Goal: Task Accomplishment & Management: Manage account settings

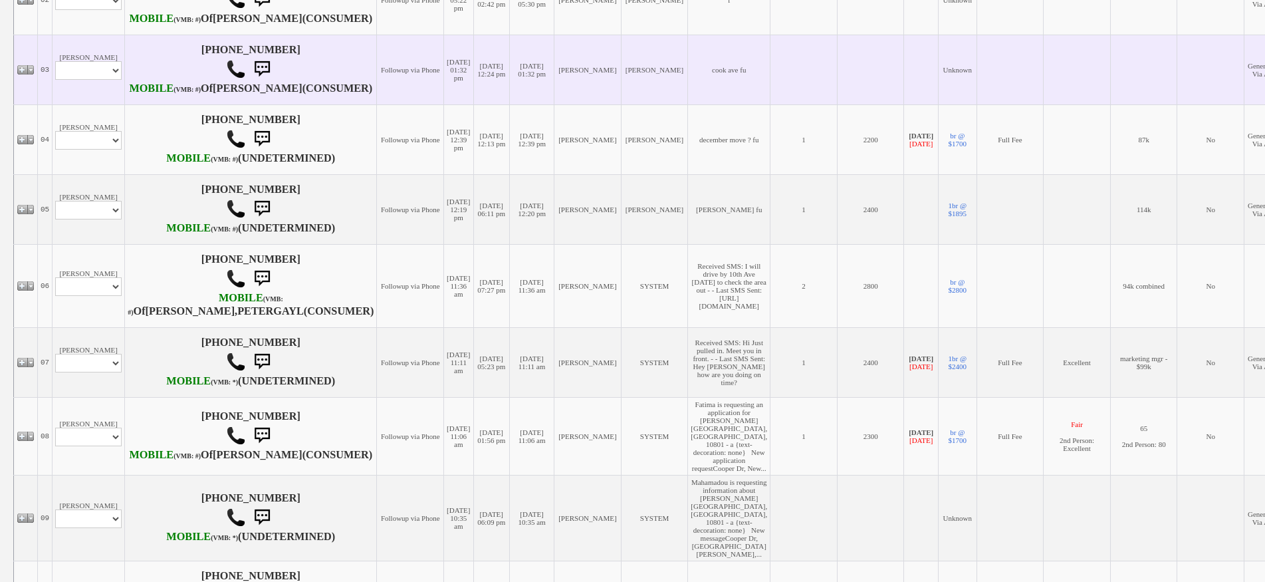
scroll to position [532, 0]
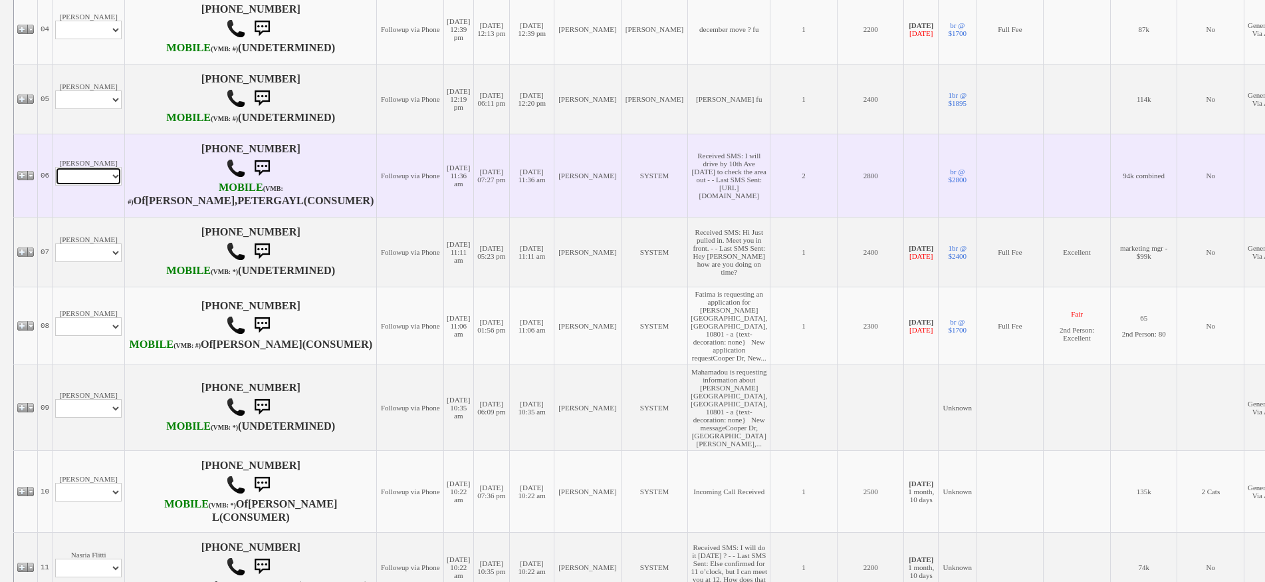
click at [114, 185] on select "Profile Edit Print Email Externally (Will Not Be Tracked In CRM) Closed Deals" at bounding box center [88, 176] width 66 height 19
select select "ChangeURL,/crm/custom/edit_client_form.php?redirect=%2Fcrm%2Fclients.php&id=168…"
click at [55, 185] on select "Profile Edit Print Email Externally (Will Not Be Tracked In CRM) Closed Deals" at bounding box center [88, 176] width 66 height 19
select select
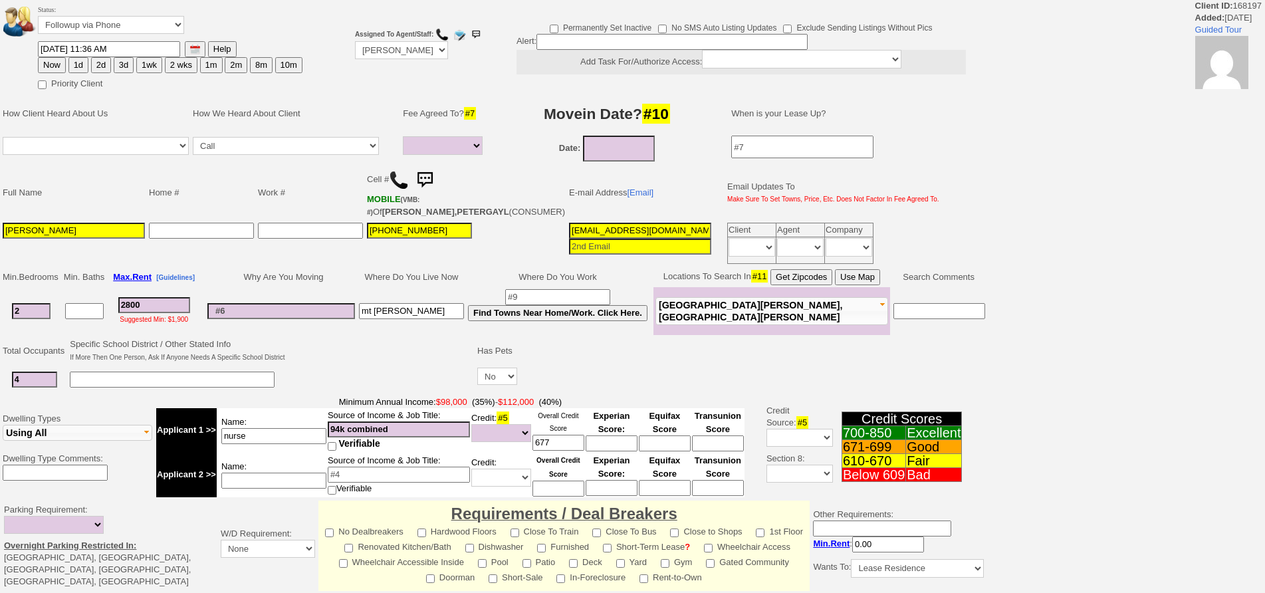
select select
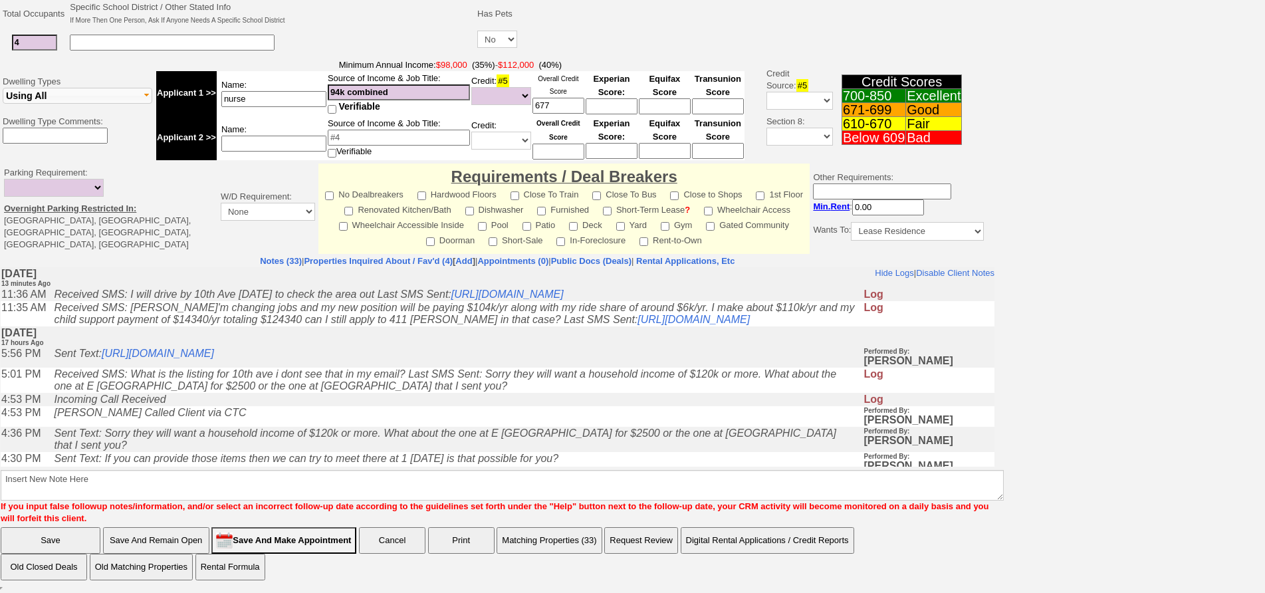
click at [283, 392] on icon "Received SMS: What is the listing for 10th ave i dont see that in my email? Las…" at bounding box center [445, 379] width 782 height 23
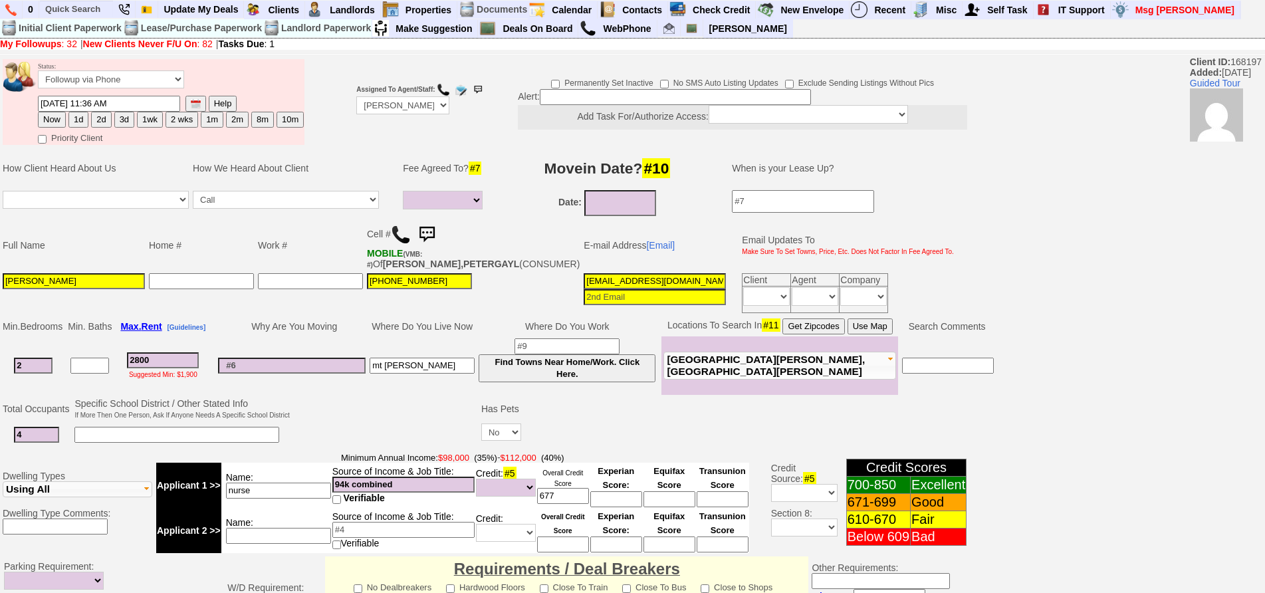
click at [437, 234] on img at bounding box center [426, 234] width 27 height 27
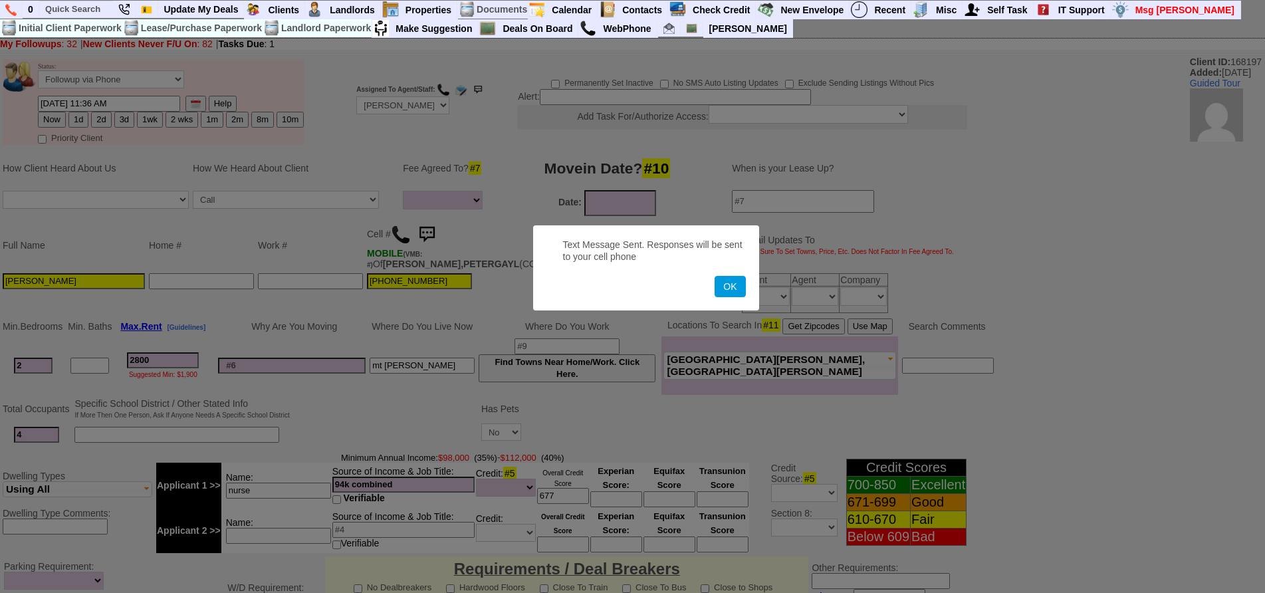
click at [715, 276] on button "OK" at bounding box center [730, 286] width 31 height 21
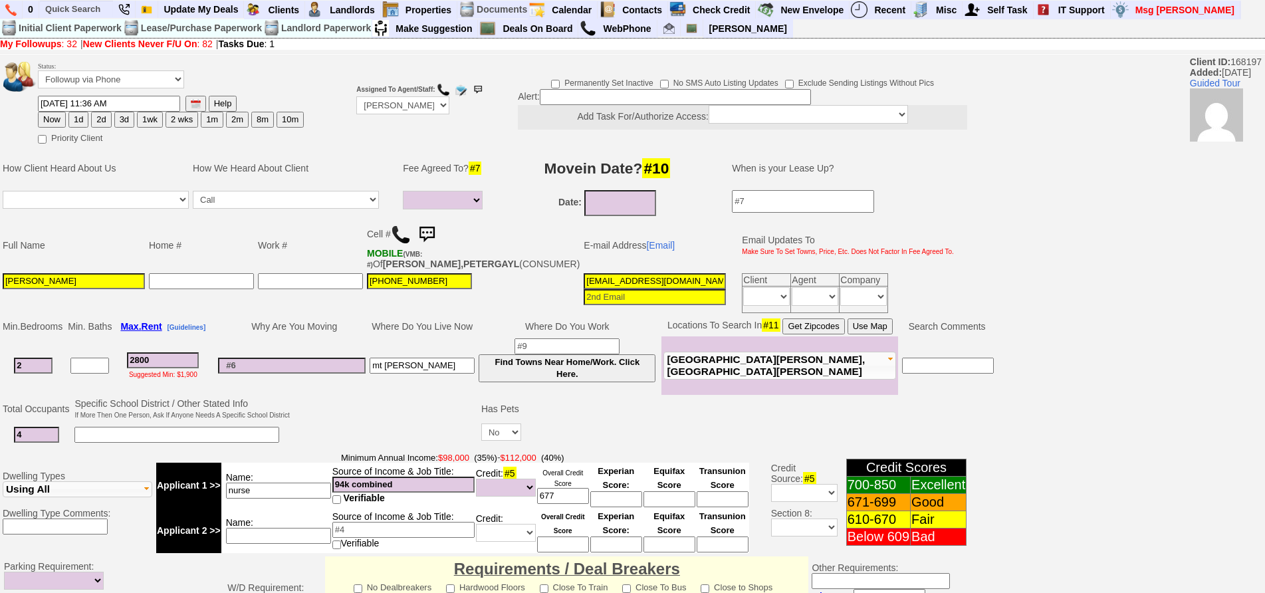
click at [437, 234] on img at bounding box center [426, 234] width 27 height 27
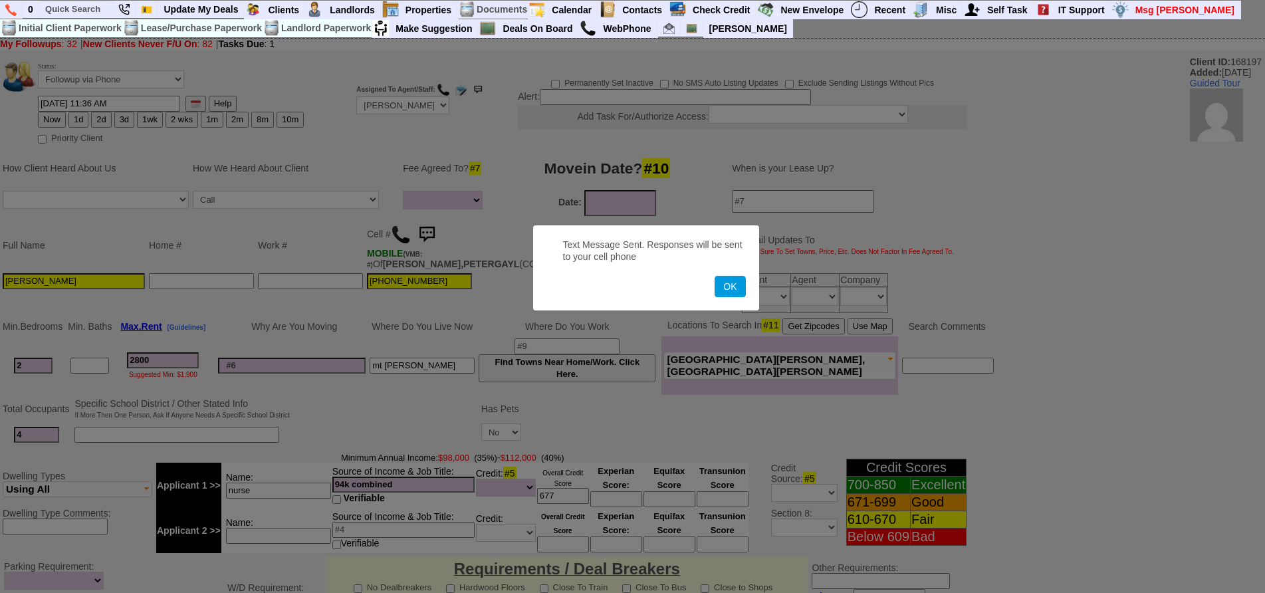
click at [715, 276] on button "OK" at bounding box center [730, 286] width 31 height 21
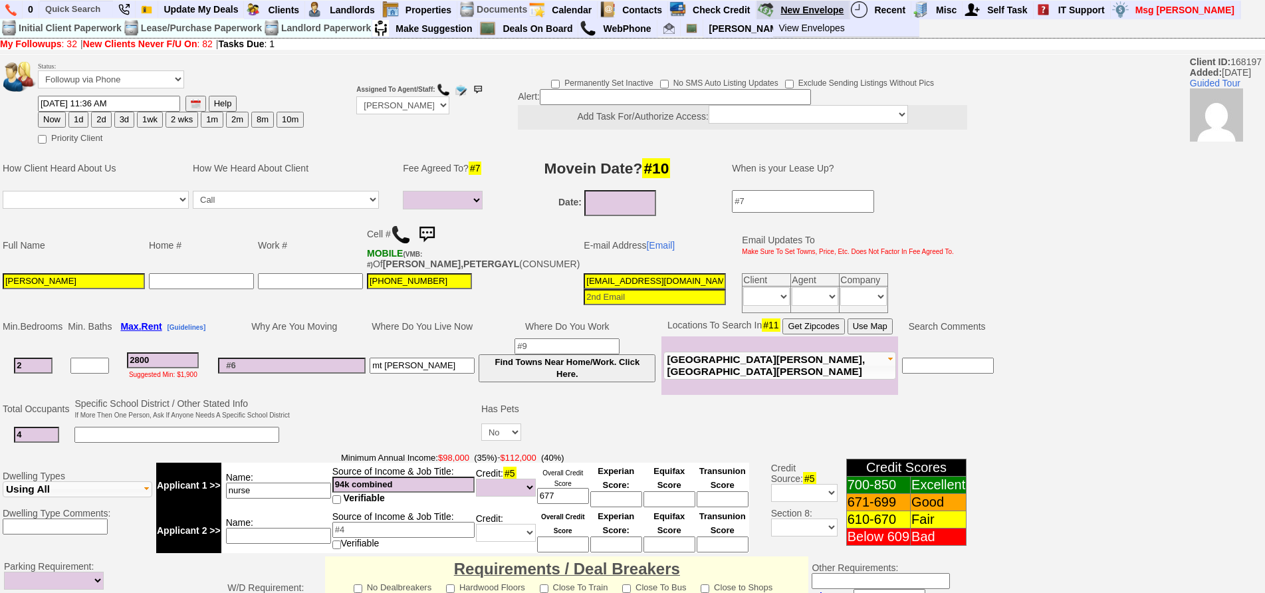
click at [803, 7] on link "New Envelope" at bounding box center [812, 9] width 74 height 17
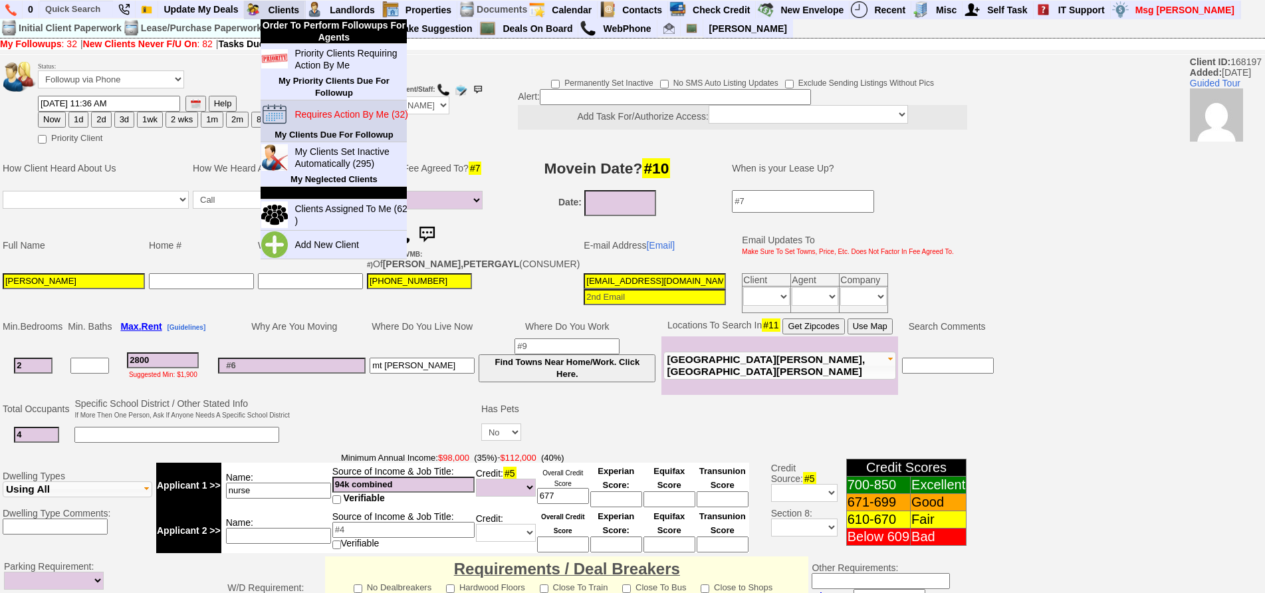
click at [324, 120] on blink "Requires Action By Me (32)" at bounding box center [350, 114] width 113 height 11
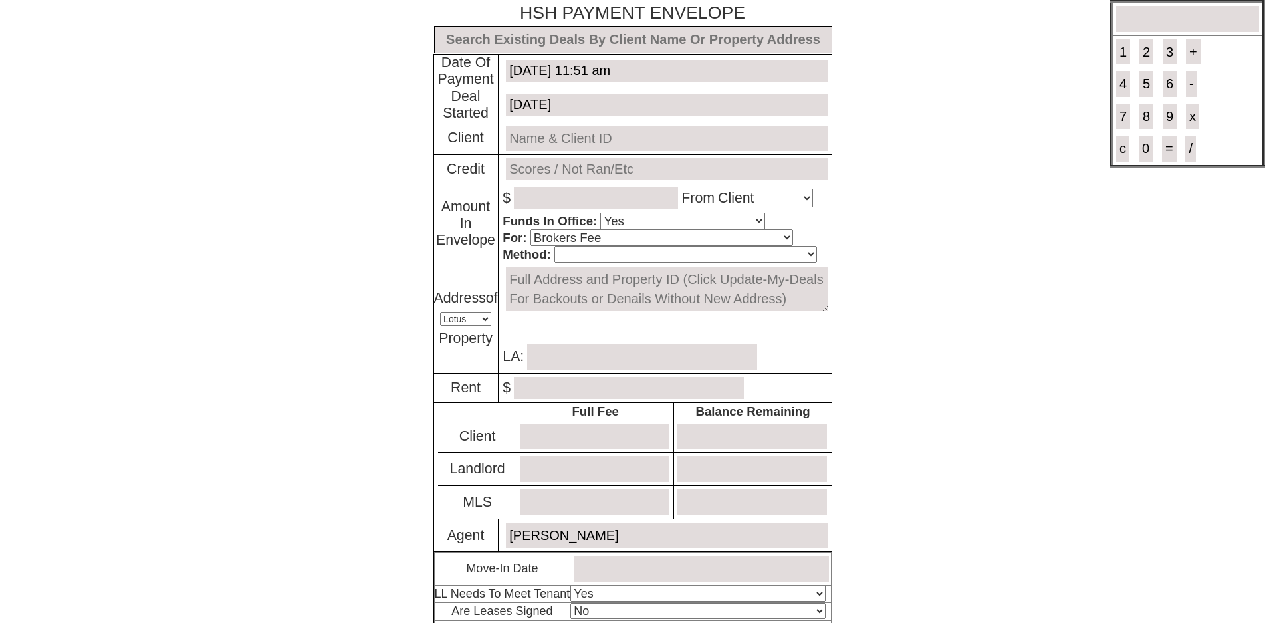
select select "Client"
select select "Yes"
select select "Brokers Fee"
select select "Lotus"
select select "Yes"
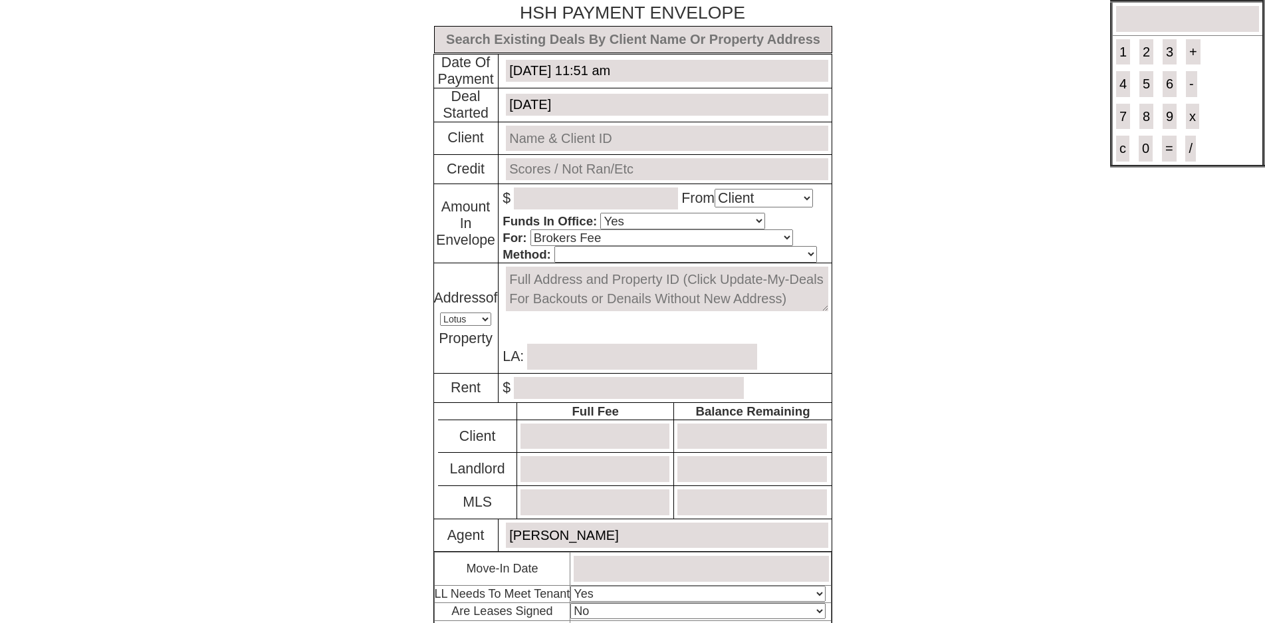
select select "No"
click at [585, 32] on input "text" at bounding box center [633, 39] width 398 height 27
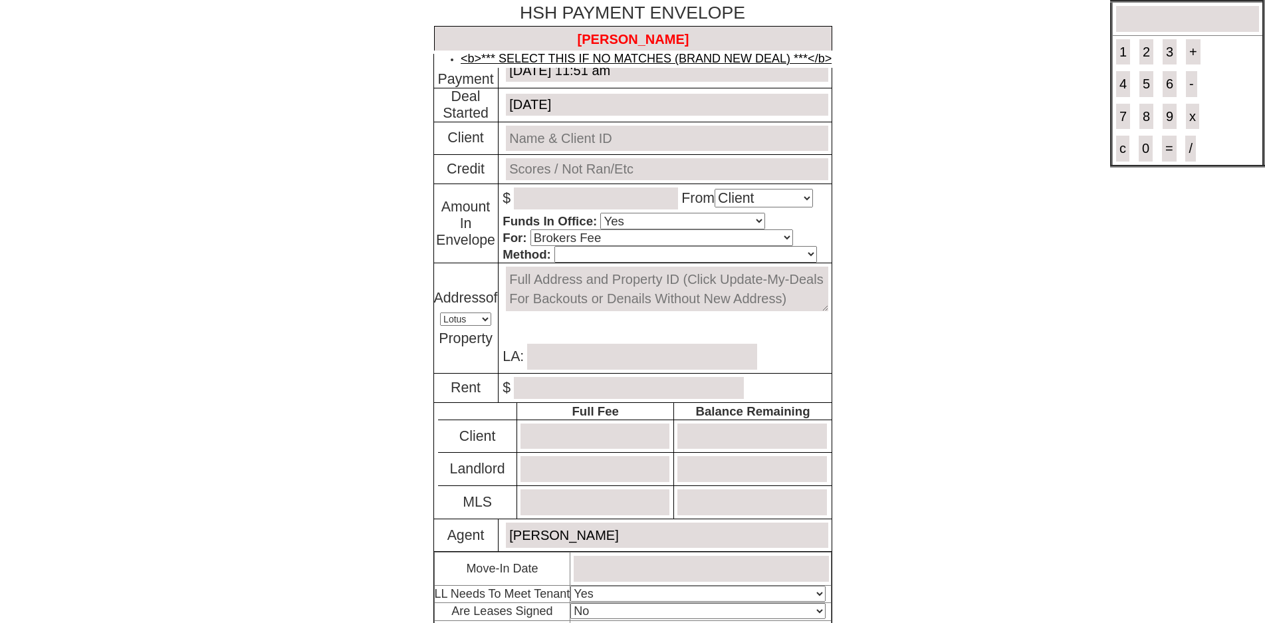
click at [602, 55] on link "<b>*** SELECT THIS IF NO MATCHES (BRAND NEW DEAL) ***</b>" at bounding box center [646, 58] width 371 height 13
type input "THIS IS A BRAND NEW DEAL"
click at [590, 140] on input "text" at bounding box center [667, 139] width 322 height 26
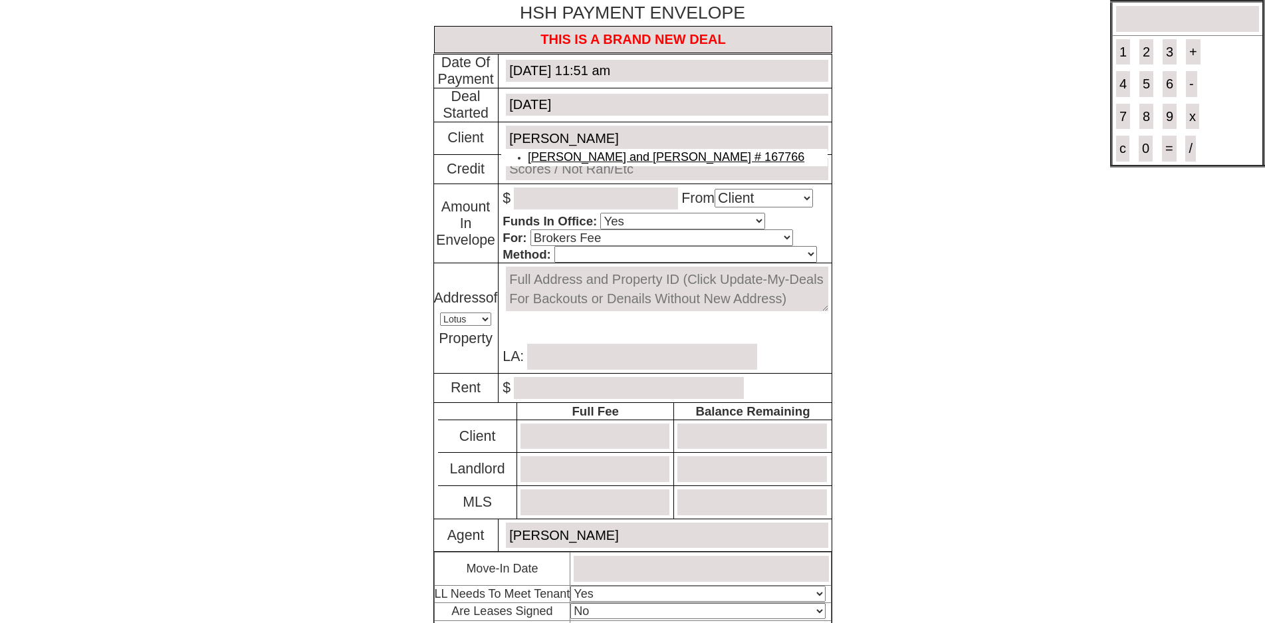
click at [602, 155] on link "Evans Owusu and Afanawoe Dente # 167766" at bounding box center [666, 156] width 277 height 13
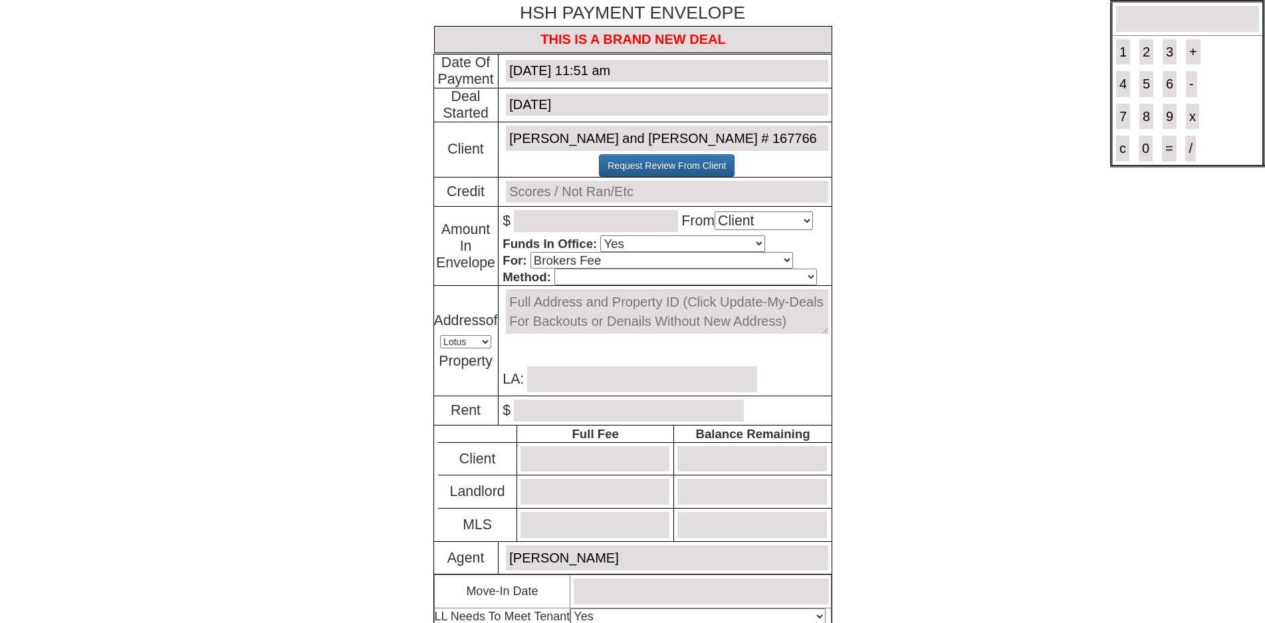
type input "Evans Owusu and Afanawoe Dente # 167766"
click at [571, 185] on input "text" at bounding box center [667, 192] width 322 height 22
type input "Will RUn"
type input "600.00"
click at [585, 269] on select "Select An Option Brokers Fee Credit Check Transfer Of Funds Other" at bounding box center [661, 260] width 263 height 17
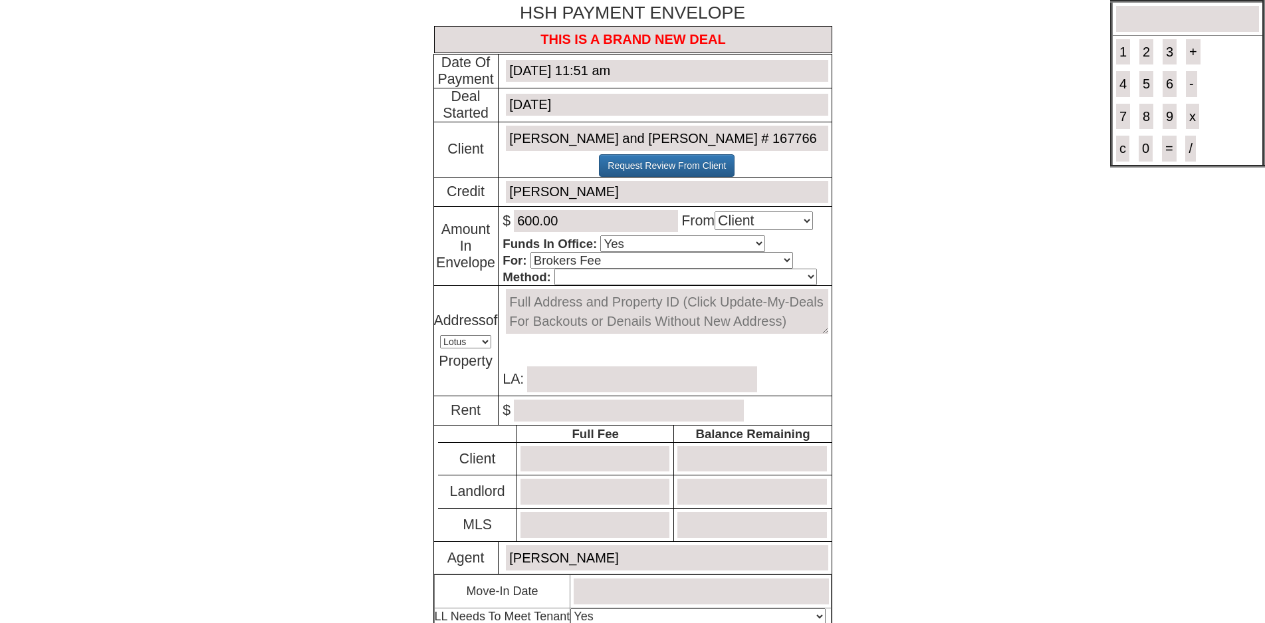
click at [600, 279] on select "Cash Certified Check Regular Check Credit Card Quickpay Wire ACH N/A" at bounding box center [685, 277] width 263 height 17
select select "Quickpay"
click at [554, 270] on select "Cash Certified Check Regular Check Credit Card Quickpay Wire ACH N/A" at bounding box center [685, 277] width 263 height 17
click at [597, 311] on textarea at bounding box center [667, 311] width 322 height 45
type textarea "1"
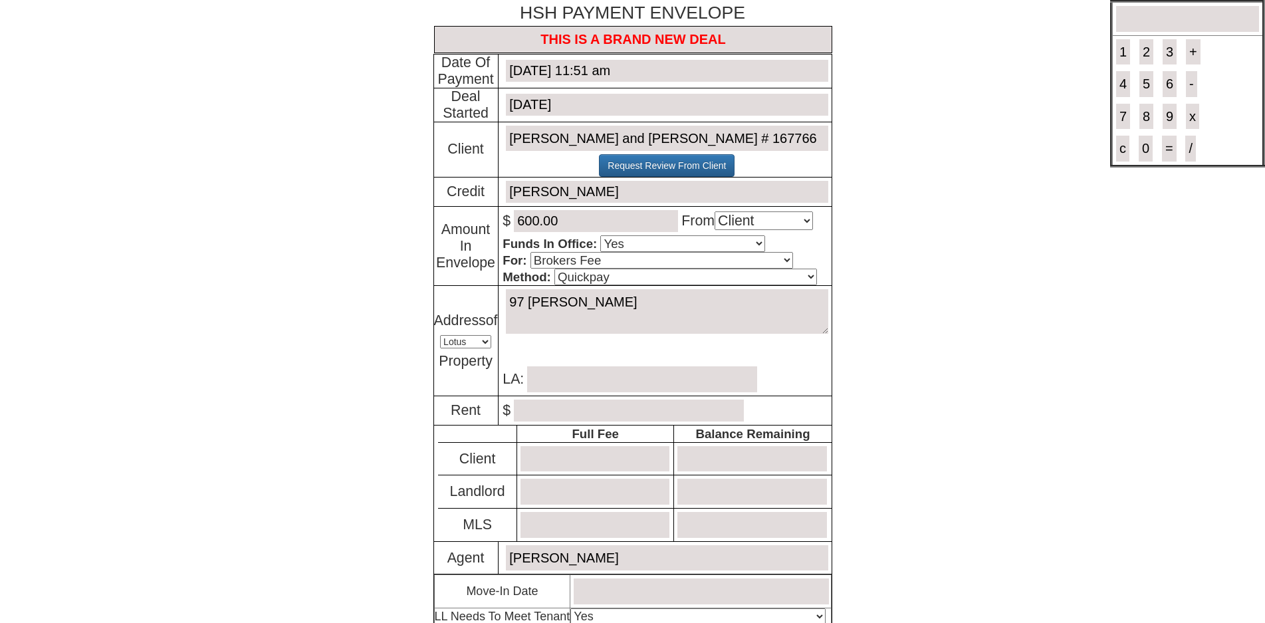
click at [597, 312] on textarea "97 cooper" at bounding box center [667, 311] width 322 height 45
click at [594, 310] on textarea "97 cooper" at bounding box center [667, 311] width 322 height 45
click at [562, 296] on textarea "97 cooper" at bounding box center [667, 311] width 322 height 45
click at [579, 308] on textarea "97 cooper" at bounding box center [667, 311] width 322 height 45
drag, startPoint x: 586, startPoint y: 305, endPoint x: 226, endPoint y: 279, distance: 361.2
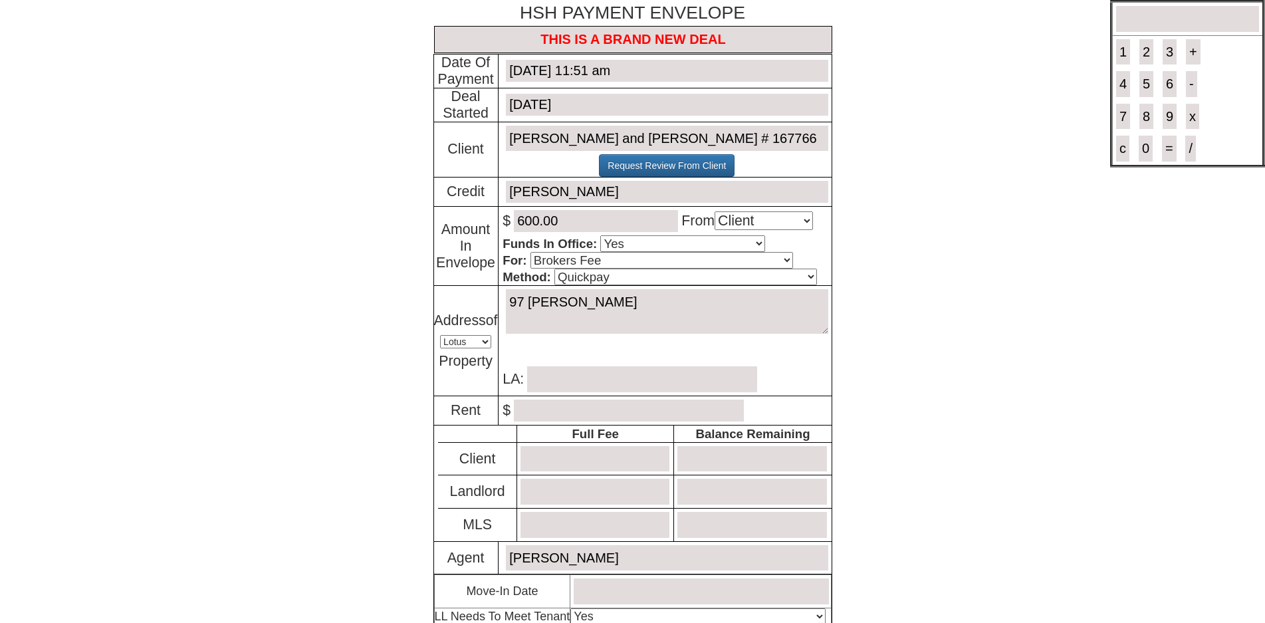
click at [226, 279] on body "× Close Login E-mail Address: iroko.lara1@gmail.com Login!" at bounding box center [632, 396] width 1265 height 793
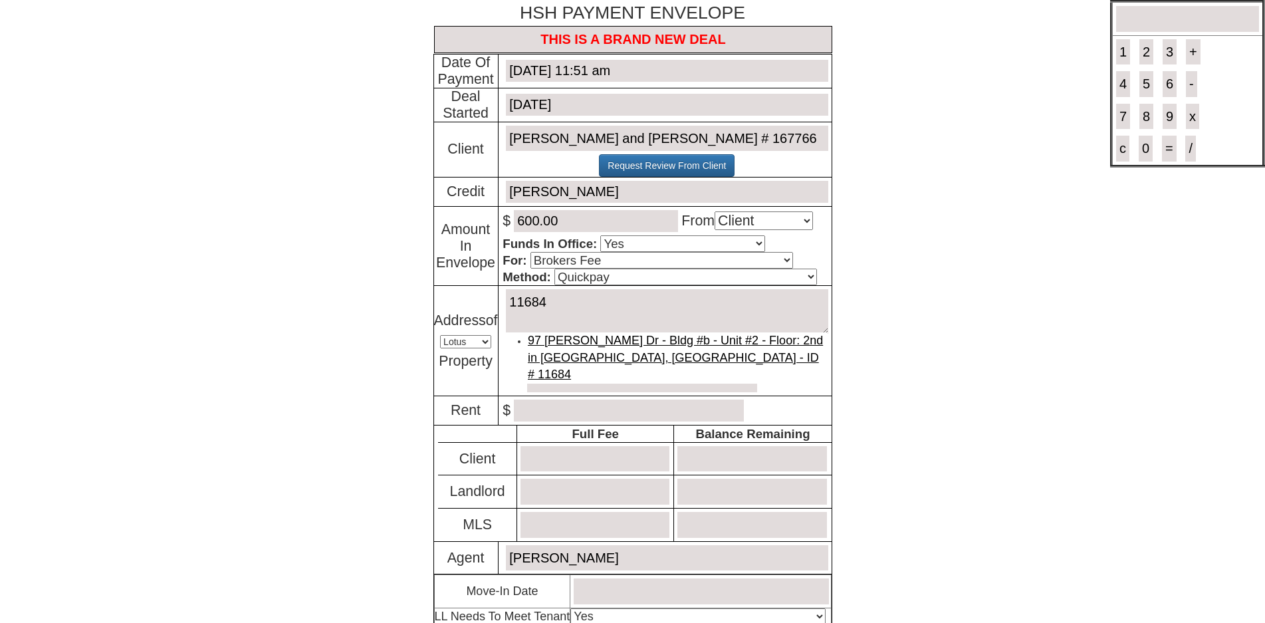
click at [606, 348] on link "97 Cooper Dr - Bldg #b - Unit #2 - Floor: 2nd in New Rochelle, NY - ID # 11684" at bounding box center [675, 357] width 295 height 47
type textarea "97 Cooper Dr - Bldg #b - Unit #2 - Floor: 2nd in New Rochelle, NY - ID # 11684"
type input "[PERSON_NAME]"
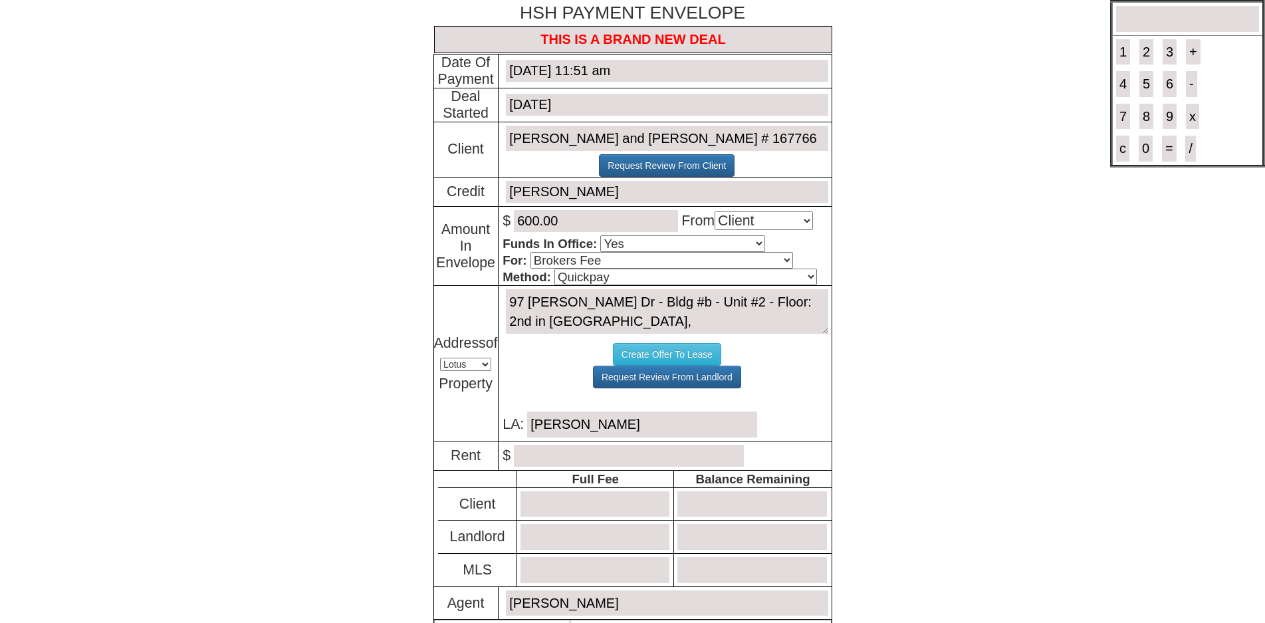
type textarea "97 Cooper Dr - Bldg #b - Unit #2 - Floor: 2nd in New Rochelle, NY - ID # 11684"
click at [588, 458] on input "number" at bounding box center [629, 456] width 230 height 22
type input "1895.00"
type input "2728.00"
type input "2128.00"
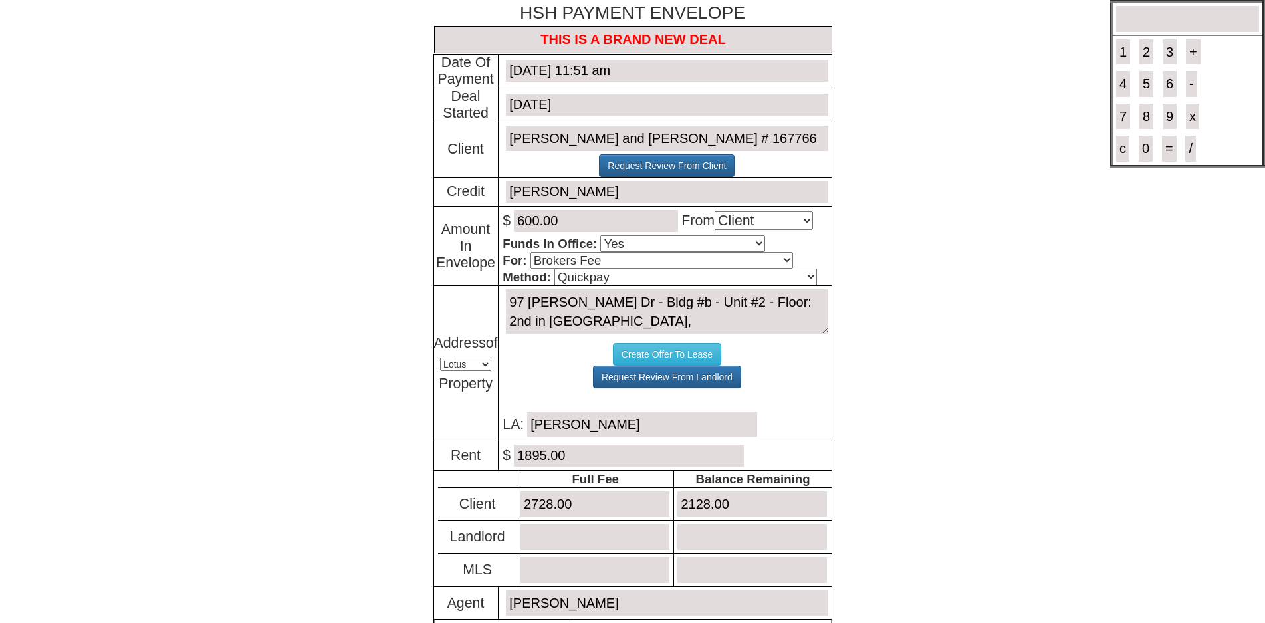
click at [542, 432] on tbody "HSH PAYMENT ENVELOPE 1 result is available, use up and down arrow keys to navig…" at bounding box center [632, 412] width 398 height 825
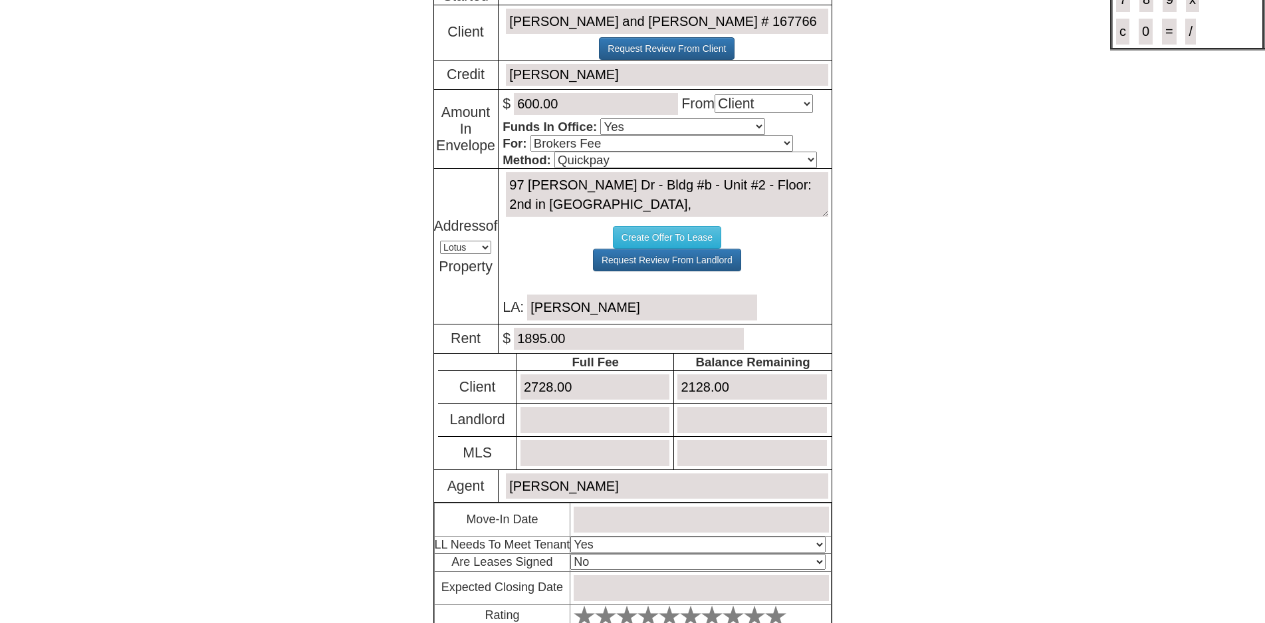
scroll to position [218, 0]
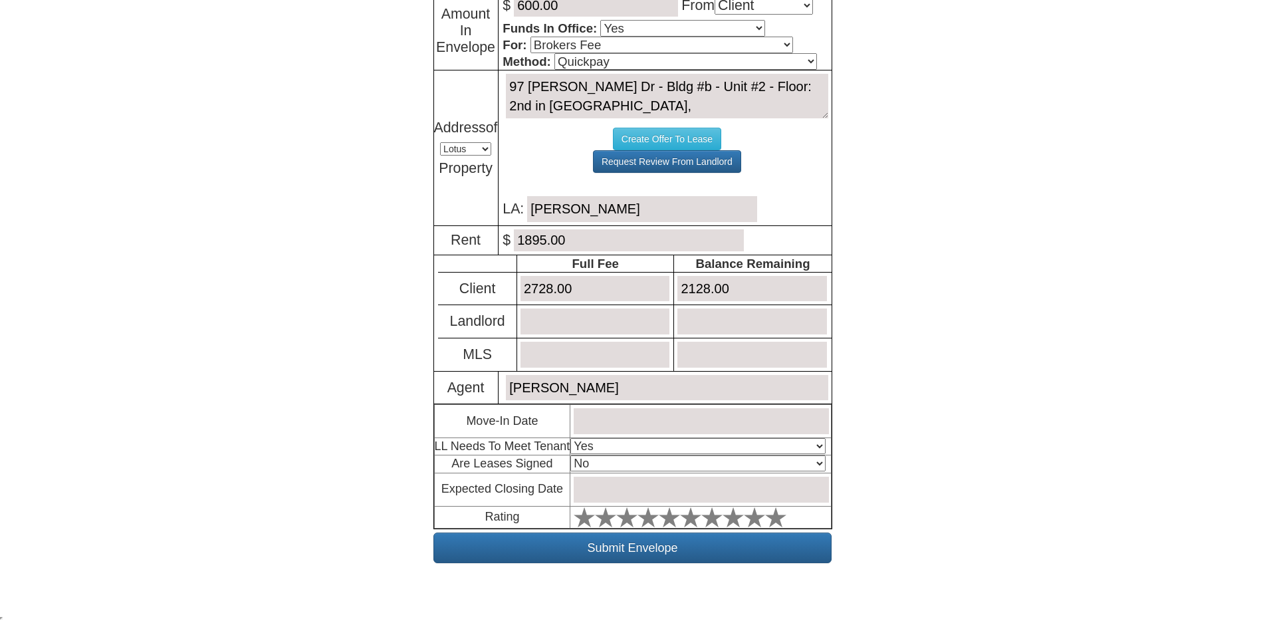
click at [612, 423] on input "text" at bounding box center [701, 421] width 255 height 26
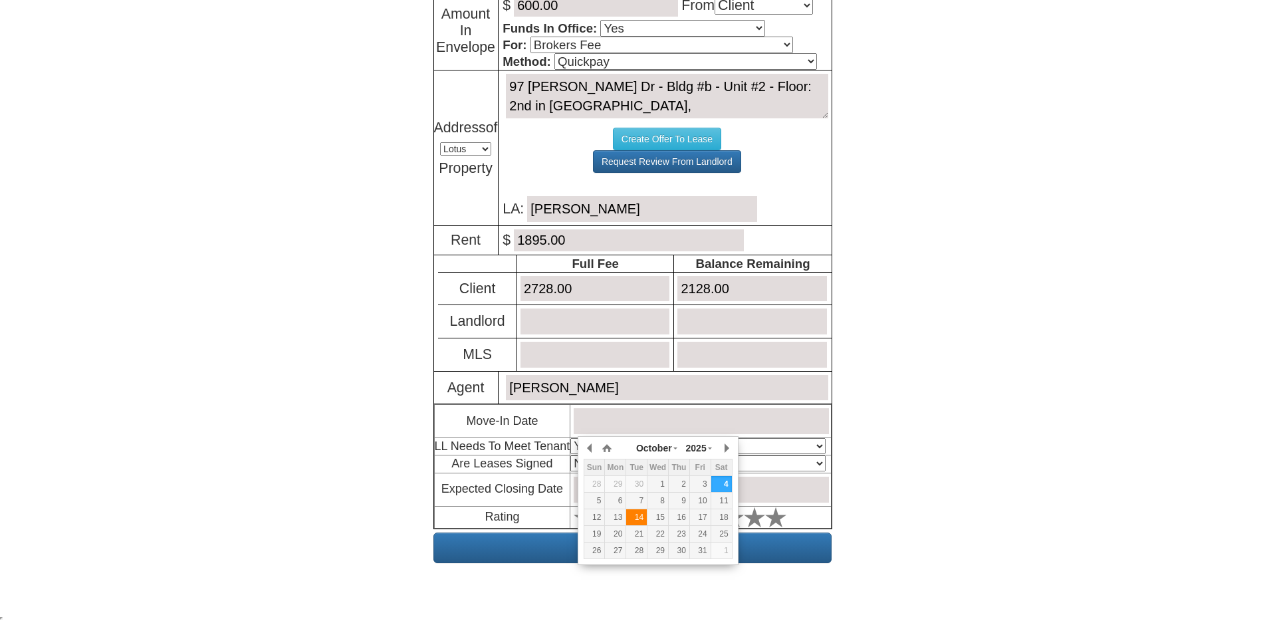
click at [626, 515] on td "14" at bounding box center [636, 517] width 21 height 17
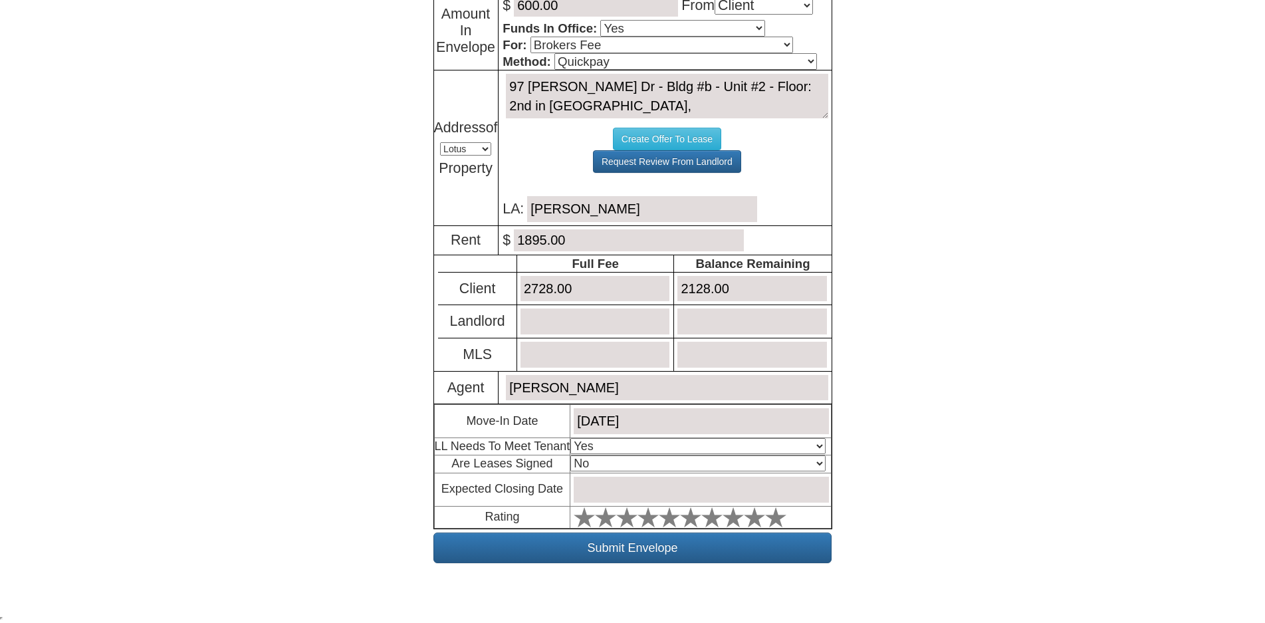
click at [679, 423] on input "October 14, 2025" at bounding box center [701, 421] width 255 height 26
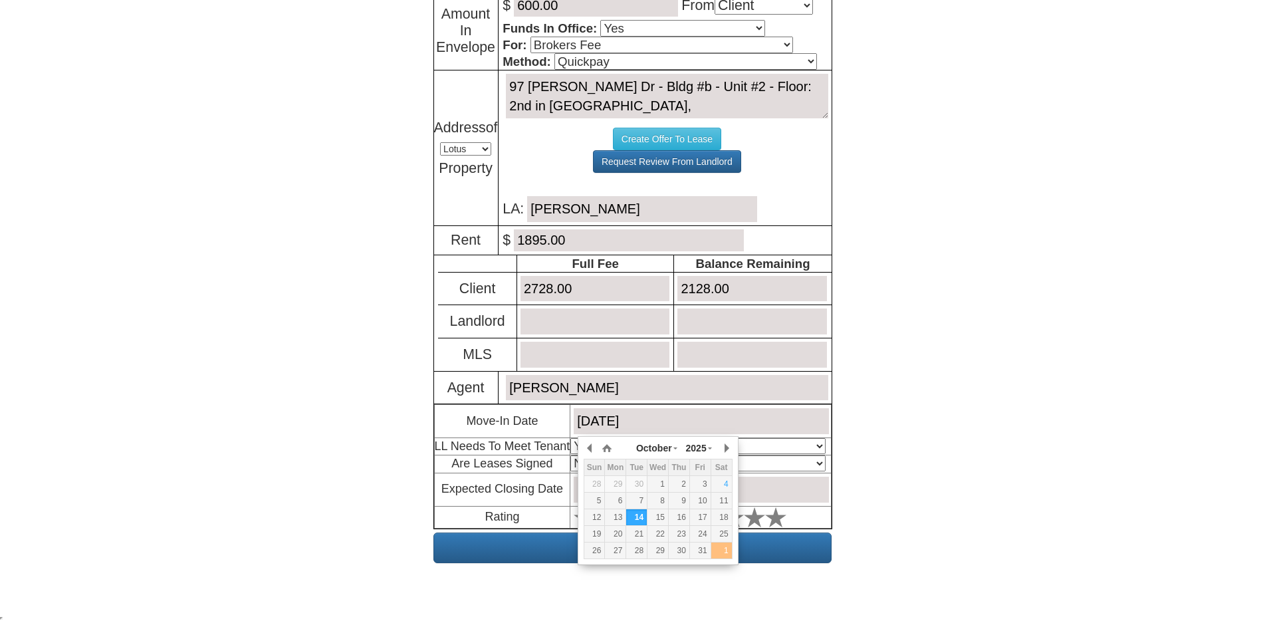
click at [719, 552] on div "1" at bounding box center [721, 550] width 21 height 11
type input "November 1, 2025"
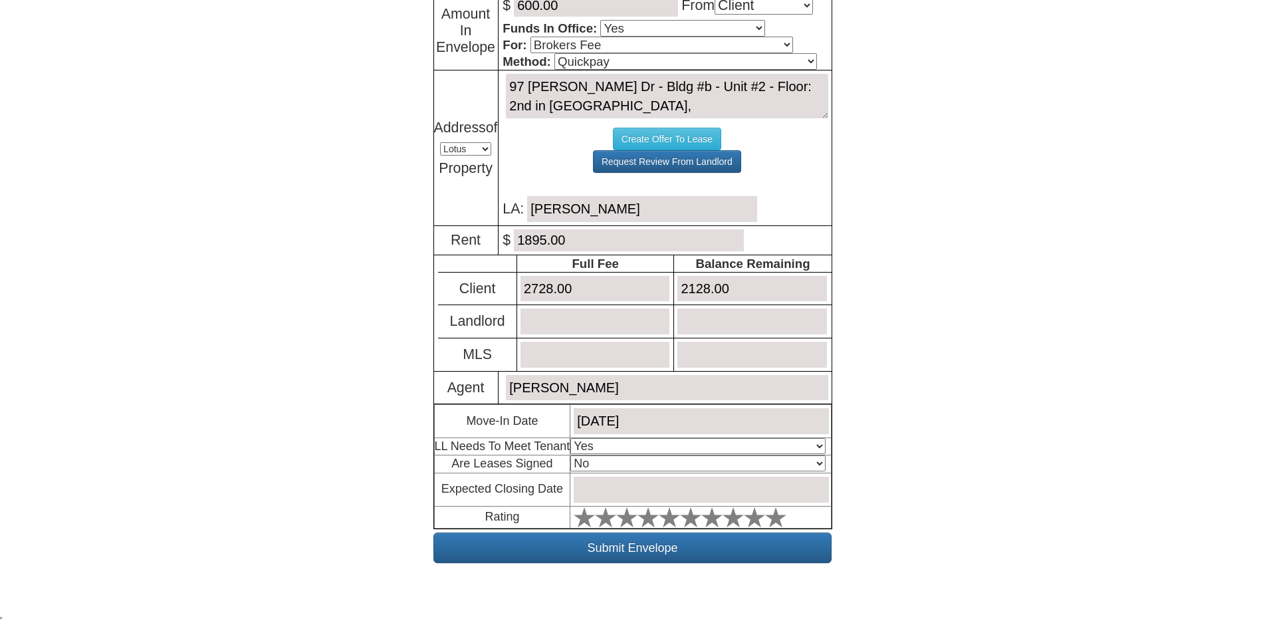
drag, startPoint x: 586, startPoint y: 446, endPoint x: 587, endPoint y: 453, distance: 7.4
click at [586, 446] on select "Select An Option Yes Yes - Met No" at bounding box center [697, 446] width 255 height 16
select select "No"
click at [574, 438] on select "Select An Option Yes Yes - Met No" at bounding box center [697, 446] width 255 height 16
click at [592, 499] on input "text" at bounding box center [701, 490] width 255 height 26
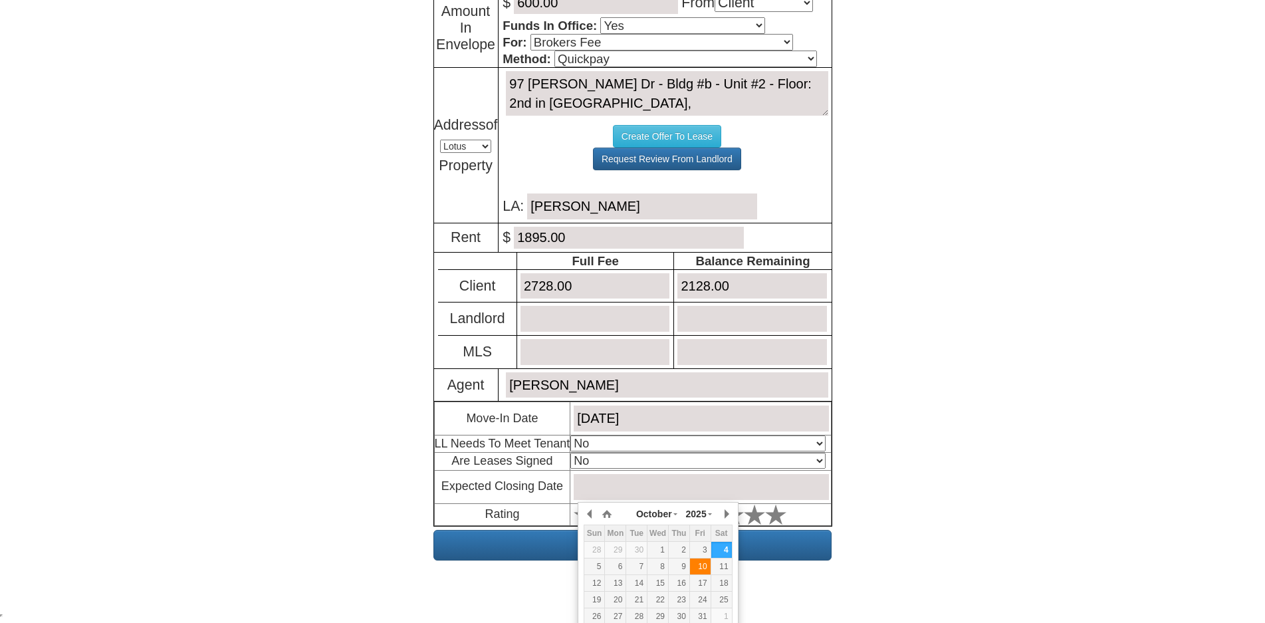
click at [700, 568] on div "10" at bounding box center [700, 566] width 21 height 11
type input "October 10, 2025"
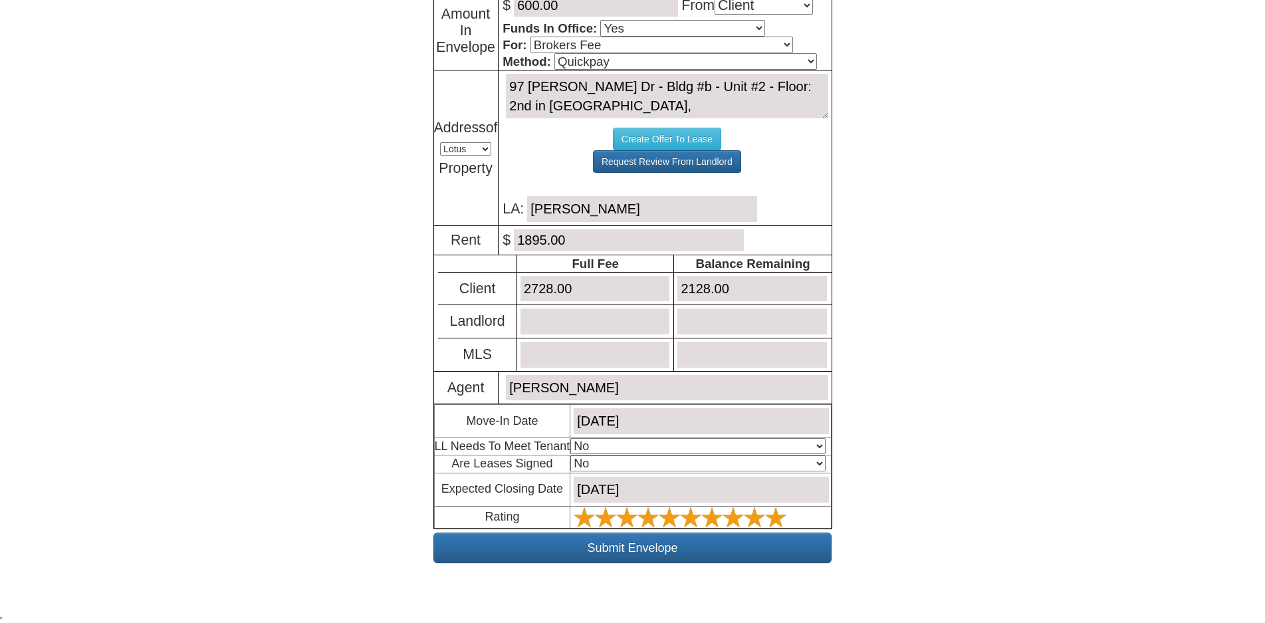
click at [781, 516] on polygon at bounding box center [775, 517] width 21 height 20
click at [617, 550] on input "Submit Envelope" at bounding box center [632, 547] width 398 height 31
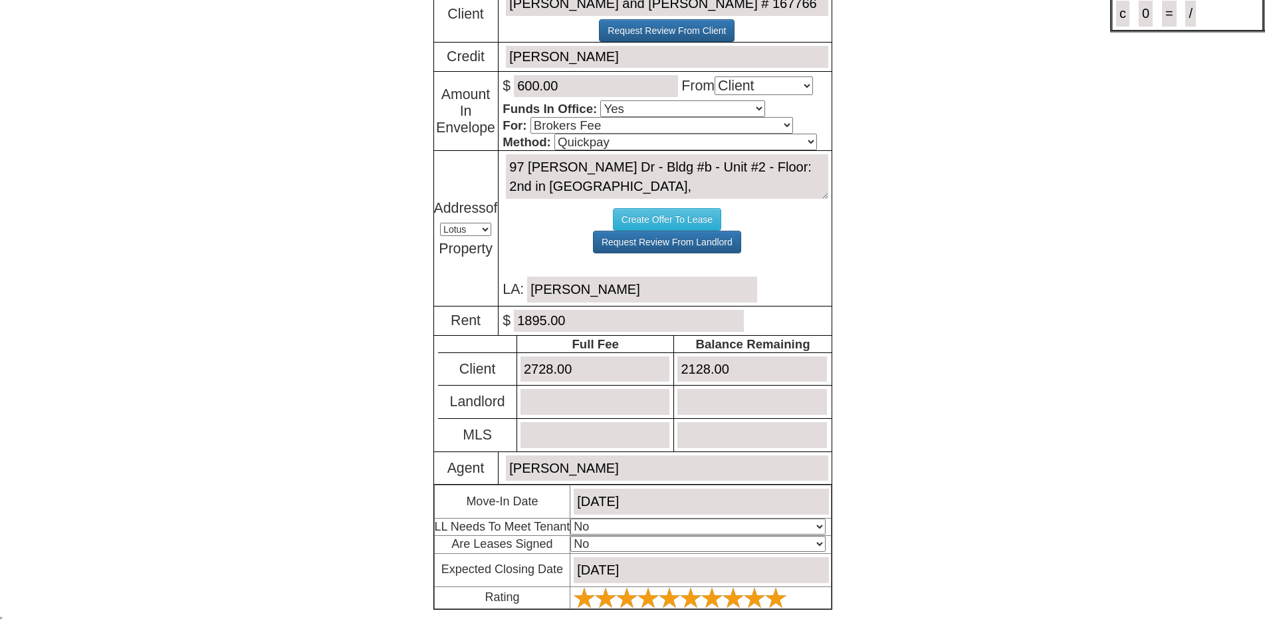
scroll to position [138, 0]
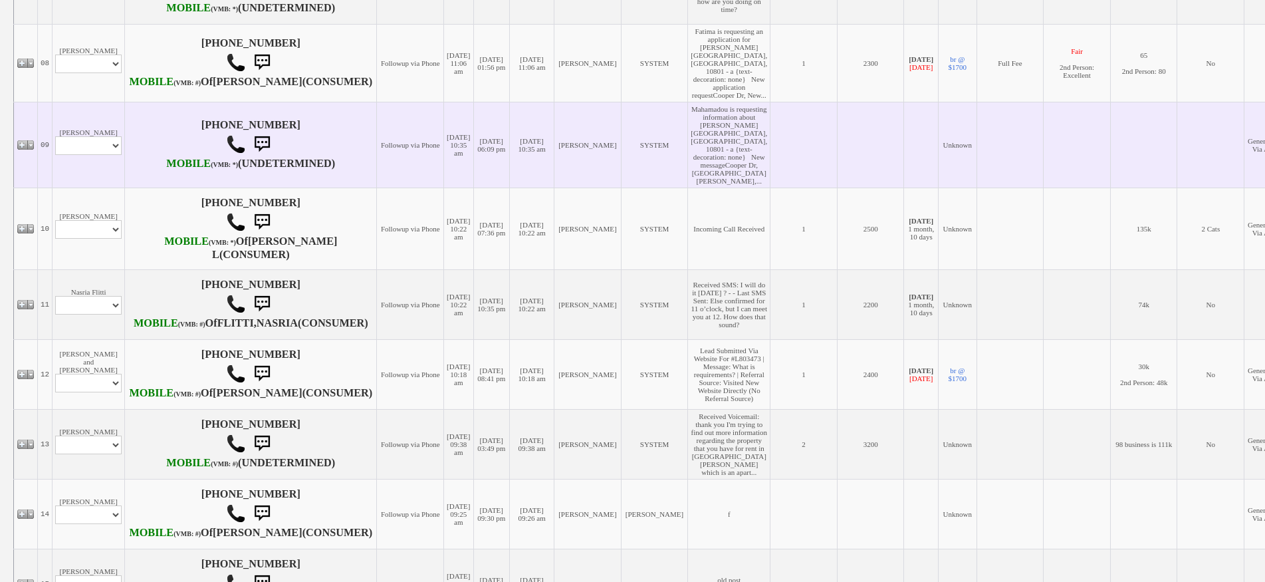
scroll to position [997, 0]
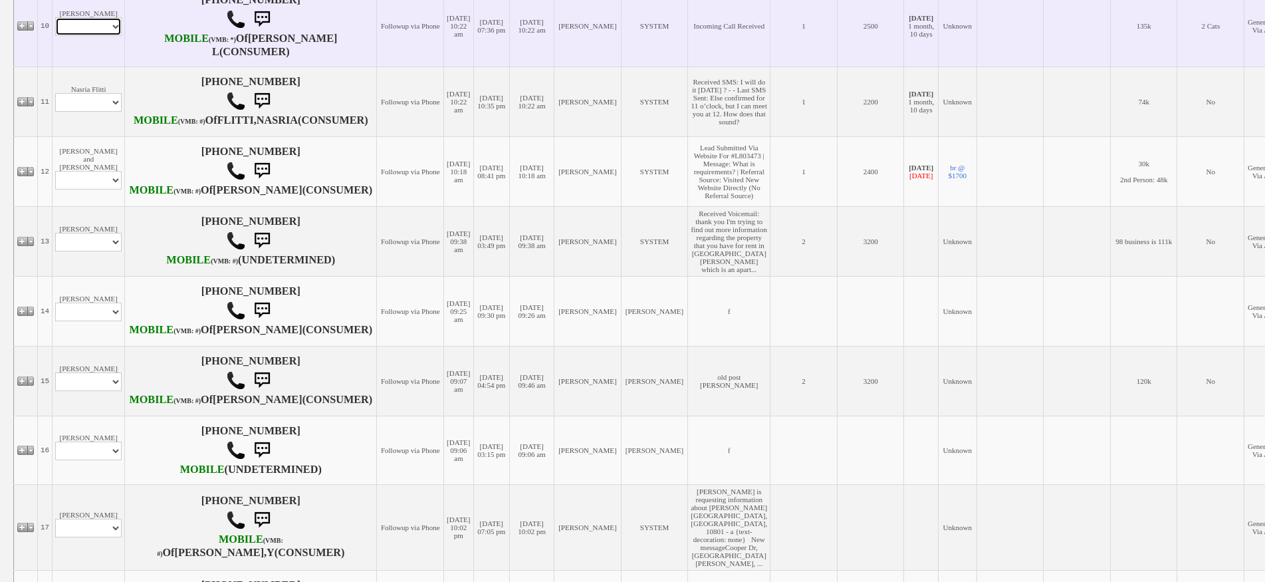
click at [98, 36] on select "Profile Edit Print Email Externally (Will Not Be Tracked In CRM) Closed Deals" at bounding box center [88, 26] width 66 height 19
select select "ChangeURL,/crm/custom/edit_client_form.php?redirect=%2Fcrm%2Fclients.php&id=168…"
click at [55, 36] on select "Profile Edit Print Email Externally (Will Not Be Tracked In CRM) Closed Deals" at bounding box center [88, 26] width 66 height 19
select select
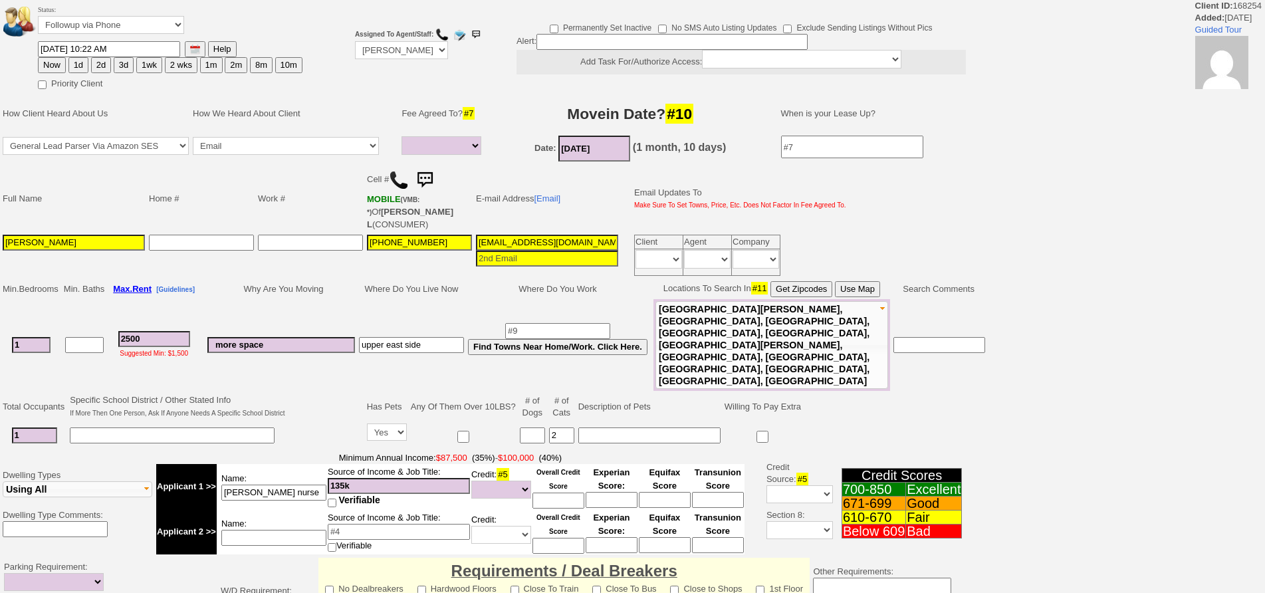
select select
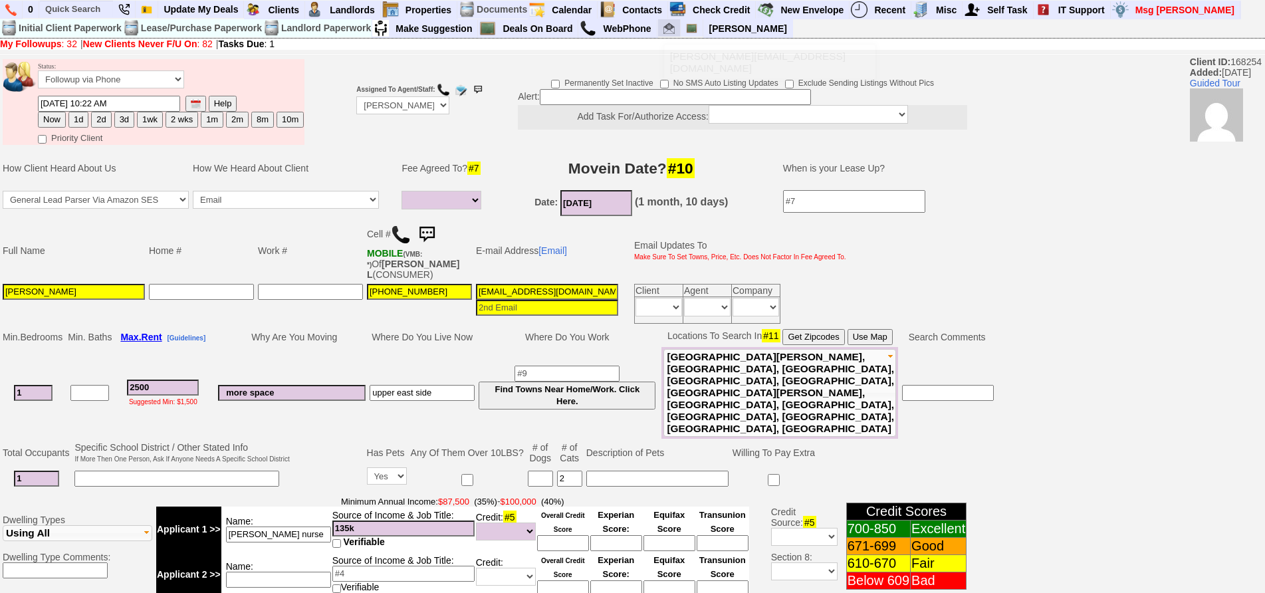
click at [671, 25] on img at bounding box center [668, 28] width 11 height 11
click at [426, 235] on img at bounding box center [426, 234] width 27 height 27
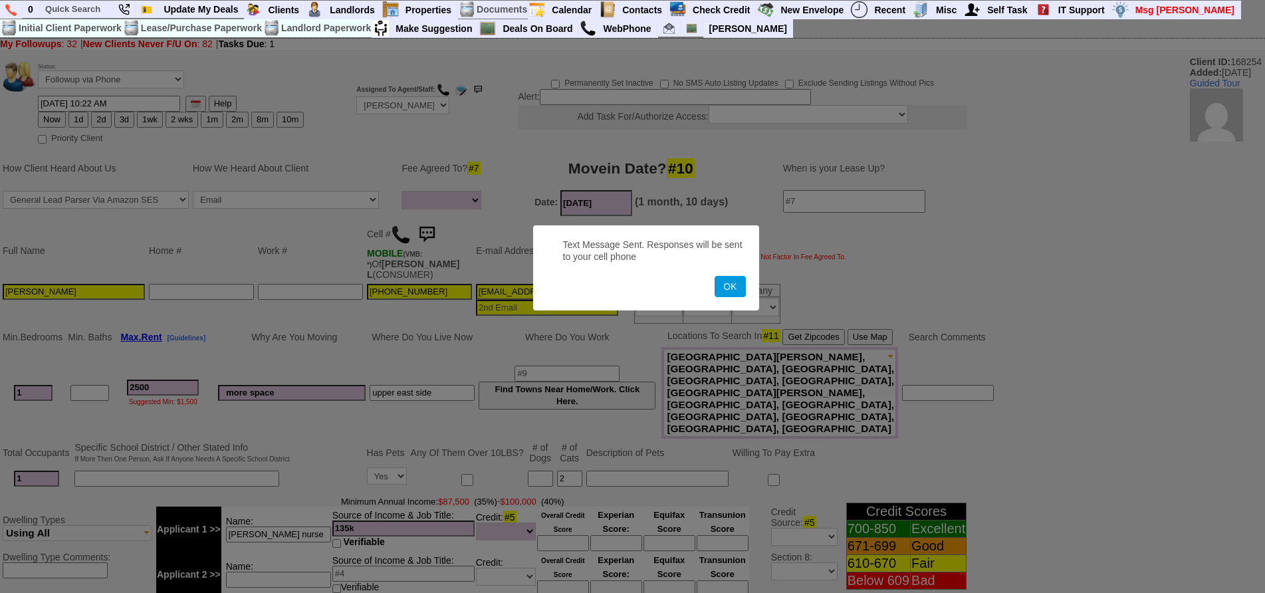
click at [715, 276] on button "OK" at bounding box center [730, 286] width 31 height 21
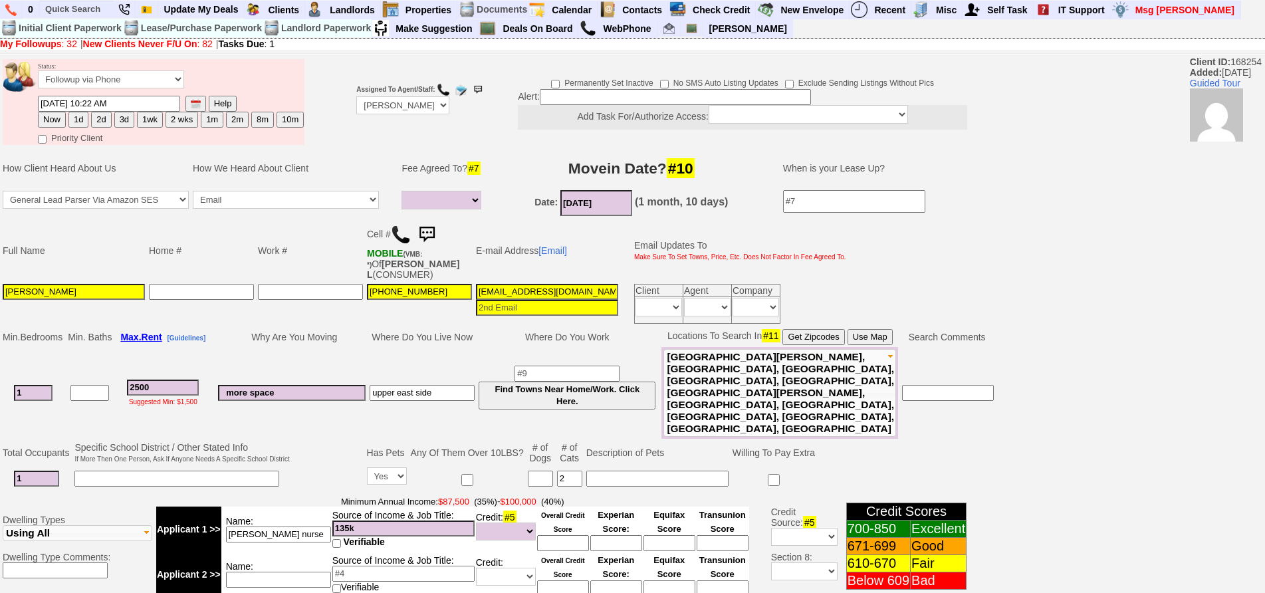
click at [81, 123] on button "1d" at bounding box center [78, 120] width 20 height 16
type input "10/05/2025 11:51 AM"
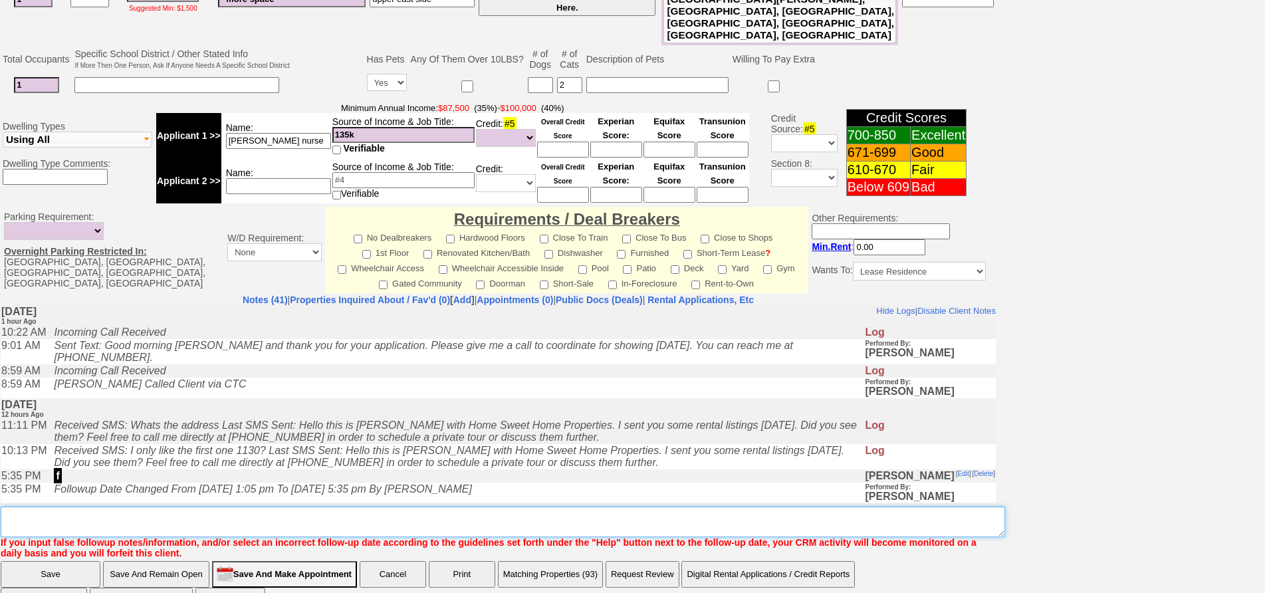
click at [466, 507] on textarea "Insert New Note Here" at bounding box center [503, 522] width 1004 height 31
type textarea "f"
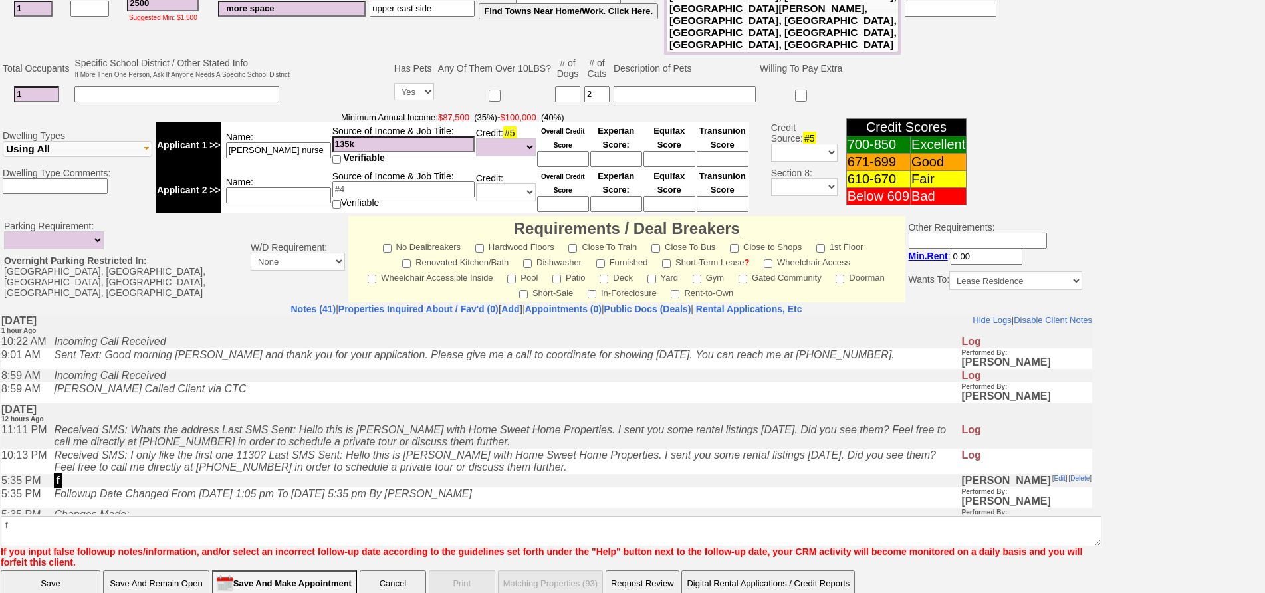
click input "Save" at bounding box center [51, 583] width 100 height 27
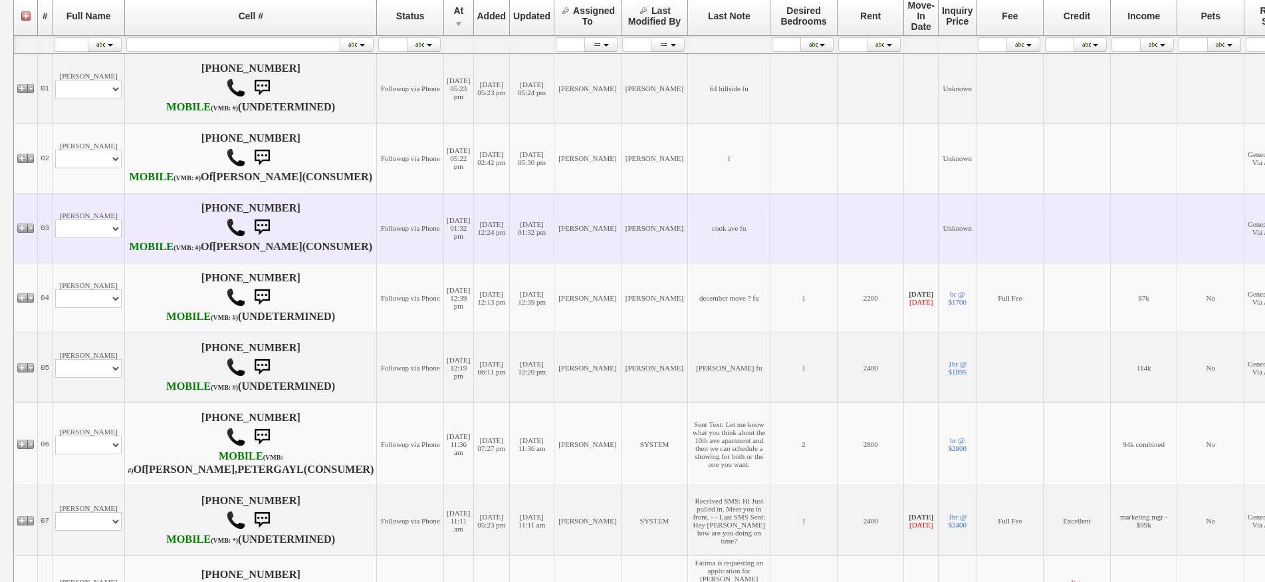
scroll to position [266, 0]
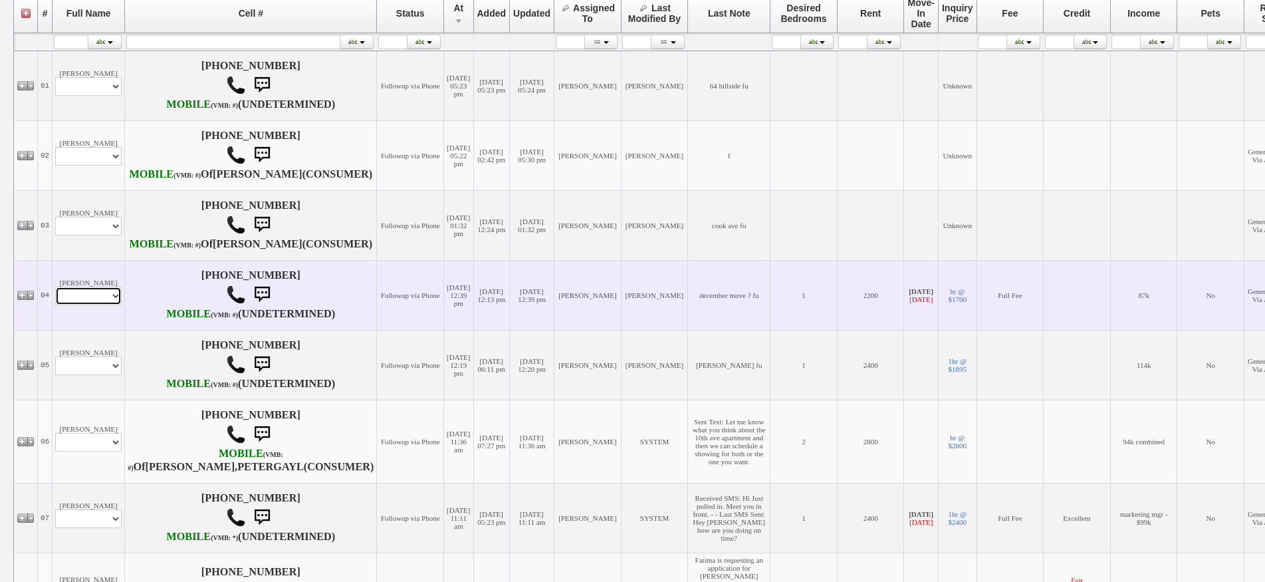
click at [104, 305] on select "Profile Edit Print Email Externally (Will Not Be Tracked In CRM) Closed Deals" at bounding box center [88, 296] width 66 height 19
select select "ChangeURL,/crm/custom/edit_client_form.php?redirect=%2Fcrm%2Fclients.php&id=161…"
click at [55, 305] on select "Profile Edit Print Email Externally (Will Not Be Tracked In CRM) Closed Deals" at bounding box center [88, 296] width 66 height 19
select select
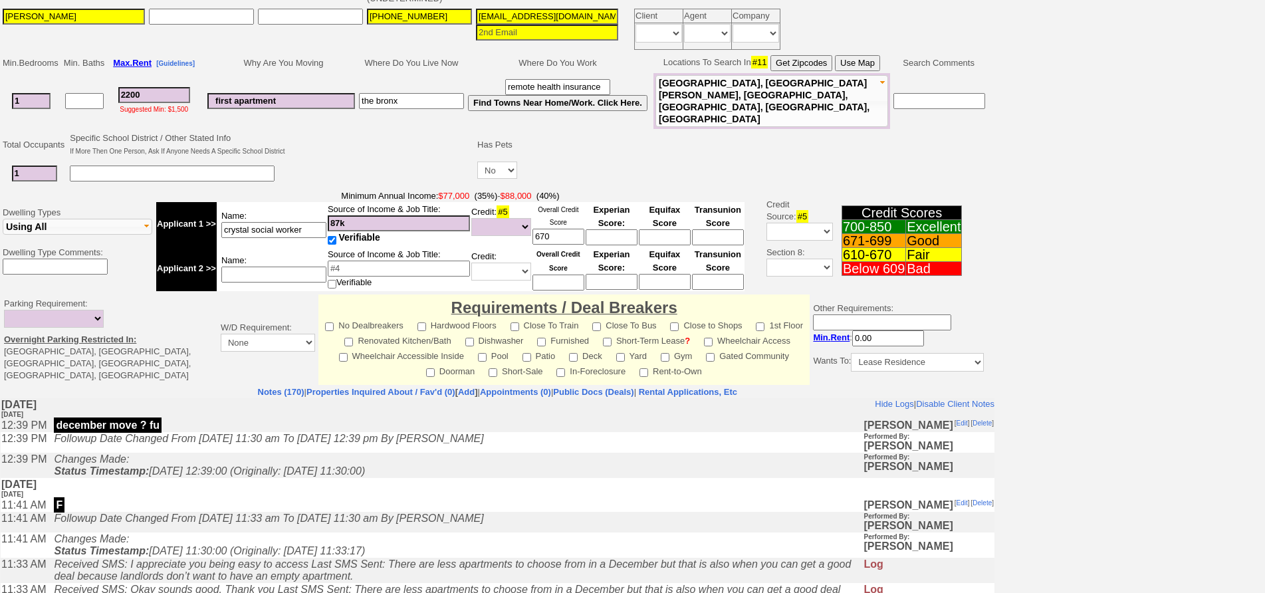
scroll to position [266, 0]
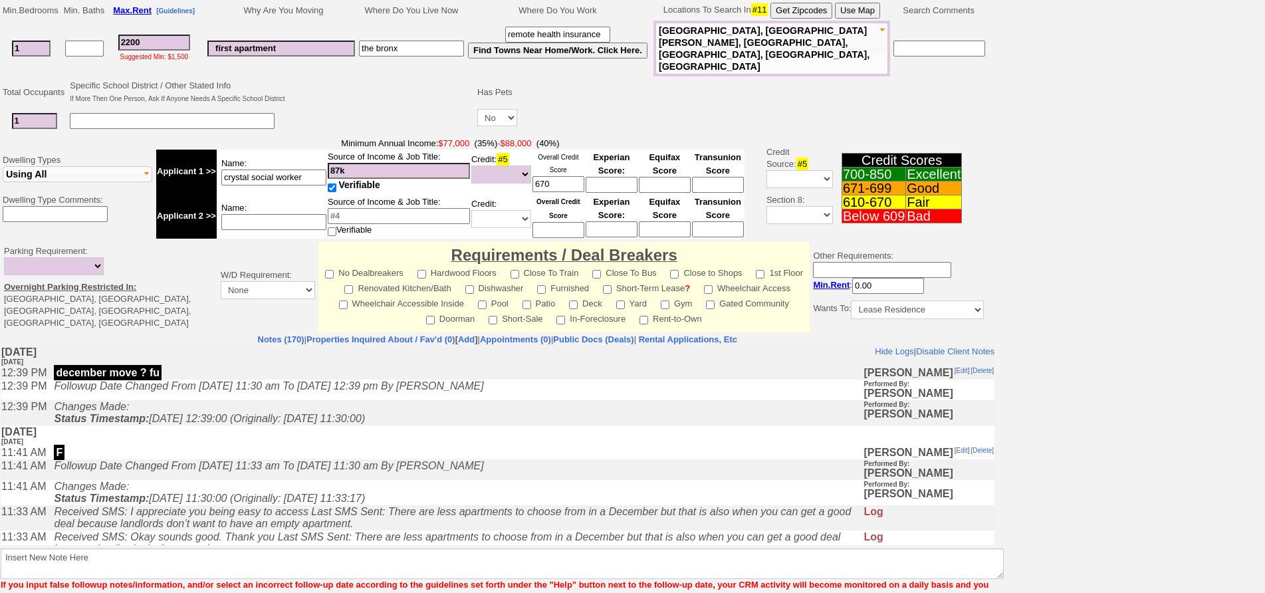
click at [360, 452] on td "F" at bounding box center [455, 452] width 816 height 13
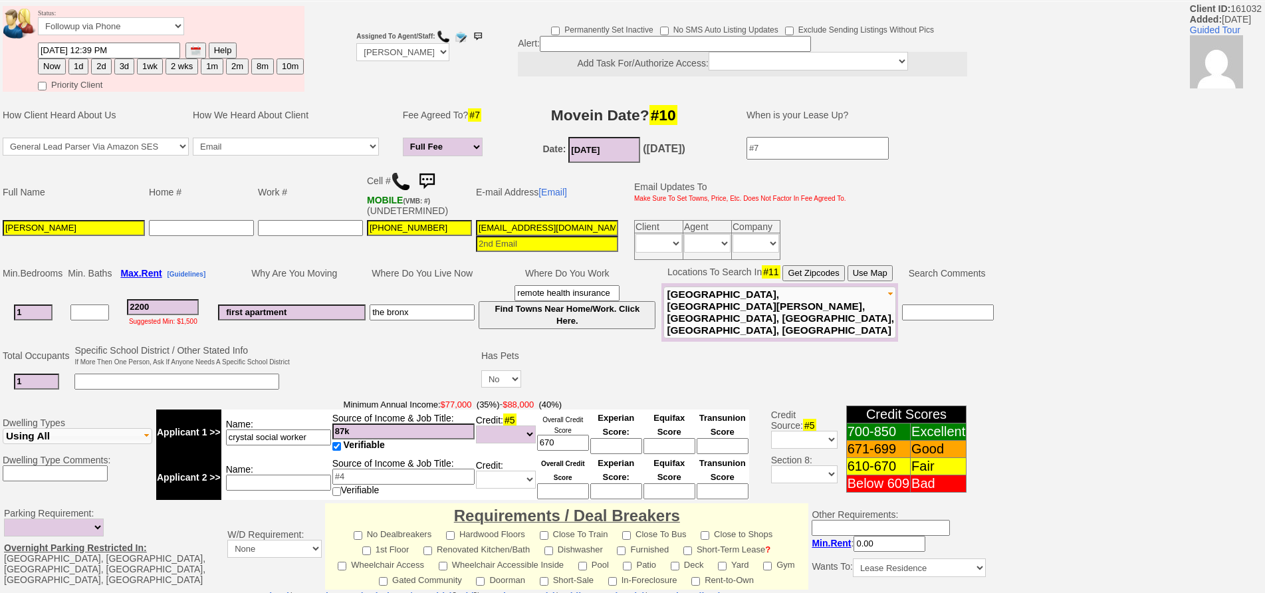
scroll to position [50, 0]
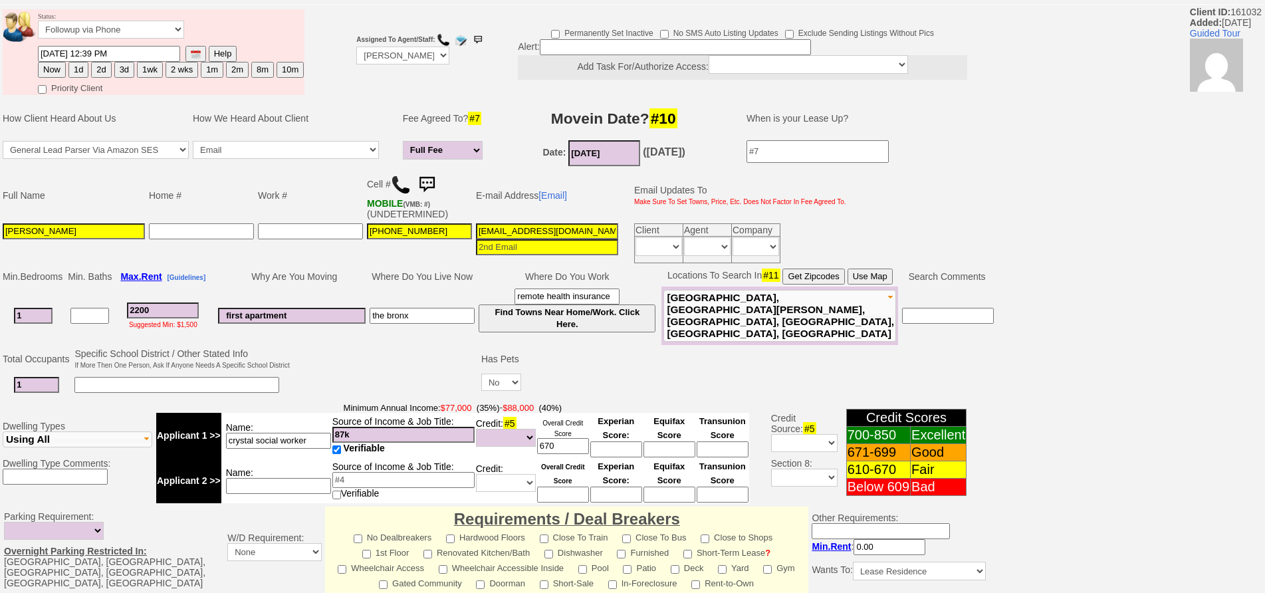
click at [187, 66] on button "2 wks" at bounding box center [182, 70] width 33 height 16
type input "10/18/2025 11:53 AM"
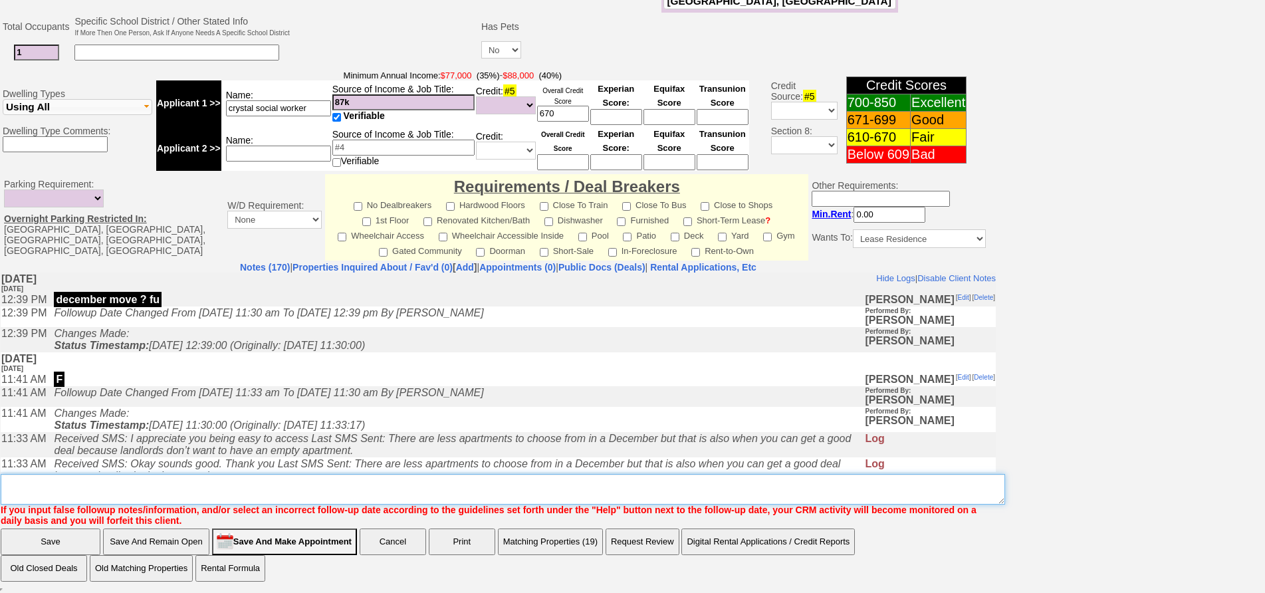
click at [624, 496] on textarea "Insert New Note Here" at bounding box center [503, 489] width 1004 height 31
type textarea "f"
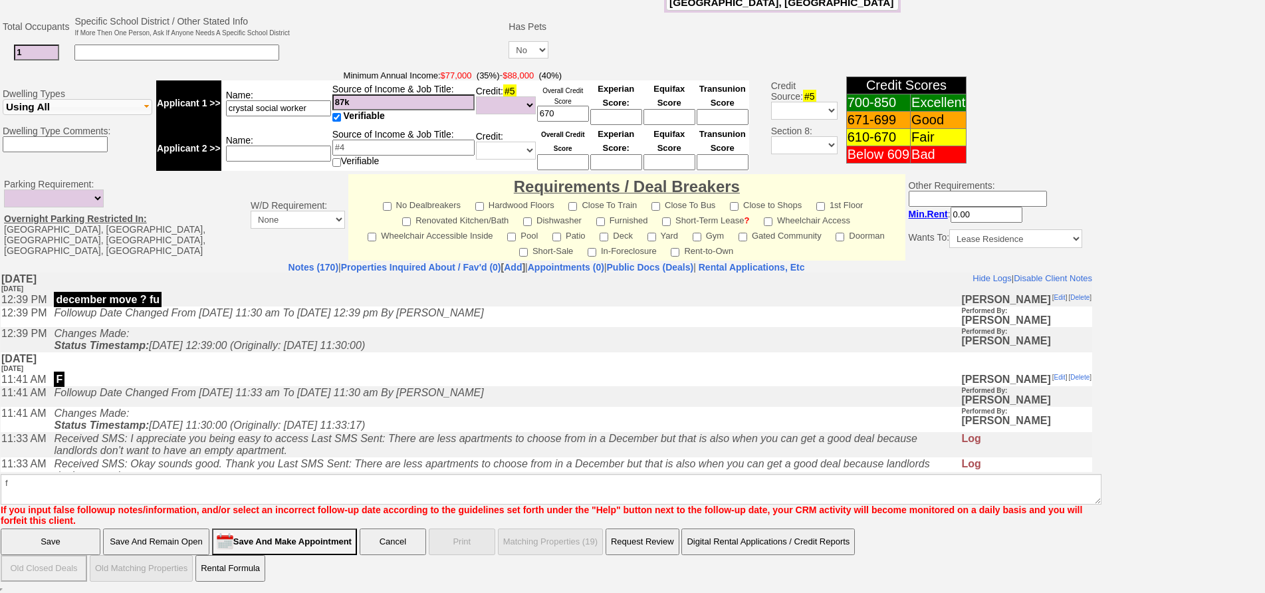
click input "Save" at bounding box center [51, 541] width 100 height 27
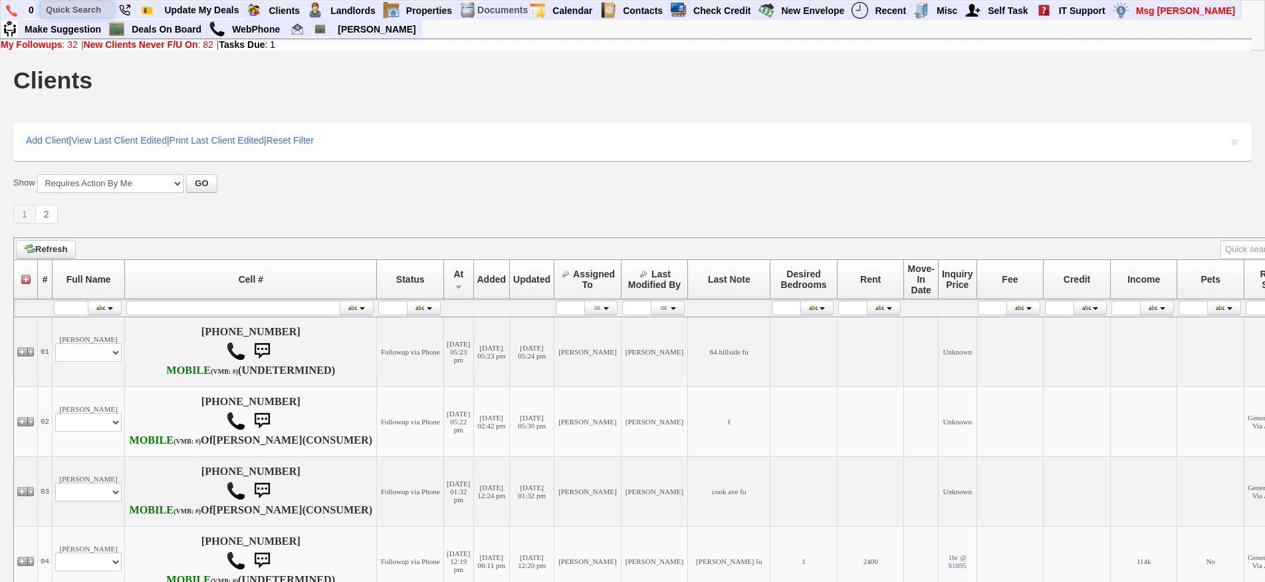
click at [68, 14] on input "text" at bounding box center [77, 9] width 73 height 17
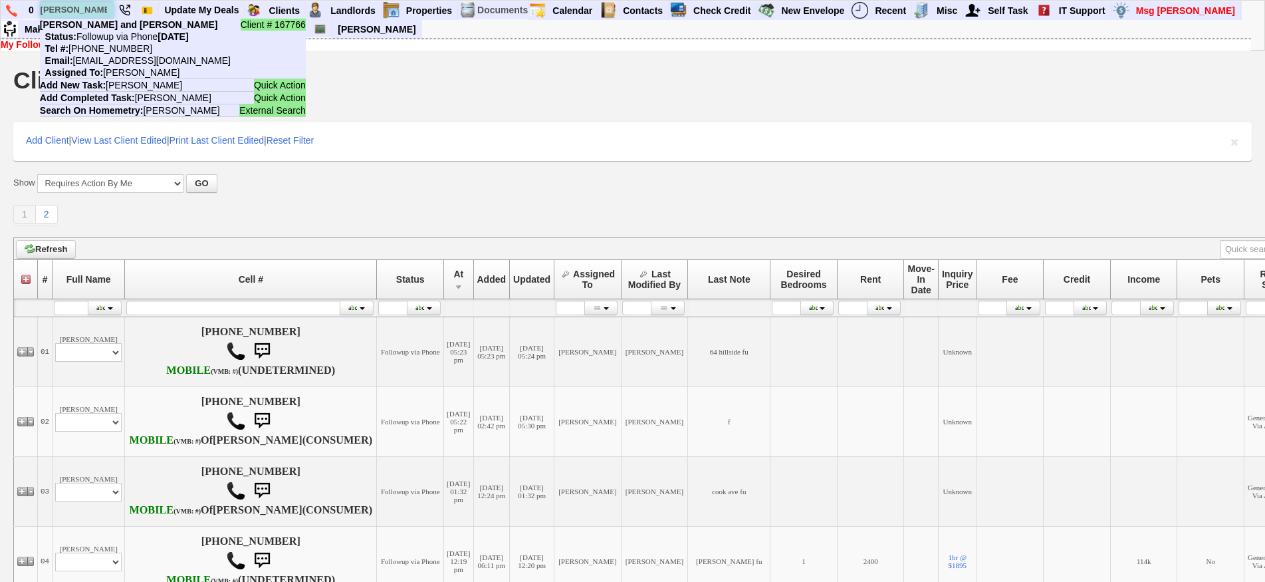
click at [94, 11] on input "[PERSON_NAME]" at bounding box center [77, 9] width 73 height 17
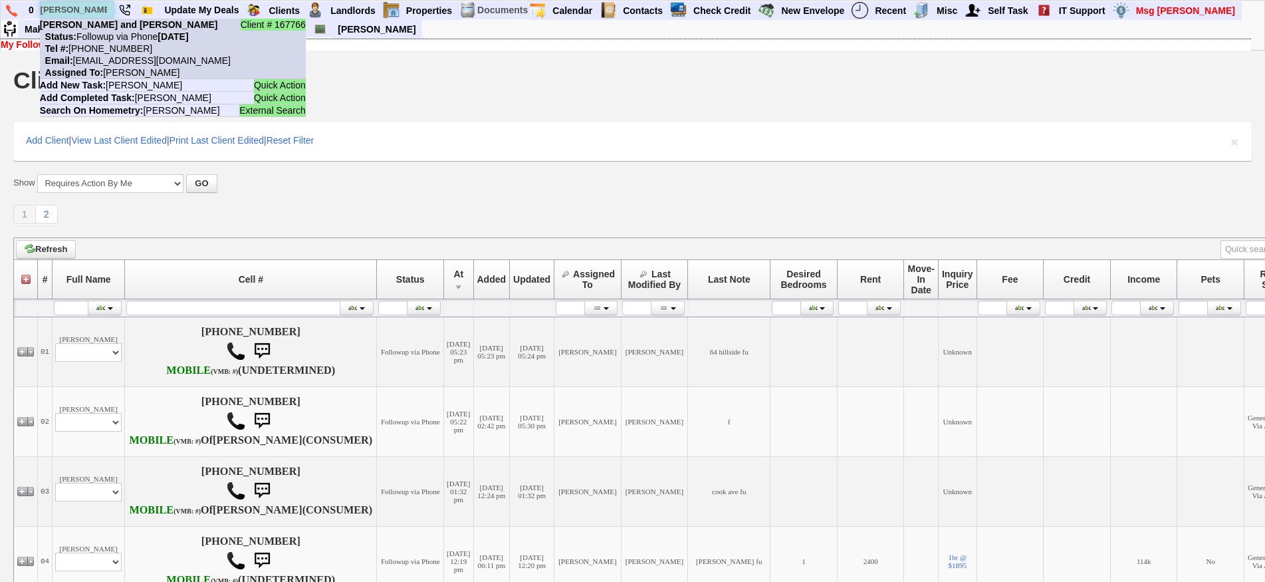
type input "[PERSON_NAME]"
click at [119, 44] on nobr "Tel #: [PHONE_NUMBER]" at bounding box center [96, 48] width 112 height 11
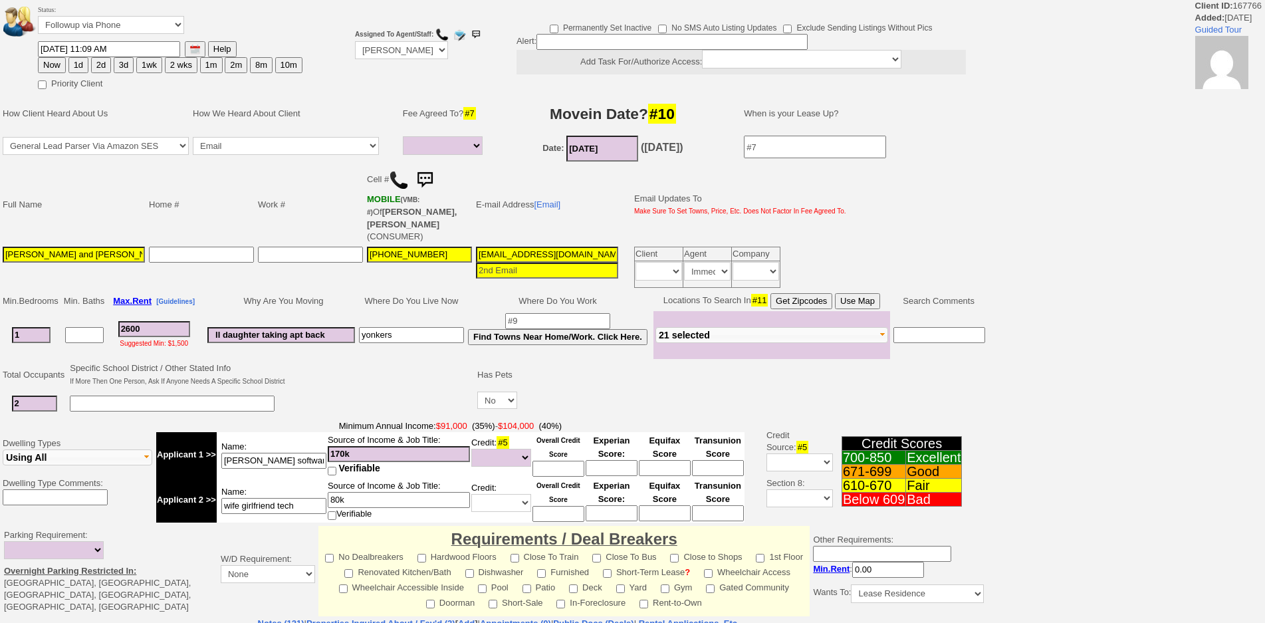
select select
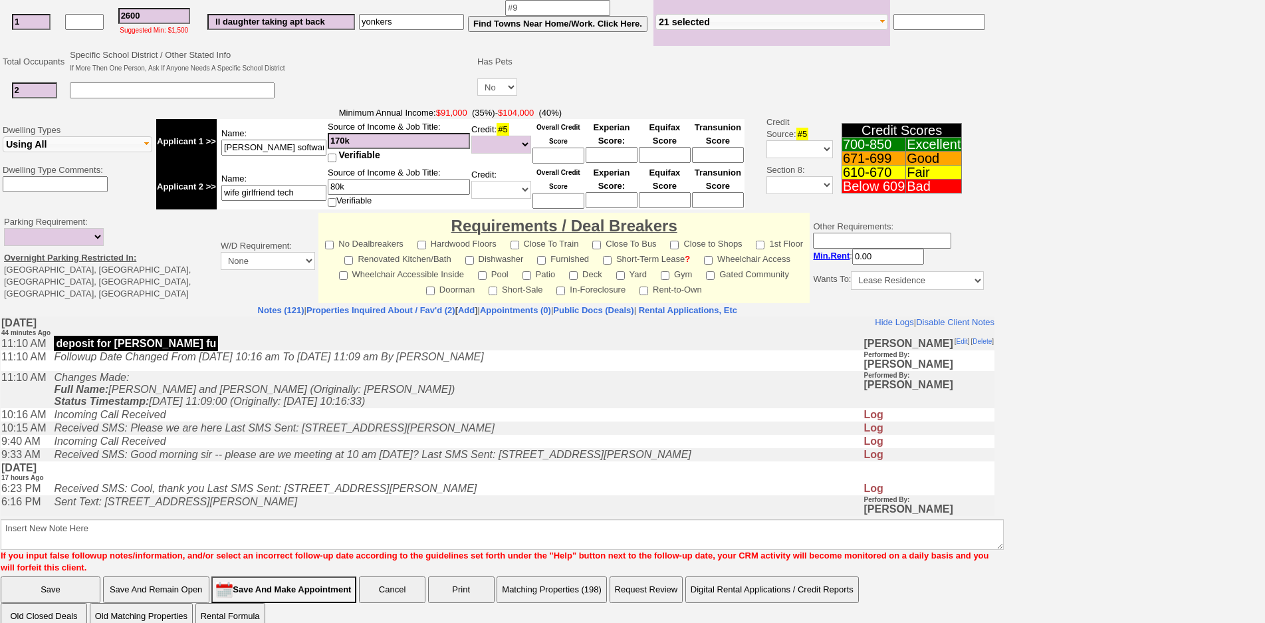
scroll to position [313, 0]
click at [399, 305] on link "Properties Inquired About / Fav'd (2)" at bounding box center [380, 310] width 149 height 10
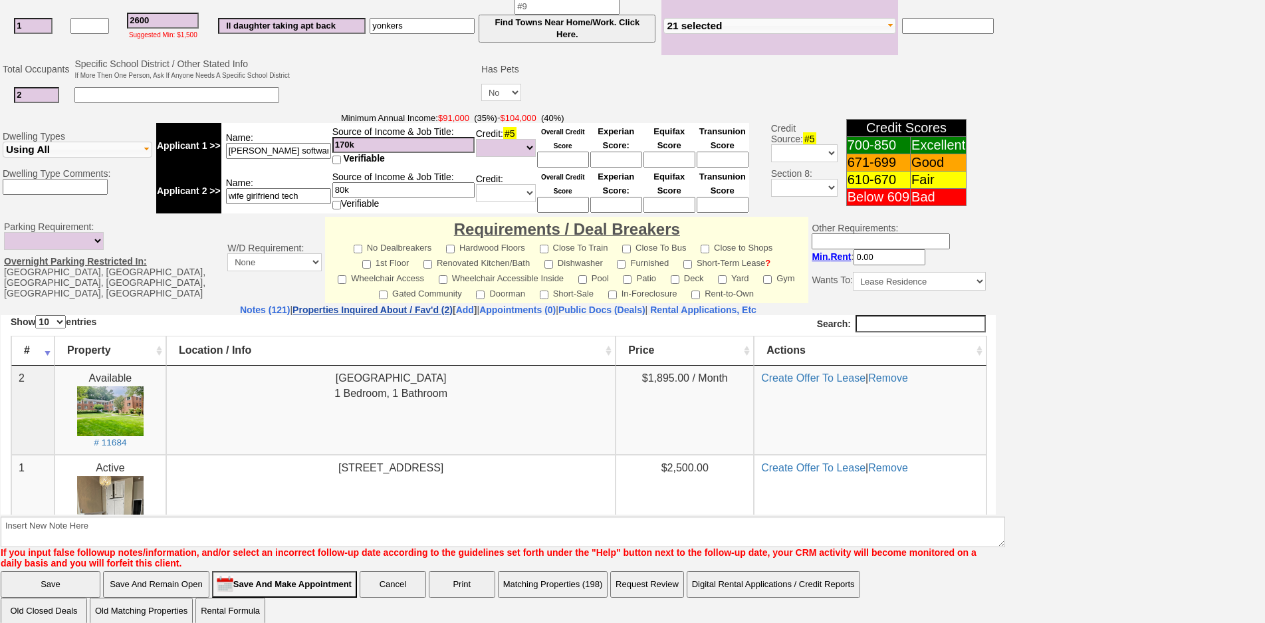
scroll to position [0, 0]
click at [807, 380] on link "Create Offer To Lease" at bounding box center [813, 377] width 104 height 11
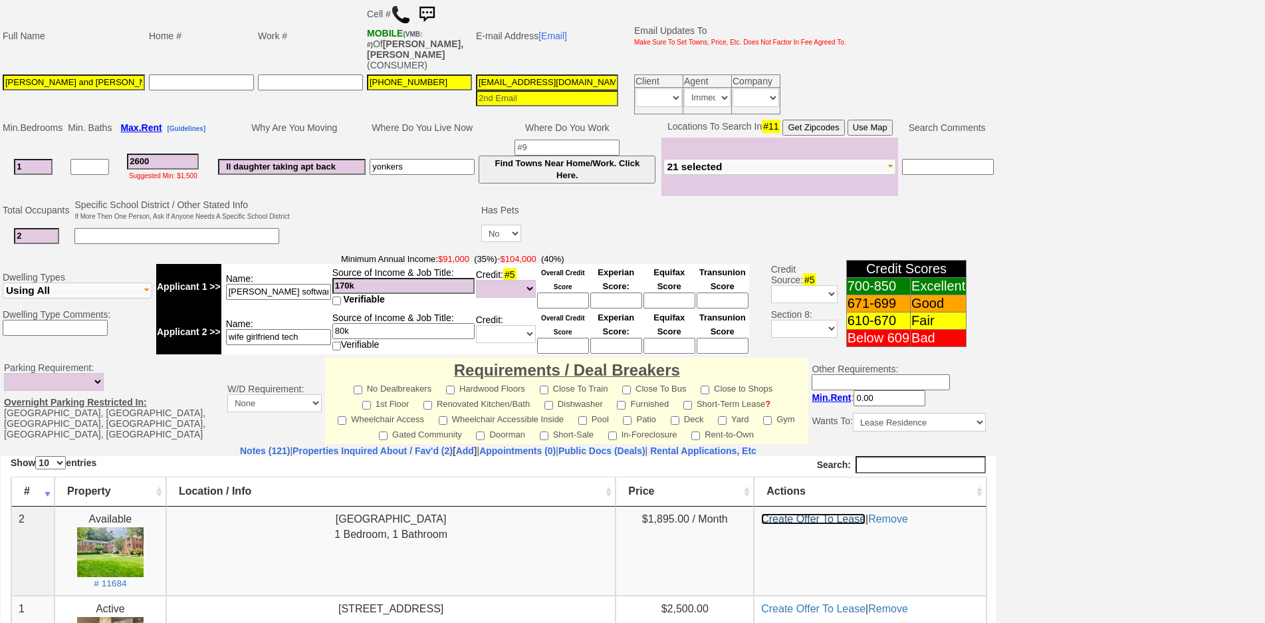
scroll to position [95, 0]
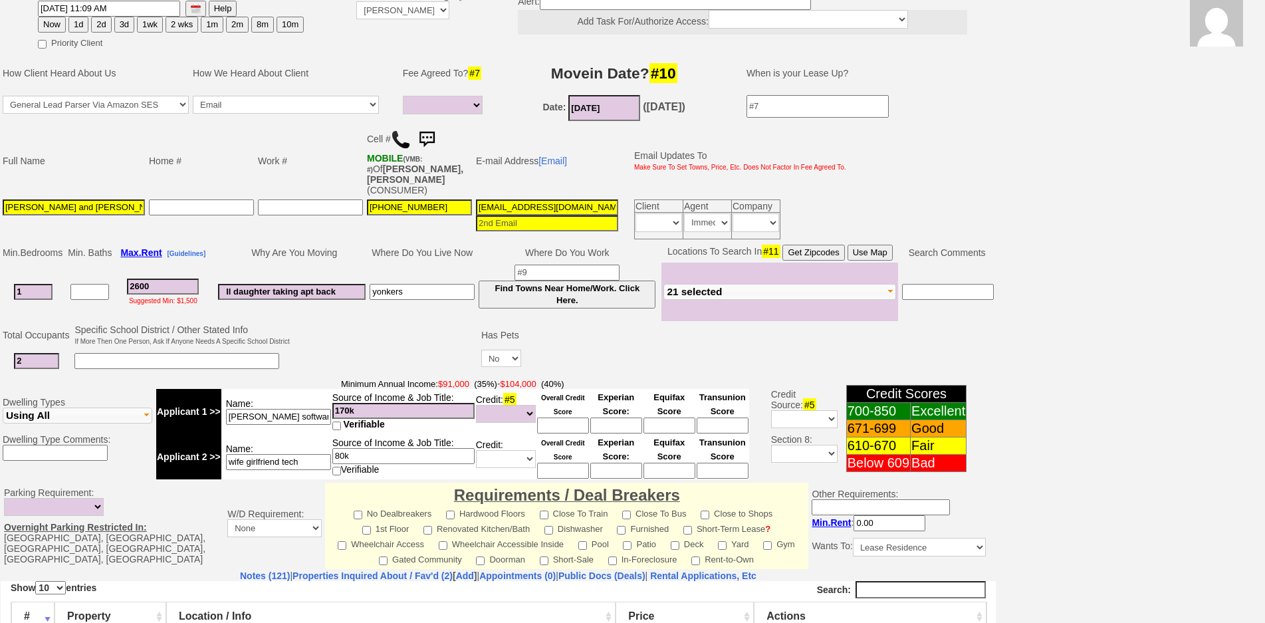
click at [565, 203] on input "owusuevans14@gmail.com" at bounding box center [547, 207] width 142 height 16
click at [431, 138] on img at bounding box center [426, 139] width 27 height 27
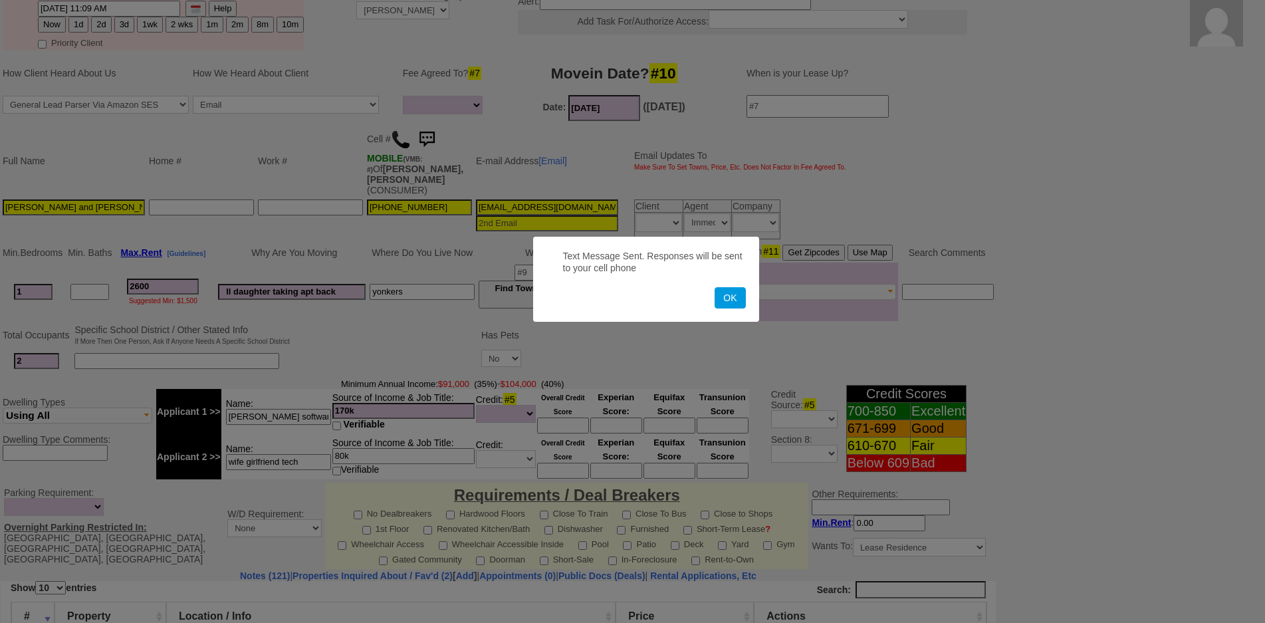
click at [715, 287] on button "OK" at bounding box center [730, 297] width 31 height 21
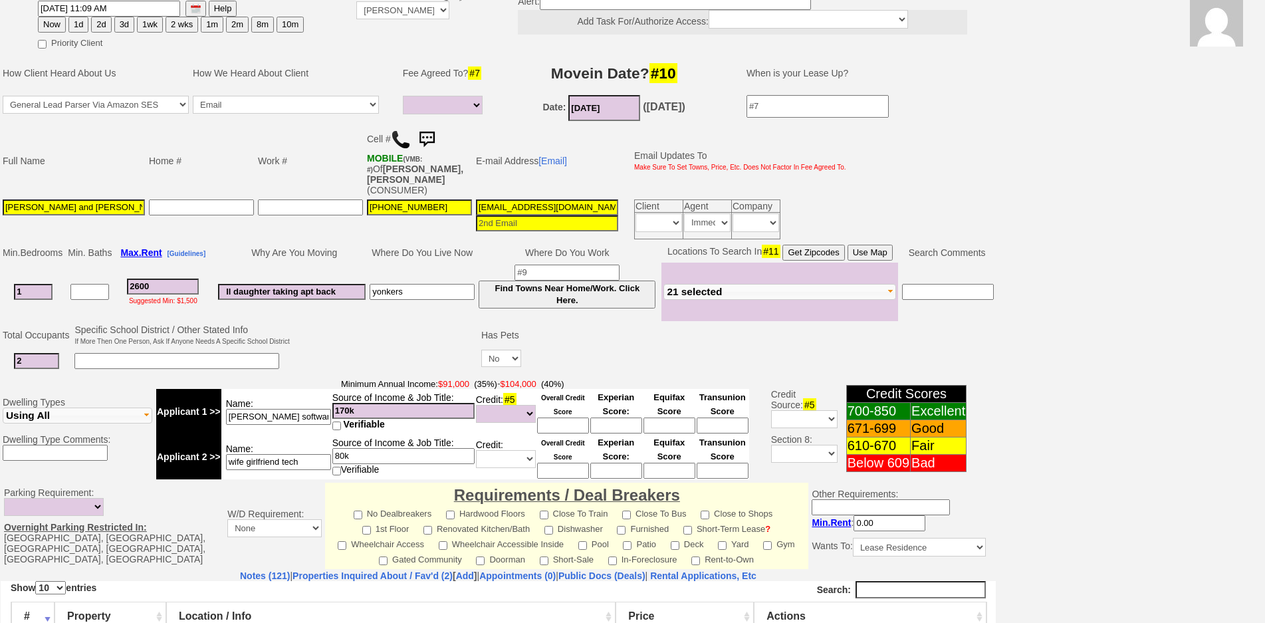
click at [431, 138] on img at bounding box center [426, 139] width 27 height 27
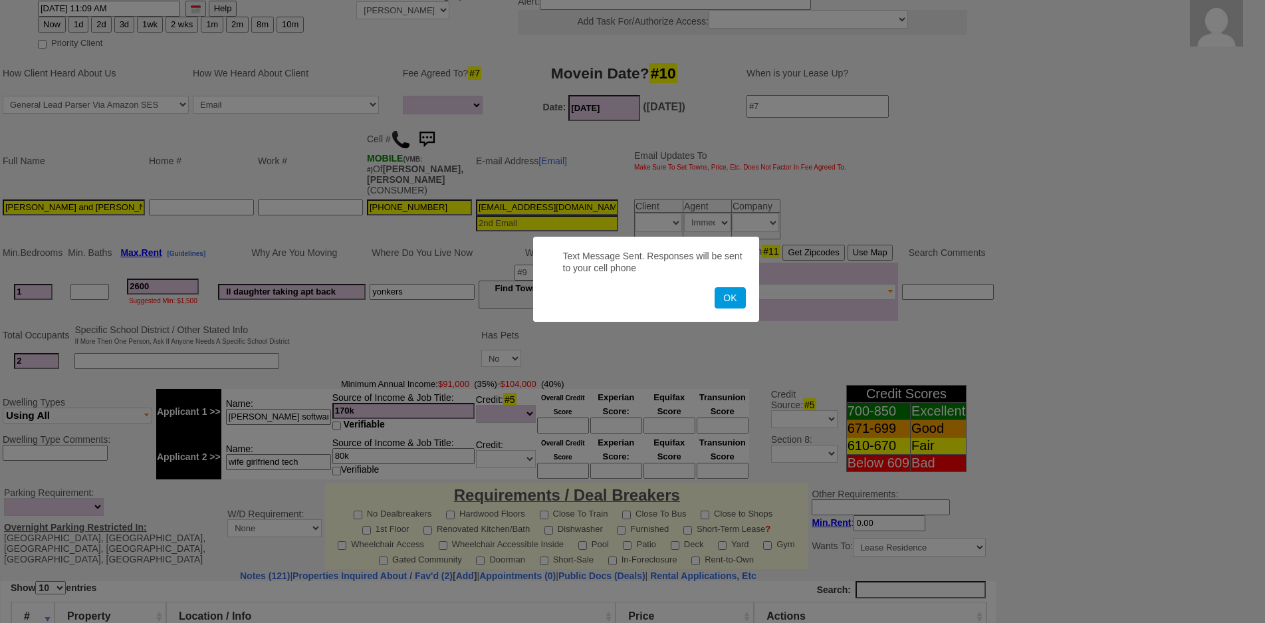
click at [715, 287] on button "OK" at bounding box center [730, 297] width 31 height 21
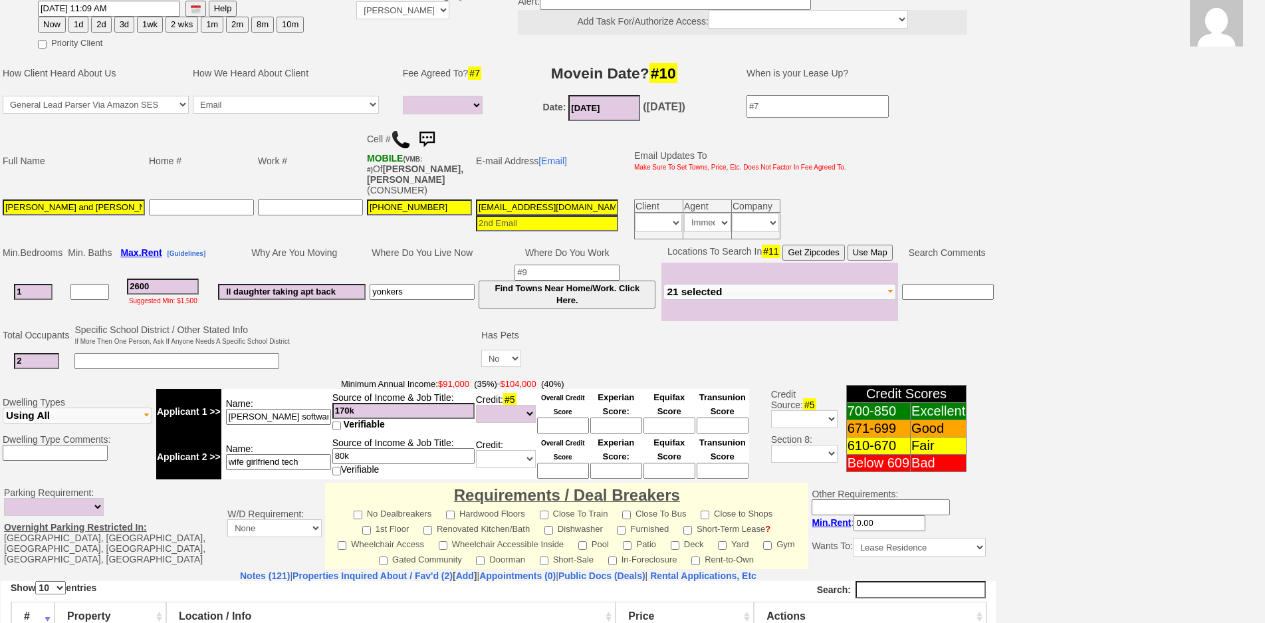
click at [436, 133] on img at bounding box center [426, 139] width 27 height 27
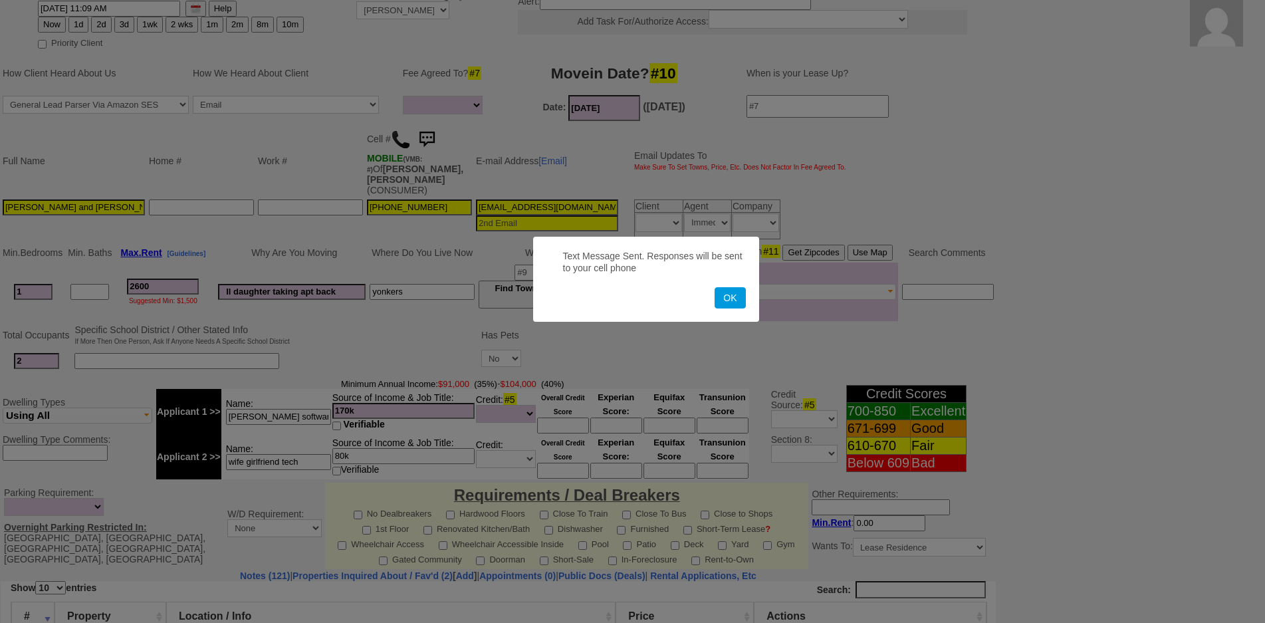
click at [715, 287] on button "OK" at bounding box center [730, 297] width 31 height 21
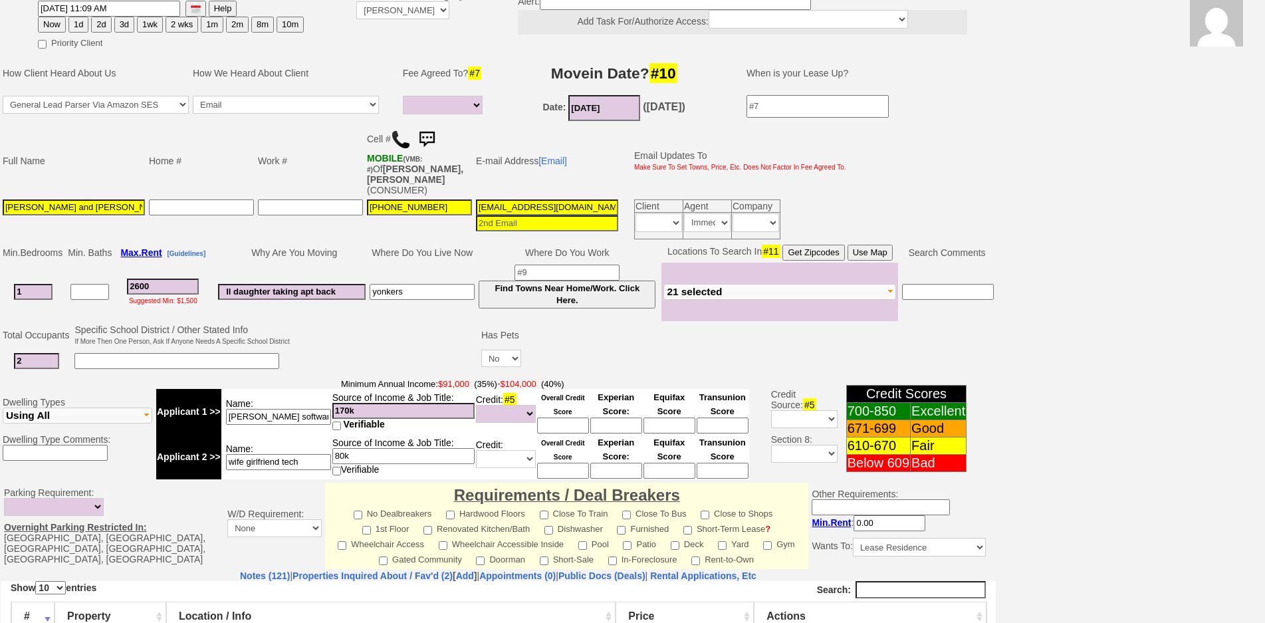
click at [97, 27] on button "2d" at bounding box center [101, 25] width 20 height 16
type input "10/06/2025 11:54 AM"
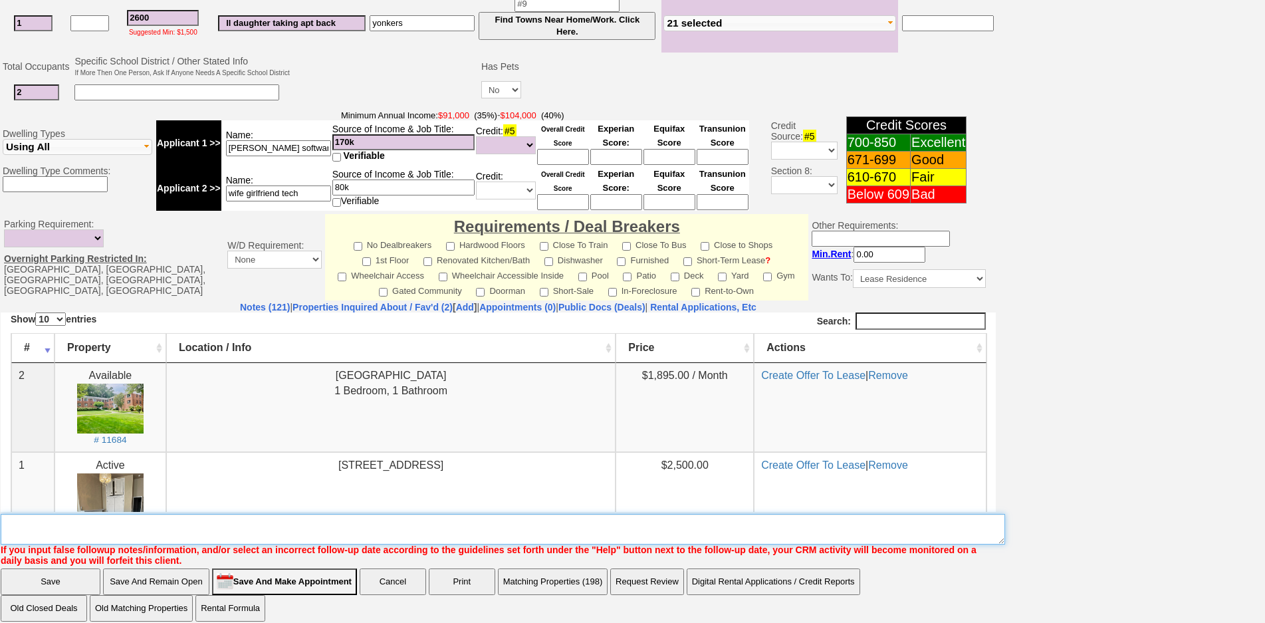
click at [677, 514] on textarea "Insert New Note Here" at bounding box center [503, 529] width 1004 height 31
type textarea "f"
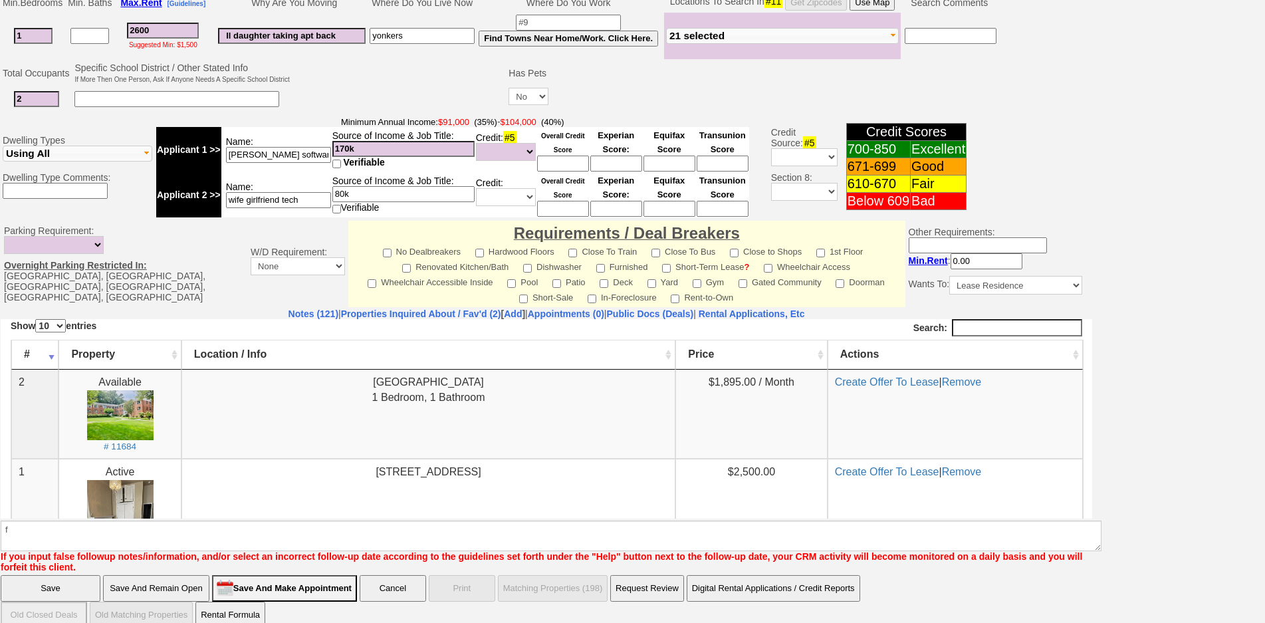
click input "Save" at bounding box center [51, 588] width 100 height 27
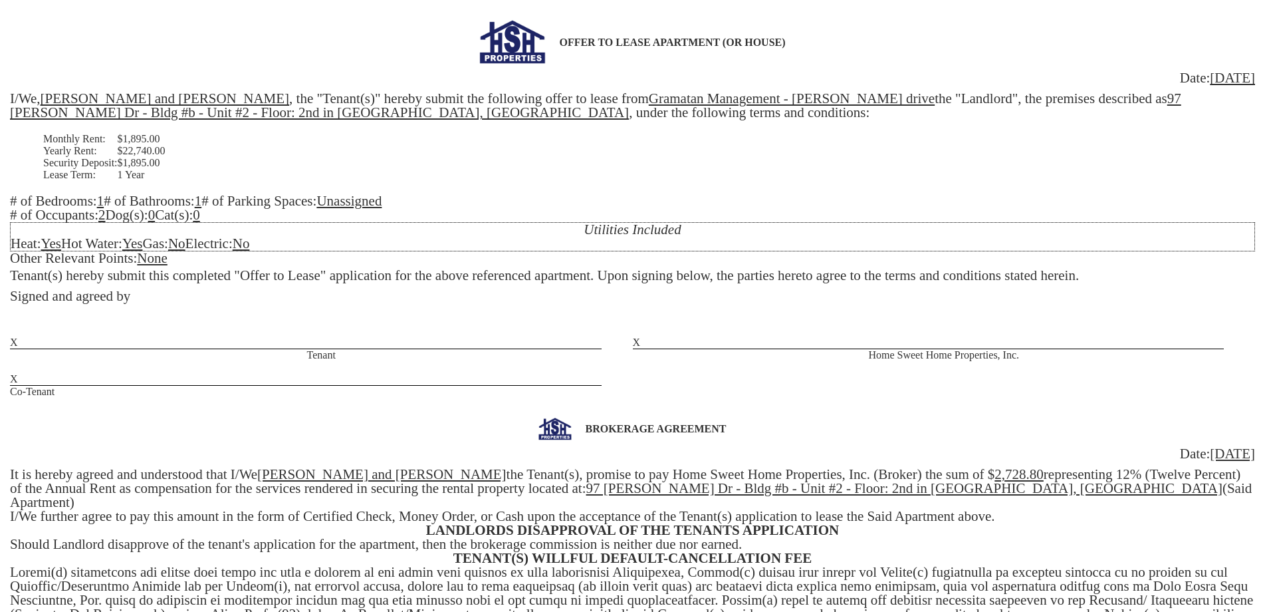
click at [211, 260] on div "OFFER TO LEASE APARTMENT (OR HOUSE) Date: [DATE] I/We, [PERSON_NAME] and [PERSO…" at bounding box center [632, 209] width 1245 height 378
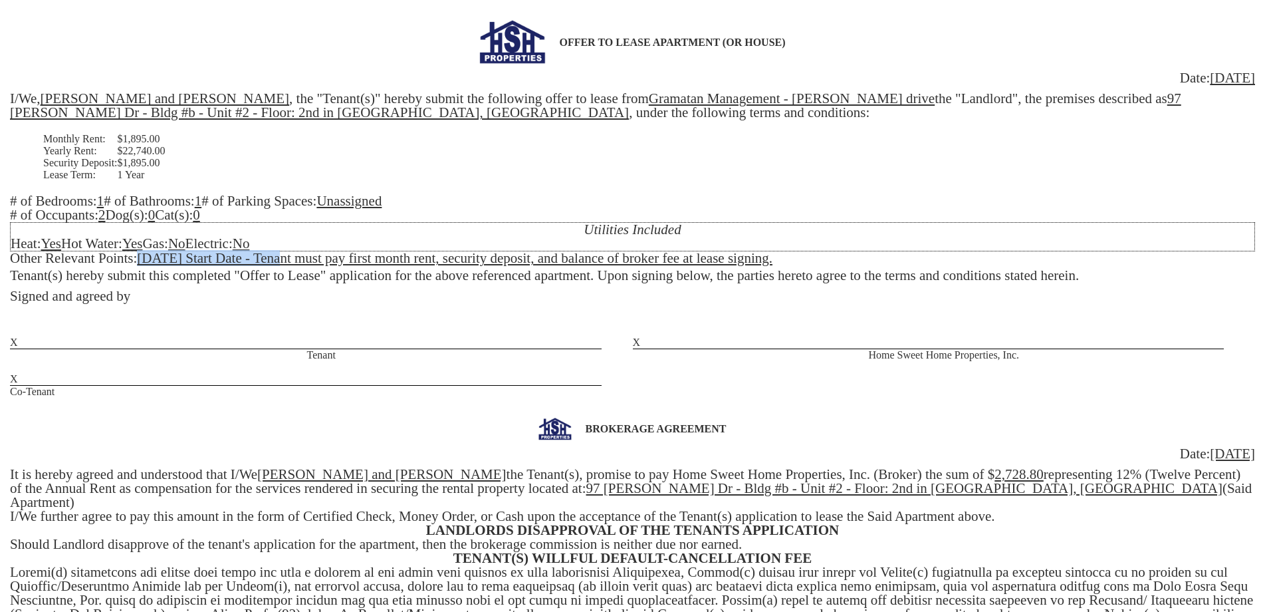
drag, startPoint x: 282, startPoint y: 257, endPoint x: 155, endPoint y: 241, distance: 128.0
click at [146, 259] on u "[DATE] Start Date - Tenant must pay first month rent, security deposit, and bal…" at bounding box center [454, 258] width 635 height 16
click at [994, 476] on u "2,728.80" at bounding box center [1018, 474] width 49 height 16
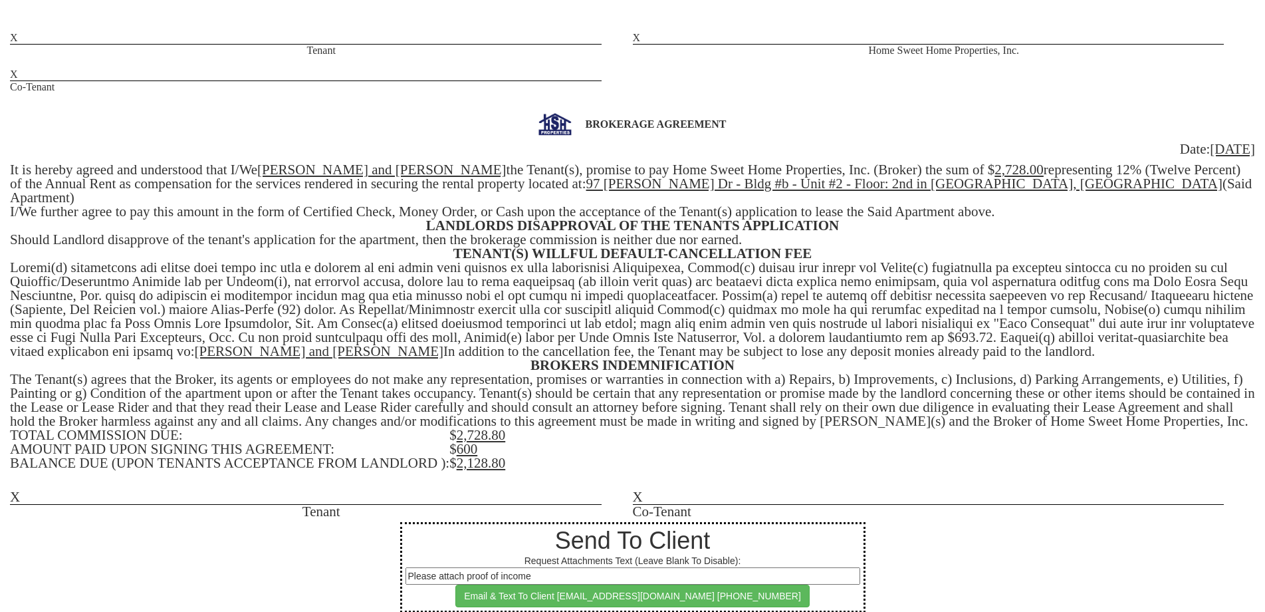
click at [499, 427] on u "2,728.80" at bounding box center [481, 435] width 49 height 16
click at [491, 442] on td "$ 600" at bounding box center [852, 449] width 806 height 14
click at [496, 455] on u "2,128.80" at bounding box center [481, 463] width 49 height 16
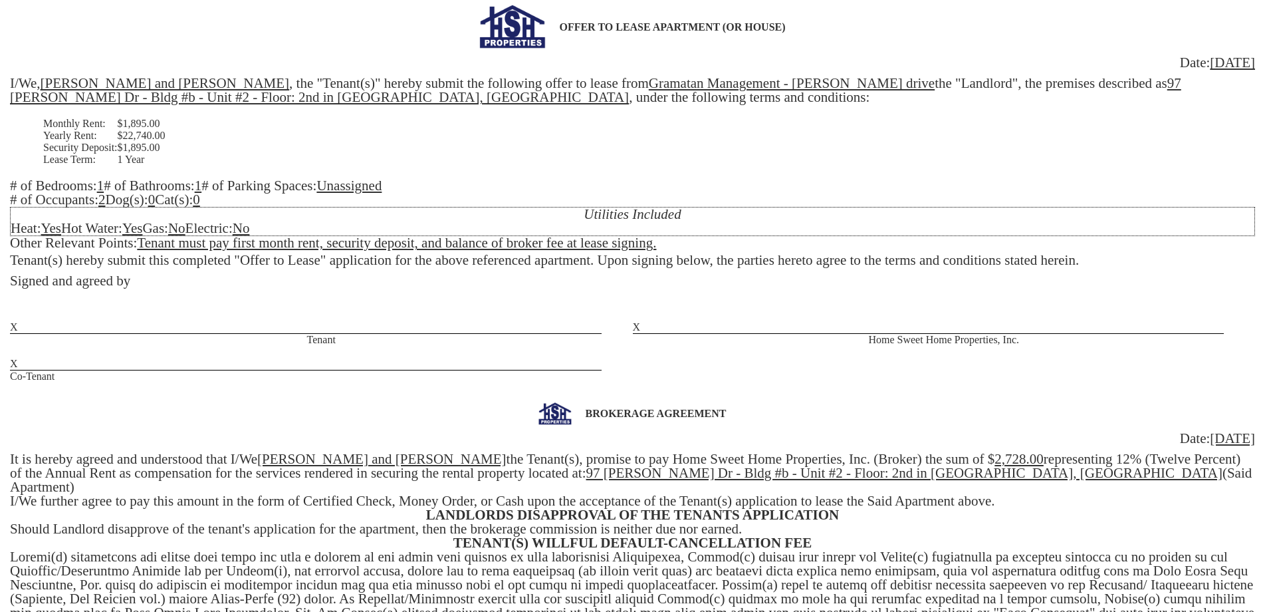
scroll to position [27, 0]
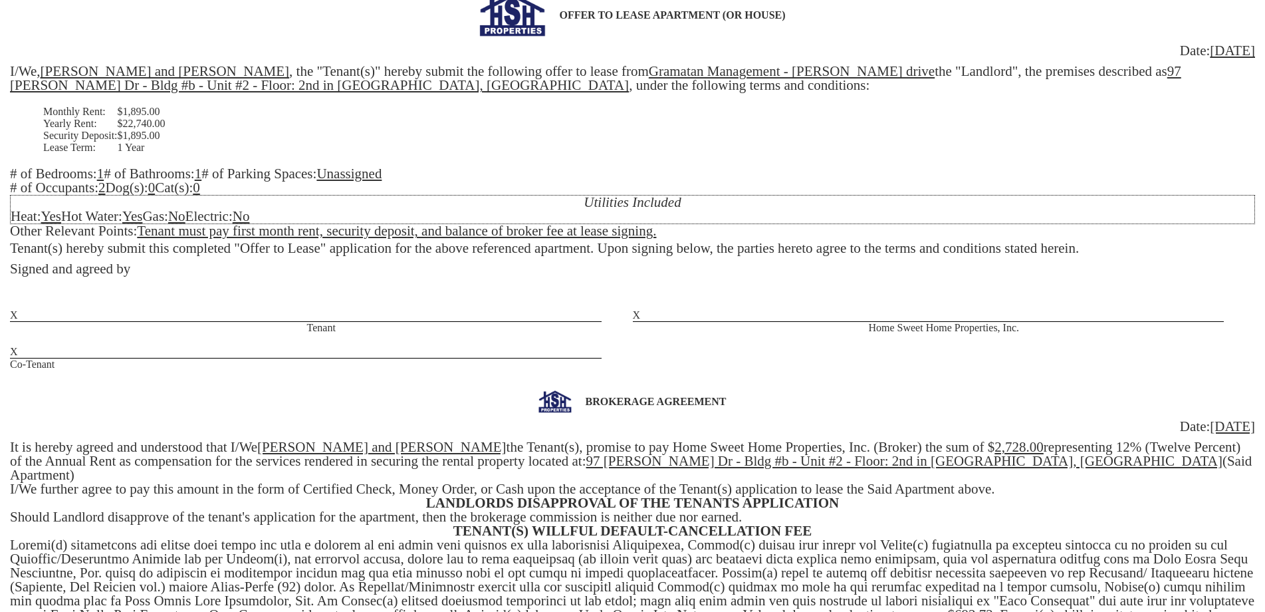
click at [1181, 75] on u "97 Cooper Dr - Bldg #b - Unit #2 - Floor: 2nd in New Rochelle, NY" at bounding box center [595, 78] width 1171 height 30
click at [1181, 76] on u "97 Cooper Dr - Bldg #b - Unit #2 - Floor: 2nd in New Rochelle, NY" at bounding box center [595, 78] width 1171 height 30
click at [1181, 70] on u "97 Cooper Dr - Bldg #b - Unit #2B - Floor: 2nd in New Rochelle, NY" at bounding box center [595, 78] width 1171 height 30
click at [742, 459] on u "97 Cooper Dr - Bldg #b - Unit #2 - Floor: 2nd in New Rochelle, NY" at bounding box center [904, 461] width 636 height 16
drag, startPoint x: 689, startPoint y: 457, endPoint x: 632, endPoint y: 455, distance: 56.6
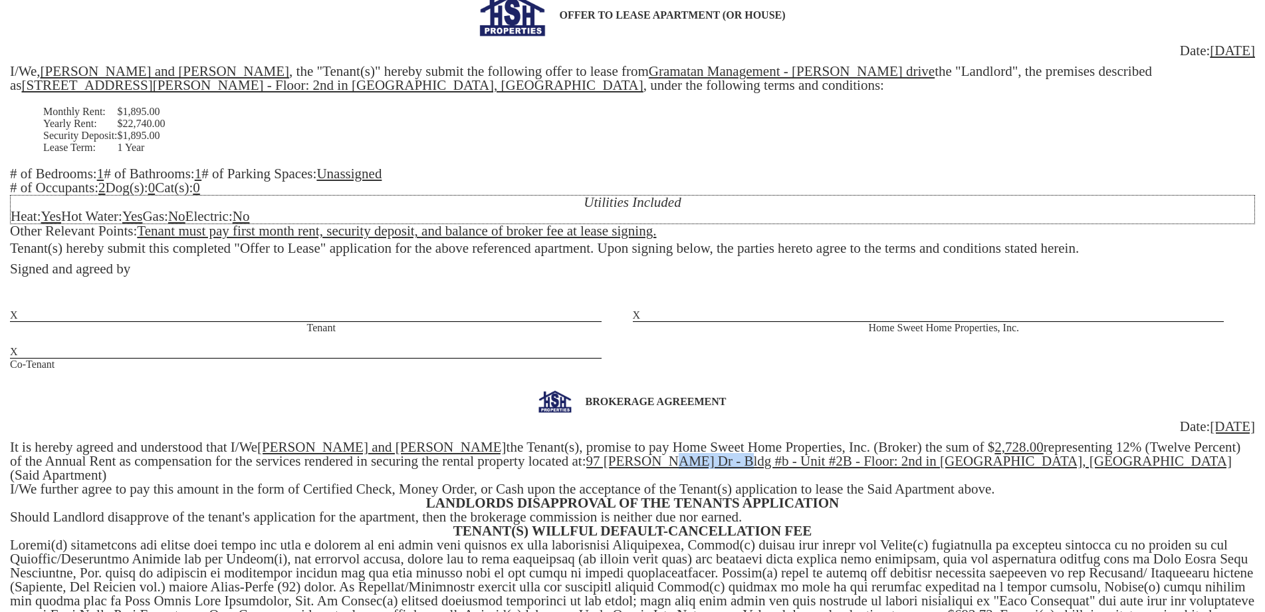
click at [632, 455] on u "97 Cooper Dr - Bldg #b - Unit #2B - Floor: 2nd in New Rochelle, NY" at bounding box center [908, 461] width 645 height 16
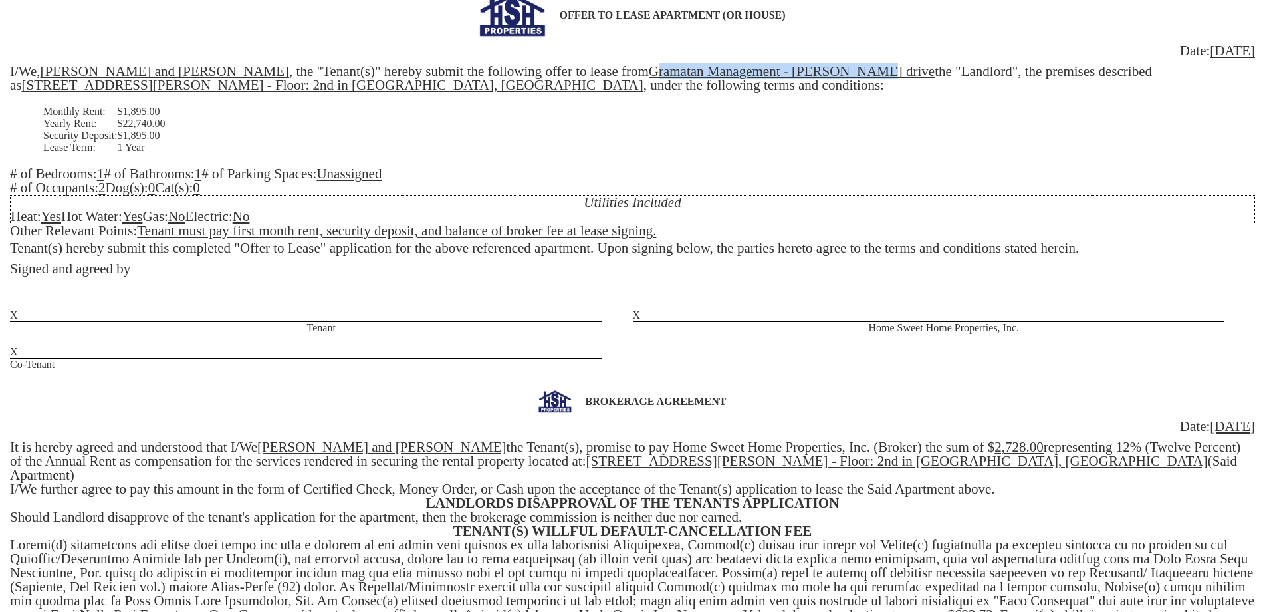
drag, startPoint x: 816, startPoint y: 74, endPoint x: 610, endPoint y: 71, distance: 205.4
click at [649, 71] on u "Gramatan Management - cooper drive" at bounding box center [792, 71] width 286 height 16
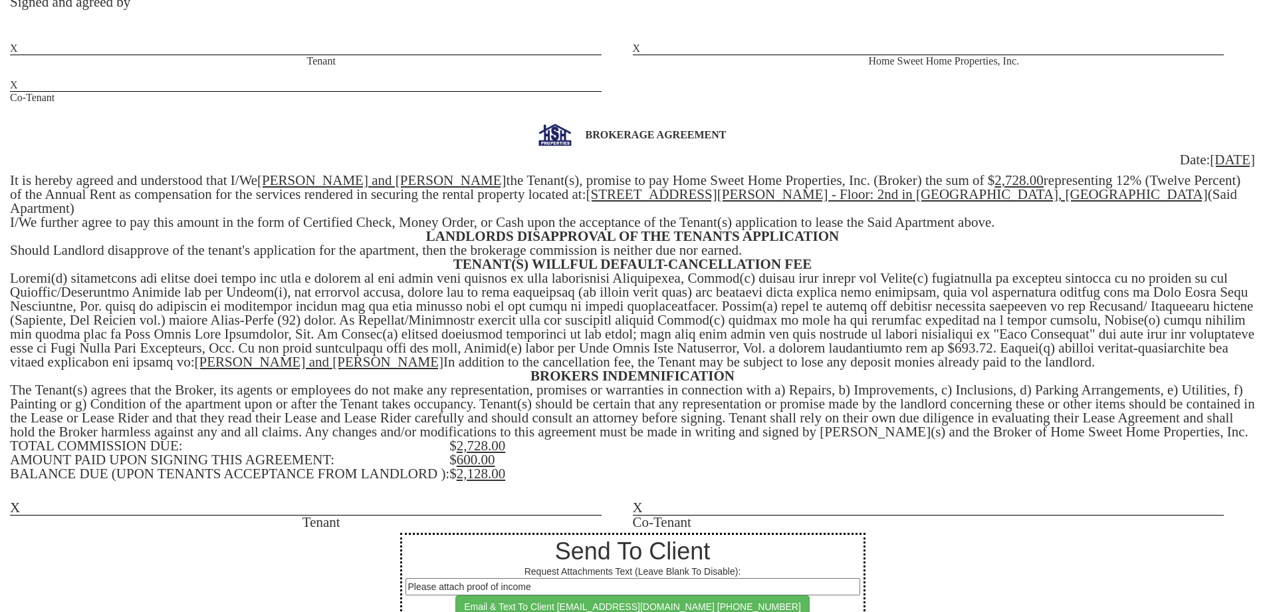
scroll to position [304, 0]
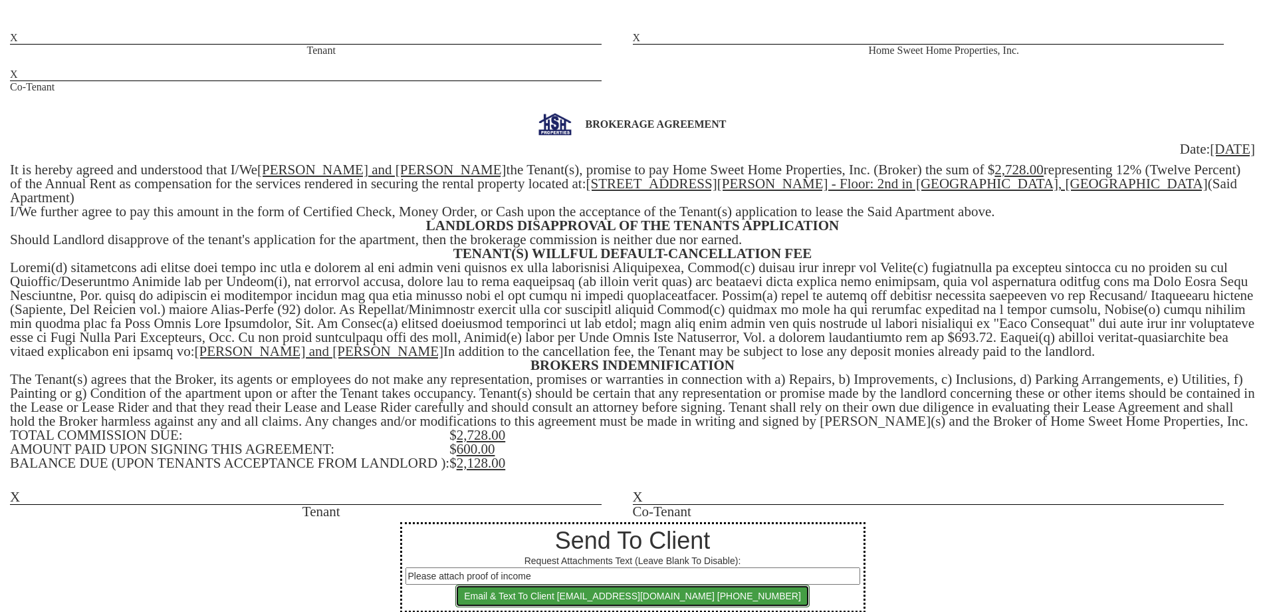
click at [564, 588] on button "Email & Text To Client owusuevans14@gmail.com 917-420-2946" at bounding box center [632, 595] width 354 height 23
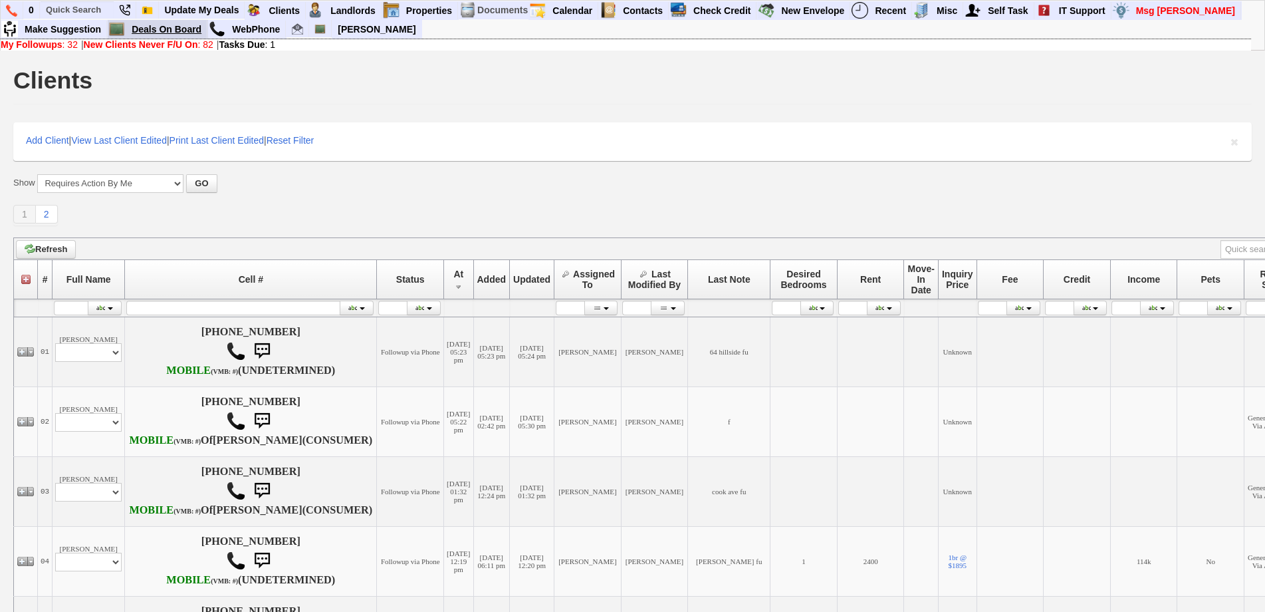
click at [200, 31] on link "Deals On Board" at bounding box center [166, 29] width 81 height 17
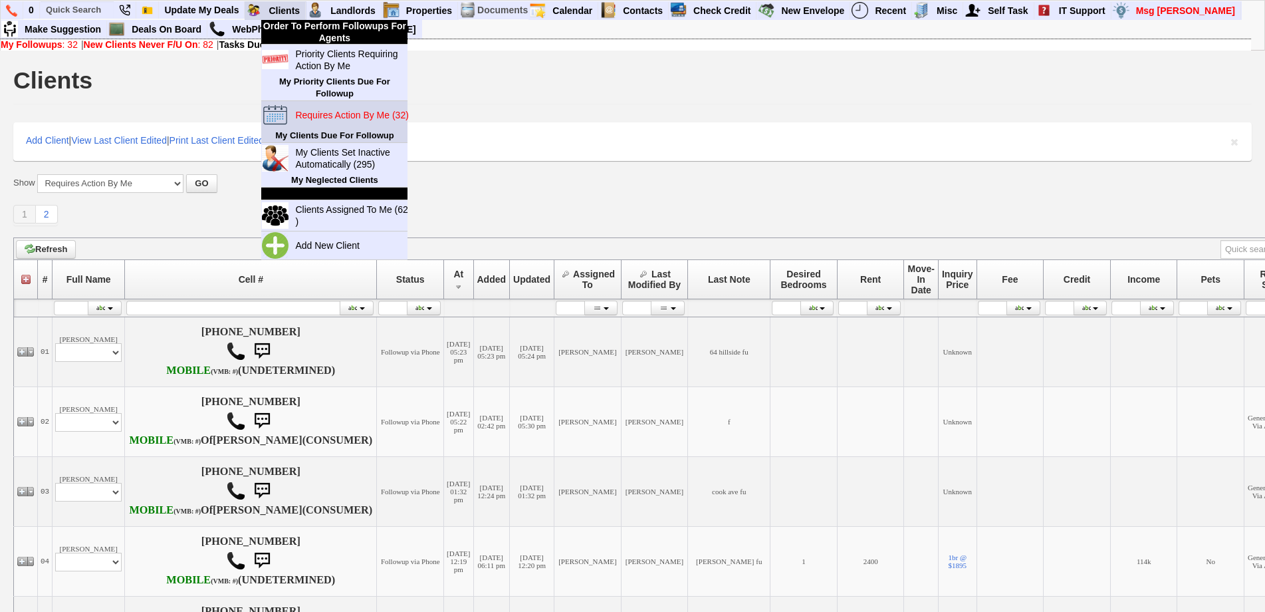
click at [342, 117] on blink "Requires Action By Me (32)" at bounding box center [351, 115] width 113 height 11
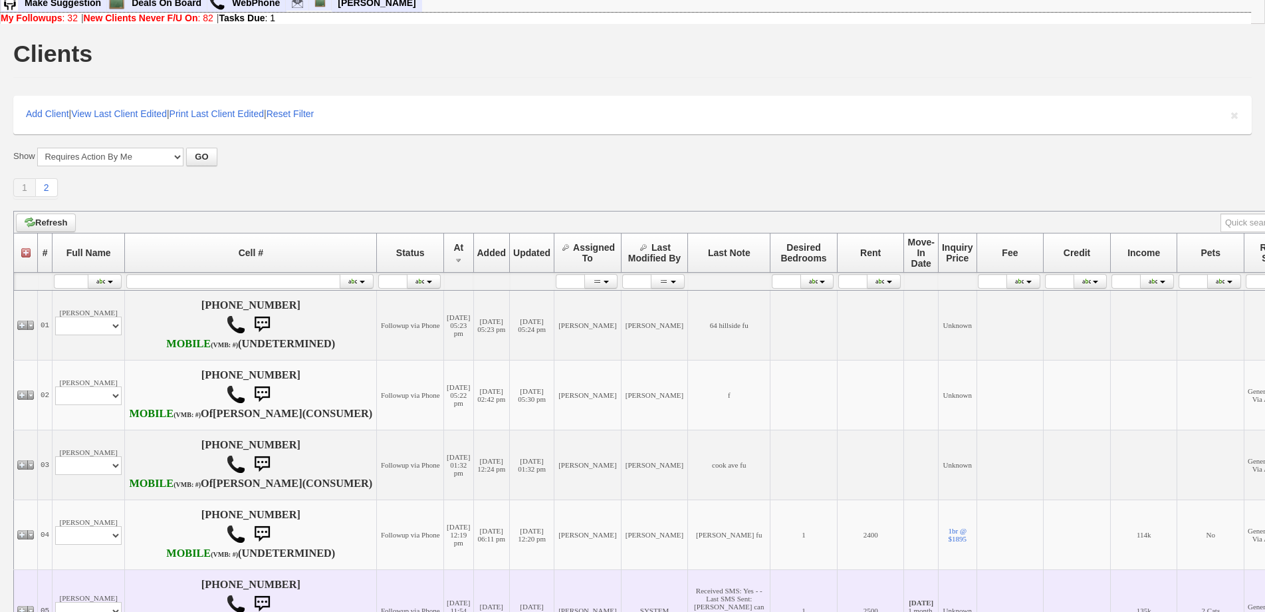
scroll to position [332, 0]
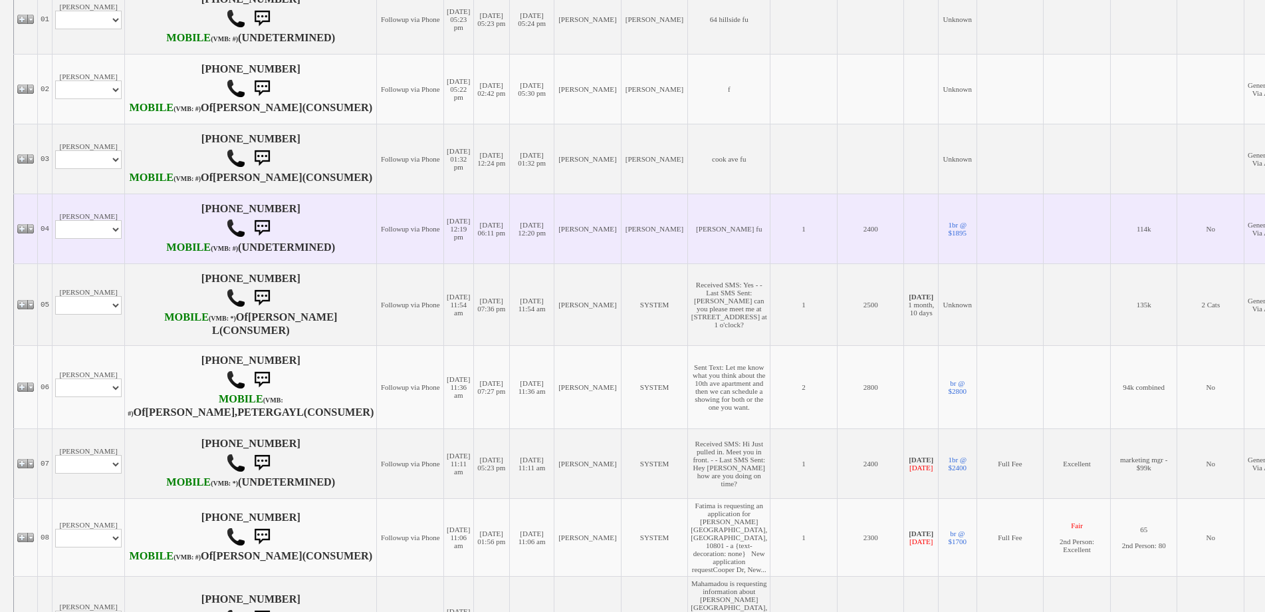
click at [63, 263] on td "[PERSON_NAME] Profile Edit Print Email Externally (Will Not Be Tracked In CRM) …" at bounding box center [89, 228] width 72 height 70
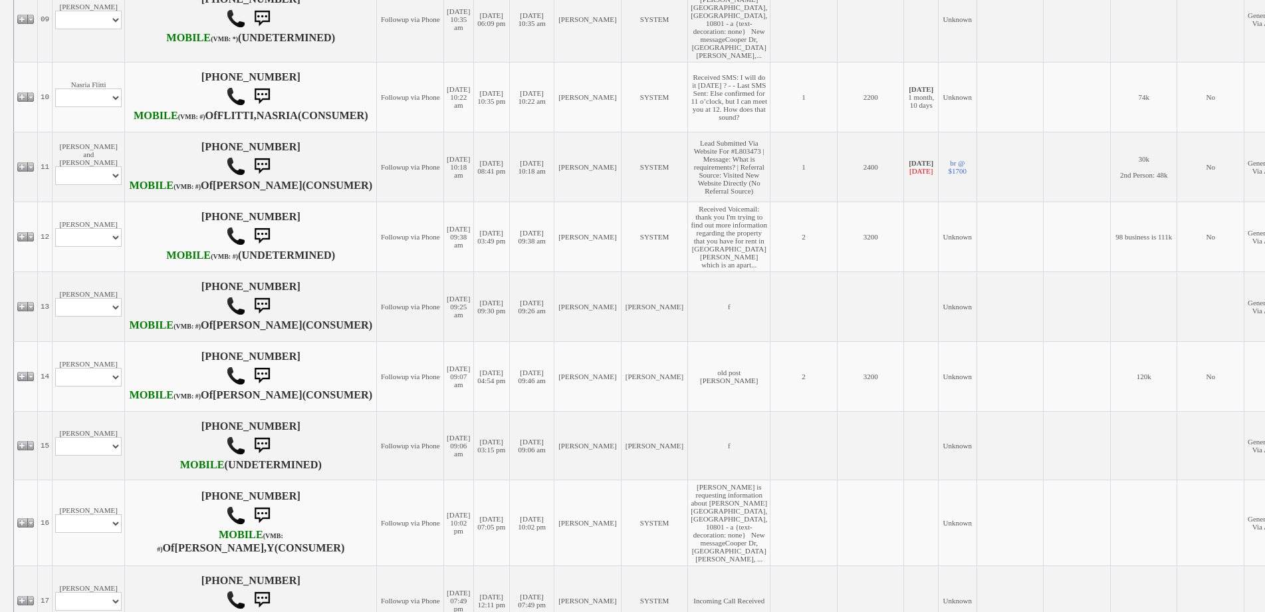
scroll to position [997, 0]
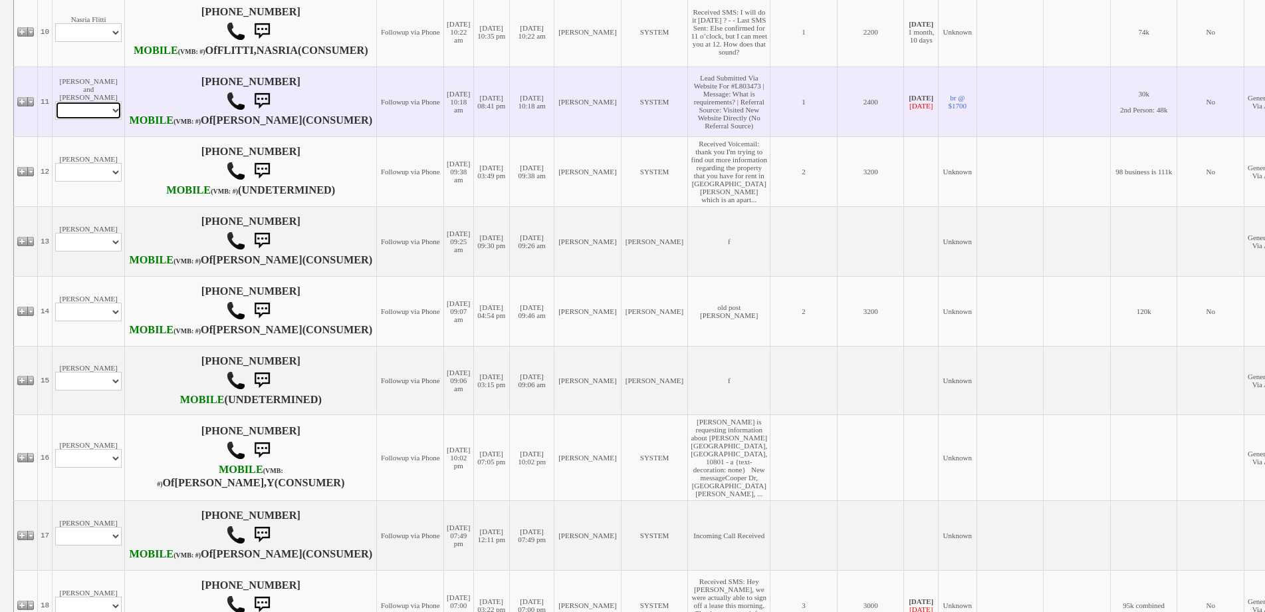
click at [103, 120] on select "Profile Edit Print Email Externally (Will Not Be Tracked In CRM) Closed Deals" at bounding box center [88, 110] width 66 height 19
select select "ChangeURL,/crm/custom/edit_client_form.php?redirect=%2Fcrm%2Fclients.php&id=135…"
click at [55, 120] on select "Profile Edit Print Email Externally (Will Not Be Tracked In CRM) Closed Deals" at bounding box center [88, 110] width 66 height 19
select select
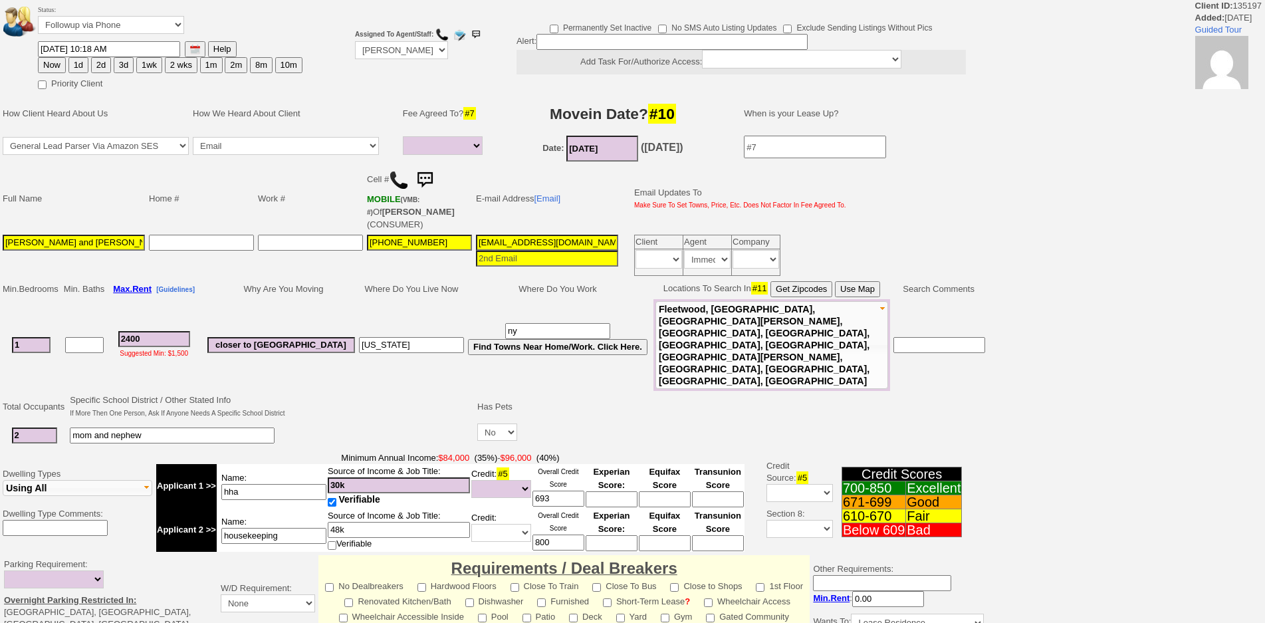
select select
drag, startPoint x: 74, startPoint y: 237, endPoint x: 0, endPoint y: 228, distance: 75.0
click at [0, 228] on td "Full Name Home # Work # Cell # MOBILE (VMB: #) Of COLON,ANTHONY (CONSUMER) E-ma…" at bounding box center [497, 221] width 995 height 114
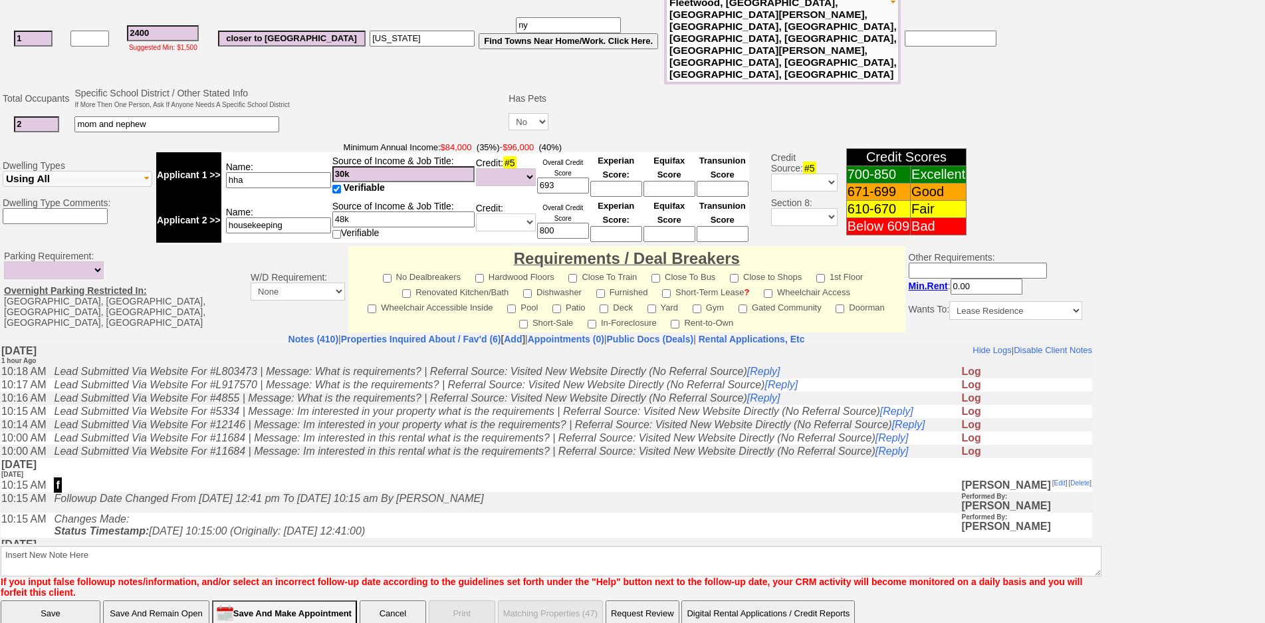
scroll to position [88, 0]
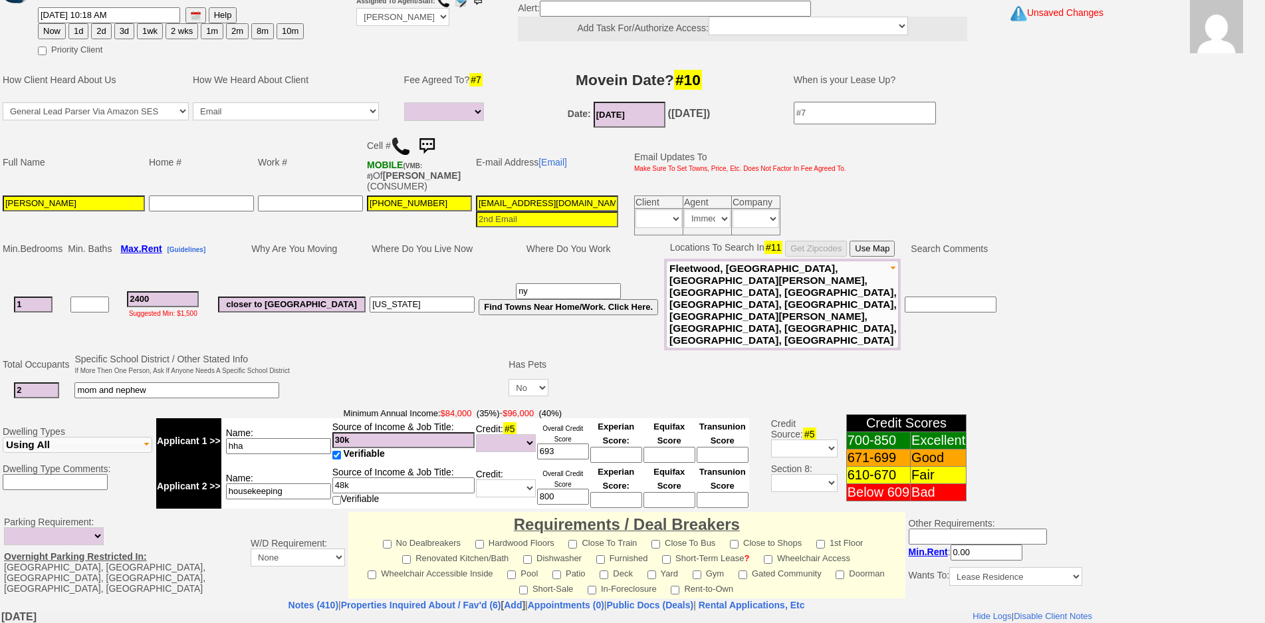
drag, startPoint x: 96, startPoint y: 203, endPoint x: 103, endPoint y: 198, distance: 9.0
click at [103, 198] on input "Rosaura Ortiz" at bounding box center [74, 203] width 142 height 16
click at [8, 203] on input "[PERSON_NAME] and [PERSON_NAME]" at bounding box center [74, 203] width 142 height 16
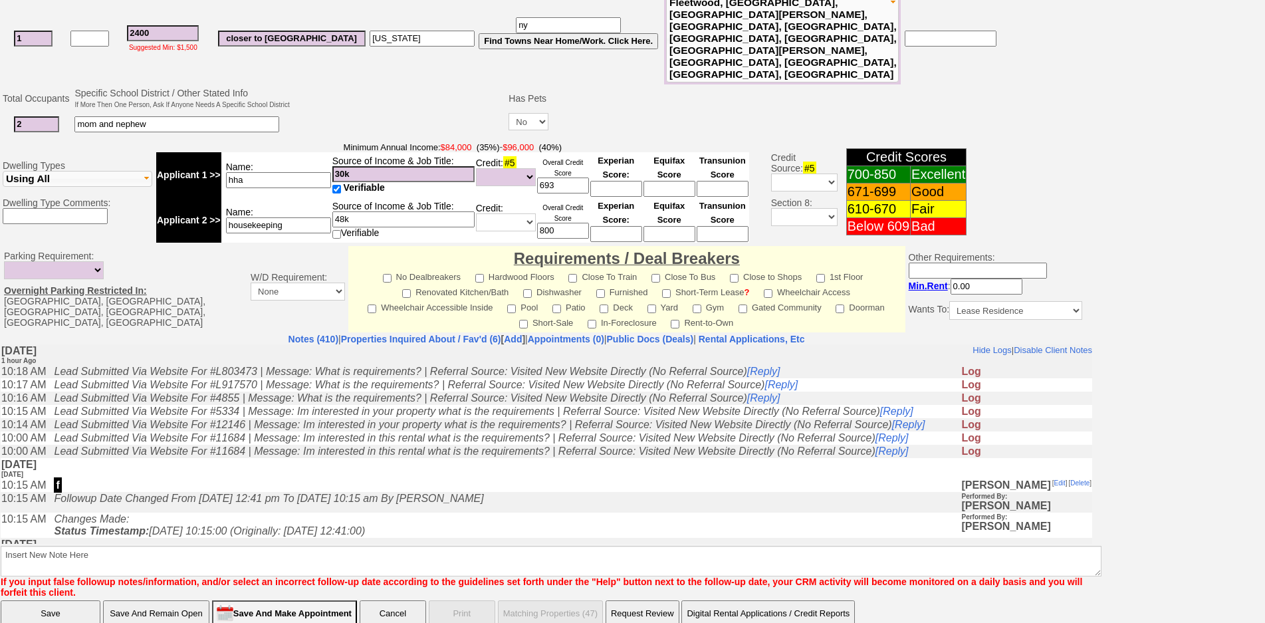
type input "[PERSON_NAME] and [PERSON_NAME]"
click at [173, 600] on input "Save And Remain Open" at bounding box center [156, 613] width 106 height 27
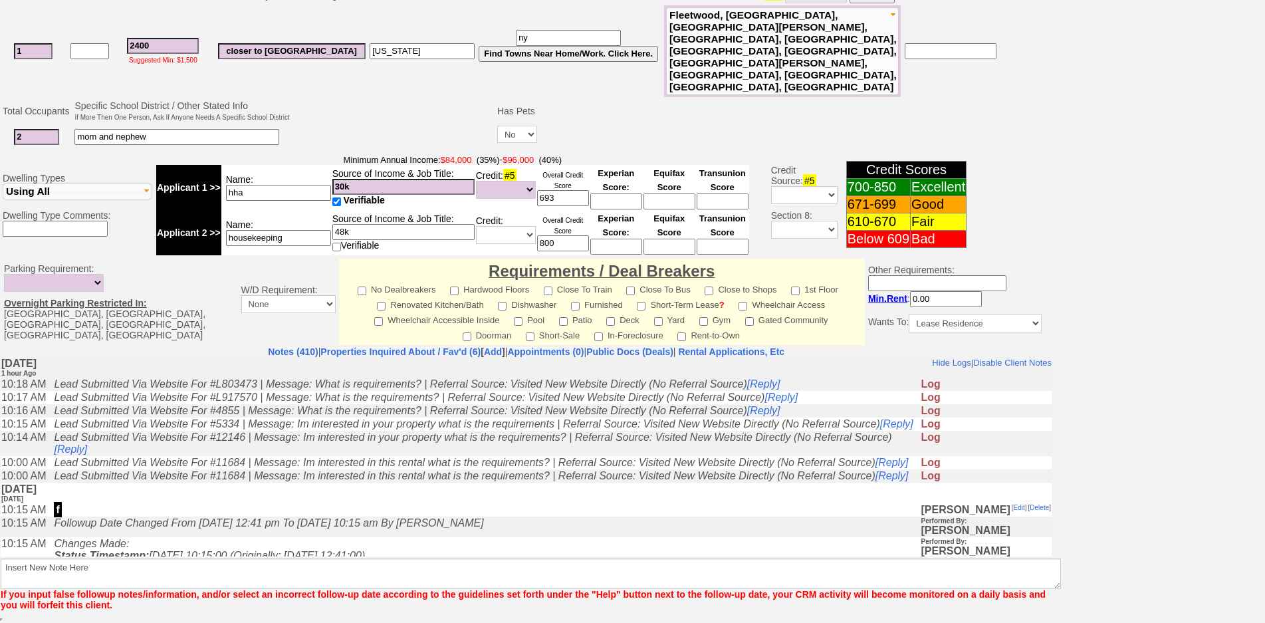
scroll to position [306, 0]
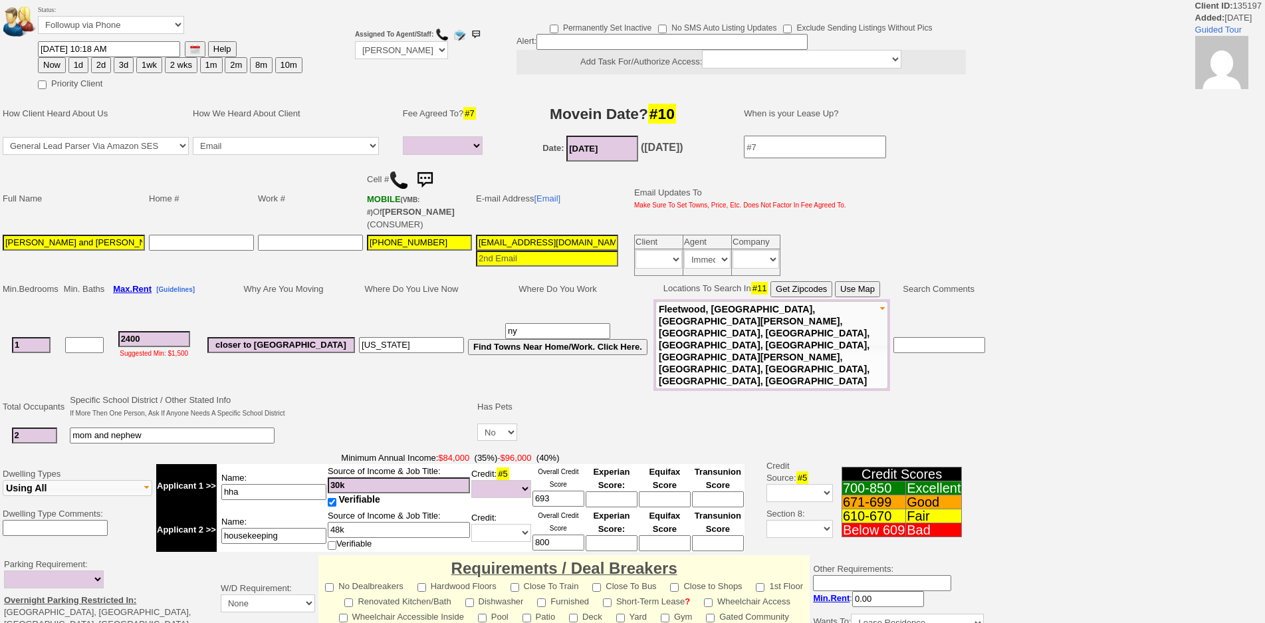
select select
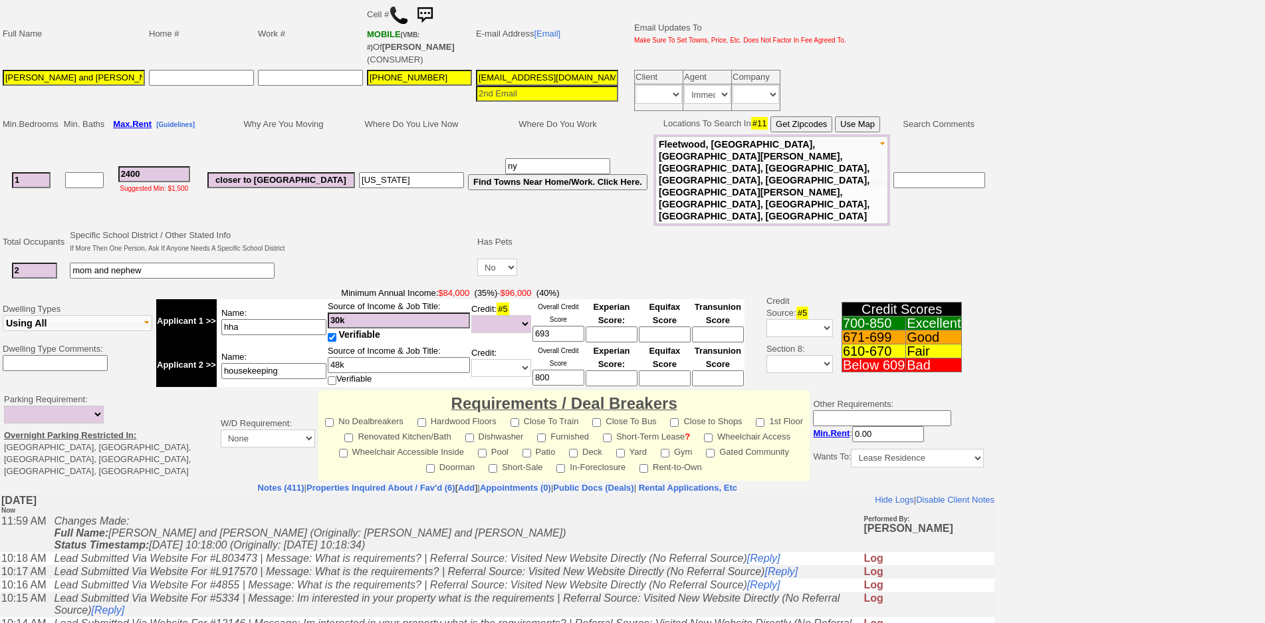
scroll to position [313, 0]
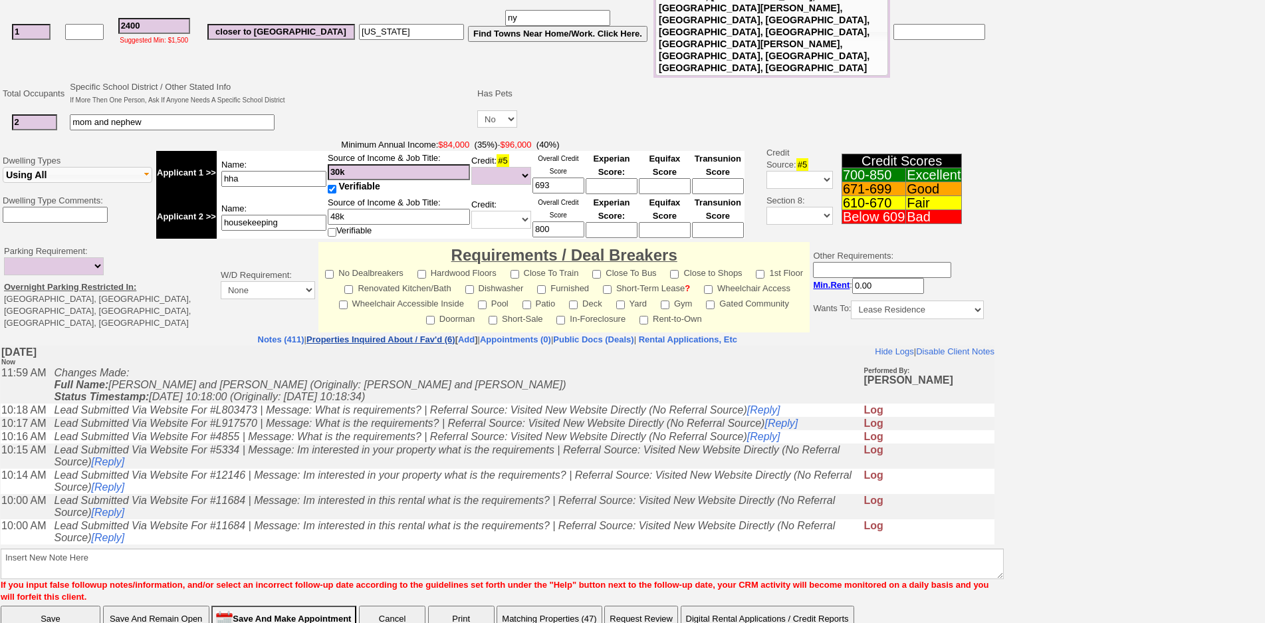
click at [371, 334] on link "Properties Inquired About / Fav'd (6)" at bounding box center [380, 339] width 149 height 10
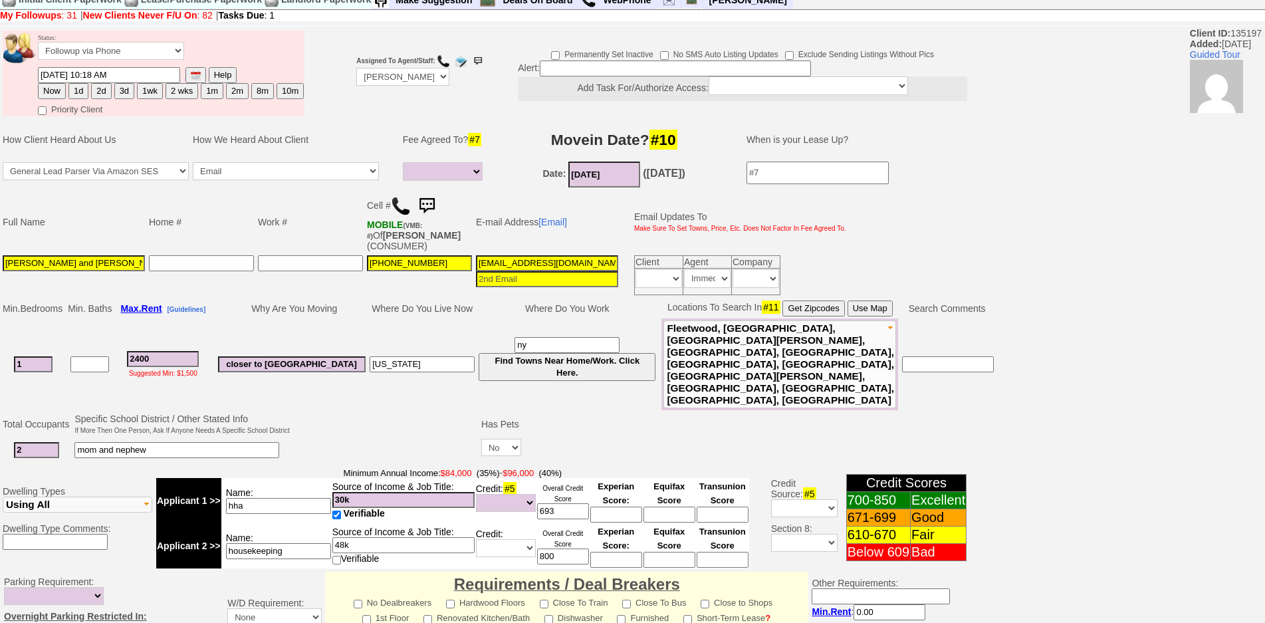
scroll to position [0, 0]
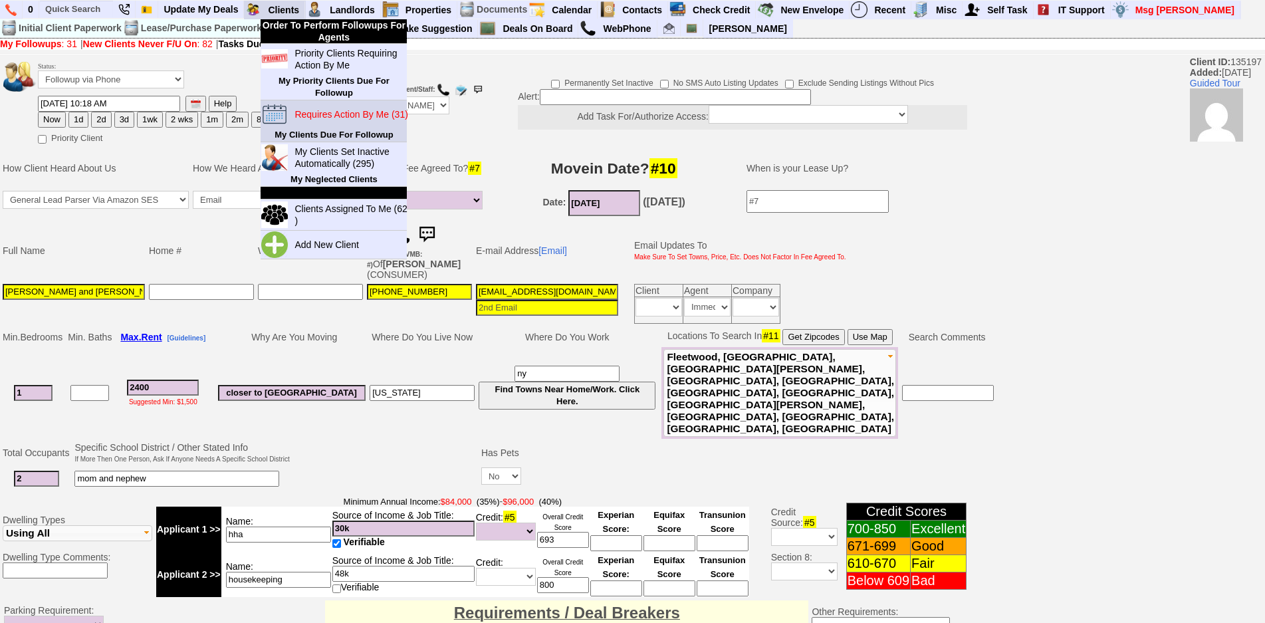
click at [316, 113] on blink "Requires Action By Me (31)" at bounding box center [350, 114] width 113 height 11
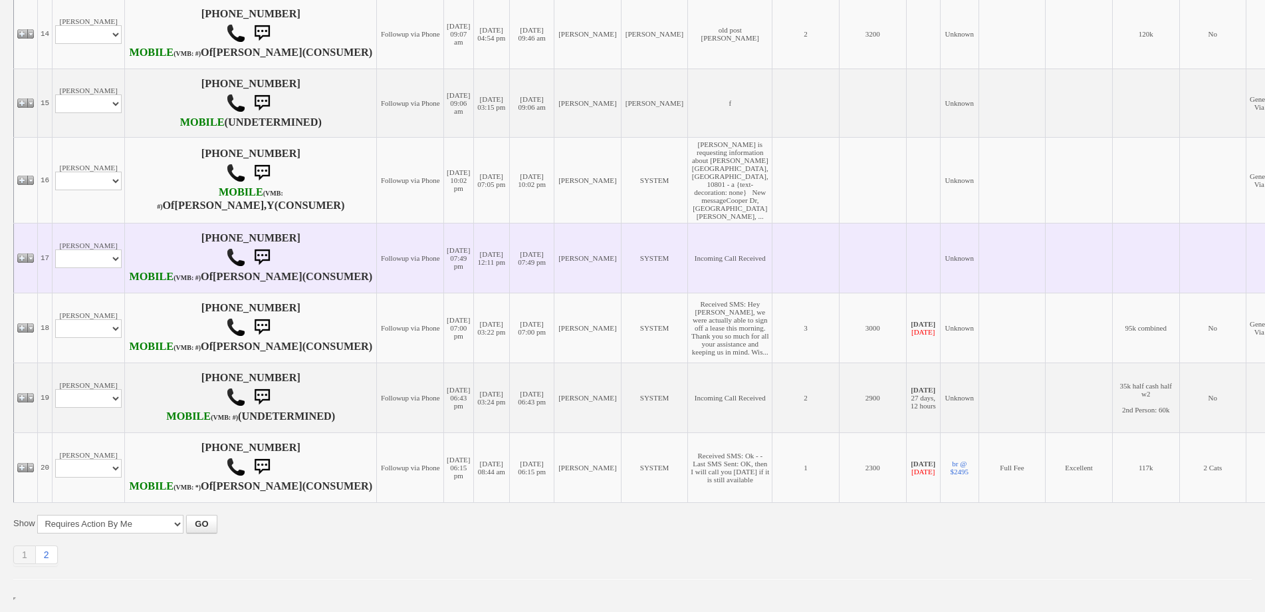
scroll to position [1741, 0]
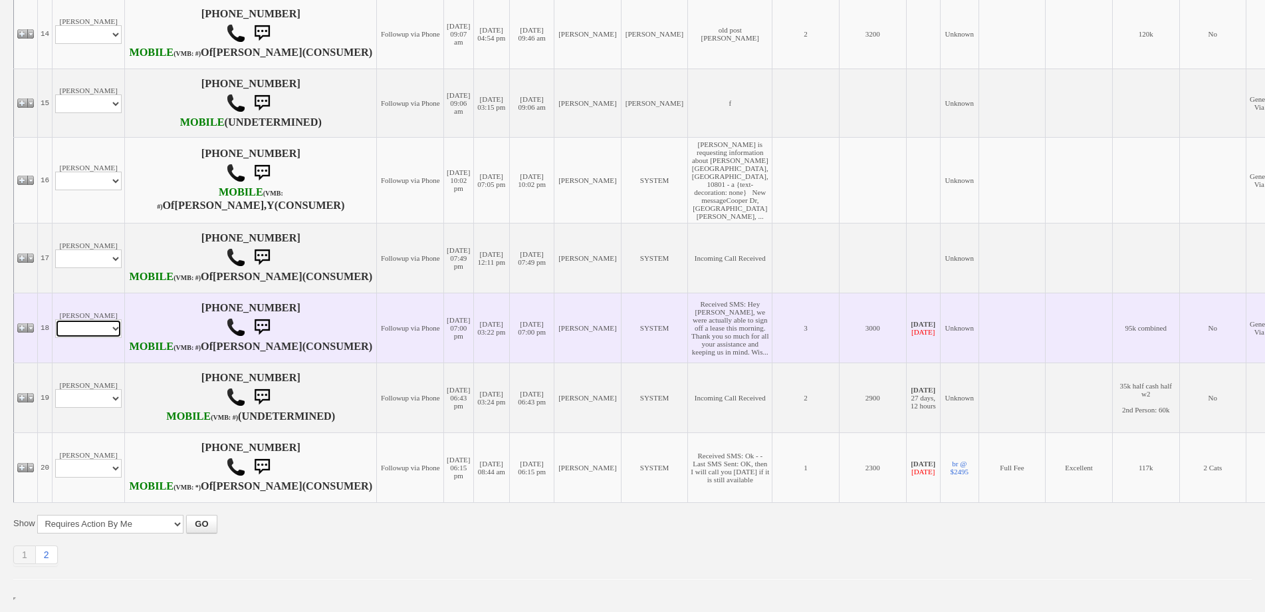
drag, startPoint x: 106, startPoint y: 274, endPoint x: 106, endPoint y: 285, distance: 10.7
click at [106, 319] on select "Profile Edit Print Email Externally (Will Not Be Tracked In CRM) Closed Deals" at bounding box center [88, 328] width 66 height 19
select select "ChangeURL,/crm/custom/edit_client_form.php?redirect=%2Fcrm%2Fclients.php&id=166…"
click at [55, 319] on select "Profile Edit Print Email Externally (Will Not Be Tracked In CRM) Closed Deals" at bounding box center [88, 328] width 66 height 19
select select
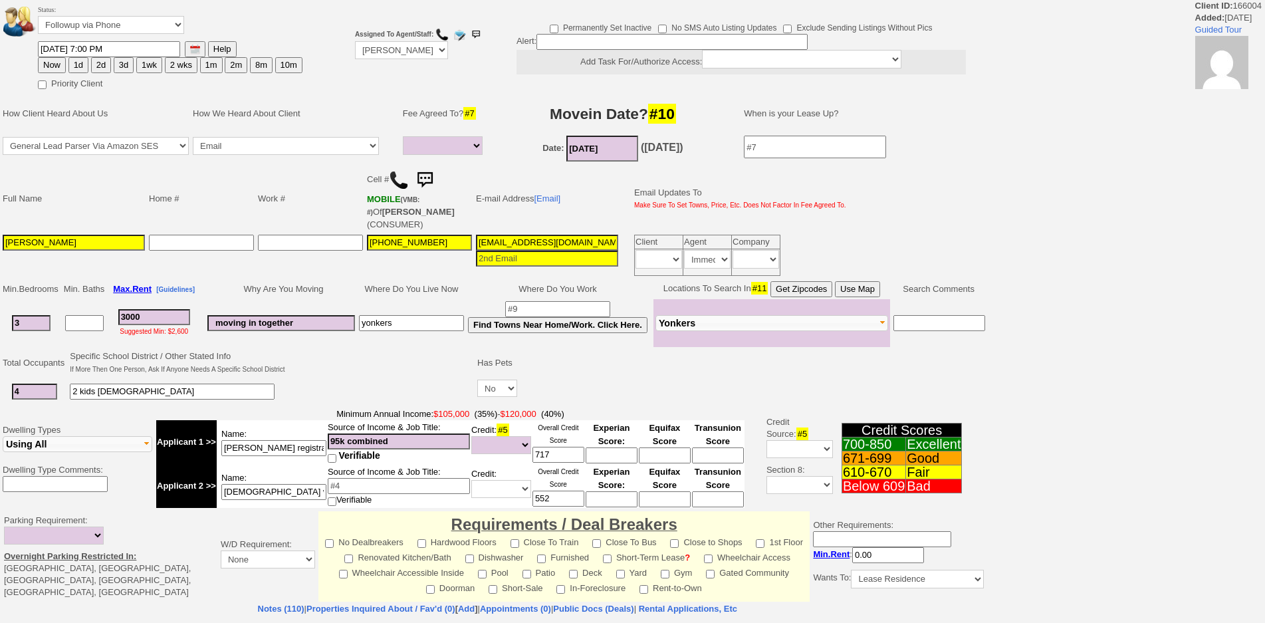
select select
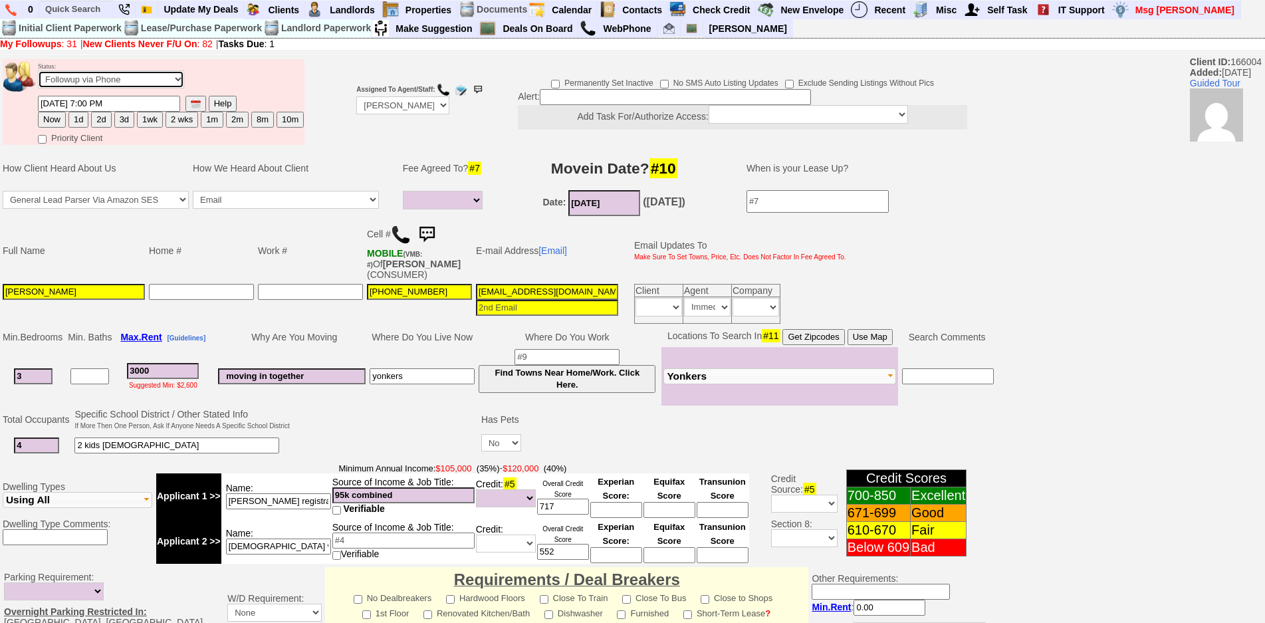
click at [122, 82] on select "Followup via Phone Followup via Email Followup When Section 8 Property Found De…" at bounding box center [111, 79] width 146 height 18
select select "Inactive"
click at [38, 70] on select "Followup via Phone Followup via Email Followup When Section 8 Property Found De…" at bounding box center [111, 79] width 146 height 18
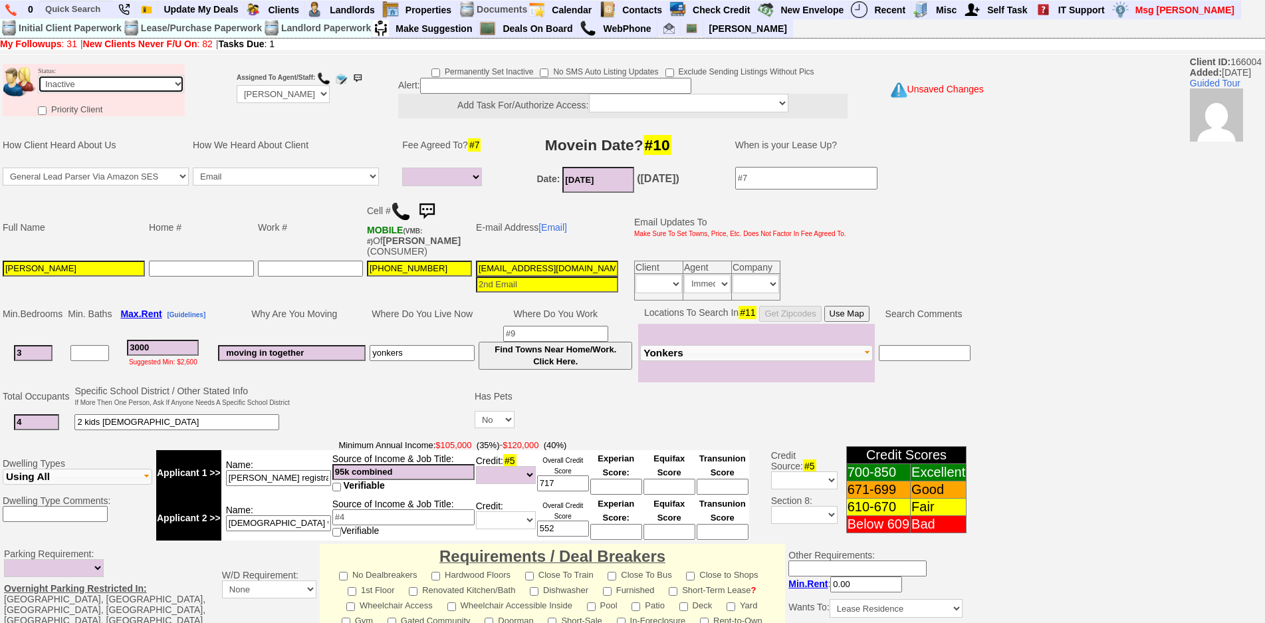
scroll to position [340, 0]
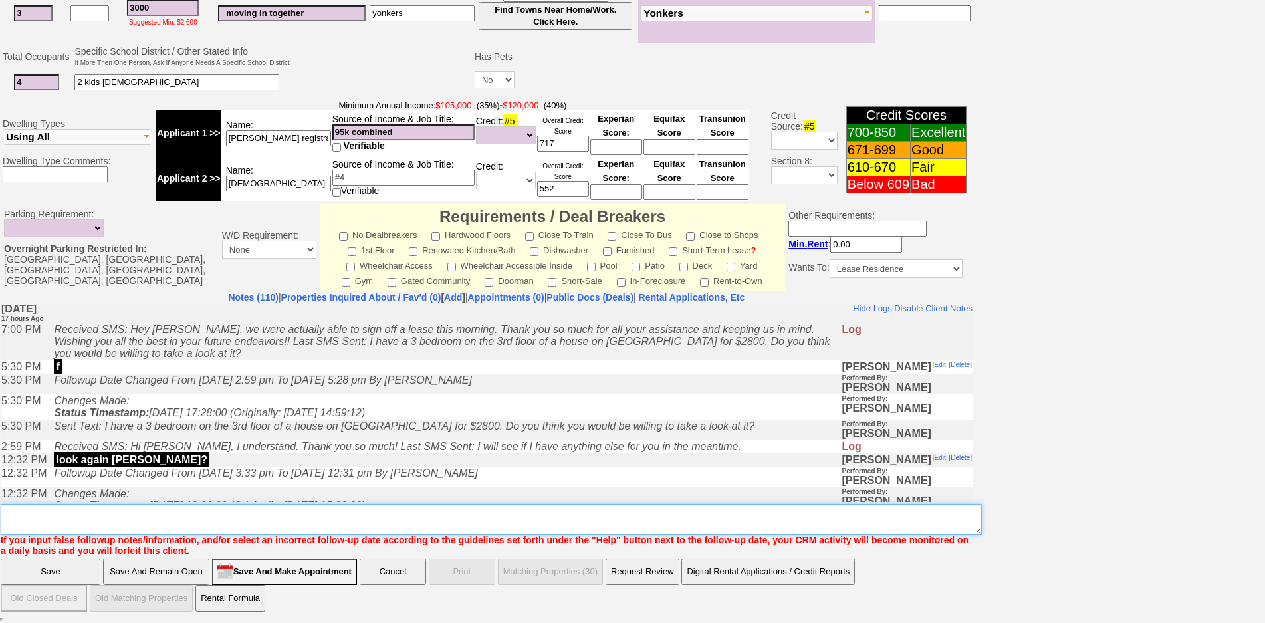
click at [449, 517] on textarea "Insert New Note Here" at bounding box center [491, 519] width 981 height 31
type textarea "found a place ia"
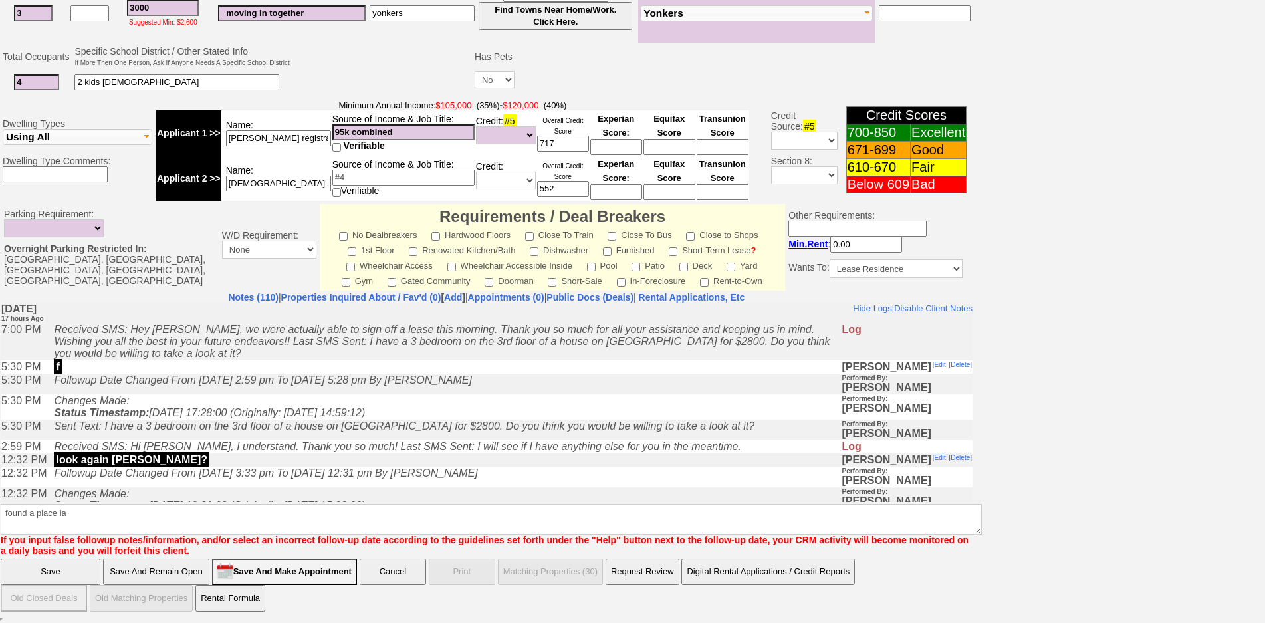
click input "Save" at bounding box center [51, 571] width 100 height 27
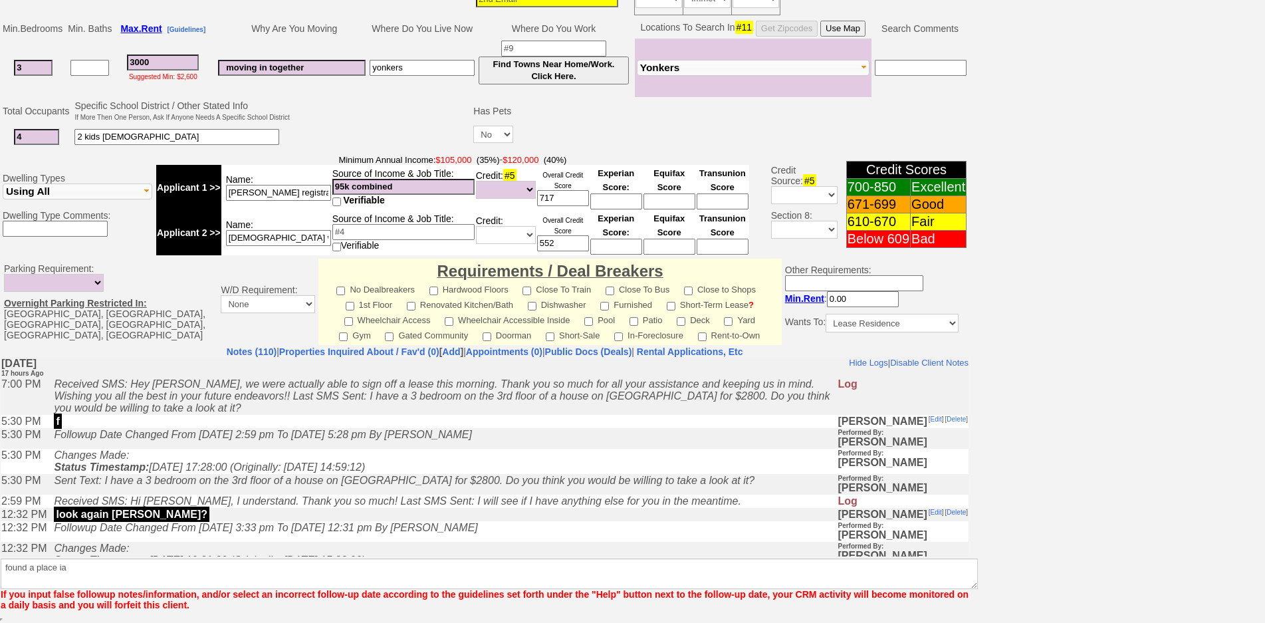
scroll to position [286, 0]
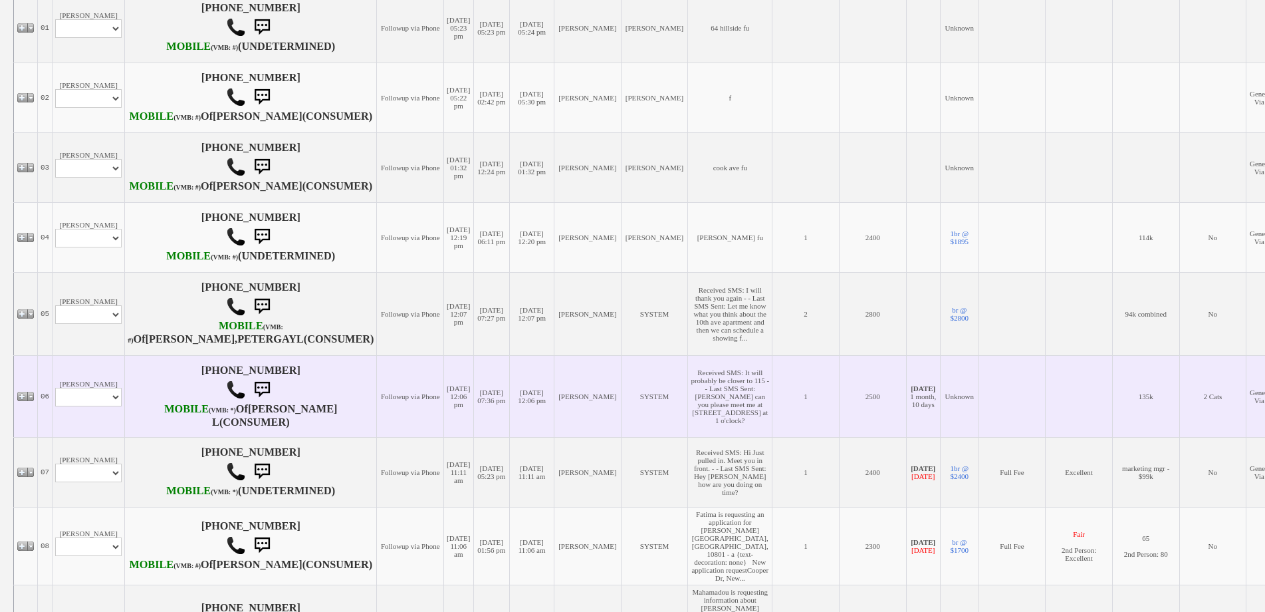
scroll to position [488, 0]
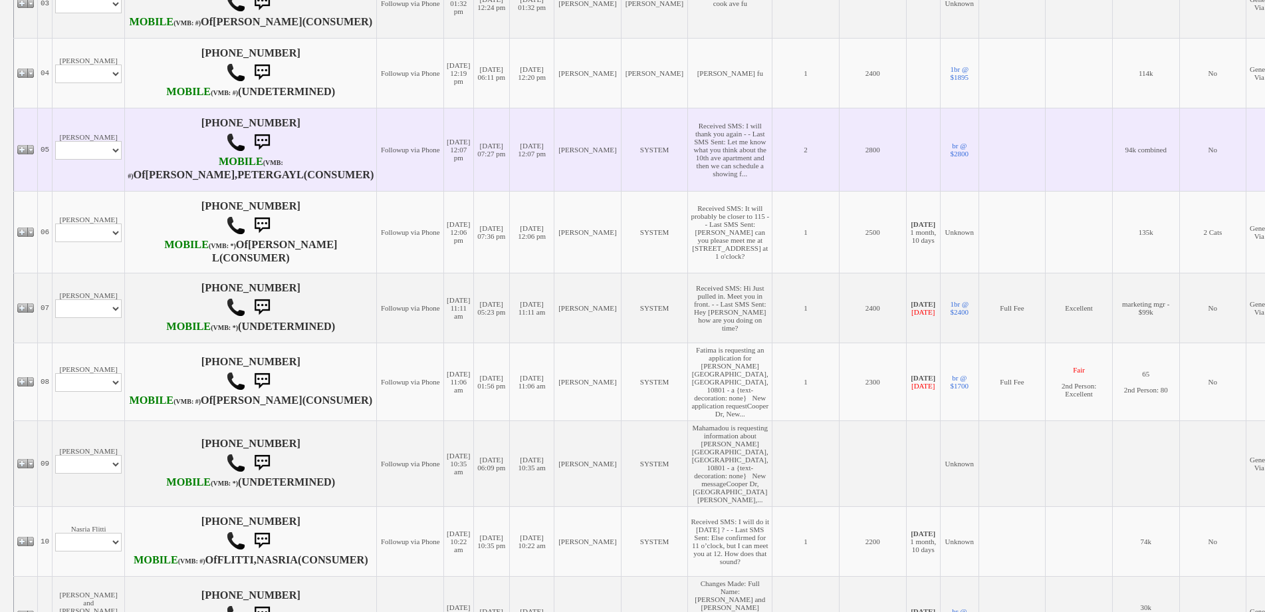
click at [91, 191] on td "[PERSON_NAME] Profile Edit Print Email Externally (Will Not Be Tracked In CRM) …" at bounding box center [89, 149] width 72 height 83
click at [94, 160] on select "Profile Edit Print Email Externally (Will Not Be Tracked In CRM) Closed Deals" at bounding box center [88, 150] width 66 height 19
select select "ChangeURL,/crm/custom/edit_client_form.php?redirect=%2Fcrm%2Fclients.php&id=168…"
click at [55, 160] on select "Profile Edit Print Email Externally (Will Not Be Tracked In CRM) Closed Deals" at bounding box center [88, 150] width 66 height 19
select select
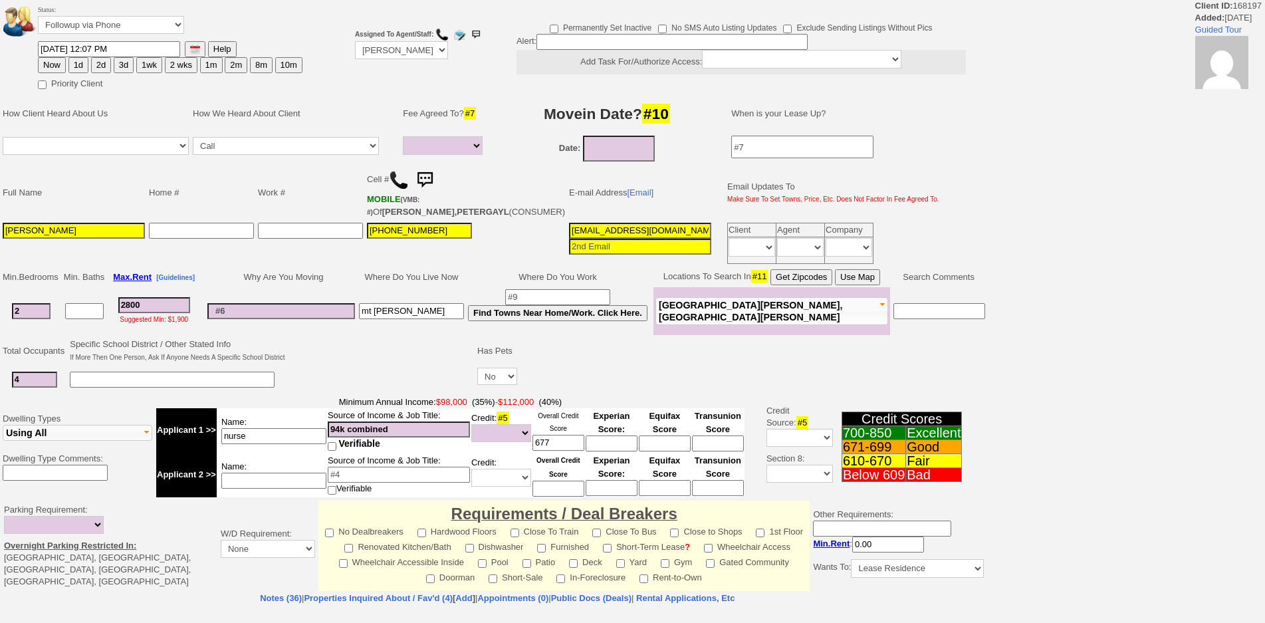
select select
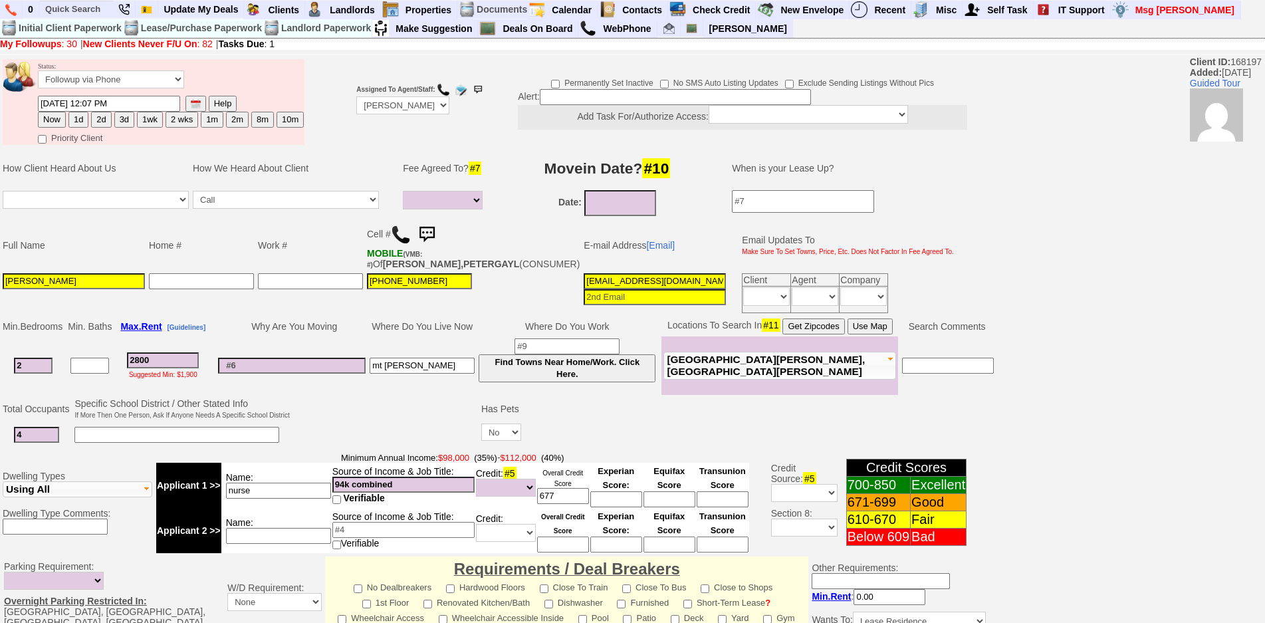
drag, startPoint x: 106, startPoint y: 122, endPoint x: 279, endPoint y: 148, distance: 175.5
click at [108, 122] on button "2d" at bounding box center [101, 120] width 20 height 16
type input "10/06/2025 12:08 PM"
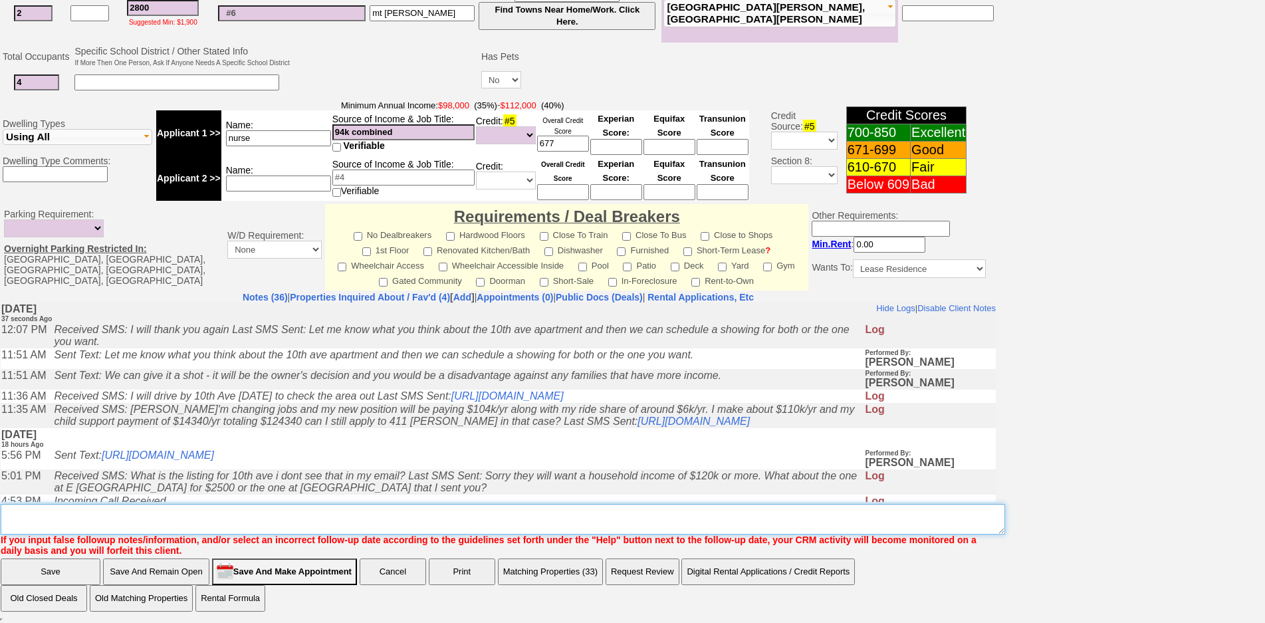
click at [461, 513] on textarea "Insert New Note Here" at bounding box center [503, 519] width 1004 height 31
type textarea "f"
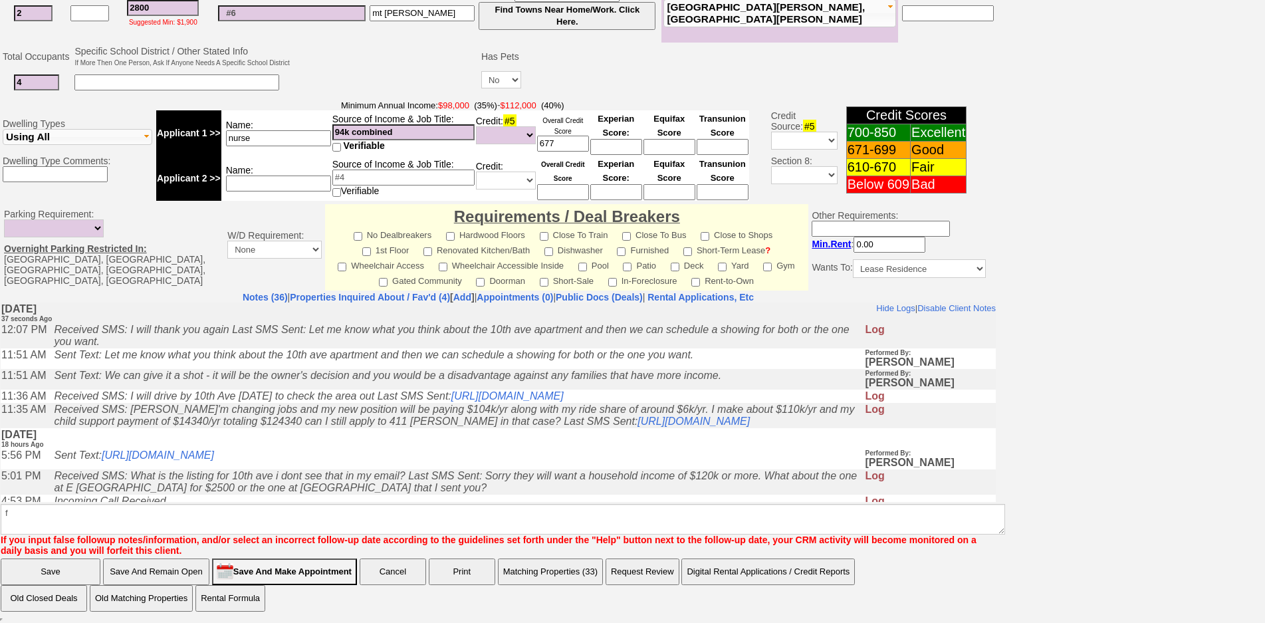
click input "Save" at bounding box center [51, 571] width 100 height 27
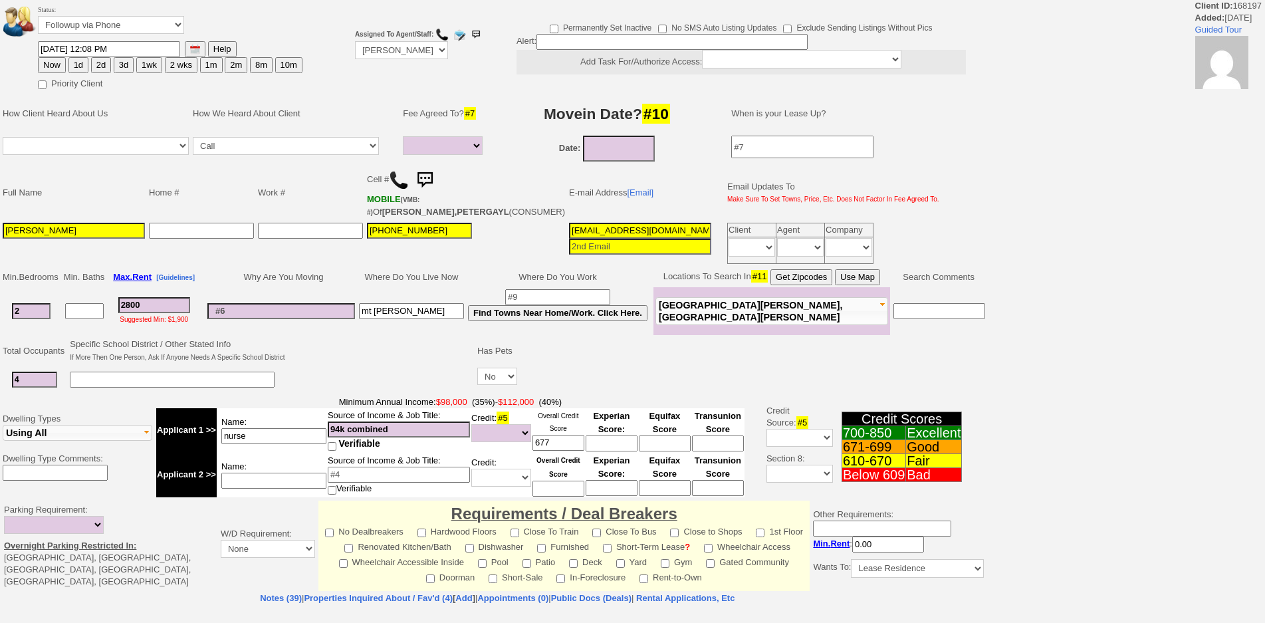
select select
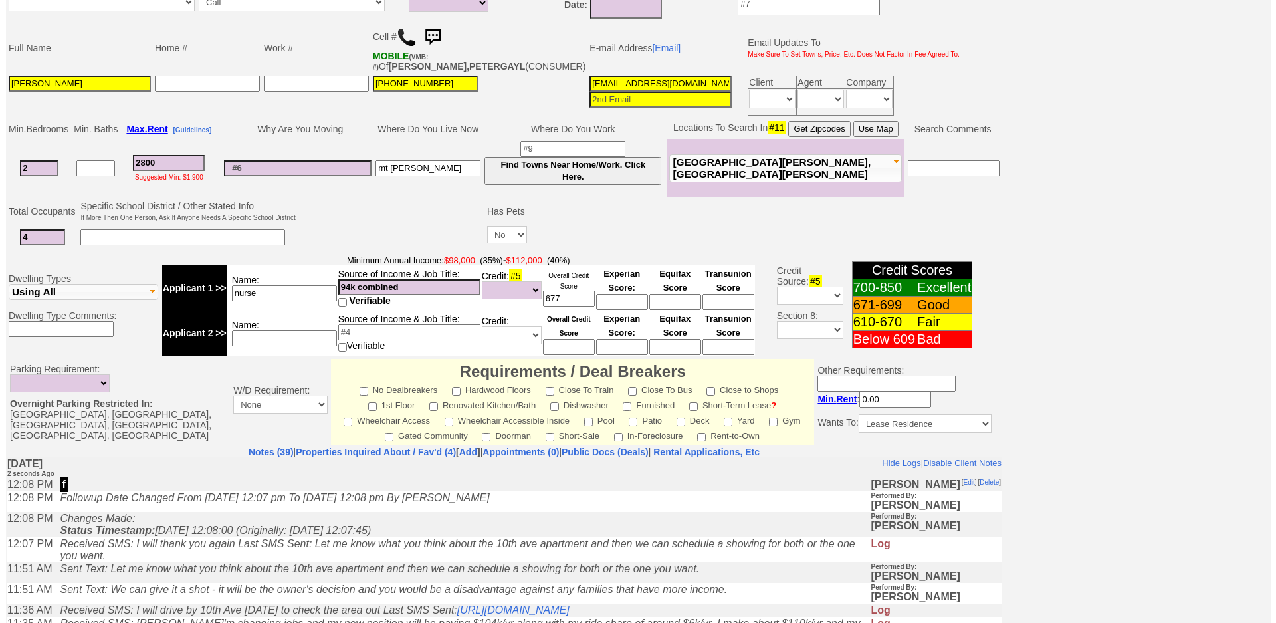
scroll to position [98, 0]
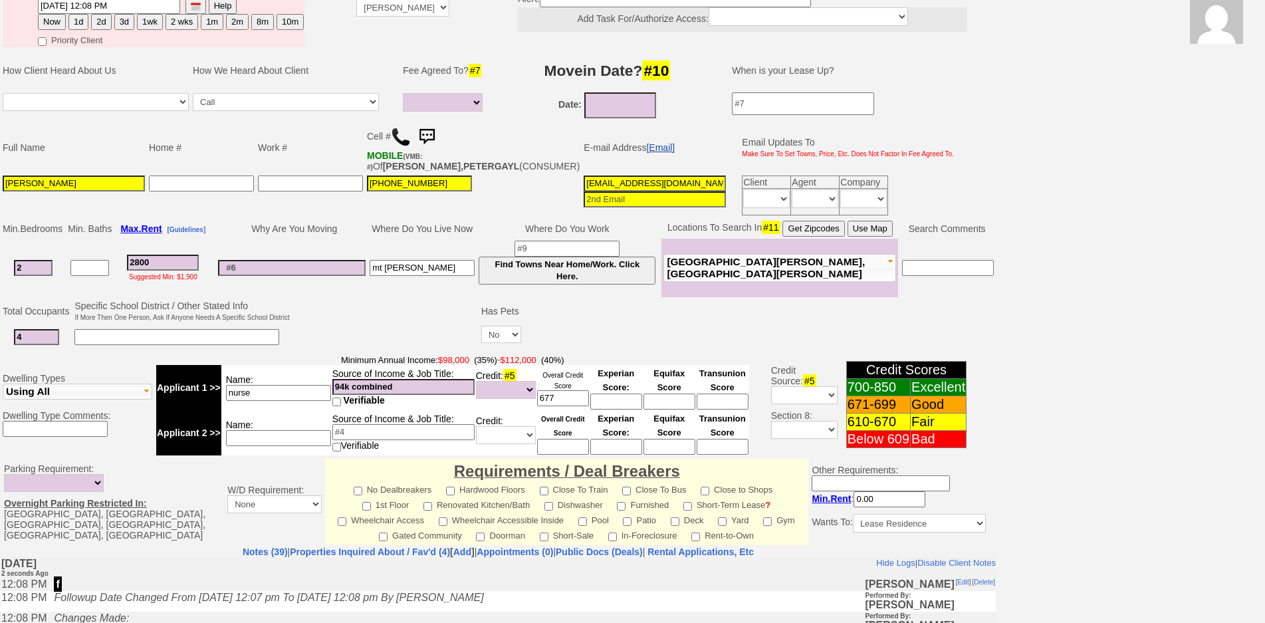
click at [646, 153] on link "[Email]" at bounding box center [660, 147] width 29 height 11
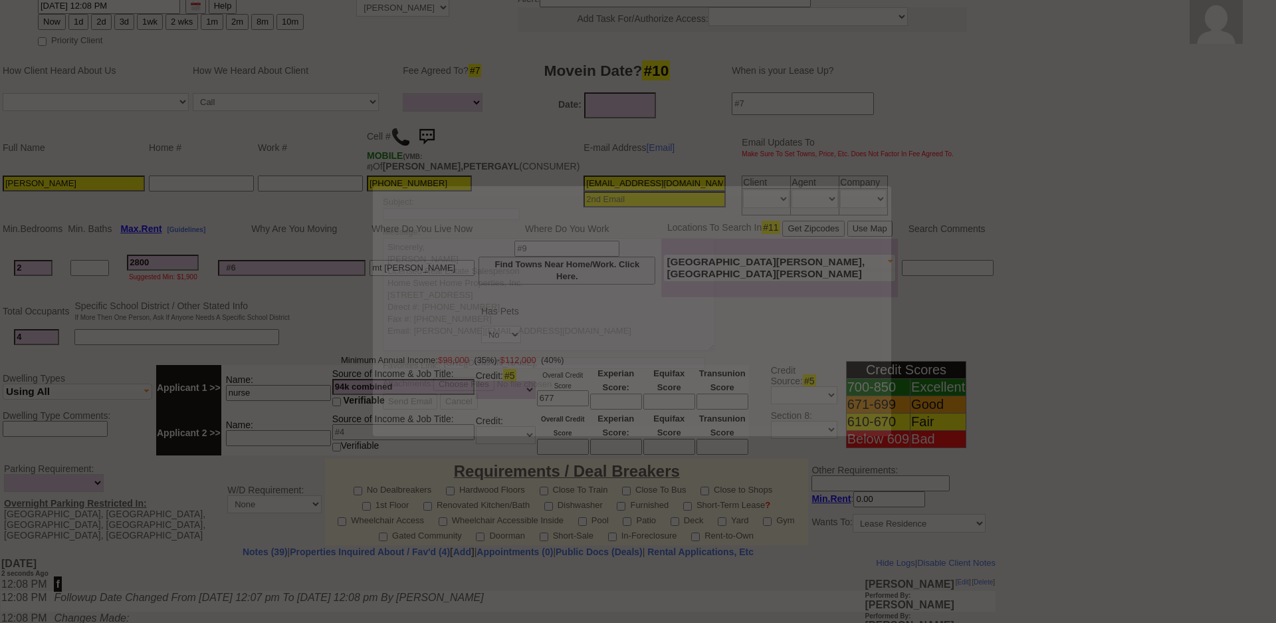
scroll to position [0, 0]
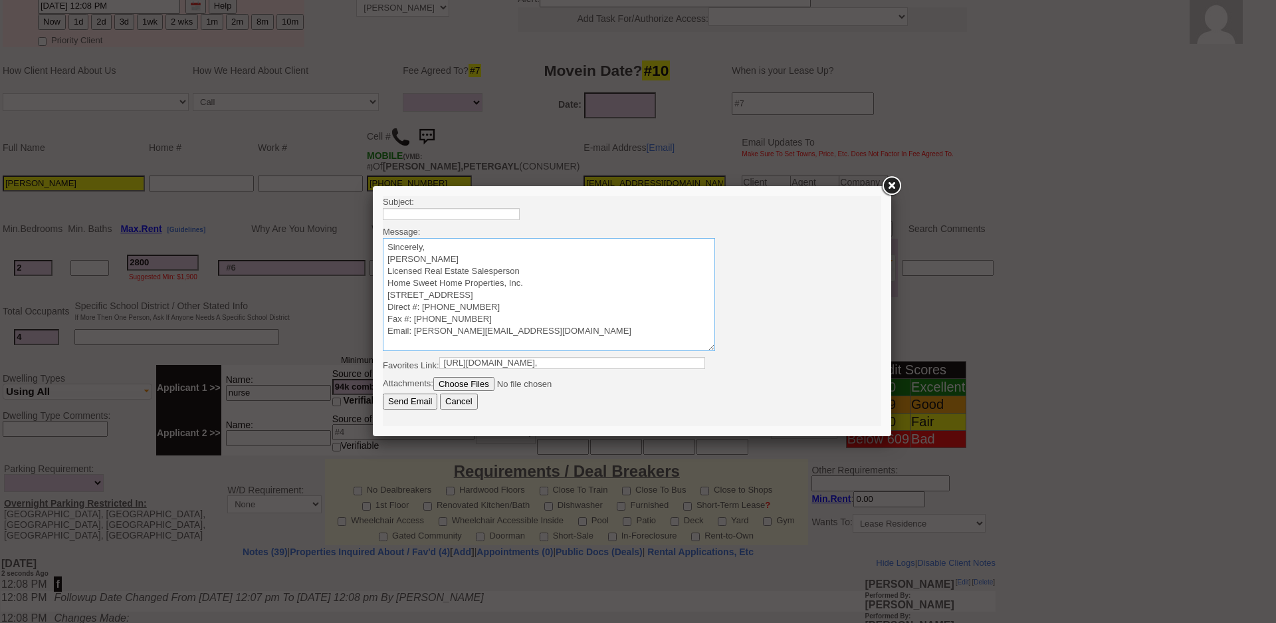
click at [551, 243] on textarea "Sincerely, Jorge Guerrero Licensed Real Estate Salesperson Home Sweet Home Prop…" at bounding box center [549, 294] width 332 height 113
paste textarea "Good Afternoon Diana Vanessa, It was a pleasure speaking with you! I am excited…"
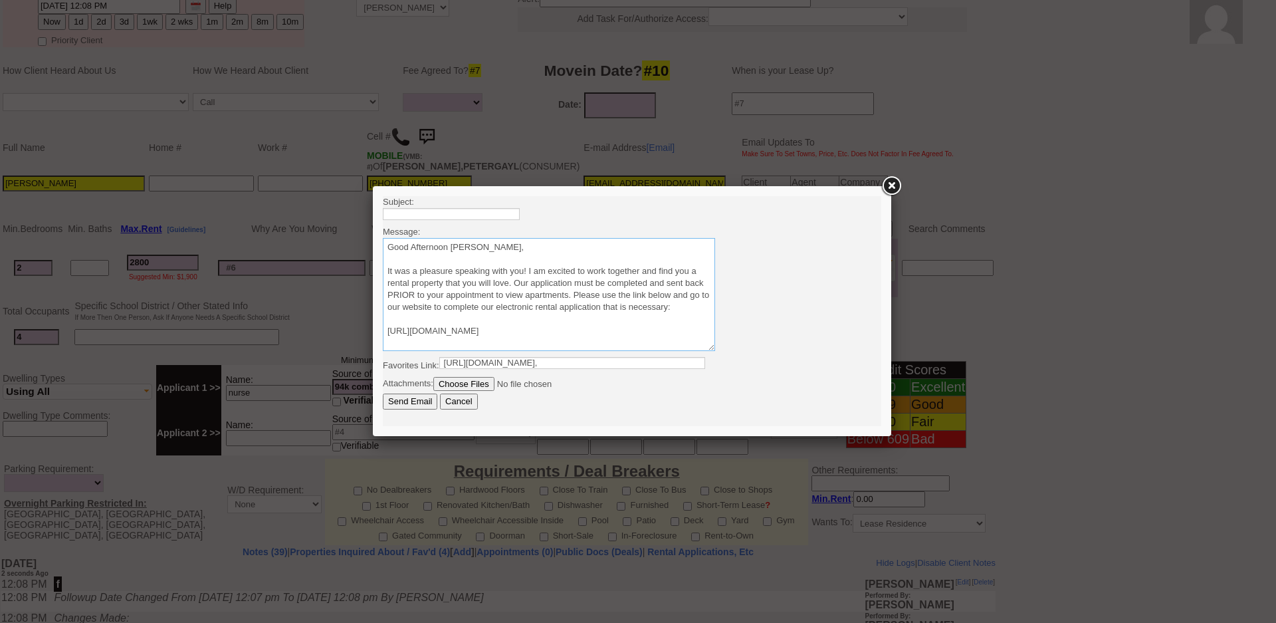
scroll to position [69, 0]
type textarea "Good Afternoon Diana Vanessa, It was a pleasure speaking with you! I am excited…"
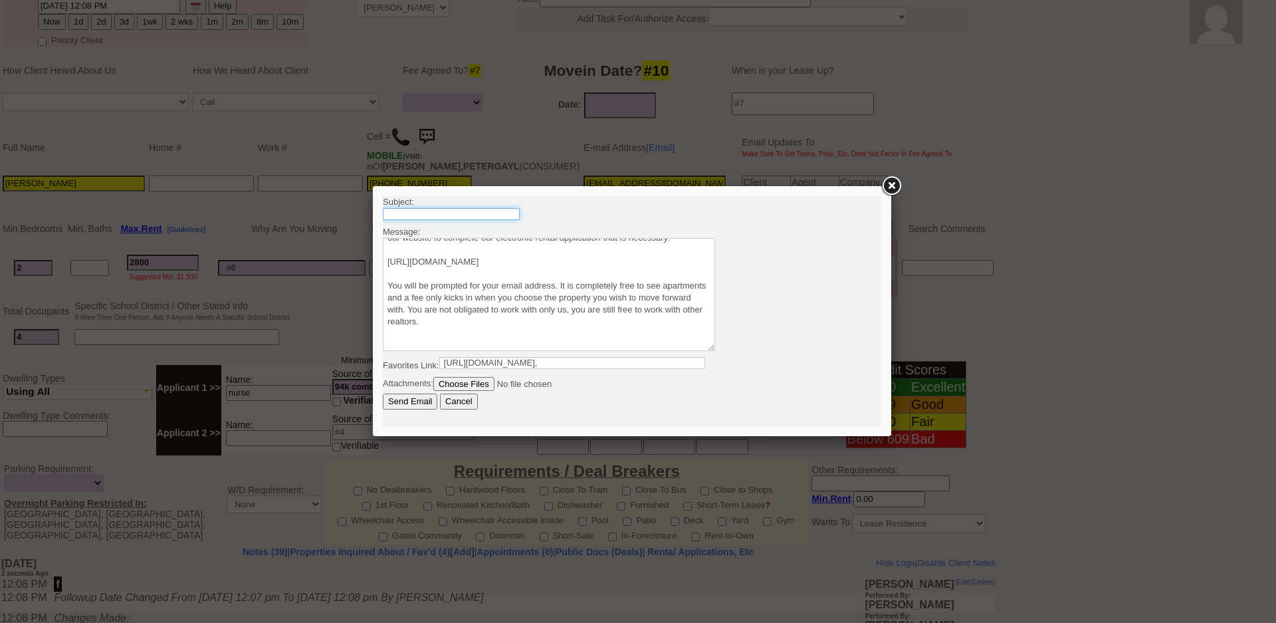
click at [503, 219] on input "text" at bounding box center [451, 214] width 137 height 12
type input "Viewing Rentals with Us"
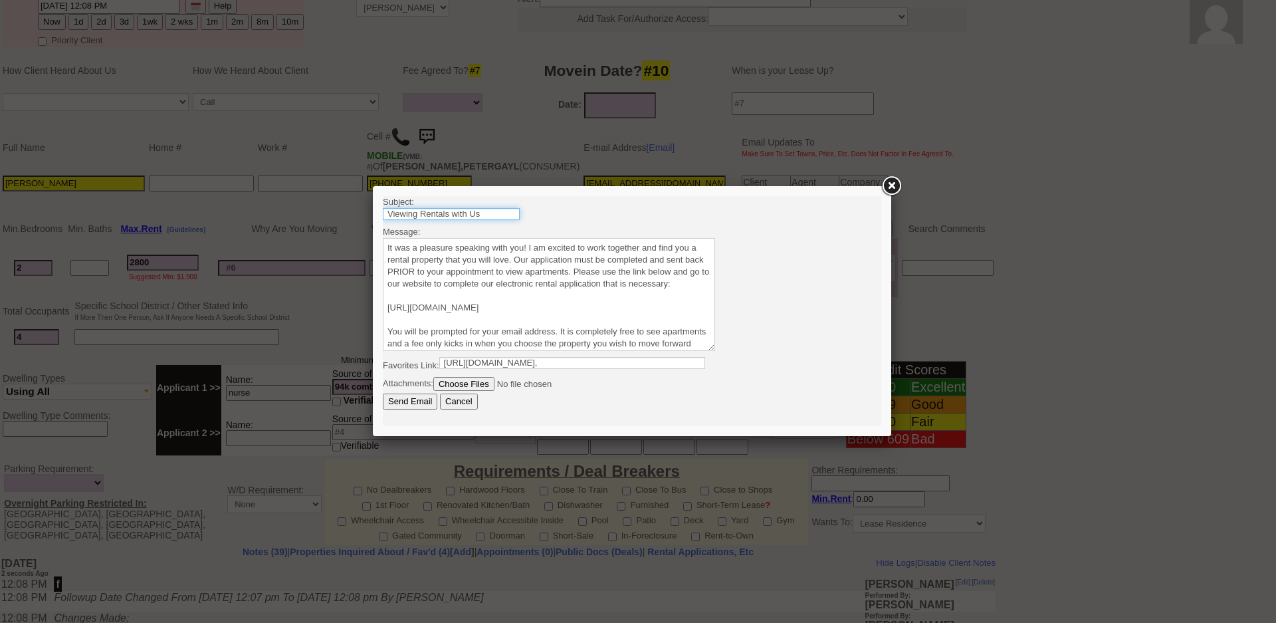
scroll to position [0, 0]
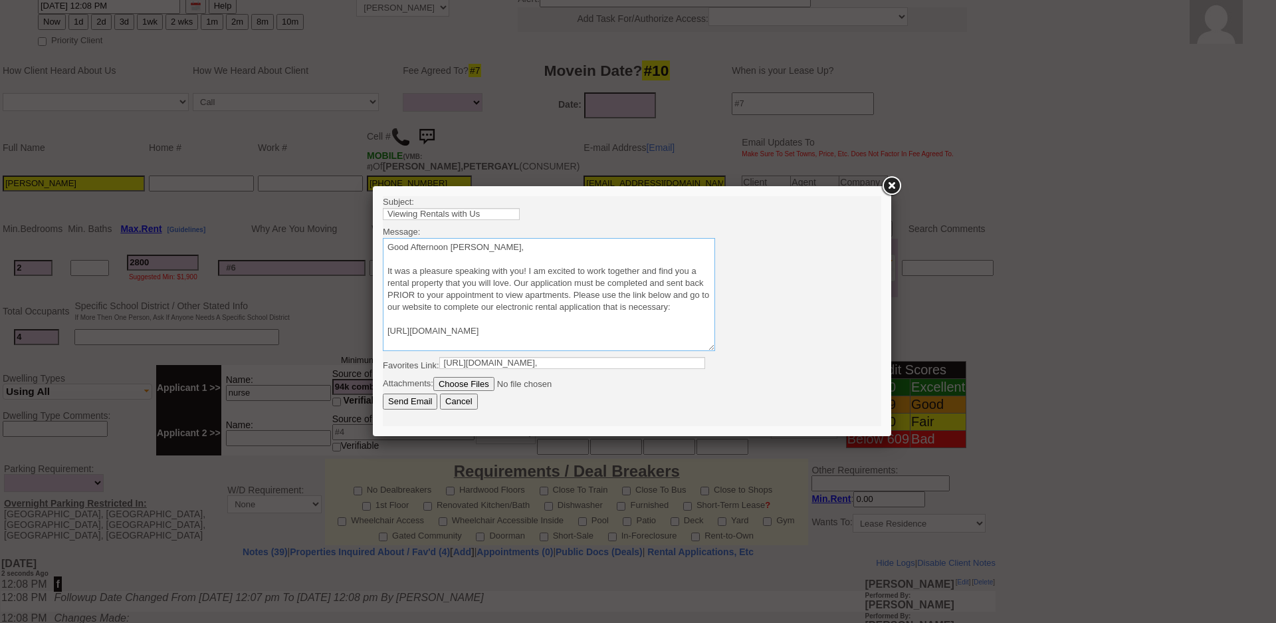
drag, startPoint x: 449, startPoint y: 243, endPoint x: 673, endPoint y: 247, distance: 224.1
click at [673, 247] on textarea "Sincerely, Jorge Guerrero Licensed Real Estate Salesperson Home Sweet Home Prop…" at bounding box center [549, 294] width 332 height 113
type textarea "Good Afternoon Petergayle It was a pleasure speaking with you! I am excited to …"
click at [411, 396] on input "Send Email" at bounding box center [410, 402] width 55 height 16
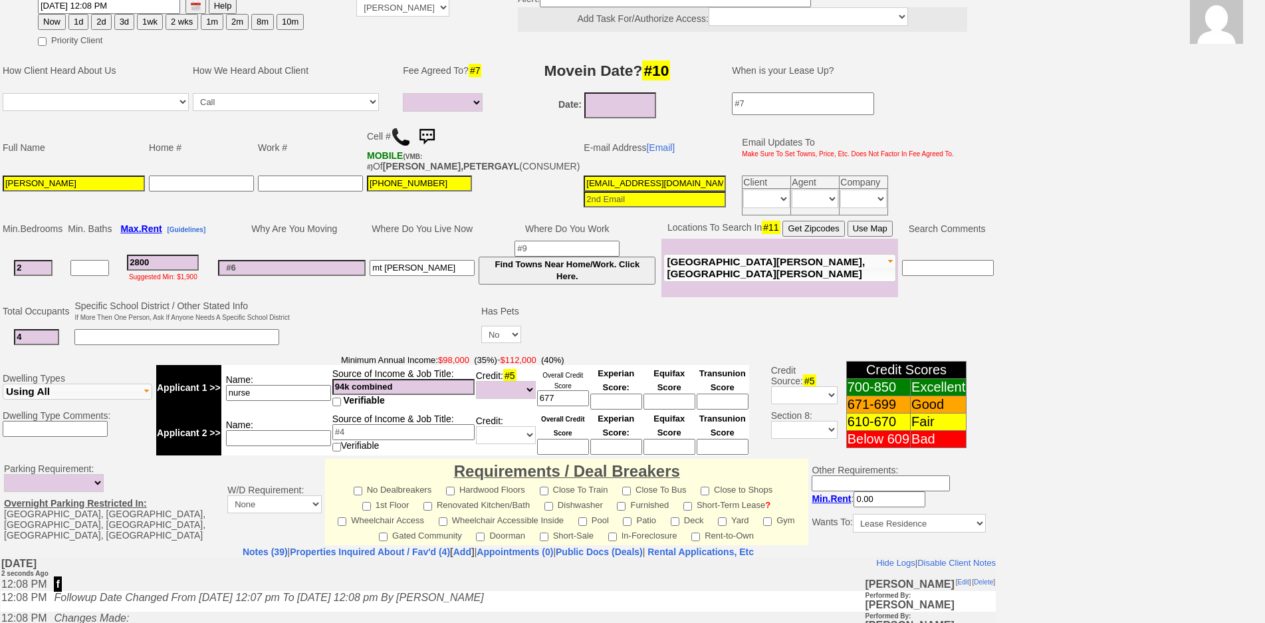
click at [429, 133] on img at bounding box center [426, 137] width 27 height 27
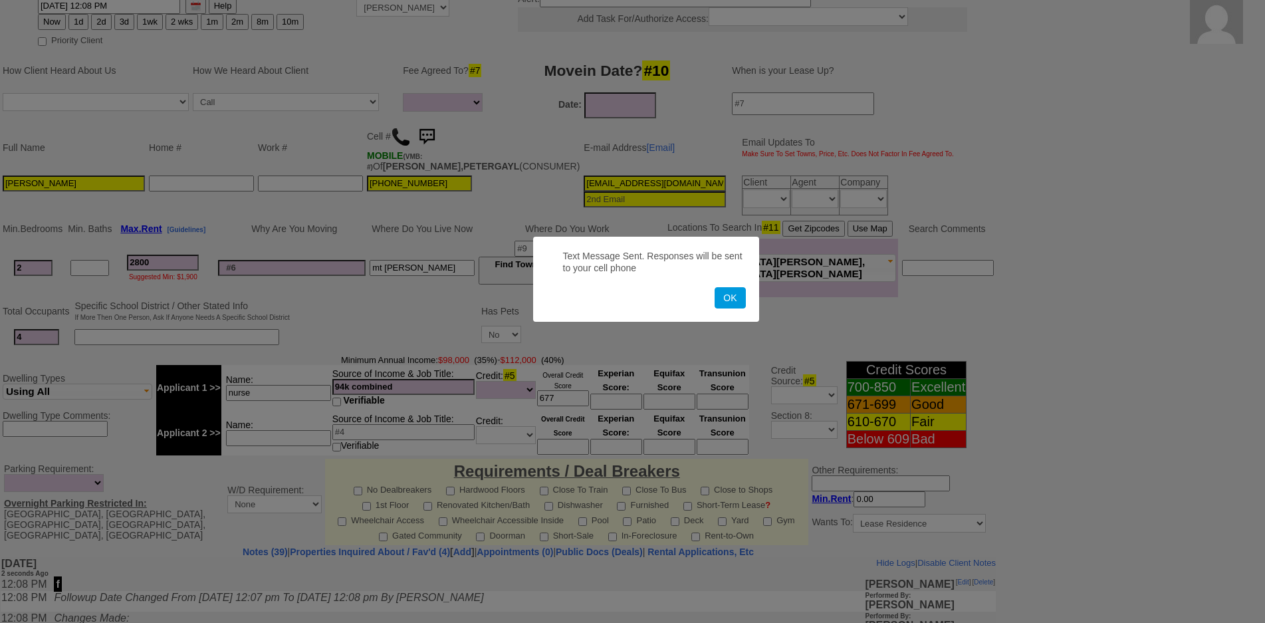
click at [715, 287] on button "OK" at bounding box center [730, 297] width 31 height 21
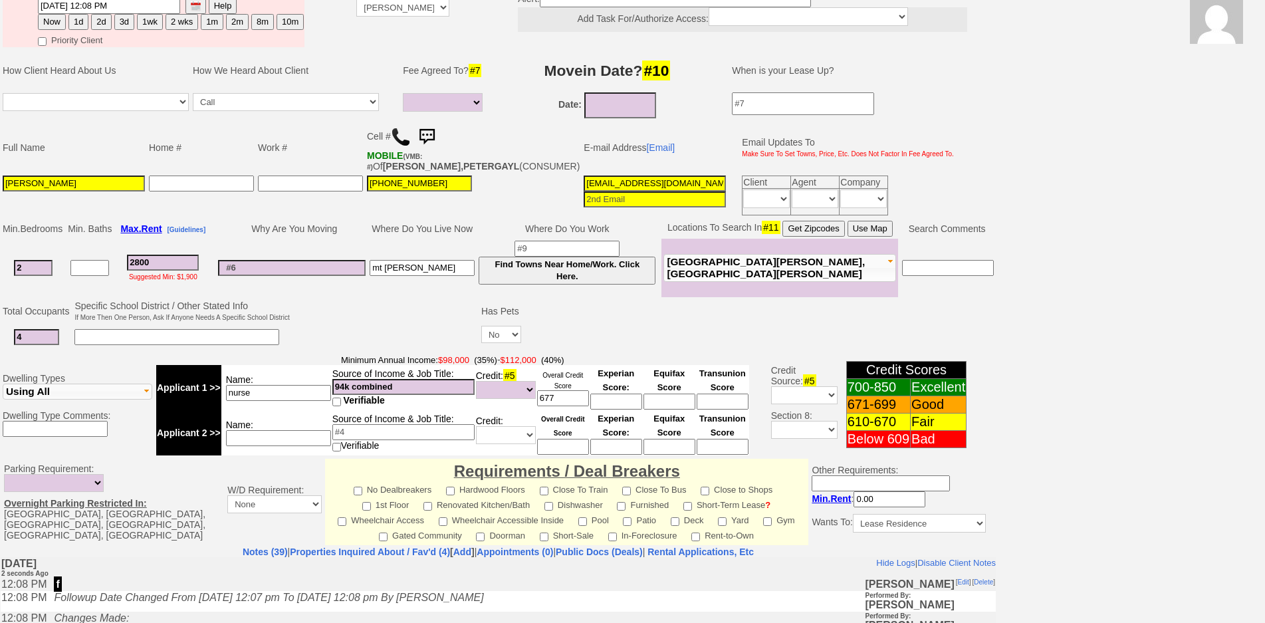
click at [429, 133] on img at bounding box center [426, 137] width 27 height 27
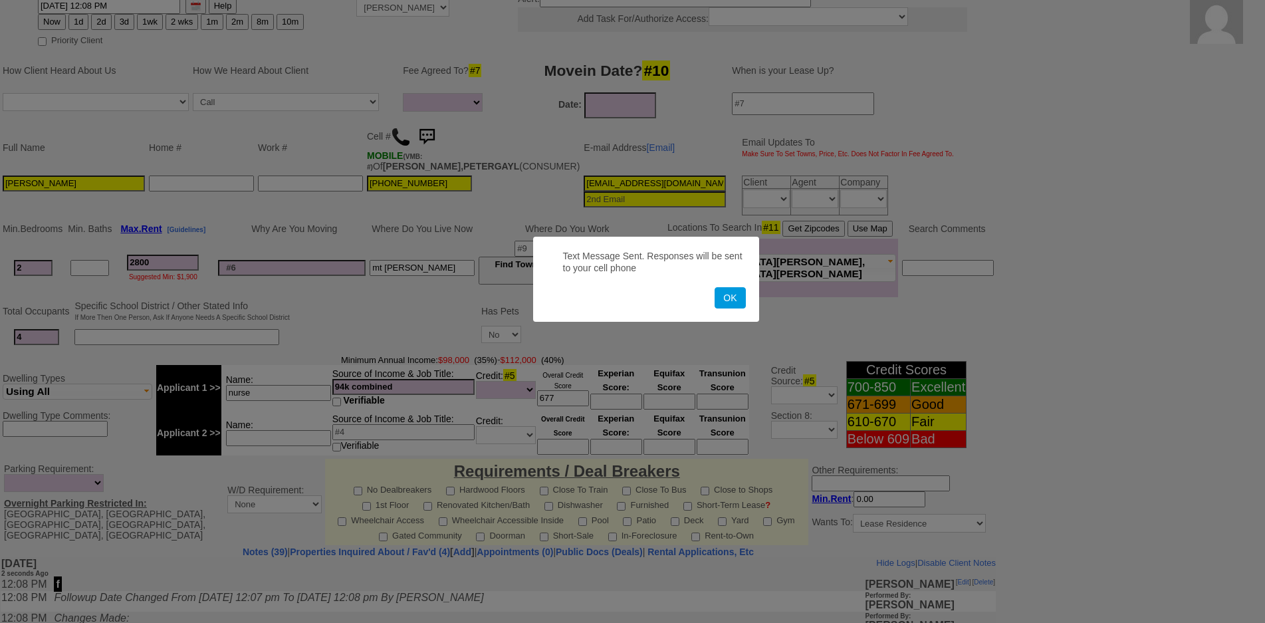
click at [715, 287] on button "OK" at bounding box center [730, 297] width 31 height 21
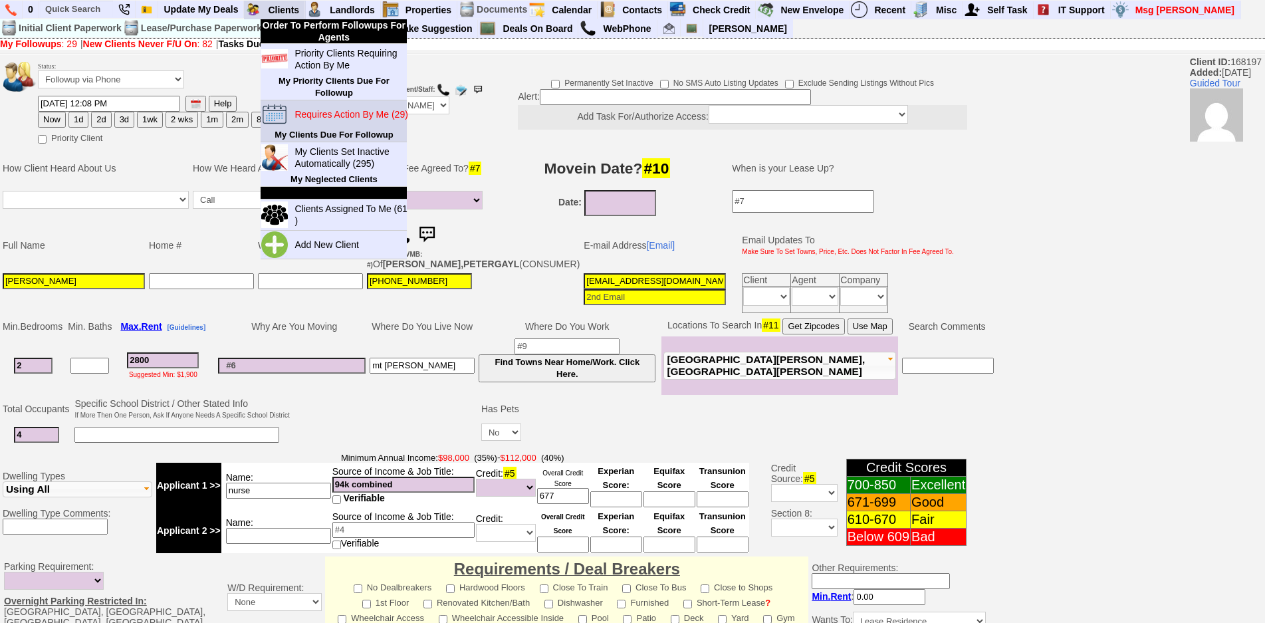
click at [330, 114] on blink "Requires Action By Me (29)" at bounding box center [350, 114] width 113 height 11
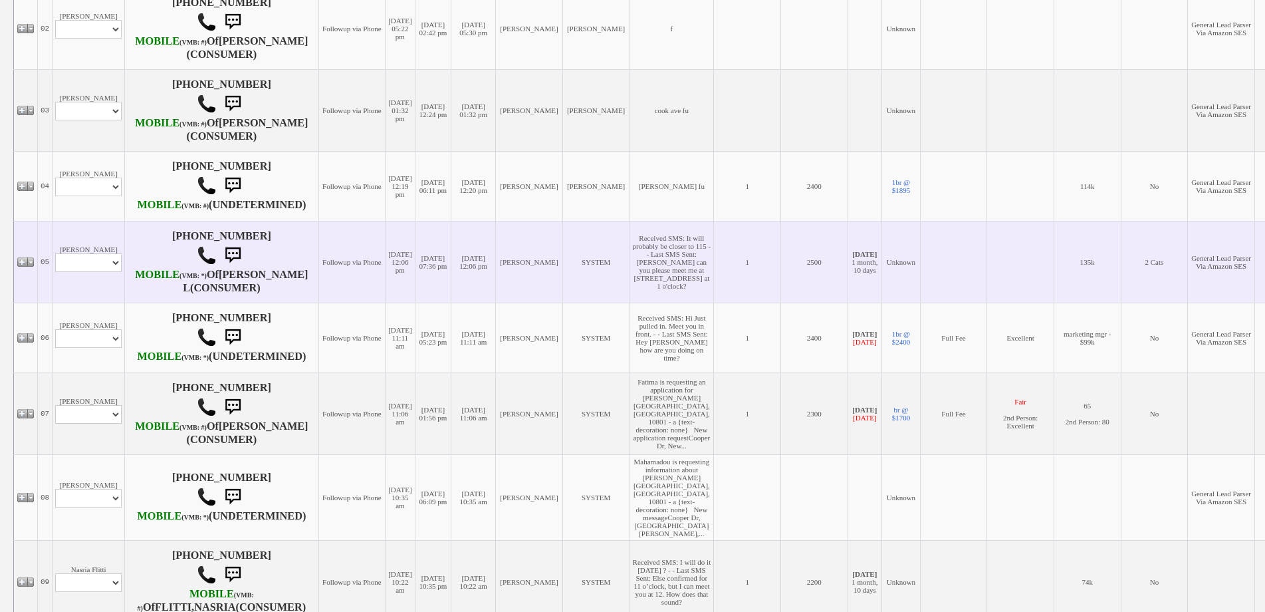
scroll to position [399, 0]
click at [113, 272] on select "Profile Edit Print Email Externally (Will Not Be Tracked In CRM) Closed Deals" at bounding box center [88, 262] width 66 height 19
select select "ChangeURL,/crm/custom/edit_client_form.php?redirect=%2Fcrm%2Fclients.php&id=168…"
click at [55, 272] on select "Profile Edit Print Email Externally (Will Not Be Tracked In CRM) Closed Deals" at bounding box center [88, 262] width 66 height 19
select select
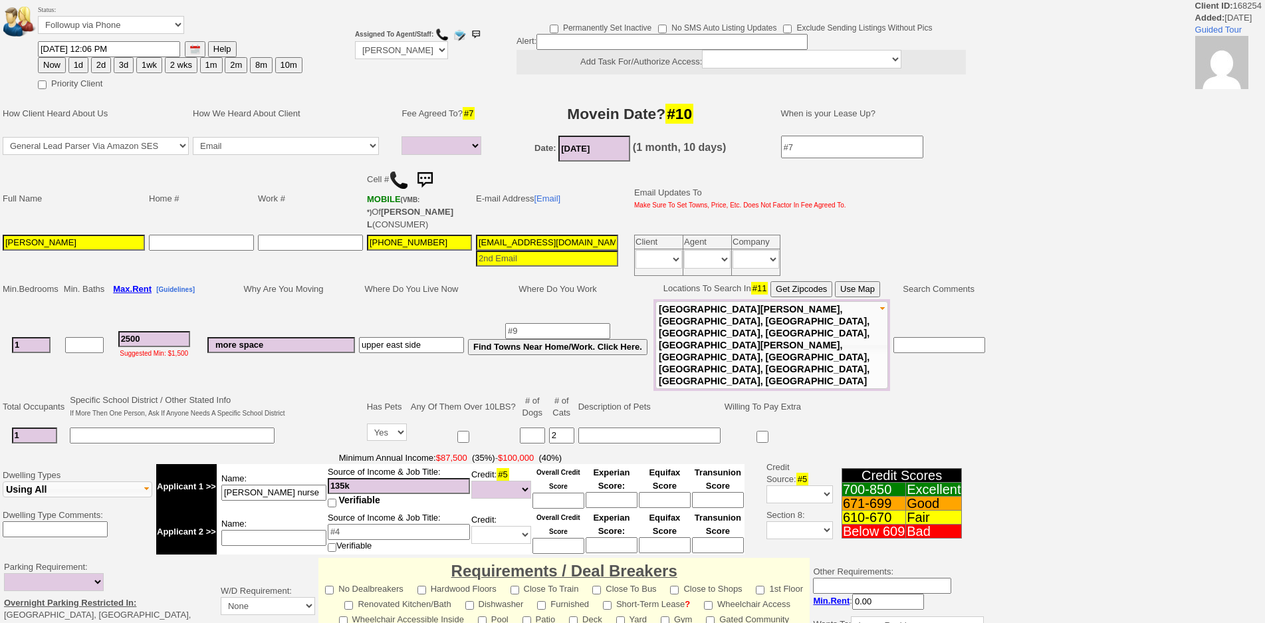
select select
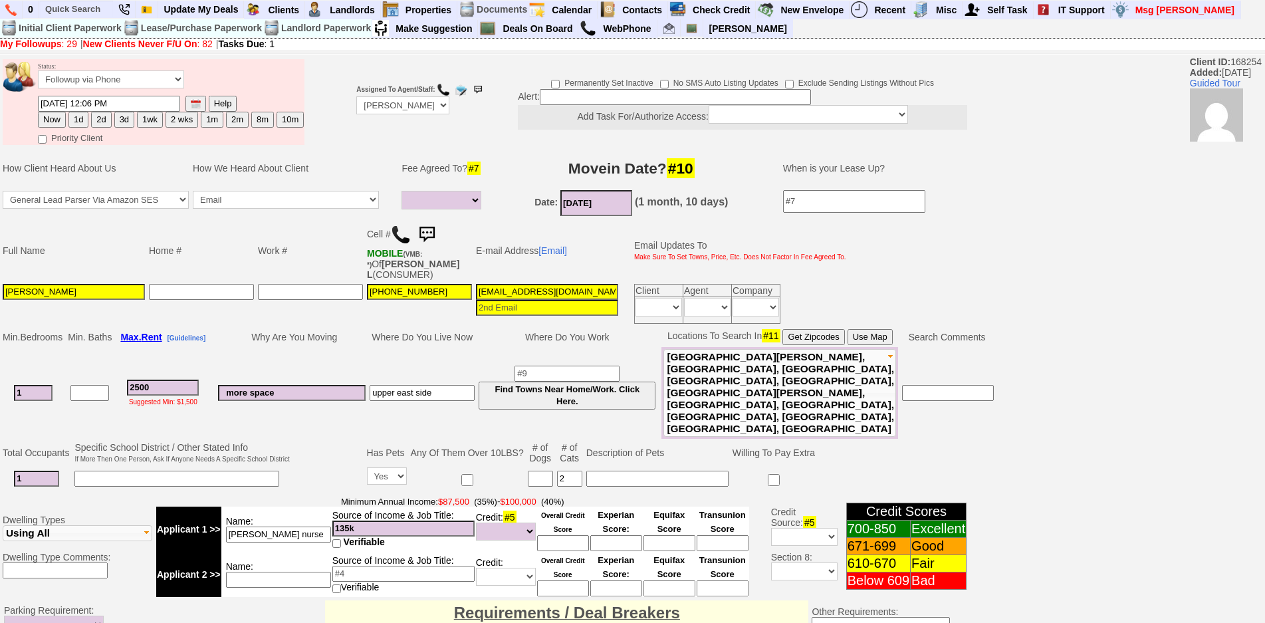
click at [425, 231] on img at bounding box center [426, 234] width 27 height 27
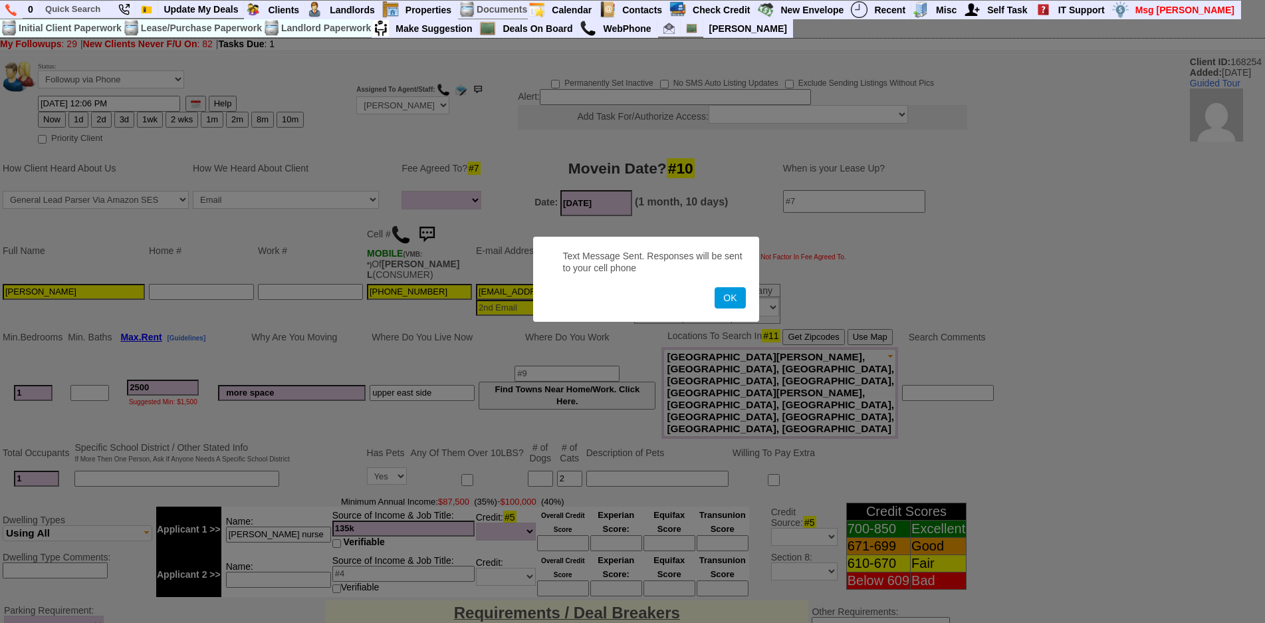
click at [715, 287] on button "OK" at bounding box center [730, 297] width 31 height 21
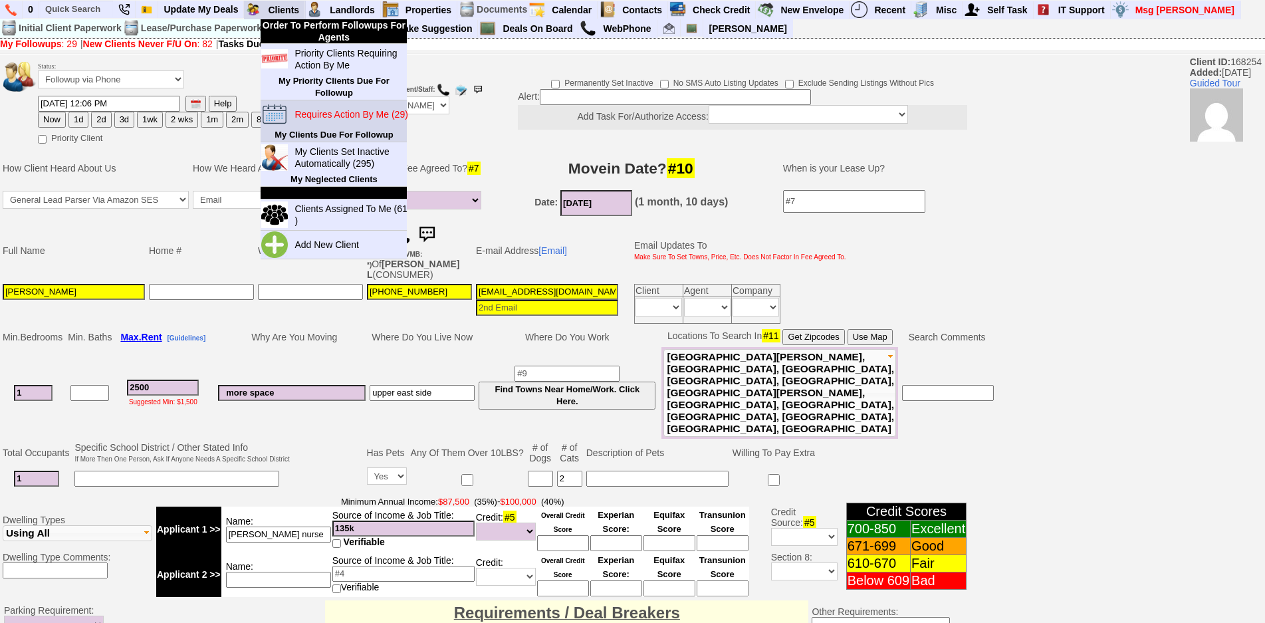
click at [328, 123] on link "Requires Action By Me (29)" at bounding box center [353, 114] width 128 height 17
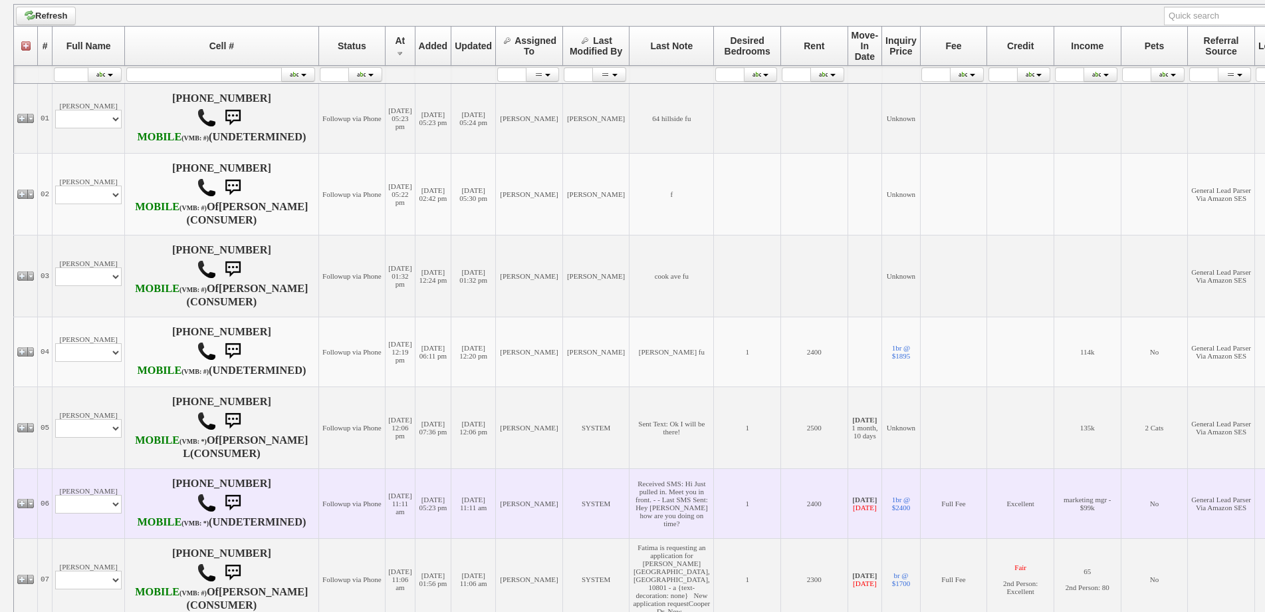
scroll to position [465, 0]
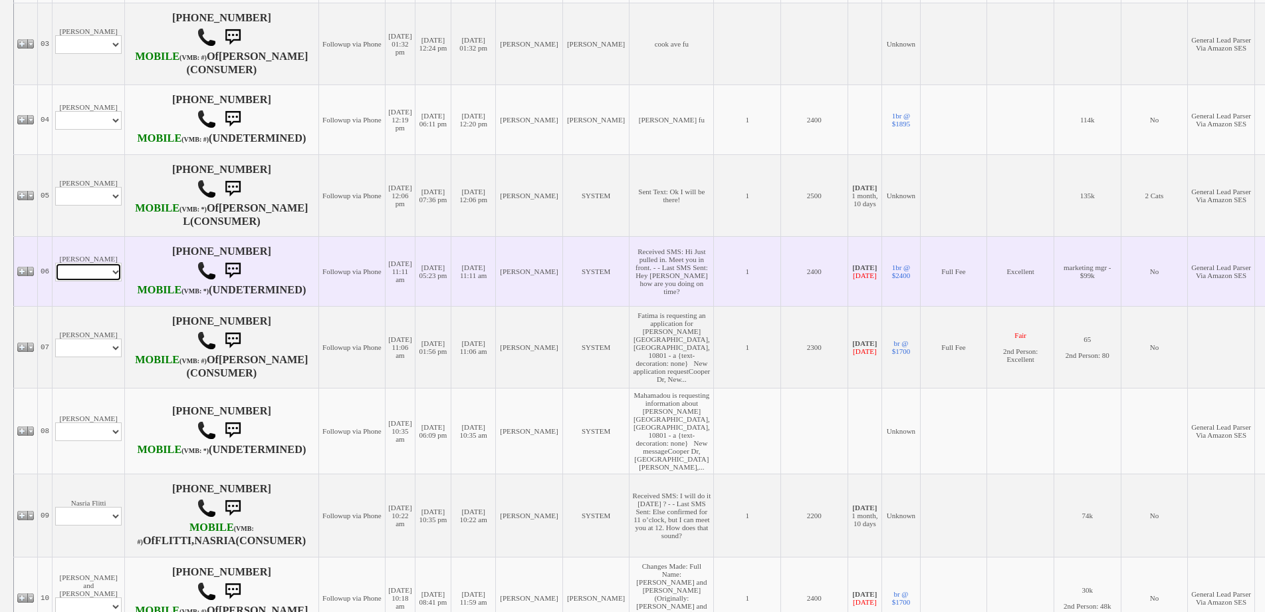
click at [104, 281] on select "Profile Edit Print Email Externally (Will Not Be Tracked In CRM) Closed Deals" at bounding box center [88, 272] width 66 height 19
select select "ChangeURL,/crm/custom/edit_client_form.php?redirect=%2Fcrm%2Fclients.php&id=162…"
click at [55, 281] on select "Profile Edit Print Email Externally (Will Not Be Tracked In CRM) Closed Deals" at bounding box center [88, 272] width 66 height 19
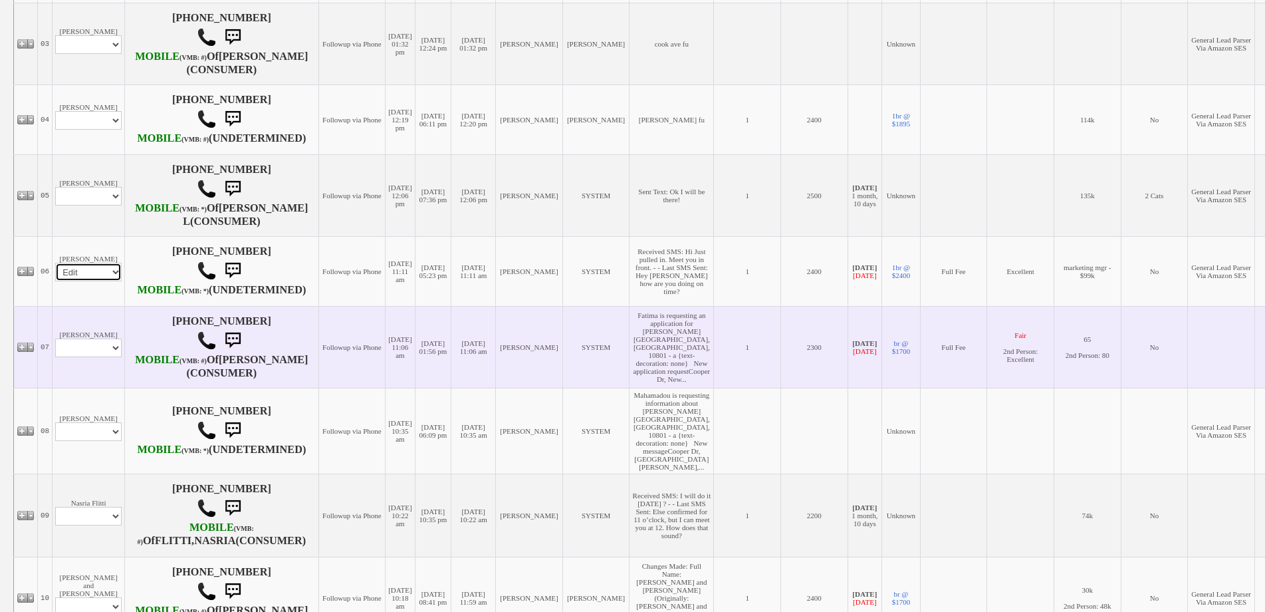
select select
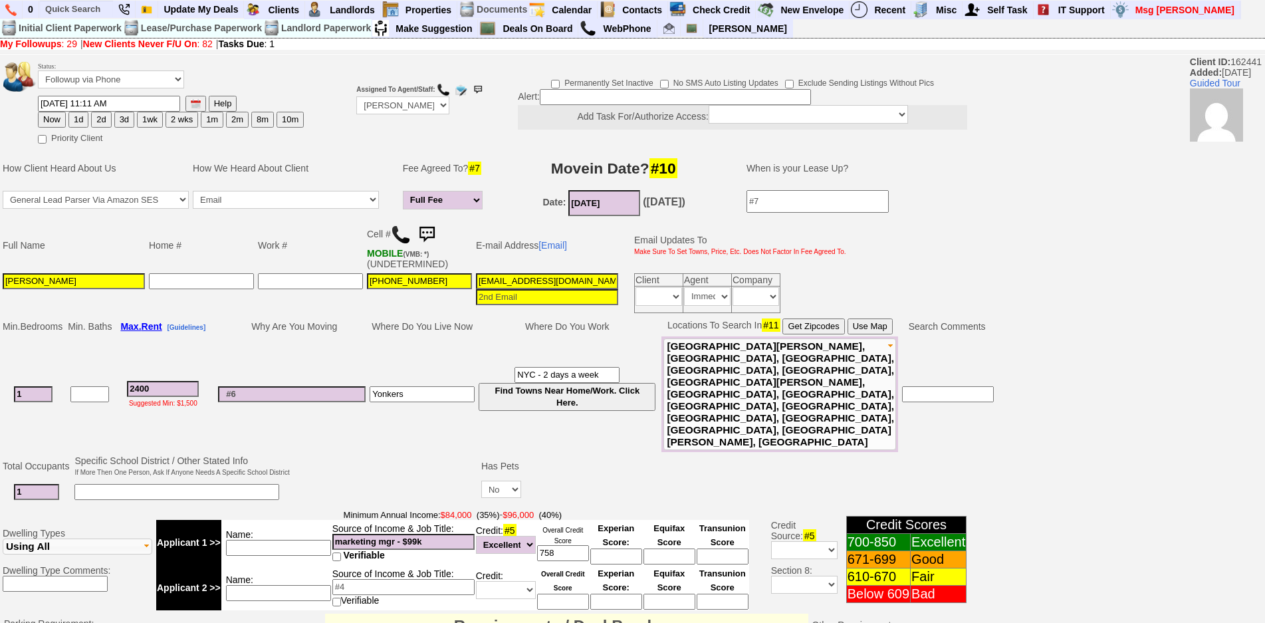
click at [138, 122] on button "1wk" at bounding box center [150, 120] width 26 height 16
type input "10/11/2025 12:09 PM"
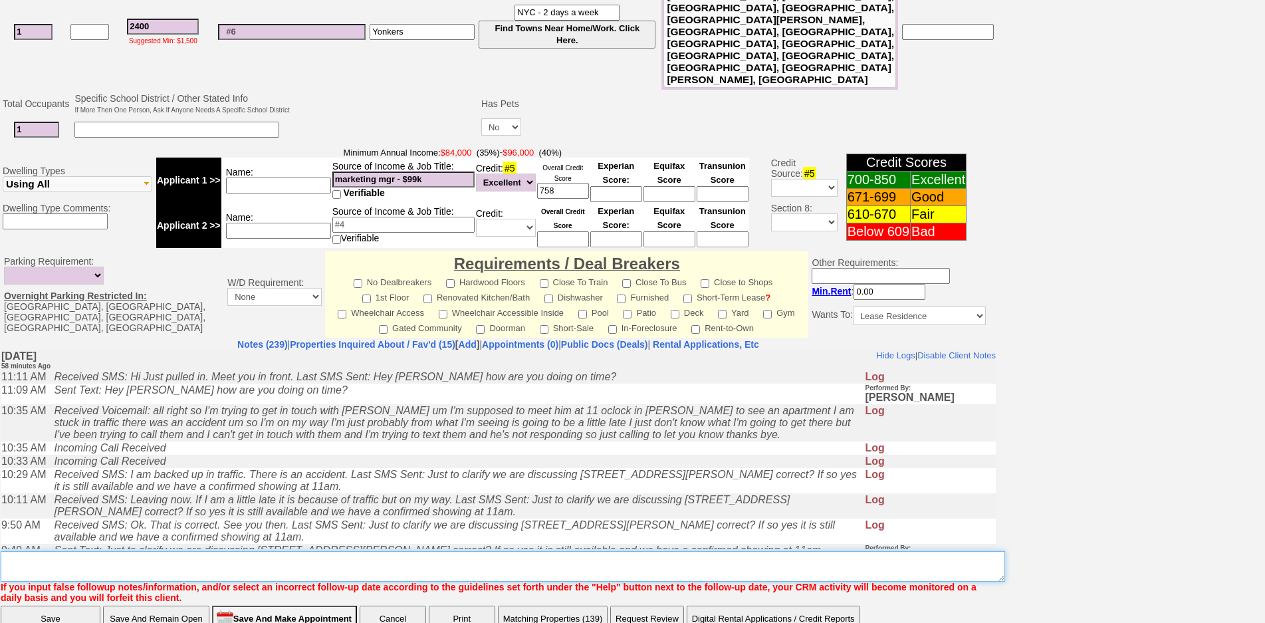
click at [546, 551] on textarea "Insert New Note Here" at bounding box center [503, 566] width 1004 height 31
type textarea "L"
type textarea "look into 411 westchester or 300 pel she likes clean well kept buildings fu"
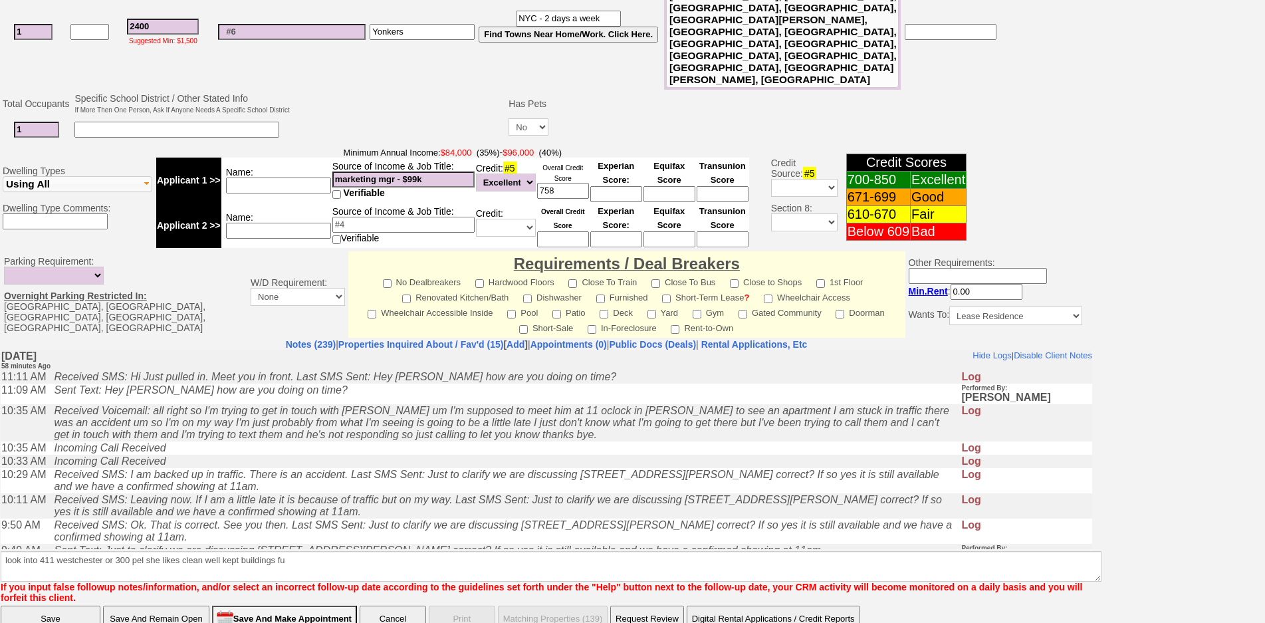
scroll to position [308, 0]
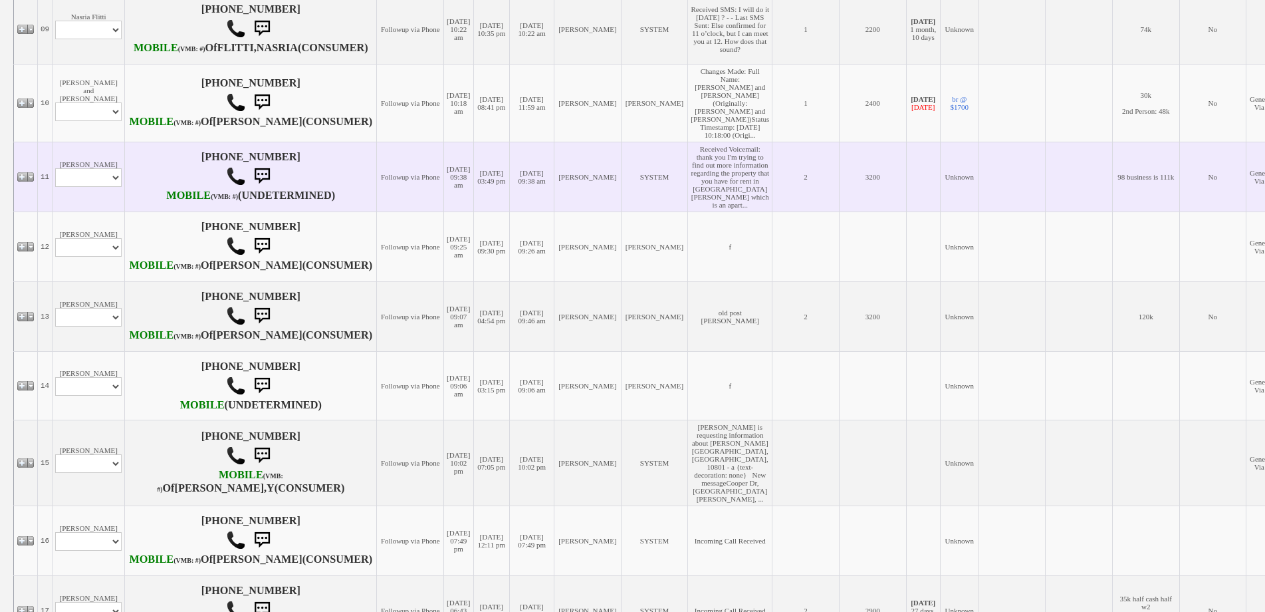
scroll to position [931, 0]
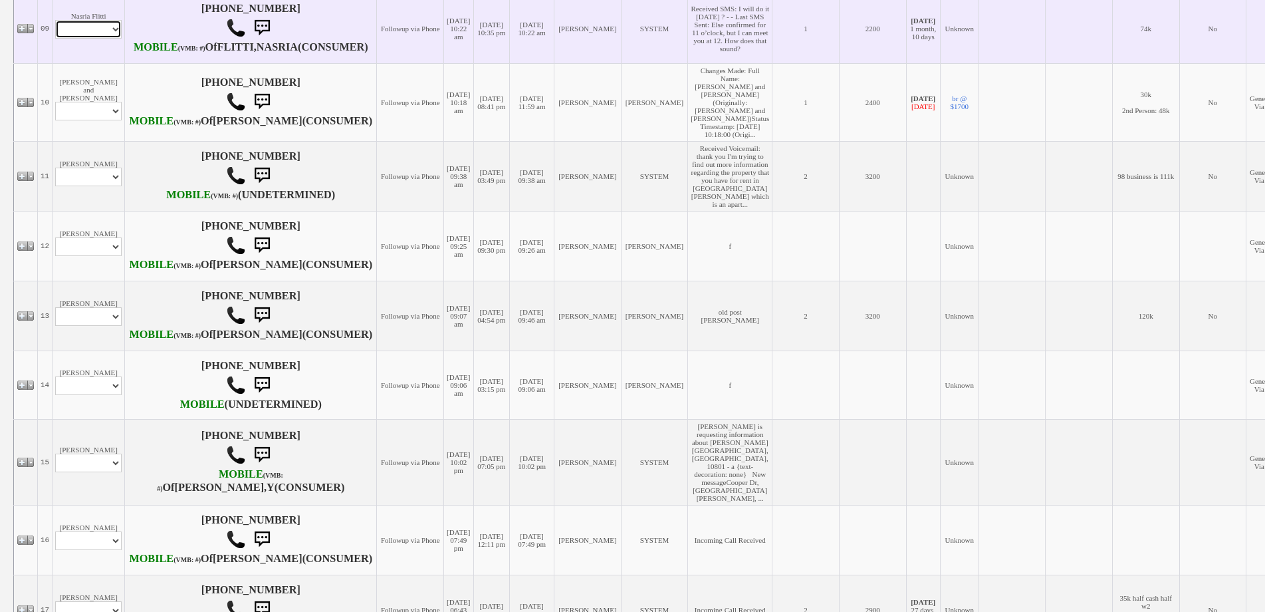
click at [99, 39] on select "Profile Edit Print Email Externally (Will Not Be Tracked In CRM) Closed Deals" at bounding box center [88, 29] width 66 height 19
select select "ChangeURL,/crm/custom/edit_client_form.php?redirect=%2Fcrm%2Fclients.php&id=168…"
click at [55, 39] on select "Profile Edit Print Email Externally (Will Not Be Tracked In CRM) Closed Deals" at bounding box center [88, 29] width 66 height 19
select select
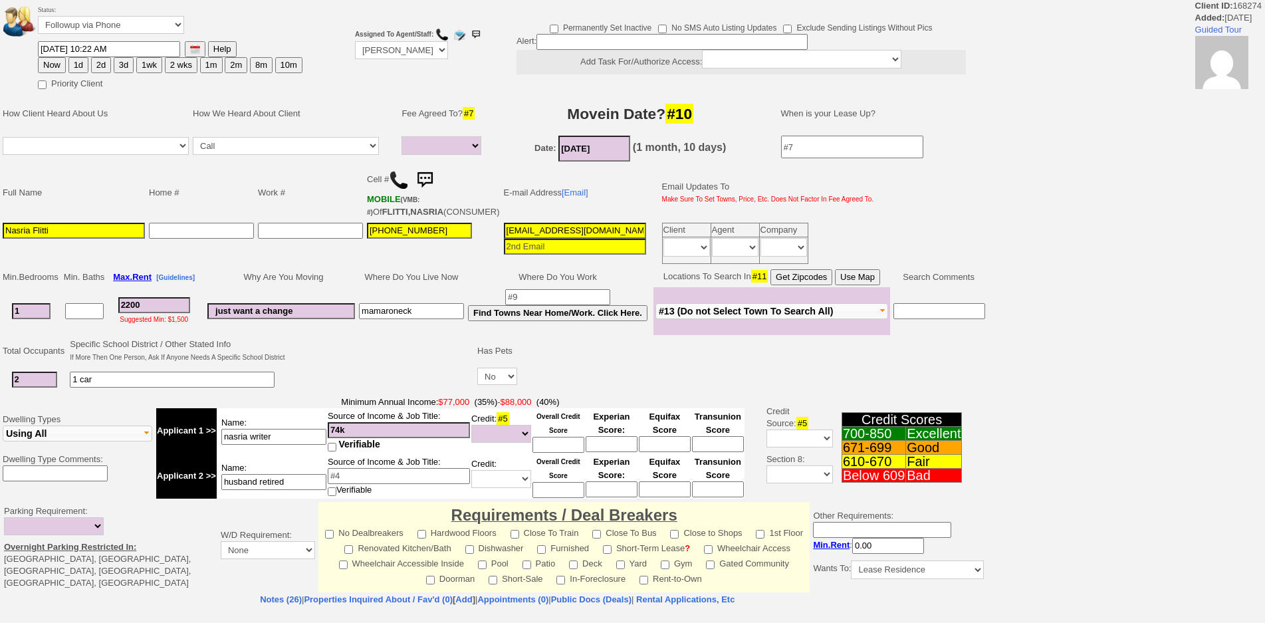
select select
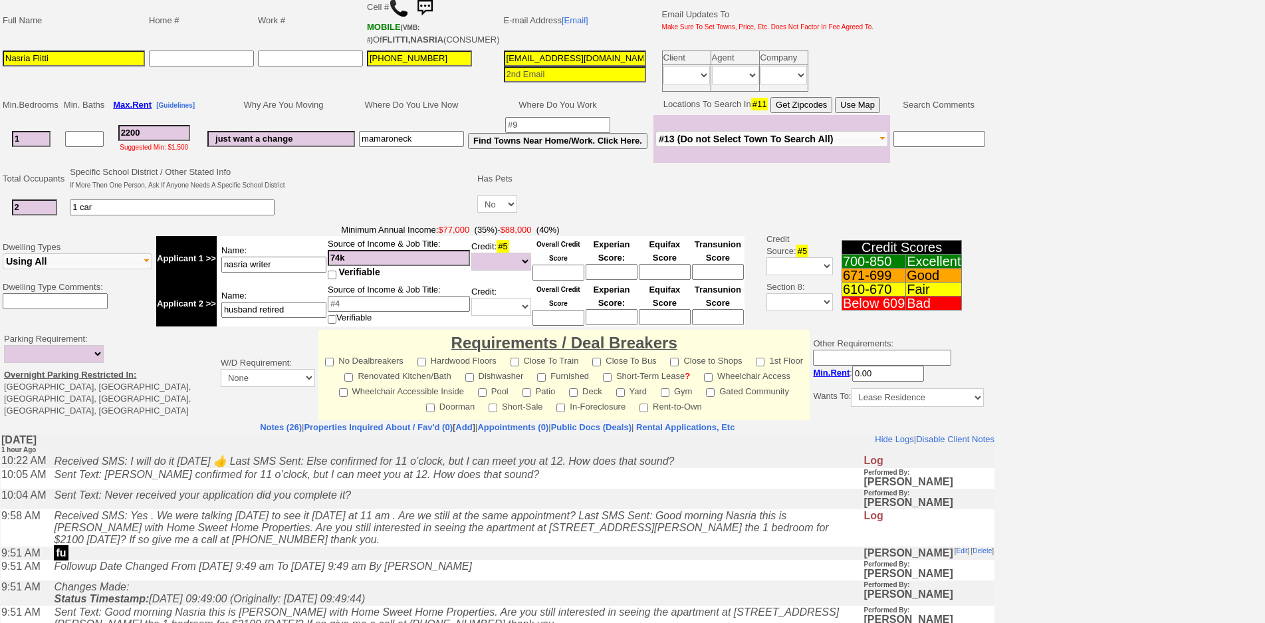
scroll to position [313, 0]
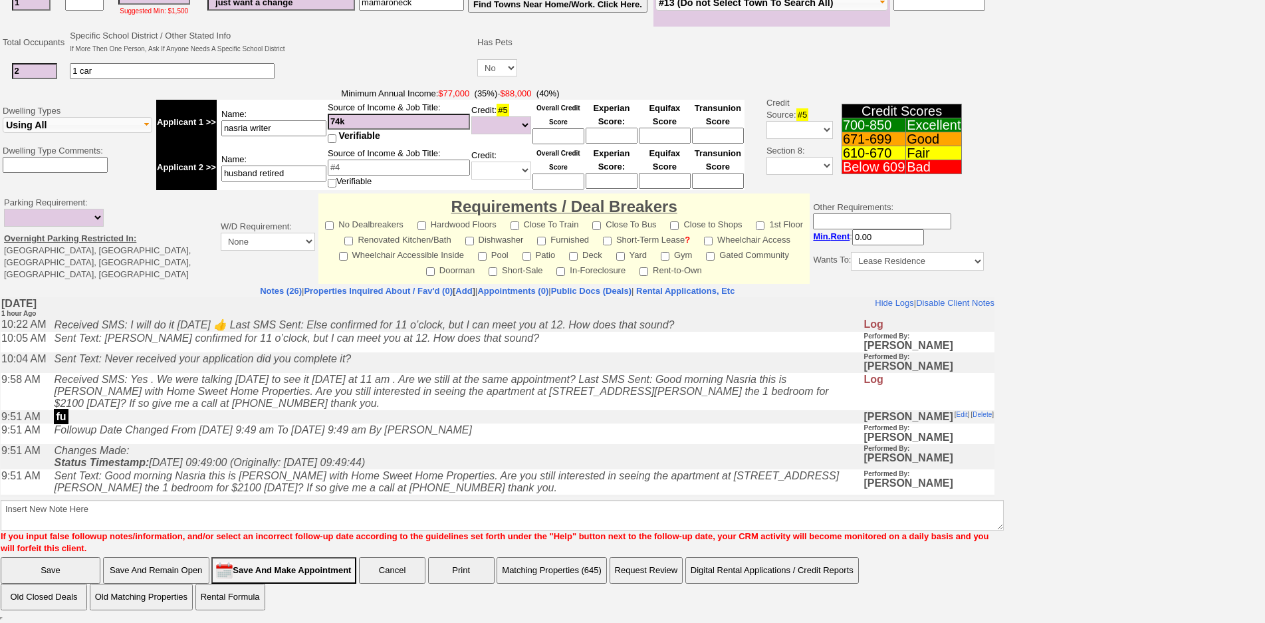
click at [290, 435] on icon "Followup Date Changed From Saturday, October 4th, 2025 9:49 am To Tuesday, Octo…" at bounding box center [262, 429] width 417 height 11
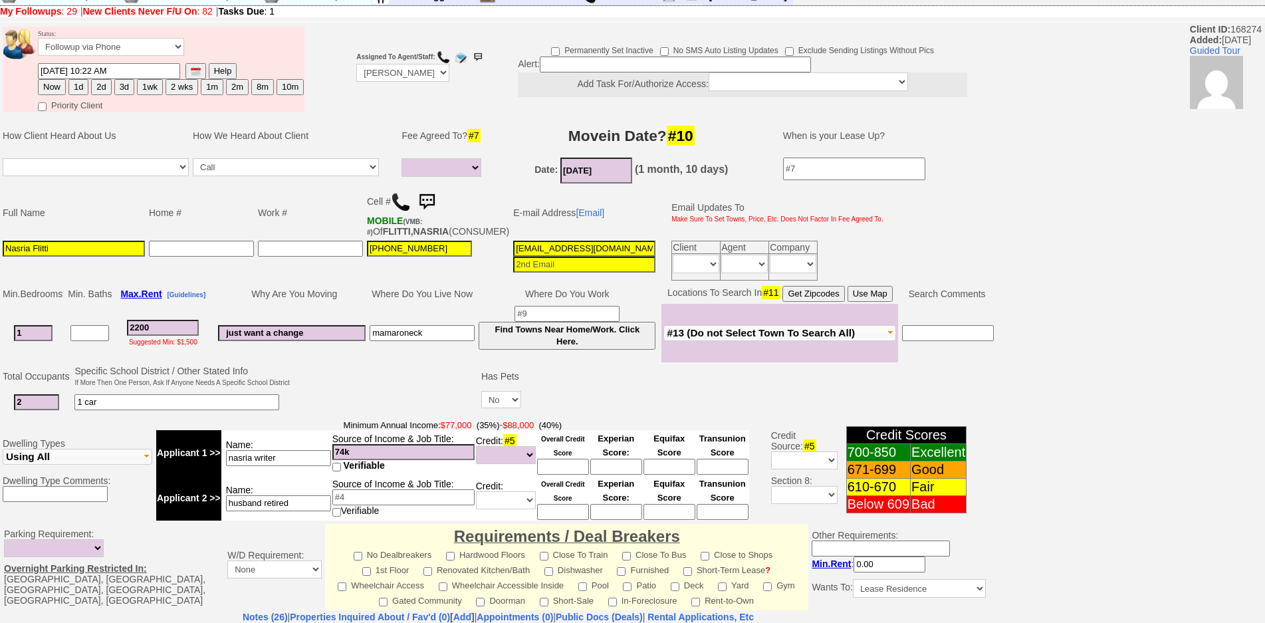
scroll to position [0, 0]
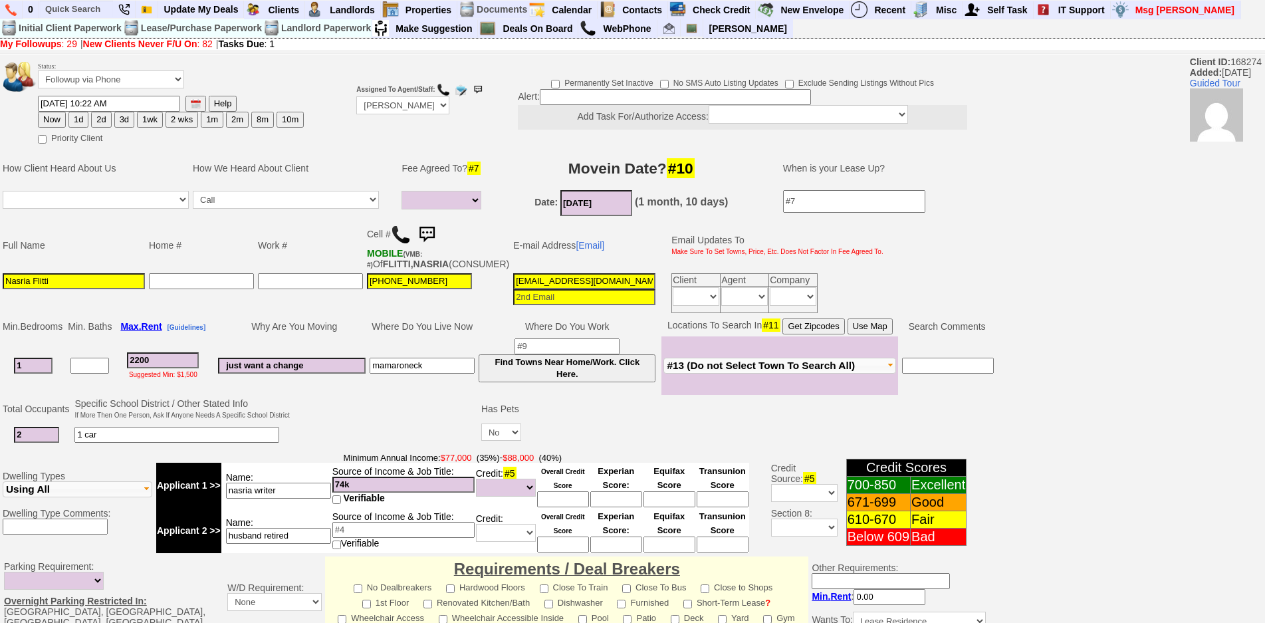
click at [435, 229] on img at bounding box center [426, 234] width 27 height 27
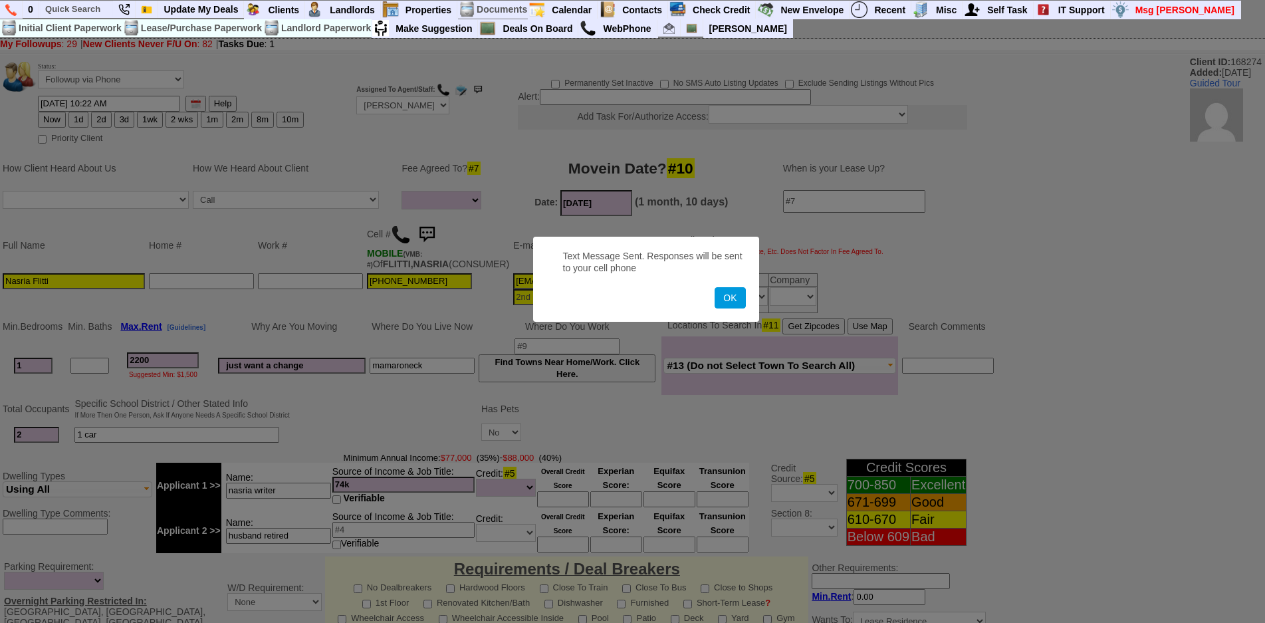
click at [715, 287] on button "OK" at bounding box center [730, 297] width 31 height 21
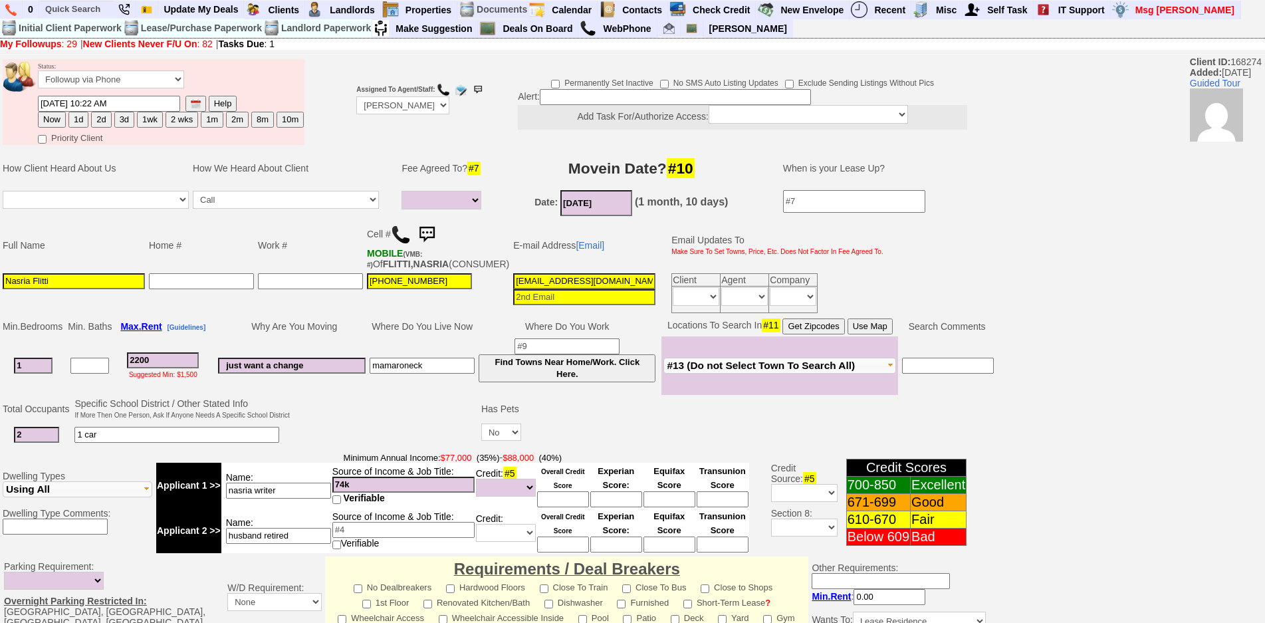
click at [101, 118] on button "2d" at bounding box center [101, 120] width 20 height 16
type input "10/06/2025 12:11 PM"
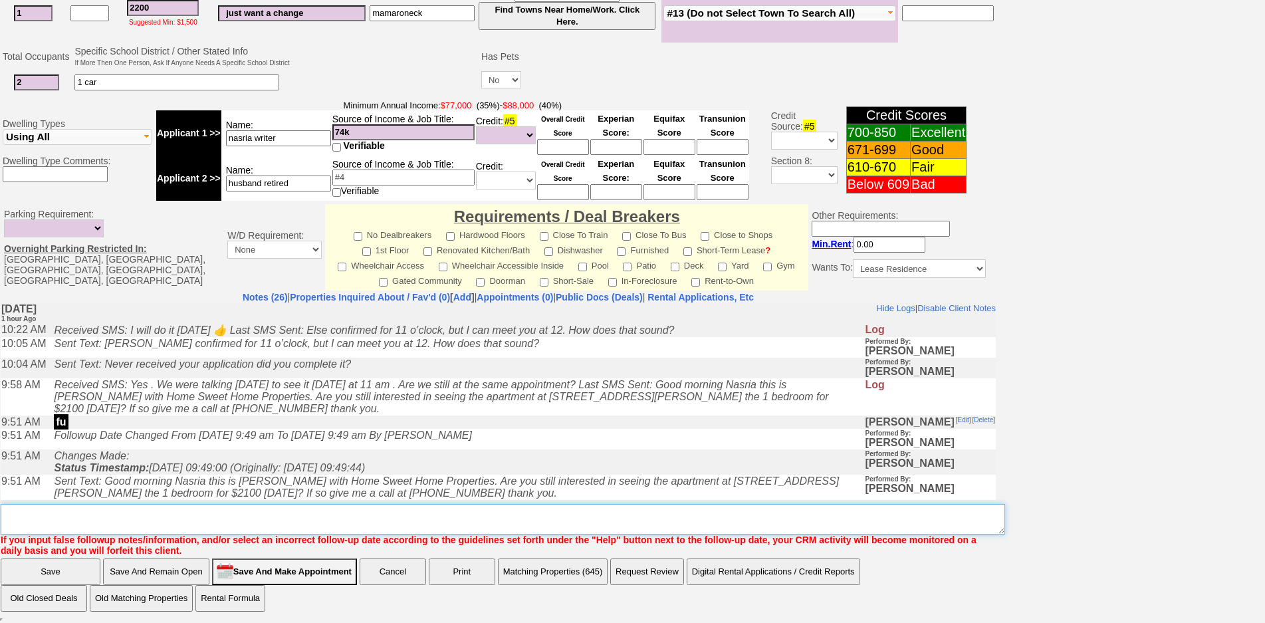
click at [271, 513] on textarea "Insert New Note Here" at bounding box center [503, 519] width 1004 height 31
type textarea "f"
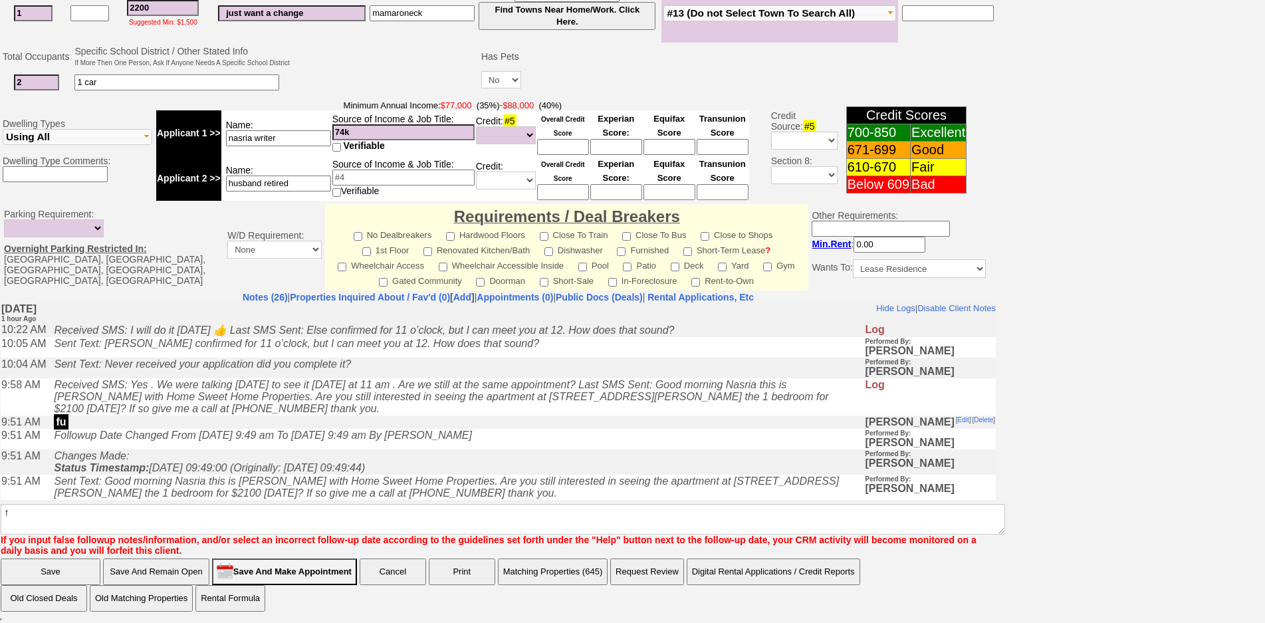
click input "Save" at bounding box center [51, 571] width 100 height 27
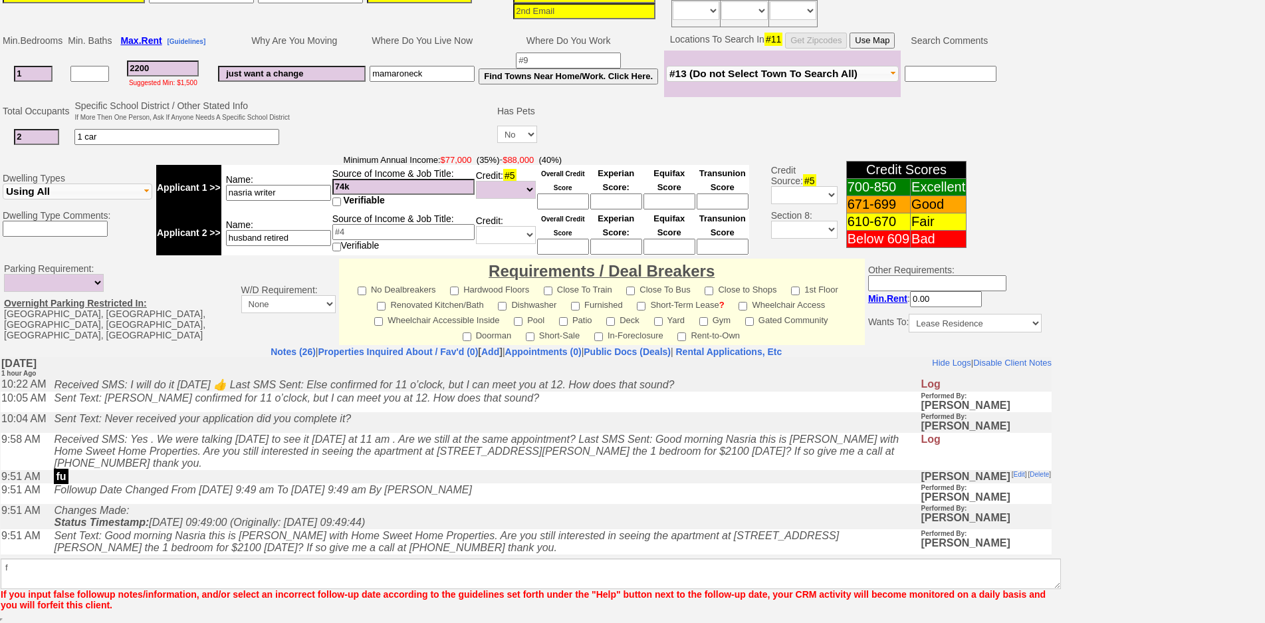
scroll to position [297, 0]
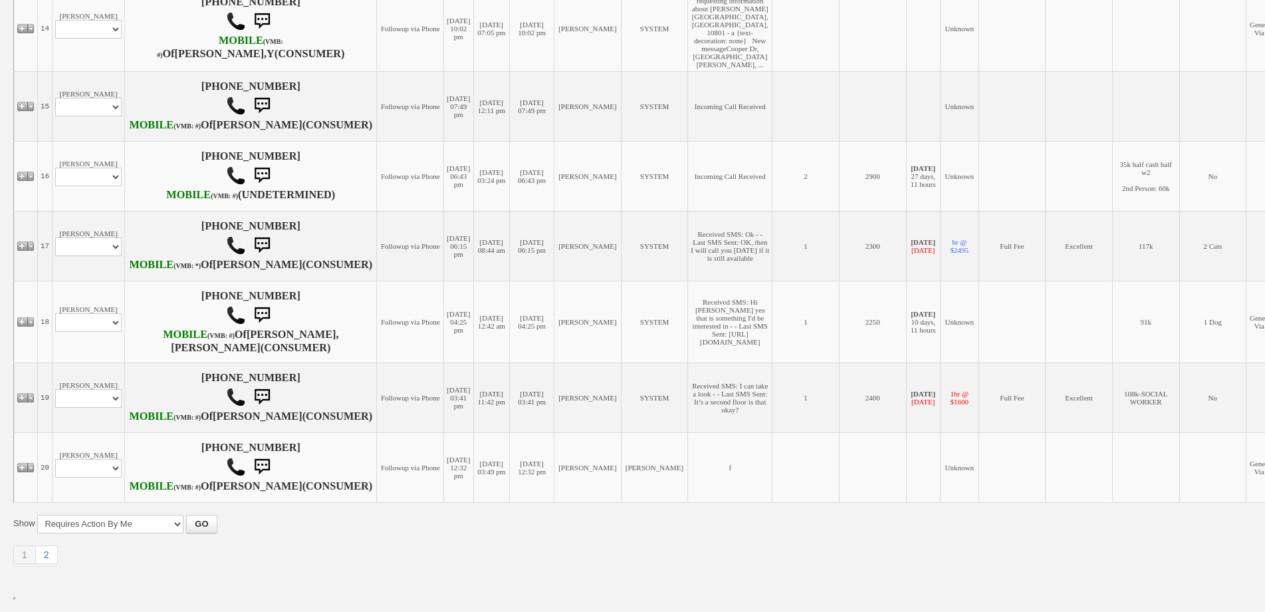
scroll to position [1628, 0]
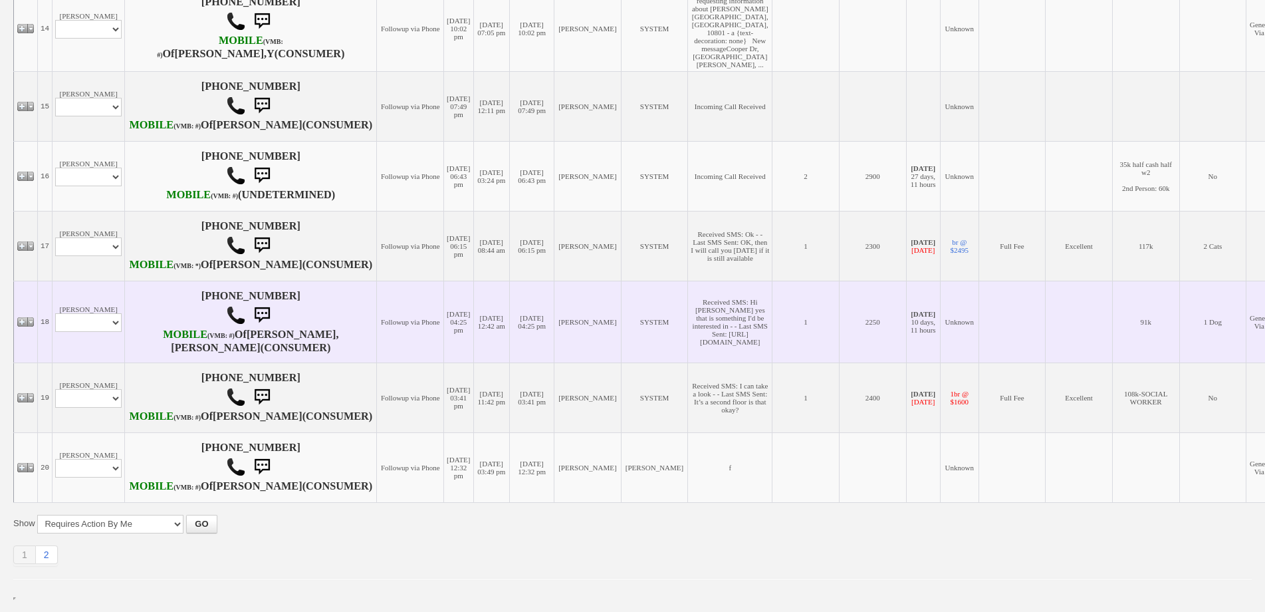
click at [93, 281] on td "Lara Iroko Profile Edit Print Email Externally (Will Not Be Tracked In CRM) Clo…" at bounding box center [89, 322] width 72 height 82
click at [92, 313] on select "Profile Edit Print Email Externally (Will Not Be Tracked In CRM) Closed Deals" at bounding box center [88, 322] width 66 height 19
select select "ChangeURL,/crm/custom/edit_client_form.php?redirect=%2Fcrm%2Fclients.php&id=168…"
click at [55, 313] on select "Profile Edit Print Email Externally (Will Not Be Tracked In CRM) Closed Deals" at bounding box center [88, 322] width 66 height 19
select select
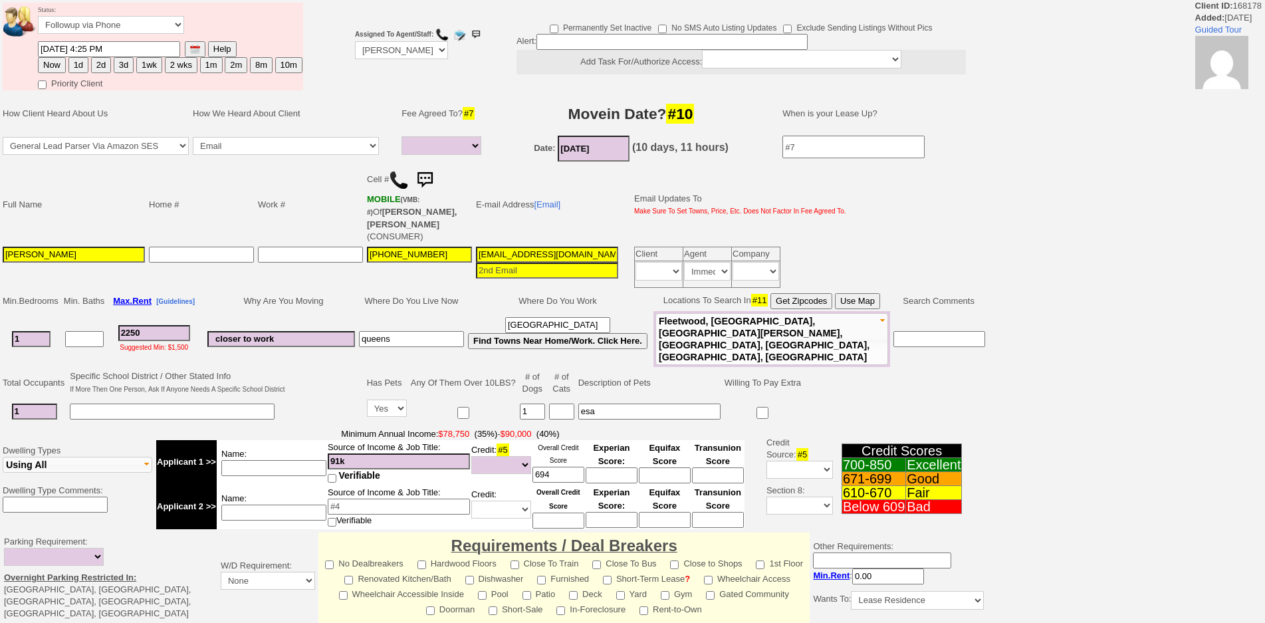
select select
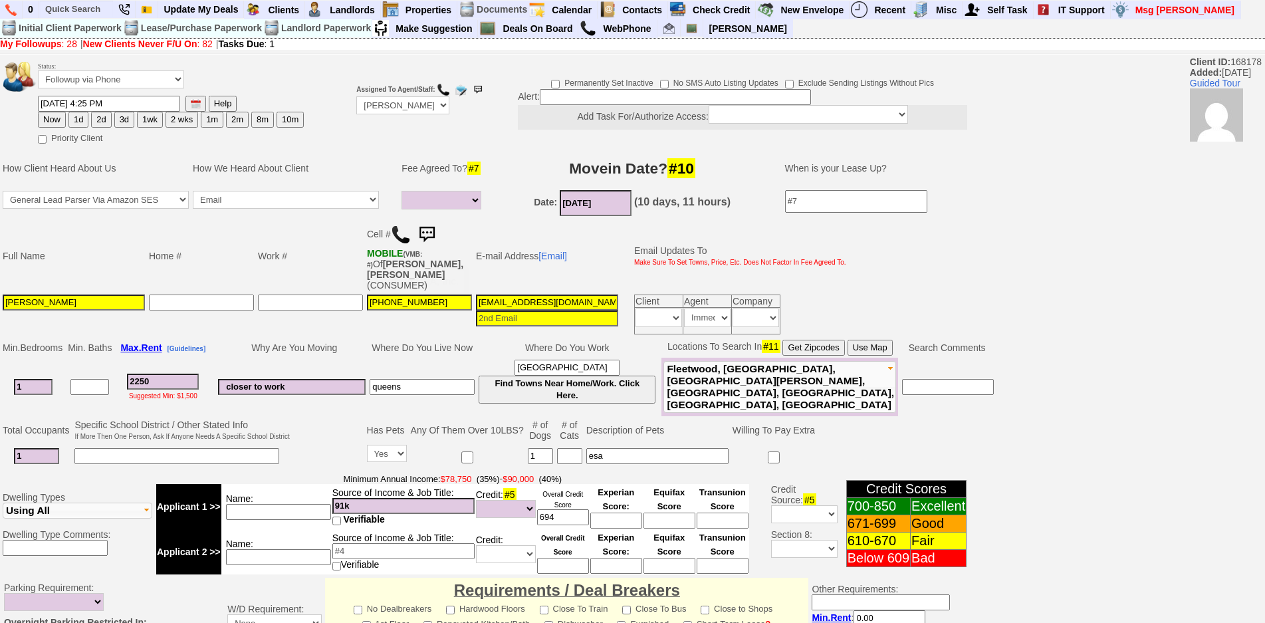
click at [431, 235] on img at bounding box center [426, 234] width 27 height 27
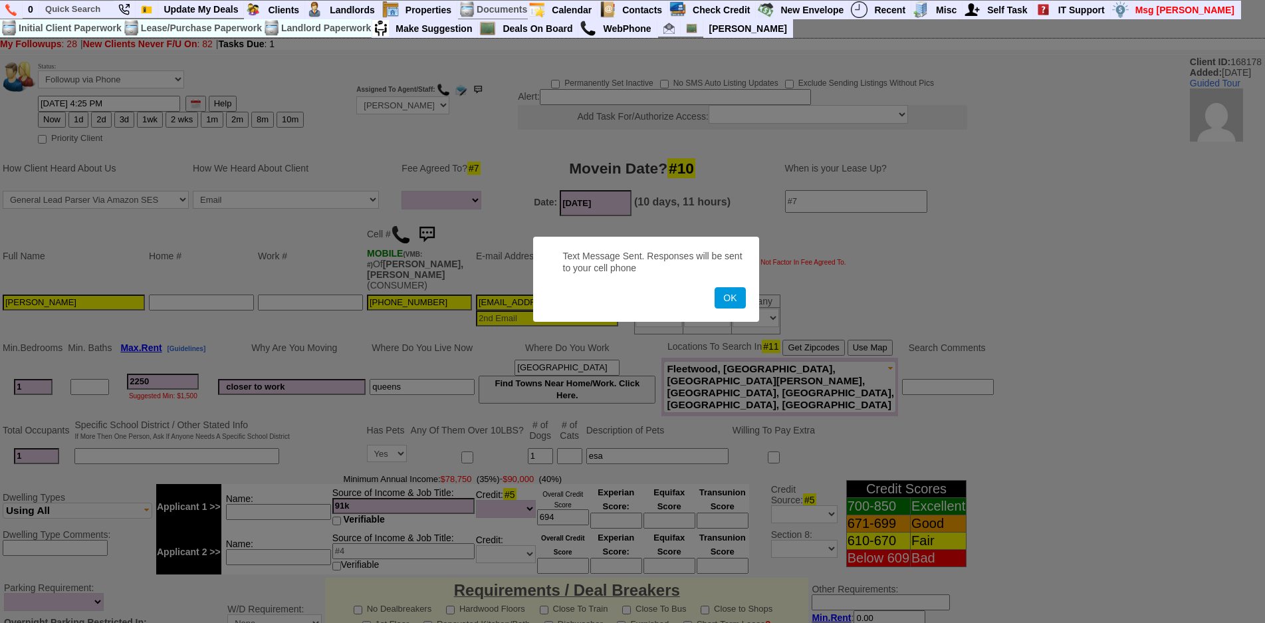
click at [715, 287] on button "OK" at bounding box center [730, 297] width 31 height 21
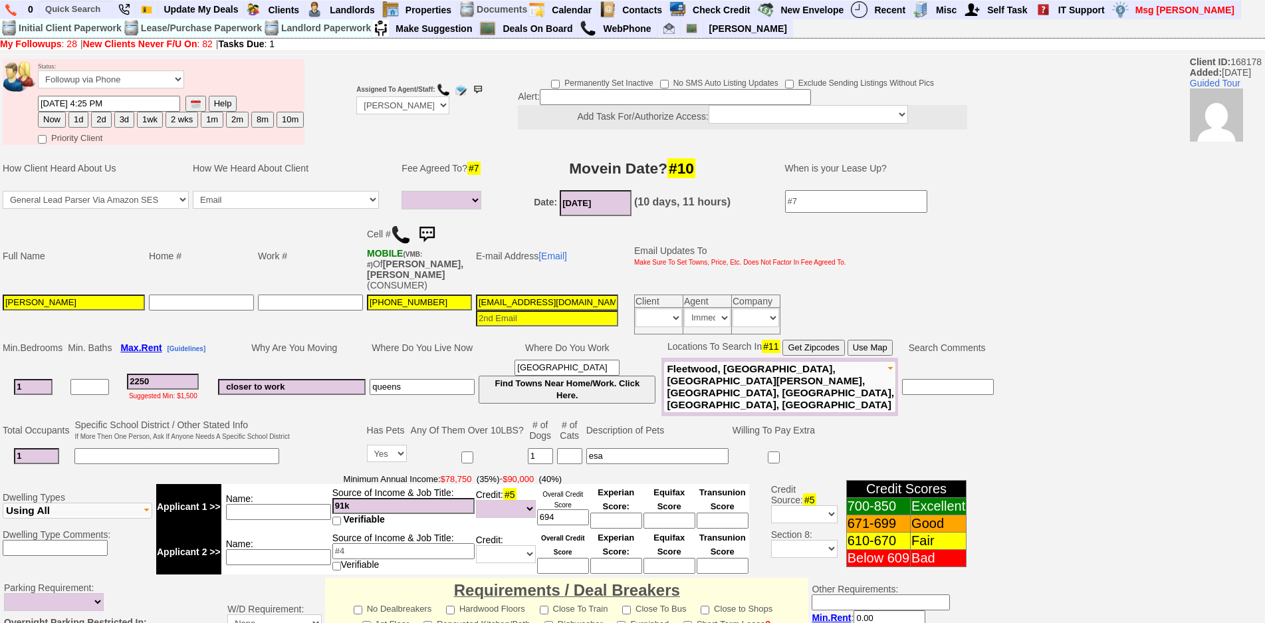
click at [431, 235] on img at bounding box center [426, 234] width 27 height 27
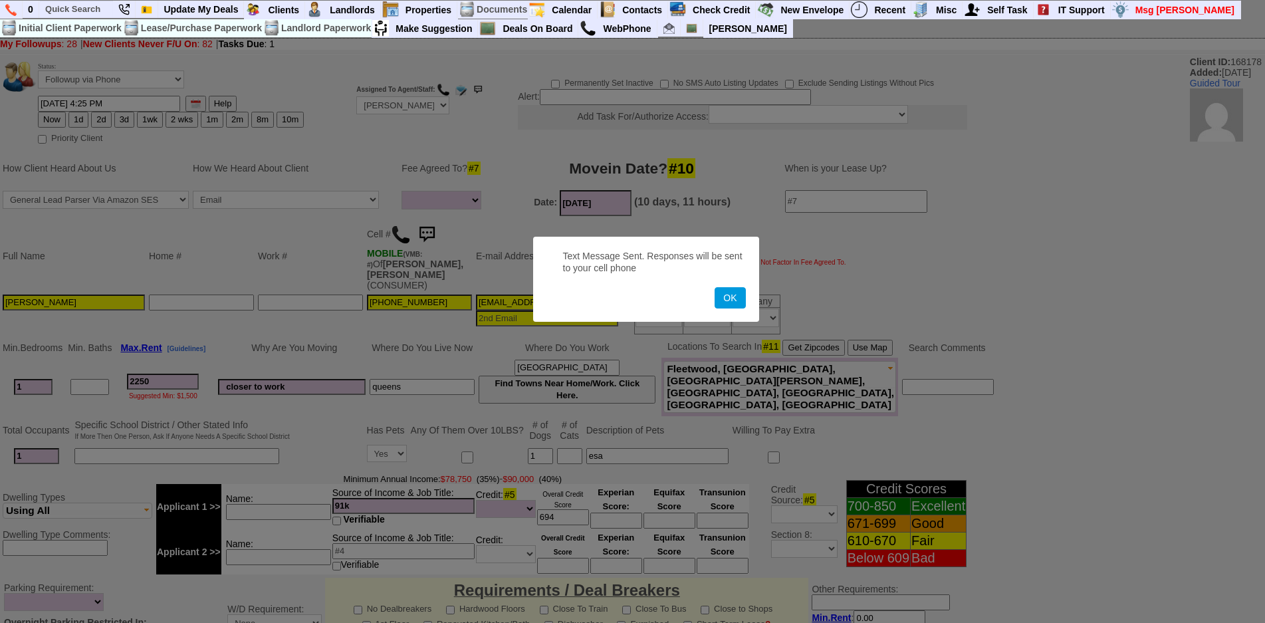
click at [715, 287] on button "OK" at bounding box center [730, 297] width 31 height 21
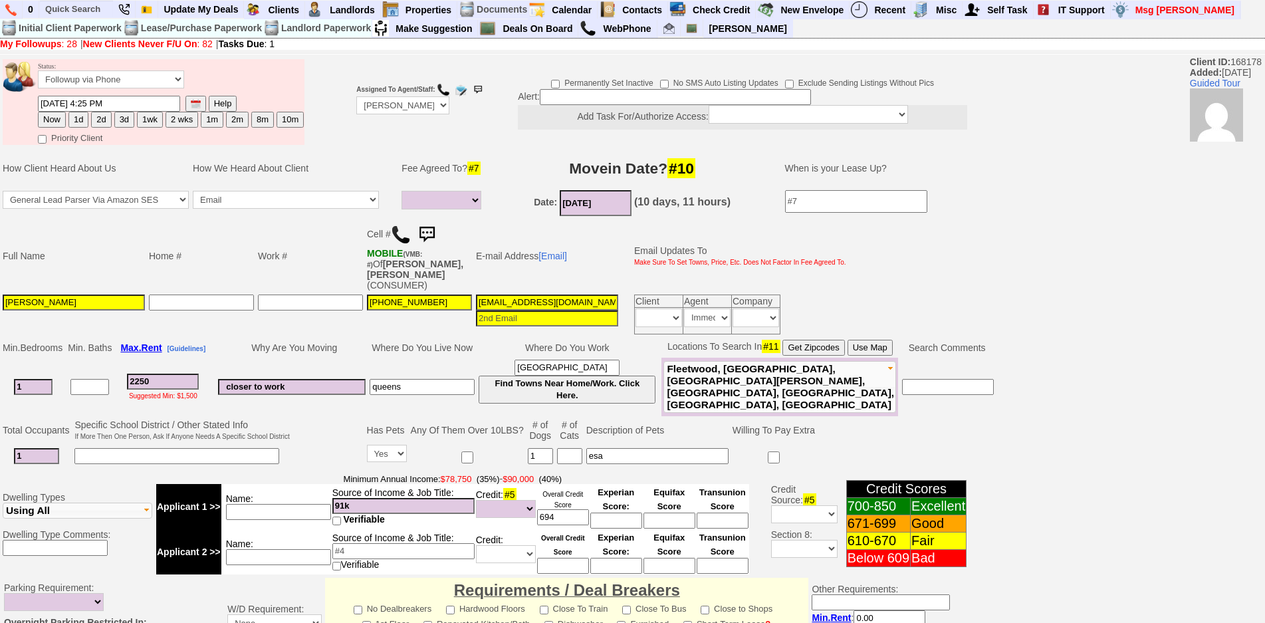
click at [431, 235] on img at bounding box center [426, 234] width 27 height 27
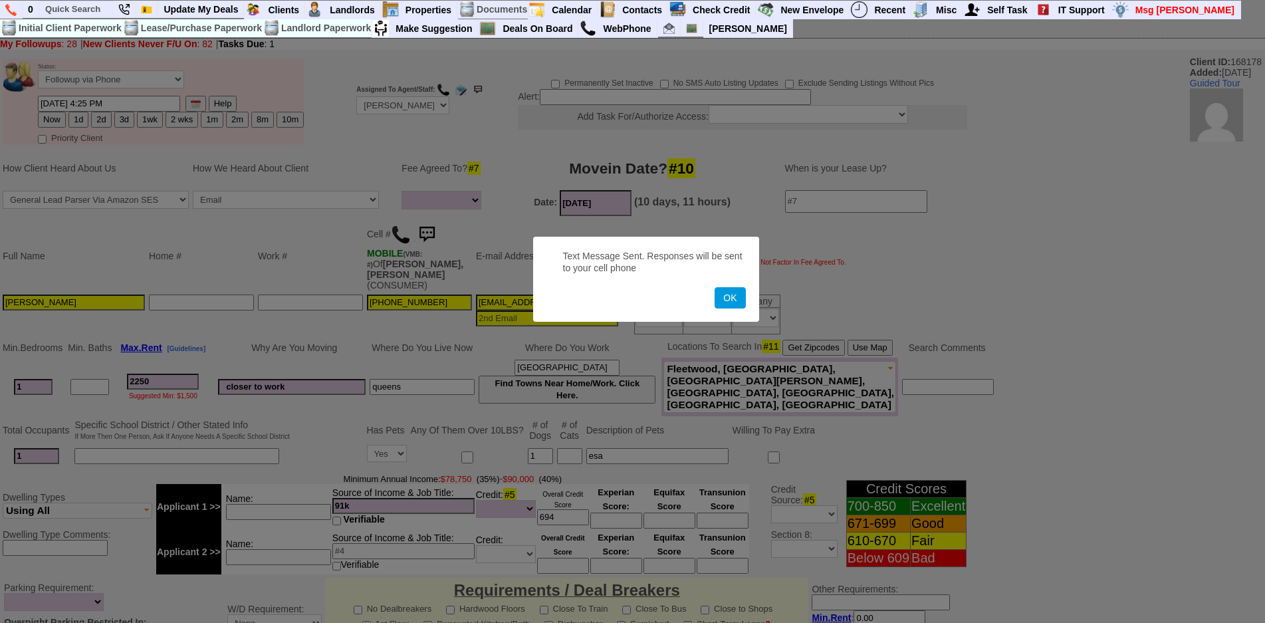
click at [715, 287] on button "OK" at bounding box center [730, 297] width 31 height 21
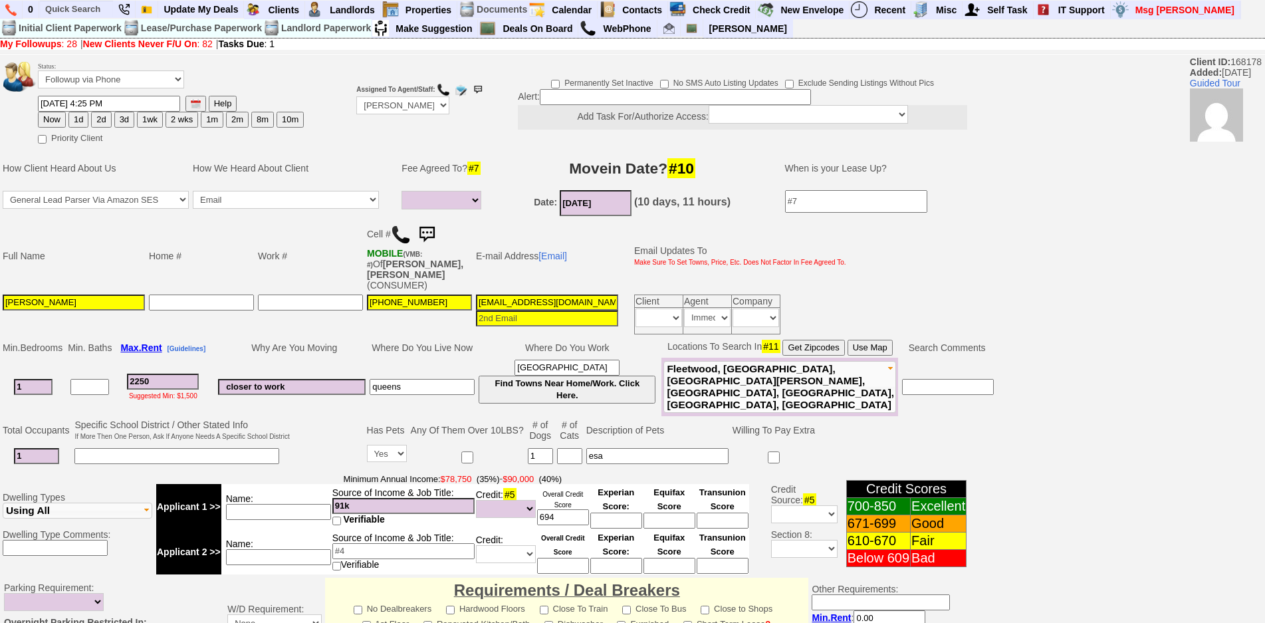
click at [431, 235] on img at bounding box center [426, 234] width 27 height 27
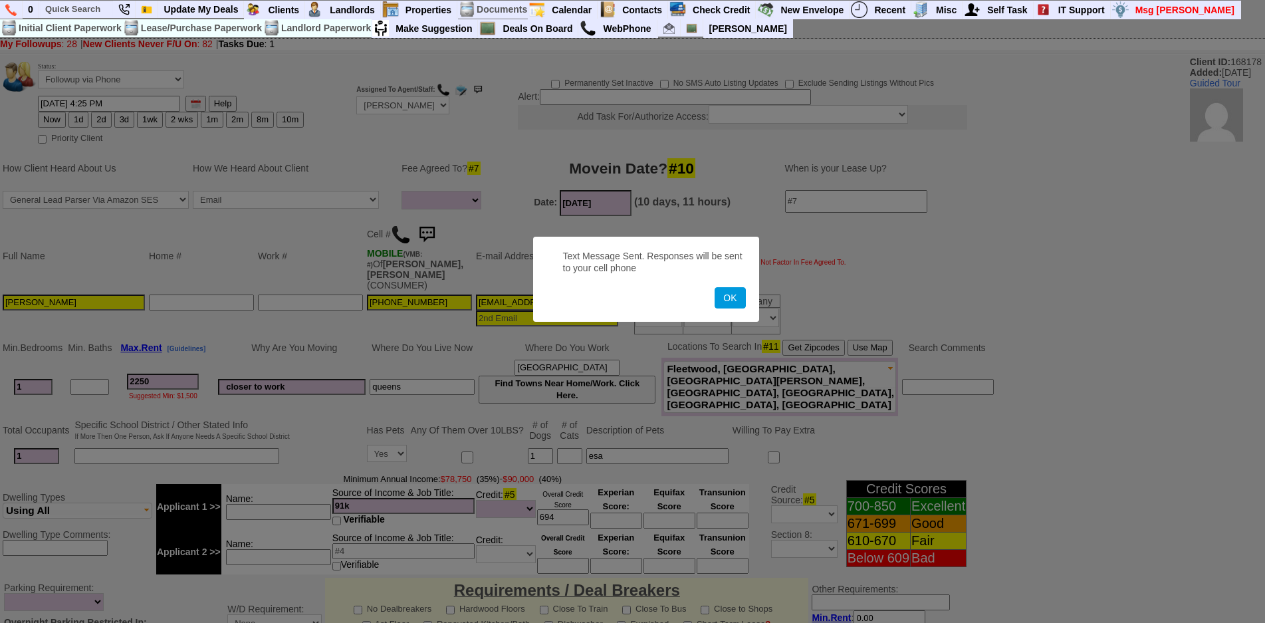
click at [715, 287] on button "OK" at bounding box center [730, 297] width 31 height 21
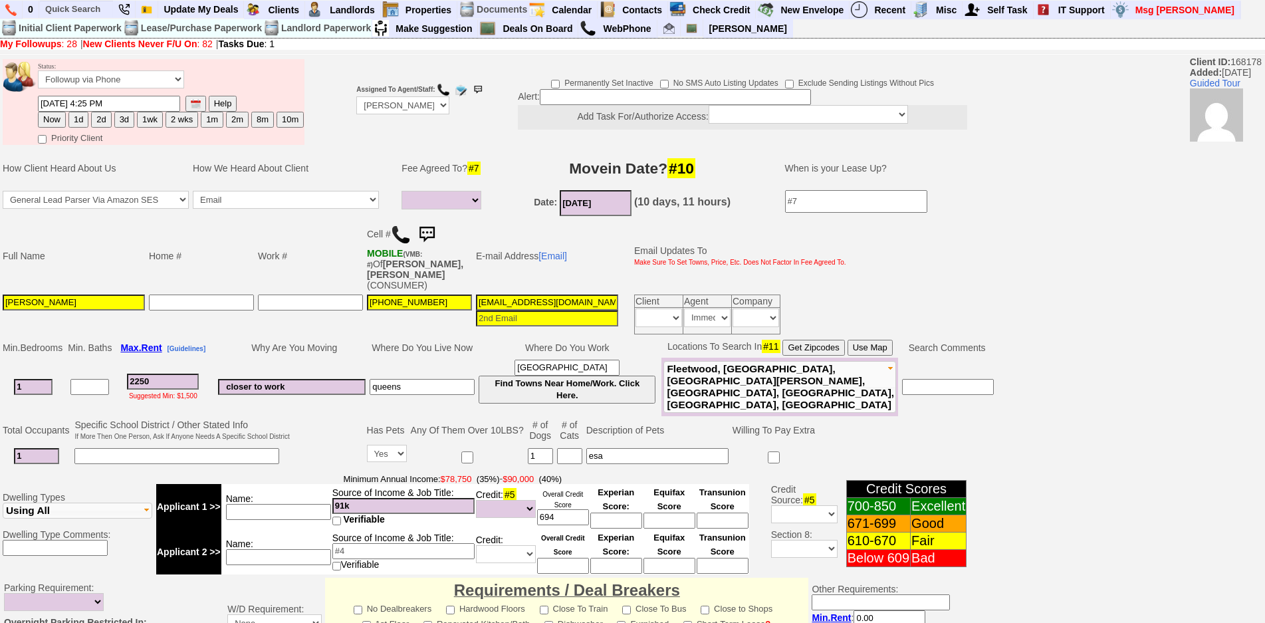
click at [97, 120] on button "2d" at bounding box center [101, 120] width 20 height 16
type input "10/06/2025 12:12 PM"
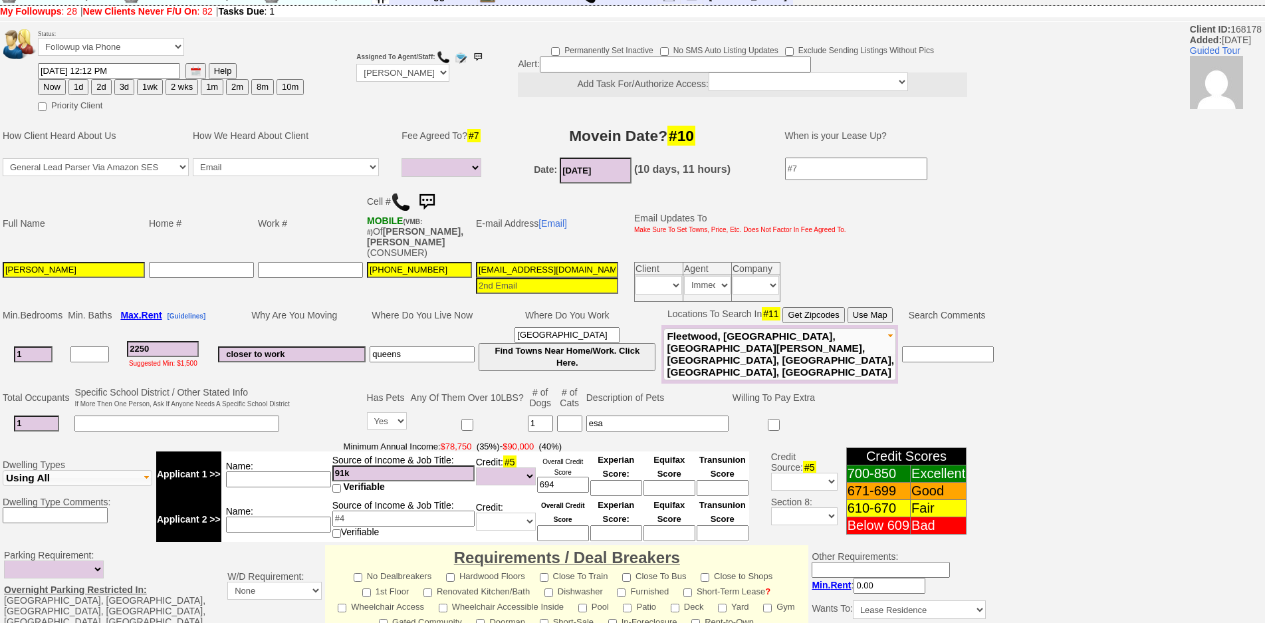
scroll to position [364, 0]
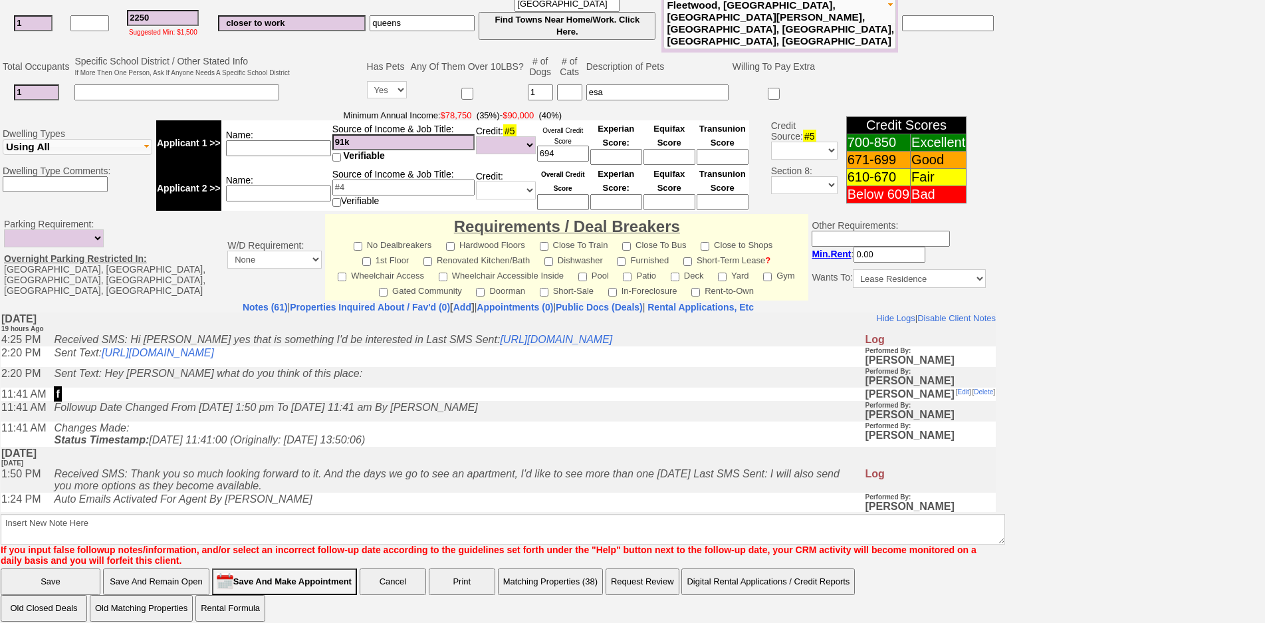
click at [419, 503] on b "Insert New Note Here If you input false followup notes/information, and/or sele…" at bounding box center [503, 534] width 1004 height 62
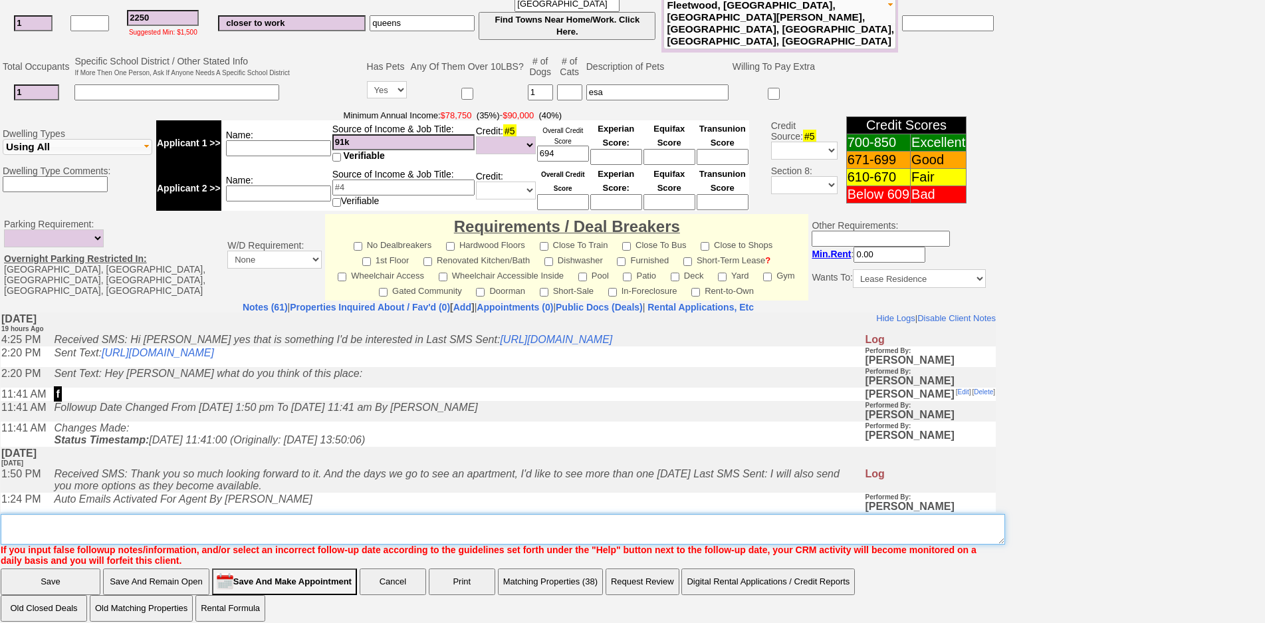
click at [426, 514] on textarea "Insert New Note Here" at bounding box center [503, 529] width 1004 height 31
click at [437, 514] on textarea "Insert New Note Here" at bounding box center [503, 529] width 1004 height 31
type textarea "f"
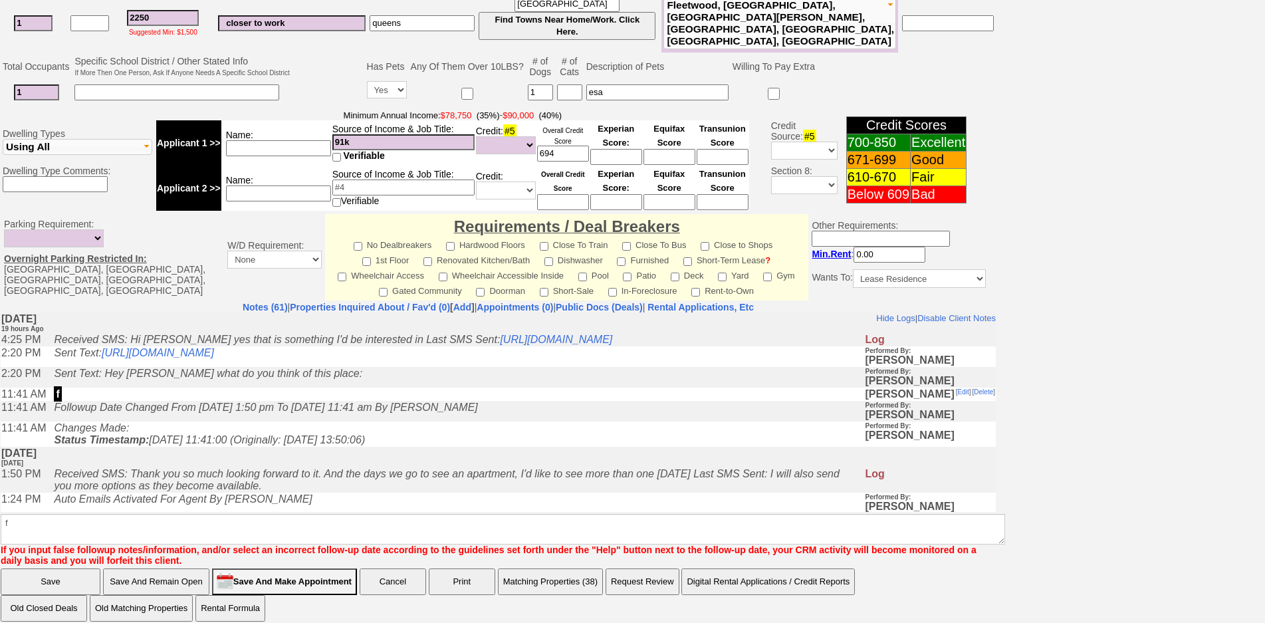
click input "Save" at bounding box center [51, 581] width 100 height 27
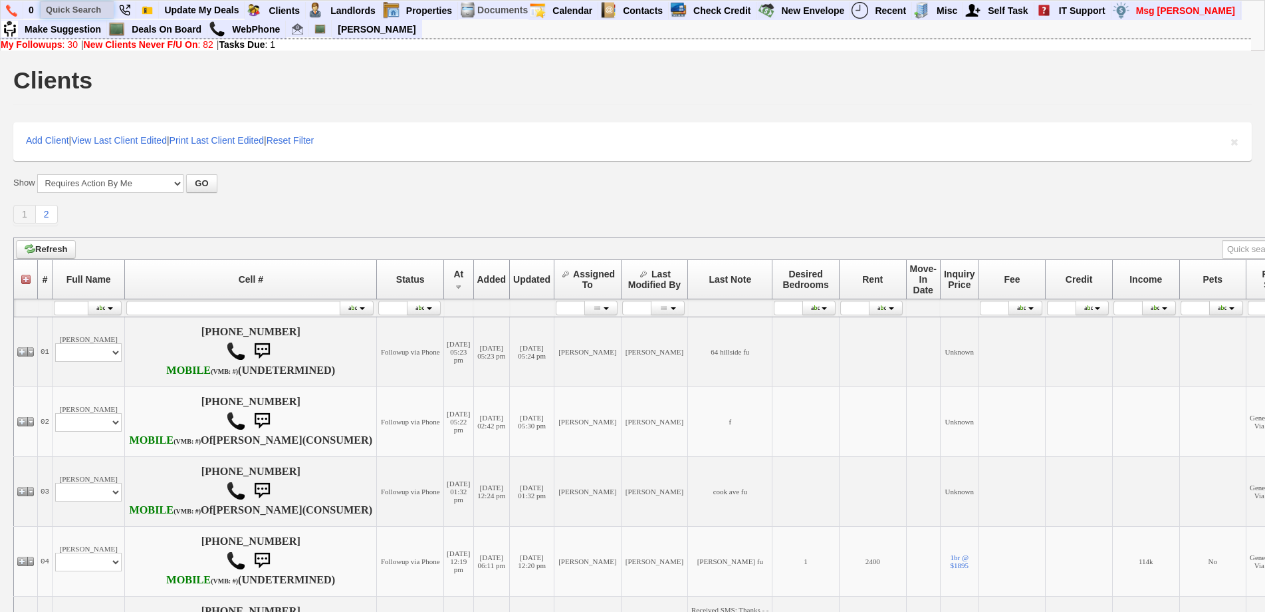
click at [71, 3] on input "text" at bounding box center [77, 9] width 73 height 17
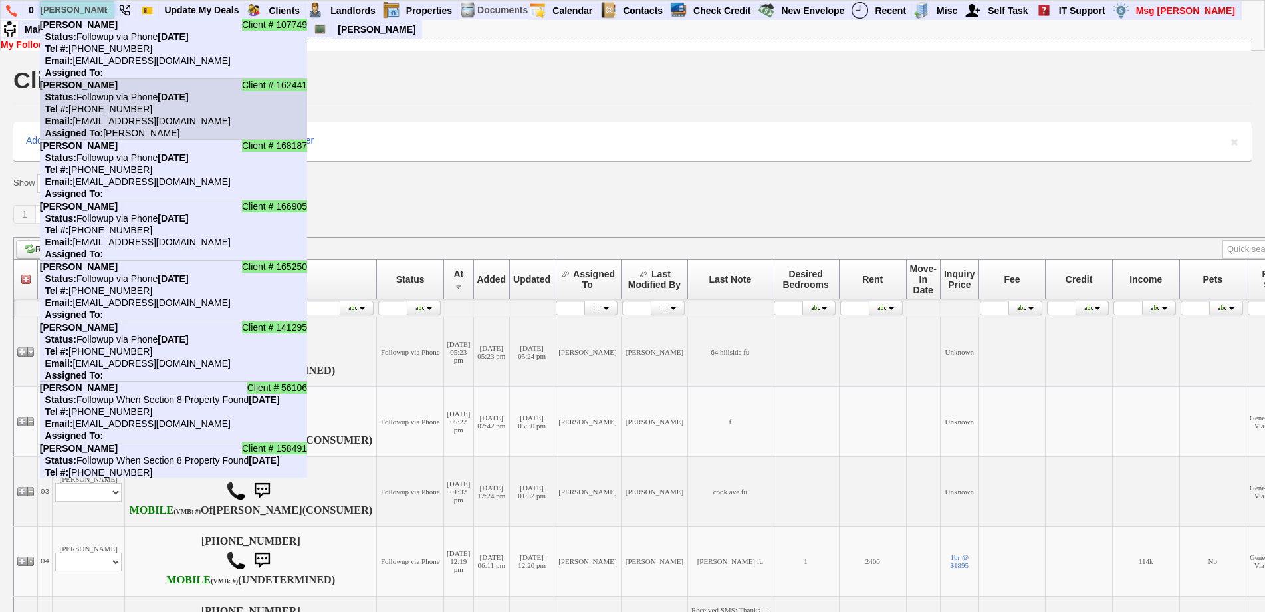
type input "[PERSON_NAME]"
click at [118, 88] on b "[PERSON_NAME]" at bounding box center [79, 85] width 78 height 11
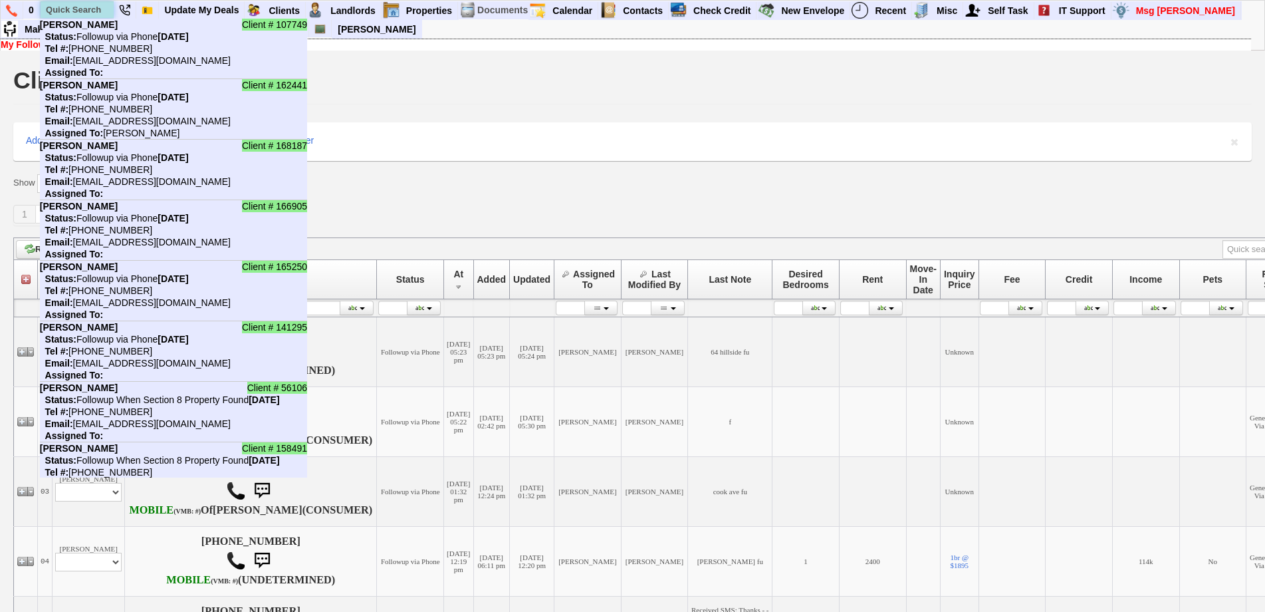
click at [84, 11] on input "text" at bounding box center [77, 9] width 73 height 17
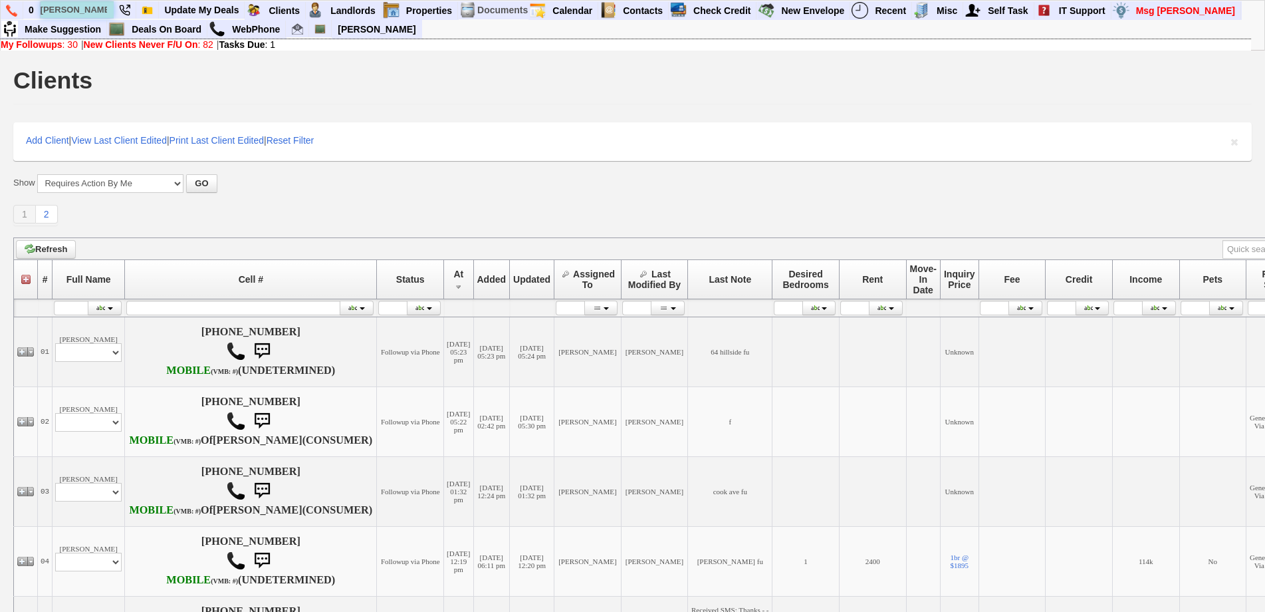
click at [90, 14] on input "[PERSON_NAME]" at bounding box center [77, 9] width 73 height 17
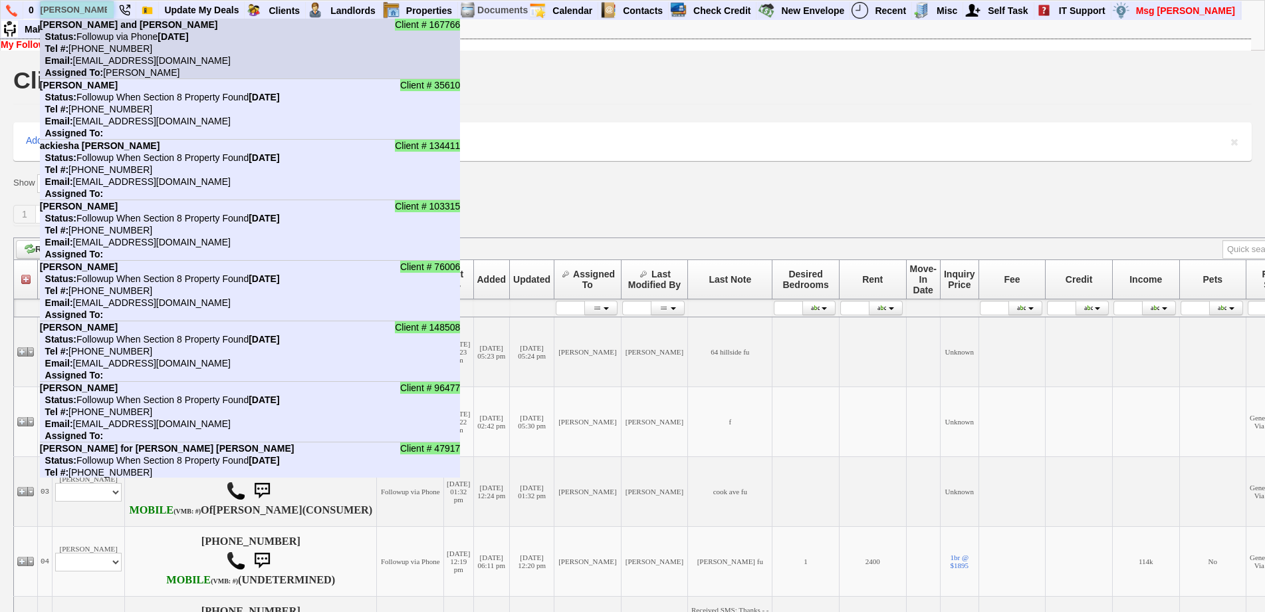
type input "[PERSON_NAME]"
click at [101, 39] on nobr "Status: Followup via Phone [DATE]" at bounding box center [114, 36] width 149 height 11
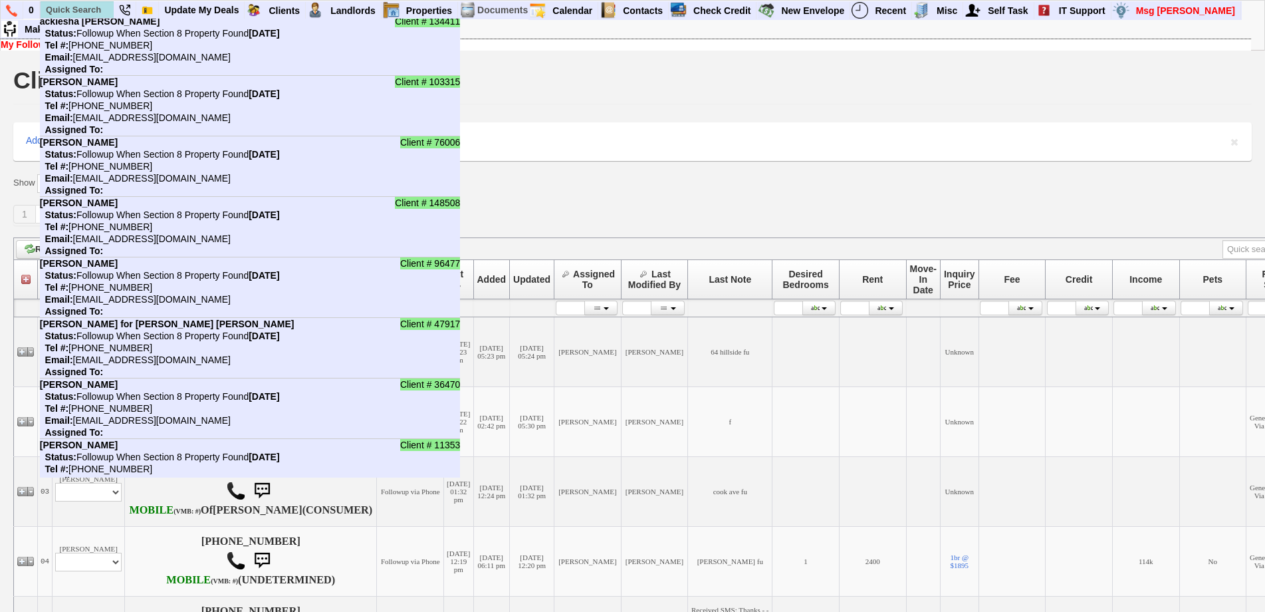
scroll to position [332, 0]
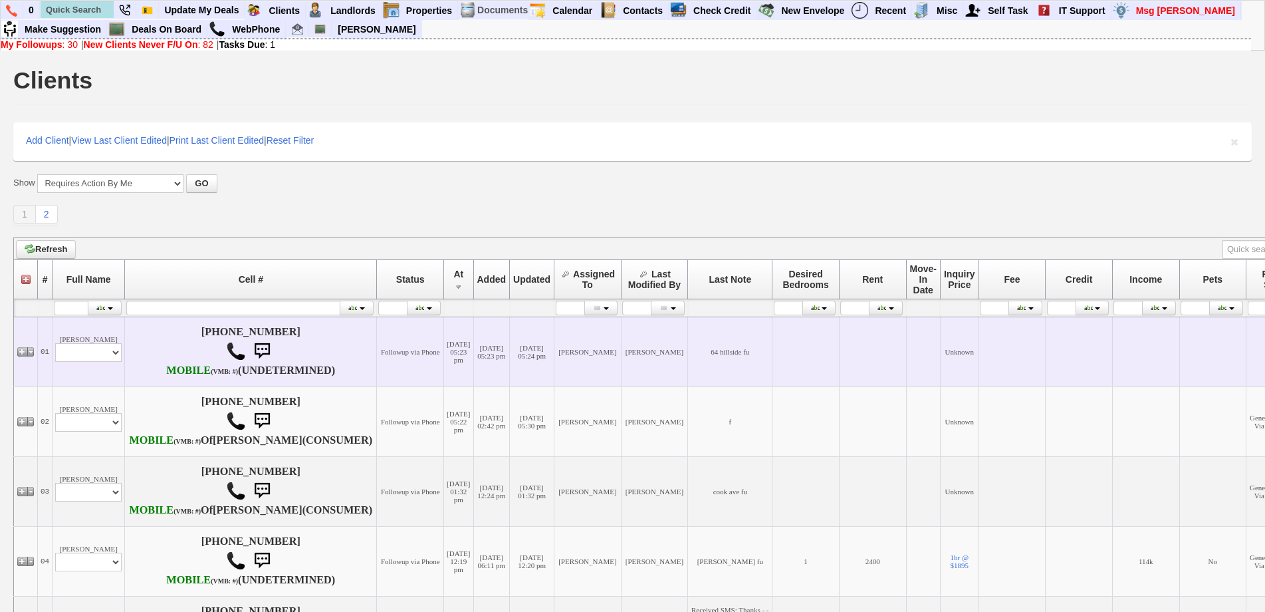
click at [688, 386] on td "64 hillside fu" at bounding box center [730, 351] width 84 height 70
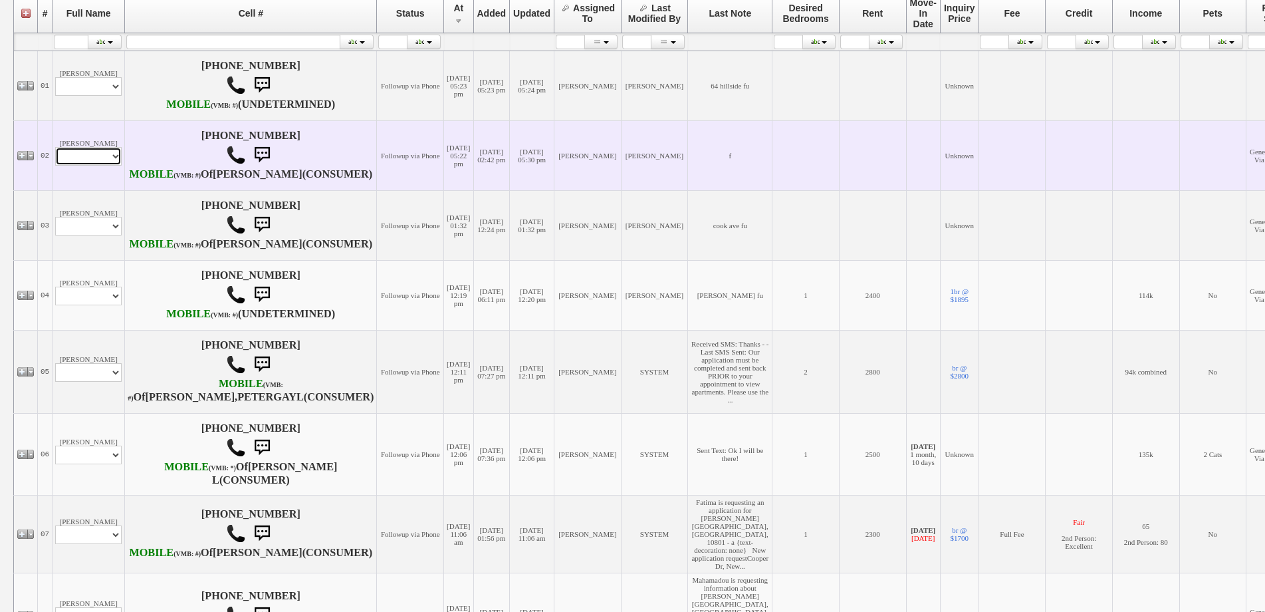
click at [94, 166] on select "Profile Edit Print Email Externally (Will Not Be Tracked In CRM) Closed Deals" at bounding box center [88, 156] width 66 height 19
select select "ChangeURL,/crm/custom/edit_client_form.php?redirect=%2Fcrm%2Fclients.php&id=168…"
click at [55, 166] on select "Profile Edit Print Email Externally (Will Not Be Tracked In CRM) Closed Deals" at bounding box center [88, 156] width 66 height 19
select select
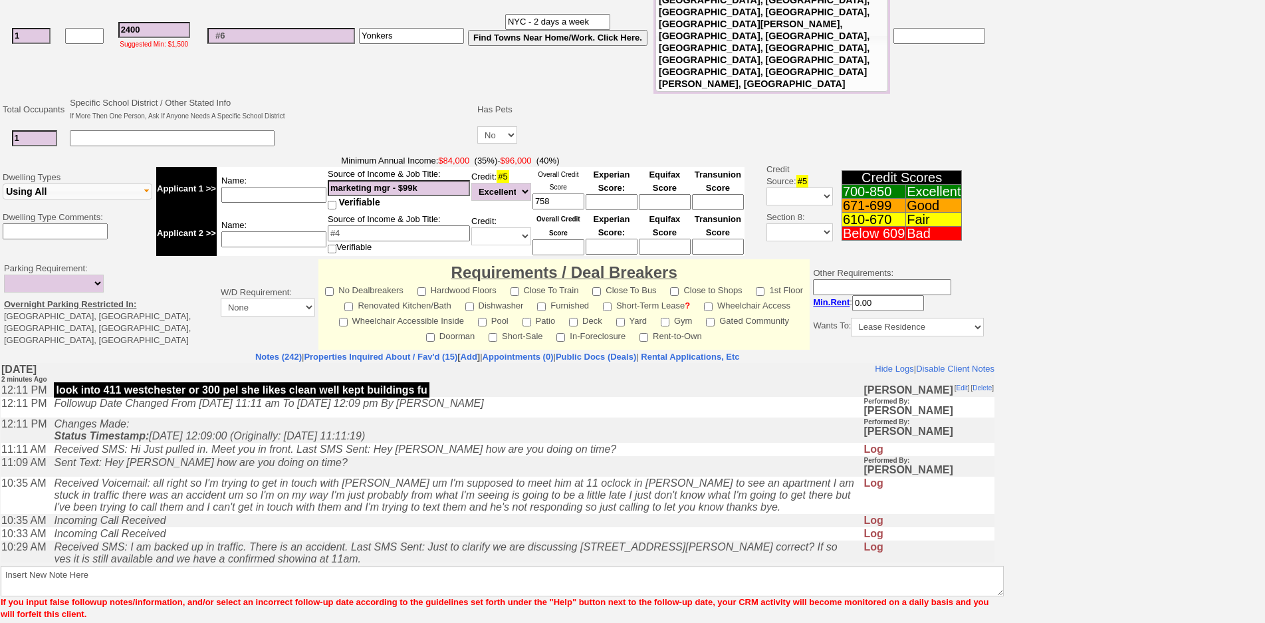
click at [221, 477] on td "Sent Text: Hey Kathy how are you doing on time?" at bounding box center [455, 466] width 816 height 21
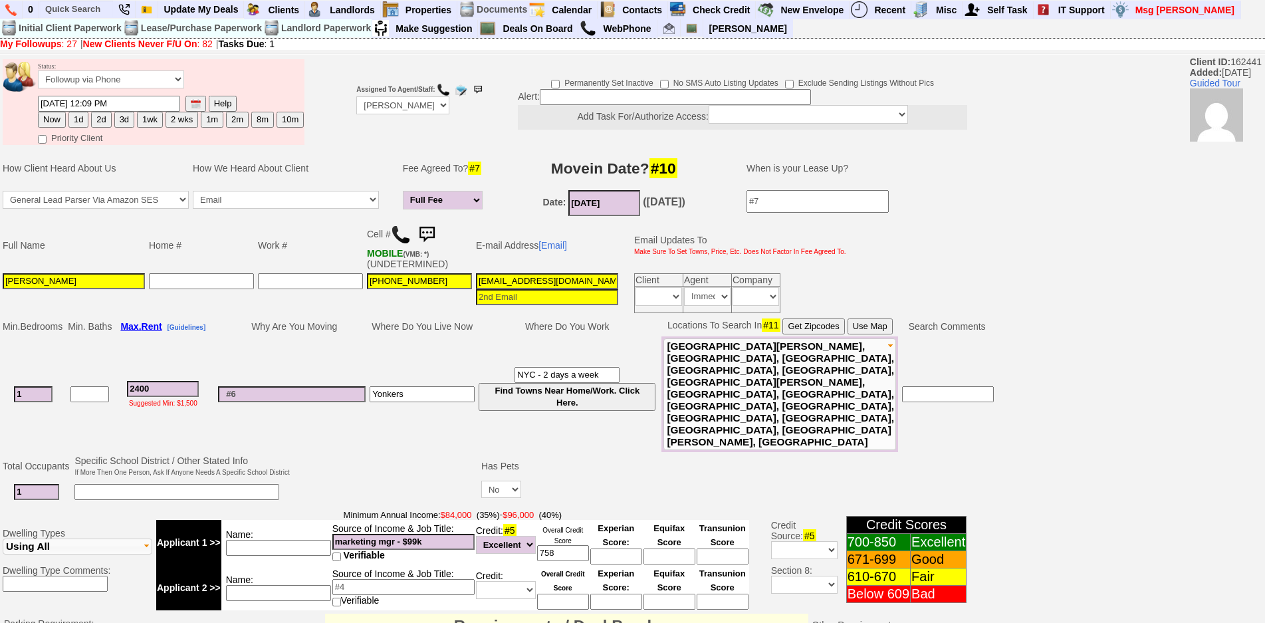
click at [860, 327] on button "Use Map" at bounding box center [870, 326] width 45 height 16
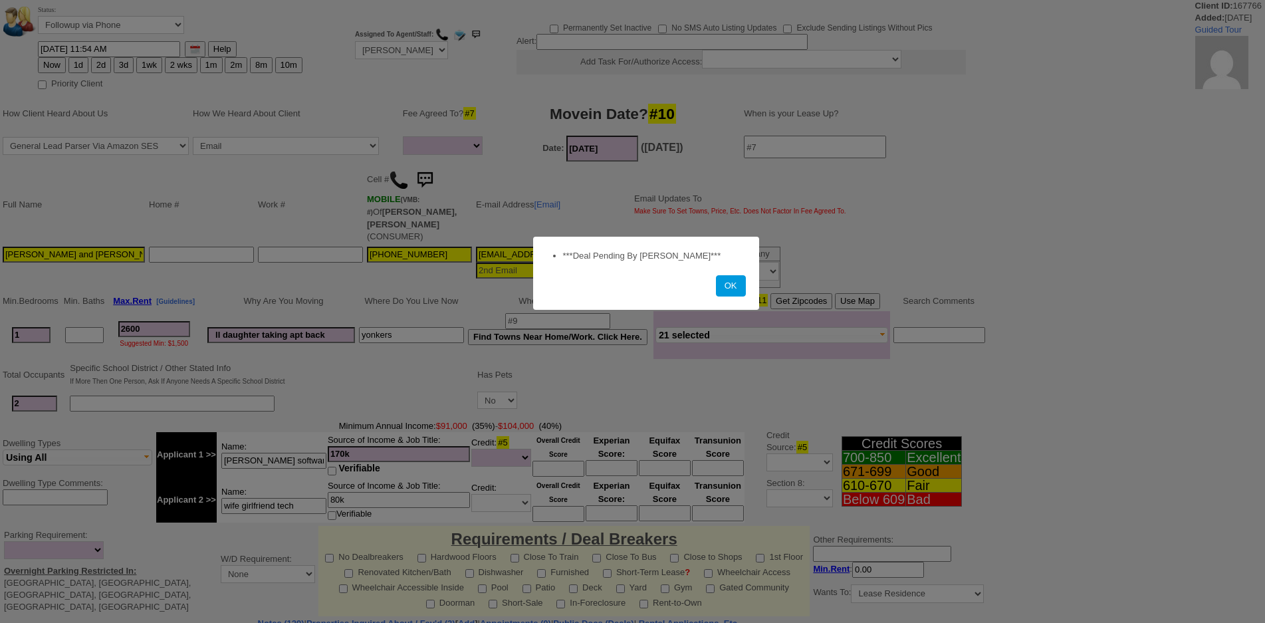
select select
click at [727, 285] on button "OK" at bounding box center [731, 285] width 30 height 21
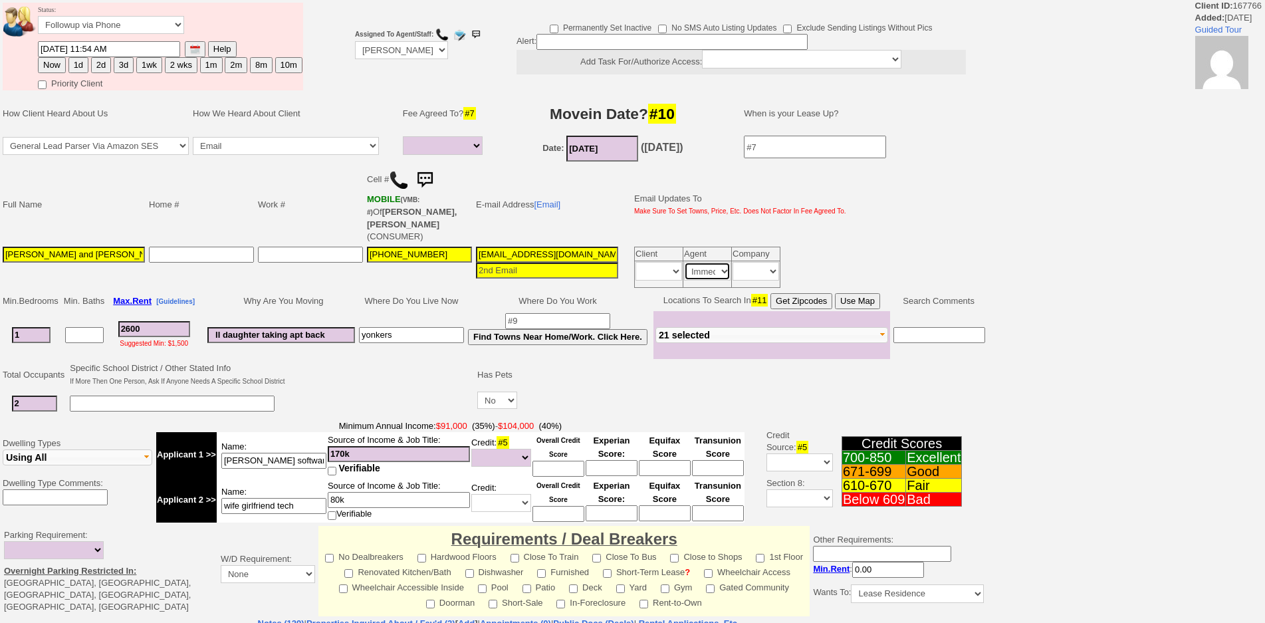
click at [708, 264] on select "Immediately Daily" at bounding box center [707, 271] width 47 height 19
select select
click at [684, 262] on select "Immediately Daily" at bounding box center [707, 271] width 47 height 19
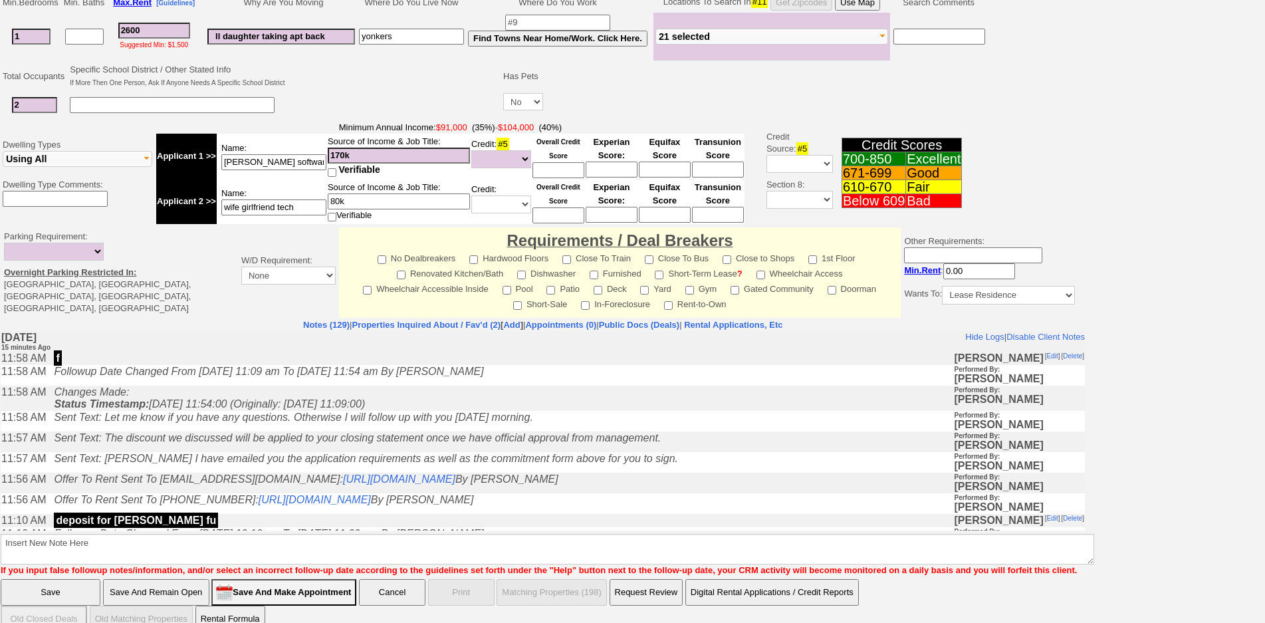
click at [173, 579] on input "Save And Remain Open" at bounding box center [156, 592] width 106 height 27
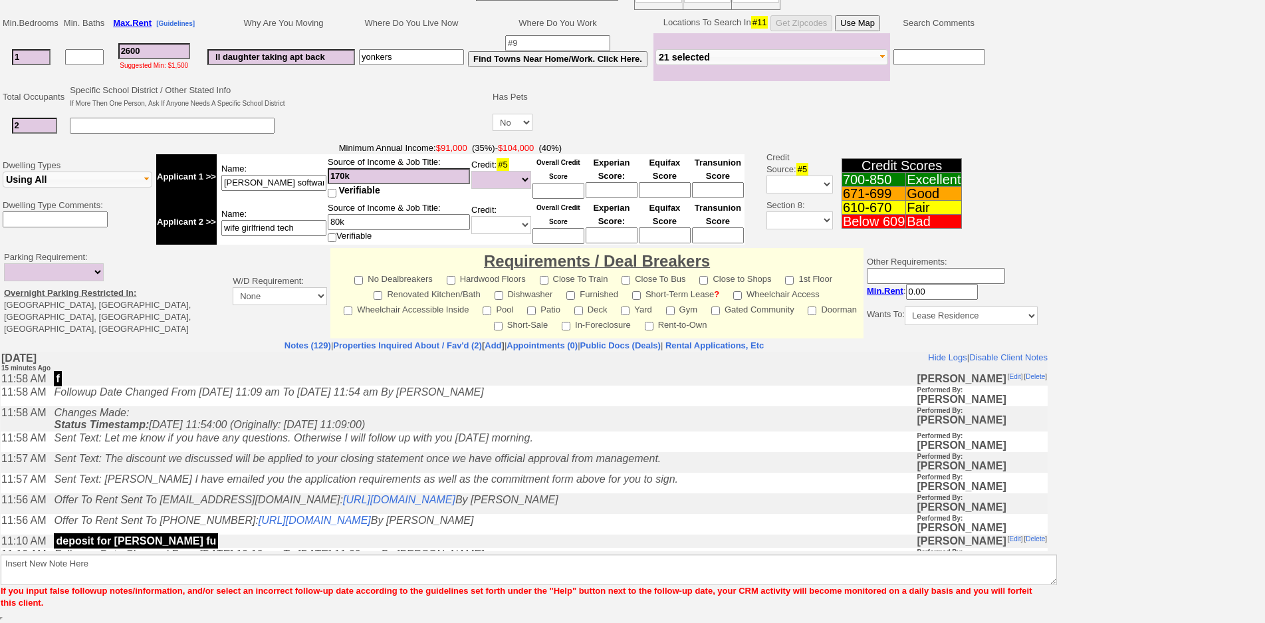
scroll to position [257, 0]
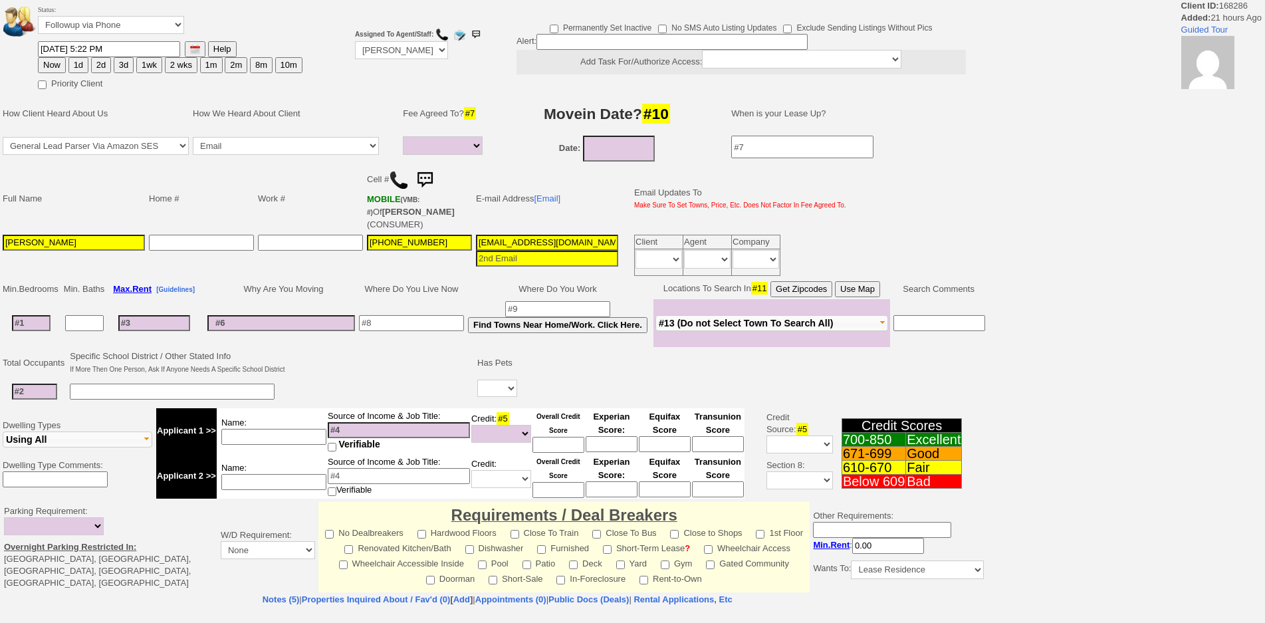
select select
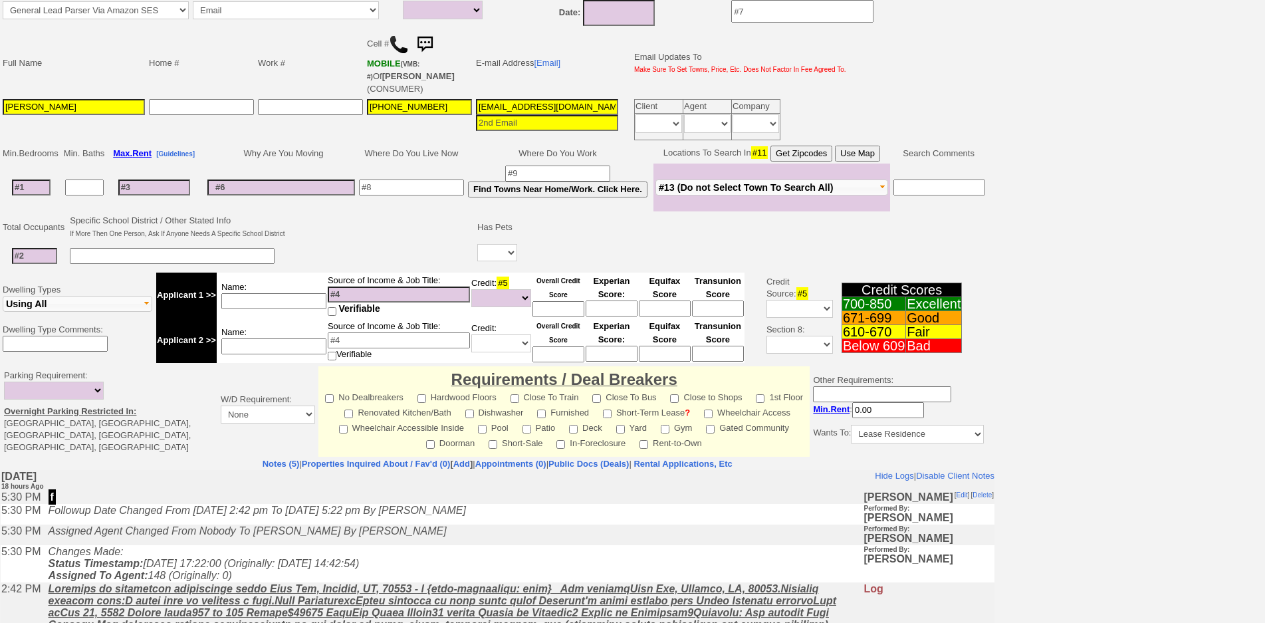
scroll to position [301, 0]
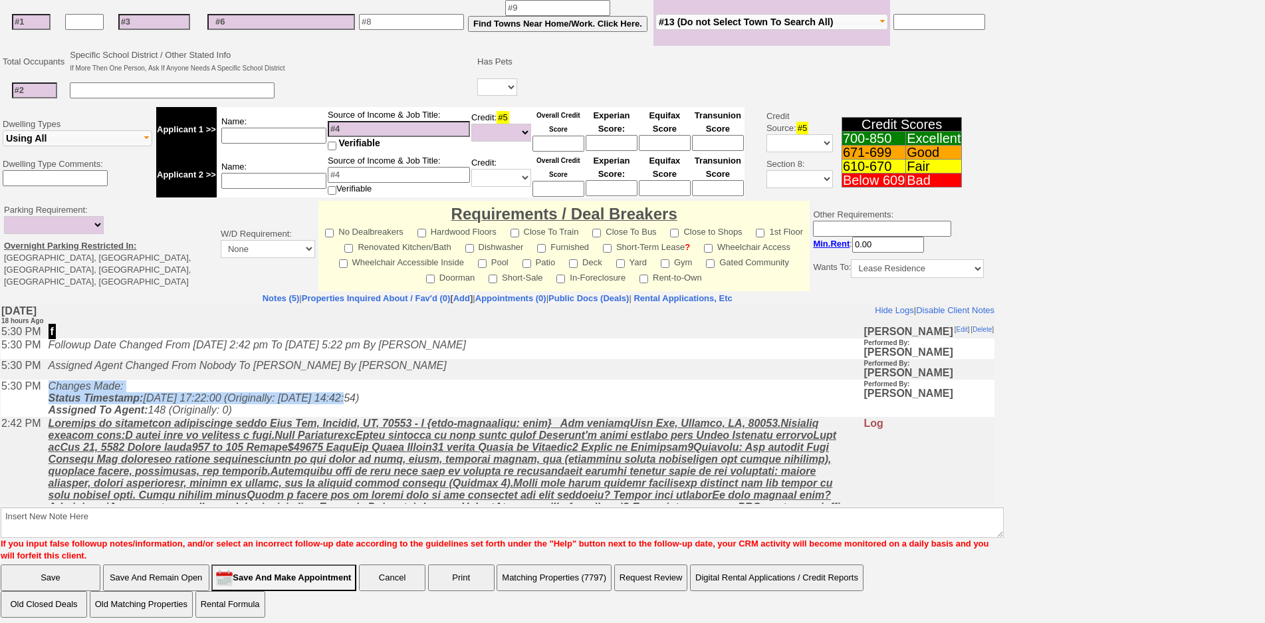
click at [351, 398] on td "Changes Made: Status Timestamp: 2025-10-04 17:22:00 (Originally: 2025-10-03 14:…" at bounding box center [453, 398] width 822 height 37
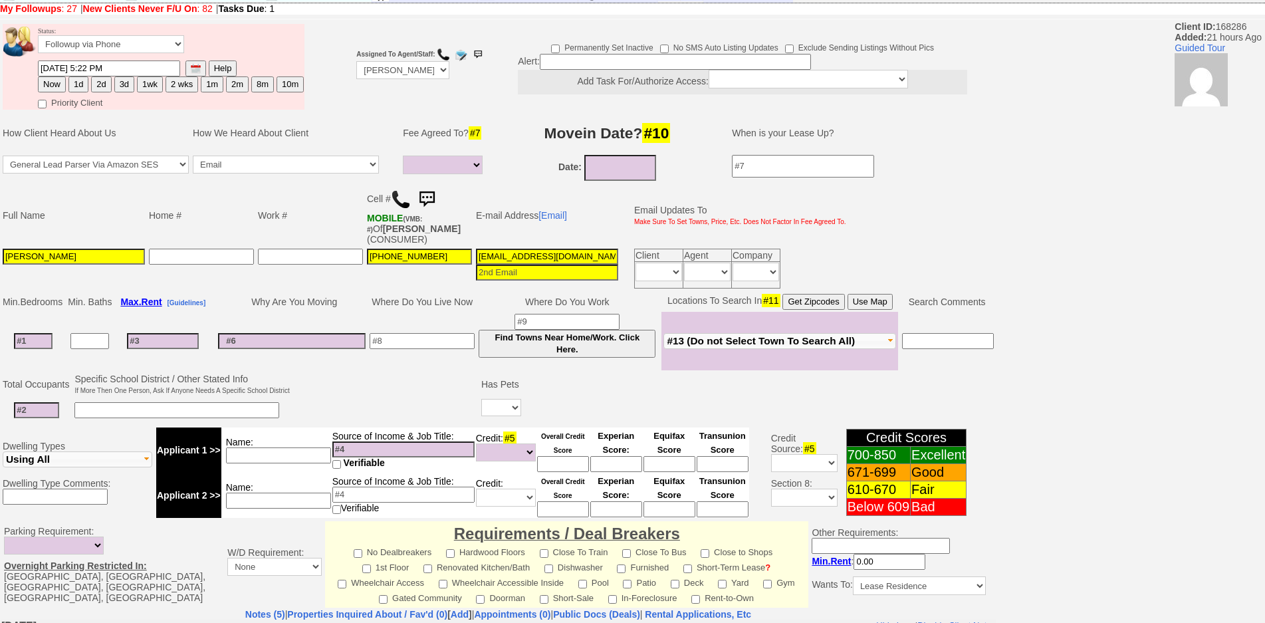
scroll to position [0, 0]
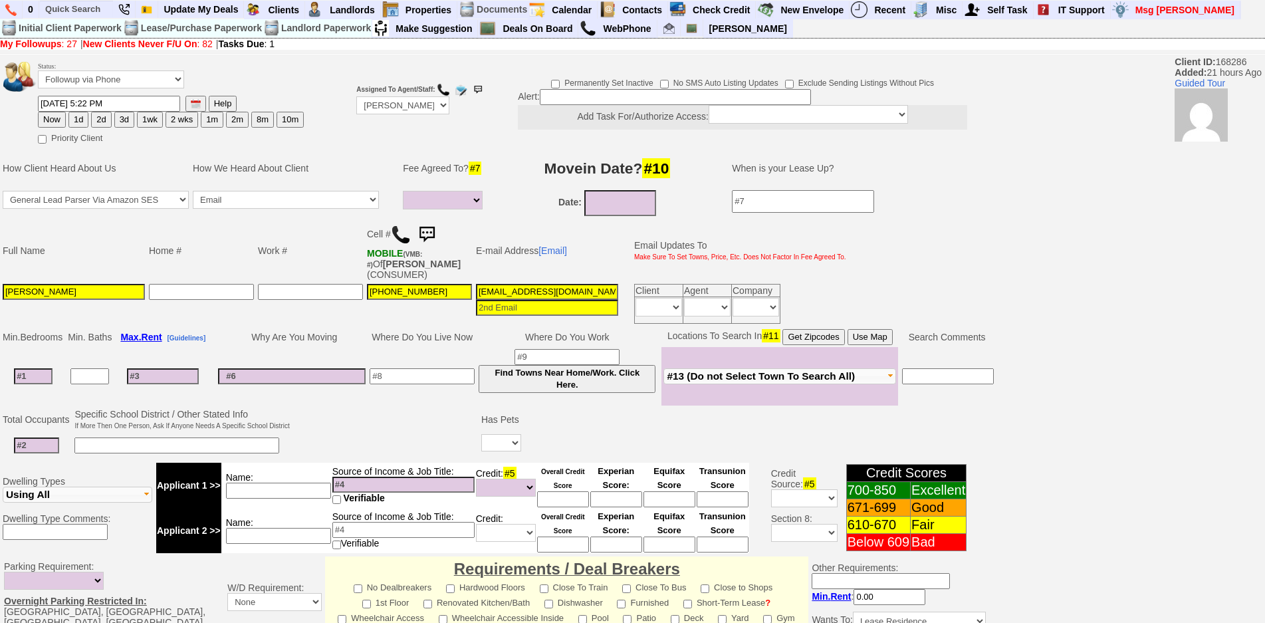
click at [400, 234] on img at bounding box center [401, 235] width 20 height 20
click at [45, 292] on input "Angelina tarulli" at bounding box center [74, 292] width 142 height 16
type input "Angelina Tarulli"
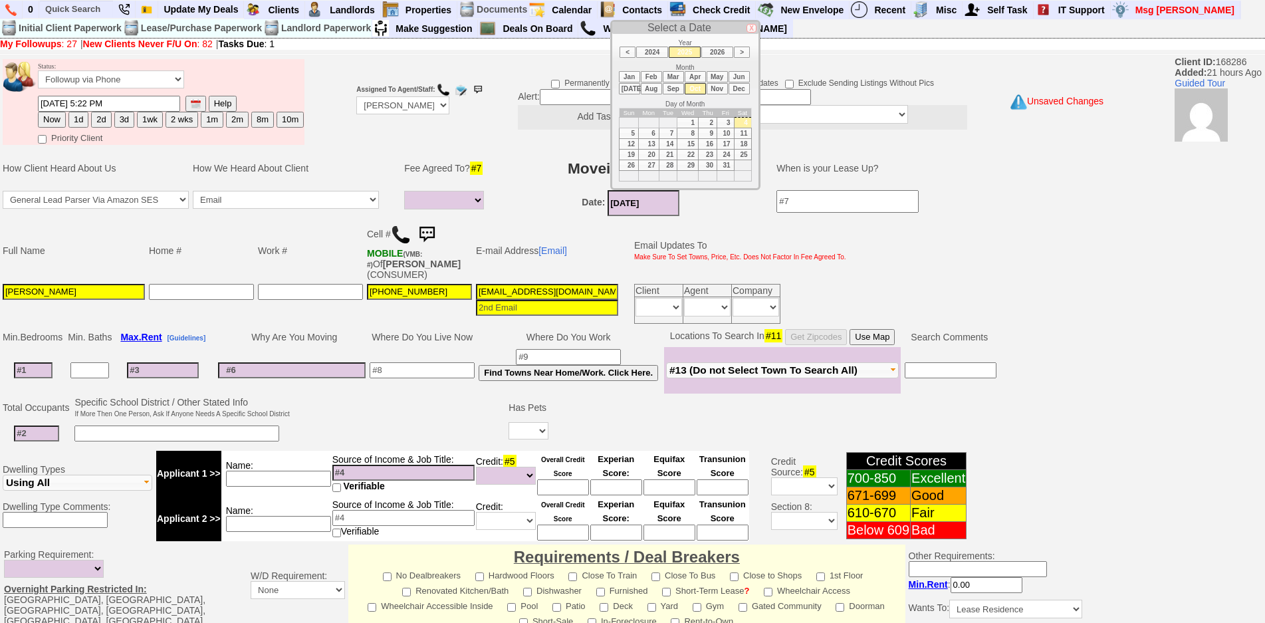
click at [638, 214] on input "10/04/2025" at bounding box center [644, 203] width 72 height 26
click at [711, 91] on li "Nov" at bounding box center [717, 88] width 21 height 11
click at [739, 128] on td "8" at bounding box center [742, 133] width 17 height 11
click at [742, 124] on td "1" at bounding box center [742, 122] width 17 height 11
type input "11/01/2025"
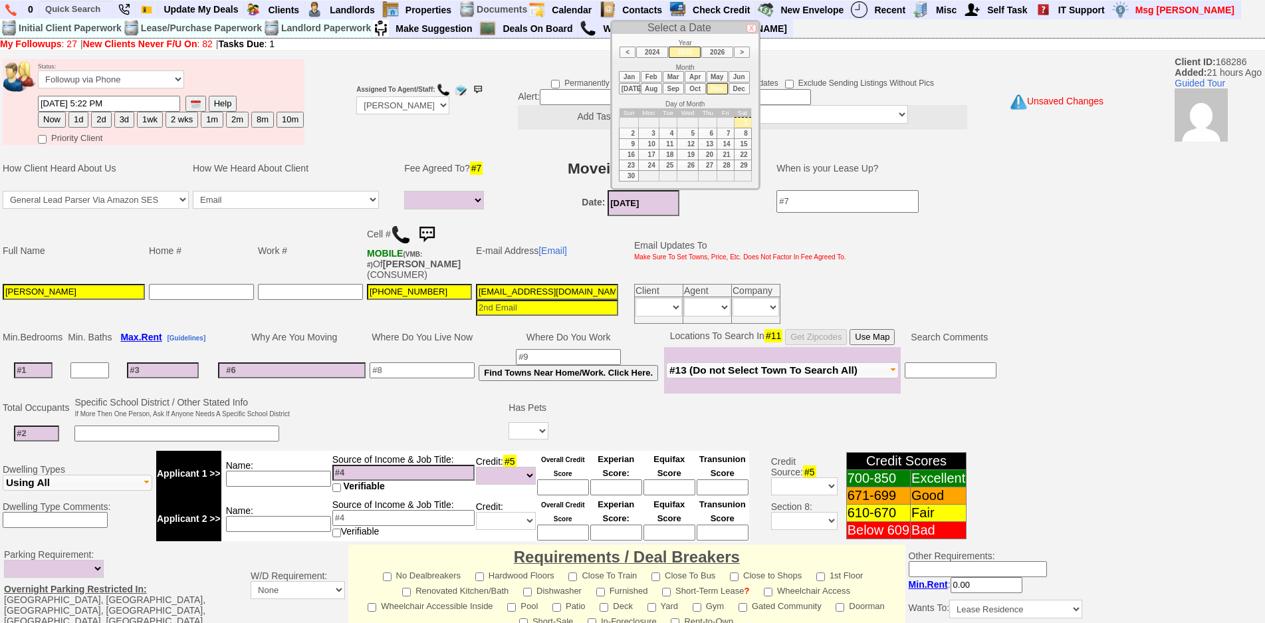
click at [47, 372] on input at bounding box center [33, 370] width 39 height 16
type input "1"
select select
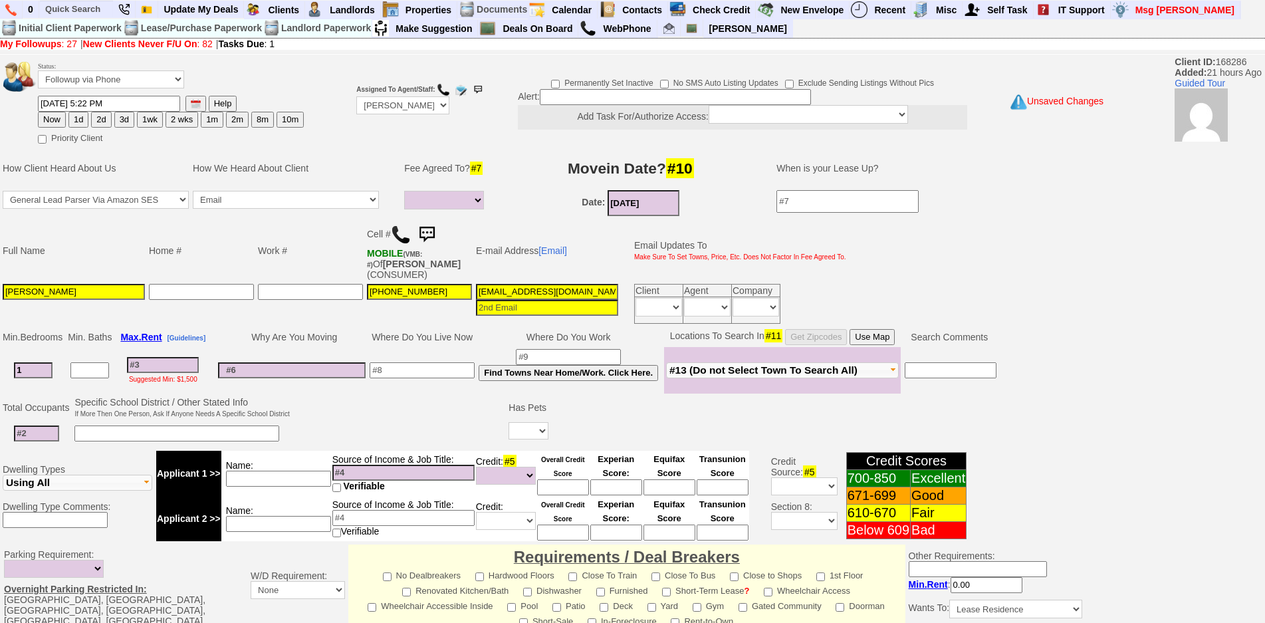
type input "1"
click at [41, 431] on input at bounding box center [36, 433] width 45 height 16
select select
type input "2"
click at [518, 426] on select "Yes No" at bounding box center [529, 430] width 40 height 17
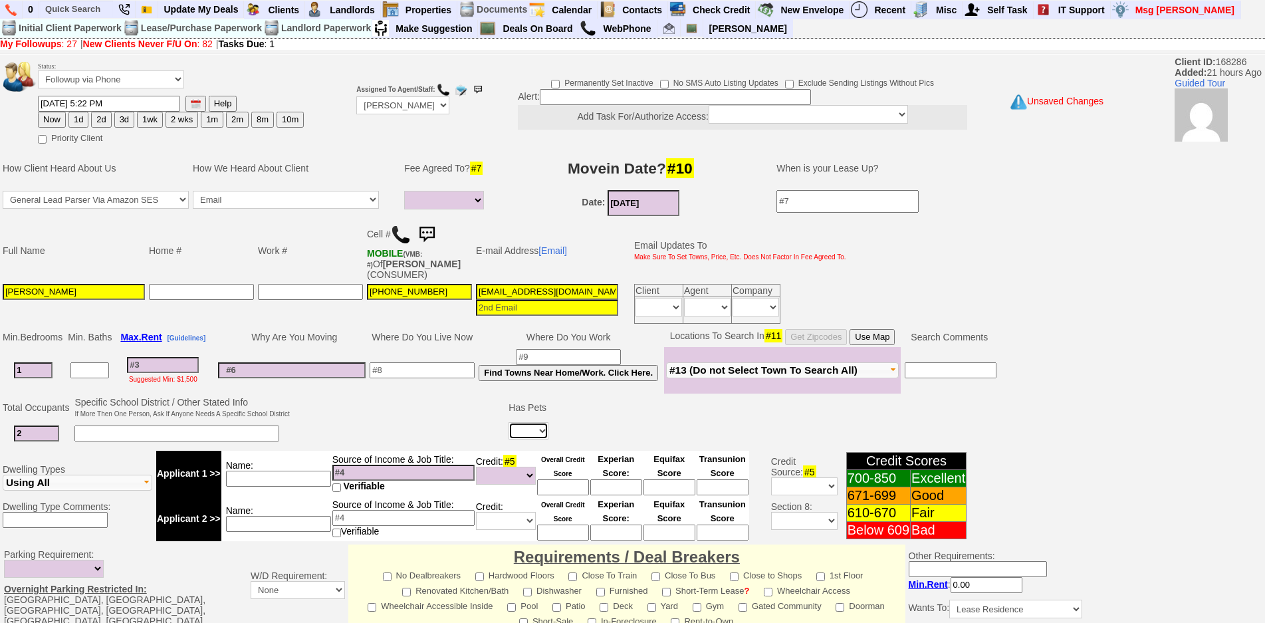
select select "Yes"
click at [511, 422] on select "Yes No" at bounding box center [529, 430] width 40 height 17
click at [562, 436] on input at bounding box center [567, 433] width 25 height 16
type input "1"
click at [441, 395] on td "Any Of Them Over 10LBS?" at bounding box center [494, 407] width 117 height 25
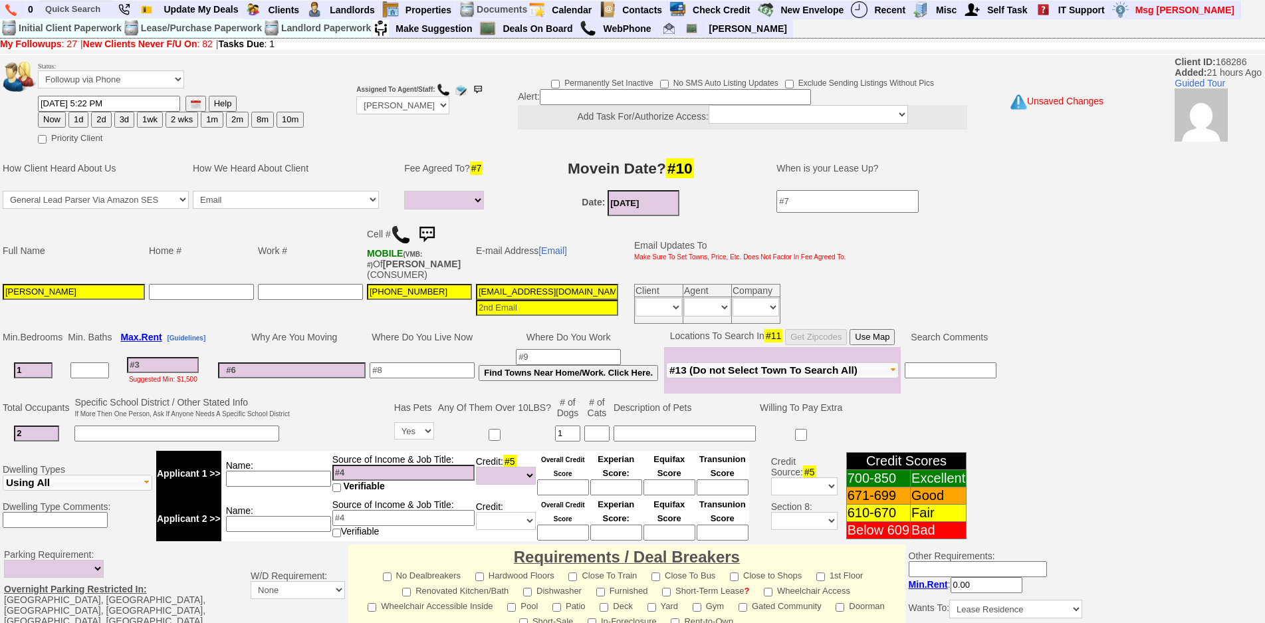
click at [409, 348] on td at bounding box center [422, 370] width 109 height 47
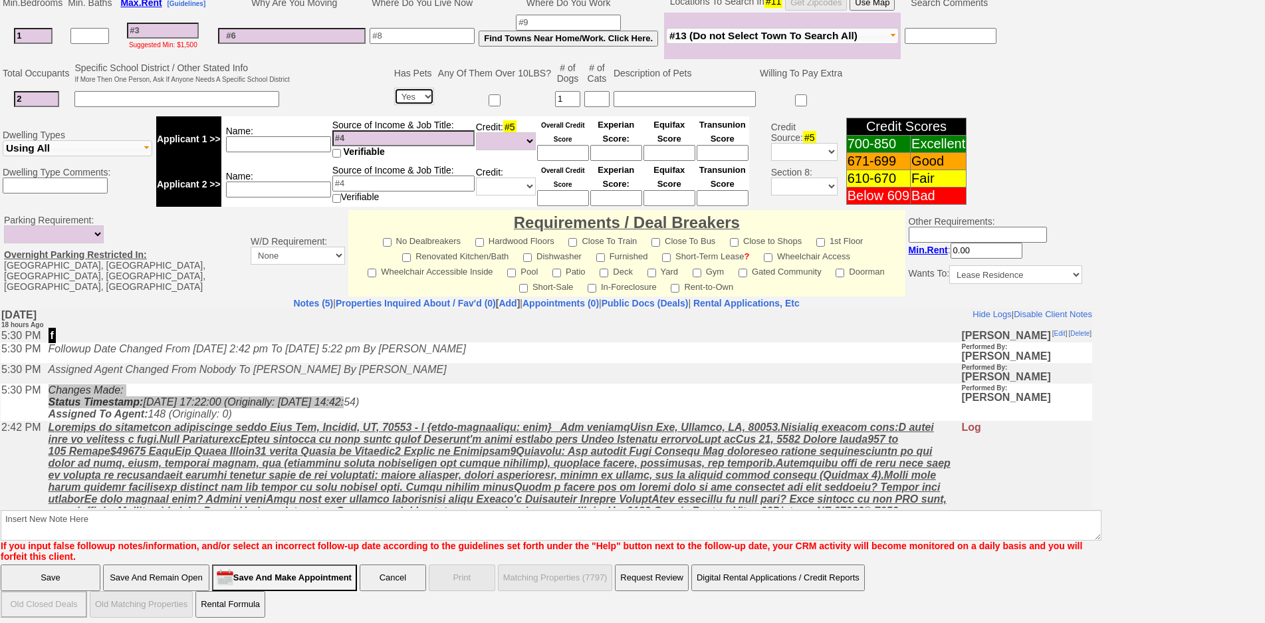
click at [425, 96] on select "Yes No" at bounding box center [414, 96] width 40 height 17
select select "No"
click at [396, 88] on select "Yes No" at bounding box center [414, 96] width 40 height 17
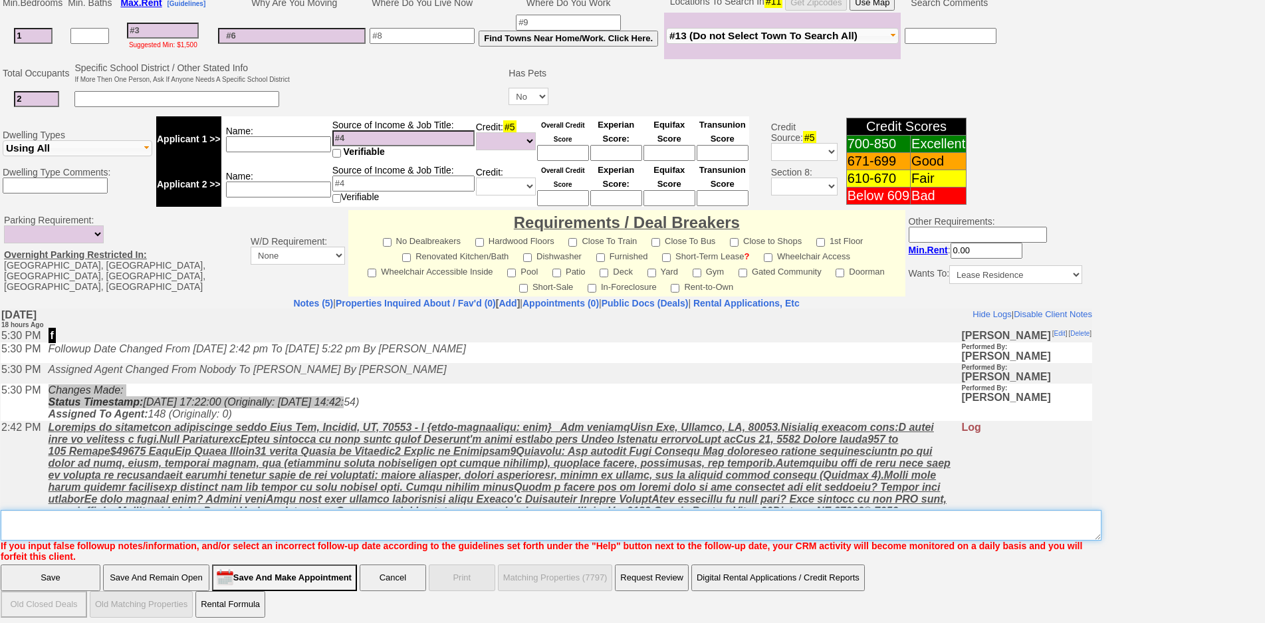
click at [312, 520] on textarea "Insert New Note Here" at bounding box center [551, 525] width 1101 height 31
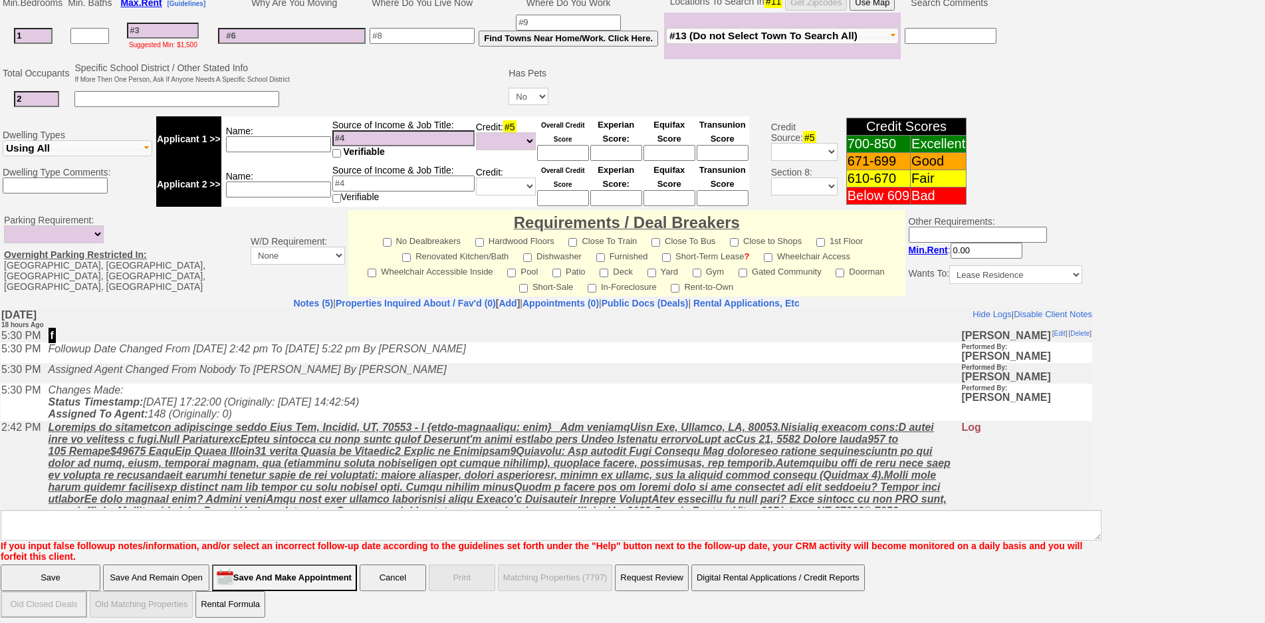
click at [338, 420] on td "Changes Made: Status Timestamp: 2025-10-04 17:22:00 (Originally: 2025-10-03 14:…" at bounding box center [501, 401] width 919 height 37
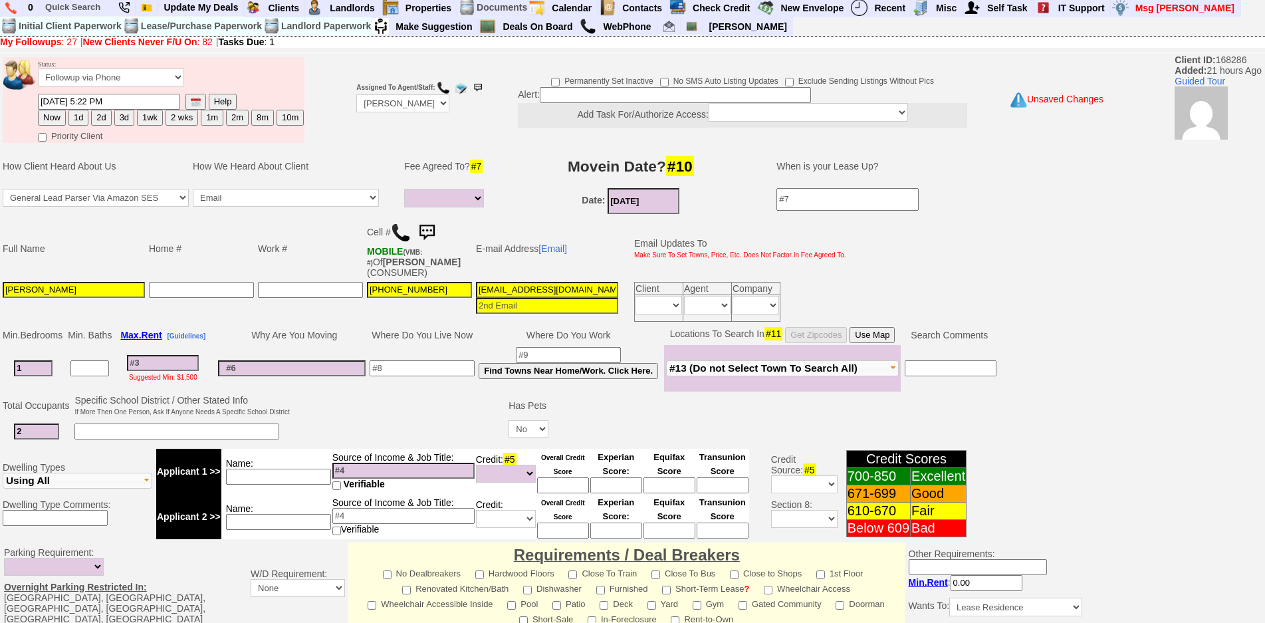
click at [88, 292] on input "Angelina Tarulli" at bounding box center [74, 290] width 142 height 16
click at [396, 367] on input at bounding box center [422, 368] width 105 height 16
click at [879, 327] on button "Use Map" at bounding box center [872, 335] width 45 height 16
click at [877, 332] on button "Use Map" at bounding box center [872, 335] width 45 height 16
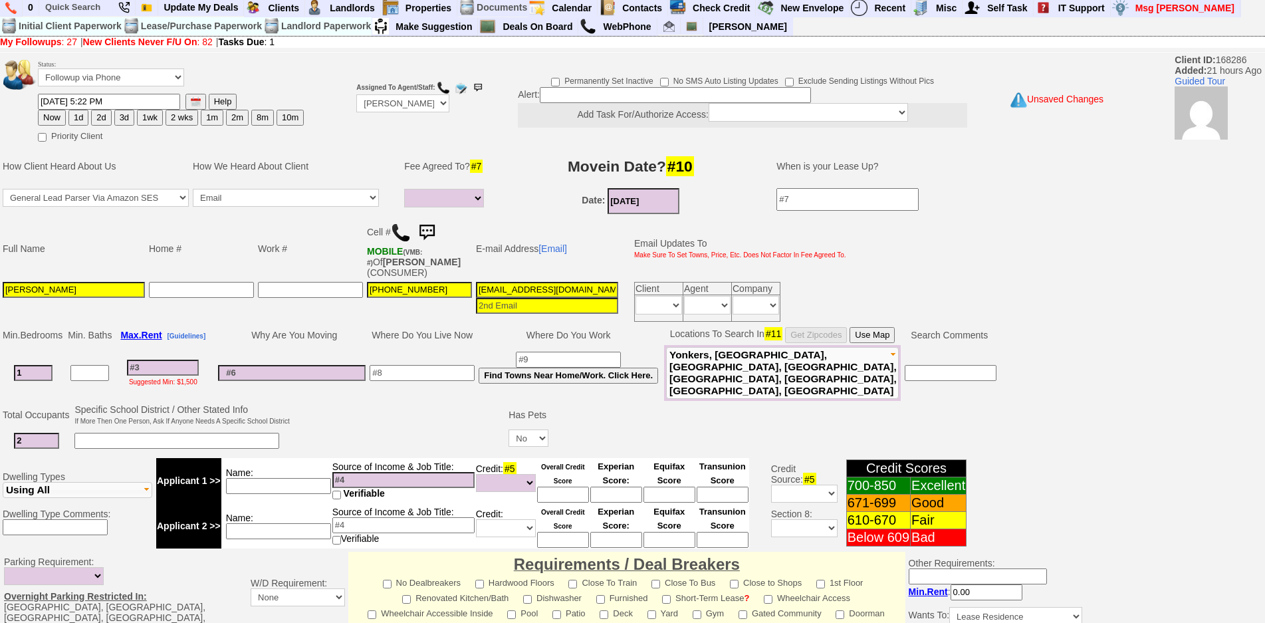
click at [290, 479] on input at bounding box center [278, 486] width 105 height 16
type input "angelina"
click at [338, 473] on input at bounding box center [403, 480] width 142 height 16
type input "64k"
click at [380, 459] on td "Source of Income & Job Title: 64k Verifiable" at bounding box center [404, 480] width 144 height 45
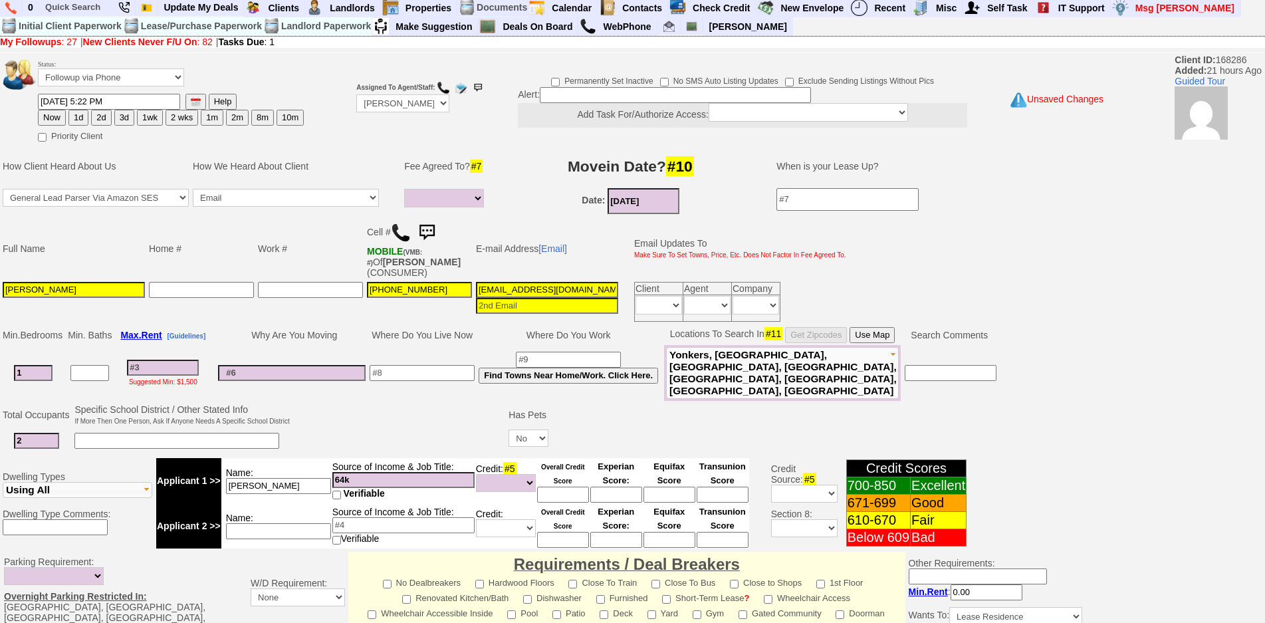
click at [304, 481] on input "angelina" at bounding box center [278, 486] width 105 height 16
click at [188, 360] on input at bounding box center [163, 368] width 72 height 16
type input "2"
select select
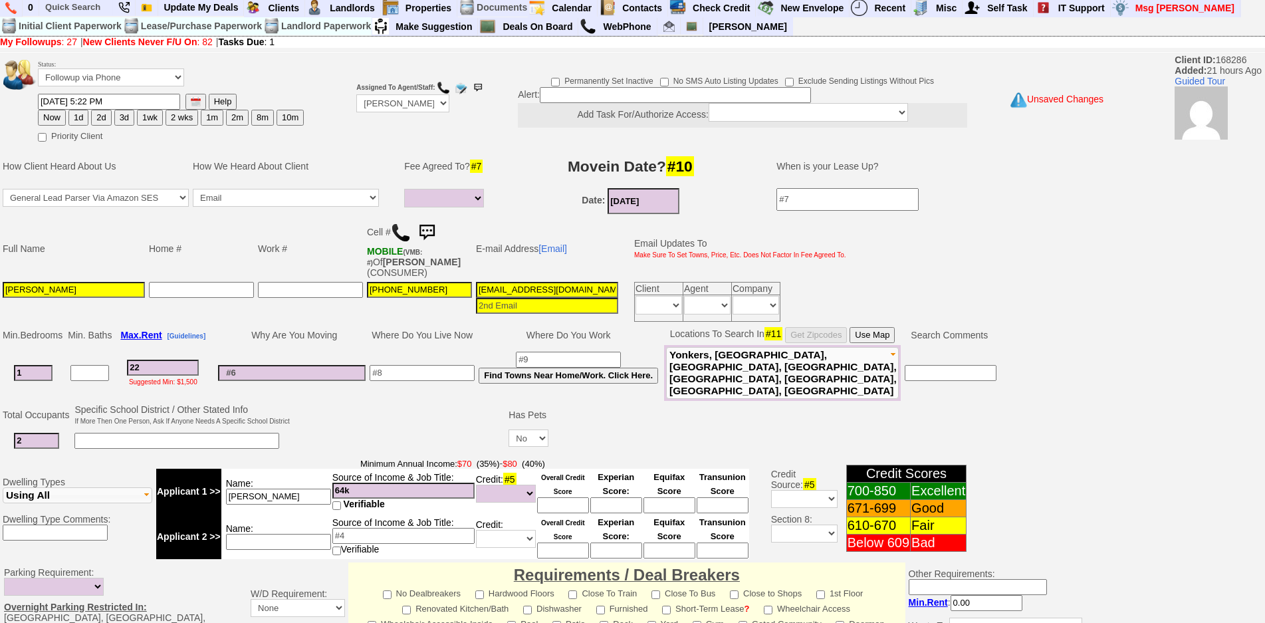
type input "220"
select select
type input "2200"
select select
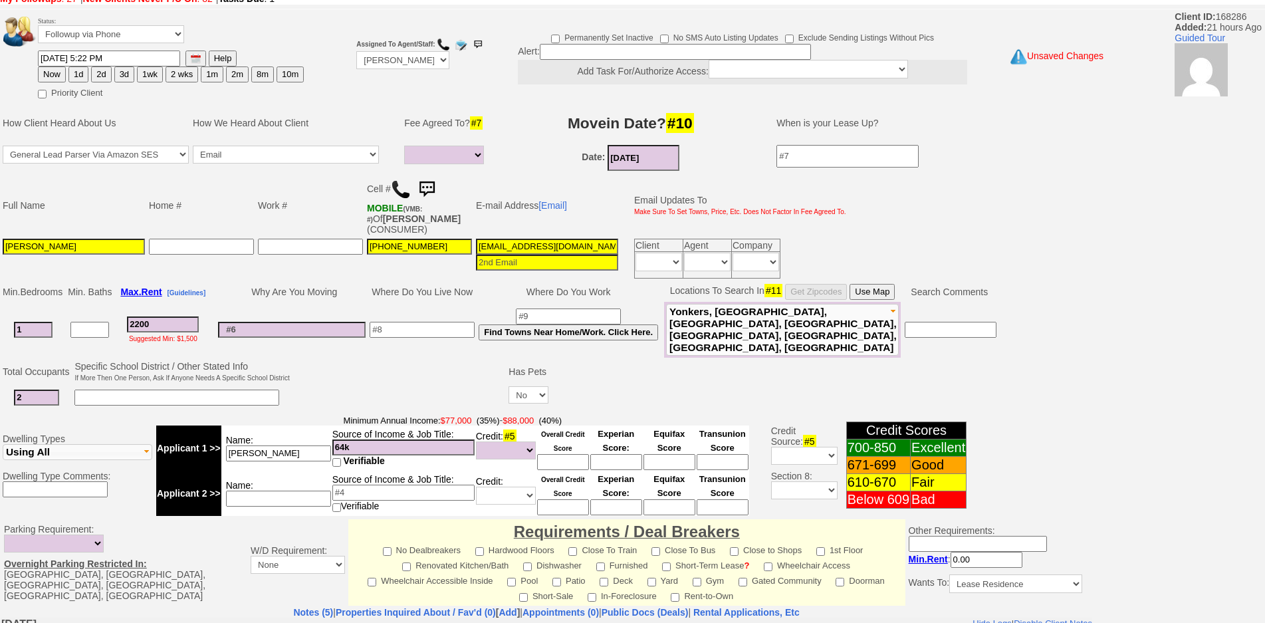
scroll to position [68, 0]
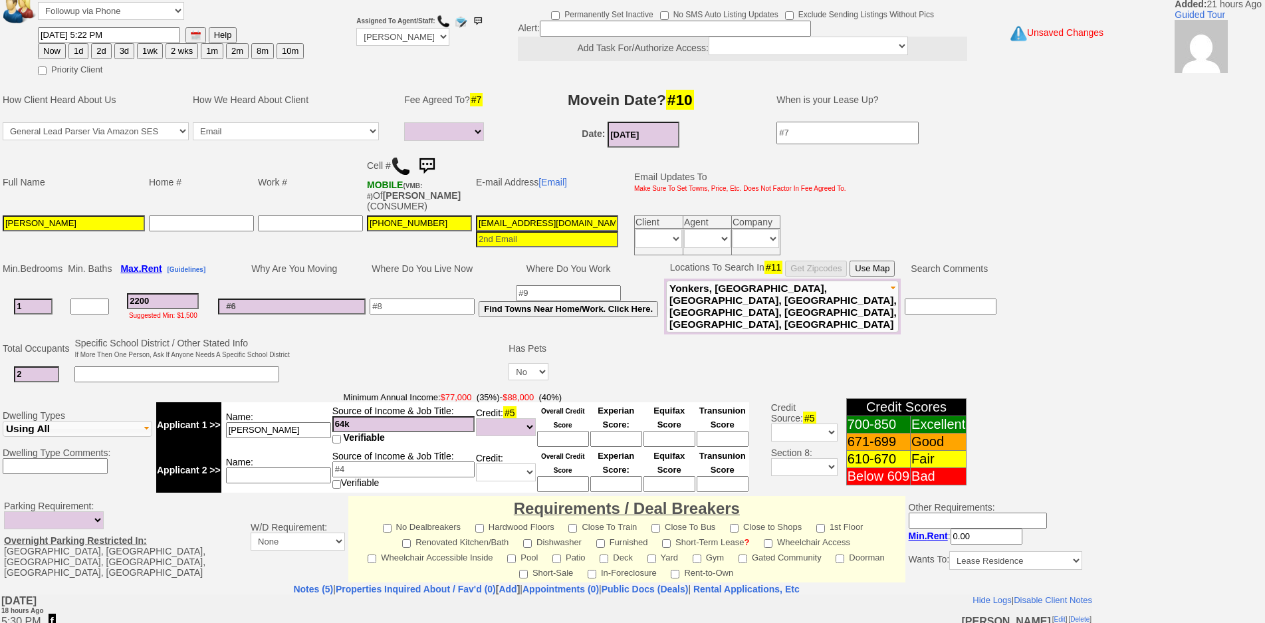
type input "2200"
select select
click at [294, 422] on input "angelina" at bounding box center [278, 430] width 105 height 16
type input "angelina corrections"
click at [105, 366] on input at bounding box center [176, 374] width 205 height 16
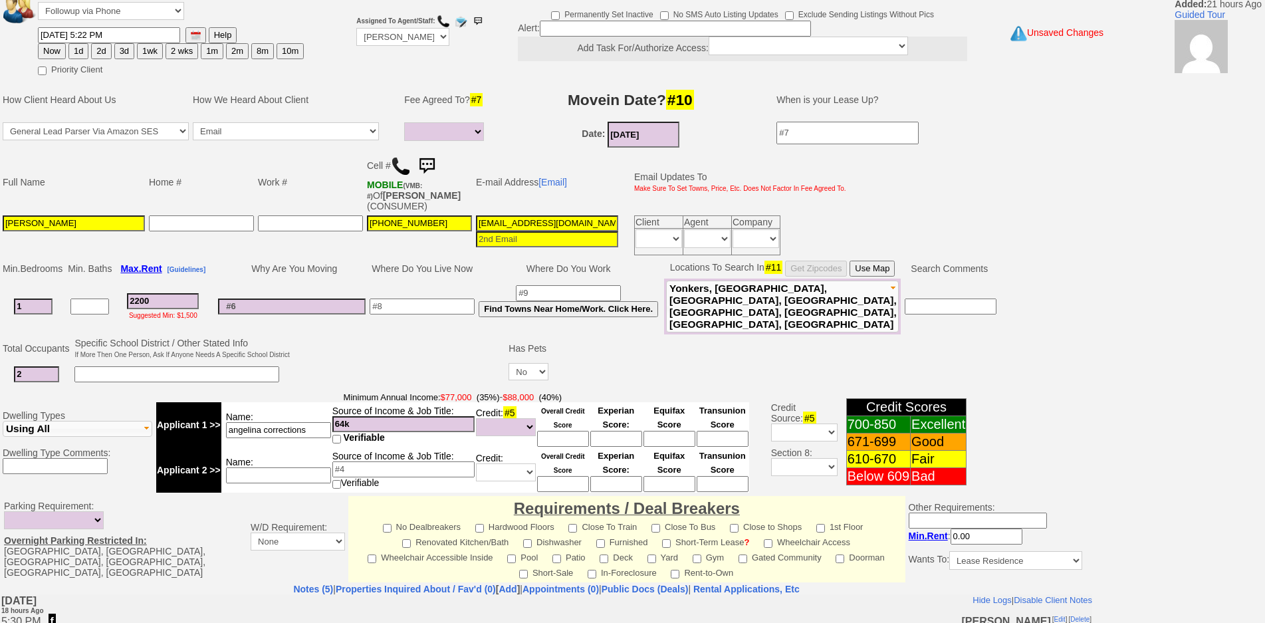
click at [186, 295] on input "2200" at bounding box center [163, 301] width 72 height 16
click at [271, 495] on td "Parking Requirement: Not Needed Street Parking OK 1+ Dedicated Space 2+ Dedicat…" at bounding box center [546, 539] width 1093 height 88
click at [267, 473] on td "Name:" at bounding box center [276, 469] width 110 height 45
click at [415, 461] on input at bounding box center [403, 469] width 142 height 16
type input "64k"
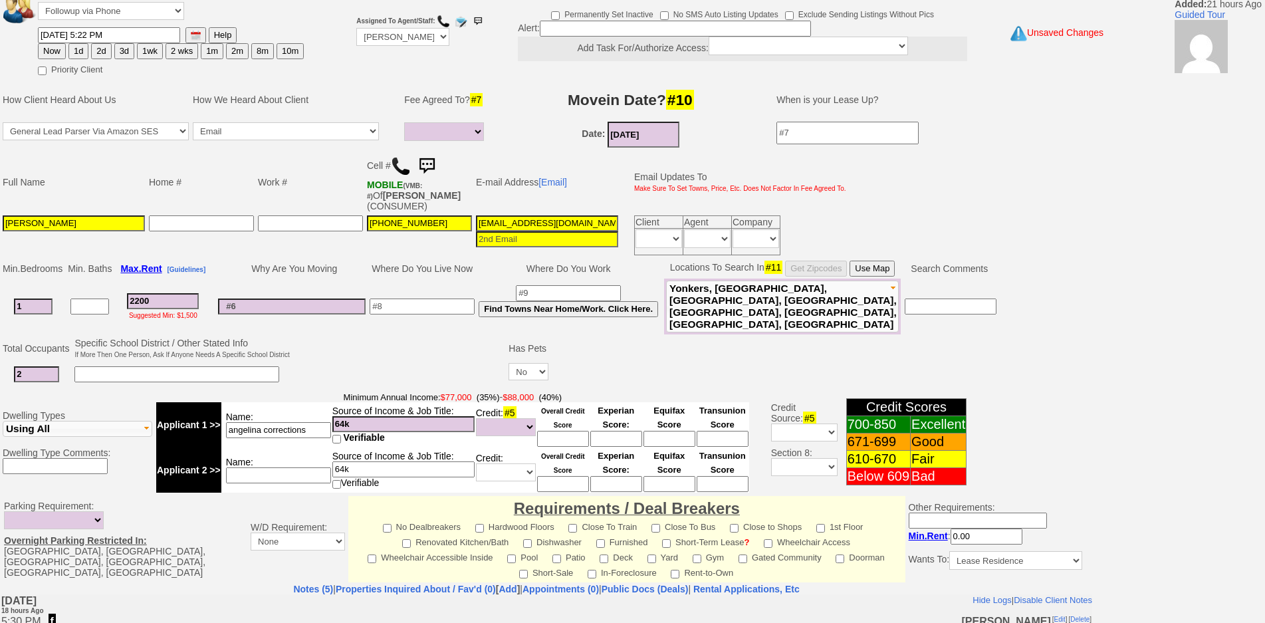
click at [298, 468] on input at bounding box center [278, 475] width 105 height 16
type input "partner"
drag, startPoint x: 356, startPoint y: 455, endPoint x: 283, endPoint y: 455, distance: 73.1
click at [283, 455] on tr "Applicant 2 >> Name: partner Source of Income & Job Title: 64k Verifiable Credi…" at bounding box center [452, 469] width 593 height 45
type input "80k+"
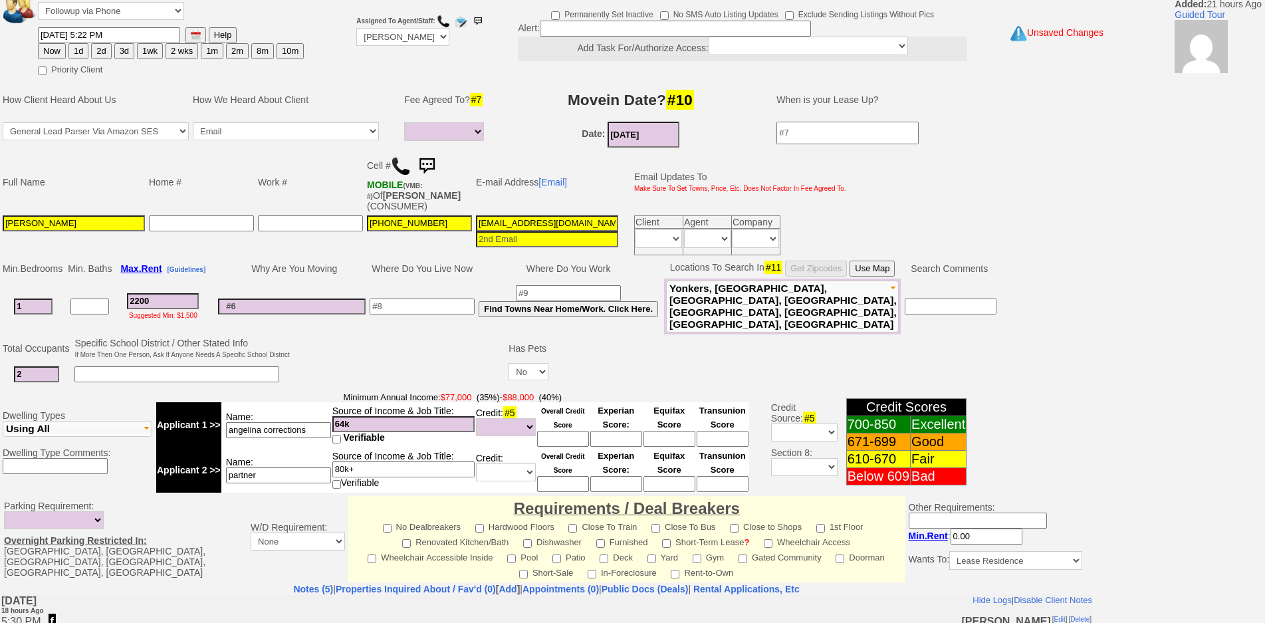
click at [302, 467] on input "partner" at bounding box center [278, 475] width 105 height 16
type input "partner corrections"
click at [568, 432] on input at bounding box center [563, 439] width 52 height 16
click at [569, 431] on input at bounding box center [563, 439] width 52 height 16
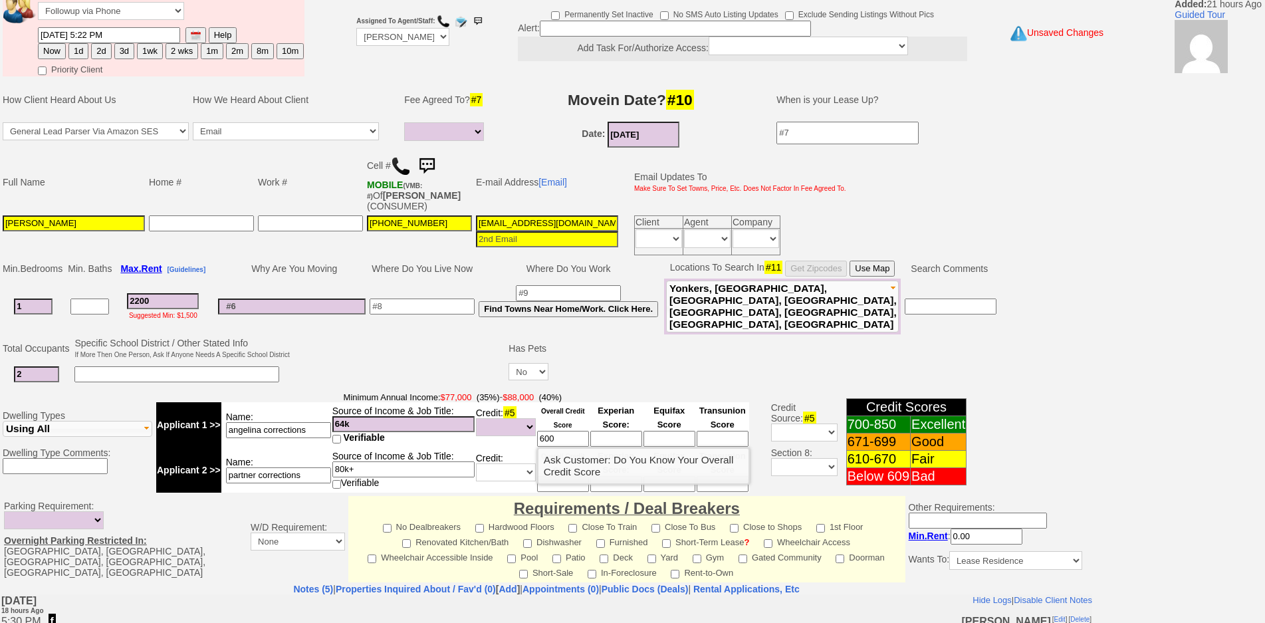
type input "600"
click at [508, 420] on select "Unknown Bad (Below 609) Fair (610-670) Good (671-699) Excellent (700-850) None" at bounding box center [506, 427] width 60 height 18
select select "Good"
click at [476, 418] on select "Unknown Bad (Below 609) Fair (610-670) Good (671-699) Excellent (700-850) None" at bounding box center [506, 427] width 60 height 18
drag, startPoint x: 434, startPoint y: 343, endPoint x: 424, endPoint y: 310, distance: 34.1
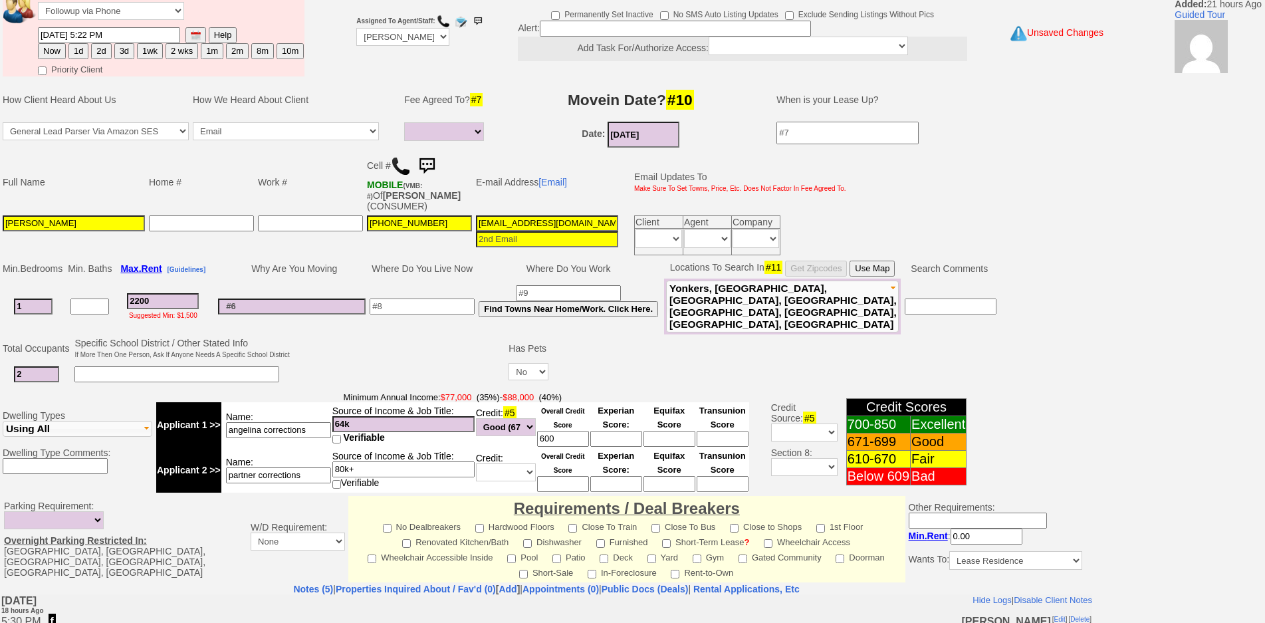
click at [433, 343] on td at bounding box center [399, 362] width 215 height 53
click at [424, 303] on input at bounding box center [422, 306] width 105 height 16
click at [864, 263] on button "Use Map" at bounding box center [872, 269] width 45 height 16
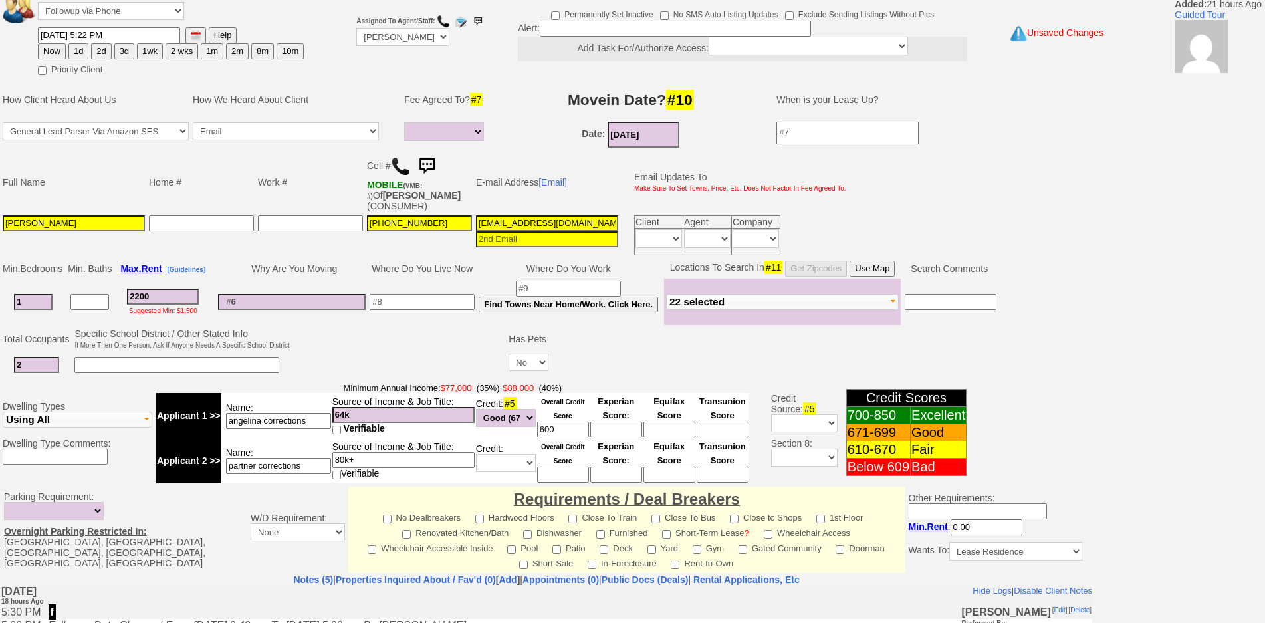
drag, startPoint x: 163, startPoint y: 300, endPoint x: 58, endPoint y: 294, distance: 105.2
click at [58, 294] on tr "1 2200 Suggested Min: $1,500 Find Towns Near Home/Work. Click Here. Fleetwood" at bounding box center [500, 302] width 998 height 47
type input "2"
select select
type input "240"
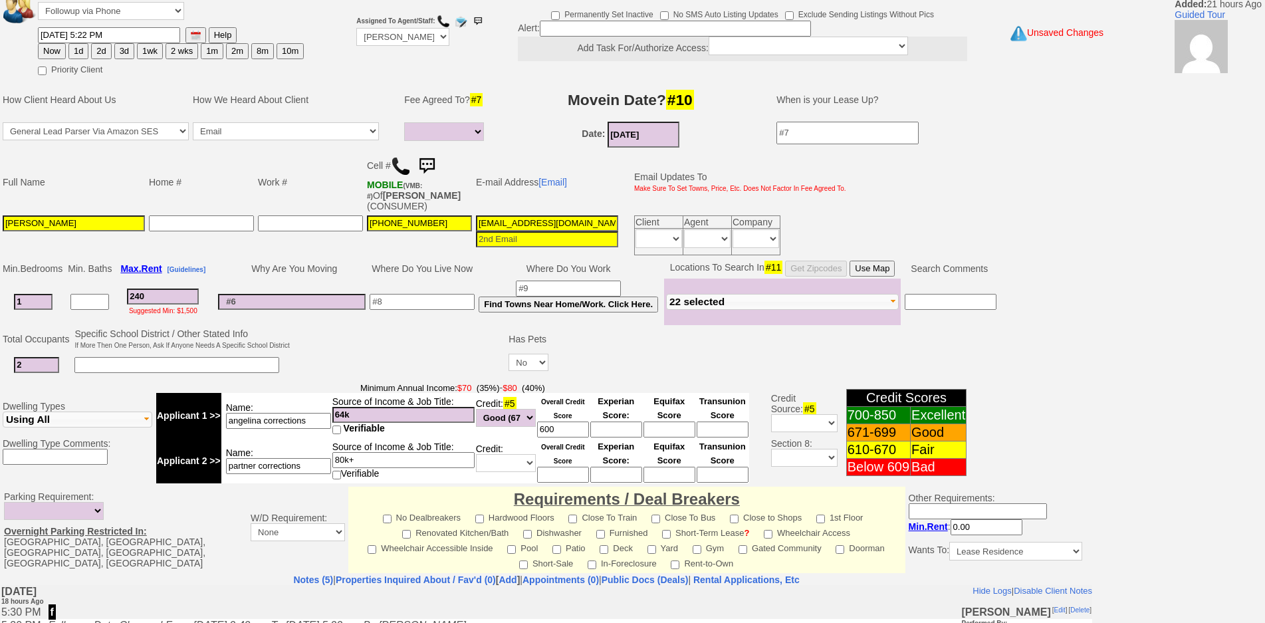
select select
type input "2400"
select select
type input "2400"
select select
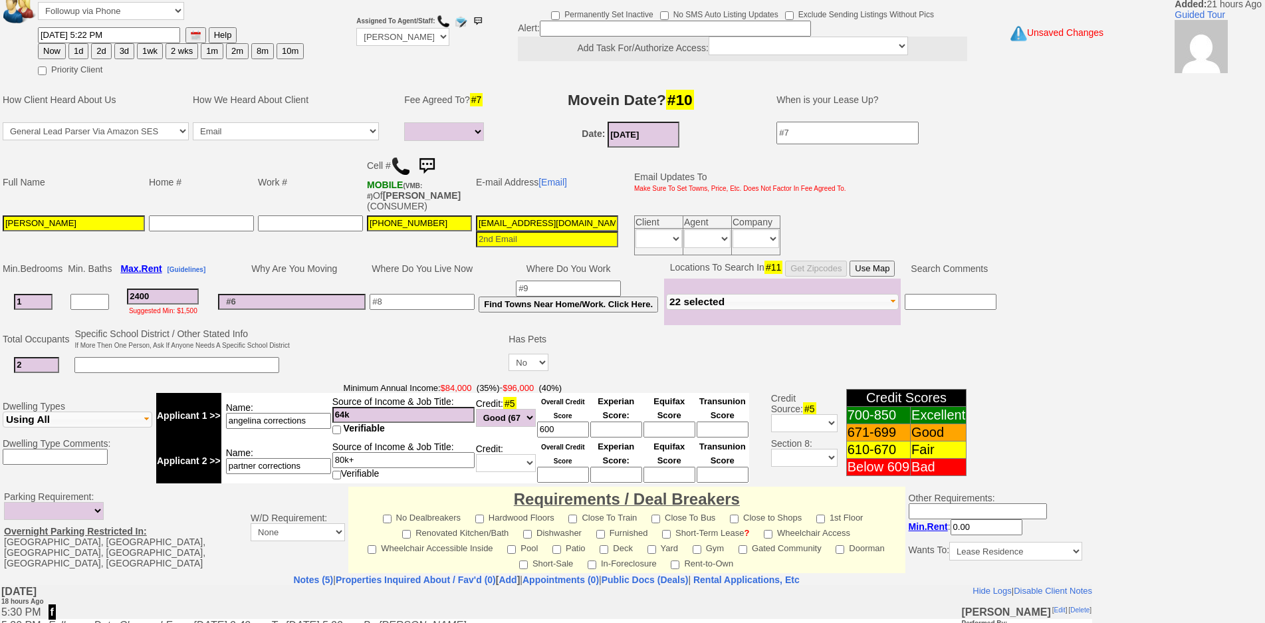
click at [426, 299] on input at bounding box center [422, 302] width 105 height 16
type input "north county"
click at [319, 287] on td at bounding box center [292, 302] width 152 height 47
click at [321, 303] on input at bounding box center [292, 302] width 148 height 16
type input "c"
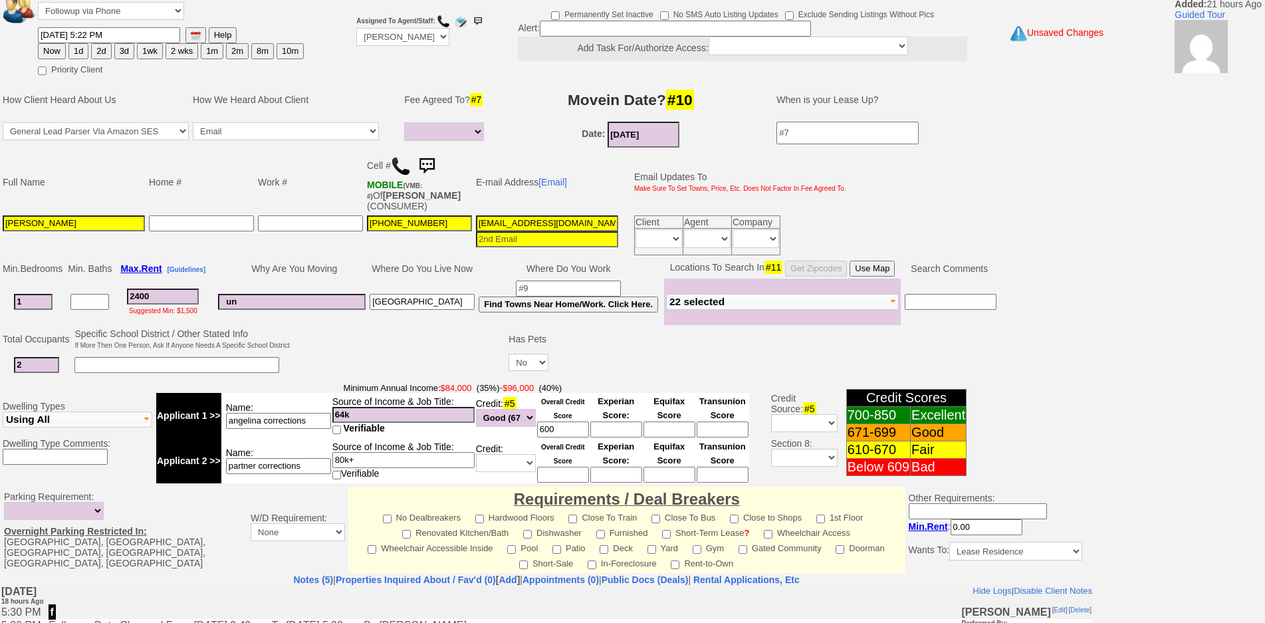
type input "u"
type input "moving in together"
click at [553, 222] on input "1kuqyn26t4ed1i4spqfy1fvugeu@convo.zillow.com" at bounding box center [547, 223] width 142 height 16
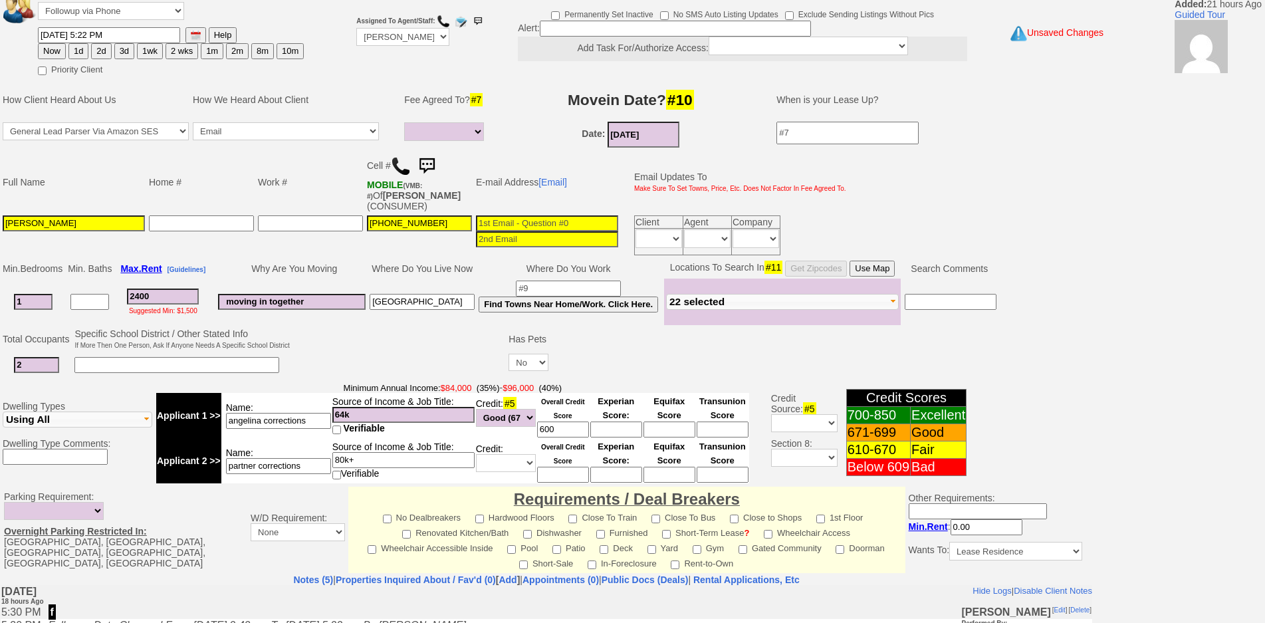
click at [524, 225] on input at bounding box center [547, 223] width 142 height 16
click at [536, 366] on select "Yes No" at bounding box center [529, 362] width 40 height 17
select select "Yes"
click at [511, 354] on select "Yes No" at bounding box center [529, 362] width 40 height 17
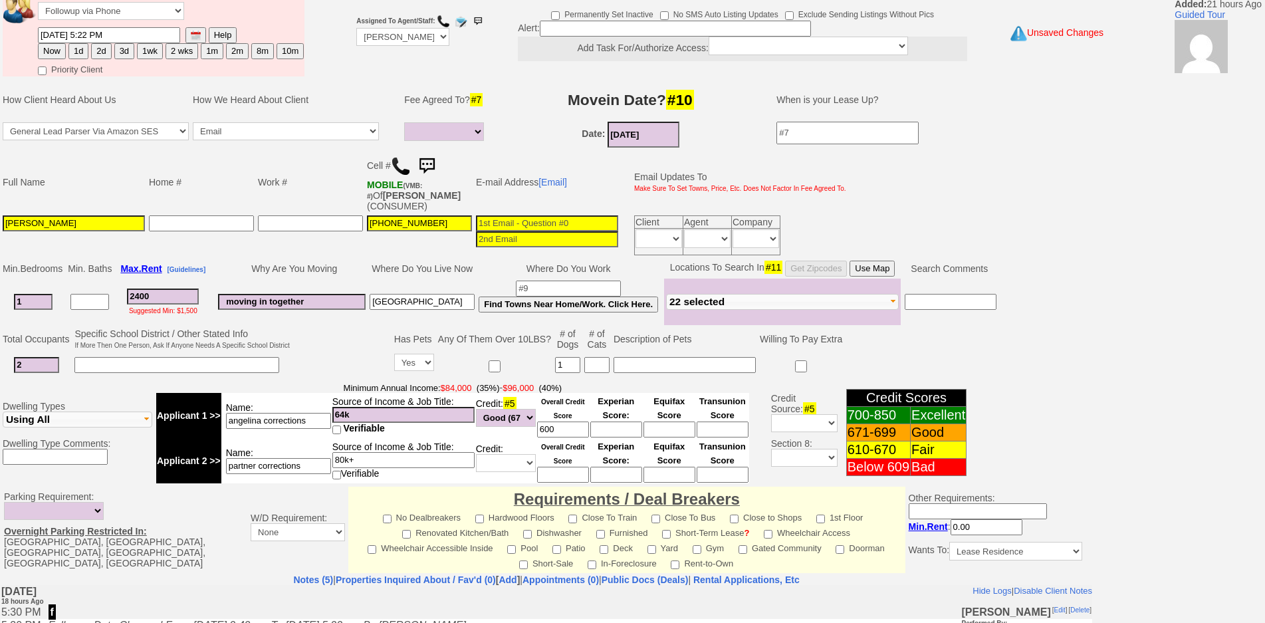
click at [574, 358] on input "1" at bounding box center [567, 365] width 25 height 16
click at [548, 219] on input at bounding box center [547, 223] width 142 height 16
type input "angelinataraulli@ymail.com"
click at [100, 51] on button "2d" at bounding box center [101, 51] width 20 height 16
type input "10/06/2025 12:14 PM"
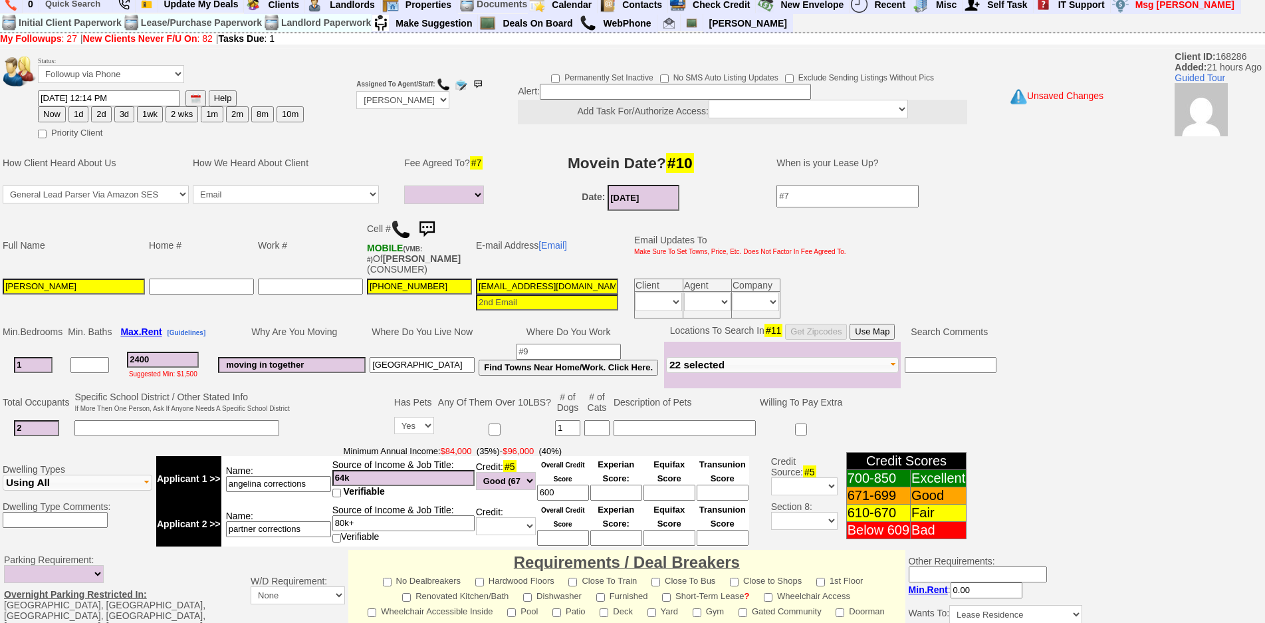
scroll to position [345, 0]
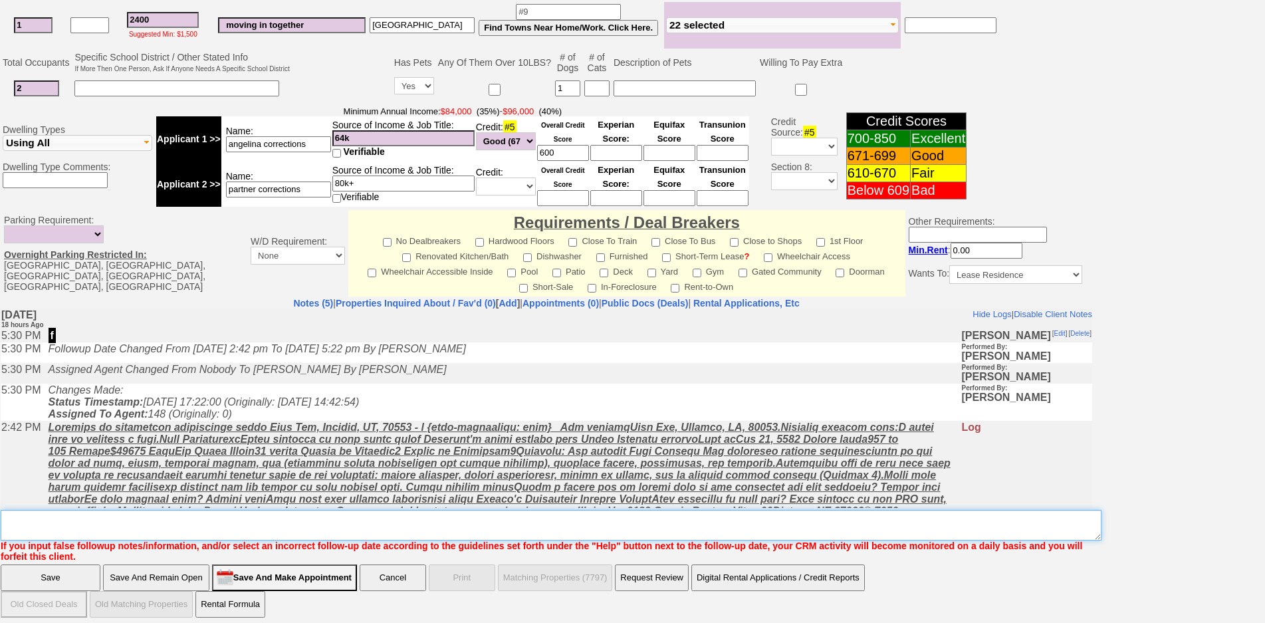
click at [292, 528] on textarea "Insert New Note Here" at bounding box center [551, 525] width 1101 height 31
type textarea "send places has dog but might not bring it with her"
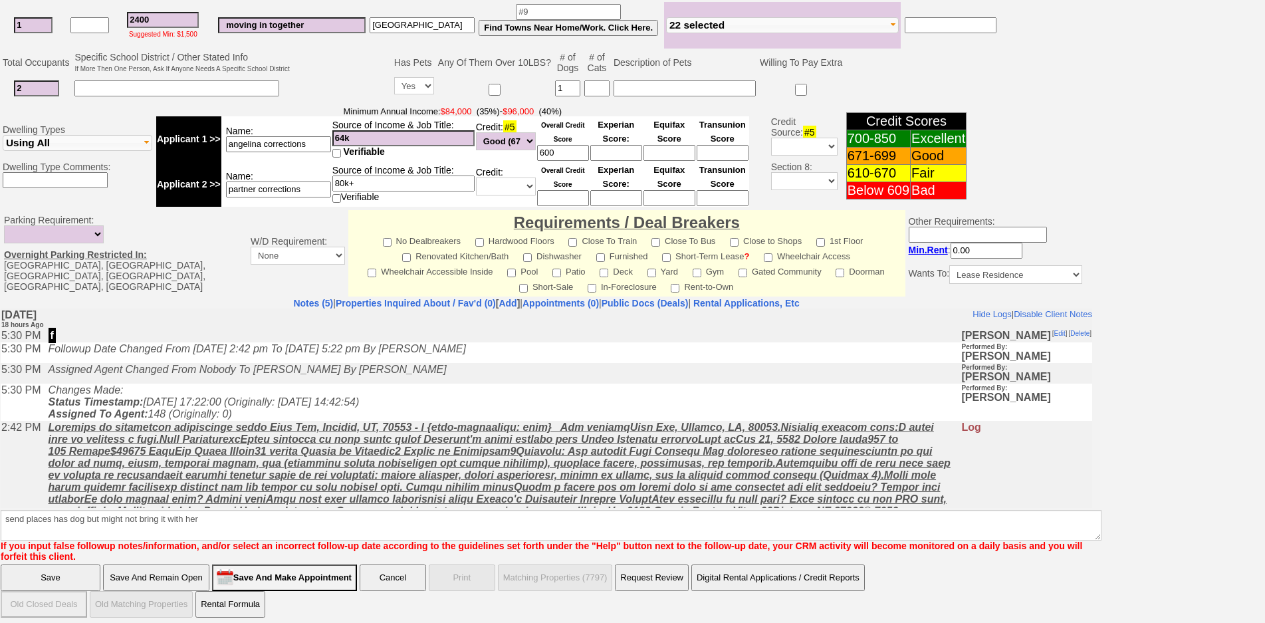
click input "Save" at bounding box center [51, 577] width 100 height 27
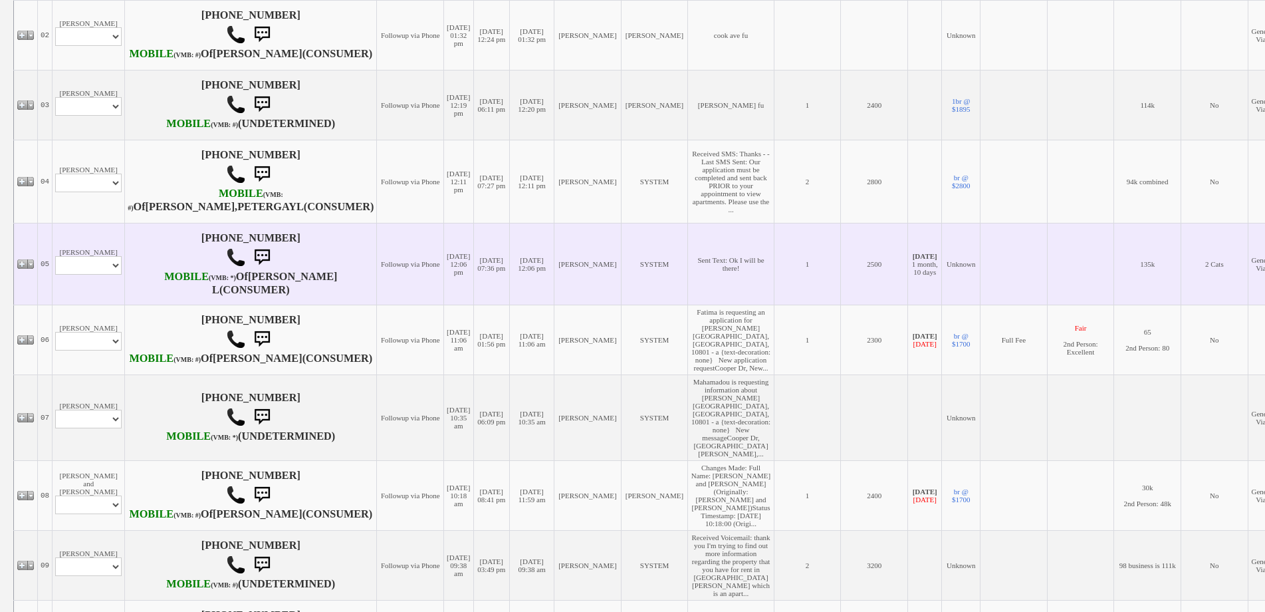
scroll to position [399, 0]
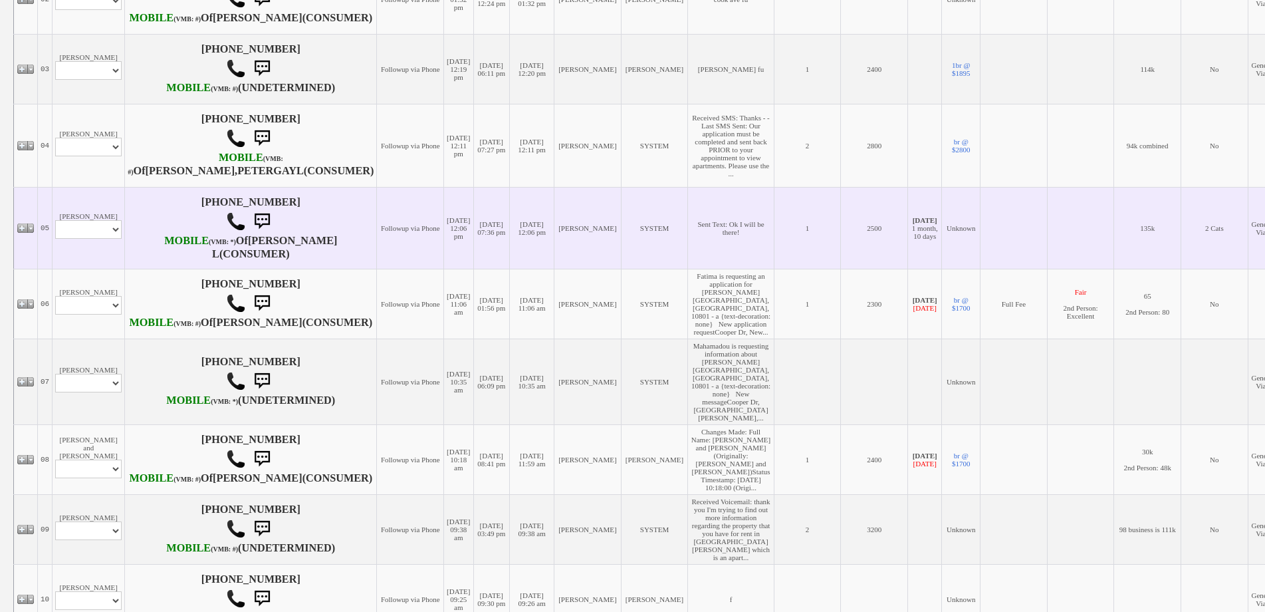
click at [116, 269] on td "Danica Lamphere Profile Edit Print Email Externally (Will Not Be Tracked In CRM…" at bounding box center [89, 228] width 72 height 82
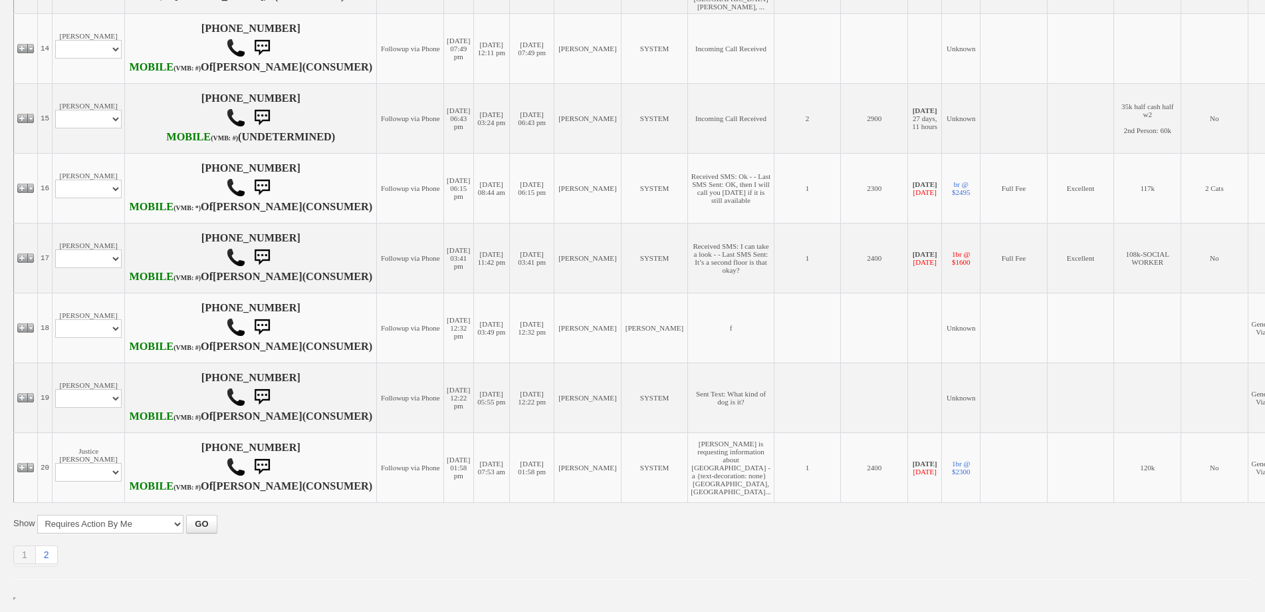
scroll to position [1795, 0]
click at [53, 548] on link "2" at bounding box center [47, 554] width 22 height 19
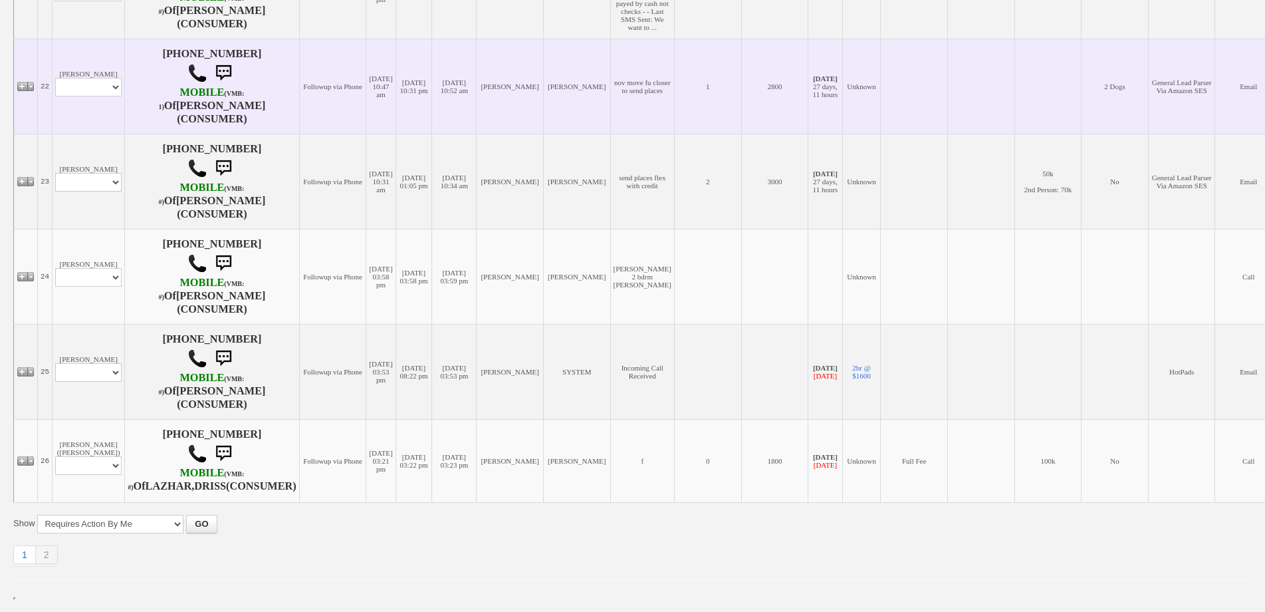
scroll to position [471, 0]
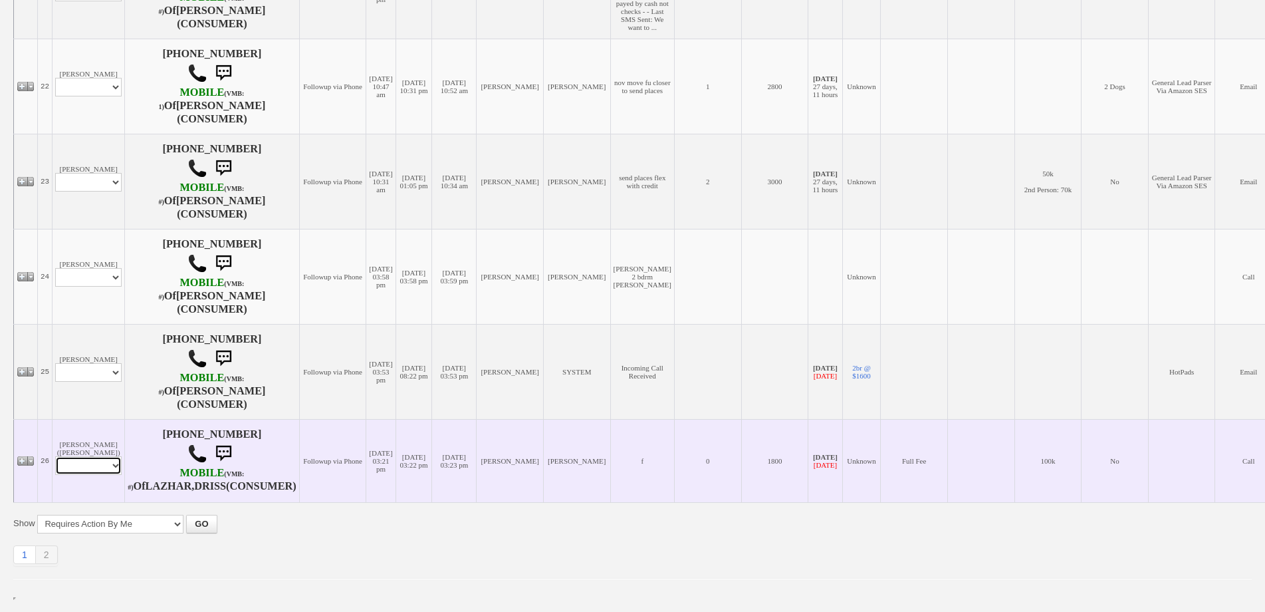
click at [100, 460] on select "Profile Edit Print Email Externally (Will Not Be Tracked In CRM) Closed Deals" at bounding box center [88, 465] width 66 height 19
select select "ChangeURL,/crm/custom/edit_client_form.php?redirect=%2Fcrm%2Fclients.php&id=118…"
click at [55, 456] on select "Profile Edit Print Email Externally (Will Not Be Tracked In CRM) Closed Deals" at bounding box center [88, 465] width 66 height 19
select select
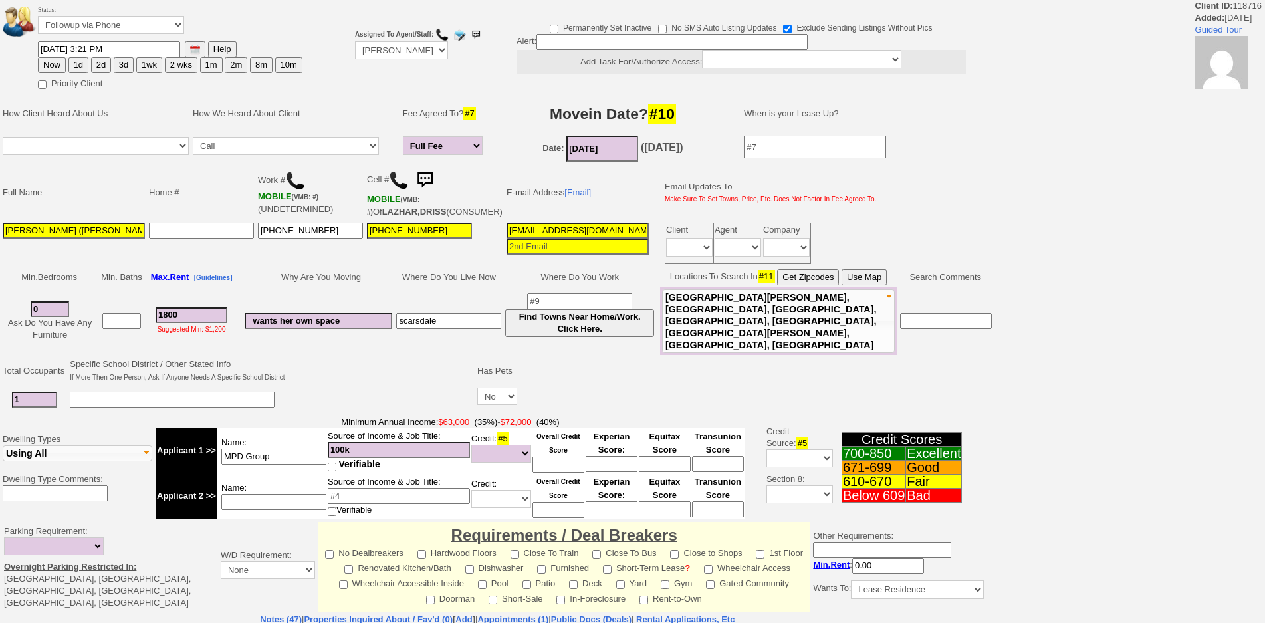
click at [121, 71] on button "3d" at bounding box center [124, 65] width 20 height 16
type input "[DATE] 12:18 PM"
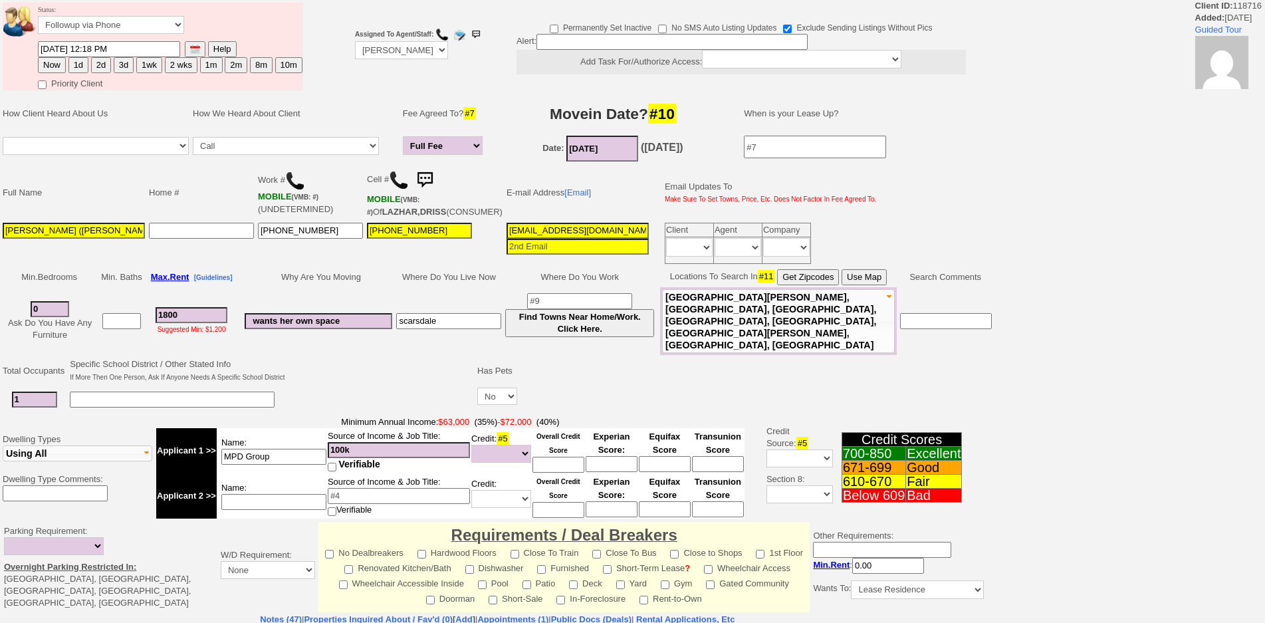
scroll to position [325, 0]
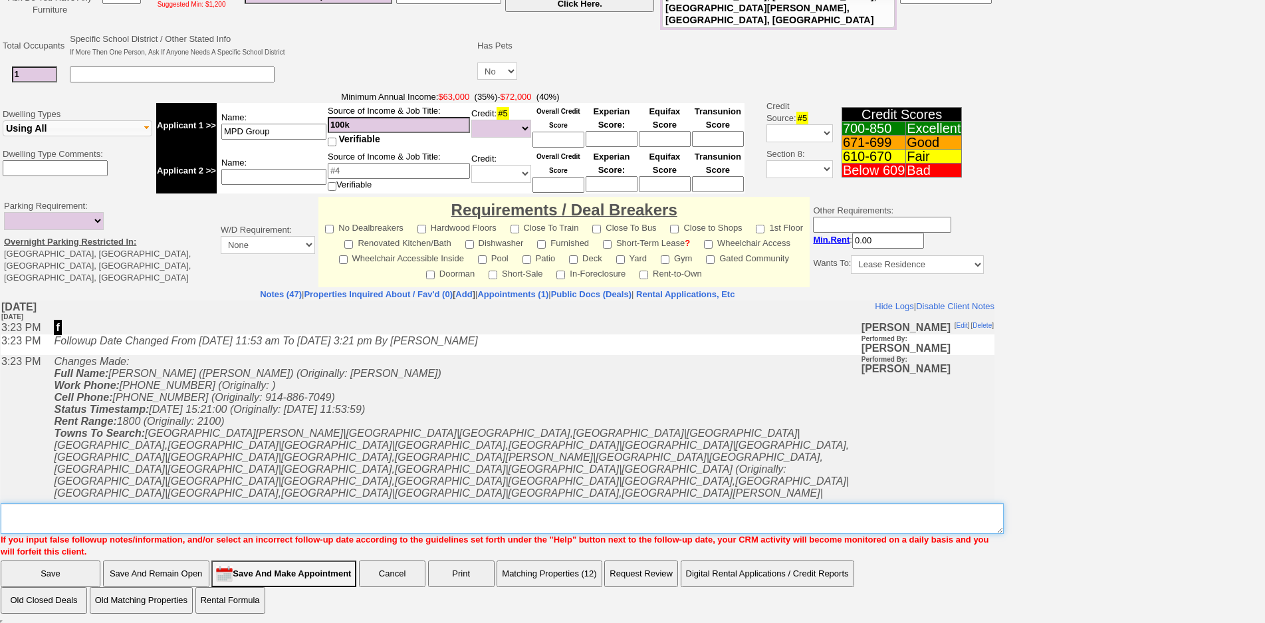
click at [369, 503] on textarea "Insert New Note Here" at bounding box center [502, 518] width 1003 height 31
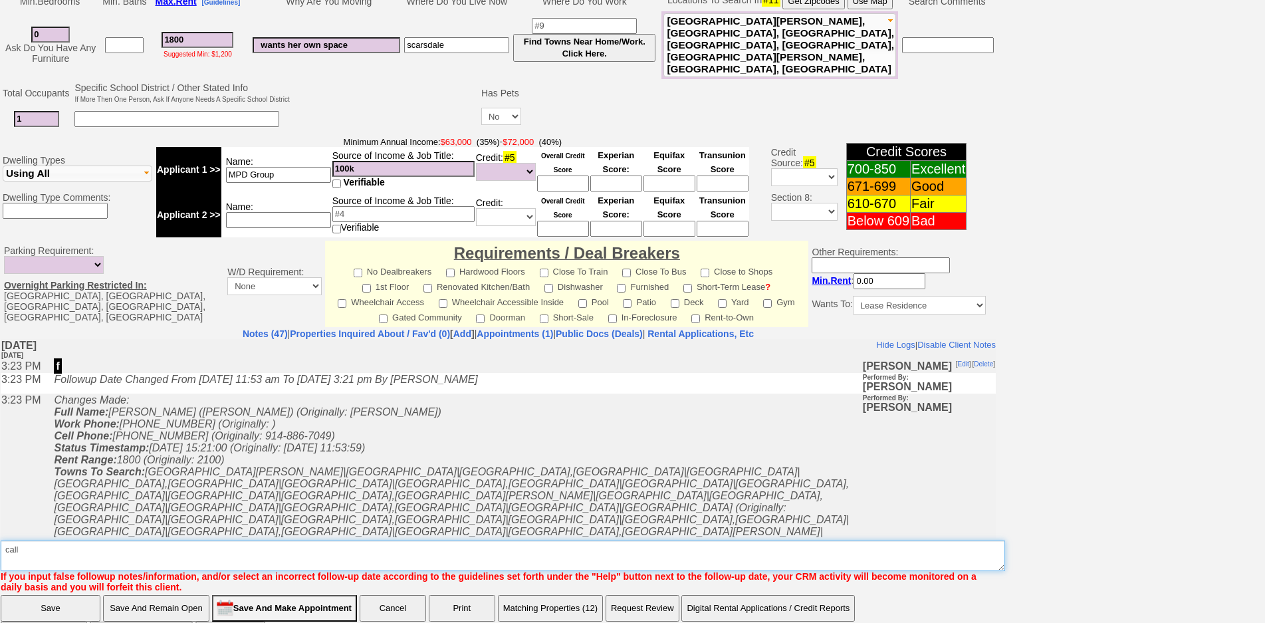
scroll to position [364, 0]
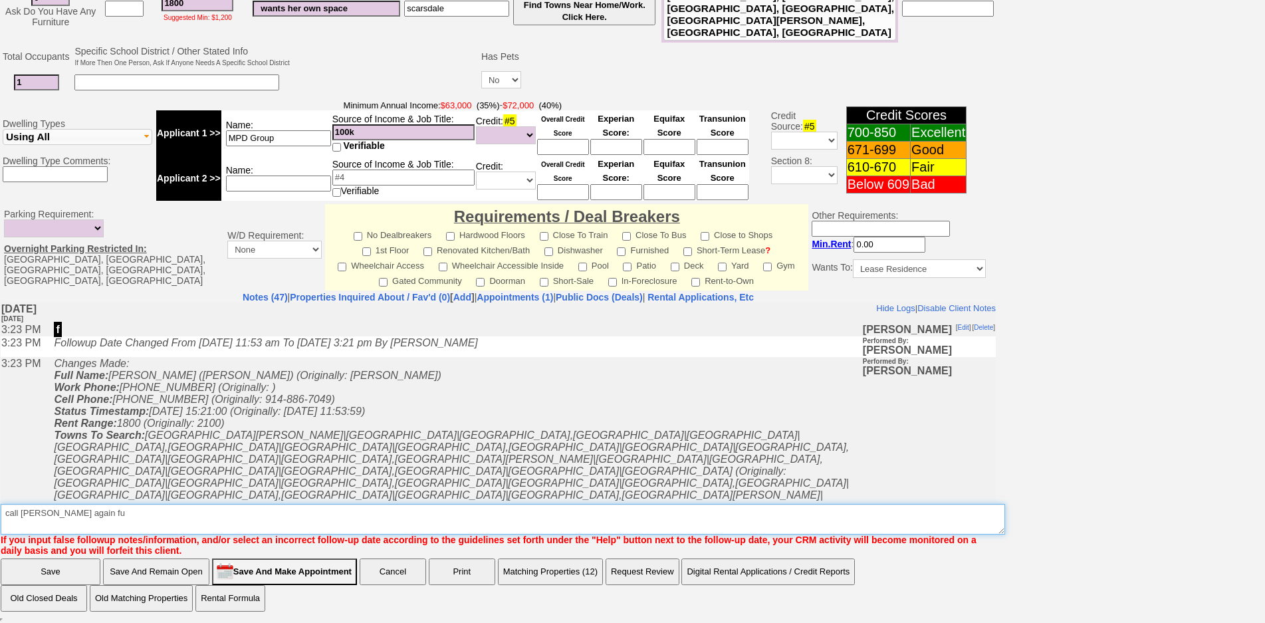
type textarea "call [PERSON_NAME] again fu"
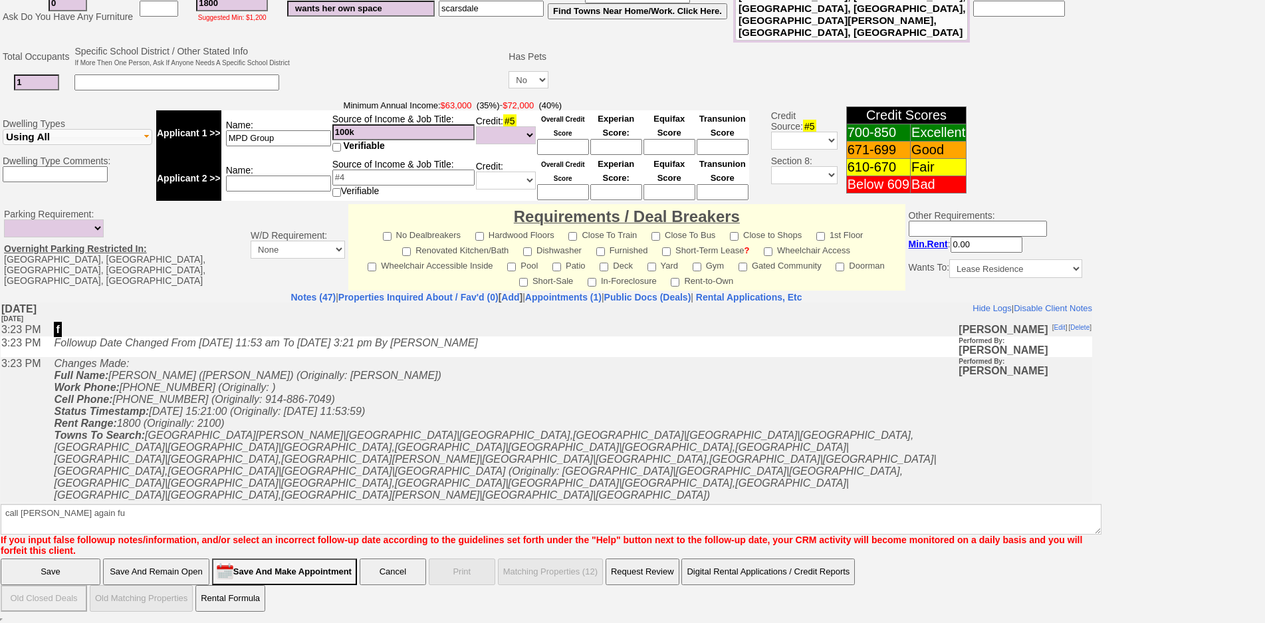
scroll to position [309, 0]
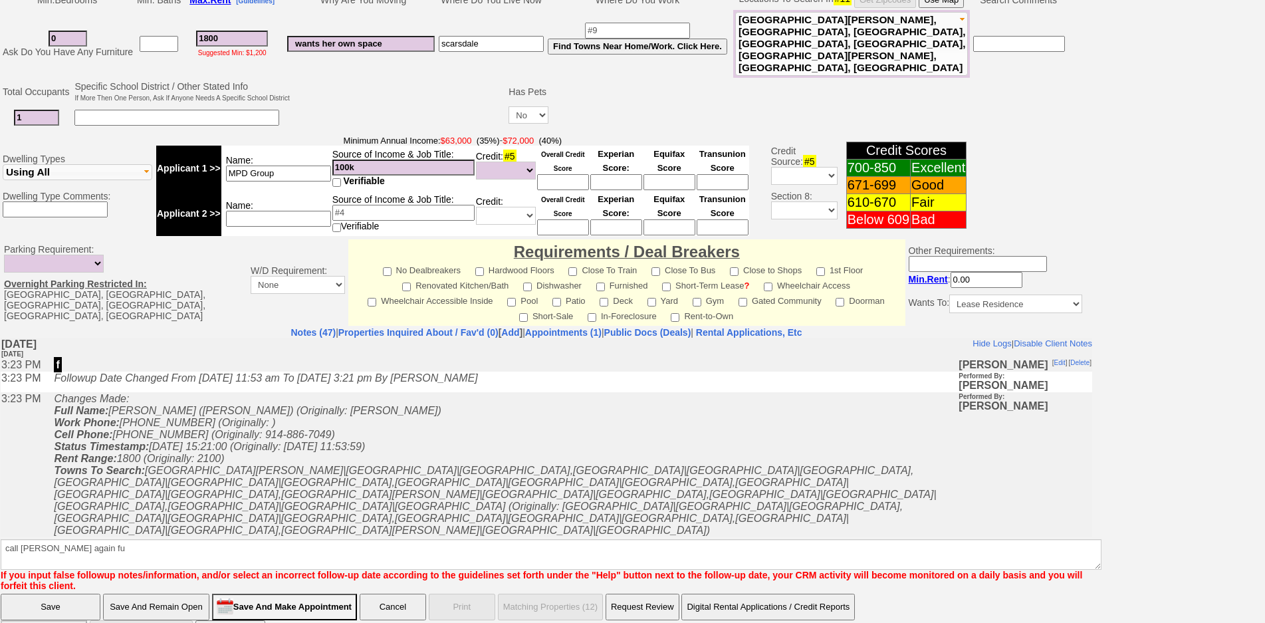
click input "Save" at bounding box center [51, 607] width 100 height 27
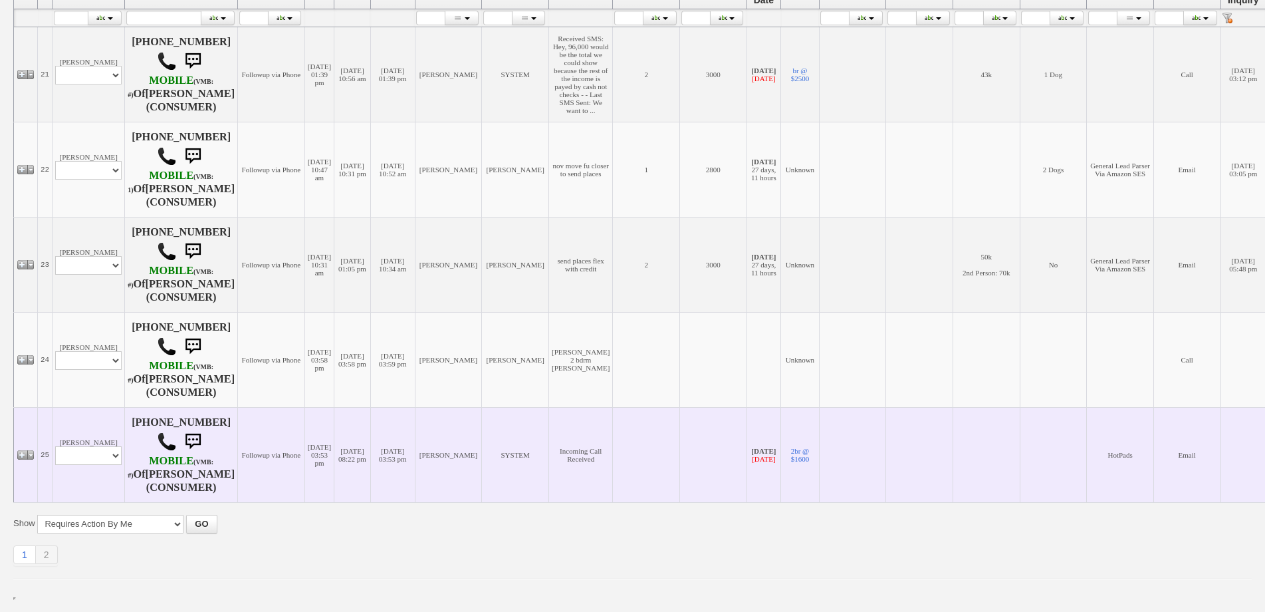
scroll to position [377, 0]
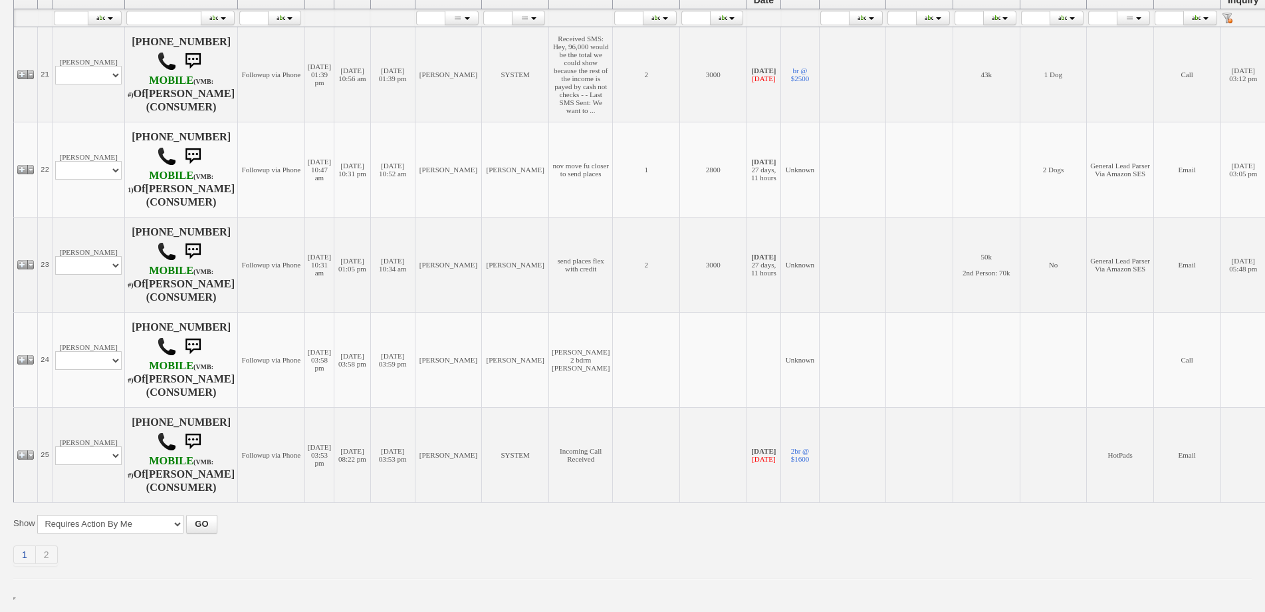
click at [31, 552] on link "1" at bounding box center [24, 554] width 23 height 19
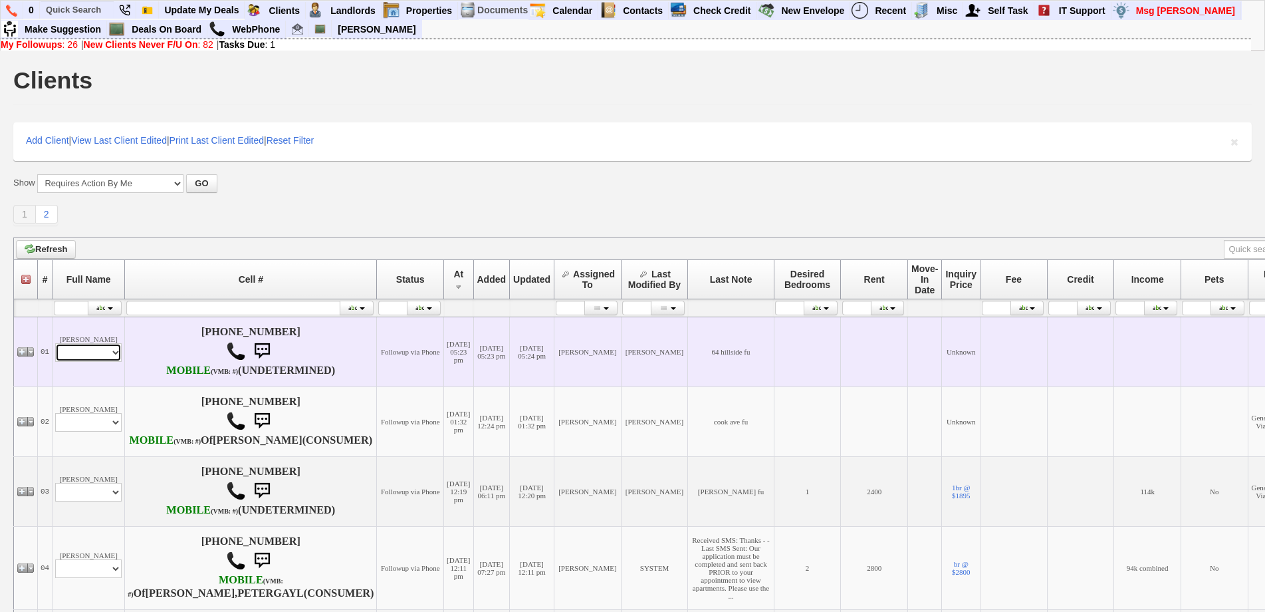
click at [103, 362] on select "Profile Edit Print Email Externally (Will Not Be Tracked In CRM) Closed Deals" at bounding box center [88, 352] width 66 height 19
select select "ChangeURL,/crm/custom/edit_client_form.php?redirect=%2Fcrm%2Fclients.php&id=168…"
click at [55, 349] on select "Profile Edit Print Email Externally (Will Not Be Tracked In CRM) Closed Deals" at bounding box center [88, 352] width 66 height 19
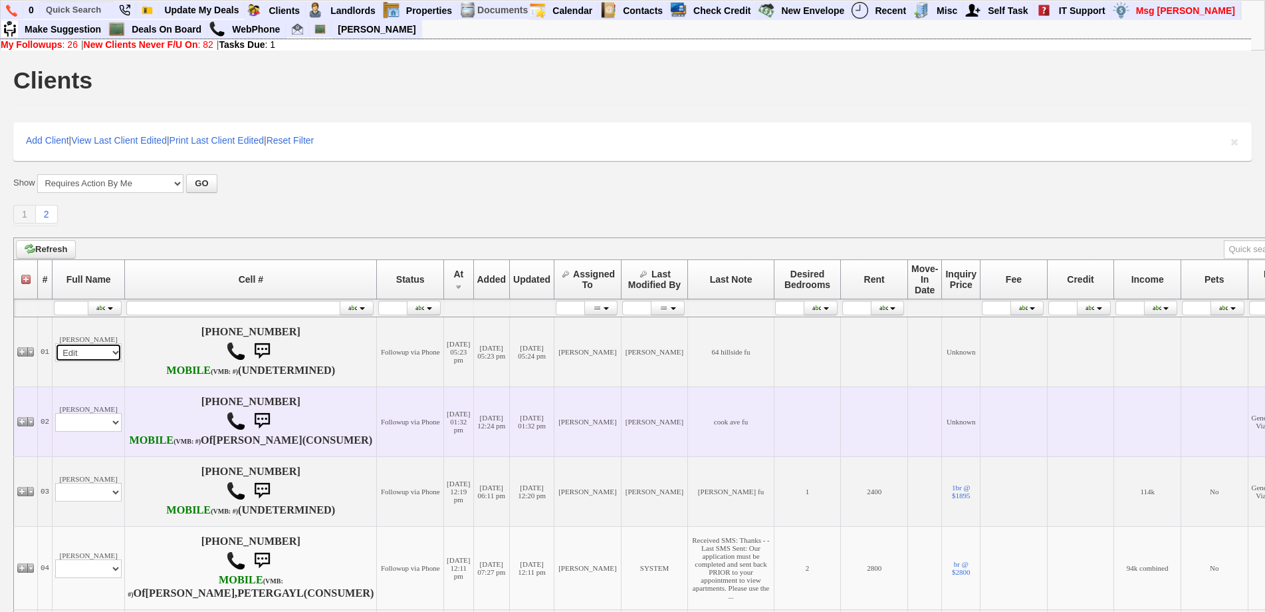
select select
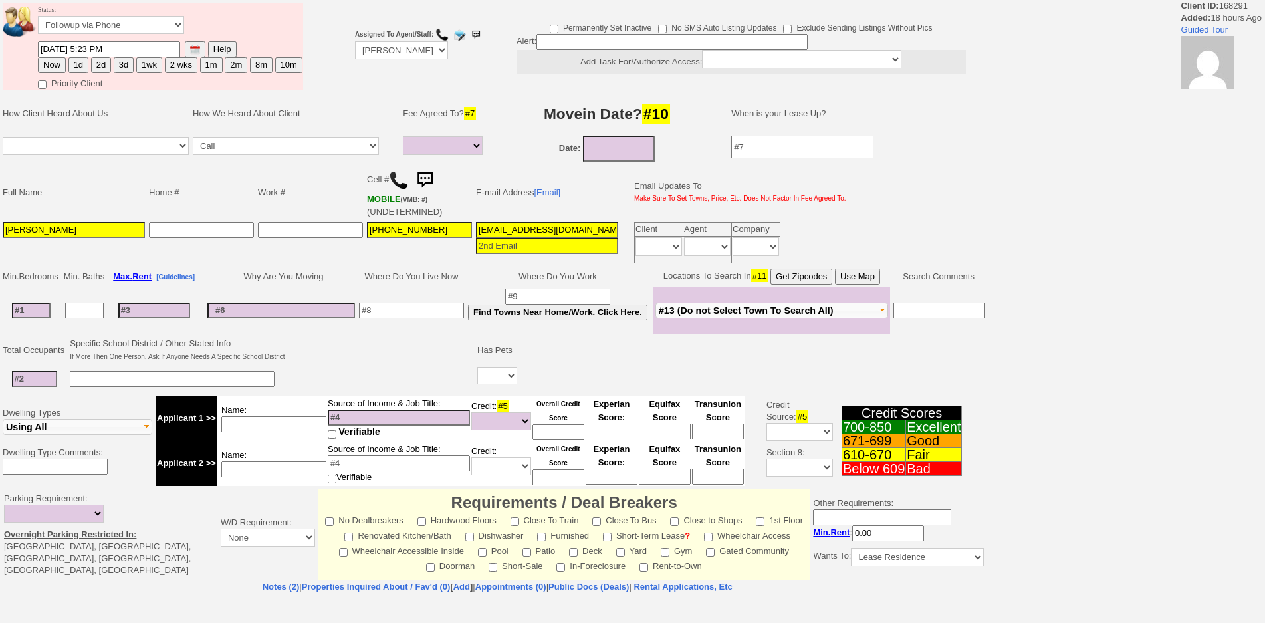
select select
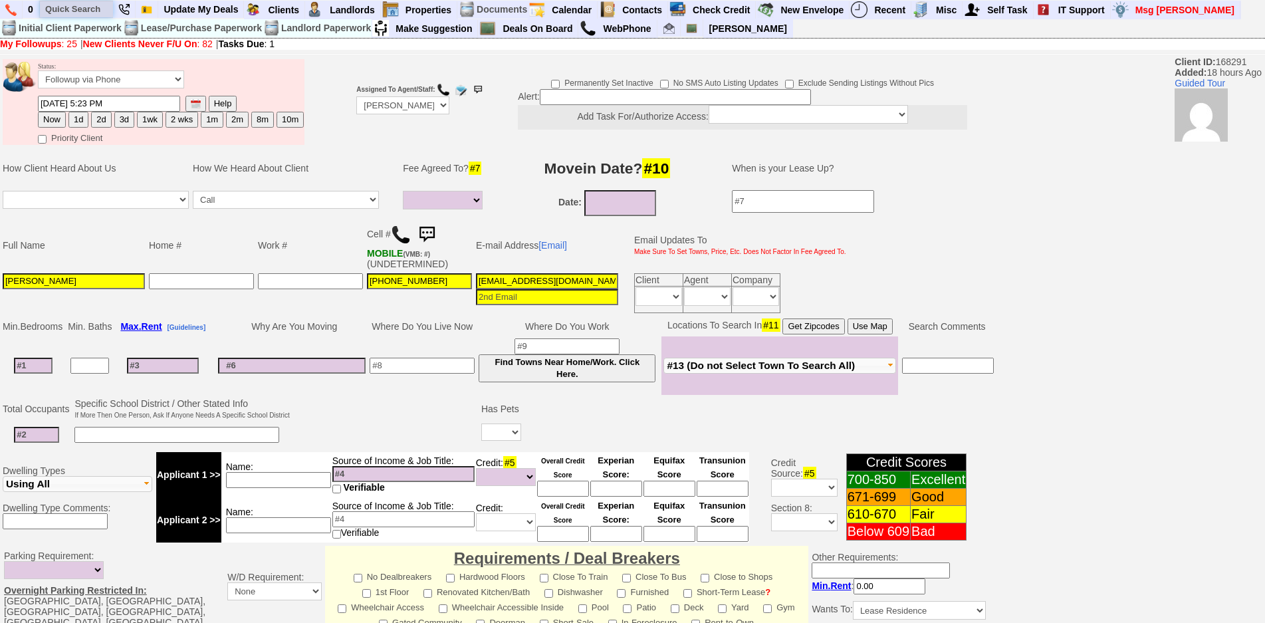
click at [77, 17] on input "text" at bounding box center [76, 9] width 73 height 17
paste input "9146482509"
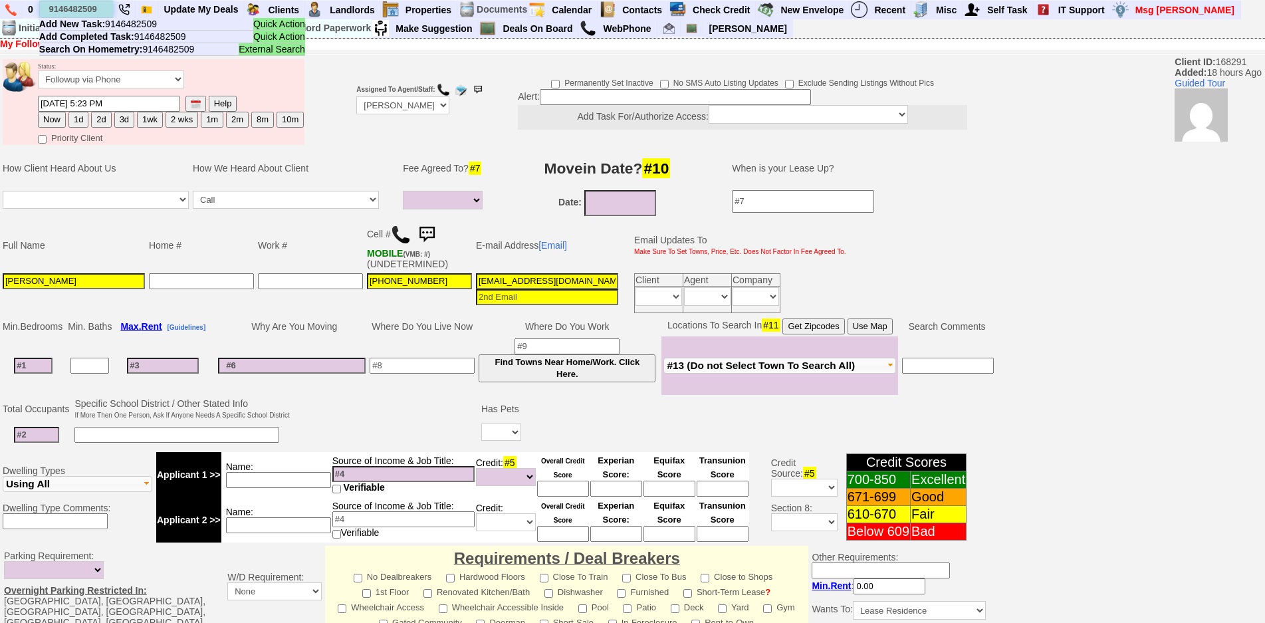
click at [79, 8] on input "9146482509" at bounding box center [76, 9] width 73 height 17
paste input "191518"
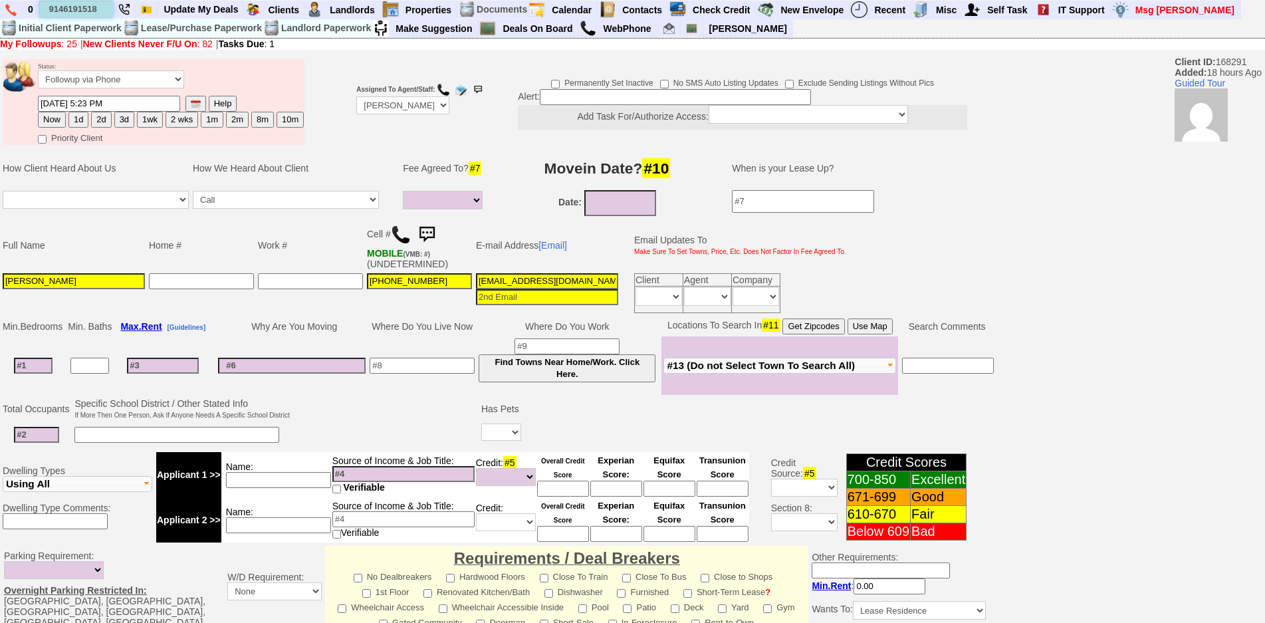
type input "9146191518"
click at [399, 227] on img at bounding box center [401, 235] width 20 height 20
click at [549, 241] on td "E-mail Address [Email]" at bounding box center [547, 245] width 146 height 52
click at [552, 251] on td "E-mail Address [Email]" at bounding box center [547, 245] width 146 height 52
click at [557, 244] on link "[Email]" at bounding box center [552, 245] width 29 height 11
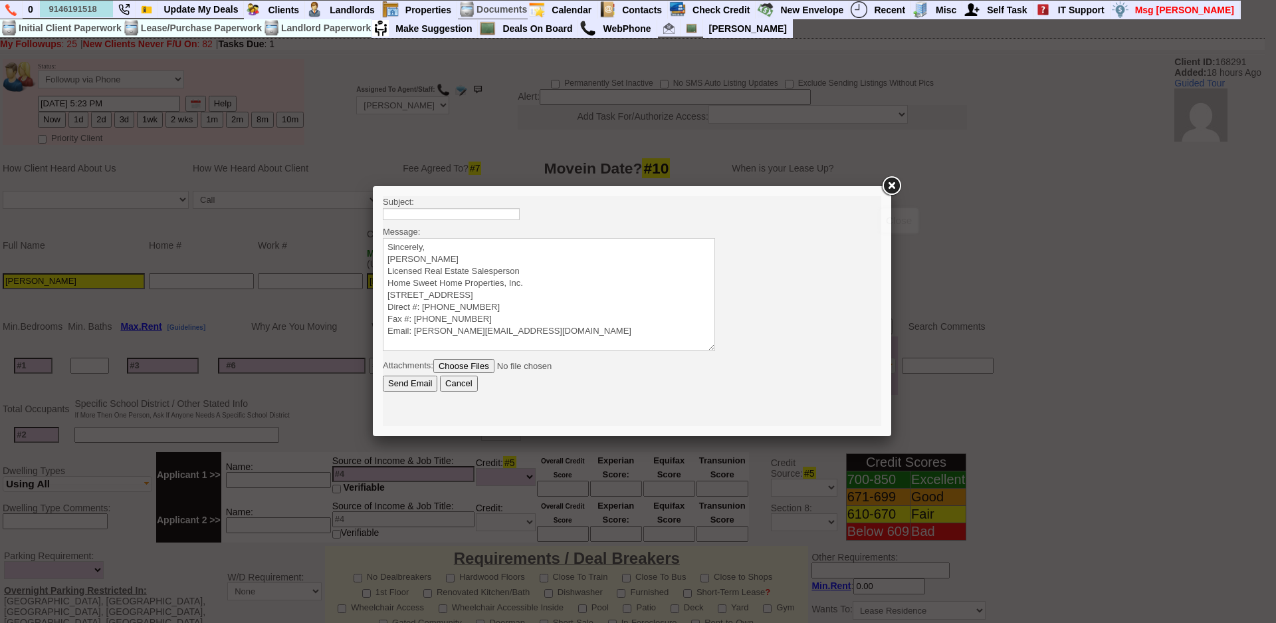
click at [895, 188] on link at bounding box center [891, 186] width 24 height 24
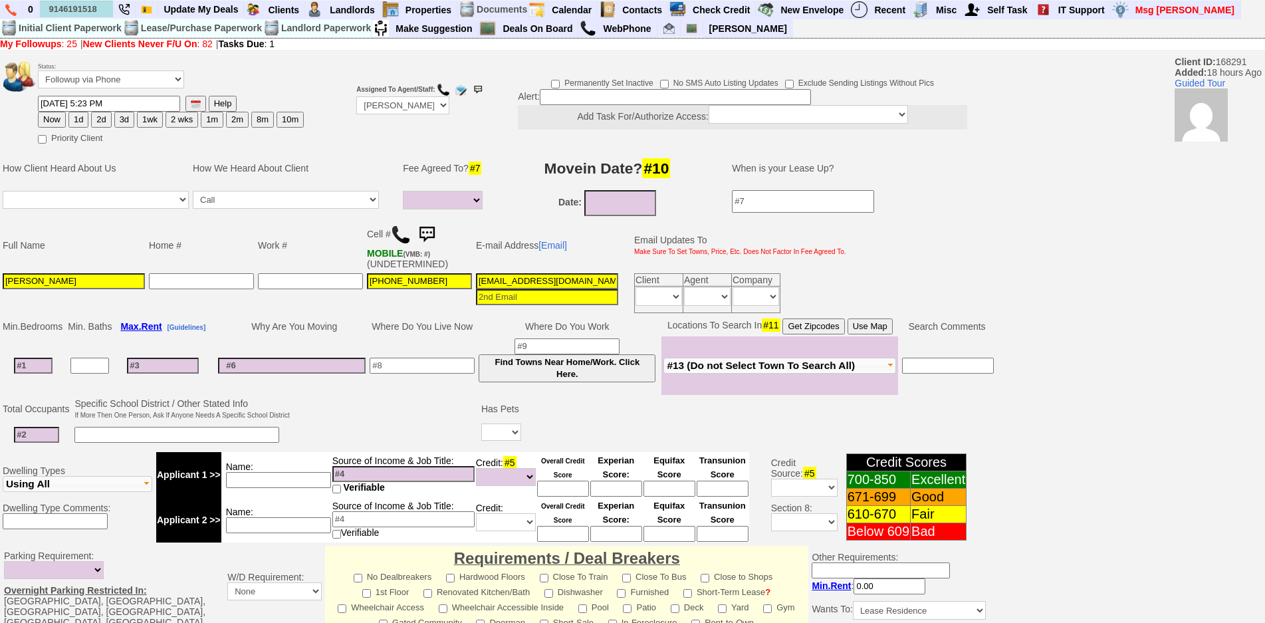
click at [562, 281] on input "madelinecordova@54yahoo.com" at bounding box center [547, 281] width 142 height 16
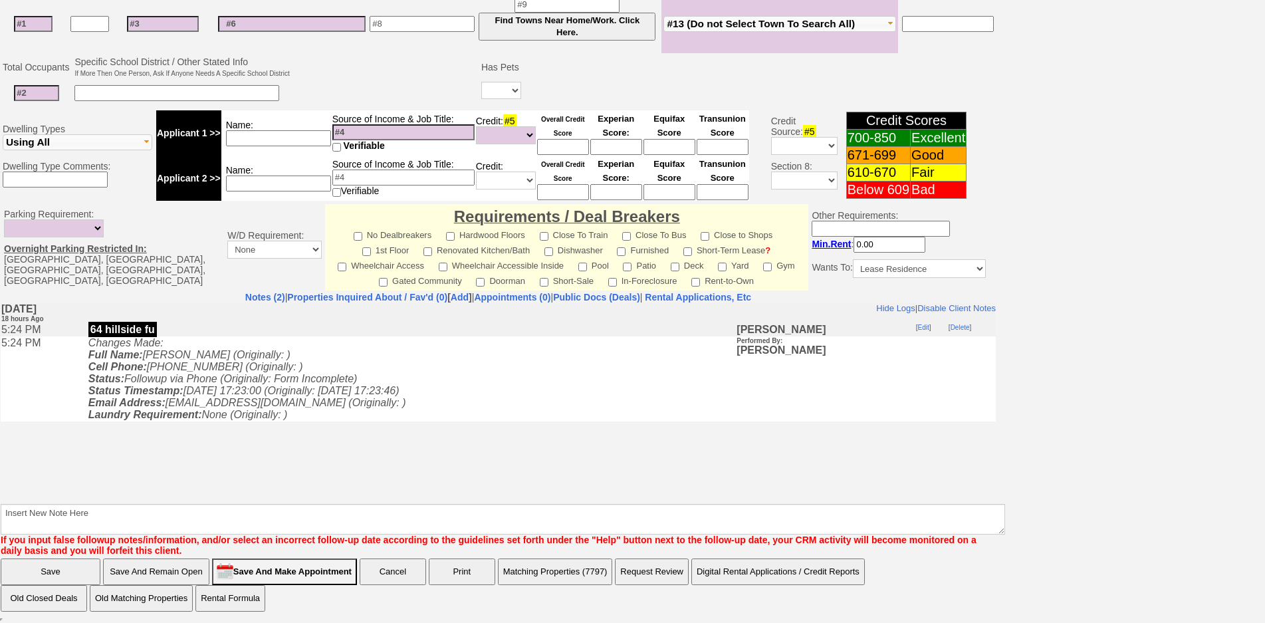
type input "madelinecordova54@yahoo.com"
click at [183, 568] on input "Save And Remain Open" at bounding box center [156, 571] width 106 height 27
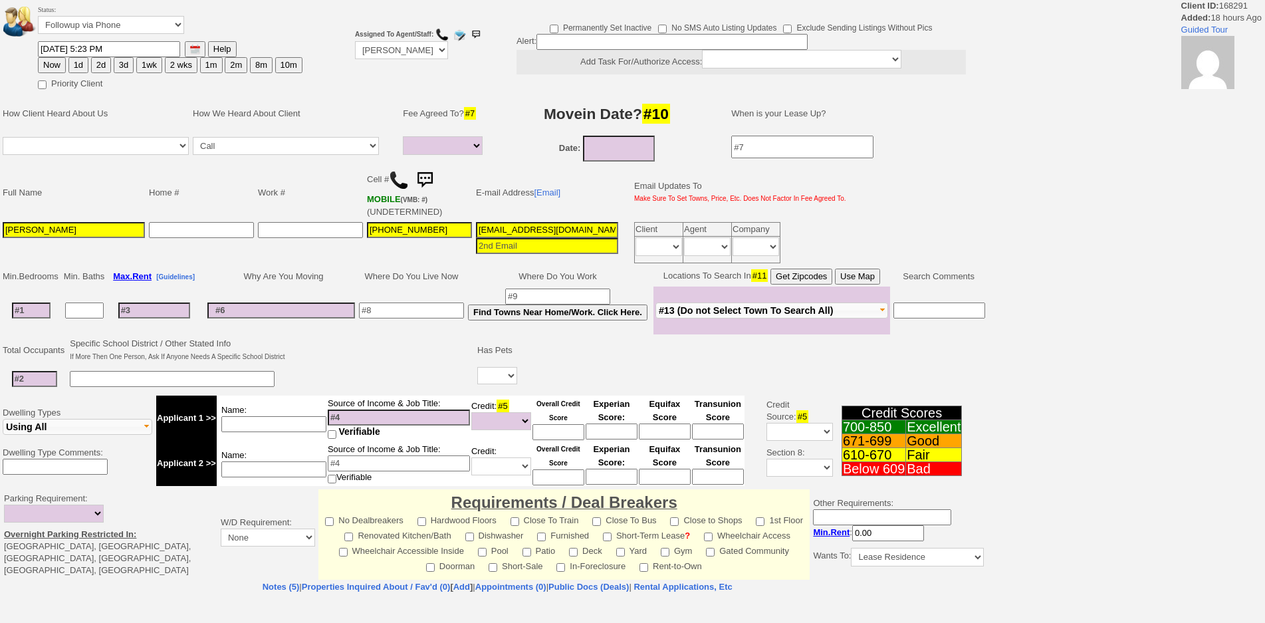
select select
click at [540, 199] on td "E-mail Address [Email]" at bounding box center [547, 192] width 146 height 55
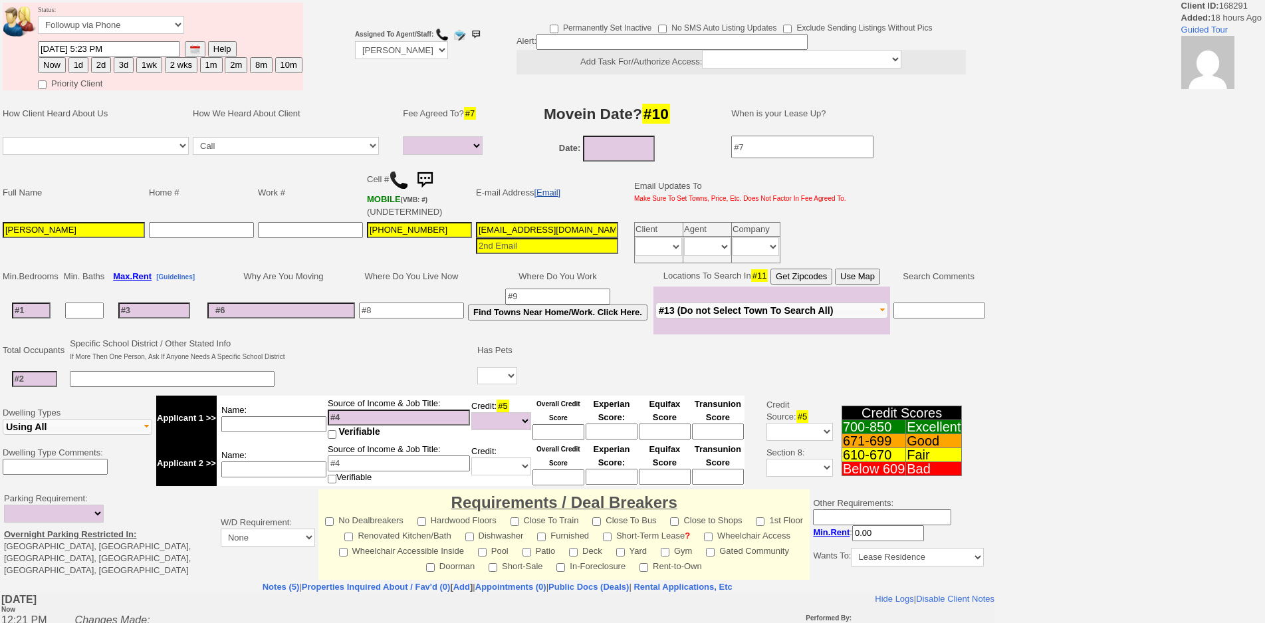
drag, startPoint x: 544, startPoint y: 198, endPoint x: 548, endPoint y: 193, distance: 7.1
click at [547, 193] on td "E-mail Address [Email]" at bounding box center [547, 192] width 146 height 55
click at [548, 193] on link "[Email]" at bounding box center [547, 192] width 27 height 10
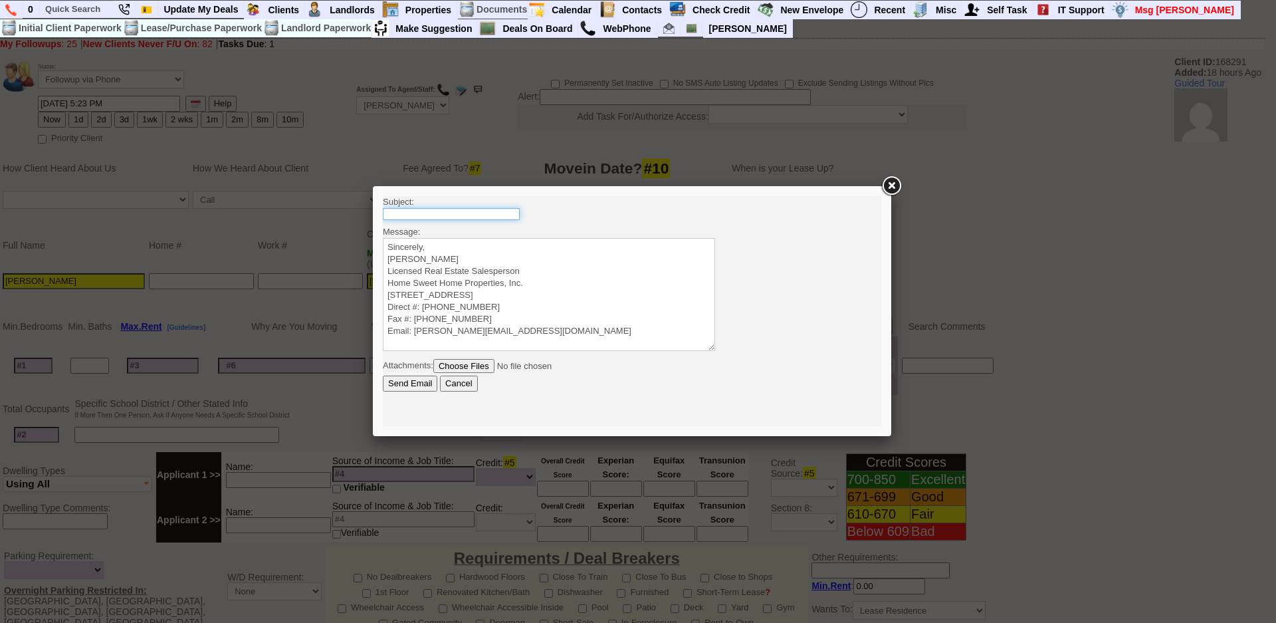
click at [408, 211] on input "text" at bounding box center [451, 214] width 137 height 12
type input "64 Hillside Ave - 3 Bedroom 1 Bath - $3500 All Utilities Included"
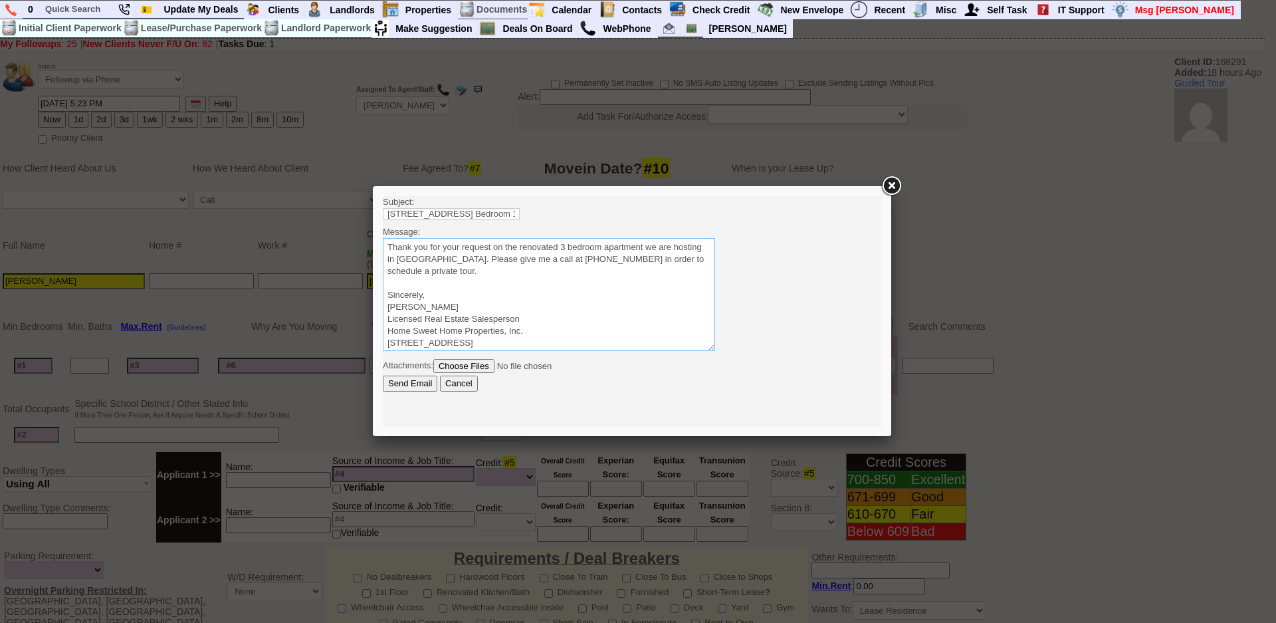
drag, startPoint x: 453, startPoint y: 275, endPoint x: 716, endPoint y: 422, distance: 301.8
click at [383, 226] on html "Subject: 64 Hillside Ave - 3 Bedroom 1 Bath - $3500 All Utilities Included Mess…" at bounding box center [632, 311] width 499 height 230
type textarea "Thank you for your request on the renovated 3 bedroom apartment we are hosting …"
click at [411, 389] on input "Send Email" at bounding box center [410, 384] width 55 height 16
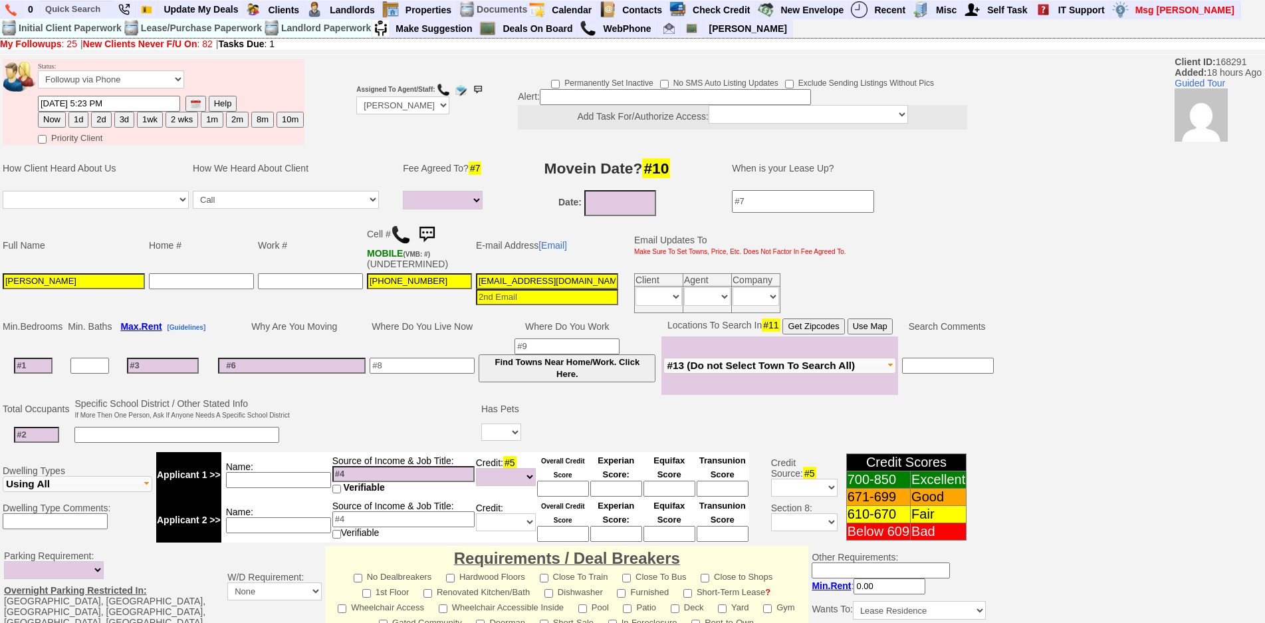
click at [439, 235] on img at bounding box center [426, 234] width 27 height 27
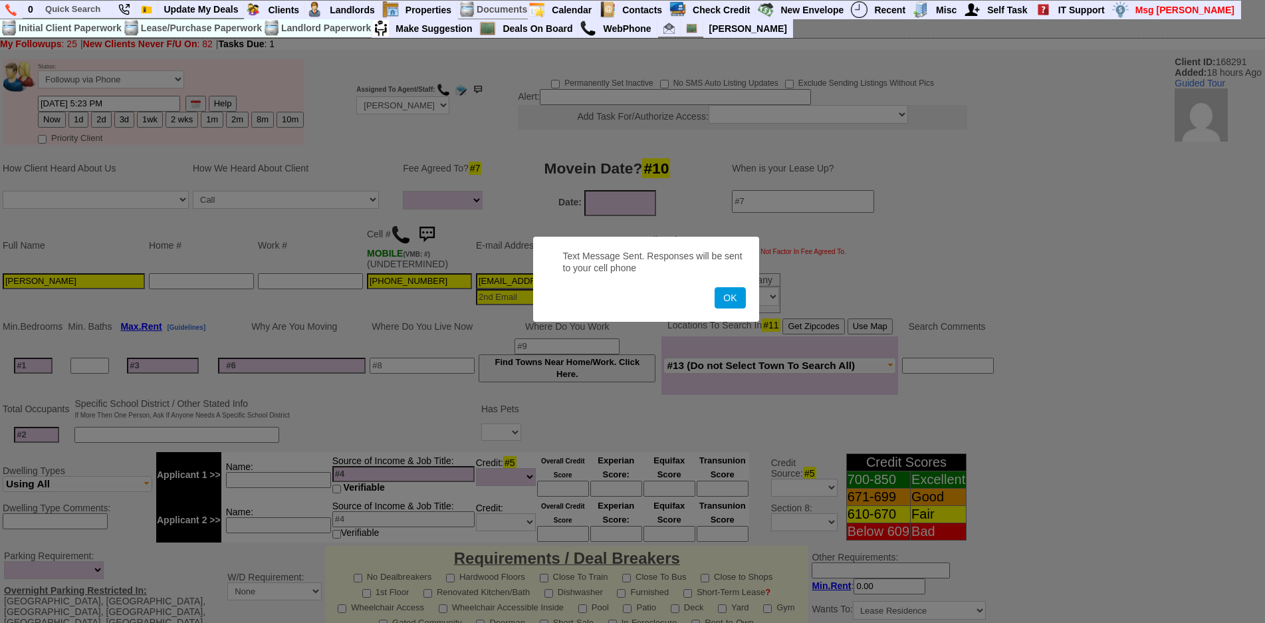
click at [715, 287] on button "OK" at bounding box center [730, 297] width 31 height 21
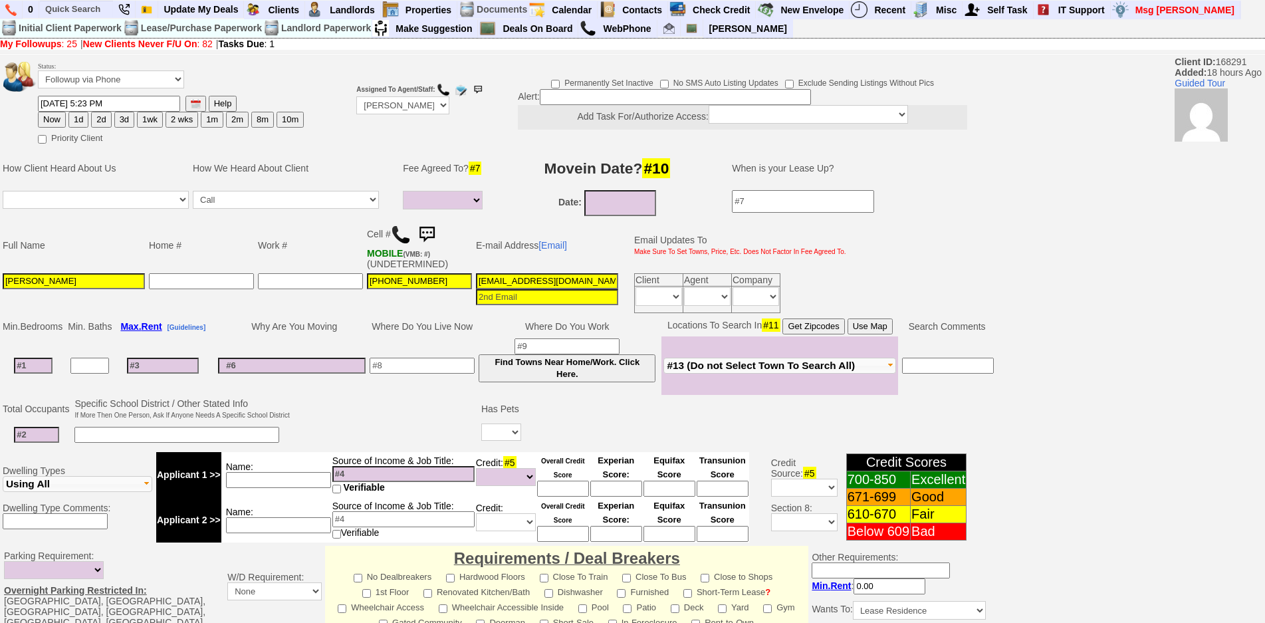
click at [84, 88] on td "Status: Followup via Phone Followup via Email Followup When Section 8 Property …" at bounding box center [170, 77] width 267 height 36
click at [102, 82] on select "Followup via Phone Followup via Email Followup When Section 8 Property Found De…" at bounding box center [111, 79] width 146 height 18
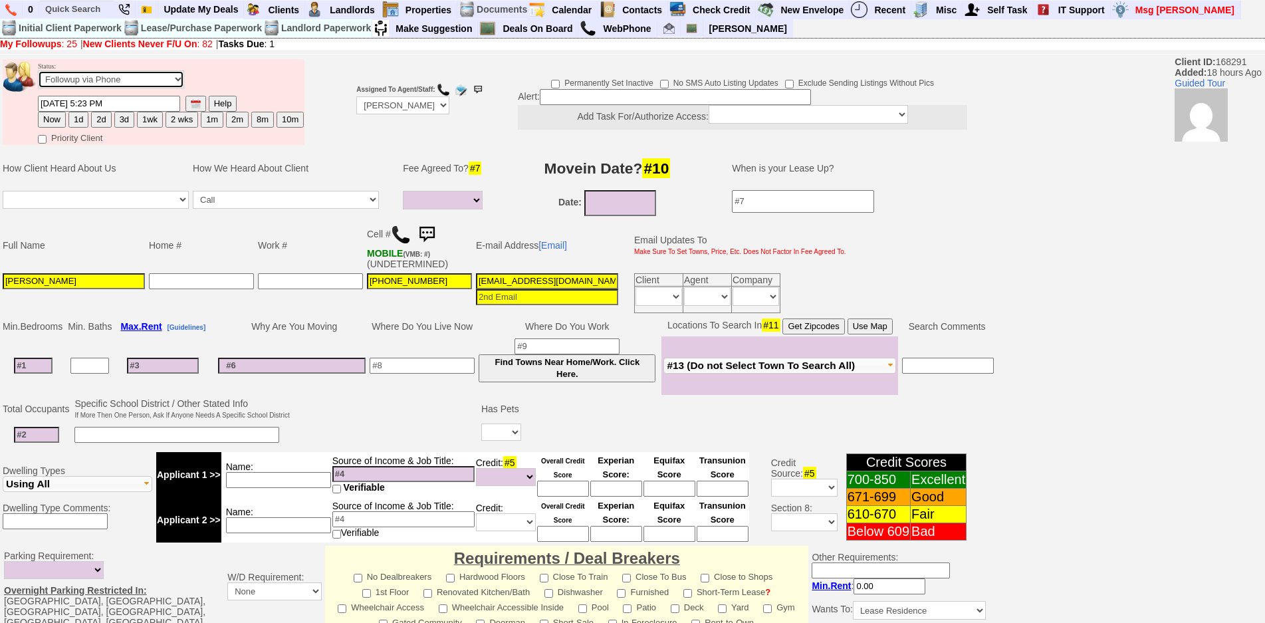
select select "Inactive"
click at [38, 70] on select "Followup via Phone Followup via Email Followup When Section 8 Property Found De…" at bounding box center [111, 79] width 146 height 18
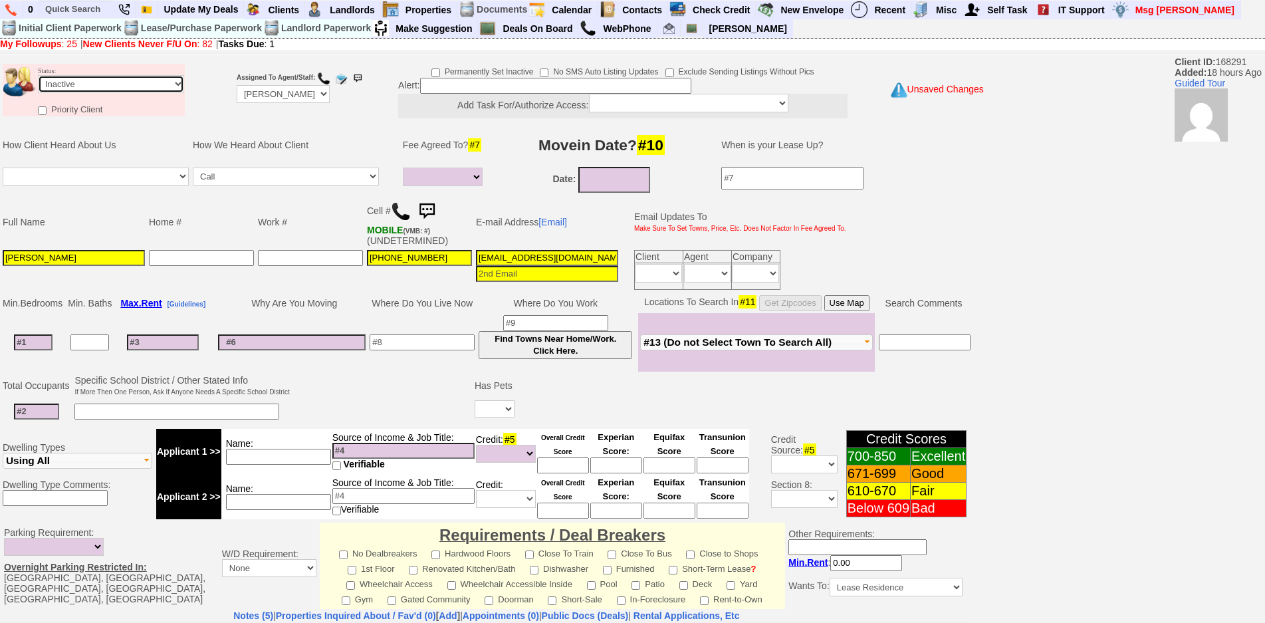
scroll to position [319, 0]
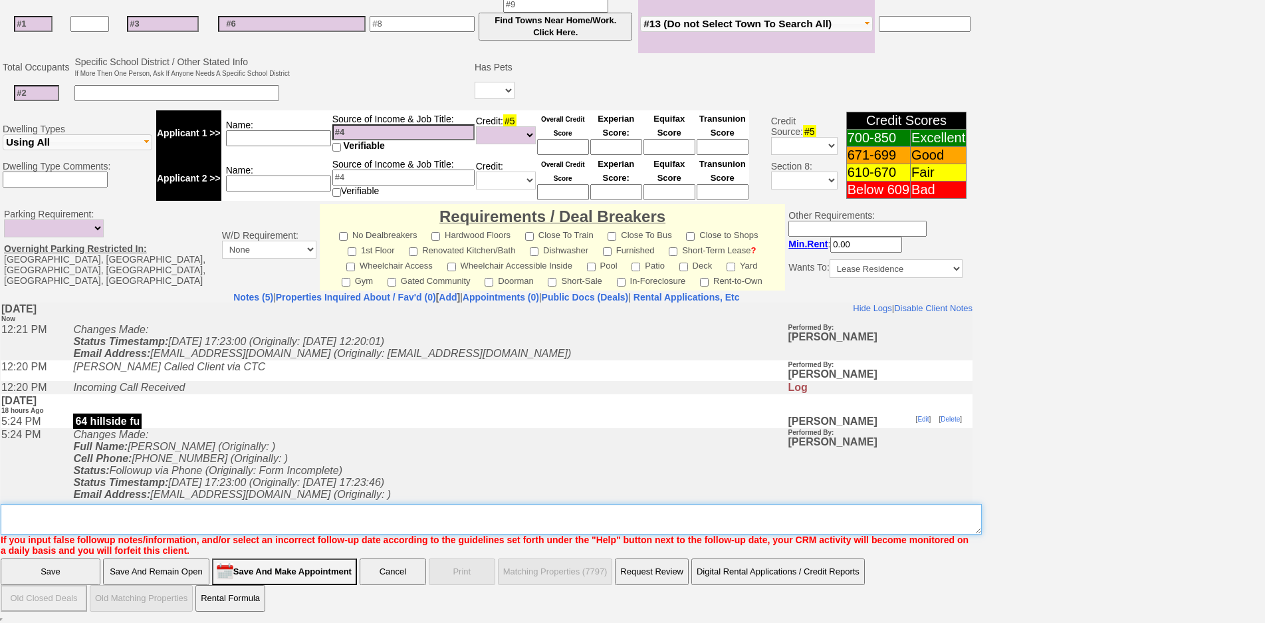
click at [614, 516] on textarea "Insert New Note Here" at bounding box center [491, 519] width 981 height 31
type textarea "called client lm sent txt and email ia until response"
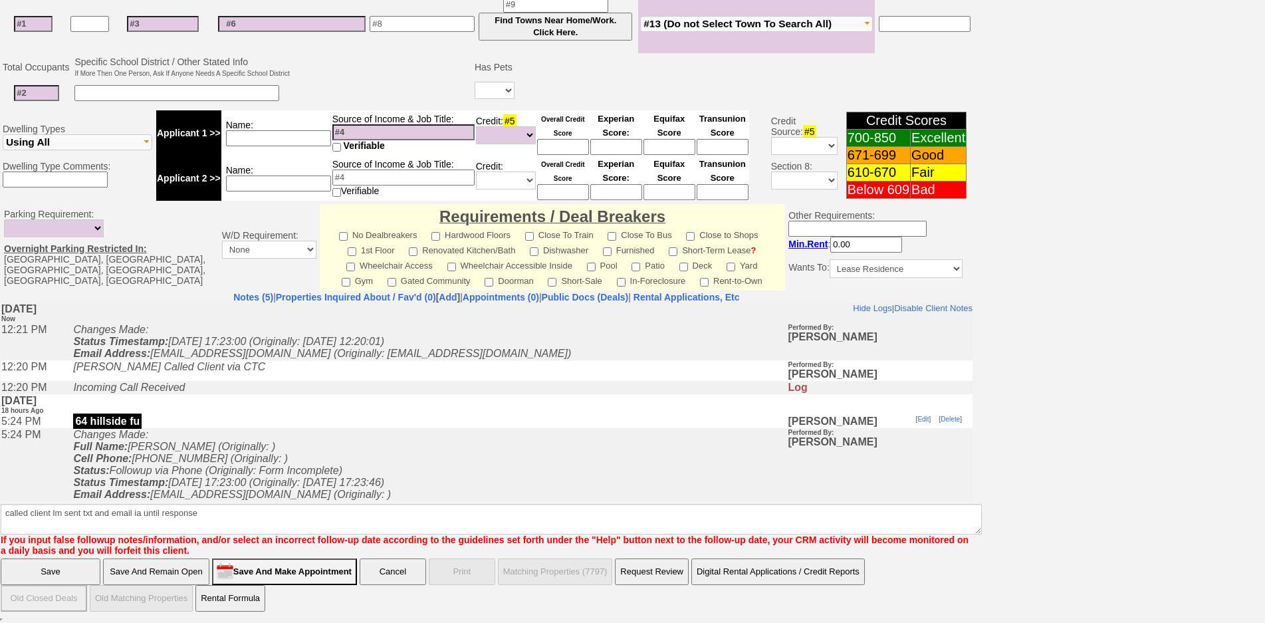
click input "Save And Remain Open" at bounding box center [156, 571] width 106 height 27
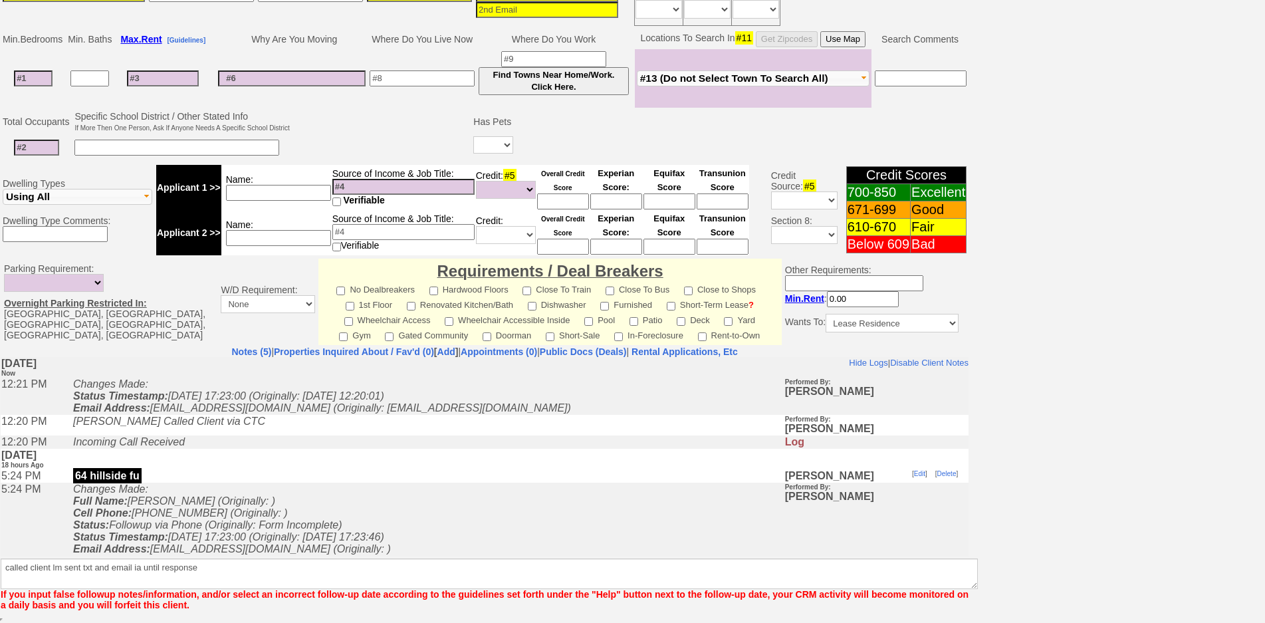
scroll to position [265, 0]
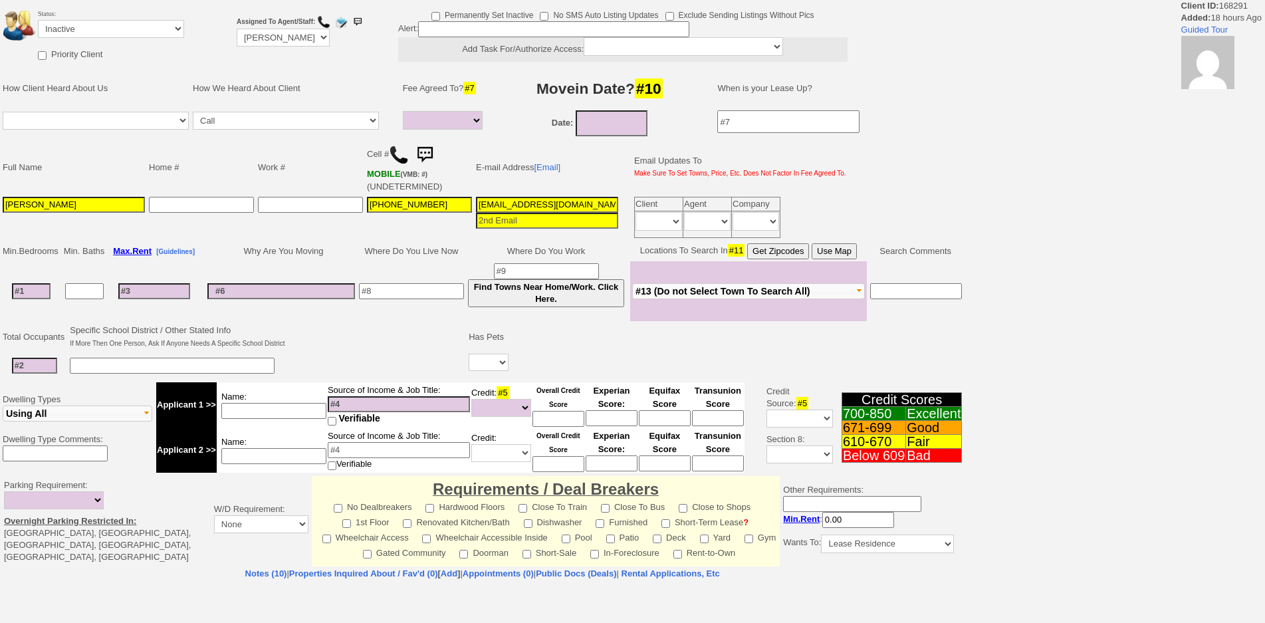
select select
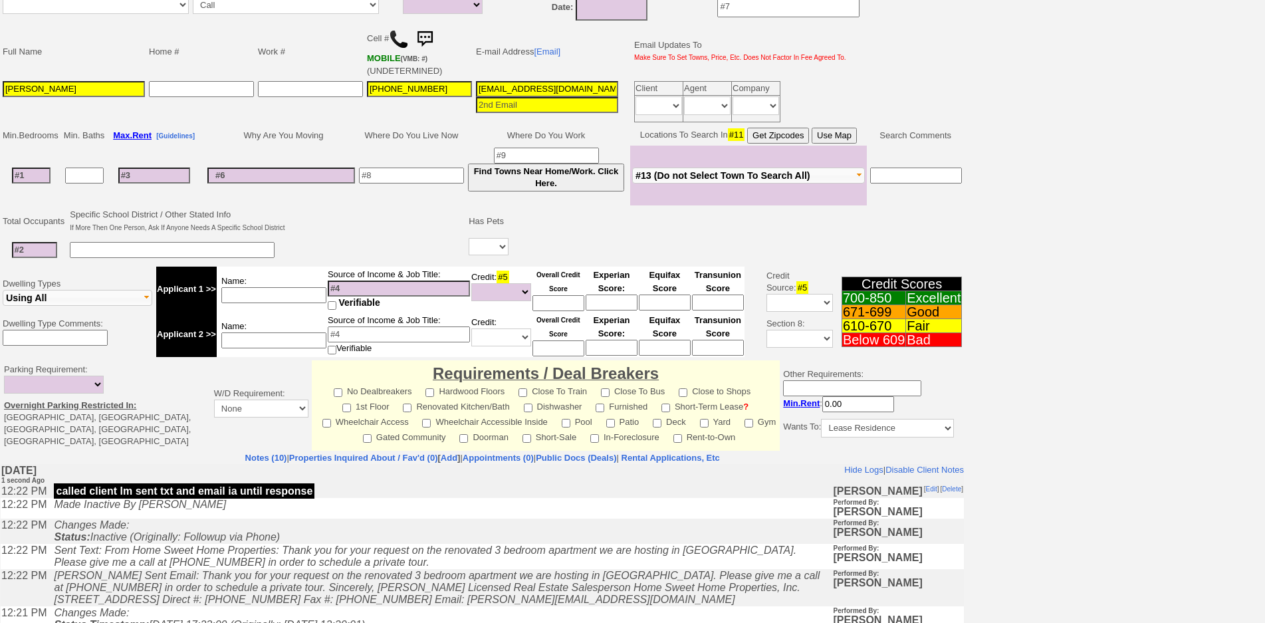
scroll to position [266, 0]
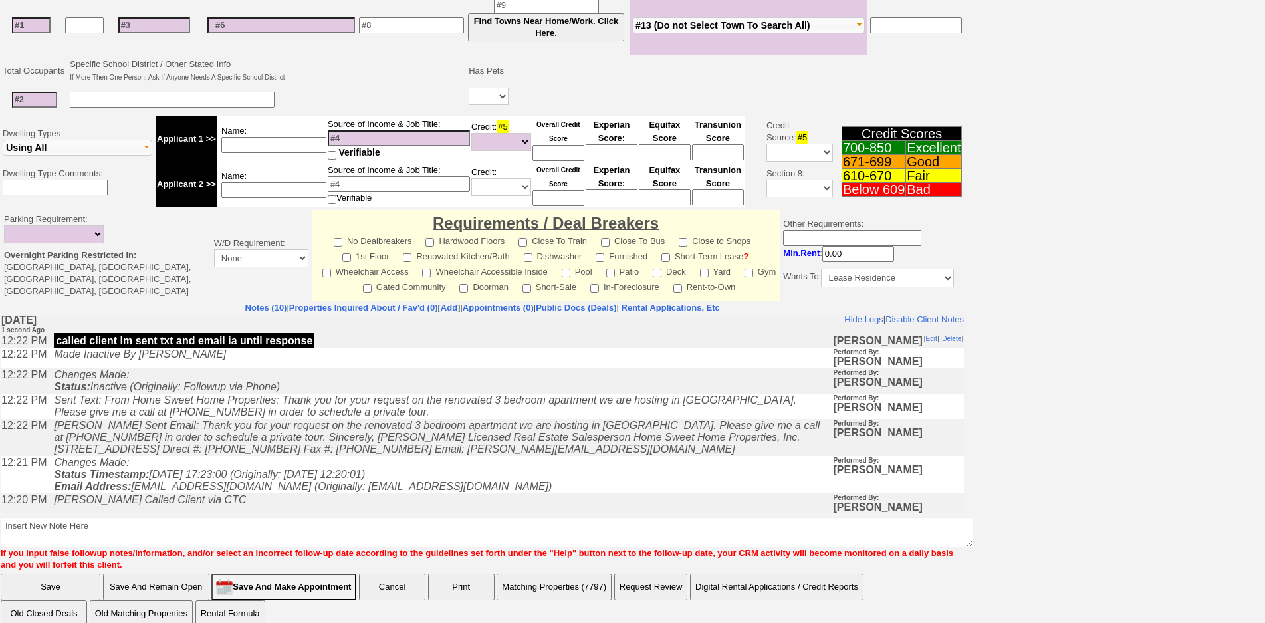
click at [423, 455] on icon "[PERSON_NAME] Sent Email: Thank you for your request on the renovated 3 bedroom…" at bounding box center [437, 436] width 766 height 35
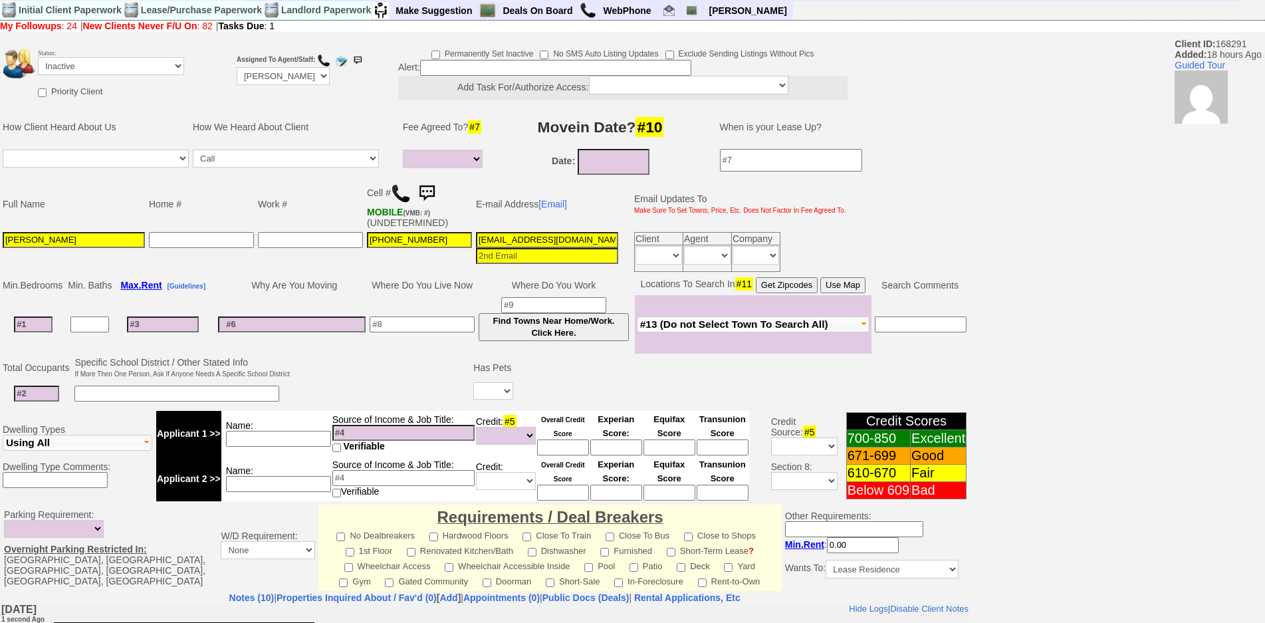
scroll to position [0, 0]
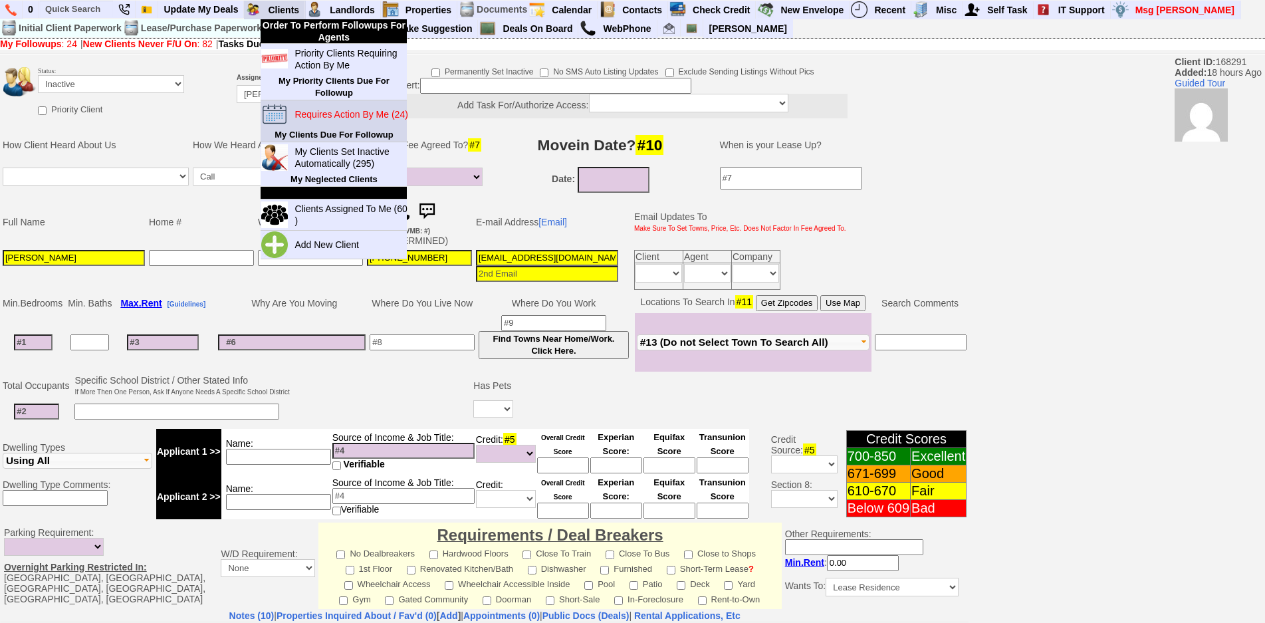
click at [336, 120] on blink "Requires Action By Me (24)" at bounding box center [350, 114] width 113 height 11
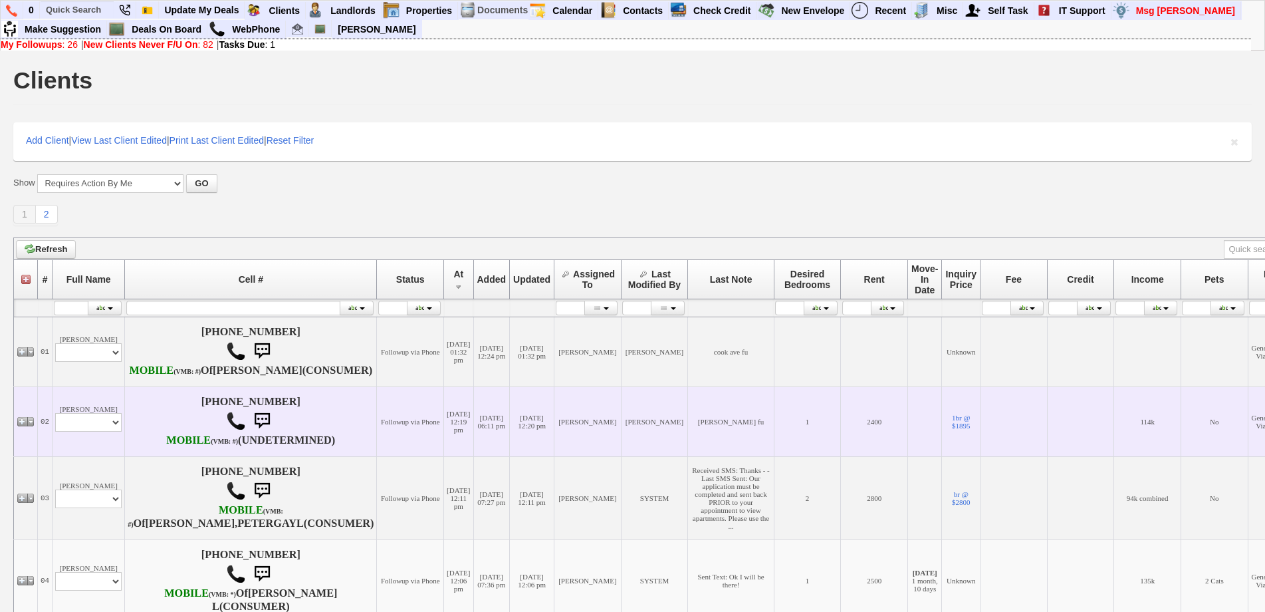
scroll to position [465, 0]
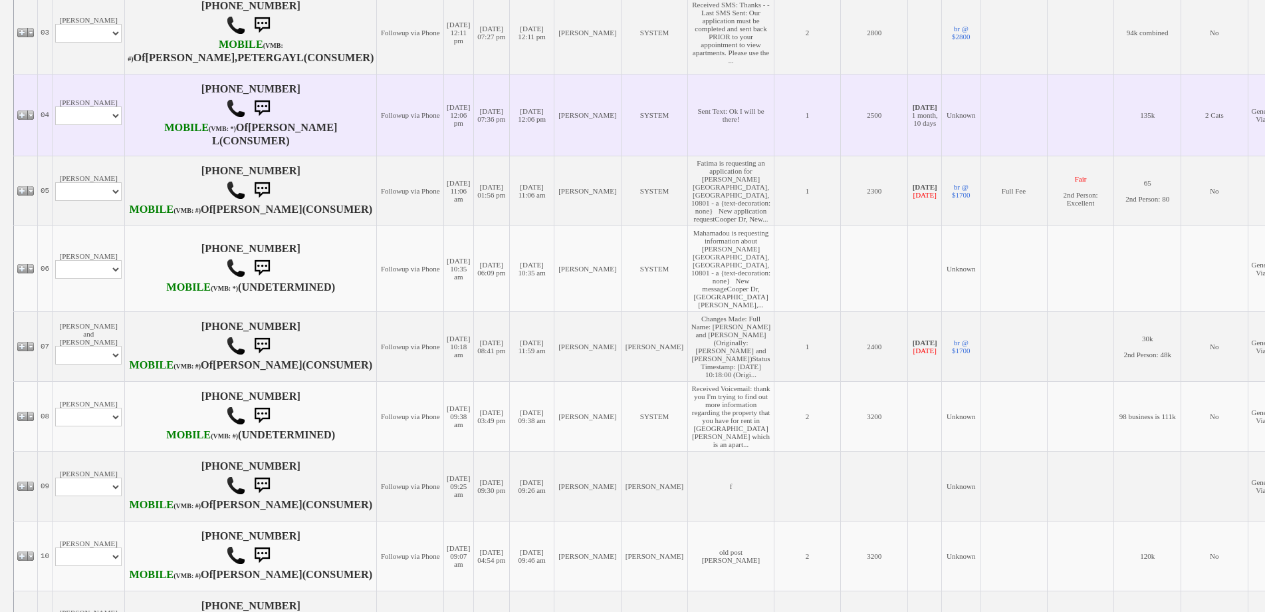
click at [113, 156] on td "[PERSON_NAME] Profile Edit Print Email Externally (Will Not Be Tracked In CRM) …" at bounding box center [89, 115] width 72 height 82
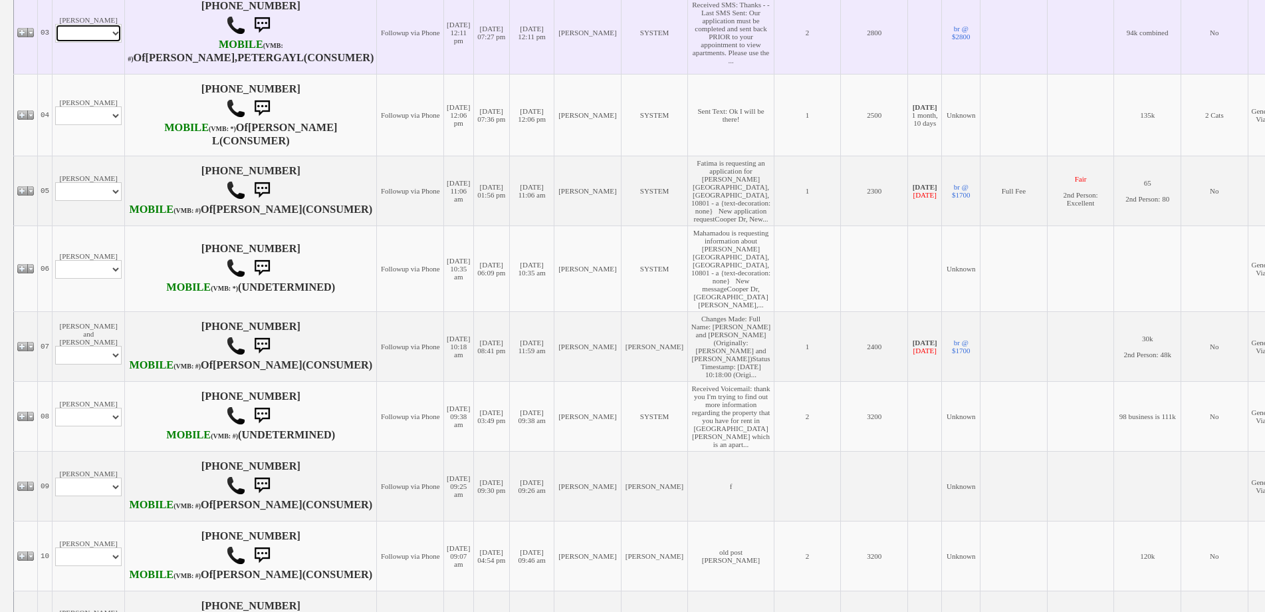
click at [100, 43] on select "Profile Edit Print Email Externally (Will Not Be Tracked In CRM) Closed Deals" at bounding box center [88, 33] width 66 height 19
select select "ChangeURL,/crm/custom/edit_client_form.php?redirect=%2Fcrm%2Fclients.php&id=168…"
click at [55, 43] on select "Profile Edit Print Email Externally (Will Not Be Tracked In CRM) Closed Deals" at bounding box center [88, 33] width 66 height 19
select select
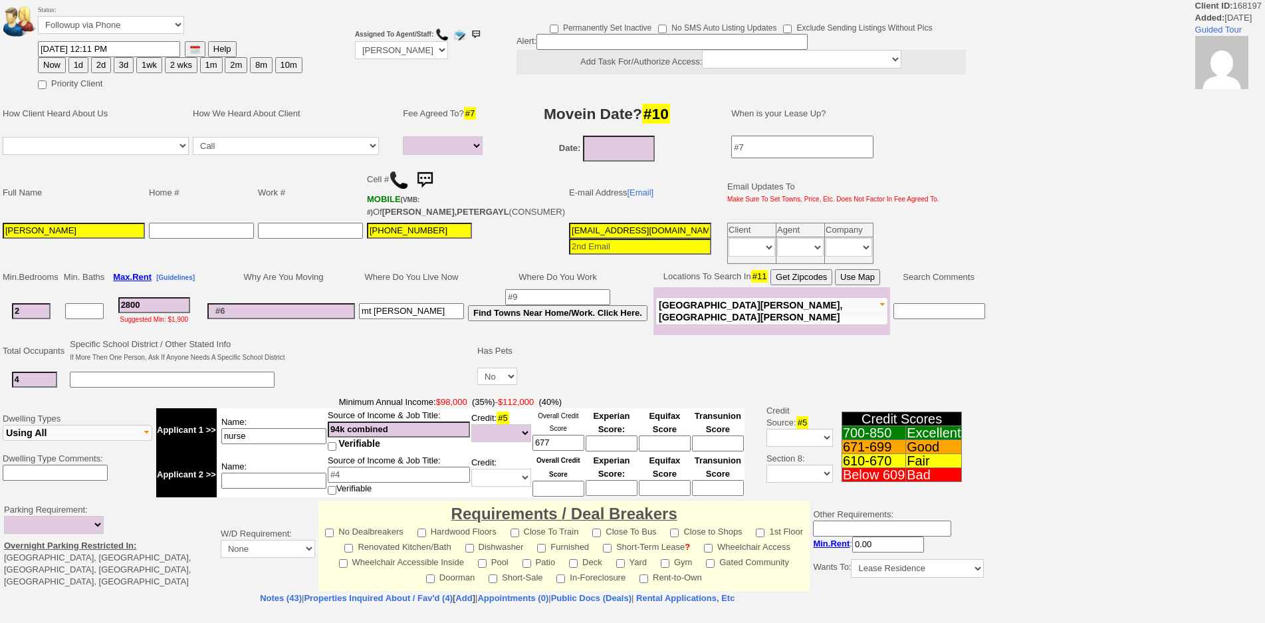
select select
click at [95, 61] on button "2d" at bounding box center [101, 65] width 20 height 16
type input "[DATE] 12:23 PM"
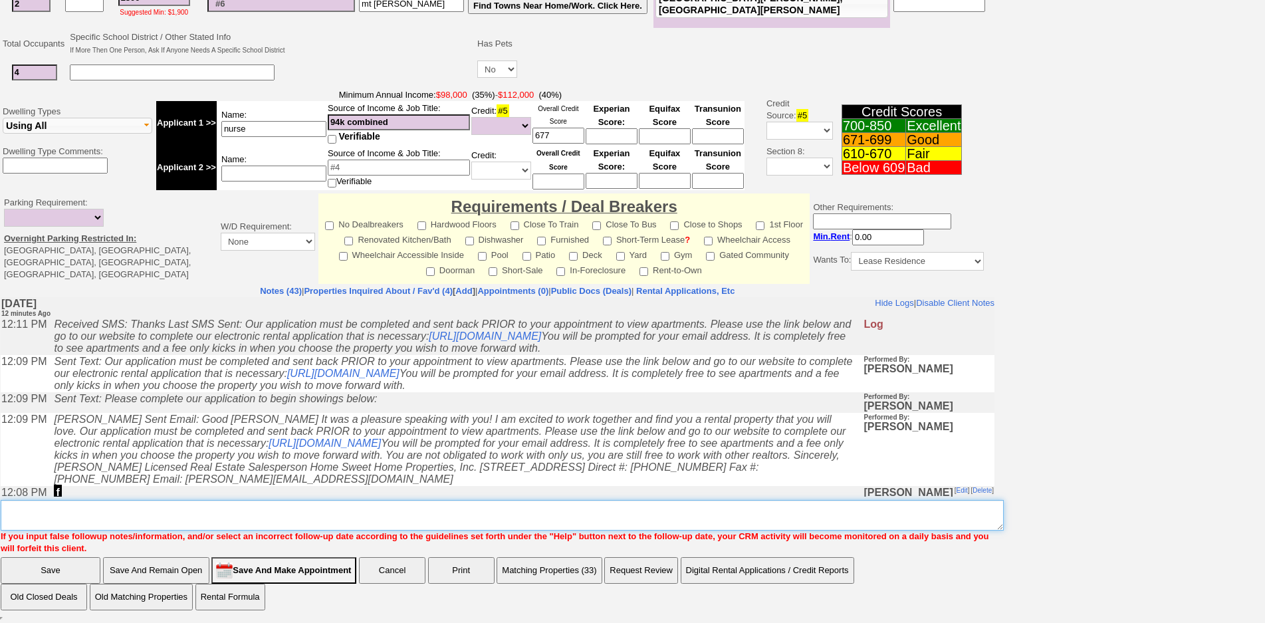
click at [635, 518] on textarea "Insert New Note Here" at bounding box center [502, 515] width 1003 height 31
type textarea "f"
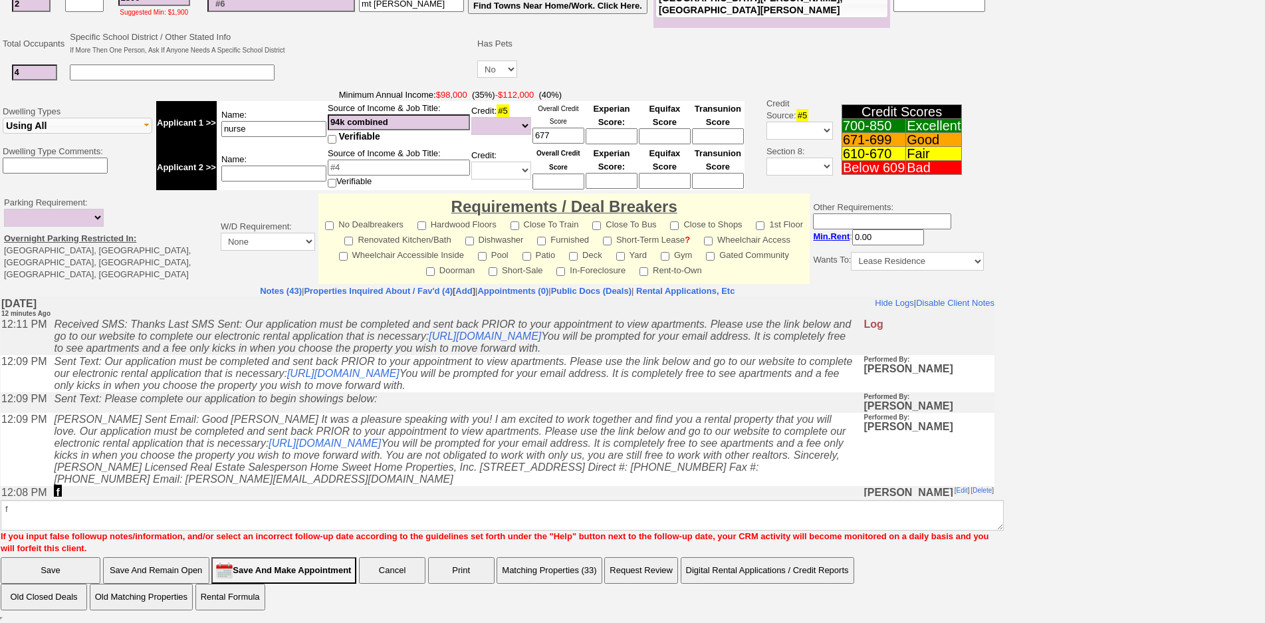
click input "Save" at bounding box center [51, 570] width 100 height 27
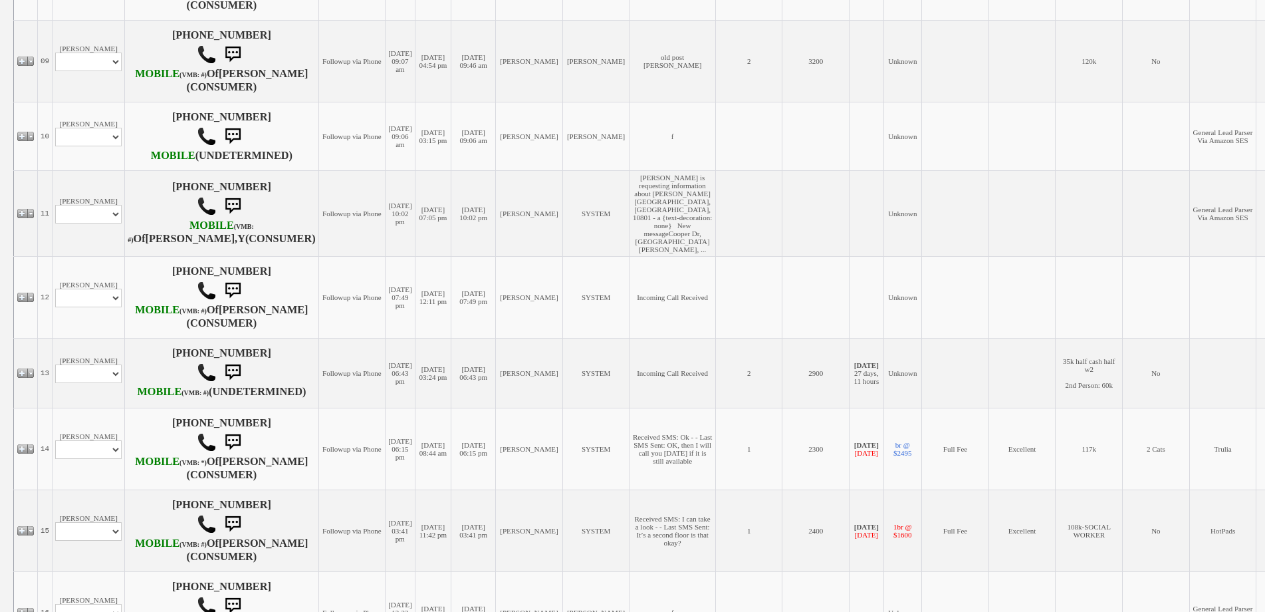
scroll to position [1263, 0]
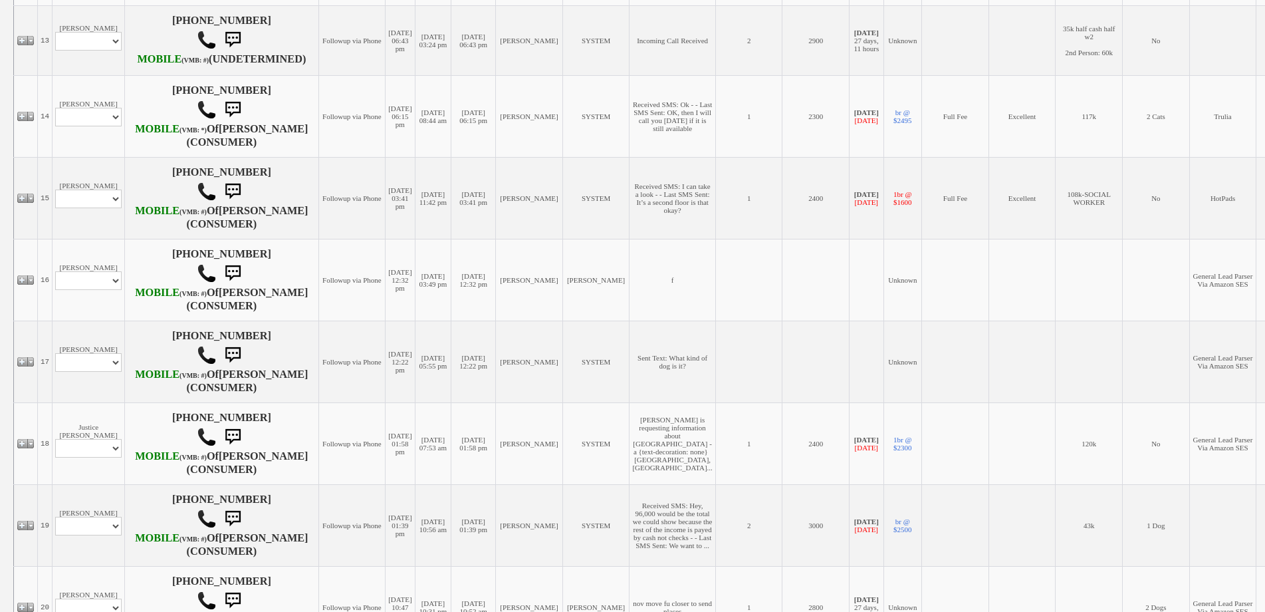
drag, startPoint x: 852, startPoint y: 278, endPoint x: 205, endPoint y: 217, distance: 650.3
click at [849, 75] on tr "Client Notes and Communications Properties Showed or Scheduled for Client Close…" at bounding box center [691, 40] width 1355 height 70
select select "ChangeURL,/crm/custom/edit_client_form.php?redirect=%2Fcrm%2Fclients.php&id=168…"
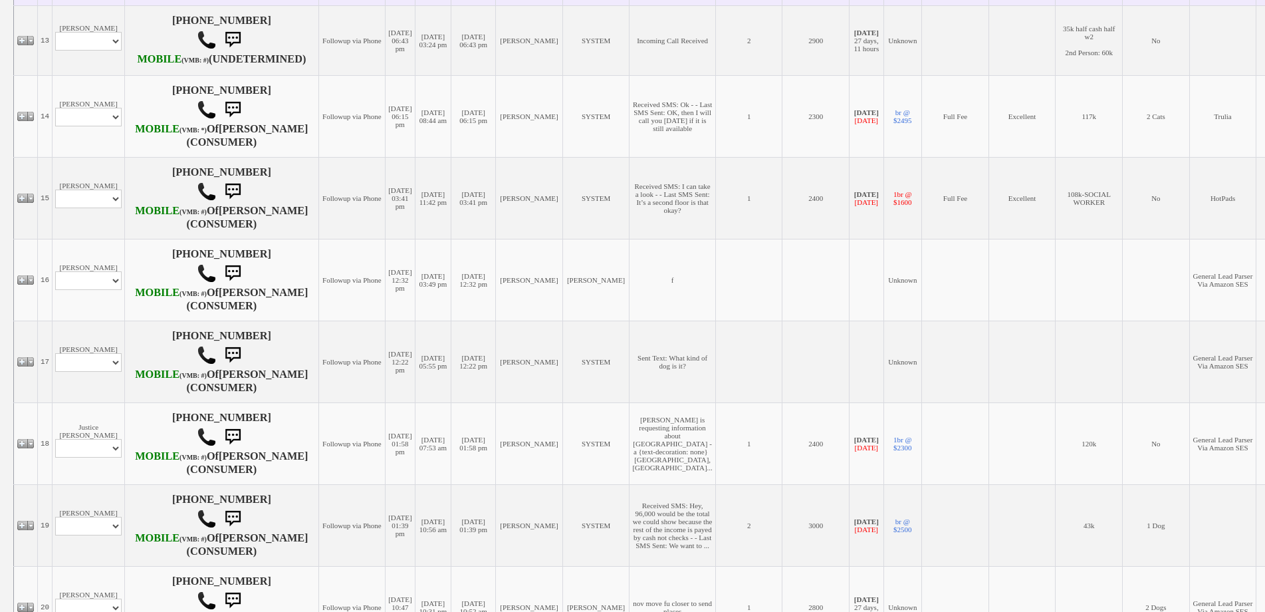
select select
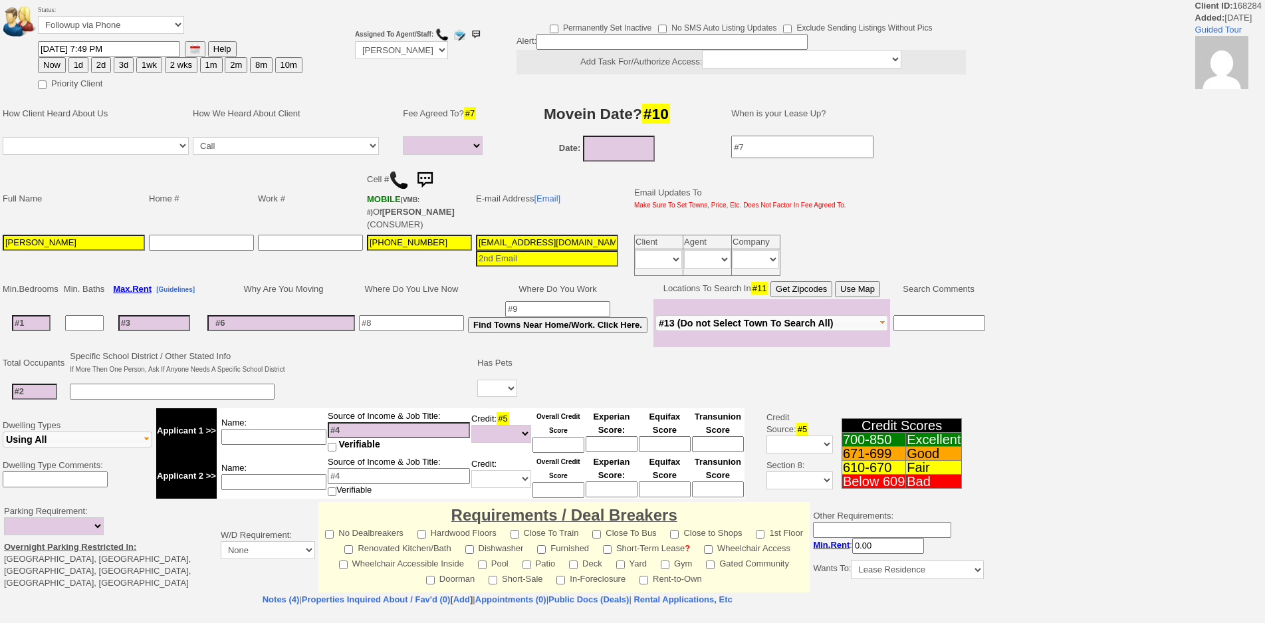
select select
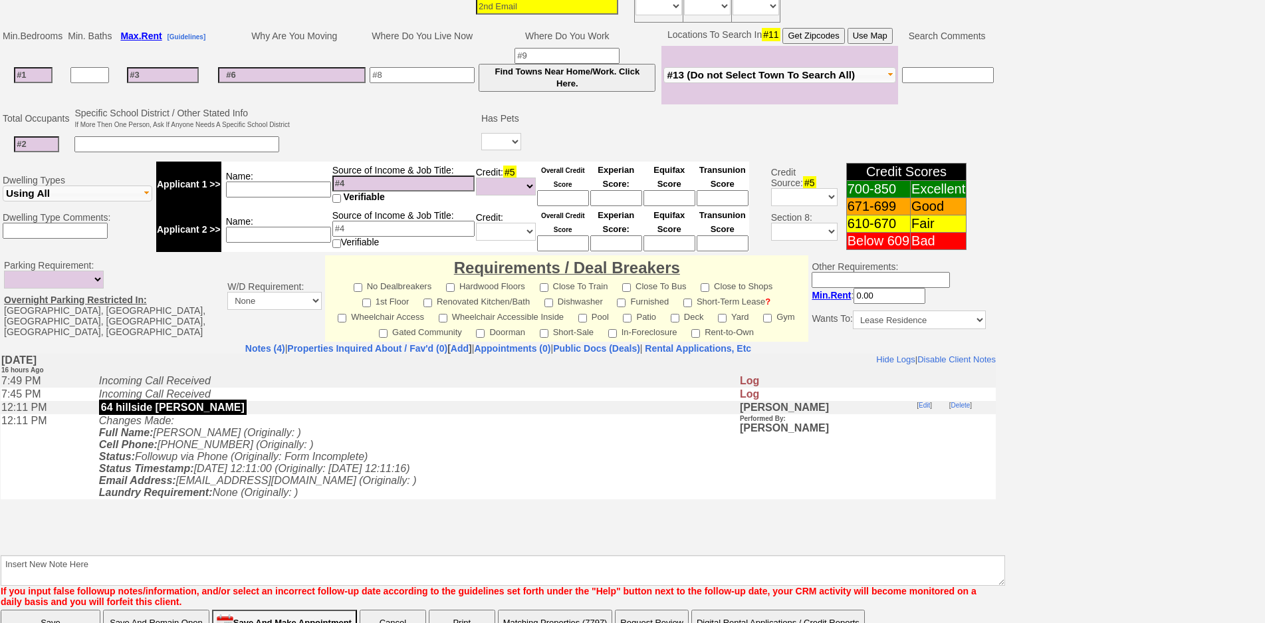
scroll to position [49, 0]
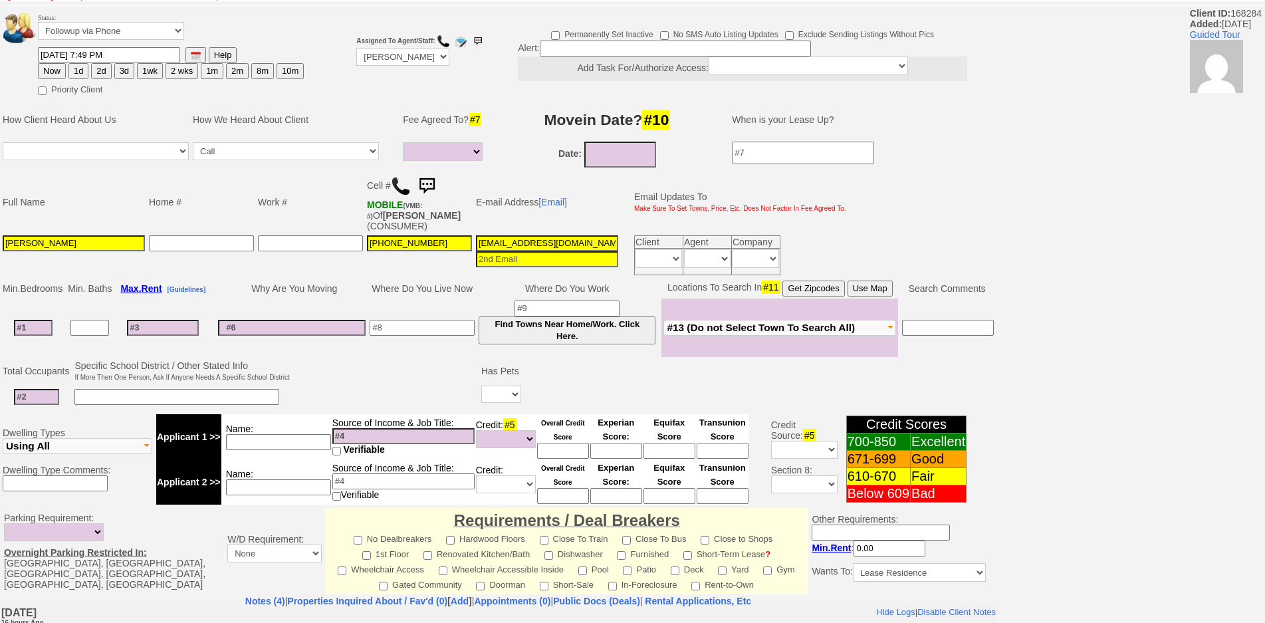
click at [398, 179] on img at bounding box center [401, 186] width 20 height 20
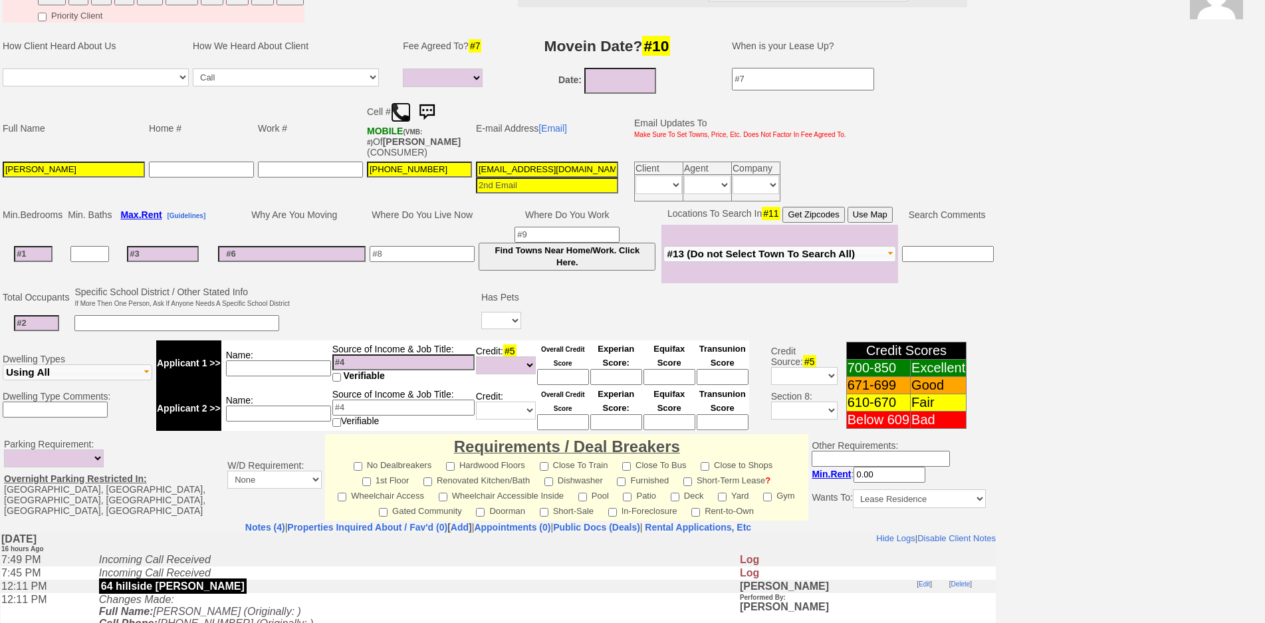
scroll to position [0, 0]
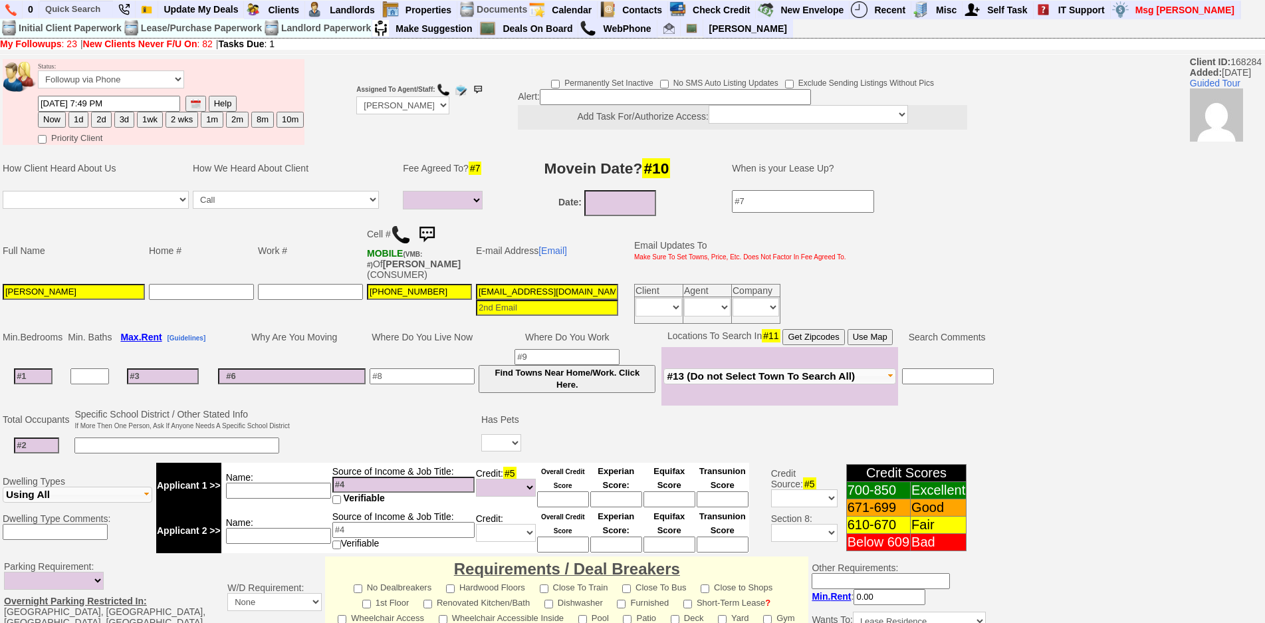
click at [47, 376] on input at bounding box center [33, 376] width 39 height 16
type input "3"
select select
type input "3"
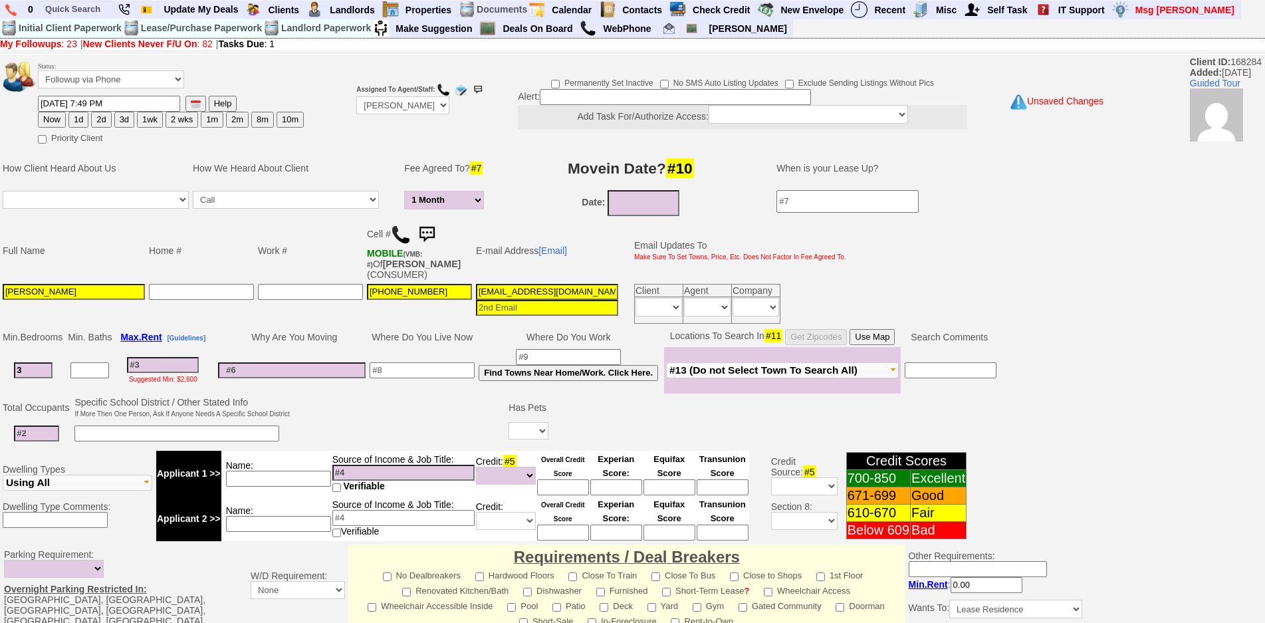
select select
click at [41, 369] on input "3" at bounding box center [33, 370] width 39 height 16
click at [162, 366] on input at bounding box center [163, 365] width 72 height 16
click at [25, 370] on input "3" at bounding box center [33, 370] width 39 height 16
click at [148, 368] on input at bounding box center [163, 365] width 72 height 16
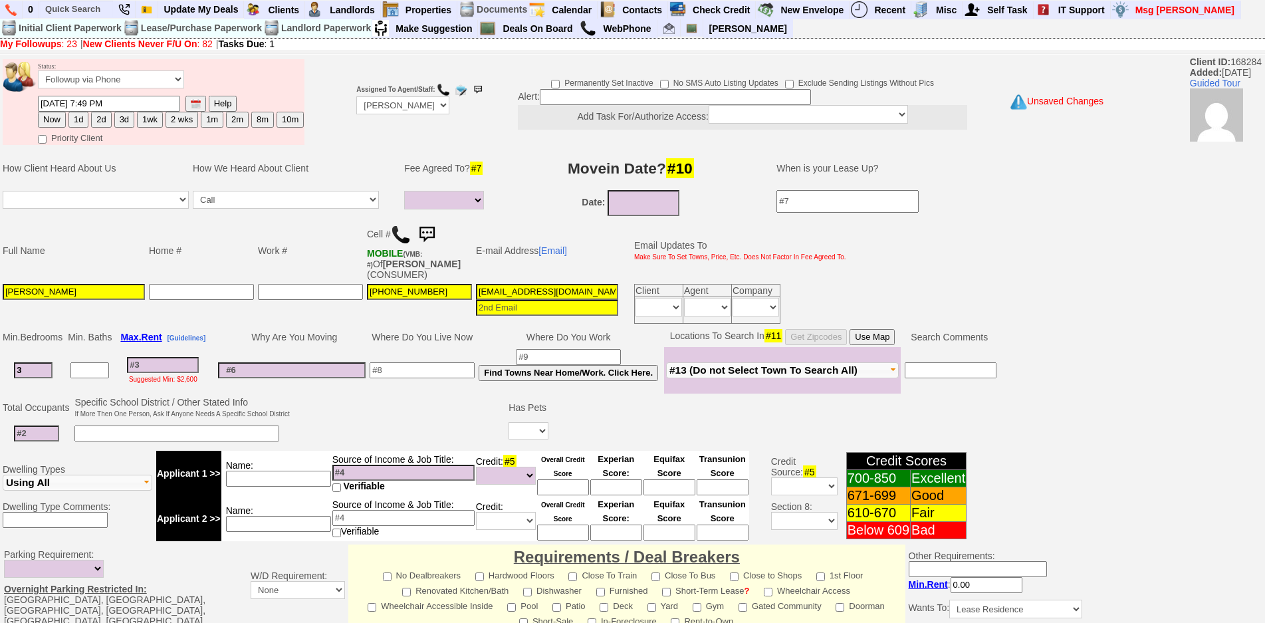
click at [177, 372] on input at bounding box center [163, 365] width 72 height 16
click at [177, 369] on input at bounding box center [163, 365] width 72 height 16
type input "3"
select select
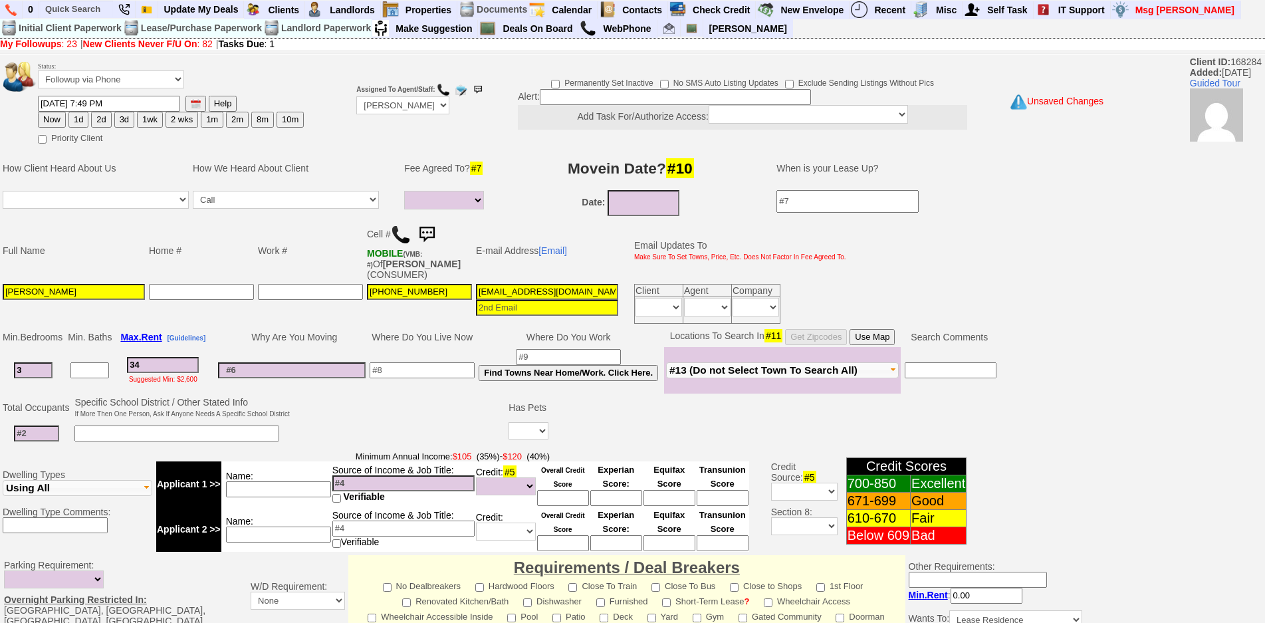
type input "340"
select select
type input "3400"
select select
type input "3400"
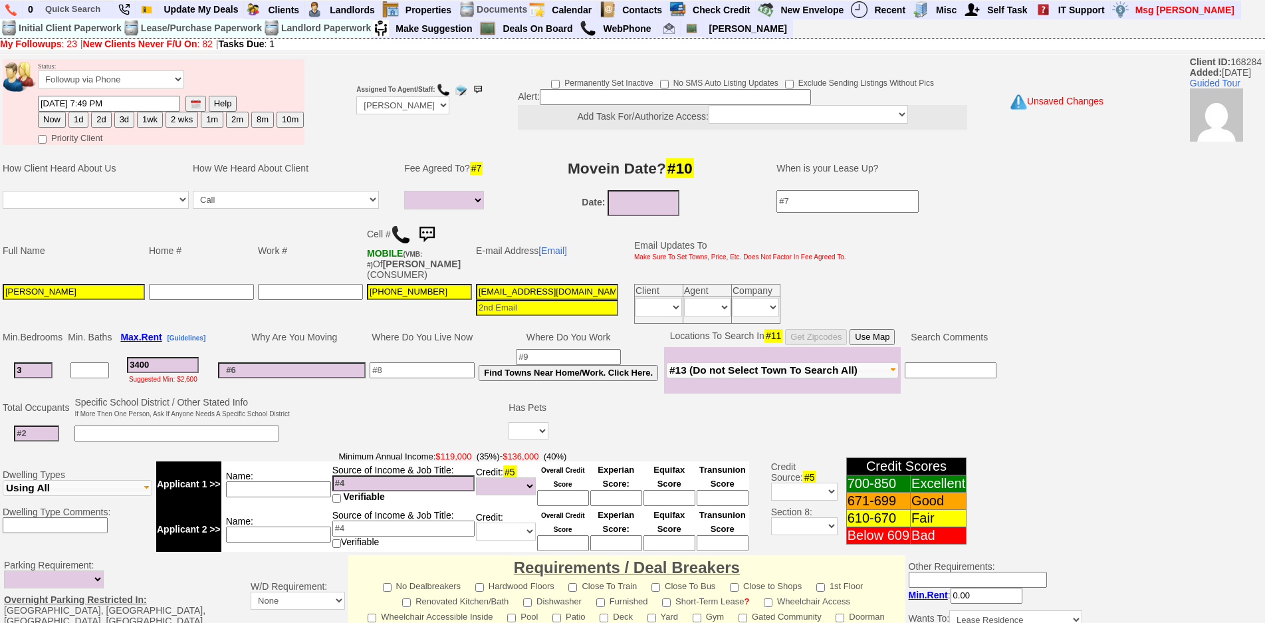
click at [55, 431] on input at bounding box center [36, 433] width 45 height 16
select select
type input "5"
drag, startPoint x: 351, startPoint y: 439, endPoint x: 483, endPoint y: 475, distance: 136.4
click at [352, 447] on tbody "Status: Followup via Phone Followup via Email Followup When Section 8 Property …" at bounding box center [546, 510] width 1093 height 907
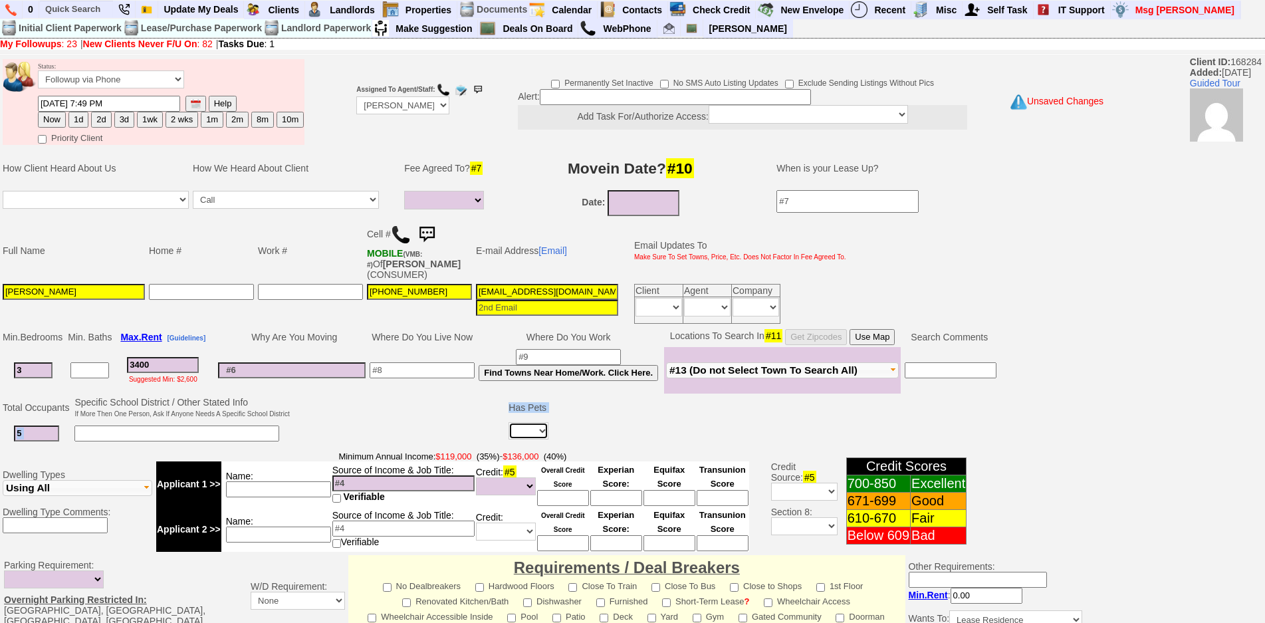
click at [544, 433] on select "Yes No" at bounding box center [529, 430] width 40 height 17
select select "No"
click at [511, 422] on select "Yes No" at bounding box center [529, 430] width 40 height 17
click at [449, 372] on input at bounding box center [422, 370] width 105 height 16
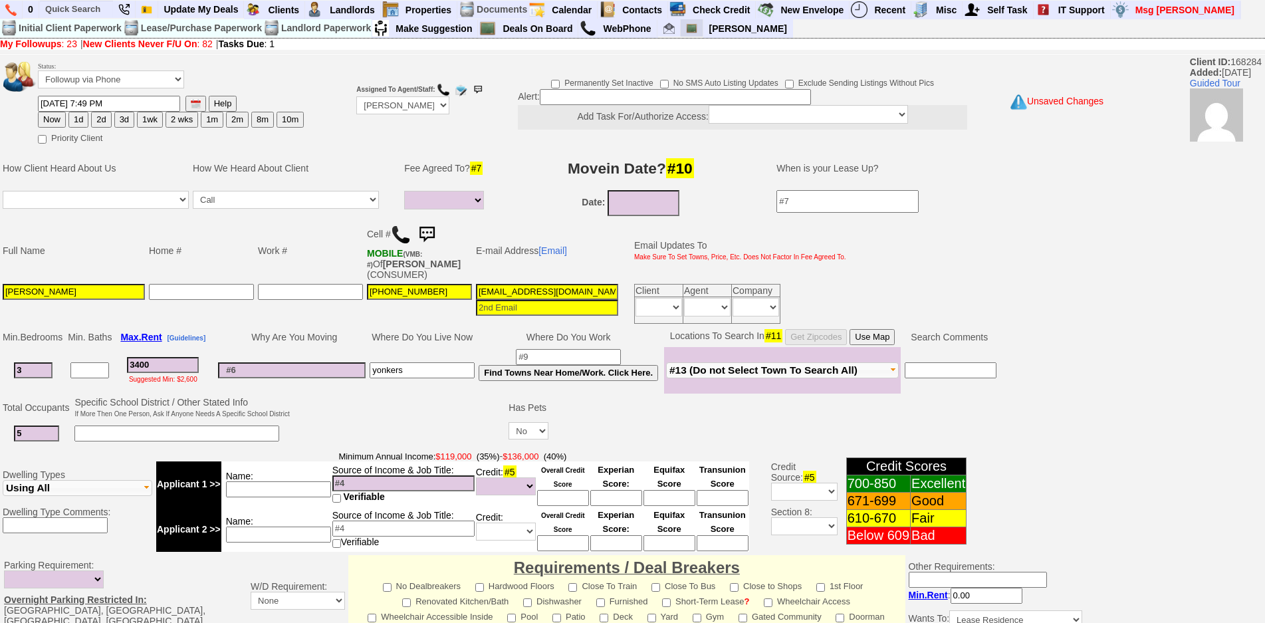
type input "yonkers"
click at [106, 438] on input at bounding box center [176, 433] width 205 height 16
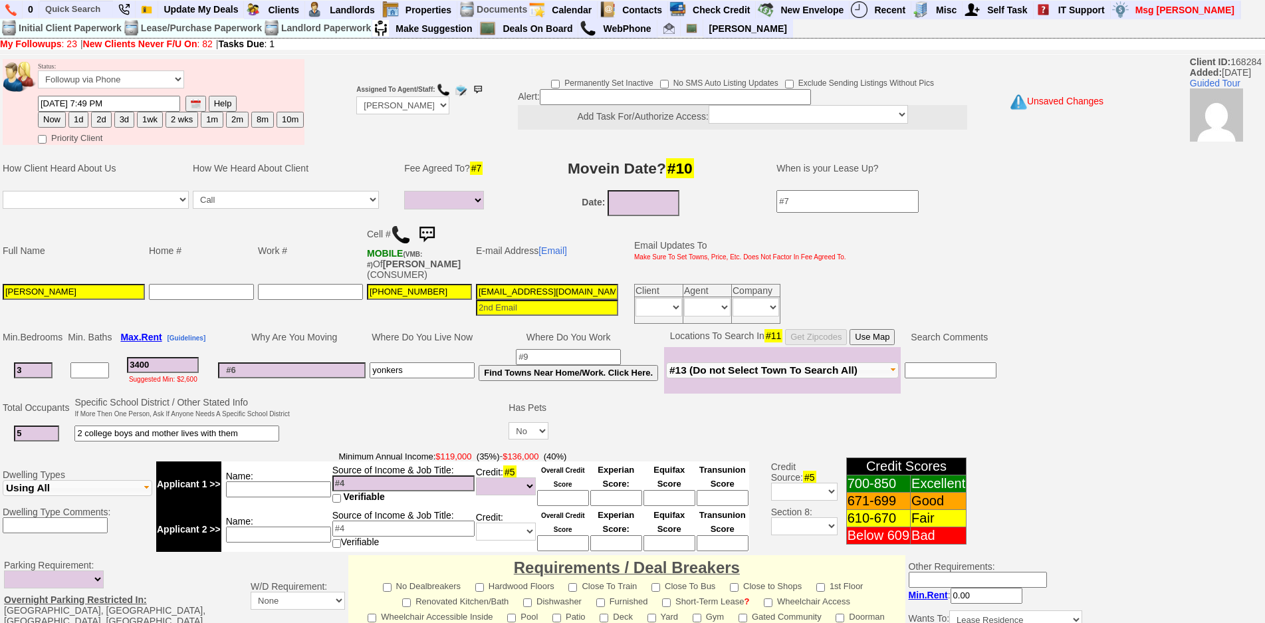
type input "2 college boys and mother lives with them"
click at [303, 495] on input at bounding box center [278, 489] width 105 height 16
click at [283, 485] on input "petrit" at bounding box center [278, 489] width 105 height 16
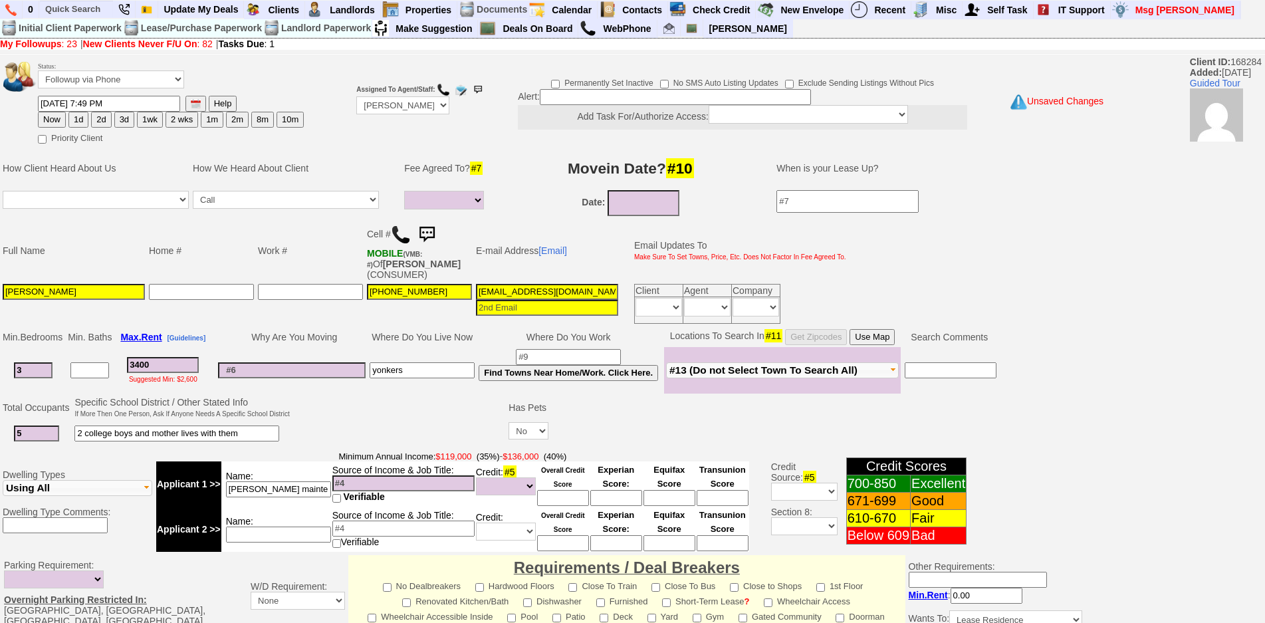
type input "petrit maintenance"
click at [375, 487] on input at bounding box center [403, 483] width 142 height 16
type input "67k"
click at [300, 531] on input at bounding box center [278, 534] width 105 height 16
type input "wife"
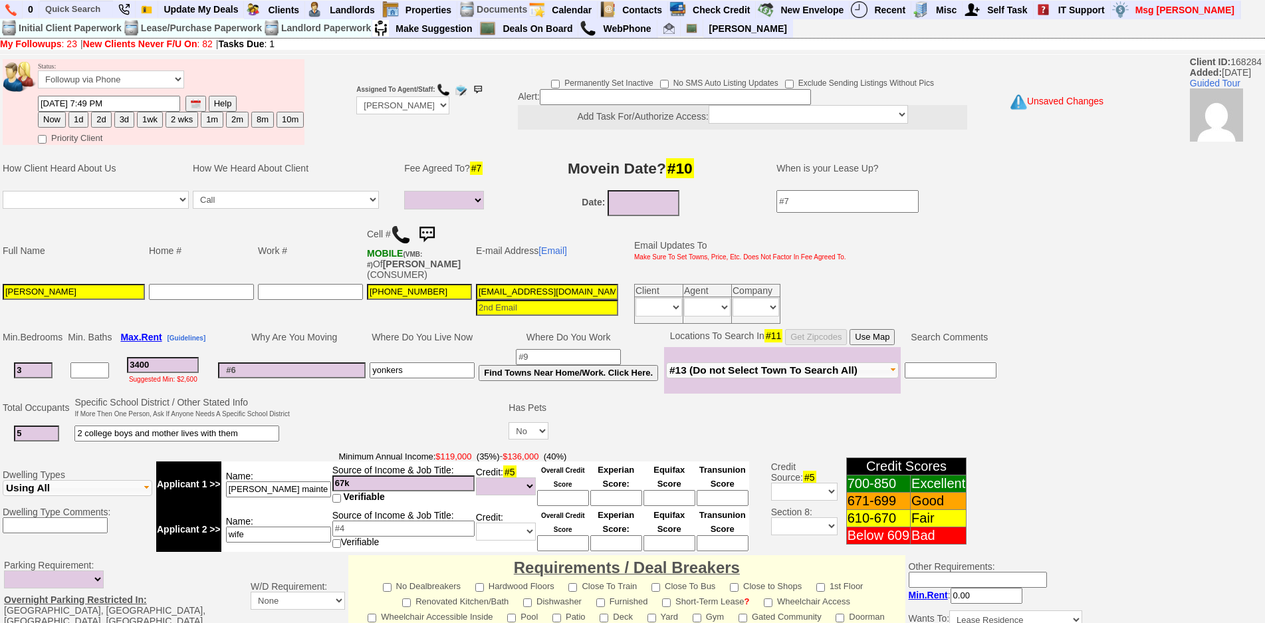
click at [352, 529] on input at bounding box center [403, 528] width 142 height 16
type input "56k"
click at [423, 455] on font "Minimum Annual Income: $119,000 (35%)" at bounding box center [418, 456] width 161 height 10
click at [275, 542] on input "wife" at bounding box center [278, 534] width 105 height 16
click at [350, 526] on input "56k" at bounding box center [403, 528] width 142 height 16
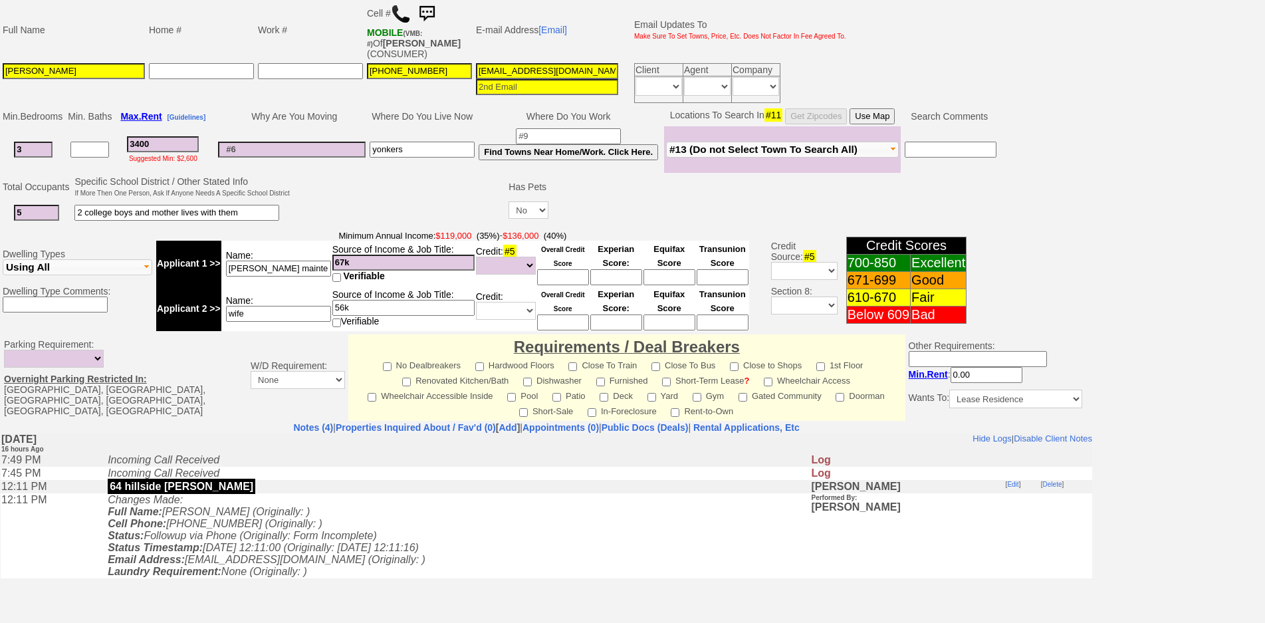
scroll to position [335, 0]
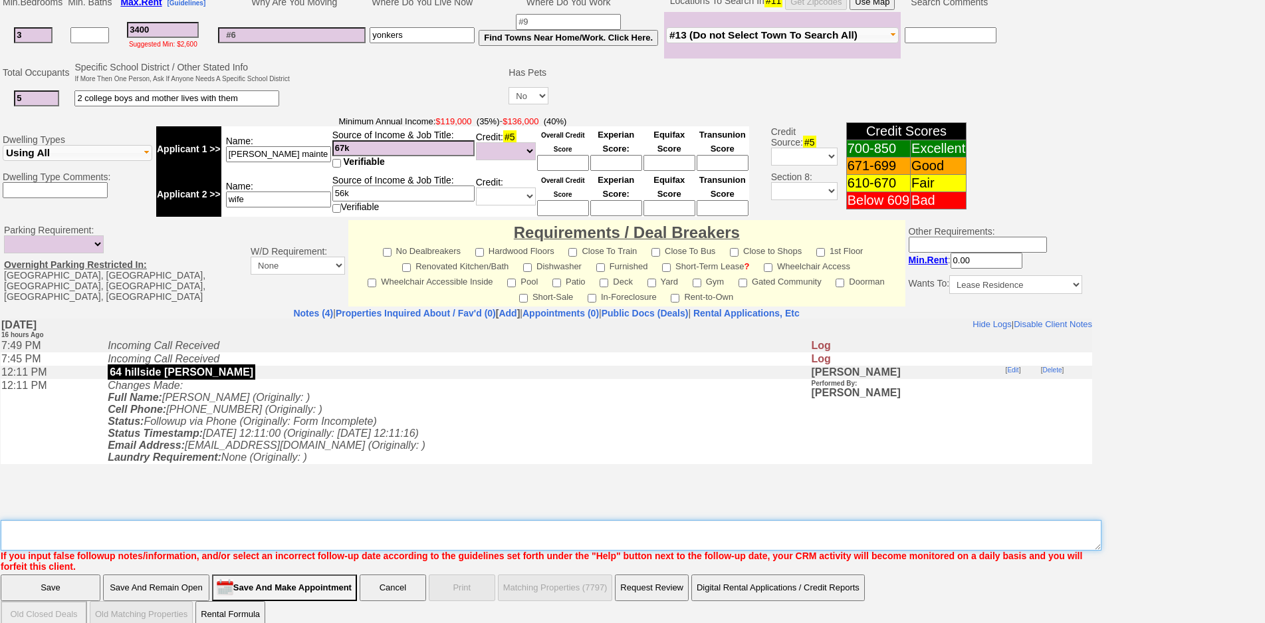
click at [516, 522] on textarea "Insert New Note Here" at bounding box center [551, 535] width 1101 height 31
type textarea "1"
click at [78, 538] on textarea "Insert New Note Here" at bounding box center [551, 535] width 1101 height 31
type textarea "son works and makes 30k"
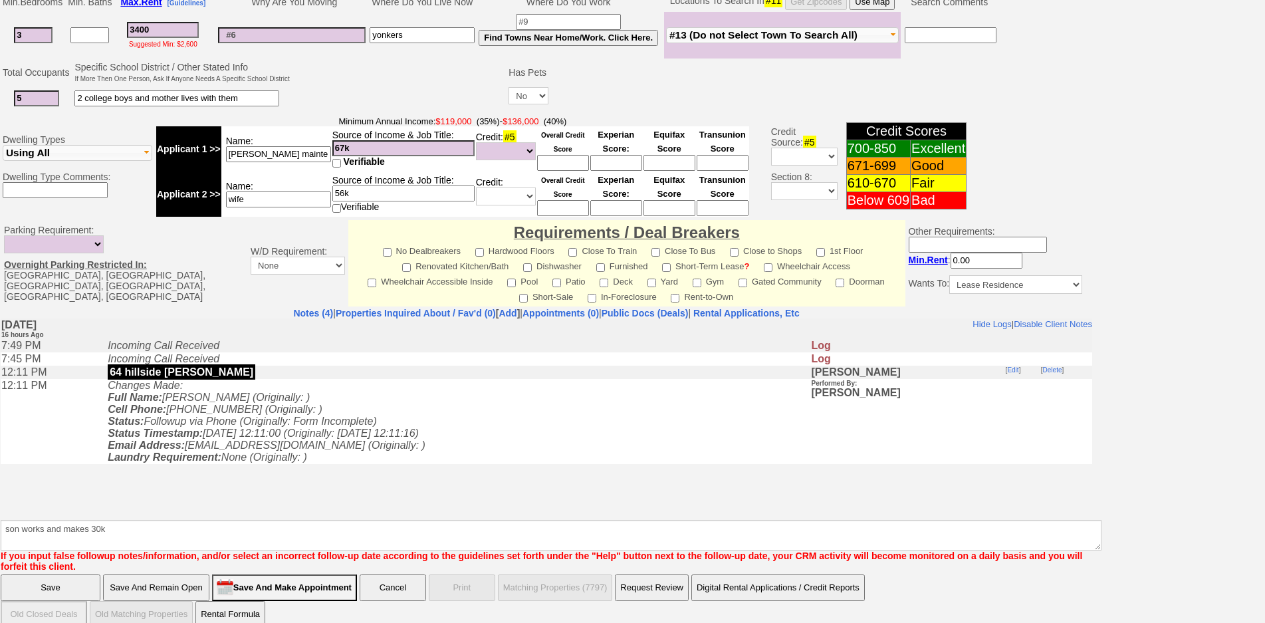
click at [277, 516] on body "Hide Logs | Disable Client Notes Include Logs (3) | Disable Client Notes Friday…" at bounding box center [547, 417] width 1092 height 199
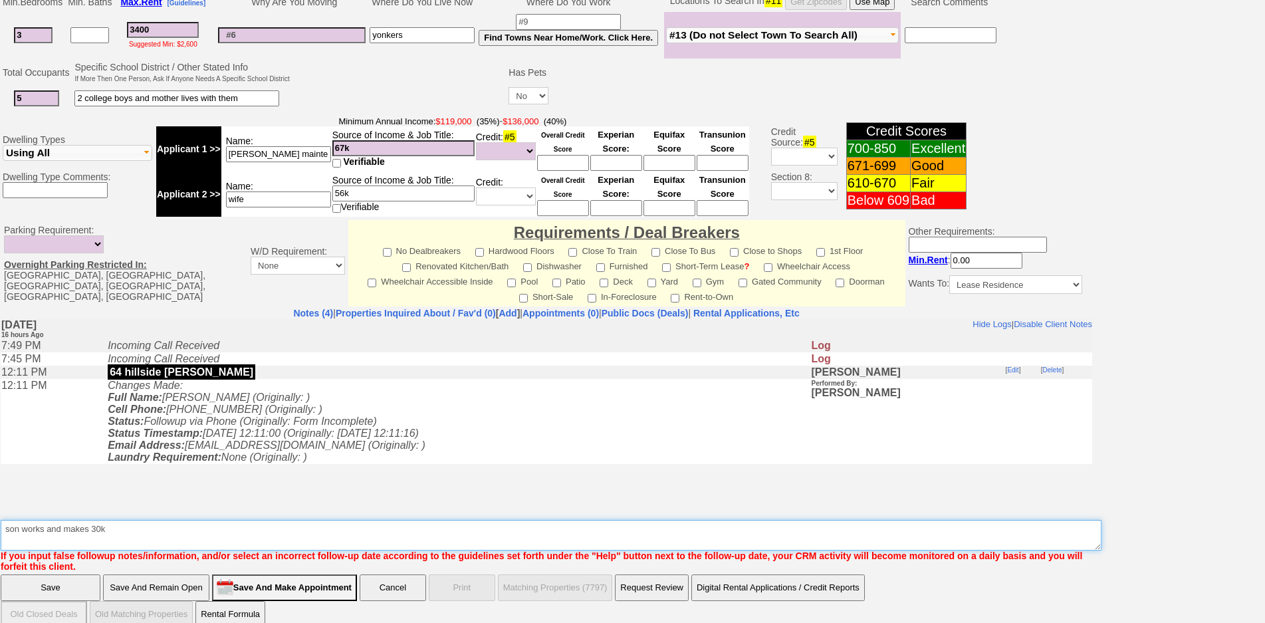
click at [280, 526] on textarea "Insert New Note Here" at bounding box center [551, 535] width 1101 height 31
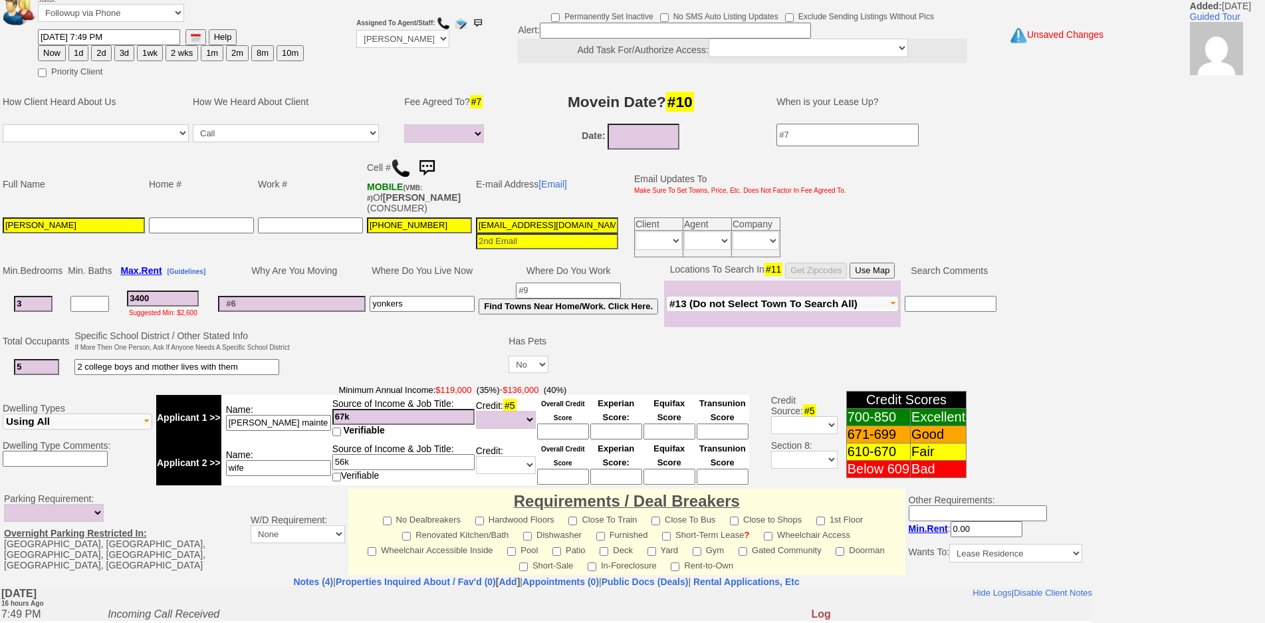
scroll to position [3, 0]
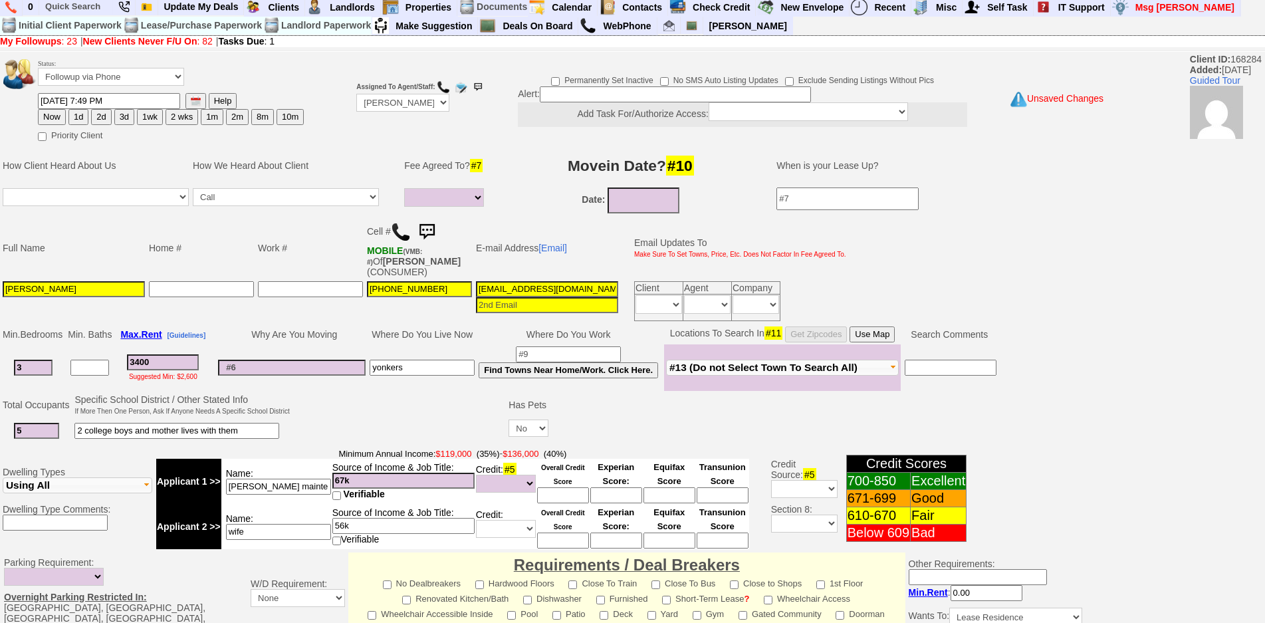
click at [296, 362] on input at bounding box center [292, 368] width 148 height 16
click at [557, 495] on input at bounding box center [563, 495] width 52 height 16
type input "650"
click at [596, 436] on td at bounding box center [819, 430] width 538 height 27
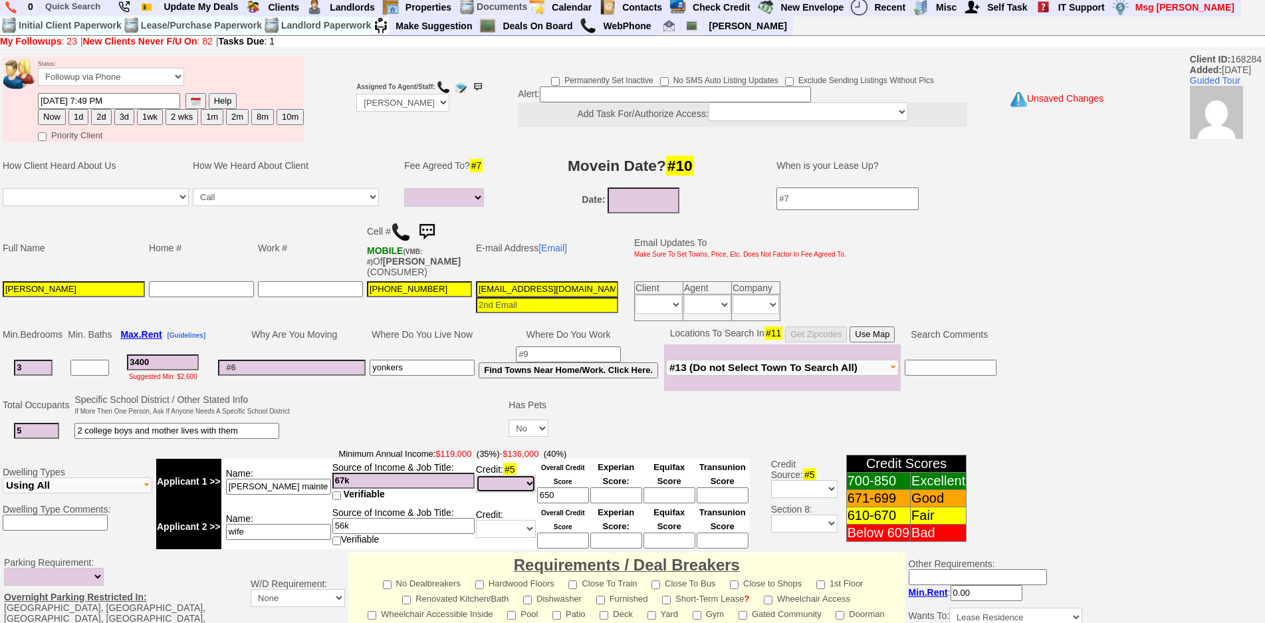
click at [506, 481] on select "Unknown Bad (Below 609) Fair (610-670) Good (671-699) Excellent (700-850) None" at bounding box center [506, 484] width 60 height 18
click at [476, 475] on select "Unknown Bad (Below 609) Fair (610-670) Good (671-699) Excellent (700-850) None" at bounding box center [506, 484] width 60 height 18
click at [271, 360] on input at bounding box center [292, 368] width 148 height 16
click at [510, 487] on select "Unknown Bad (Below 609) Fair (610-670) Good (671-699) Excellent (700-850) None" at bounding box center [506, 484] width 60 height 18
select select "Good"
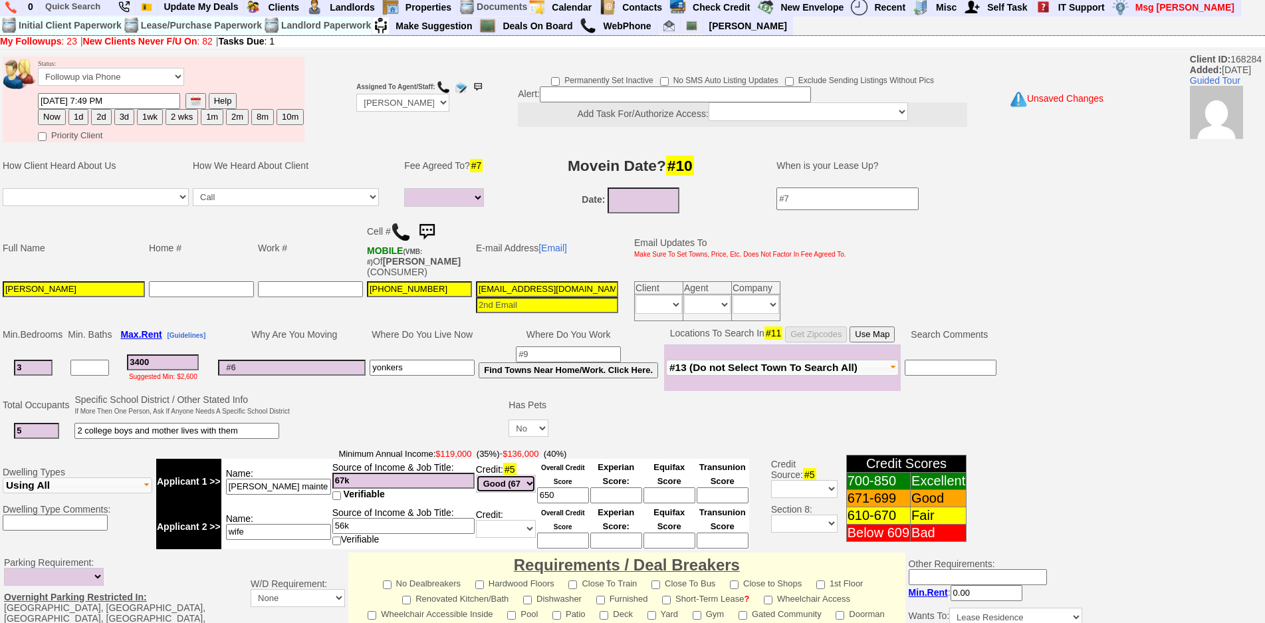
click at [476, 475] on select "Unknown Bad (Below 609) Fair (610-670) Good (671-699) Excellent (700-850) None" at bounding box center [506, 484] width 60 height 18
drag, startPoint x: 562, startPoint y: 493, endPoint x: 477, endPoint y: 492, distance: 85.1
click at [477, 492] on tr "Applicant 1 >> Name: petrit maintenance Source of Income & Job Title: 67k Verif…" at bounding box center [452, 481] width 593 height 45
type input "700s"
click at [892, 330] on button "Use Map" at bounding box center [872, 334] width 45 height 16
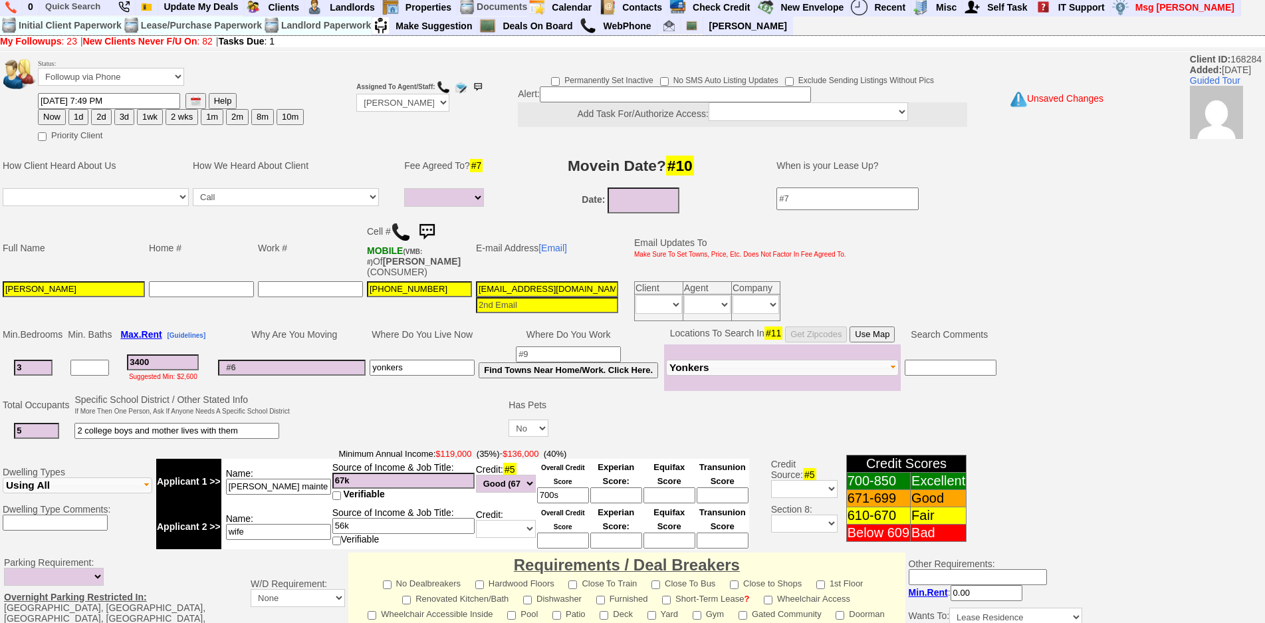
click at [318, 372] on input at bounding box center [292, 368] width 148 height 16
click at [365, 344] on td at bounding box center [292, 367] width 152 height 47
click at [443, 340] on td "Where Do You Live Now" at bounding box center [422, 334] width 109 height 20
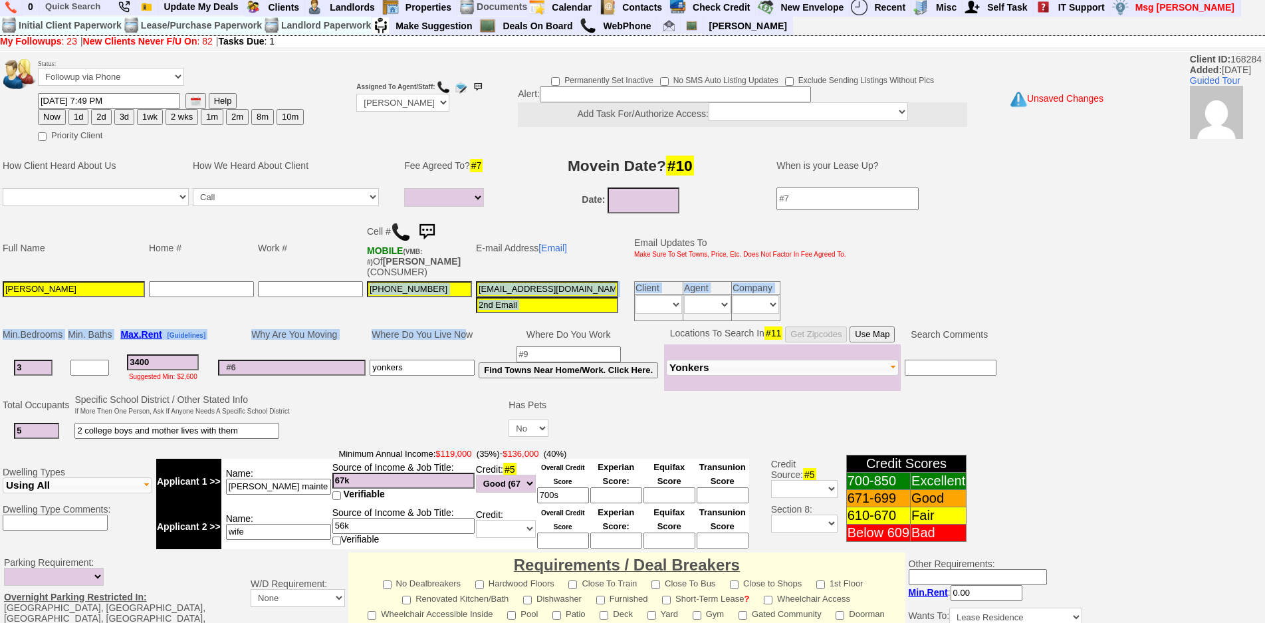
drag, startPoint x: 471, startPoint y: 336, endPoint x: 200, endPoint y: 319, distance: 271.7
click at [200, 319] on tbody "Status: Followup via Phone Followup via Email Followup When Section 8 Property …" at bounding box center [546, 507] width 1093 height 907
click at [208, 311] on td at bounding box center [201, 301] width 109 height 44
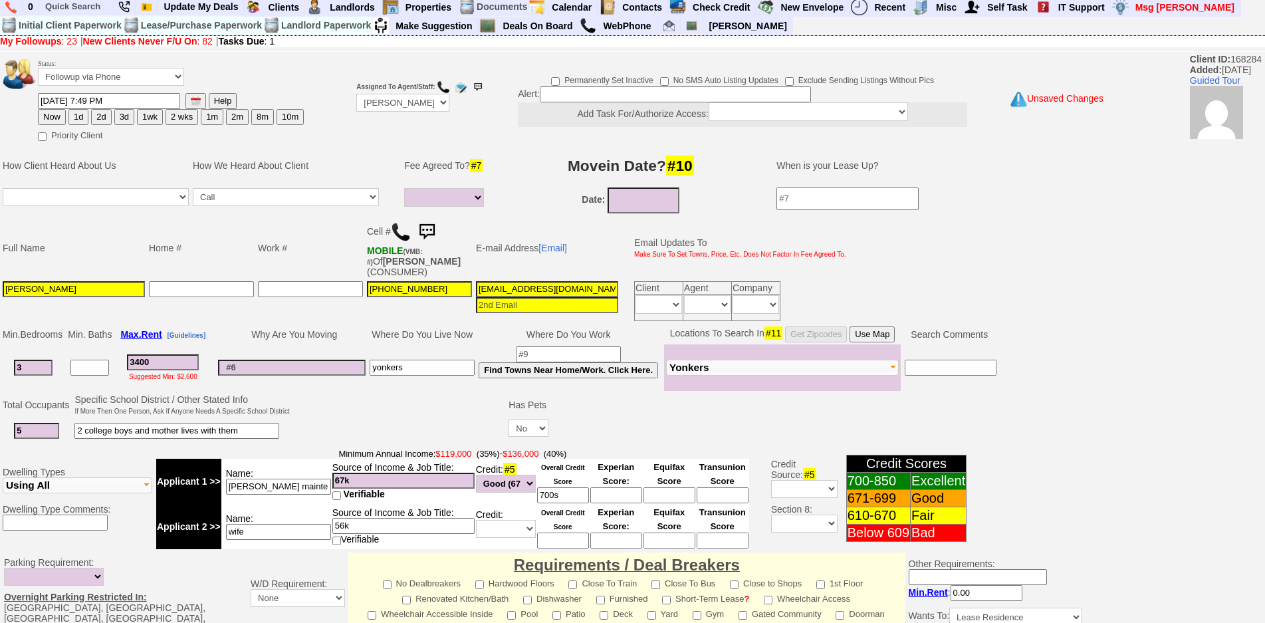
click at [104, 115] on button "2d" at bounding box center [101, 117] width 20 height 16
type input "10/06/2025 12:23 PM"
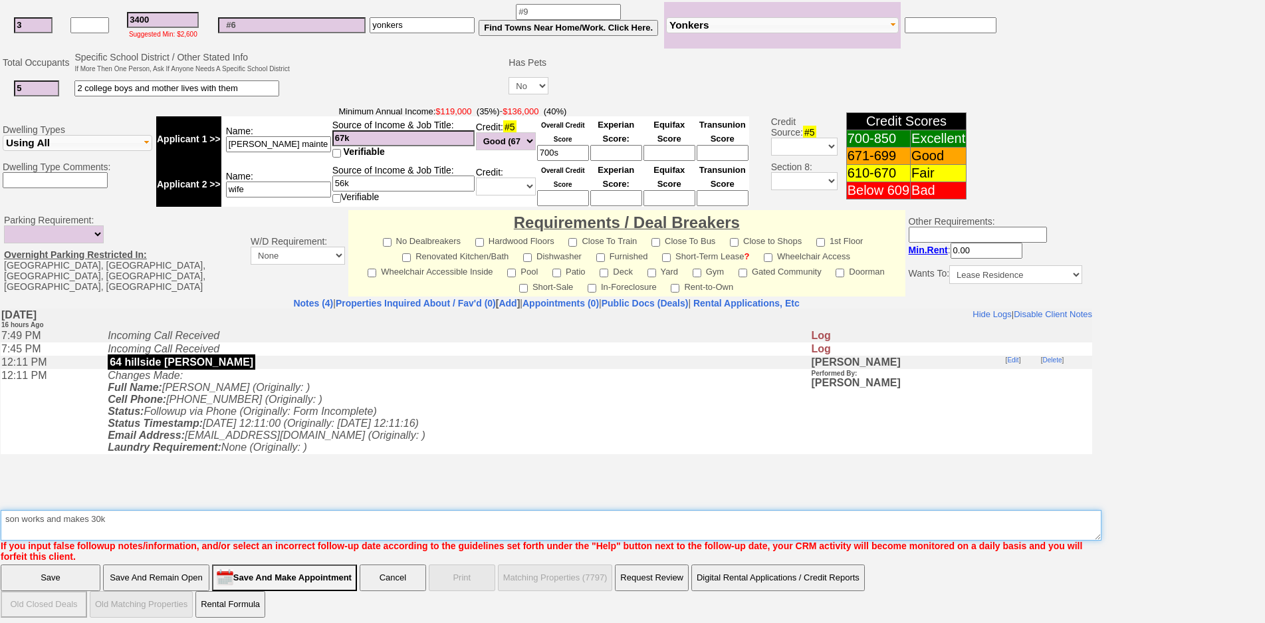
click at [334, 515] on textarea "Insert New Note Here" at bounding box center [551, 525] width 1101 height 31
drag, startPoint x: 106, startPoint y: 517, endPoint x: 120, endPoint y: 514, distance: 14.2
click at [107, 517] on textarea "Insert New Note Here" at bounding box center [551, 525] width 1101 height 31
click at [130, 512] on textarea "Insert New Note Here" at bounding box center [551, 525] width 1101 height 31
type textarea "son works and makes 30k - monday morning 1130 fu"
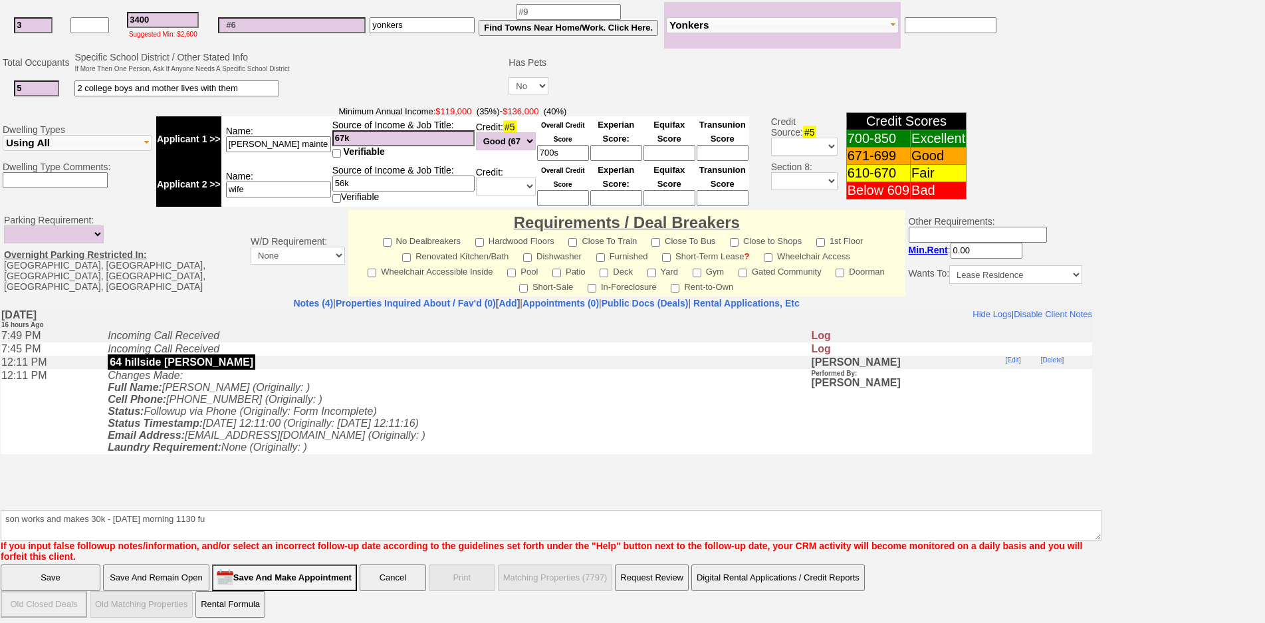
click at [162, 565] on input "Save And Remain Open" at bounding box center [156, 577] width 106 height 27
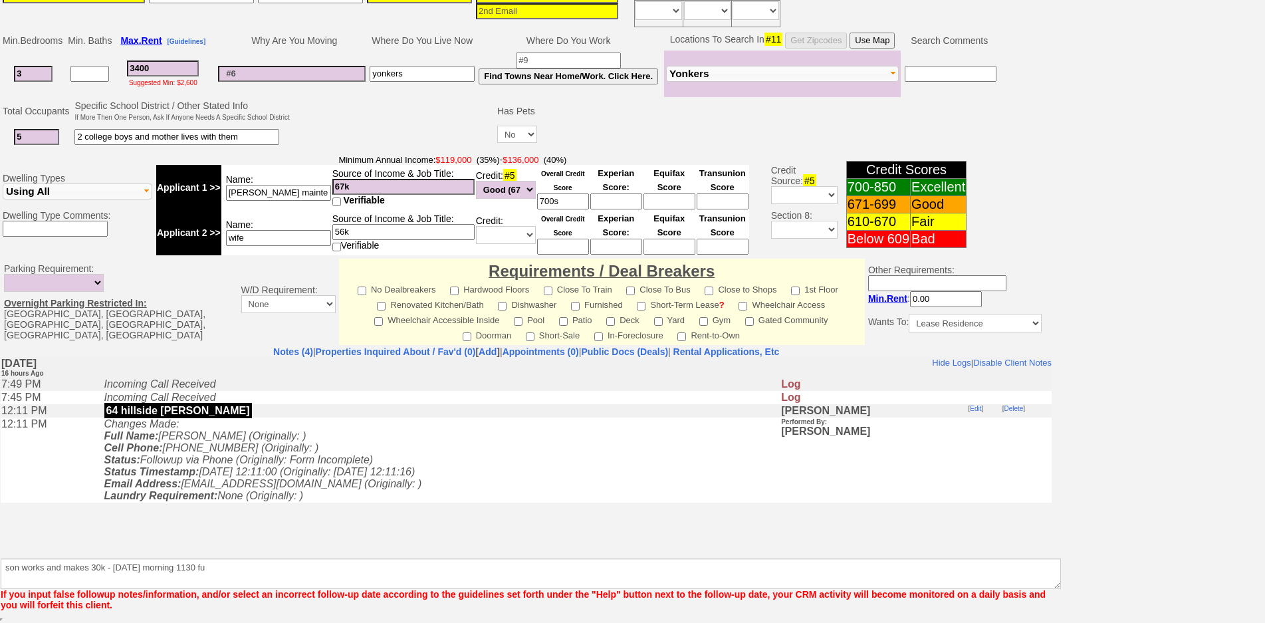
scroll to position [297, 0]
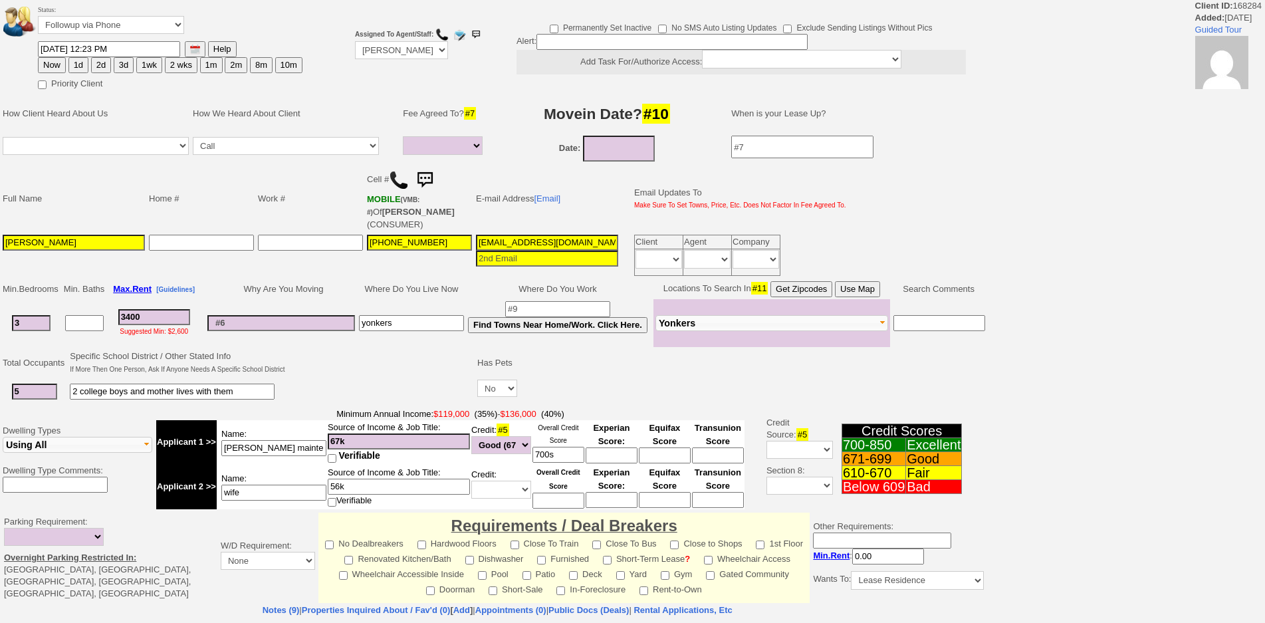
select select
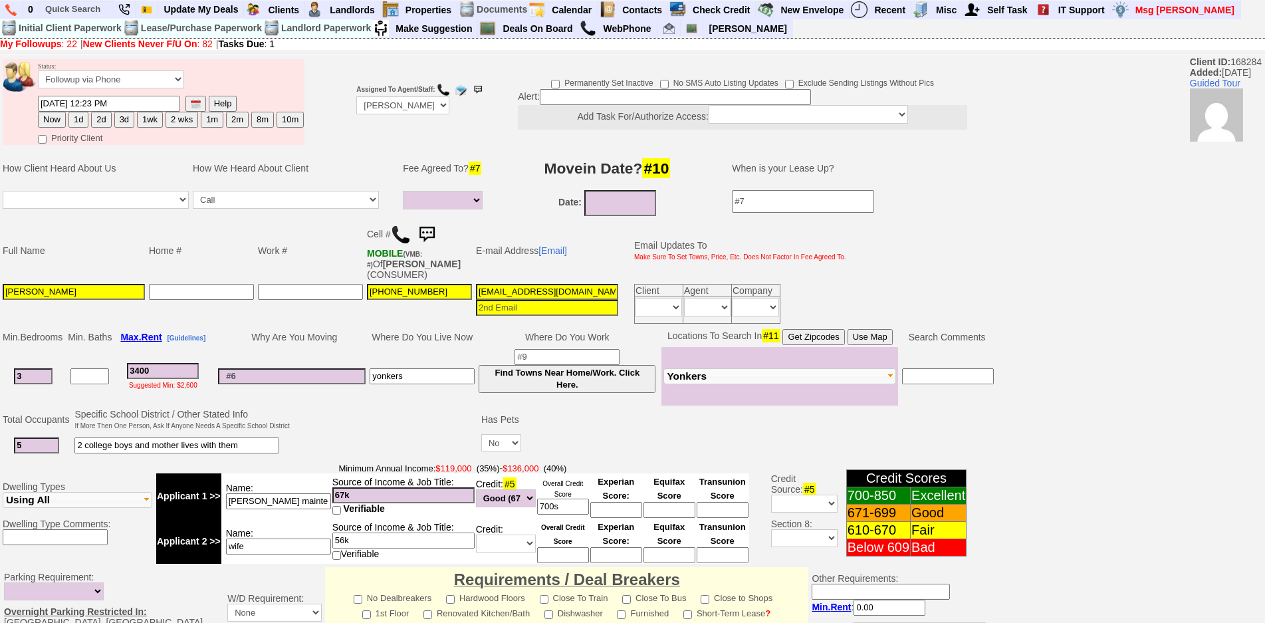
click at [435, 230] on img at bounding box center [426, 234] width 27 height 27
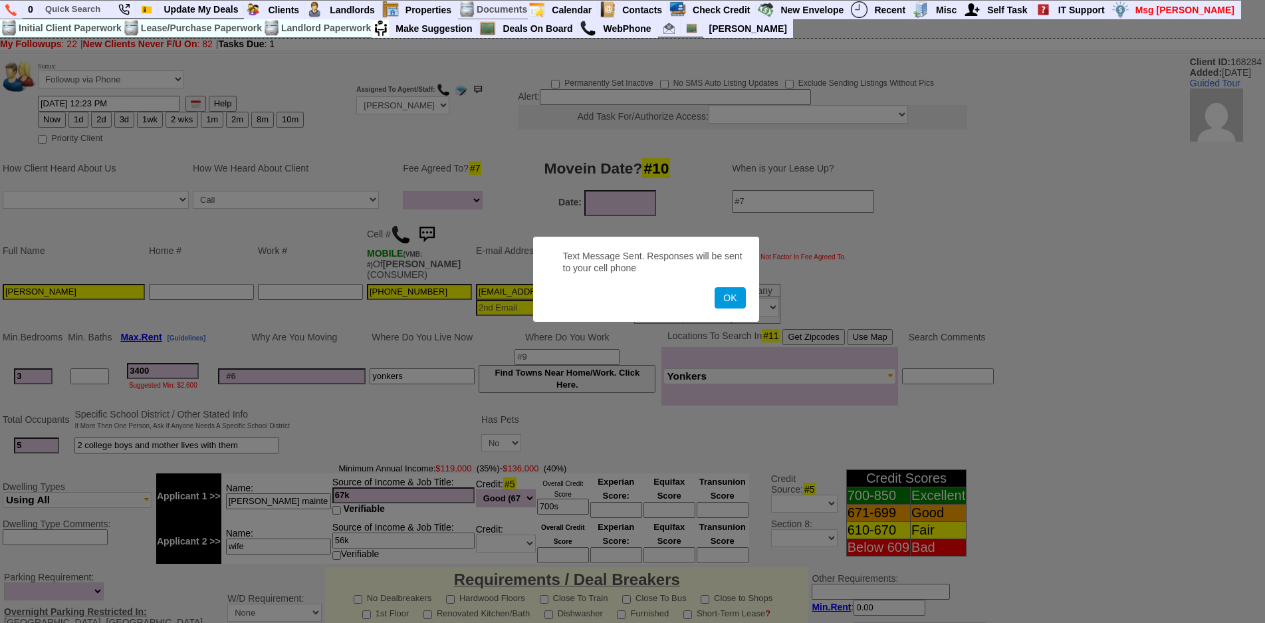
click at [715, 287] on button "OK" at bounding box center [730, 297] width 31 height 21
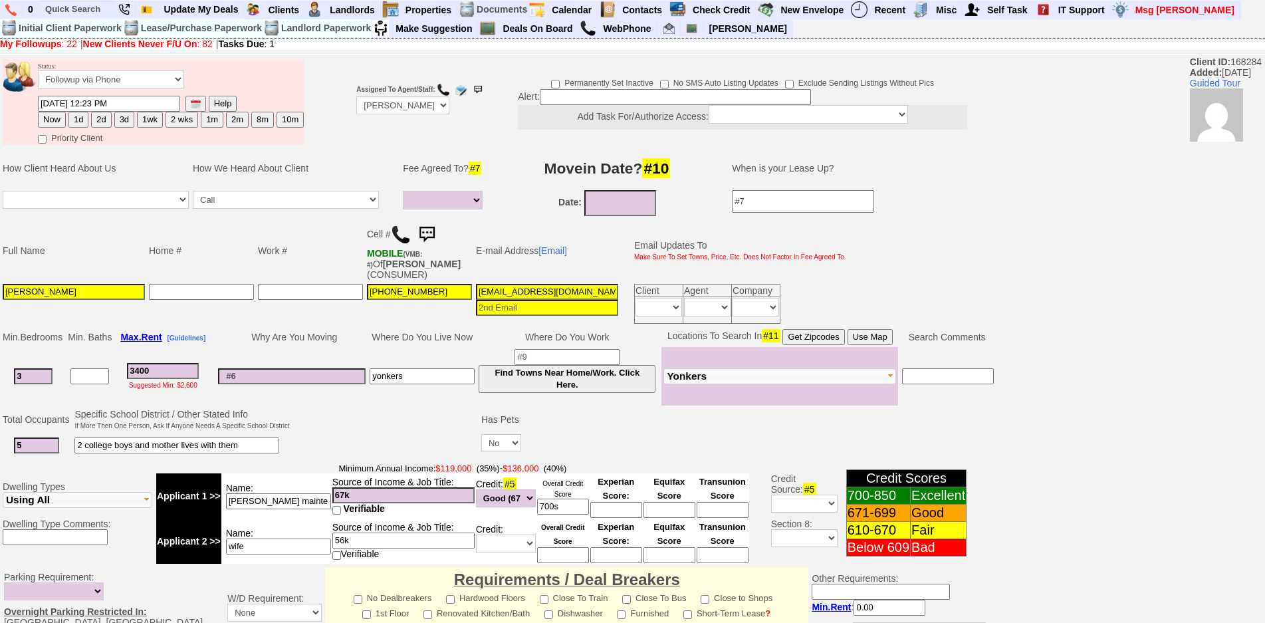
click at [435, 230] on img at bounding box center [426, 234] width 27 height 27
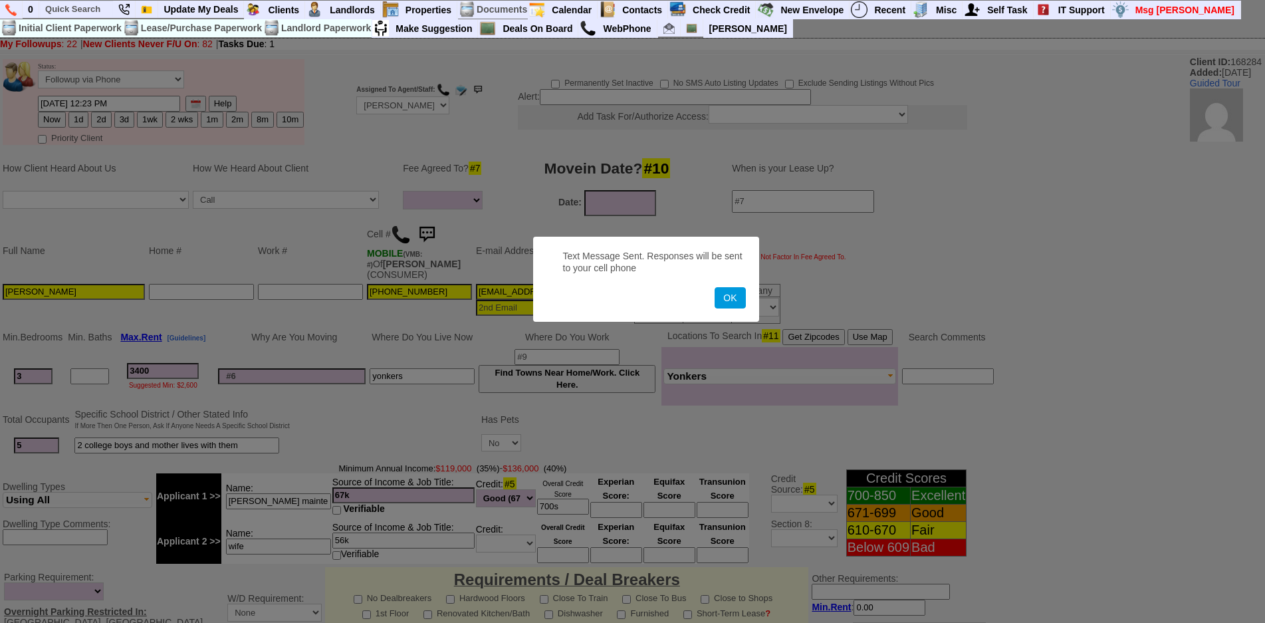
click at [715, 287] on button "OK" at bounding box center [730, 297] width 31 height 21
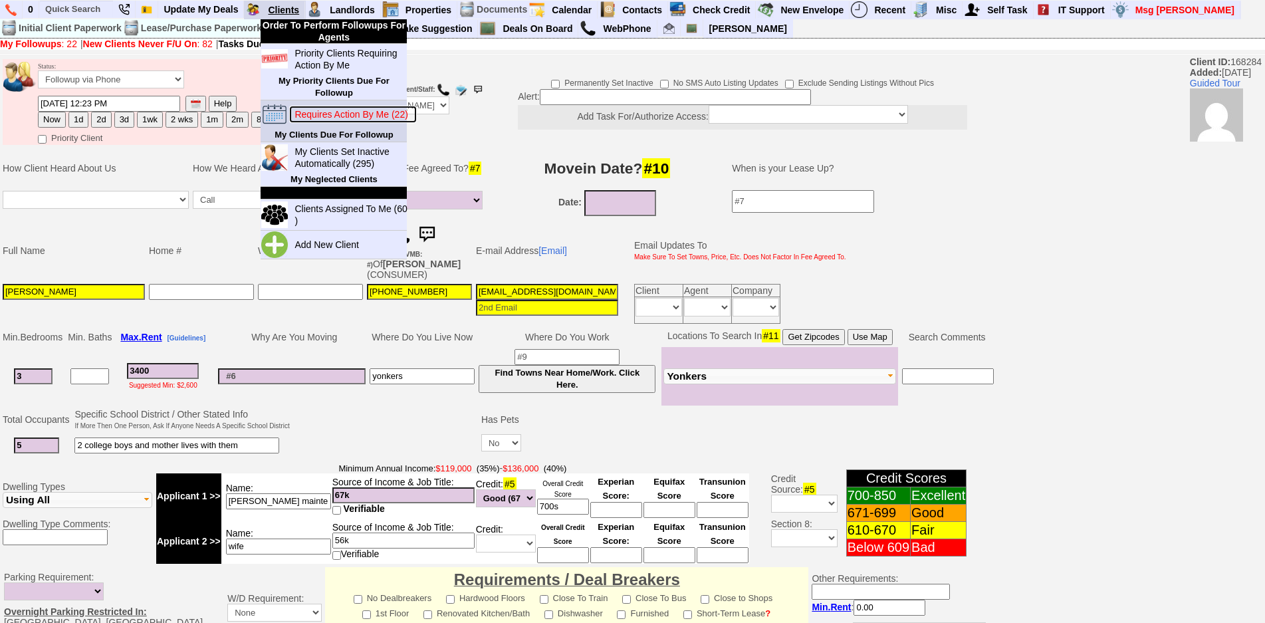
drag, startPoint x: 342, startPoint y: 116, endPoint x: 281, endPoint y: 6, distance: 126.2
click at [344, 118] on blink "Requires Action By Me (22)" at bounding box center [350, 114] width 113 height 11
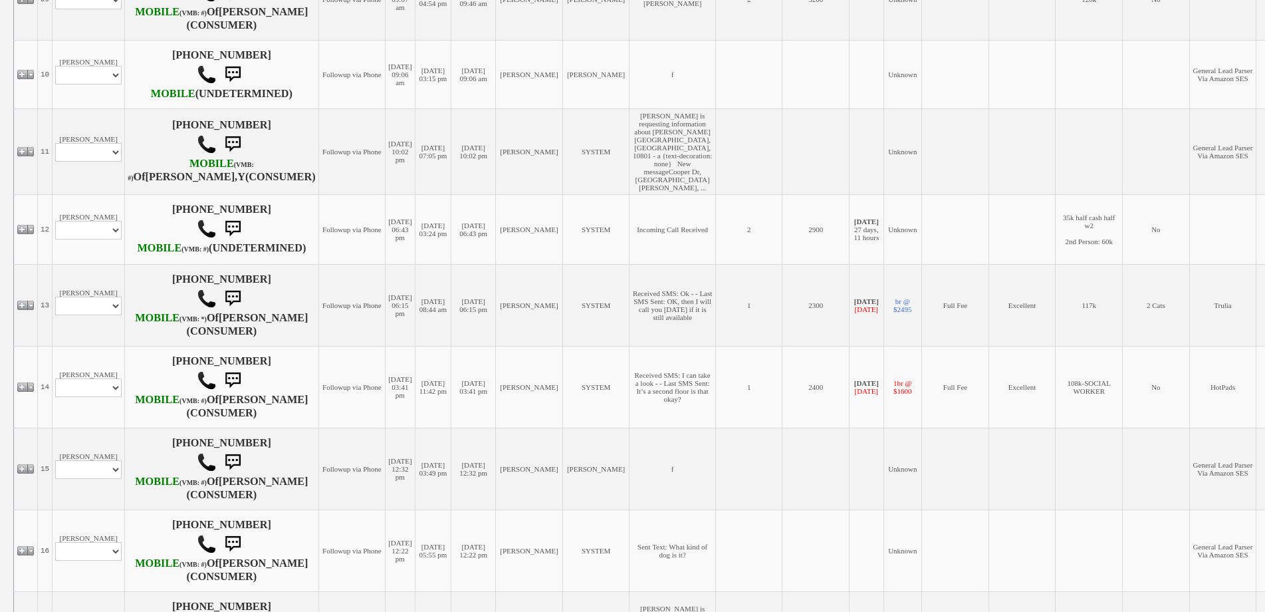
scroll to position [997, 0]
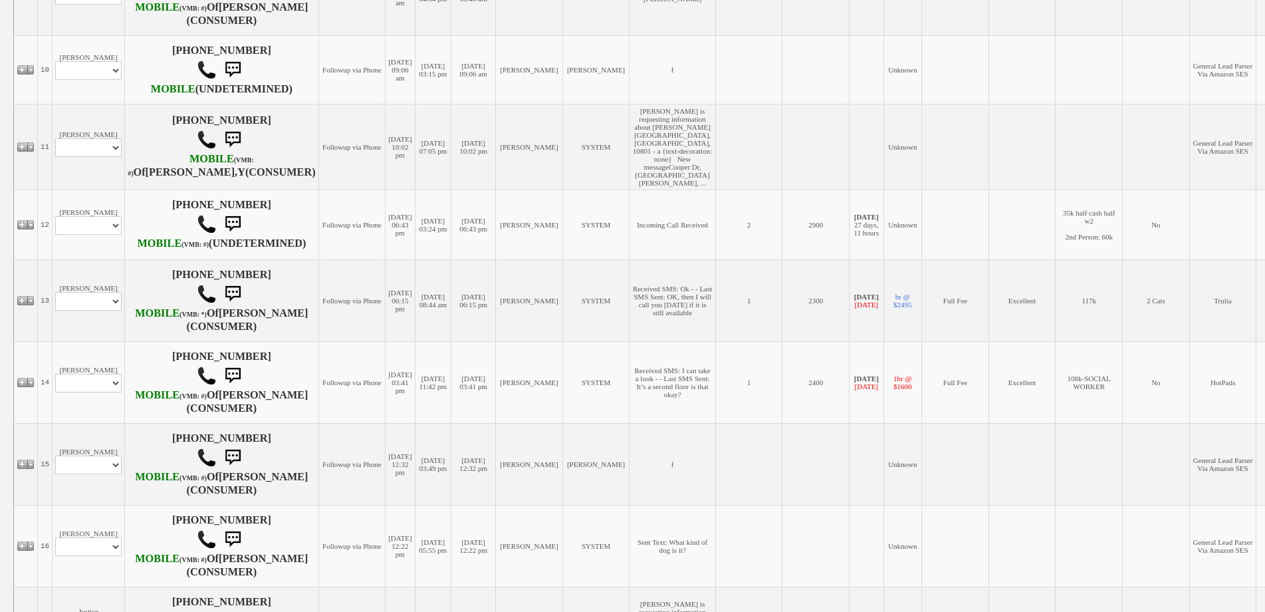
select select "ChangeURL,/crm/custom/edit_client_form.php?redirect=%2Fcrm%2Fclients.php&id=168…"
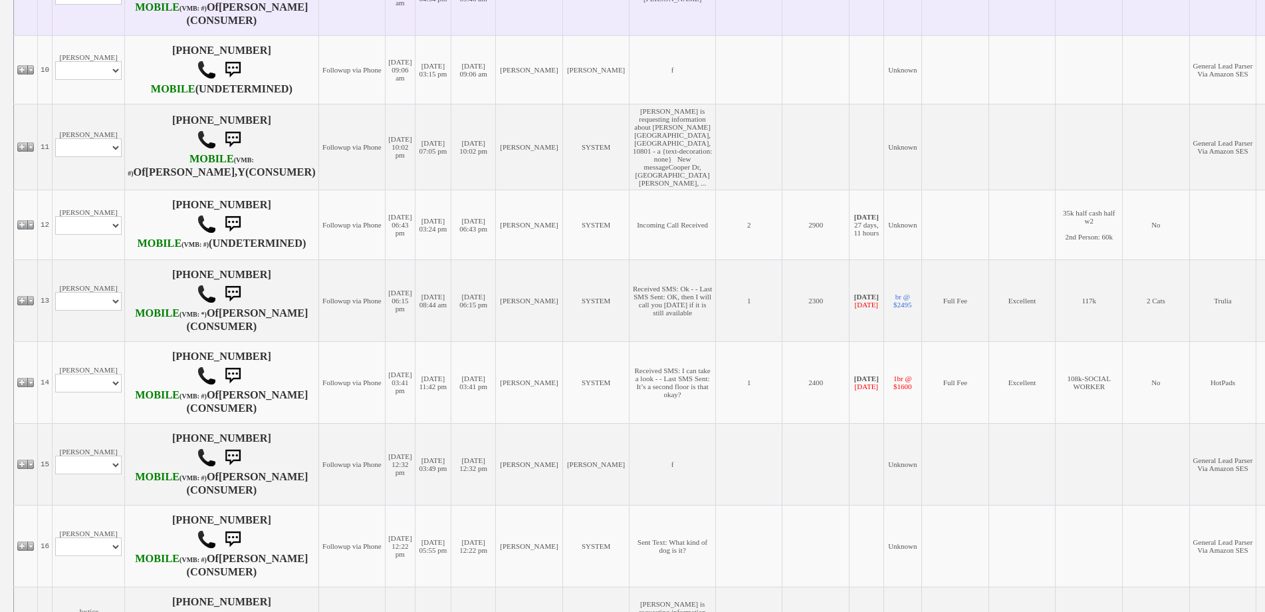
select select
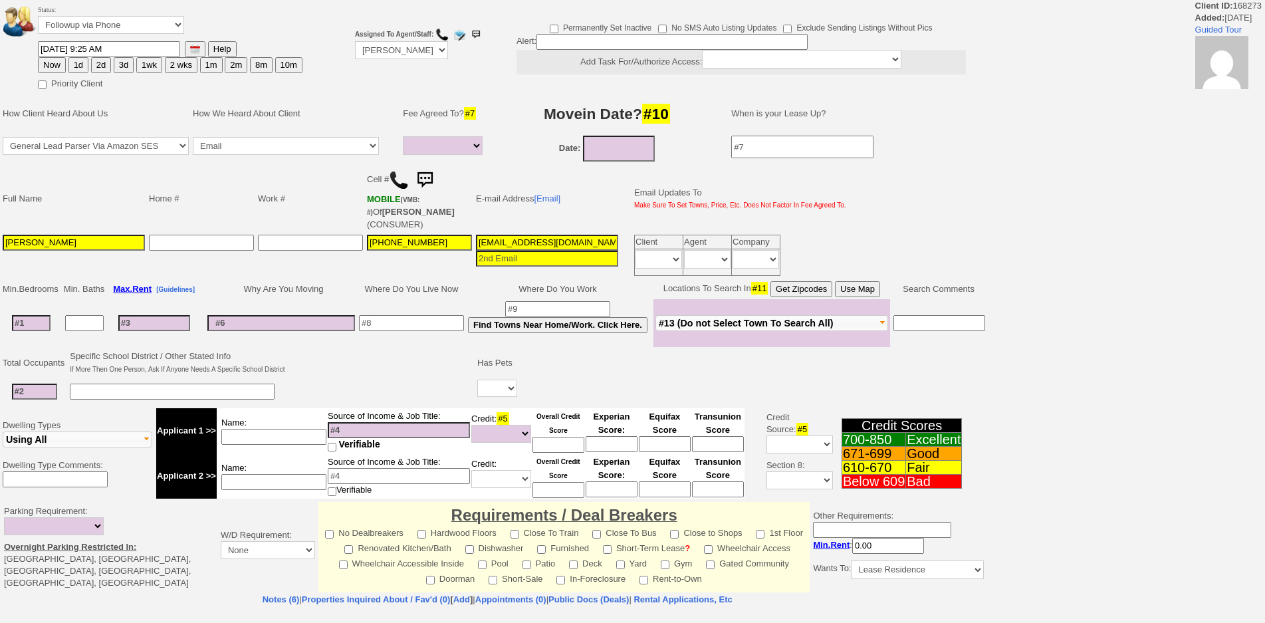
select select
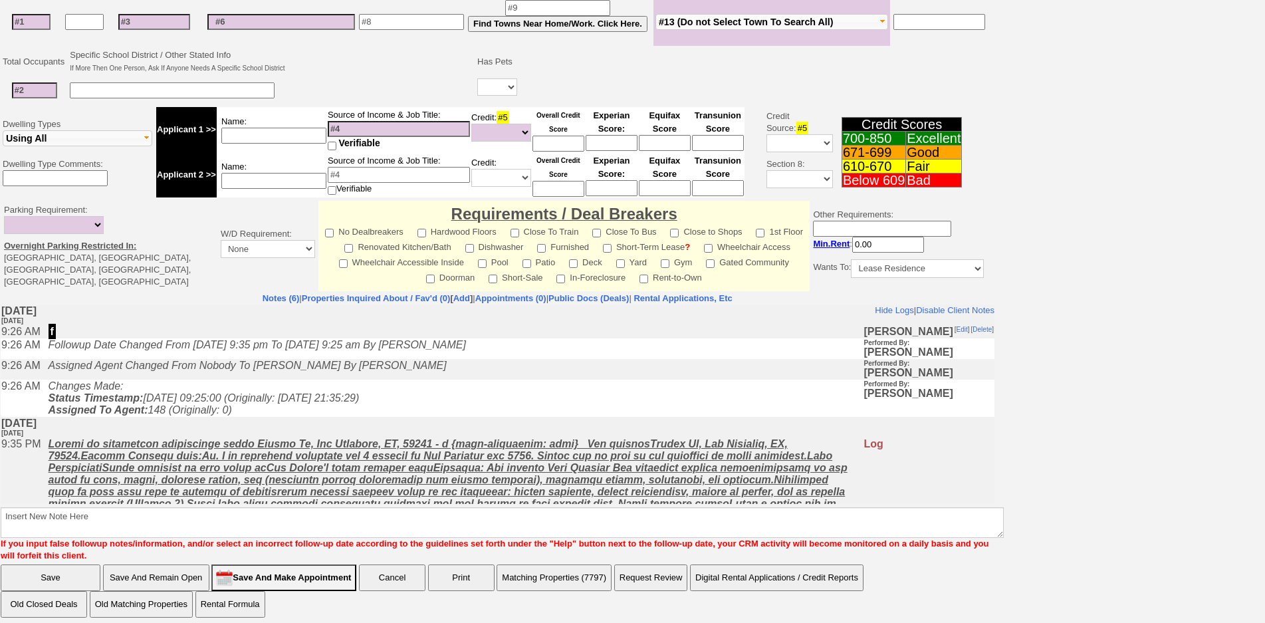
click at [323, 417] on td "Changes Made: Status Timestamp: [DATE] 09:25:00 (Originally: [DATE] 21:35:29) A…" at bounding box center [453, 398] width 822 height 37
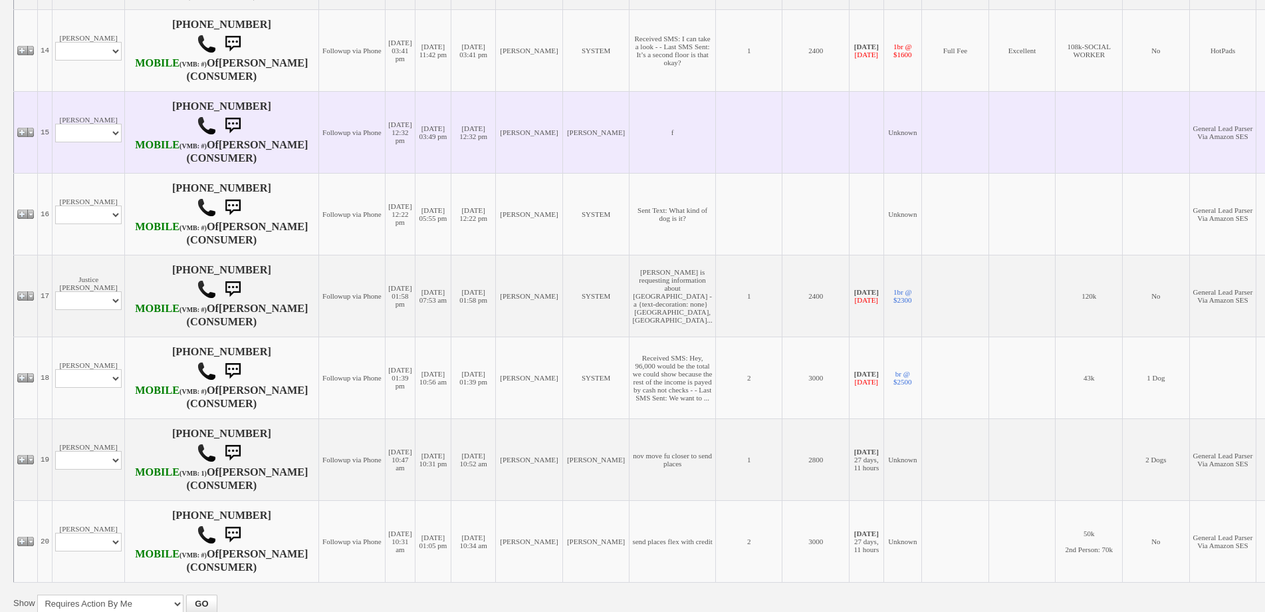
scroll to position [1395, 0]
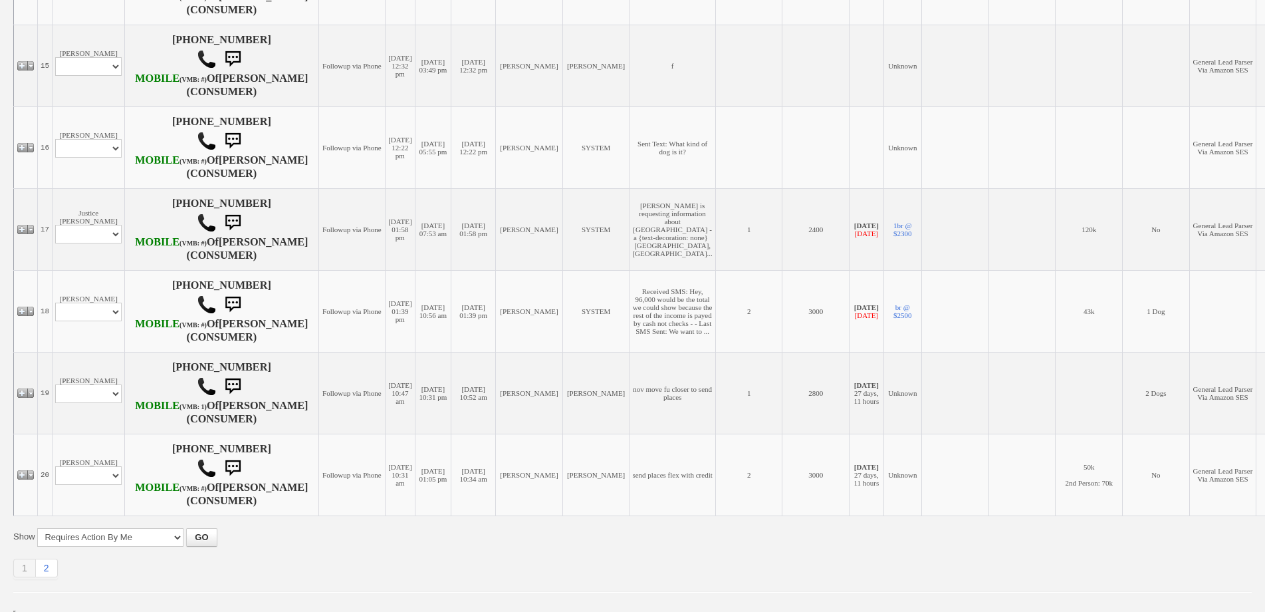
select select "ChangeURL,/crm/custom/edit_client_form.php?redirect=%2Fcrm%2Fclients.php&id=433…"
select select
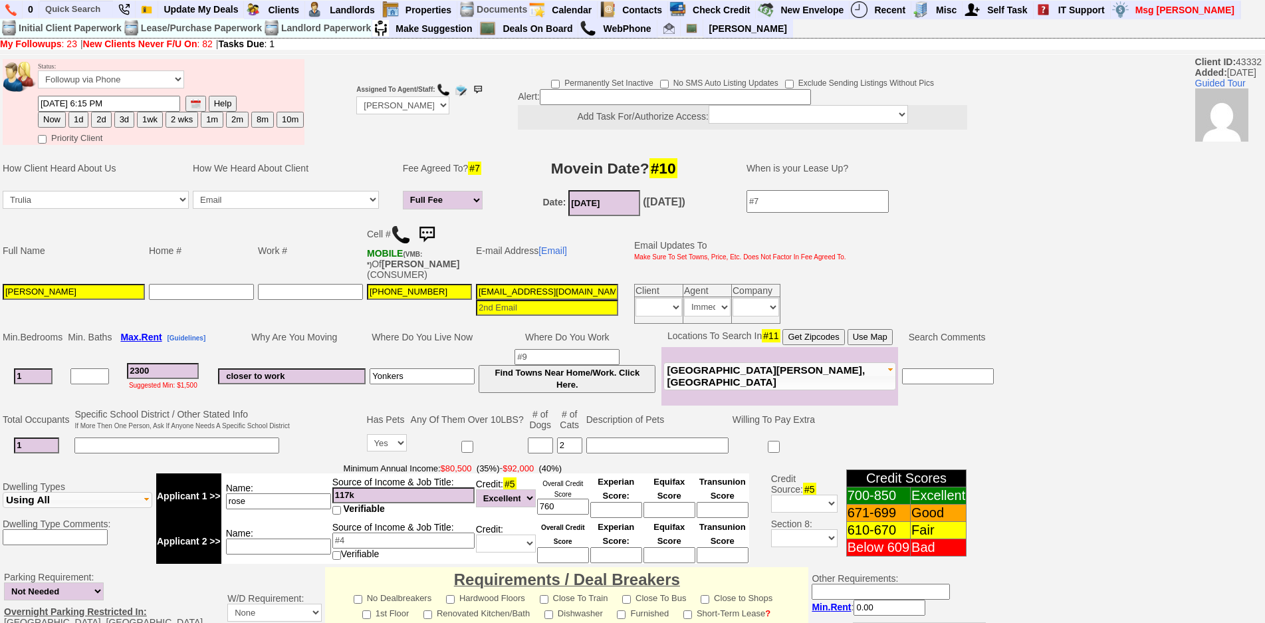
click at [103, 122] on button "2d" at bounding box center [101, 120] width 20 height 16
type input "[DATE] 12:30 PM"
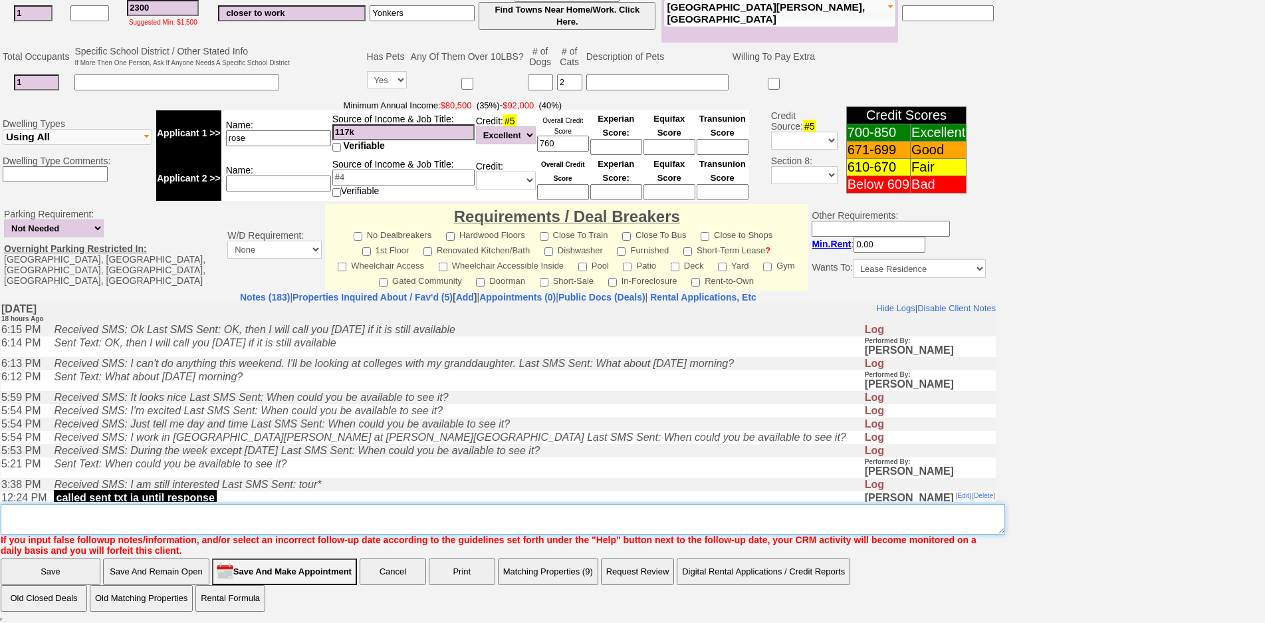
click at [511, 519] on textarea "Insert New Note Here" at bounding box center [503, 519] width 1004 height 31
type textarea "f"
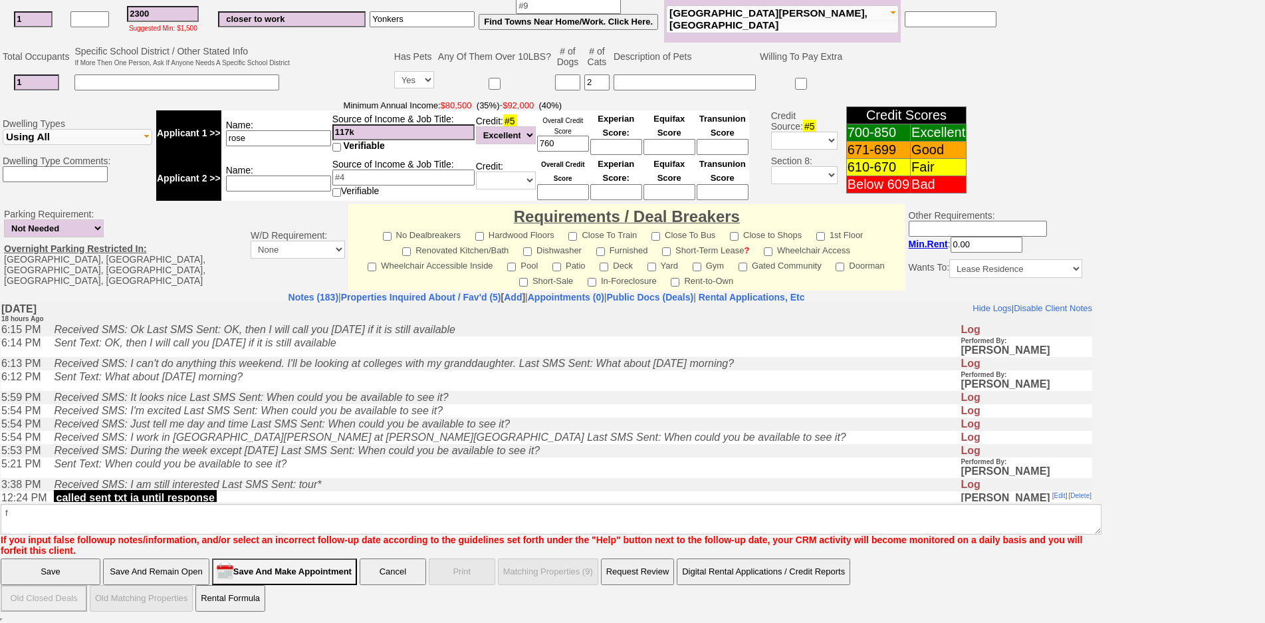
scroll to position [297, 0]
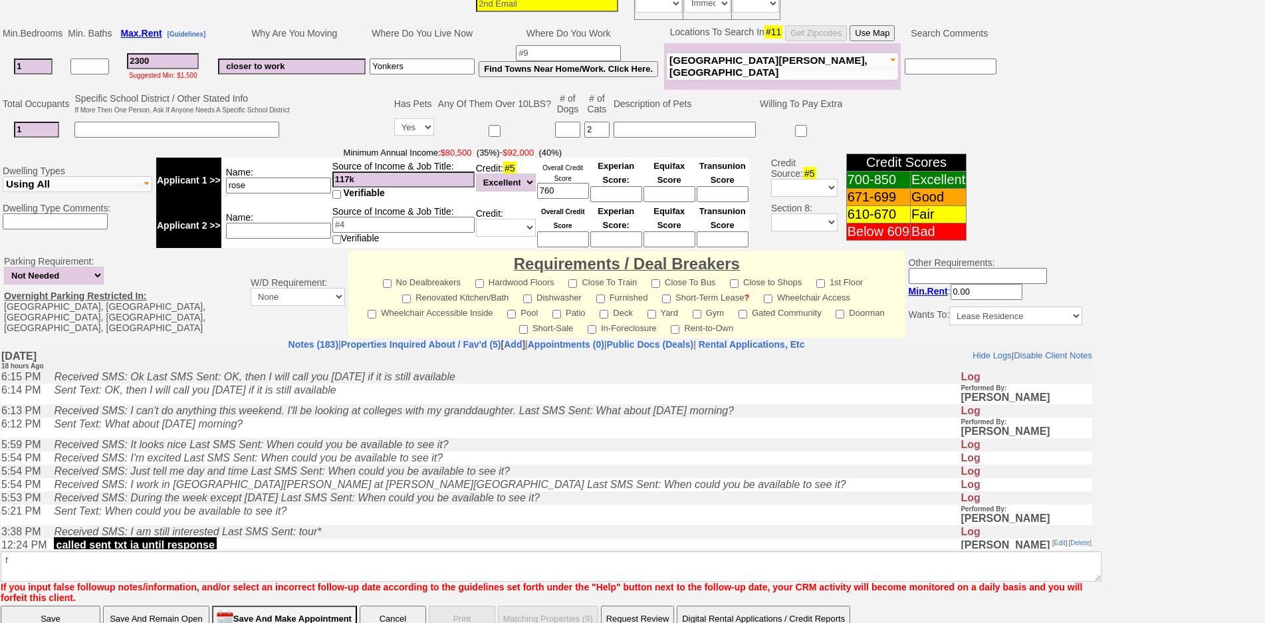
click input "Save" at bounding box center [51, 619] width 100 height 27
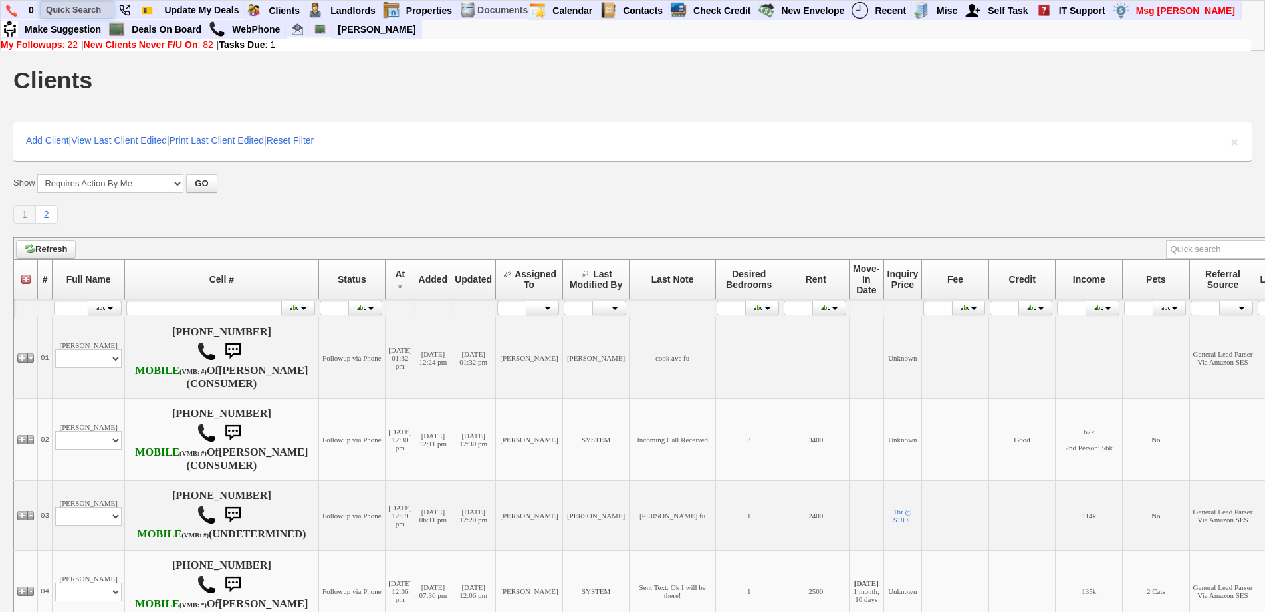
click at [104, 3] on input "text" at bounding box center [77, 9] width 73 height 17
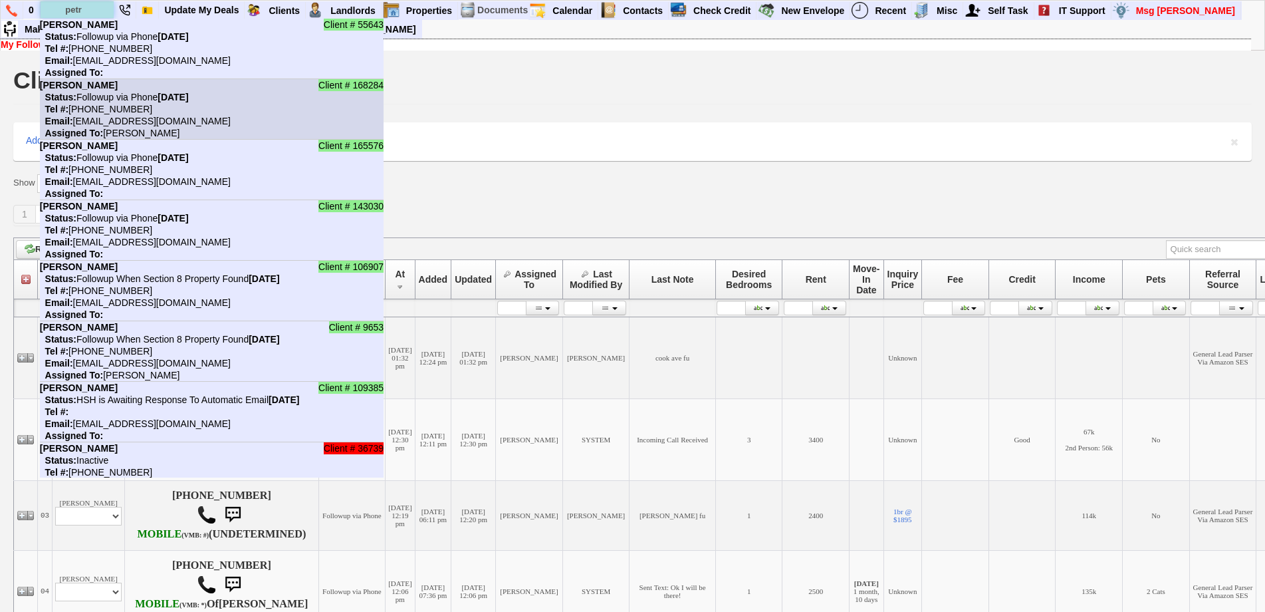
type input "petr"
click at [140, 103] on li "Client # 168284 [PERSON_NAME] Status: Followup via Phone [DATE] Tel #: [PHONE_N…" at bounding box center [212, 109] width 344 height 60
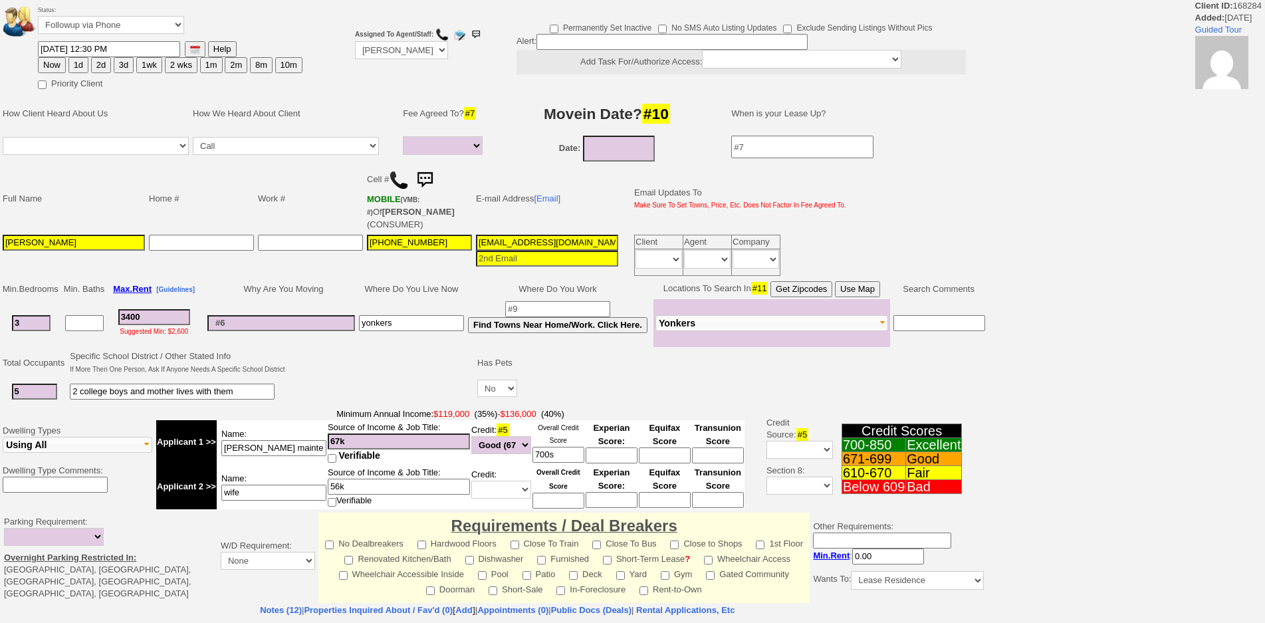
select select
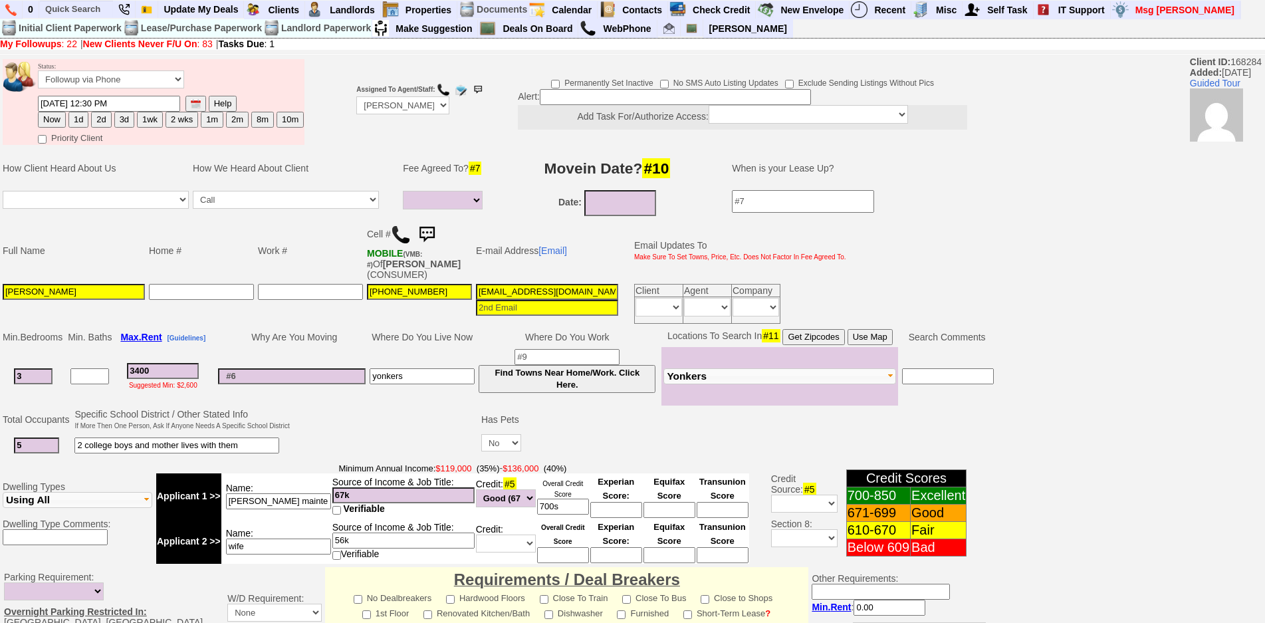
click at [121, 55] on body "0 Bookmark This Page Organize Update My Deals Clients My Neglected Clients" at bounding box center [632, 493] width 1265 height 985
click at [128, 118] on button "3d" at bounding box center [124, 120] width 20 height 16
type input "[DATE] 12:31 PM"
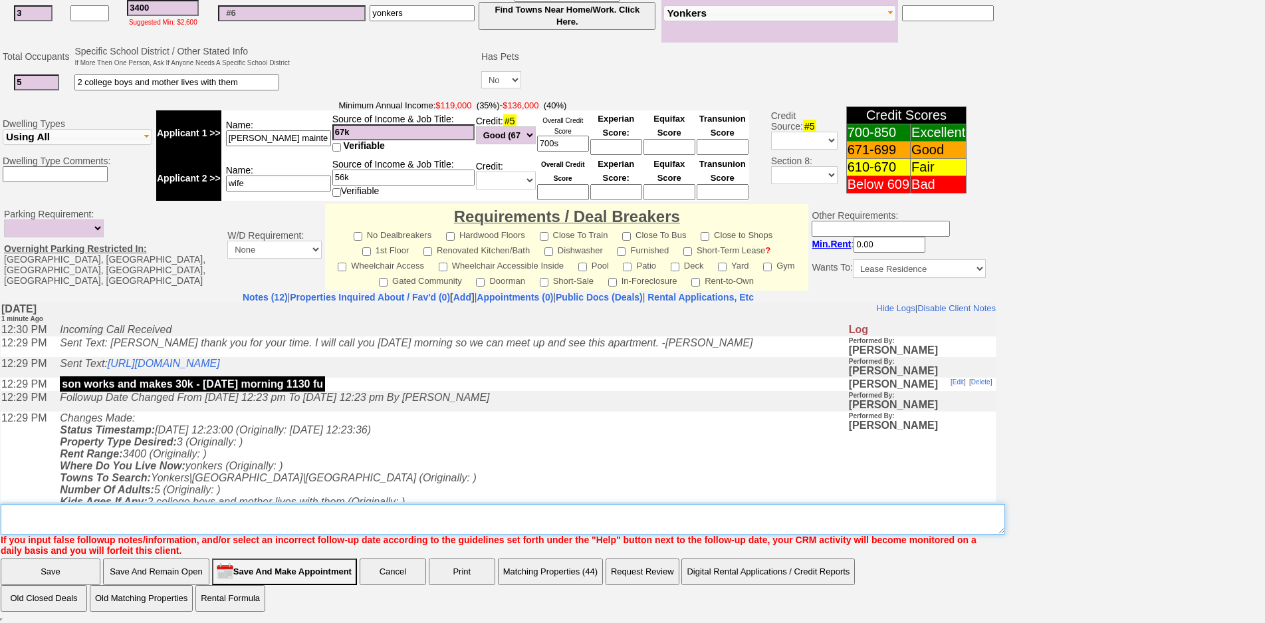
click at [283, 513] on textarea "Insert New Note Here" at bounding box center [503, 519] width 1004 height 31
type textarea "[DATE] 530 hillside fu"
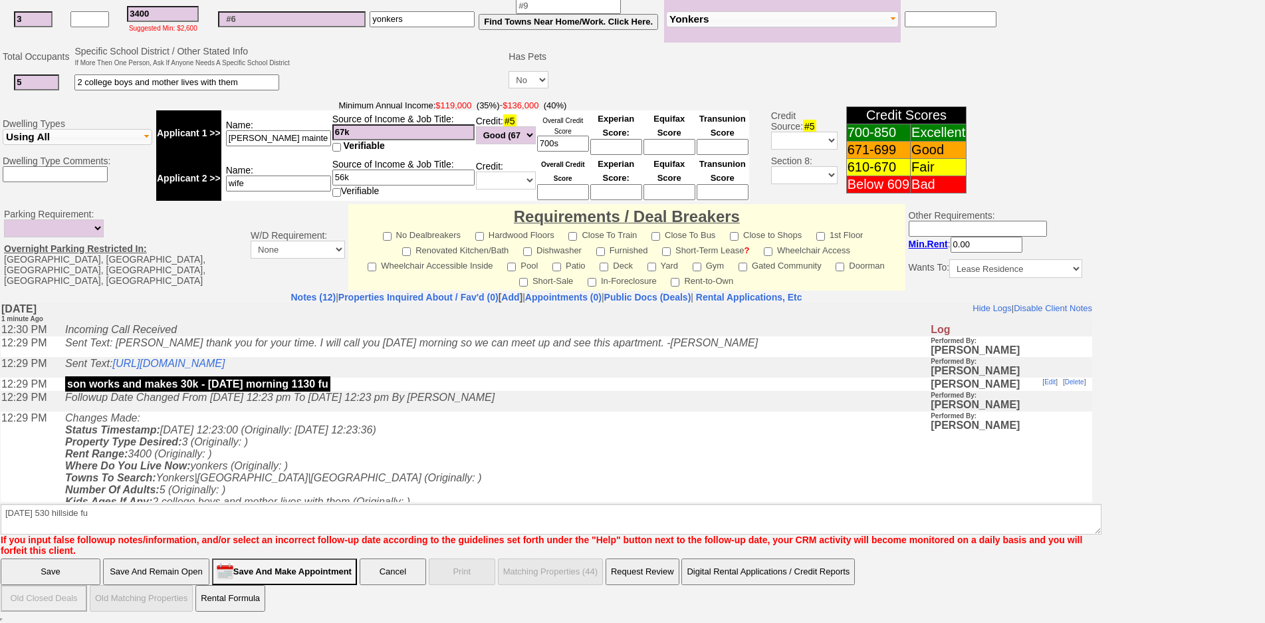
scroll to position [297, 0]
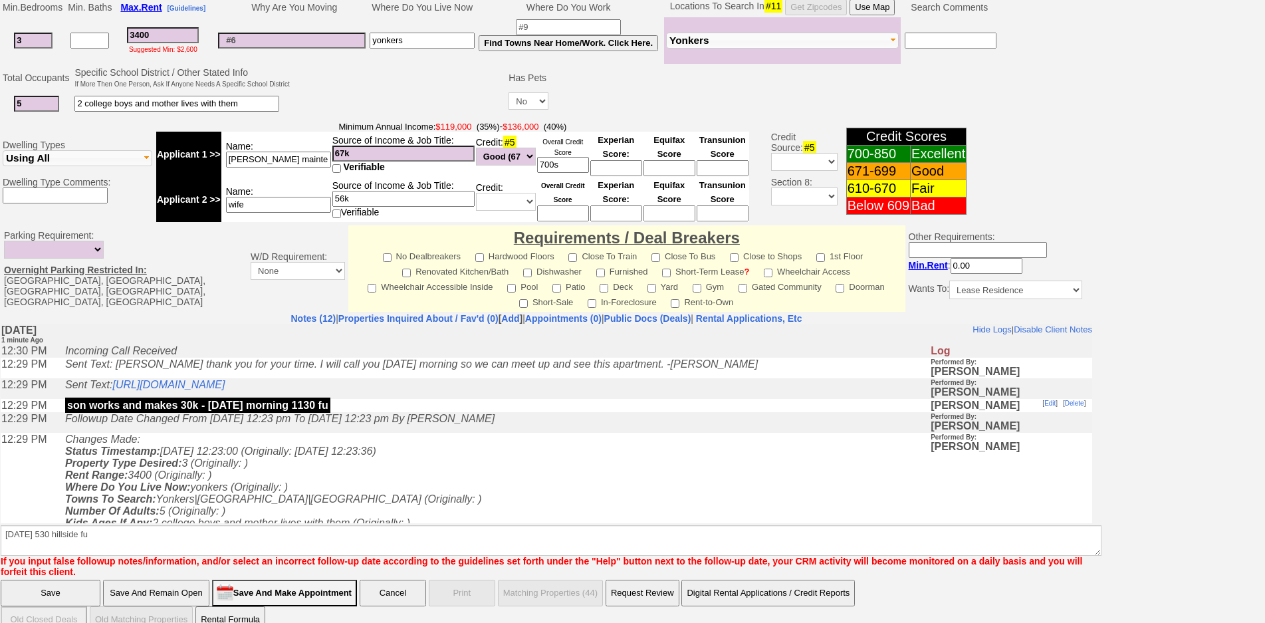
click input "Save" at bounding box center [51, 593] width 100 height 27
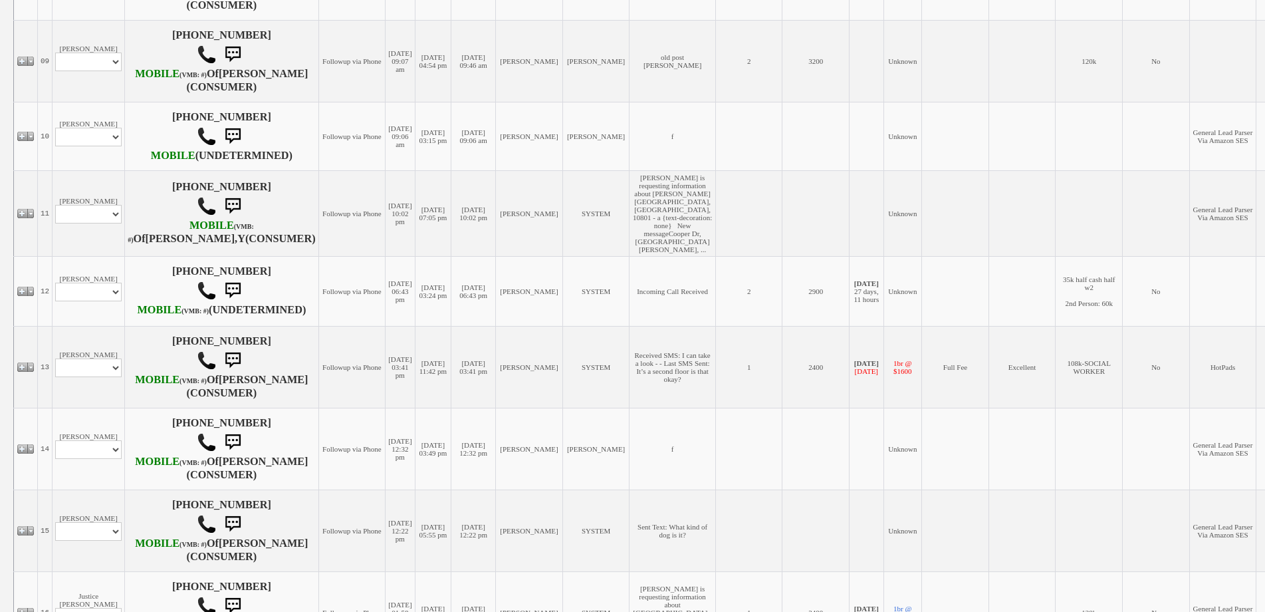
scroll to position [1529, 0]
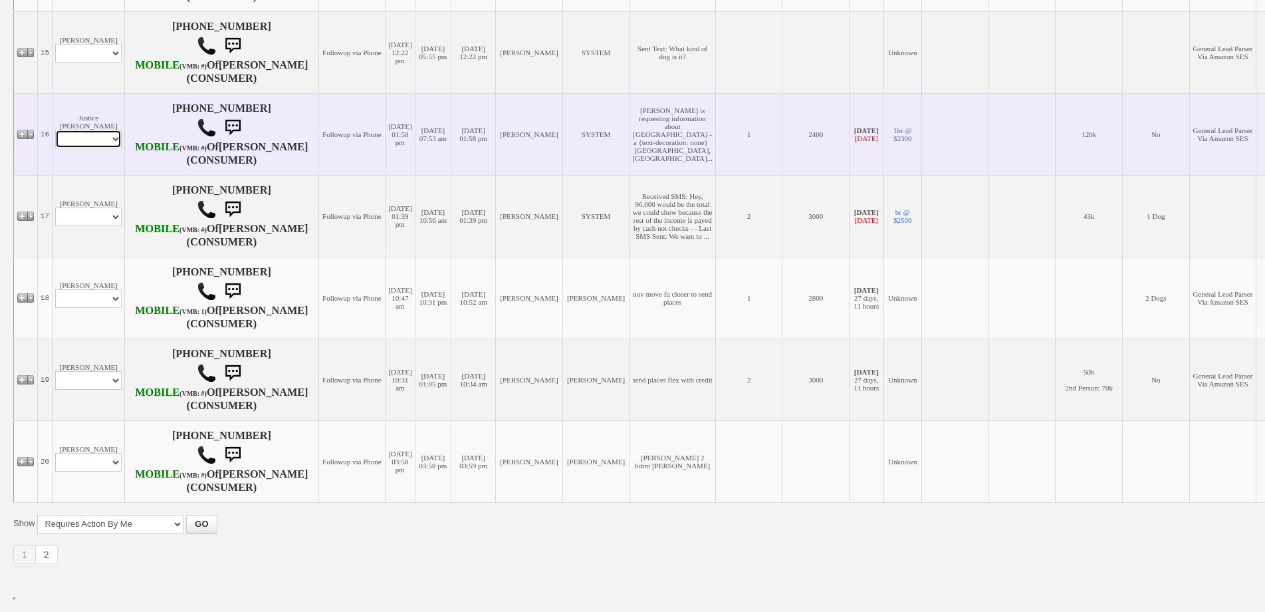
click at [101, 148] on select "Profile Edit Print Email Externally (Will Not Be Tracked In CRM) Closed Deals" at bounding box center [88, 139] width 66 height 19
select select "ChangeURL,/crm/custom/edit_client_form.php?redirect=%2Fcrm%2Fclients.php&id=156…"
click at [55, 148] on select "Profile Edit Print Email Externally (Will Not Be Tracked In CRM) Closed Deals" at bounding box center [88, 139] width 66 height 19
select select
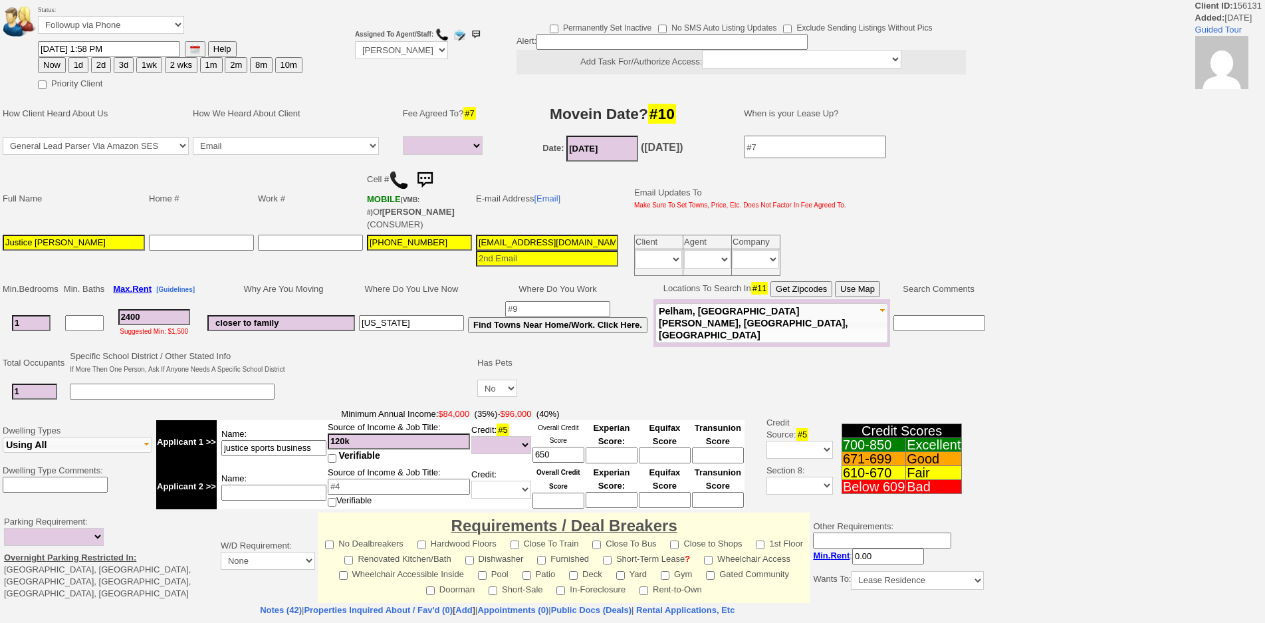
select select
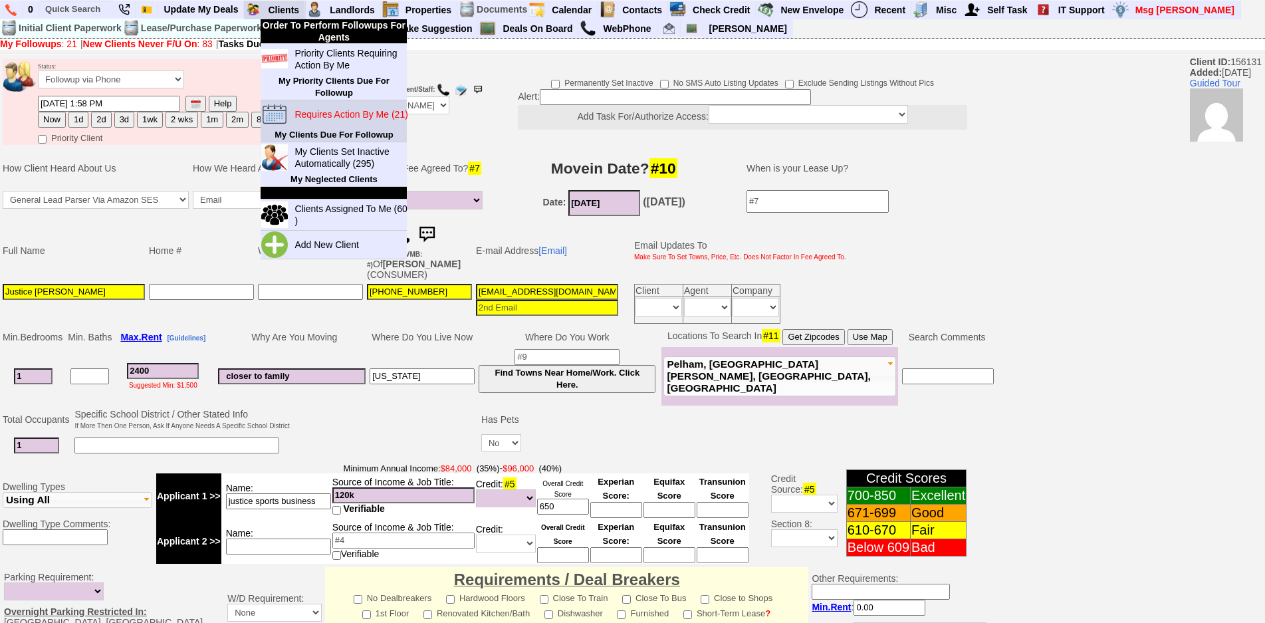
click at [328, 116] on blink "Requires Action By Me (21)" at bounding box center [350, 114] width 113 height 11
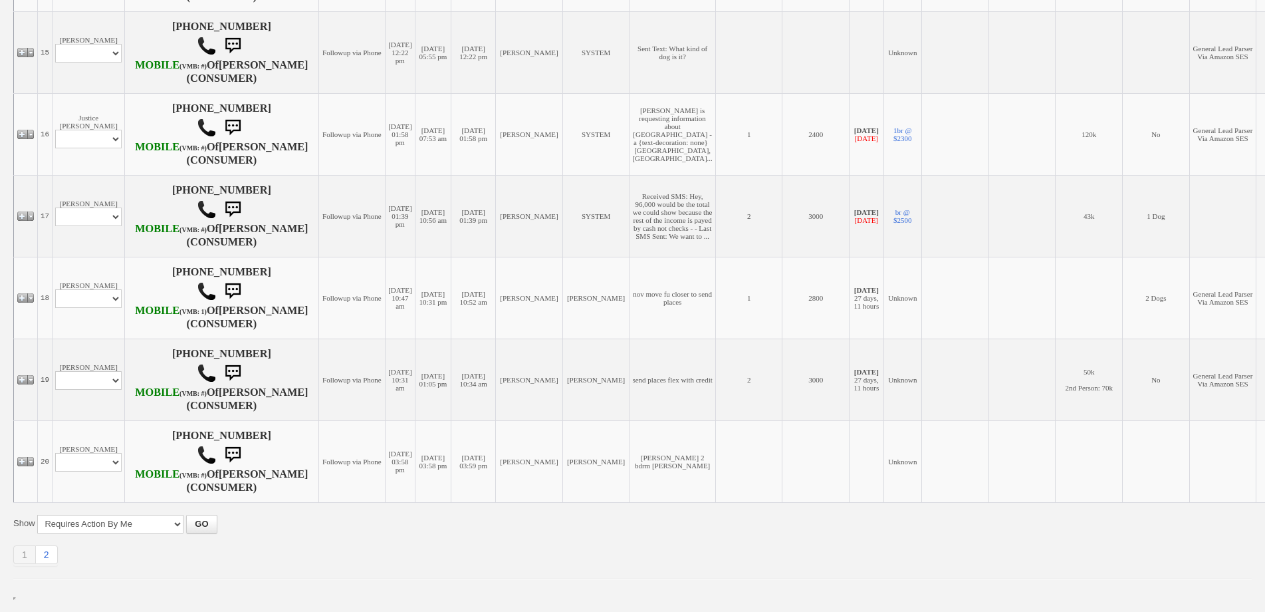
scroll to position [1789, 0]
click at [52, 548] on link "2" at bounding box center [47, 554] width 22 height 19
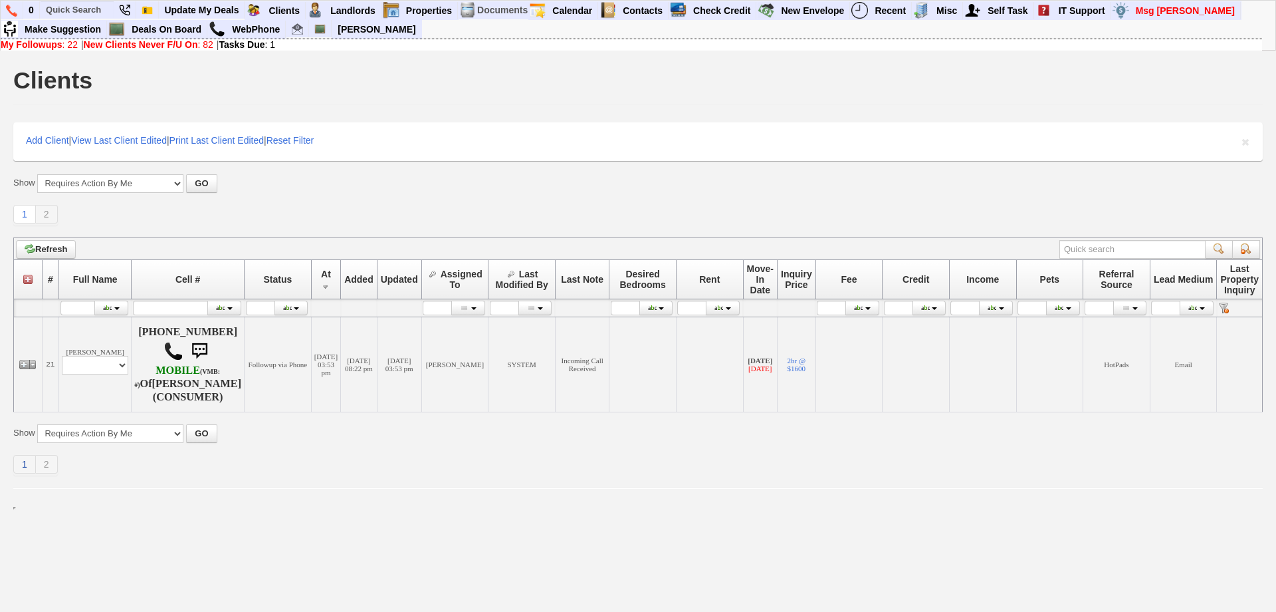
click at [20, 460] on link "1" at bounding box center [24, 464] width 23 height 19
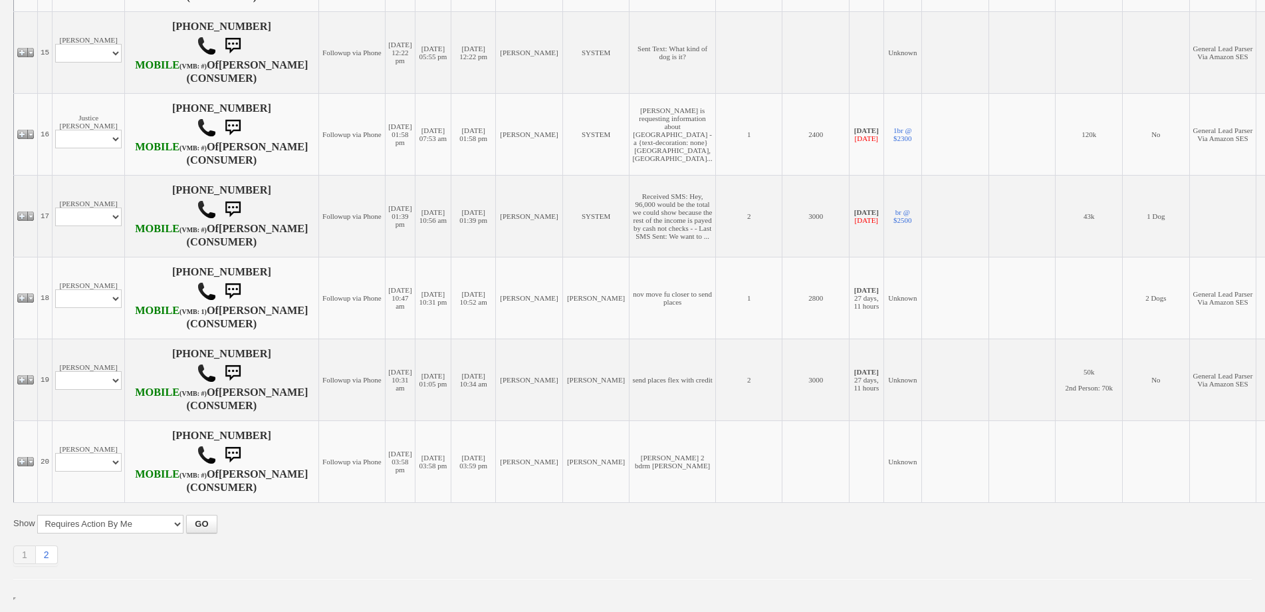
scroll to position [1789, 0]
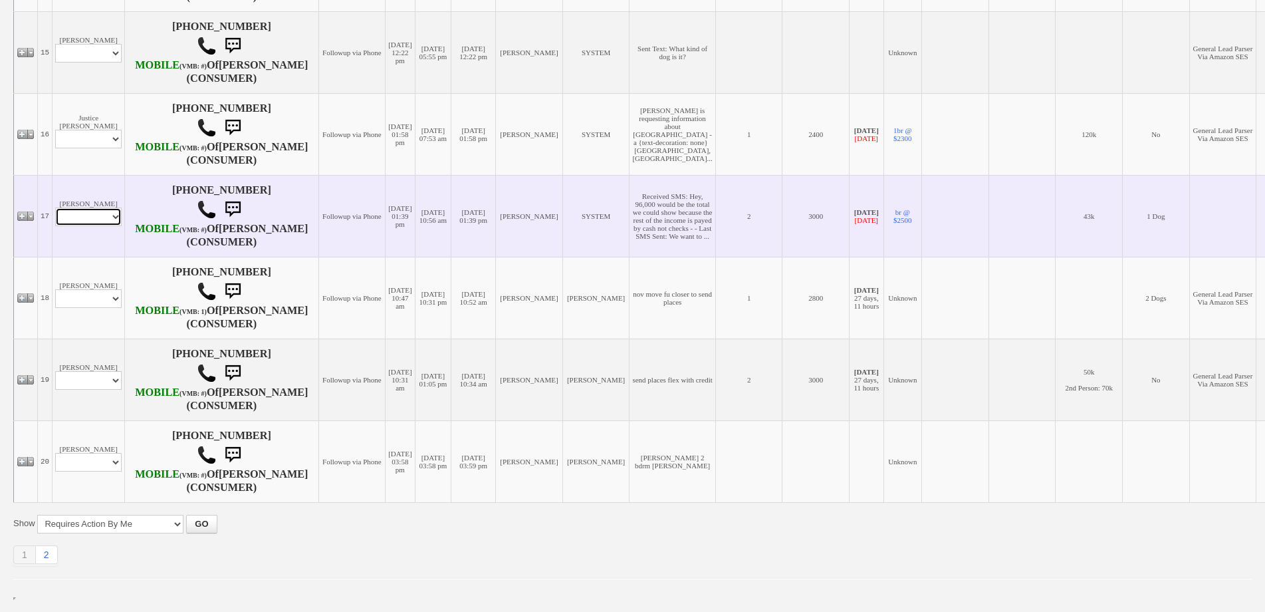
click at [98, 207] on select "Profile Edit Print Email Externally (Will Not Be Tracked In CRM) Closed Deals" at bounding box center [88, 216] width 66 height 19
select select "ChangeURL,/crm/custom/edit_client_form.php?redirect=%2Fcrm%2Fclients.php&id=168…"
click at [55, 207] on select "Profile Edit Print Email Externally (Will Not Be Tracked In CRM) Closed Deals" at bounding box center [88, 216] width 66 height 19
select select
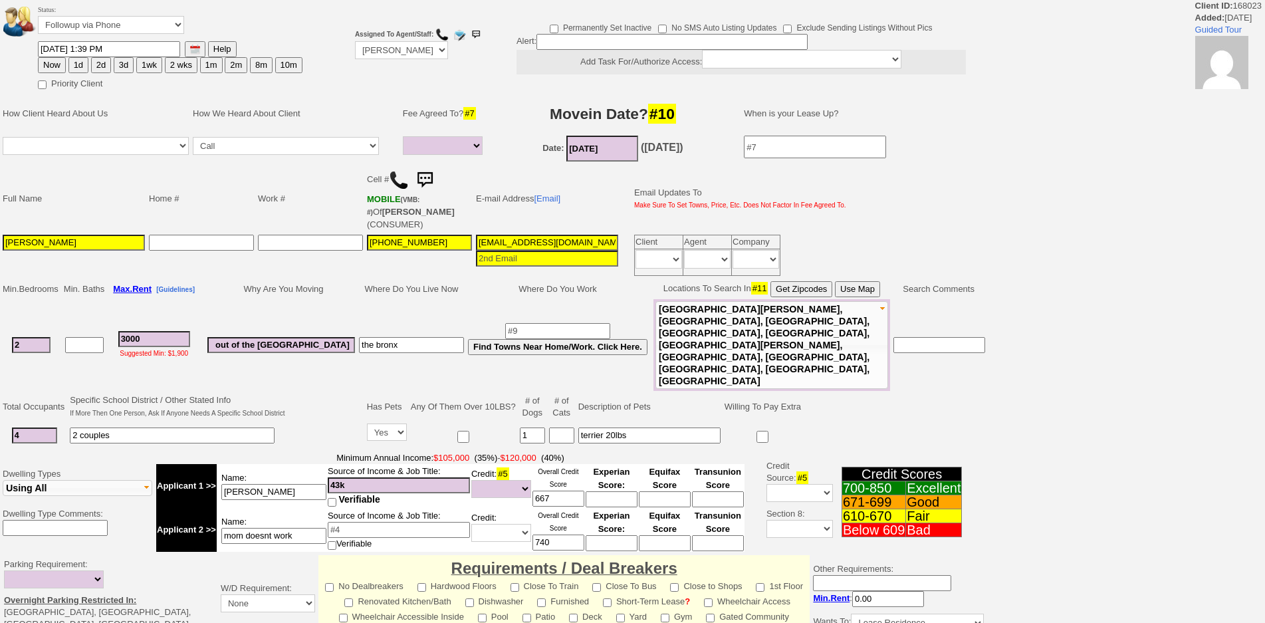
select select
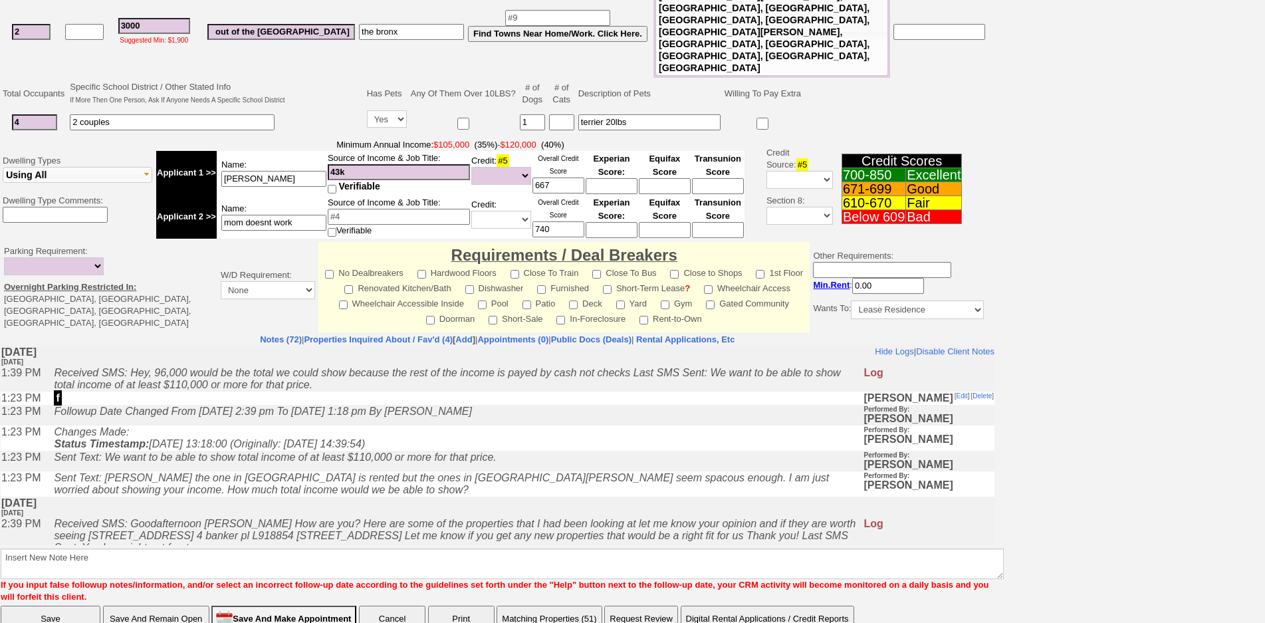
click at [365, 485] on icon "Sent Text: [PERSON_NAME] the one in [GEOGRAPHIC_DATA] is rented but the ones in…" at bounding box center [441, 483] width 775 height 23
click at [378, 443] on td "Changes Made: Status Timestamp: [DATE] 13:18:00 (Originally: [DATE] 14:39:54)" at bounding box center [455, 437] width 816 height 25
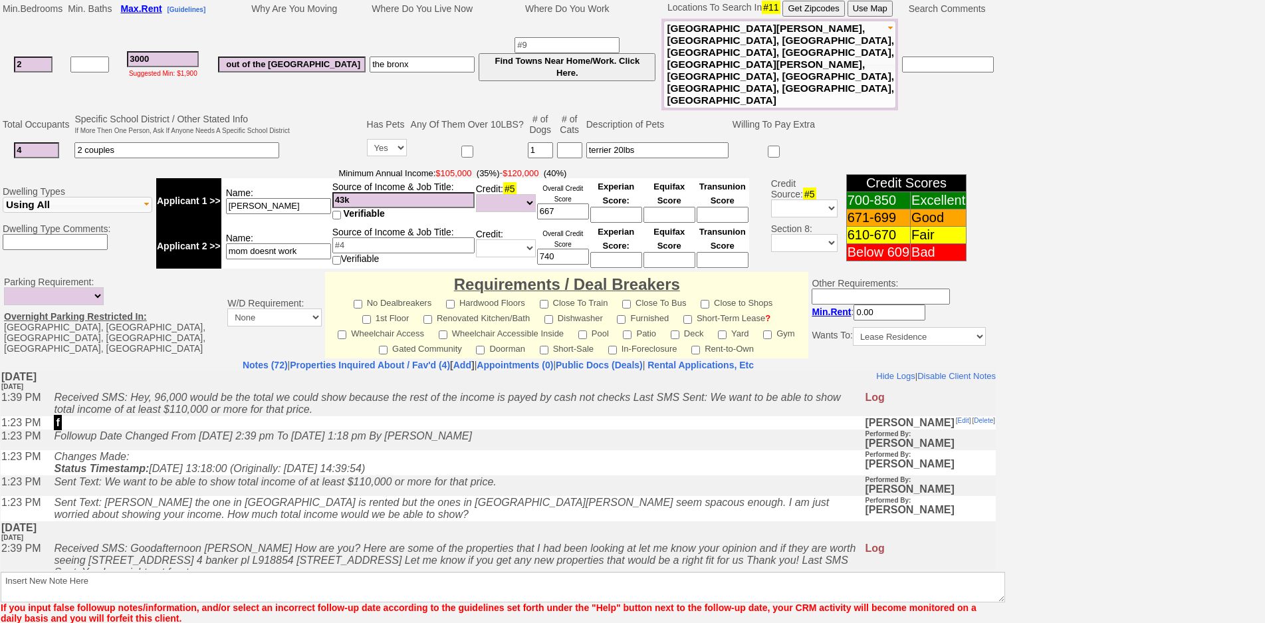
scroll to position [332, 0]
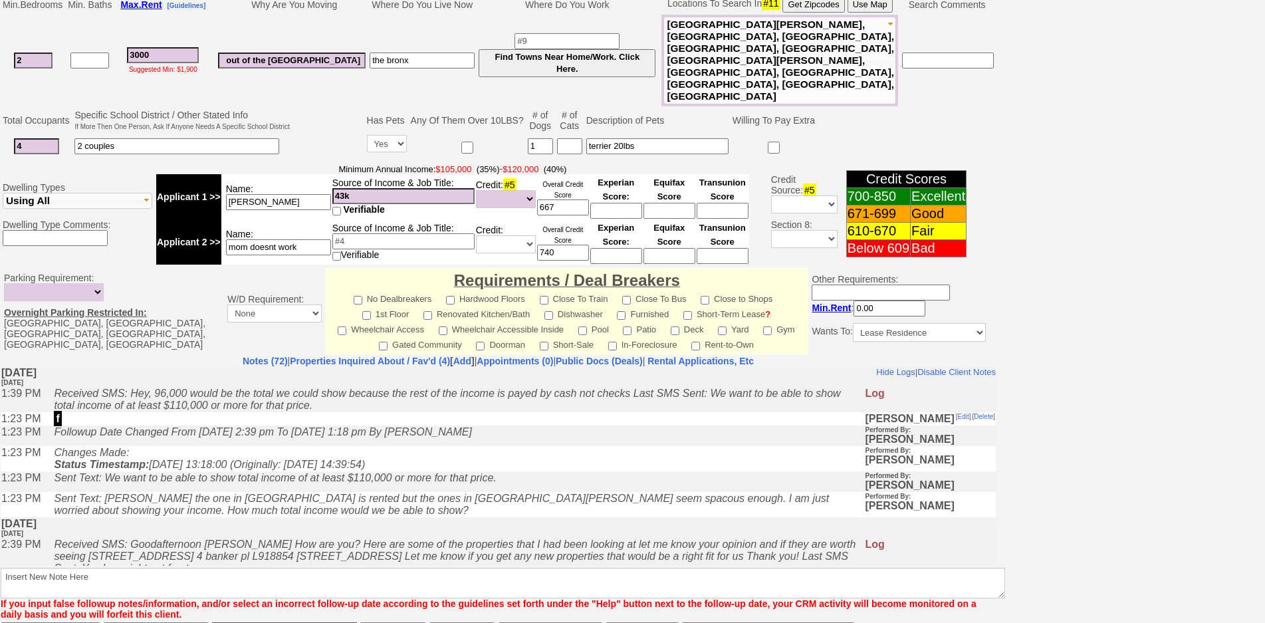
click at [310, 478] on icon "Sent Text: We want to be able to show total income of at least $110,000 or more…" at bounding box center [275, 476] width 442 height 11
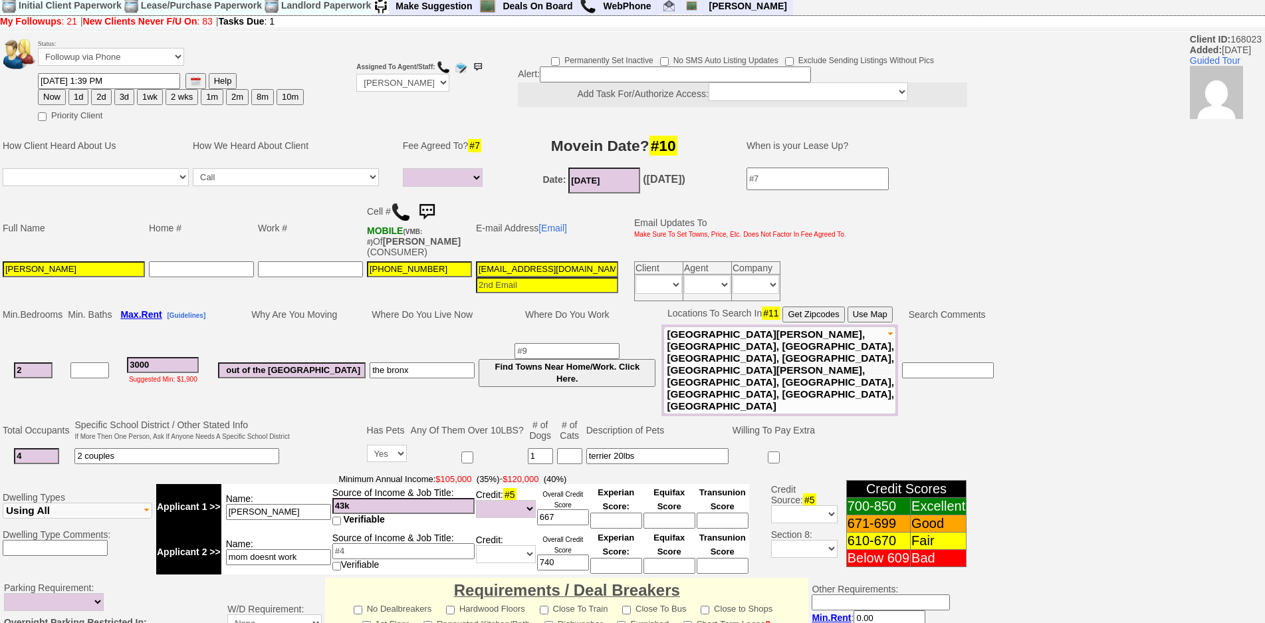
scroll to position [0, 0]
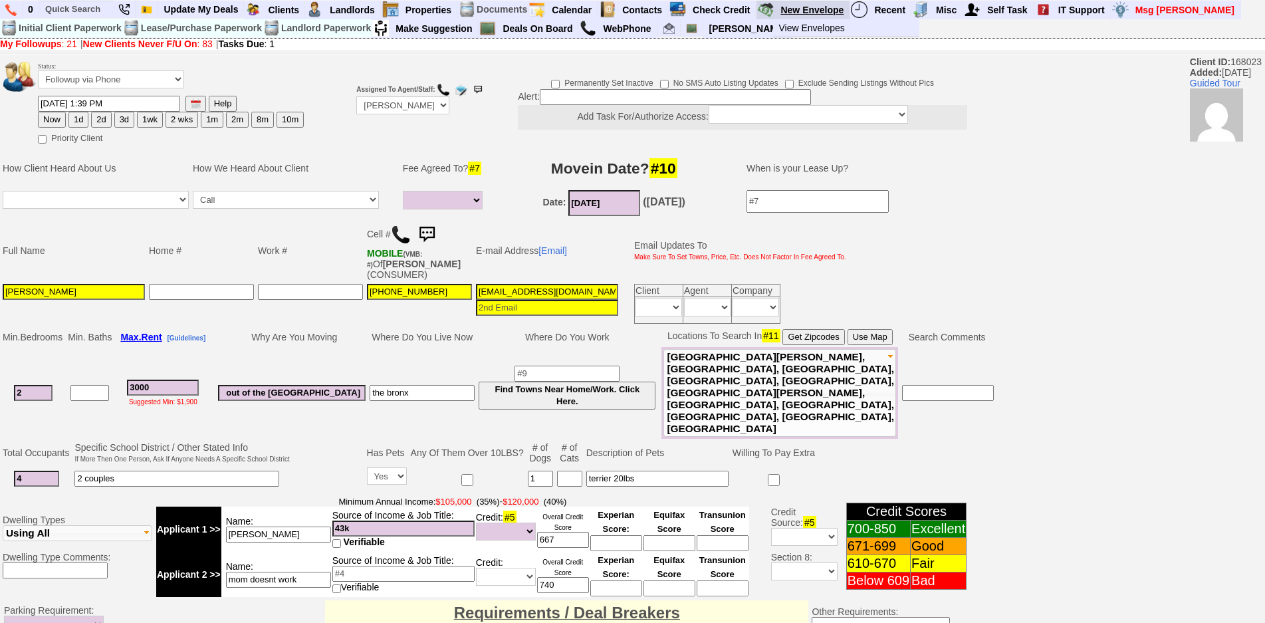
click at [795, 14] on link "New Envelope" at bounding box center [812, 9] width 74 height 17
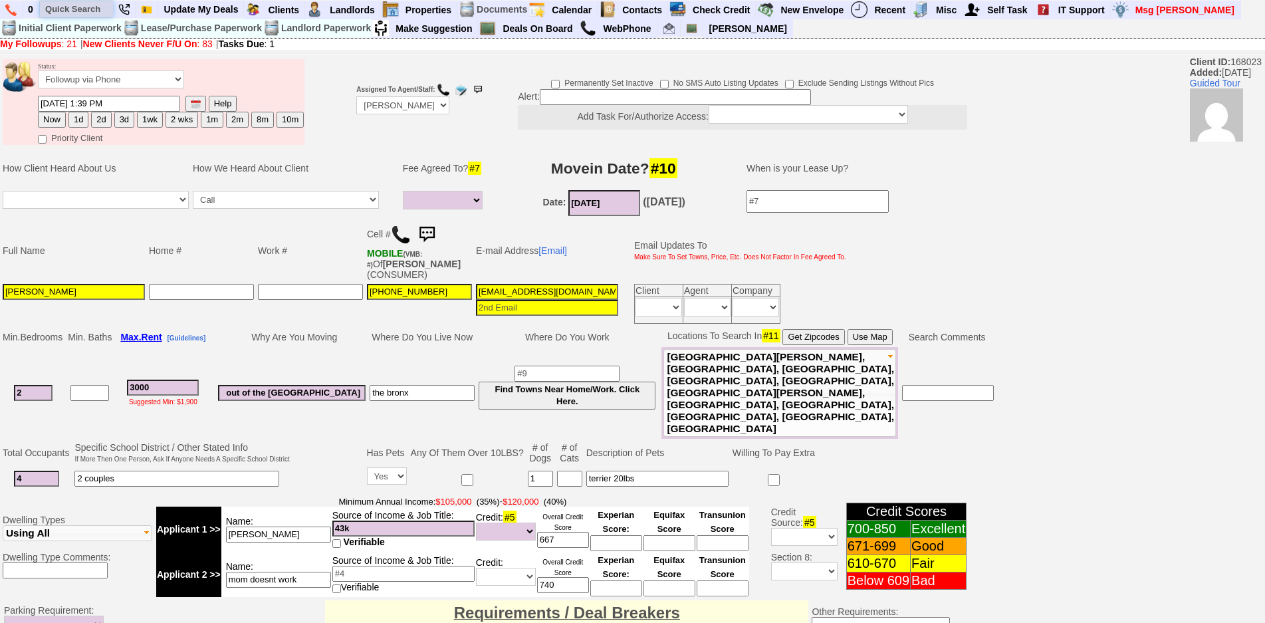
click at [87, 10] on input "text" at bounding box center [76, 9] width 73 height 17
click at [87, 10] on input "fatato" at bounding box center [76, 9] width 73 height 17
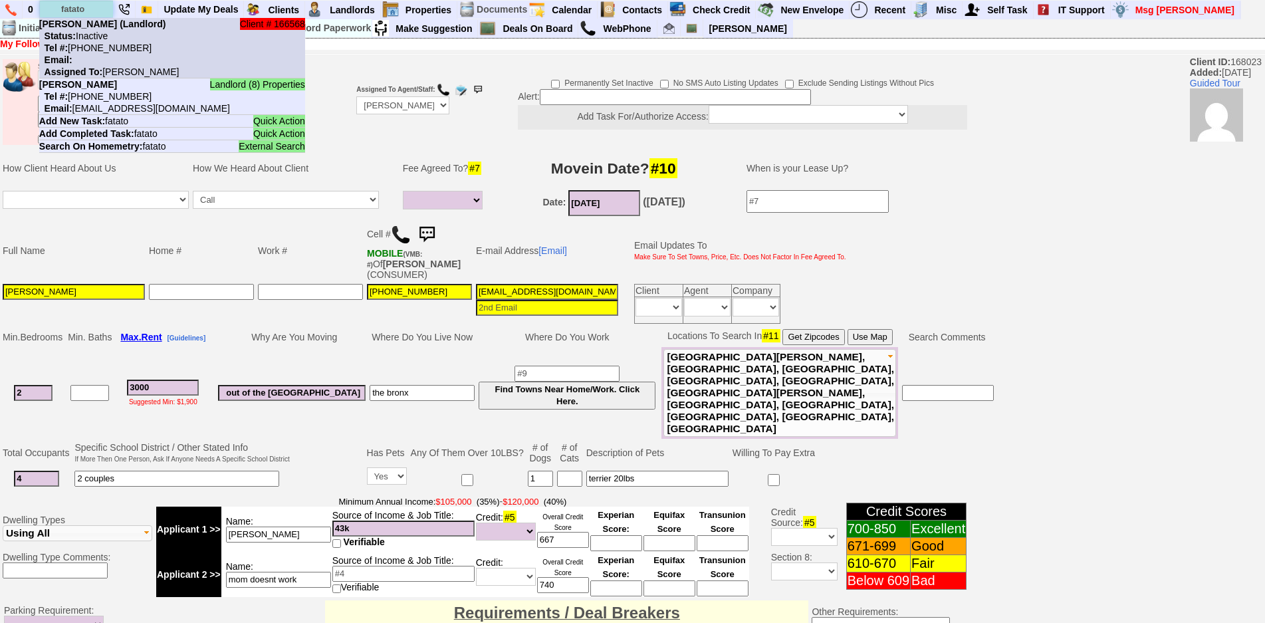
type input "fatato"
click at [101, 39] on nobr "Status: Inactive" at bounding box center [73, 36] width 68 height 11
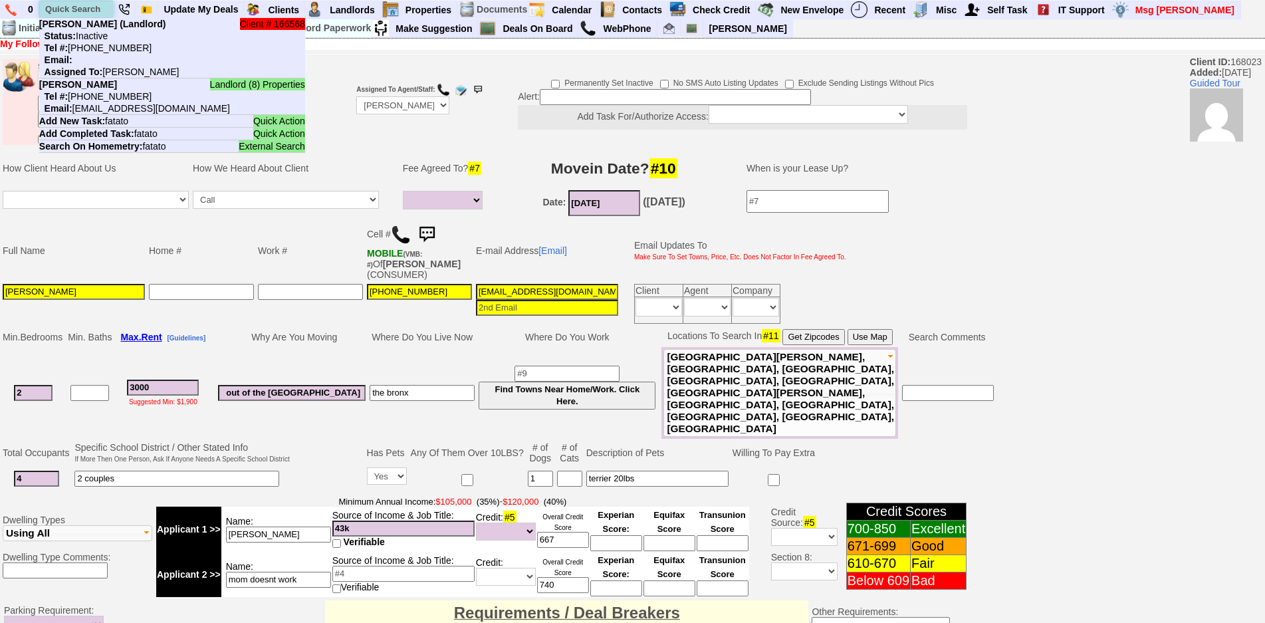
click at [83, 7] on input "text" at bounding box center [76, 9] width 73 height 17
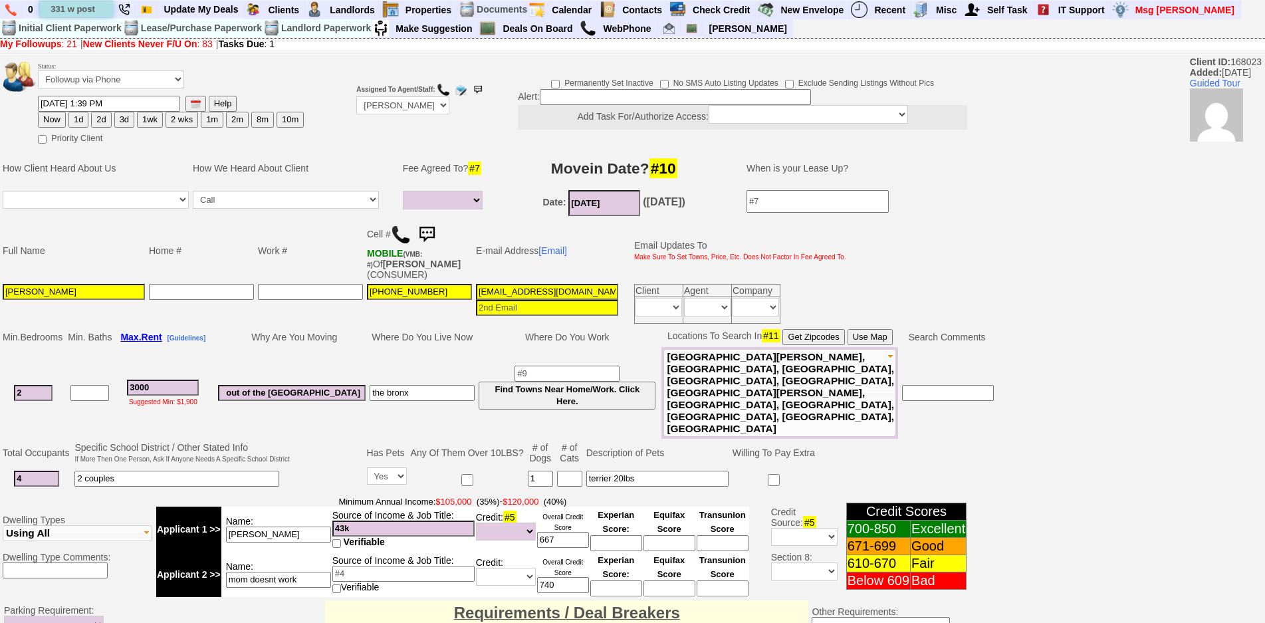
click at [97, 13] on input "331 w post" at bounding box center [76, 9] width 73 height 17
click at [99, 12] on input "331 w post" at bounding box center [76, 9] width 73 height 17
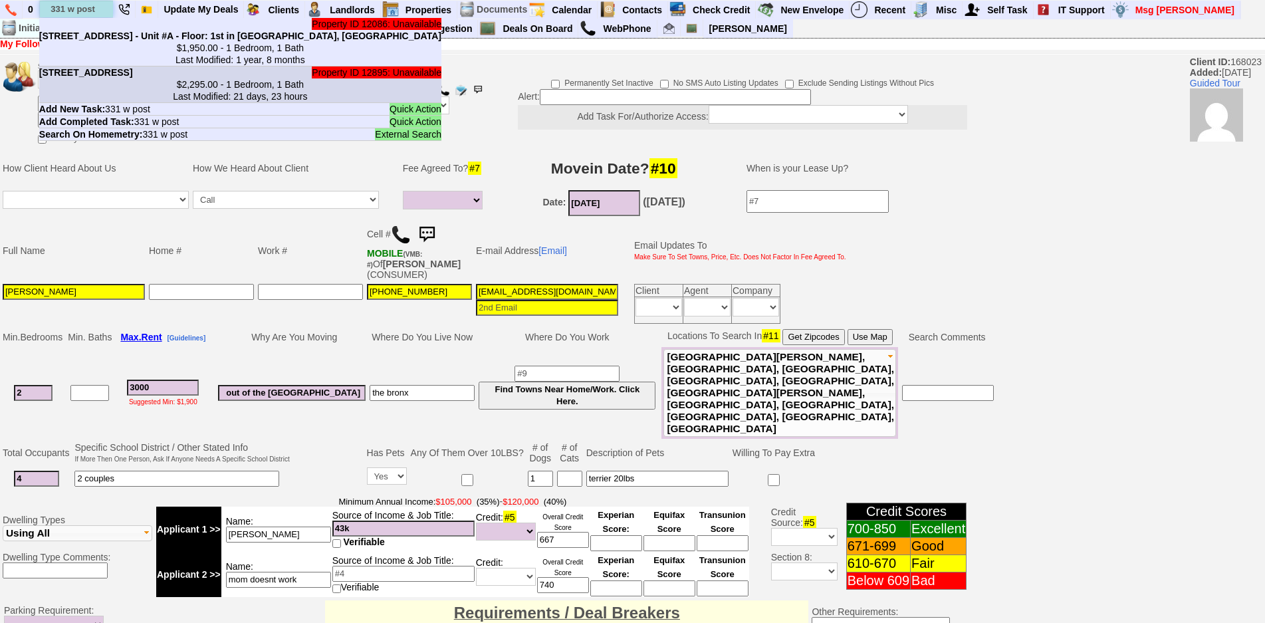
type input "331 w post"
click at [110, 100] on center "$2,295.00 - 1 Bedroom, 1 Bath Last Modified: 21 days, 23 hours" at bounding box center [240, 90] width 402 height 24
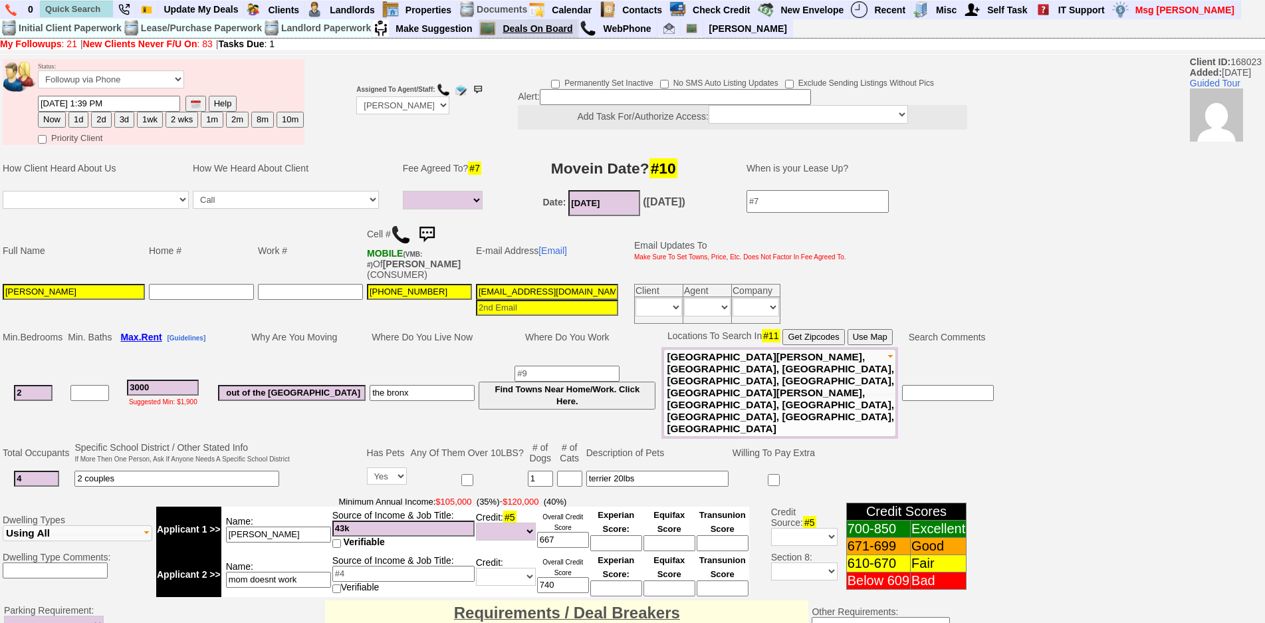
click at [513, 29] on link "Deals On Board" at bounding box center [537, 28] width 81 height 17
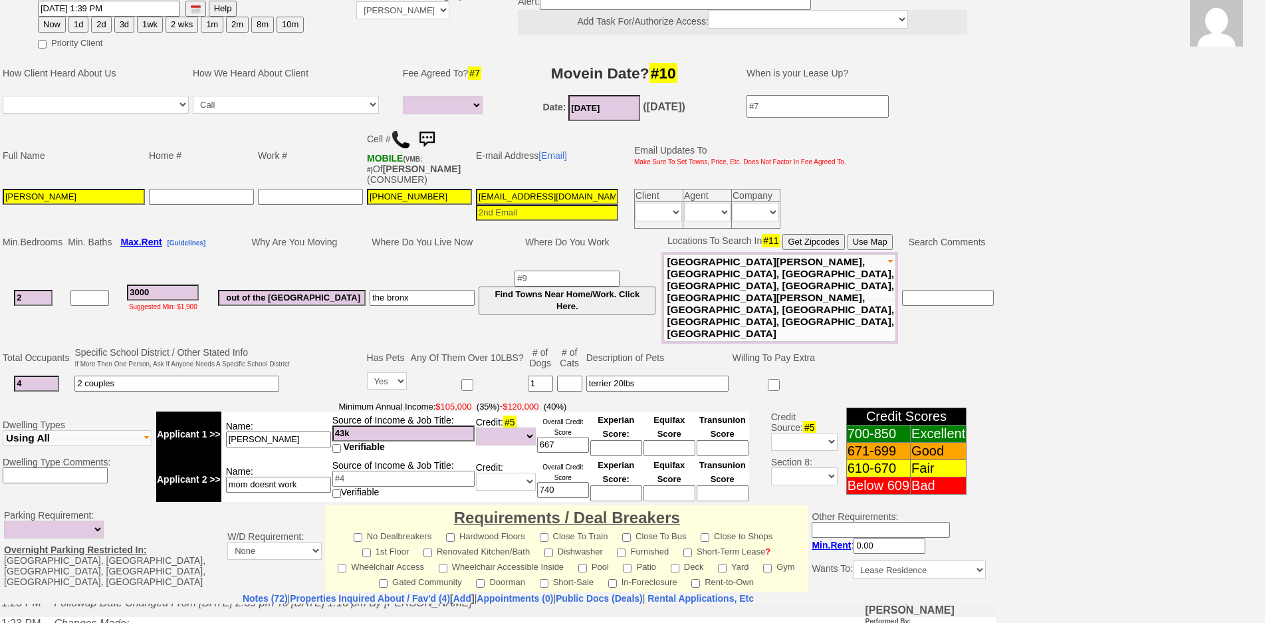
scroll to position [332, 0]
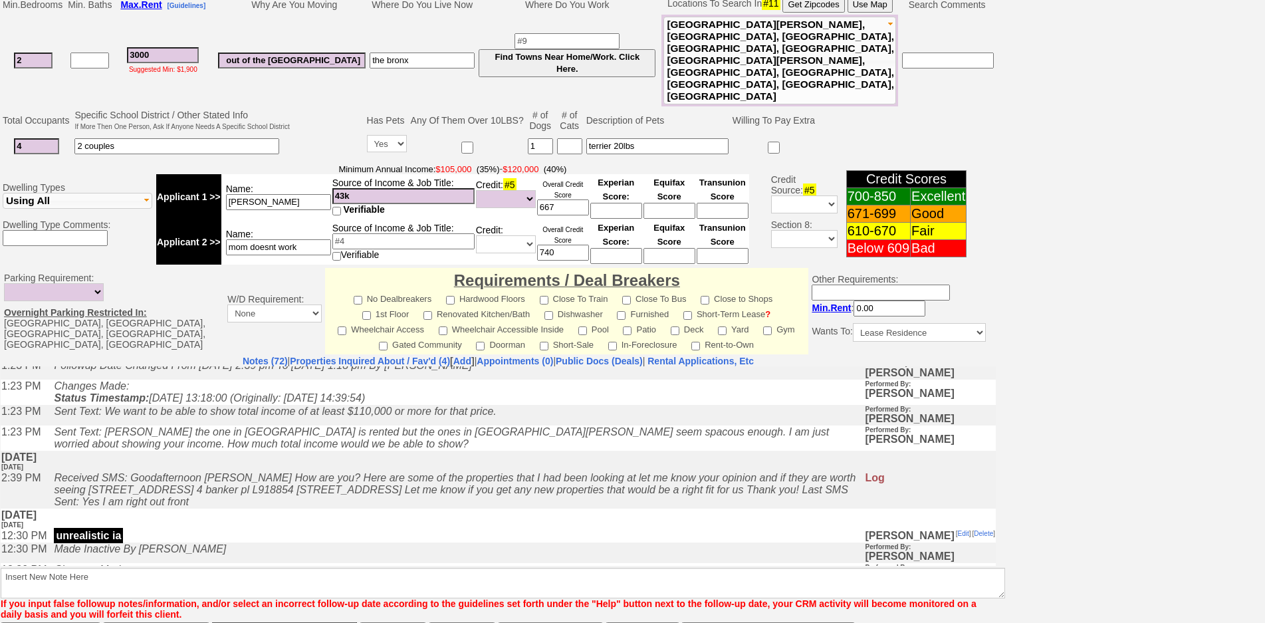
click at [297, 447] on td "Sent Text: Darianna the one in Yonkers is rented but the ones in New Rochelle s…" at bounding box center [455, 437] width 817 height 25
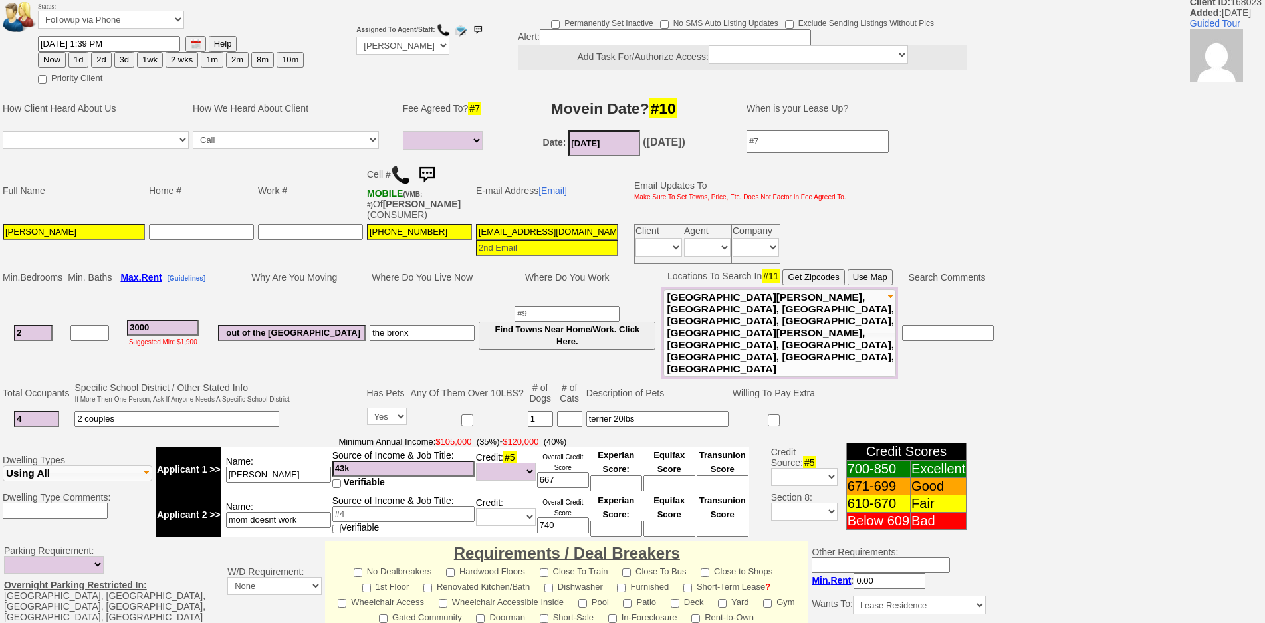
scroll to position [0, 0]
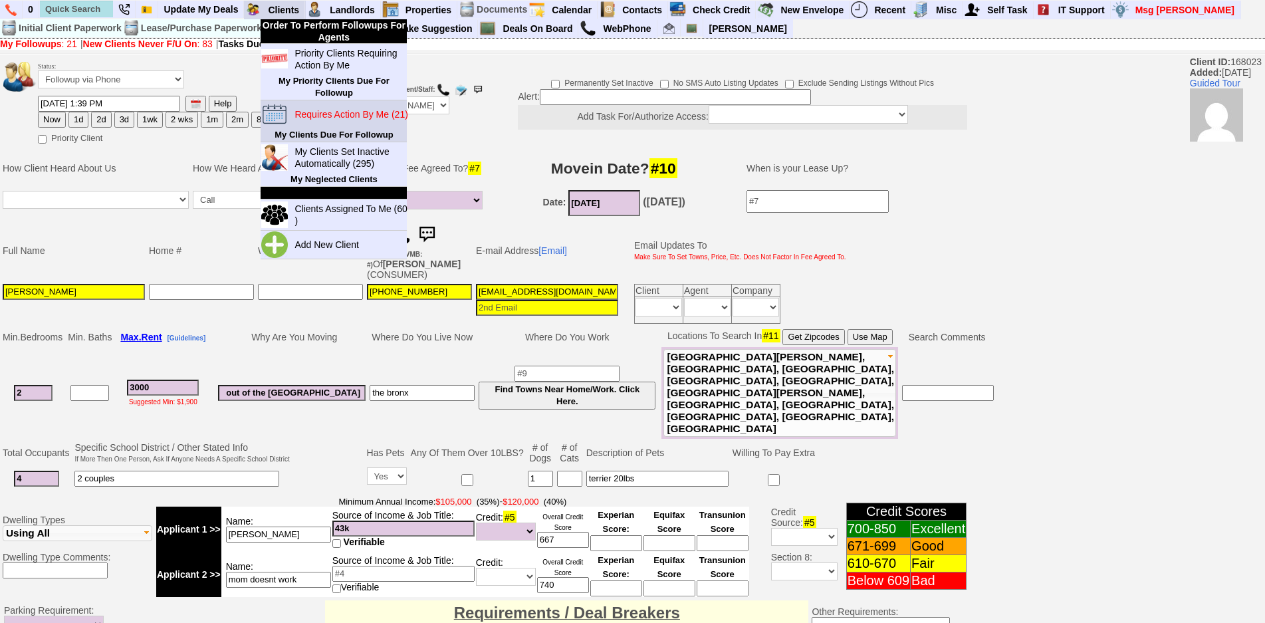
click at [333, 108] on link "Requires Action By Me (21)" at bounding box center [353, 114] width 128 height 17
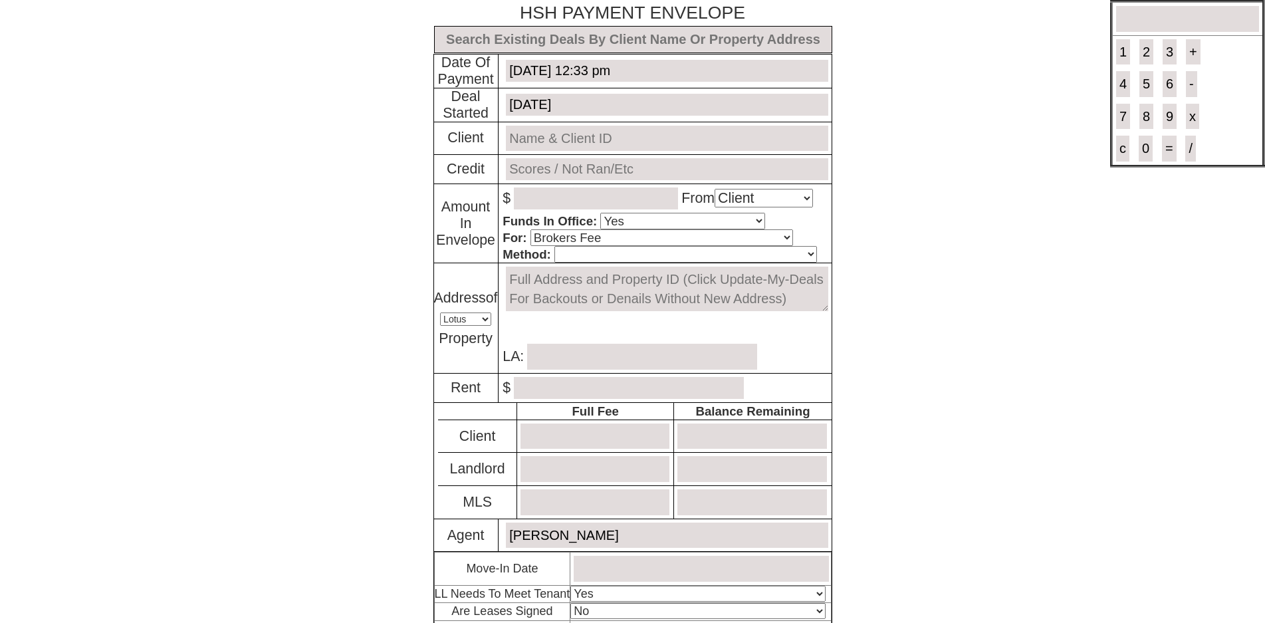
select select "Client"
select select "Yes"
select select "Brokers Fee"
select select "Lotus"
select select "Yes"
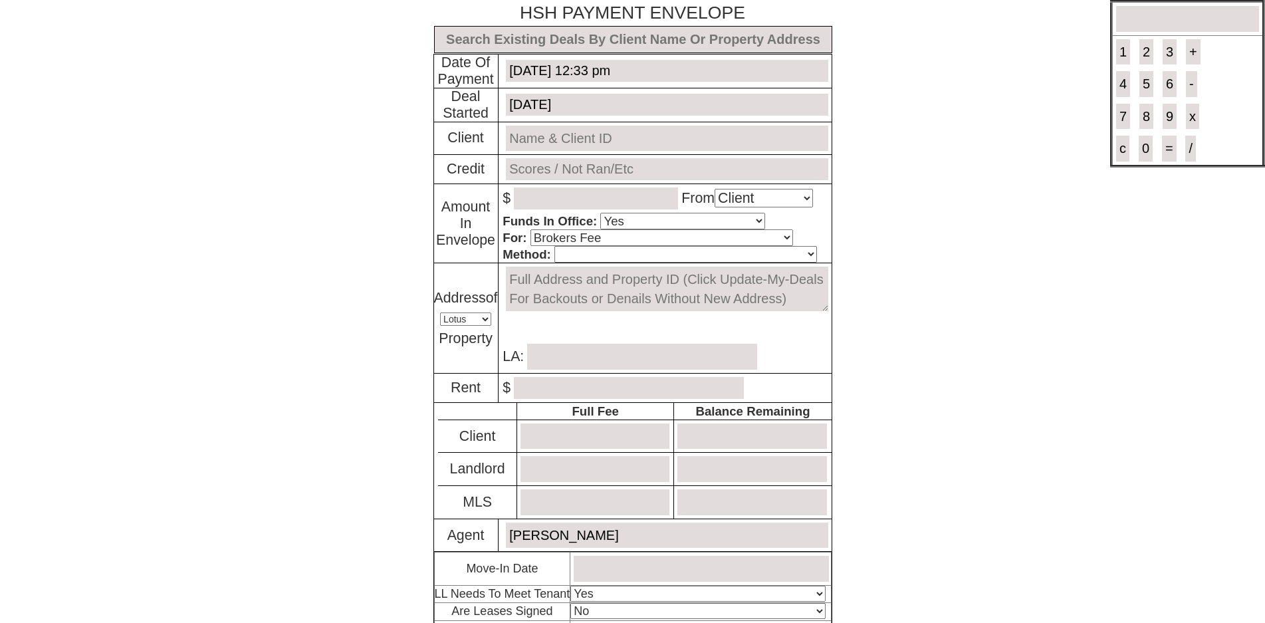
select select "No"
click at [608, 43] on input "text" at bounding box center [633, 39] width 398 height 27
type input "m"
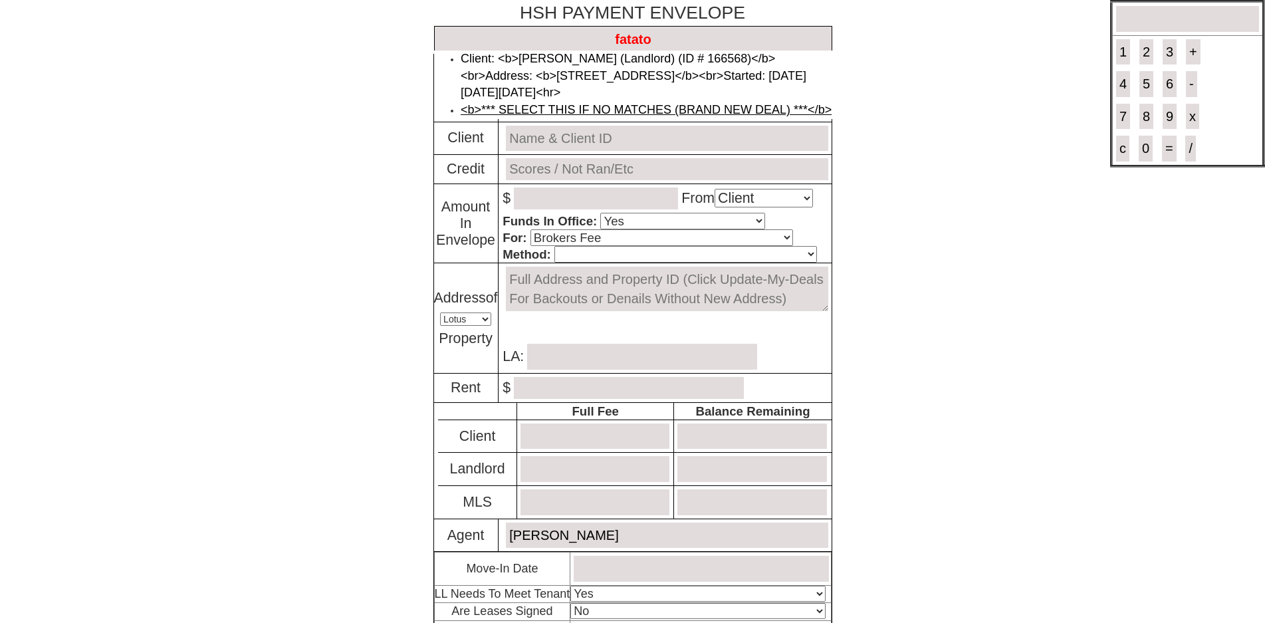
click at [584, 116] on link "<b>*** SELECT THIS IF NO MATCHES (BRAND NEW DEAL) ***</b>" at bounding box center [646, 109] width 371 height 13
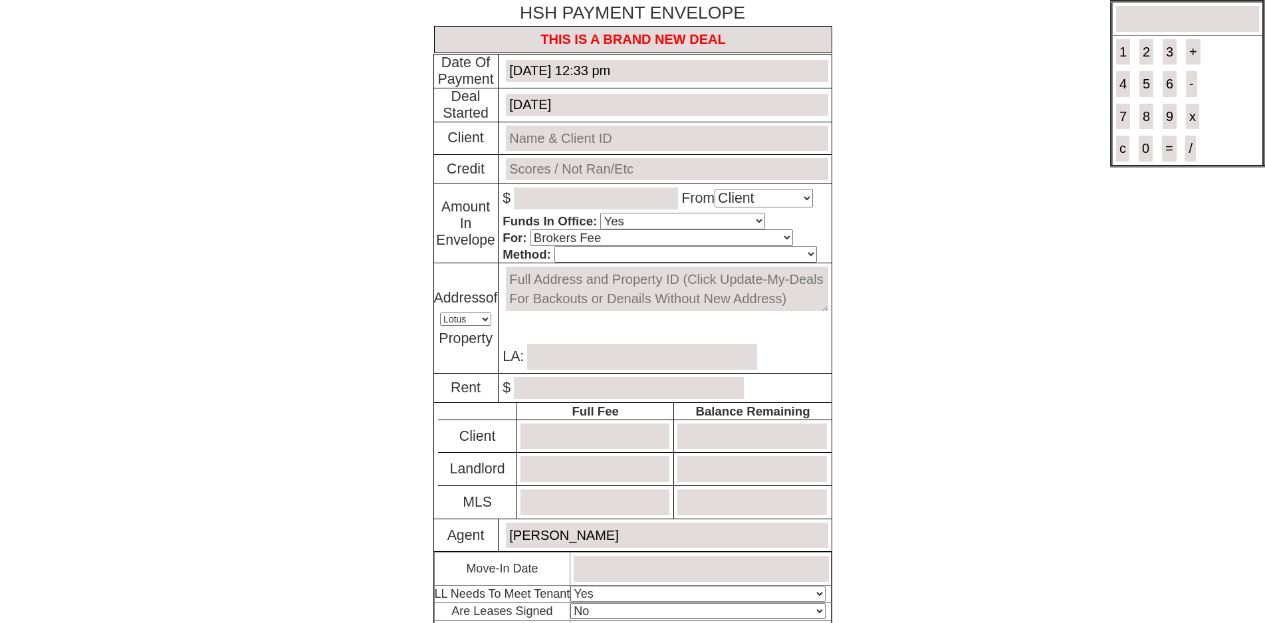
type input "THIS IS A BRAND NEW DEAL"
click at [579, 137] on input "text" at bounding box center [667, 139] width 322 height 26
click at [592, 164] on link "Mike Fatato (Landlord) # 166568" at bounding box center [632, 156] width 209 height 13
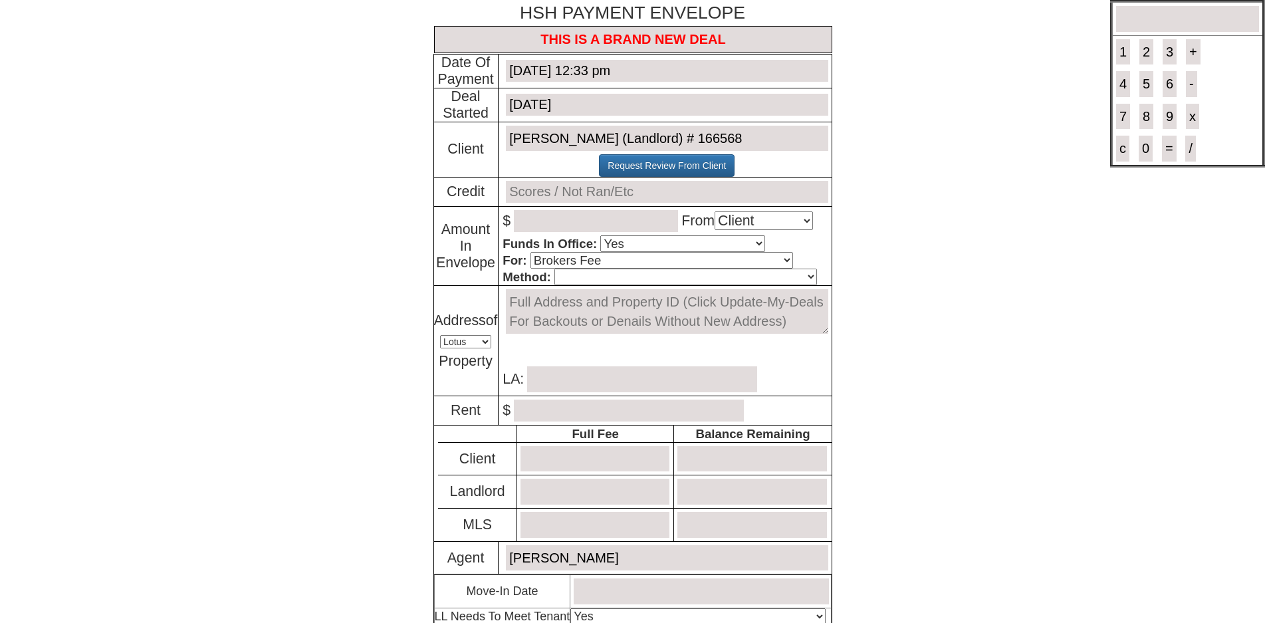
type input "Mike Fatato (Landlord) # 166568"
click at [560, 185] on input "text" at bounding box center [667, 192] width 322 height 22
type input "N/A"
click at [542, 219] on input "number" at bounding box center [596, 221] width 164 height 22
type input "1125.00"
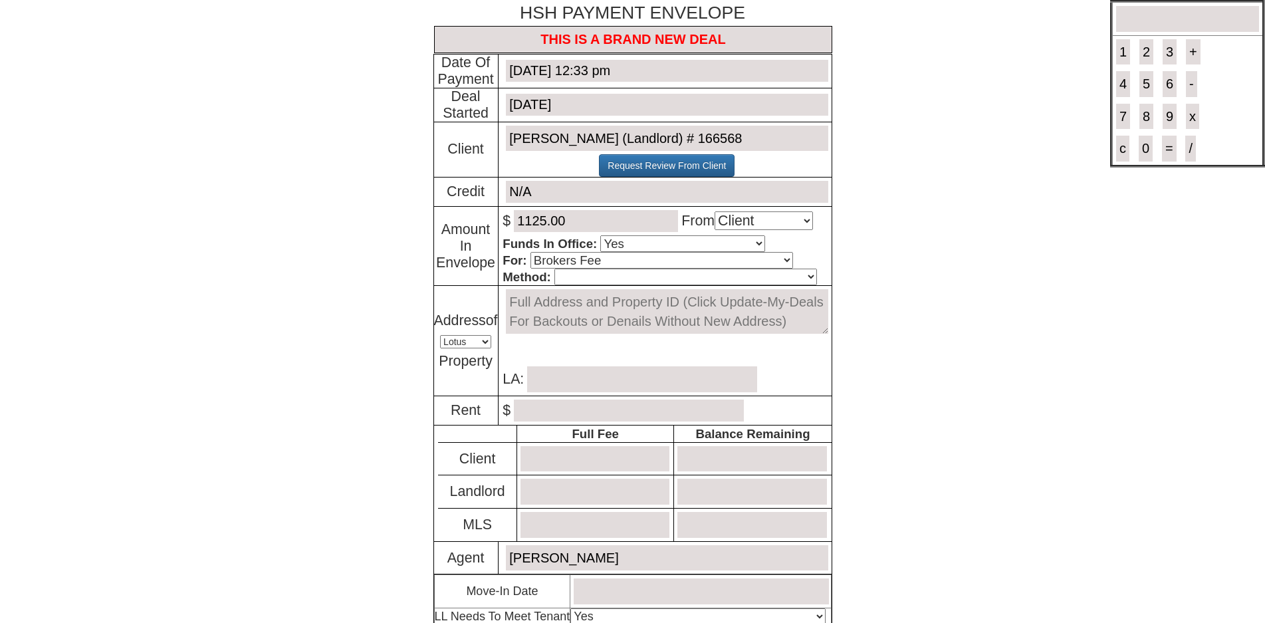
click at [746, 223] on select "Select An Option Client Landlord MLS" at bounding box center [764, 220] width 98 height 19
select select "MLS"
click at [720, 212] on select "Select An Option Client Landlord MLS" at bounding box center [764, 220] width 98 height 19
click at [560, 536] on input "number" at bounding box center [594, 525] width 149 height 26
type input "1125.00"
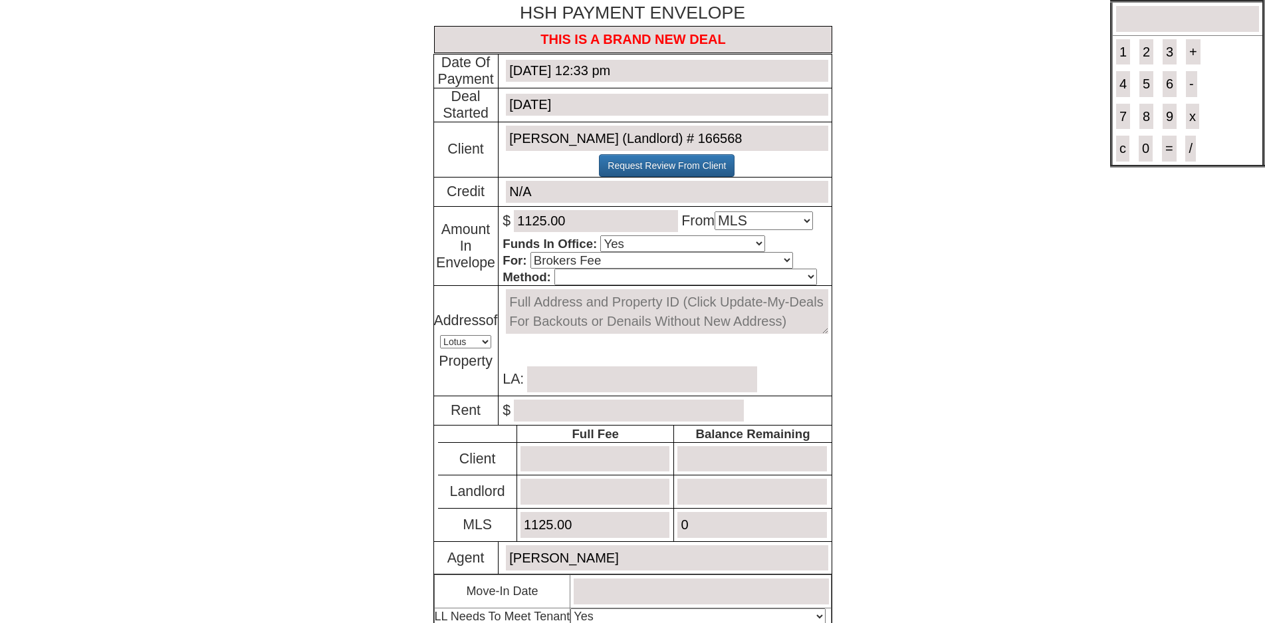
type input "0"
drag, startPoint x: 562, startPoint y: 324, endPoint x: 571, endPoint y: 277, distance: 47.3
click at [563, 322] on textarea at bounding box center [667, 311] width 322 height 45
click at [571, 277] on select "Cash Certified Check Regular Check Credit Card Quickpay Wire ACH N/A" at bounding box center [685, 277] width 263 height 17
select select "Regular Check"
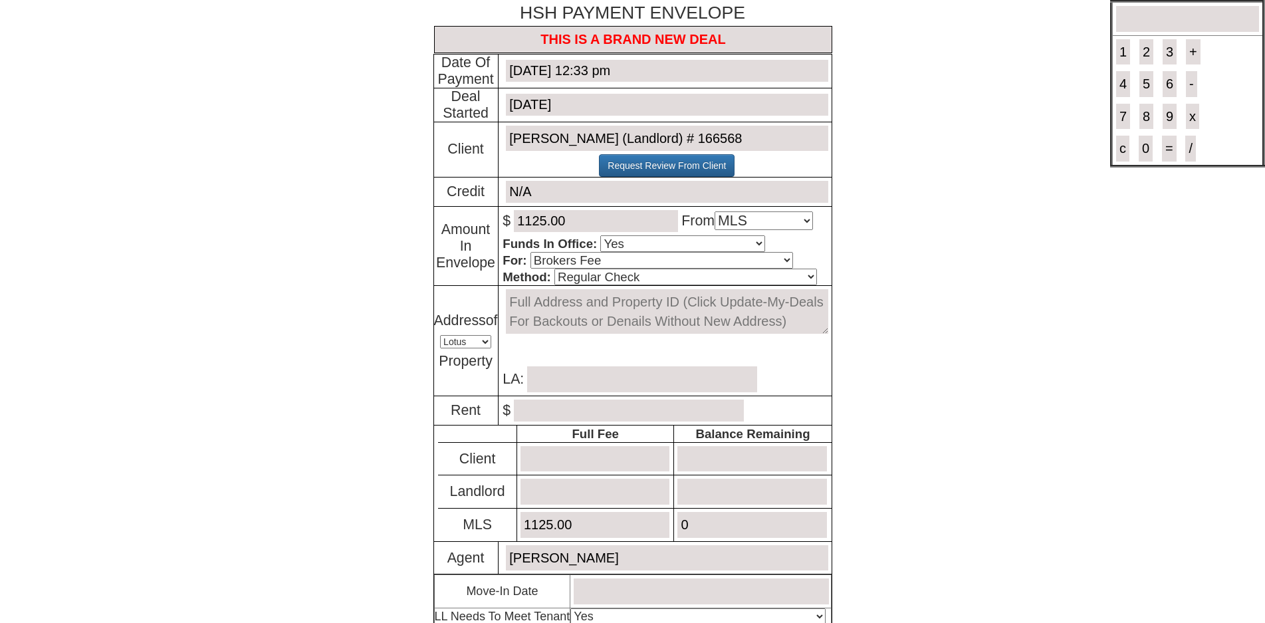
click at [554, 270] on select "Cash Certified Check Regular Check Credit Card Quickpay Wire ACH N/A" at bounding box center [685, 277] width 263 height 17
click at [594, 317] on textarea at bounding box center [667, 311] width 322 height 45
click at [586, 312] on textarea "331 w post" at bounding box center [667, 311] width 322 height 45
drag, startPoint x: 610, startPoint y: 308, endPoint x: 398, endPoint y: 291, distance: 213.4
click at [398, 291] on body "× Close Login E-mail Address: iroko.lara1@gmail.com Login!" at bounding box center [632, 396] width 1265 height 793
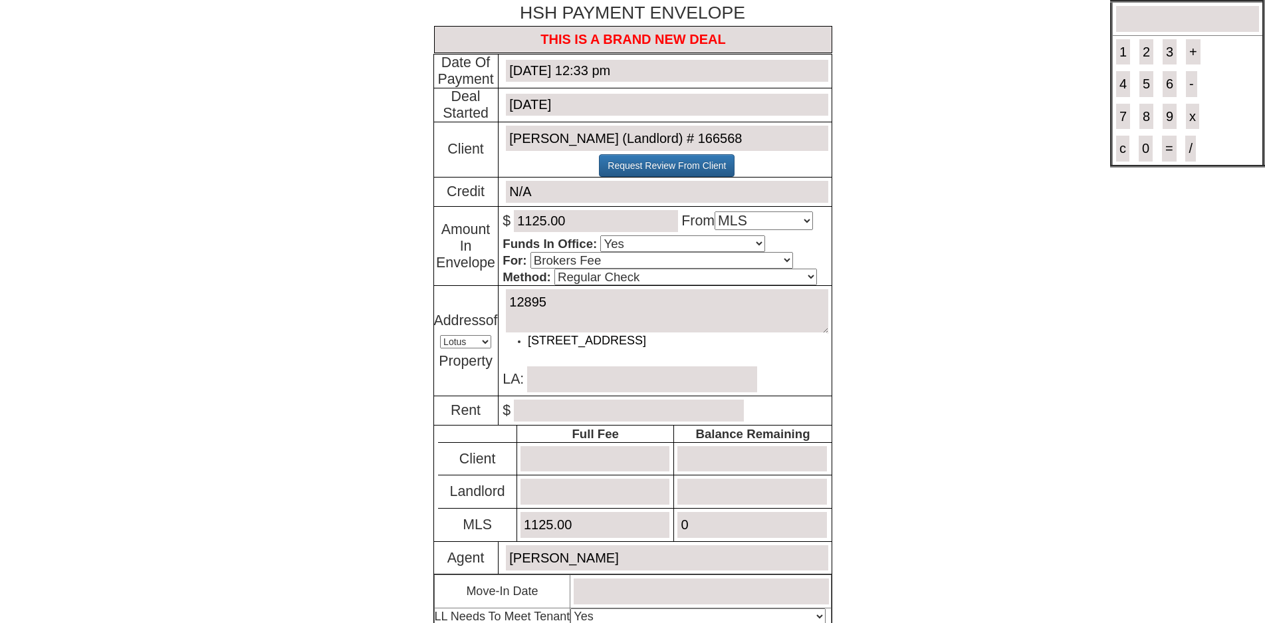
click at [548, 350] on li "331 W Post Rd - Unit #A in White Plains, NY - ID # 12895" at bounding box center [678, 340] width 300 height 17
type textarea "331 W Post Rd - Unit #A in White Plains, NY - ID # 12895"
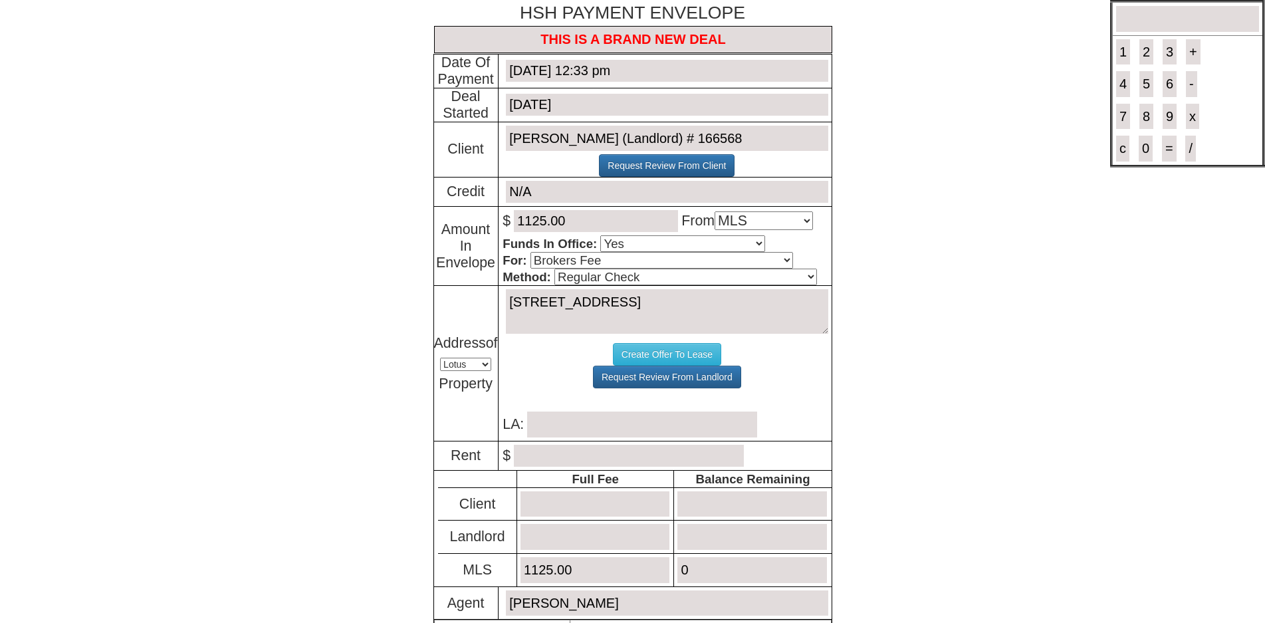
type textarea "331 W Post Rd - Unit #A in White Plains, NY - ID # 12895"
click at [547, 433] on input "text" at bounding box center [642, 424] width 230 height 26
type input "[PERSON_NAME]"
click at [568, 465] on input "number" at bounding box center [629, 456] width 230 height 22
type input "2250.00"
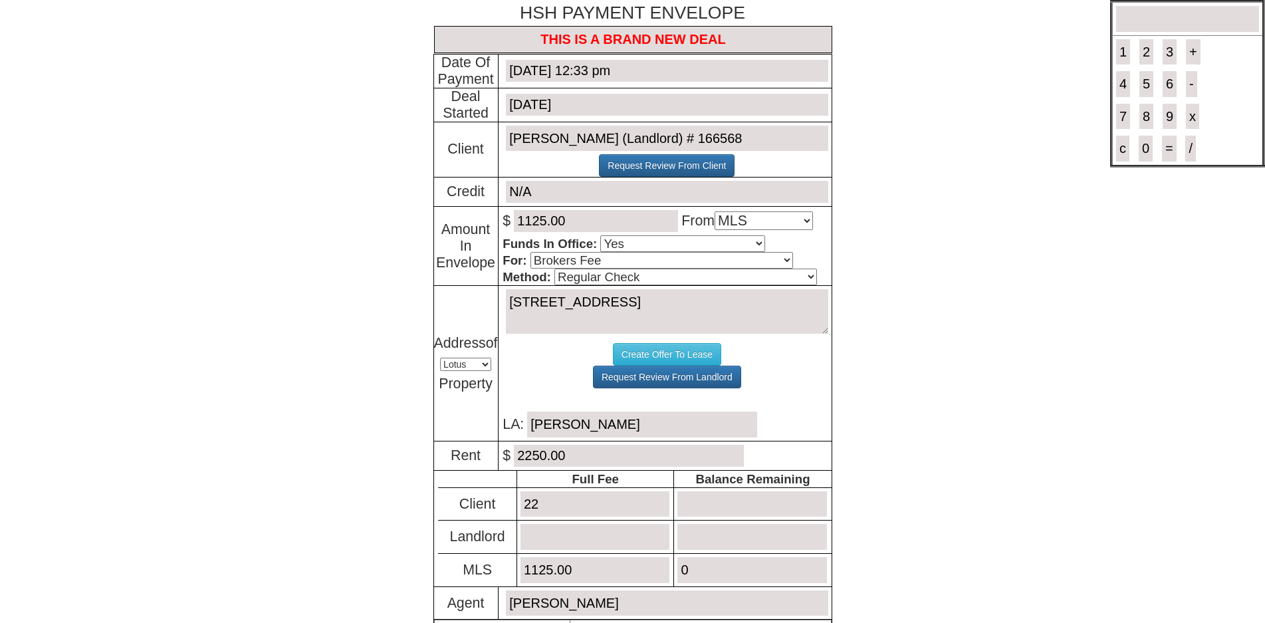
type input "2"
click at [620, 263] on select "Select An Option Brokers Fee Credit Check Transfer Of Funds Other" at bounding box center [661, 260] width 263 height 17
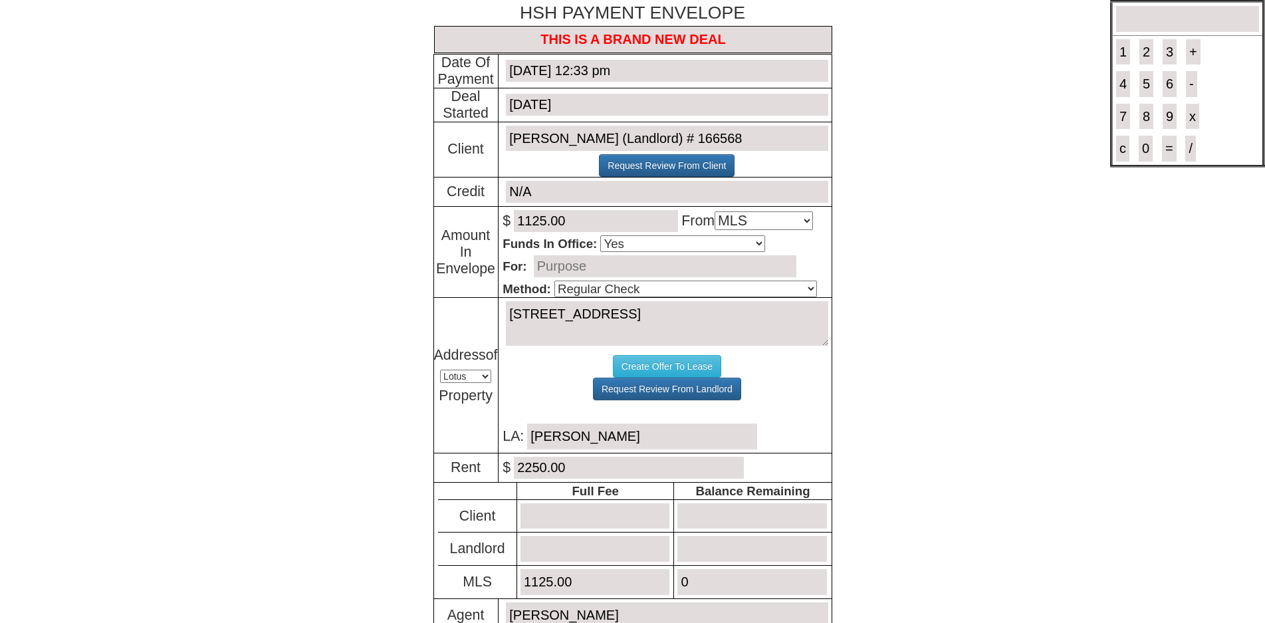
click at [572, 263] on input "text" at bounding box center [665, 266] width 263 height 22
type input "MLS COMMISSION 1/2 MONTH PAYOUT TO JORGE"
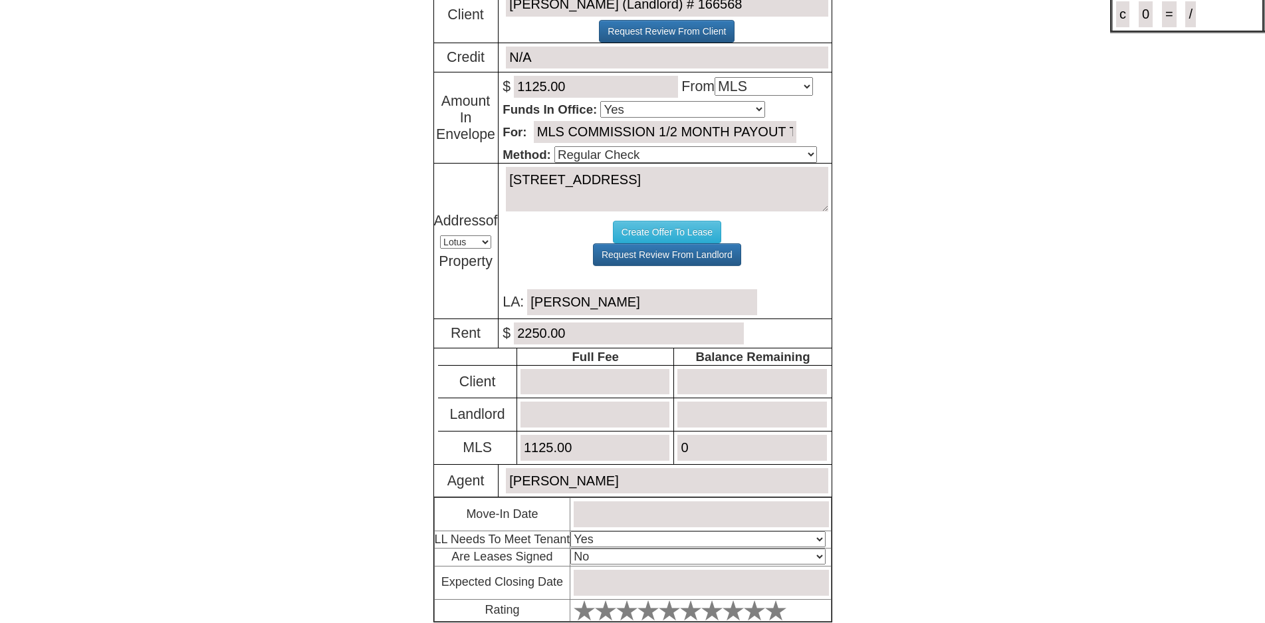
scroll to position [231, 0]
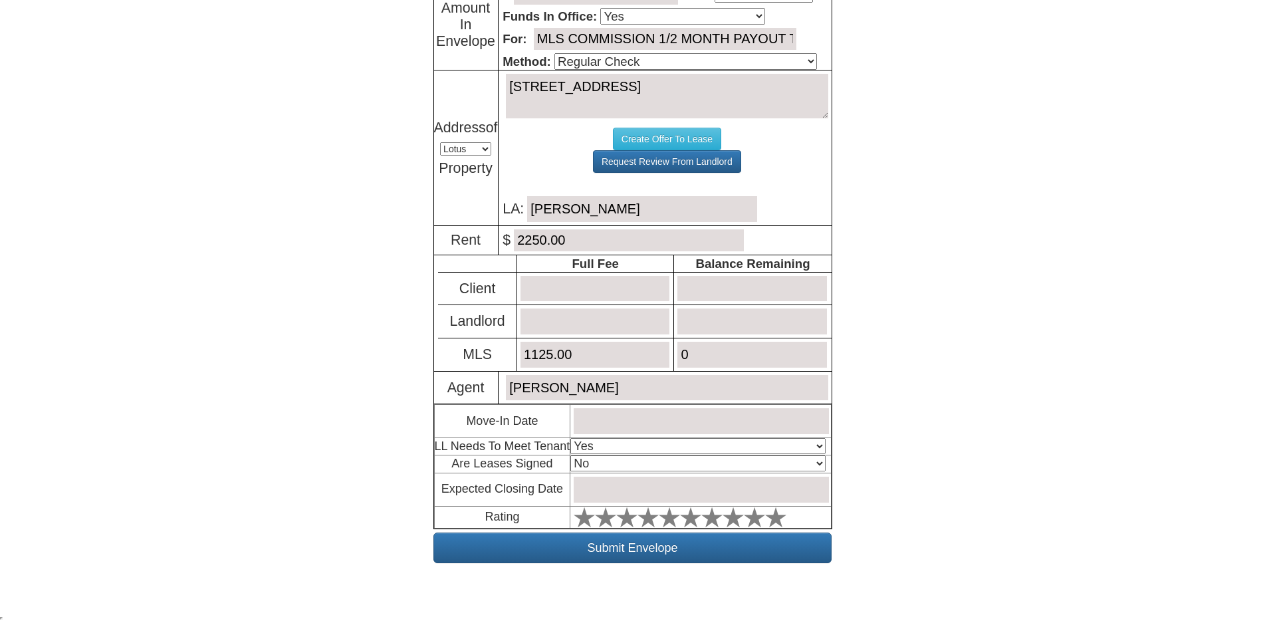
click at [638, 419] on input "text" at bounding box center [701, 421] width 255 height 26
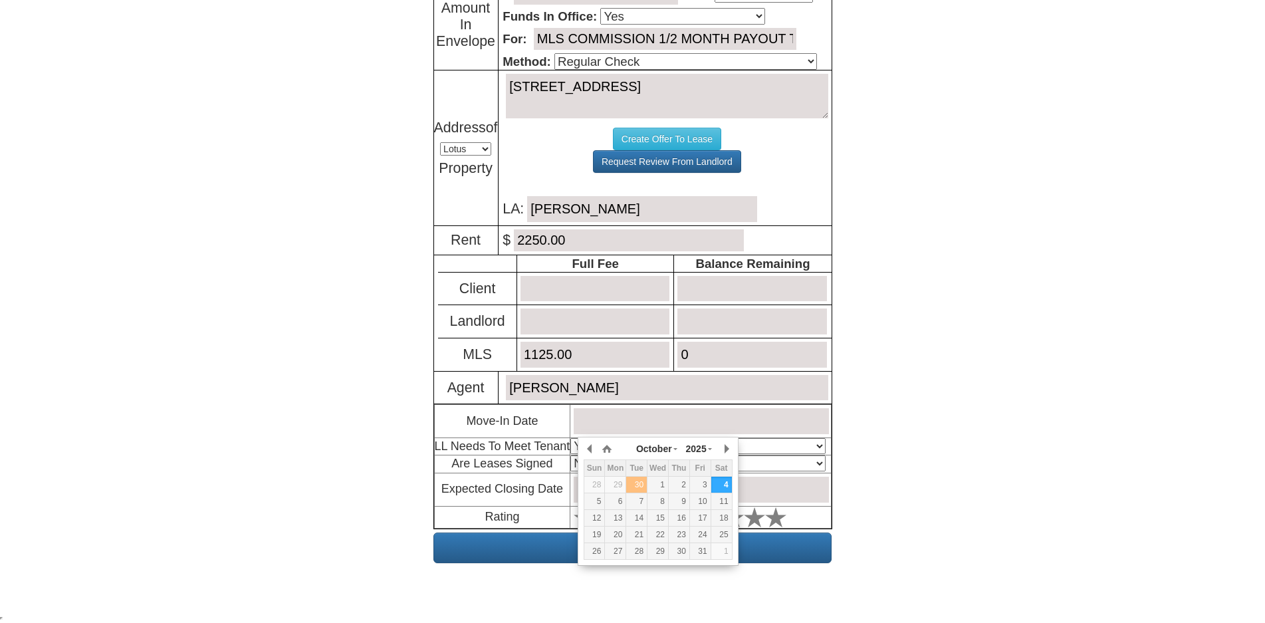
click at [635, 481] on div "30" at bounding box center [636, 484] width 21 height 11
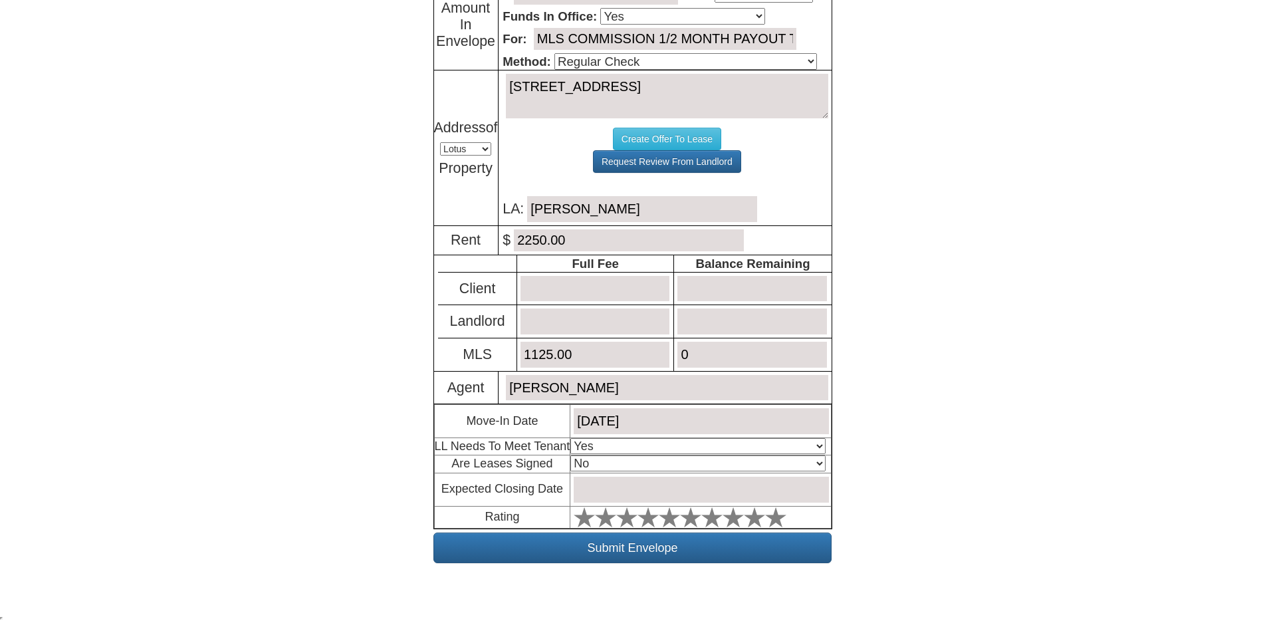
click at [651, 412] on input "September 30, 2025" at bounding box center [701, 421] width 255 height 26
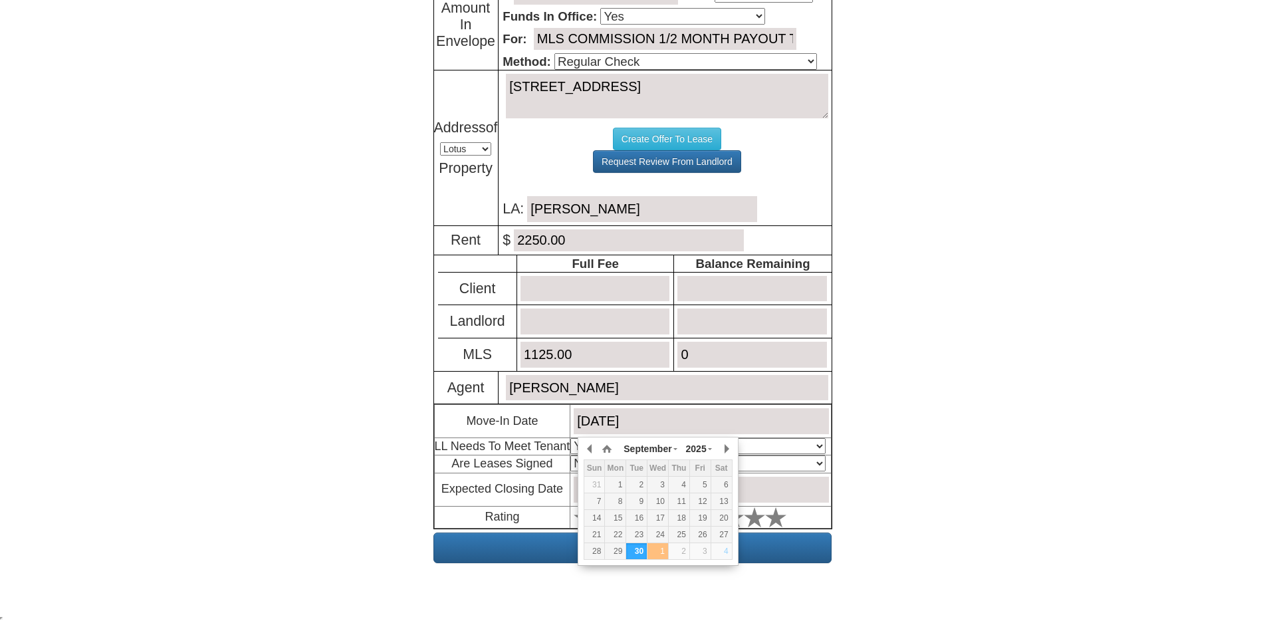
click at [655, 548] on div "1" at bounding box center [657, 551] width 21 height 11
type input "October 1, 2025"
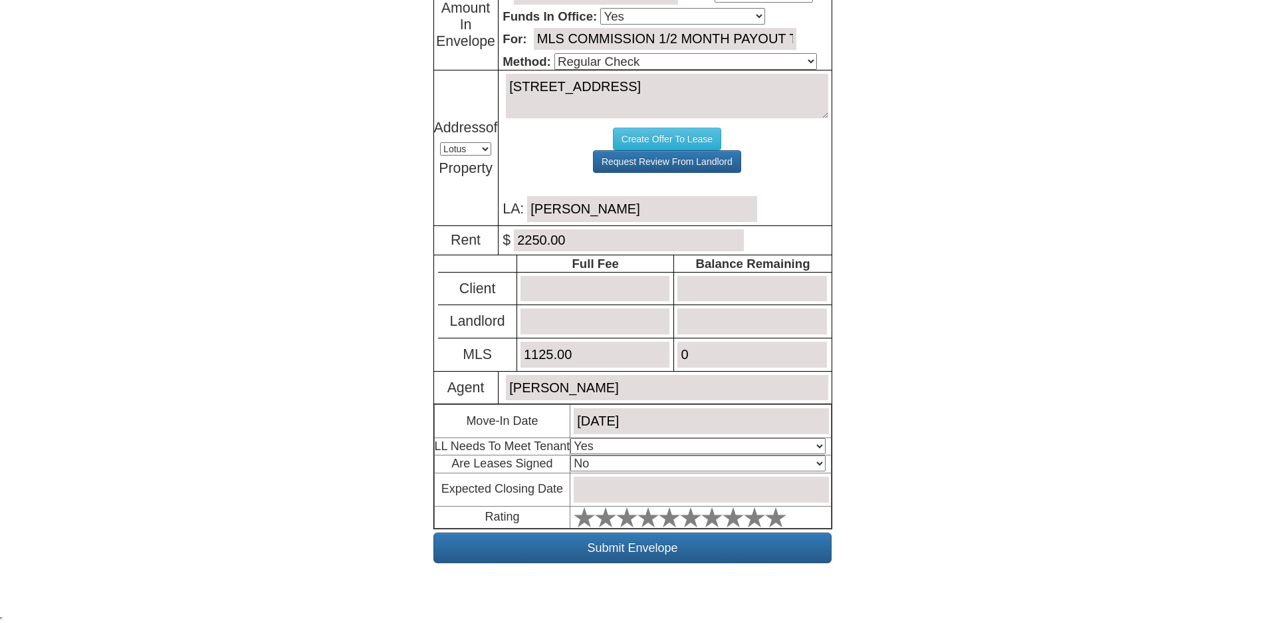
click at [630, 447] on select "Select An Option Yes Yes - Met No" at bounding box center [697, 446] width 255 height 16
select select "No"
click at [574, 438] on select "Select An Option Yes Yes - Met No" at bounding box center [697, 446] width 255 height 16
click at [618, 467] on select "Select An Option No Yes" at bounding box center [697, 463] width 255 height 16
select select "Yes"
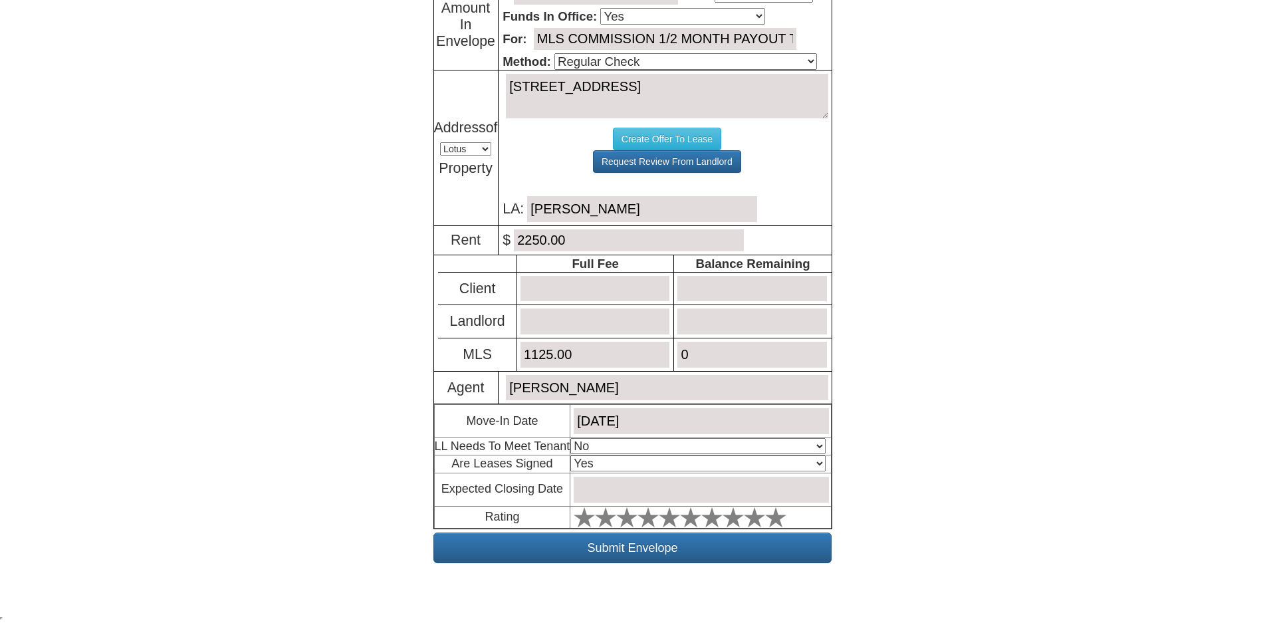
click at [574, 455] on select "Select An Option No Yes" at bounding box center [697, 463] width 255 height 16
click at [626, 491] on input "text" at bounding box center [701, 490] width 255 height 26
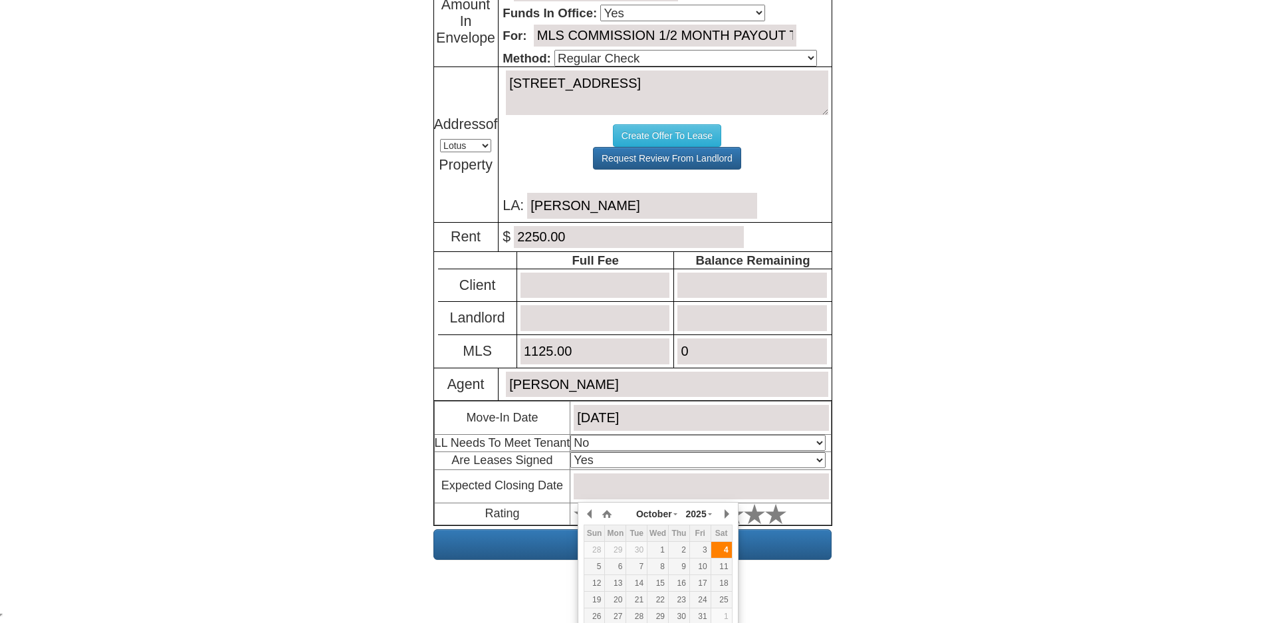
click at [722, 546] on div "4" at bounding box center [721, 549] width 21 height 11
type input "October 4, 2025"
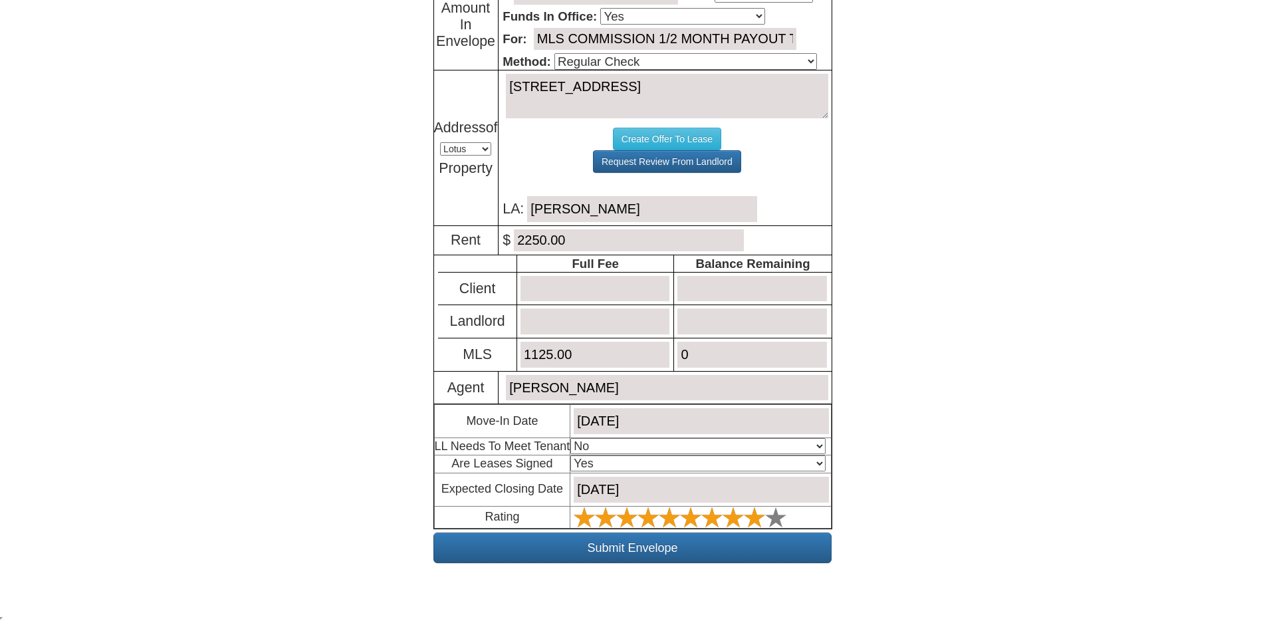
click at [778, 512] on icon at bounding box center [775, 517] width 21 height 21
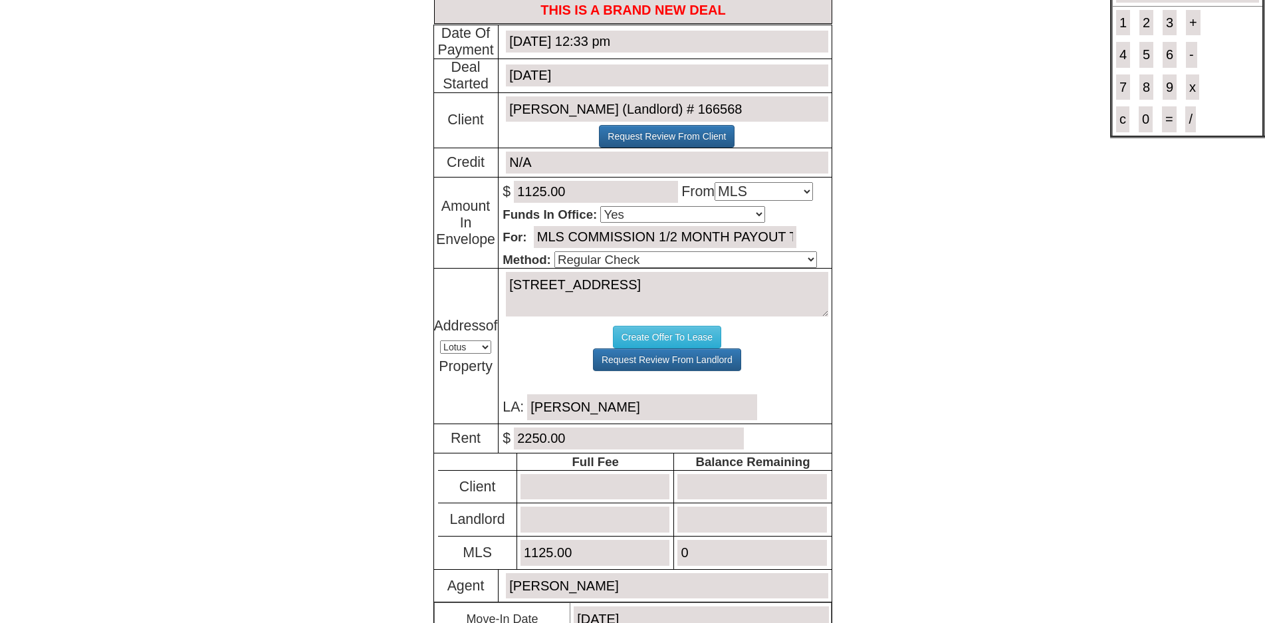
scroll to position [0, 0]
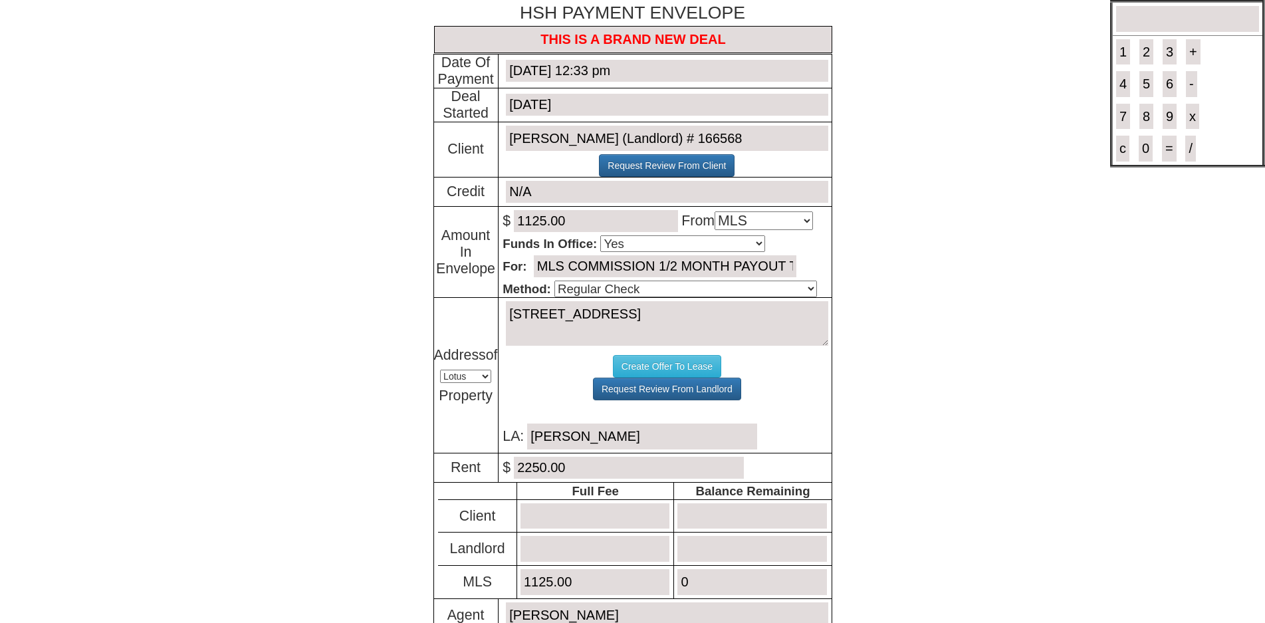
drag, startPoint x: 756, startPoint y: 276, endPoint x: 876, endPoint y: 273, distance: 120.3
click at [876, 273] on body "× Close Login E-mail Address: iroko.lara1@gmail.com Login!" at bounding box center [632, 425] width 1265 height 850
click at [772, 273] on input "MLS COMMISSION 1/2 MONTH PAYOUT TO JORGE" at bounding box center [665, 266] width 263 height 22
click at [719, 273] on input "MLS COMMISSION 1/2 MONTH PAYOUT TO JORGE" at bounding box center [665, 266] width 263 height 22
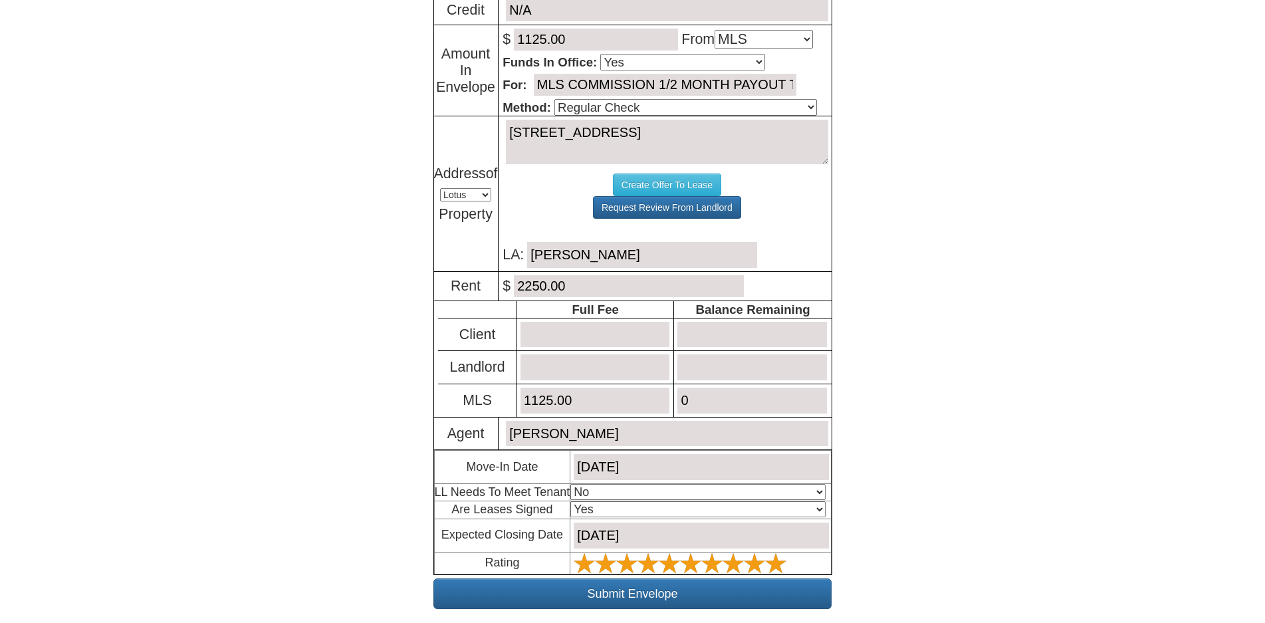
scroll to position [231, 0]
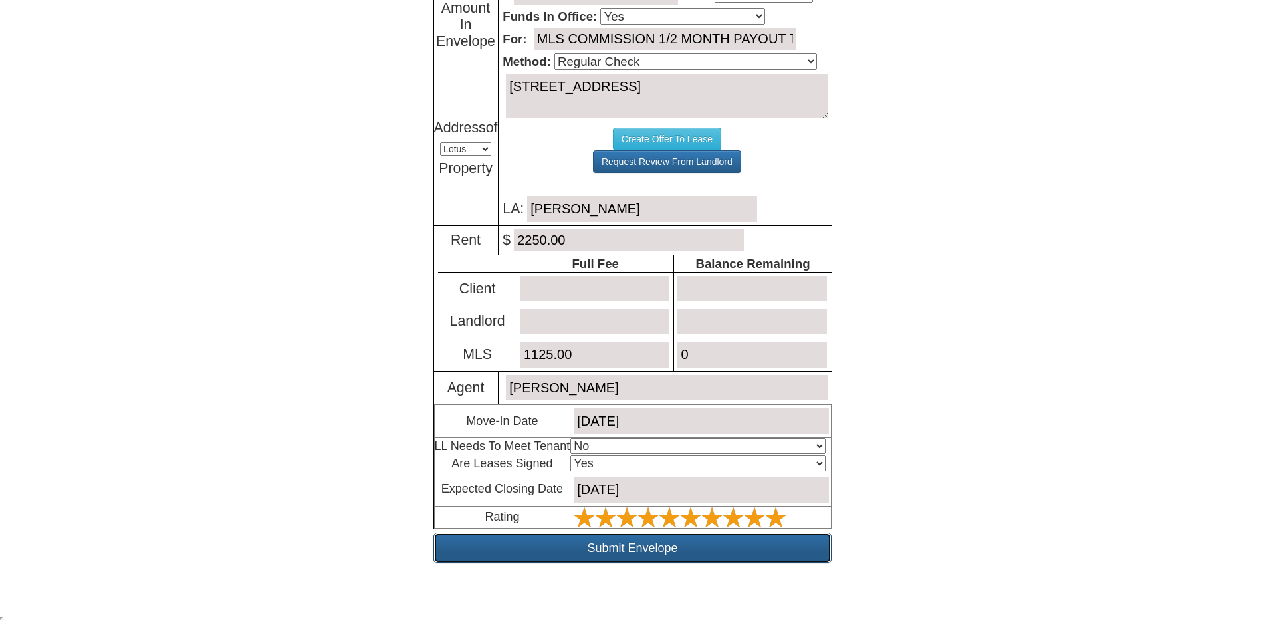
click at [643, 544] on input "Submit Envelope" at bounding box center [632, 547] width 398 height 31
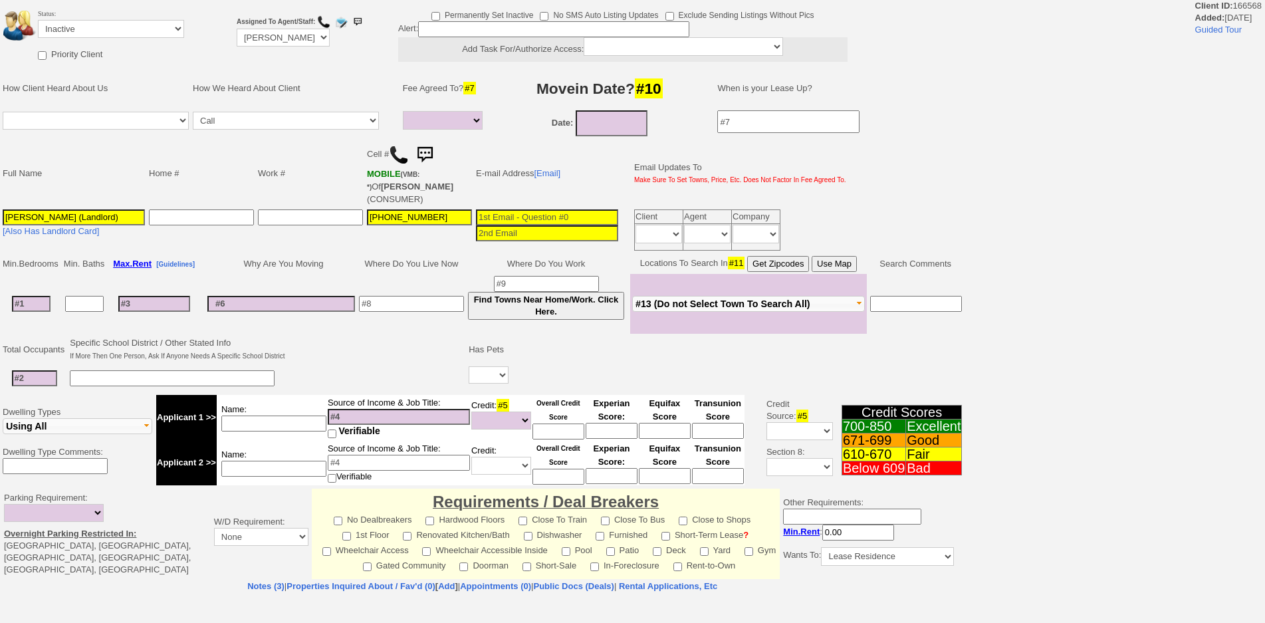
select select
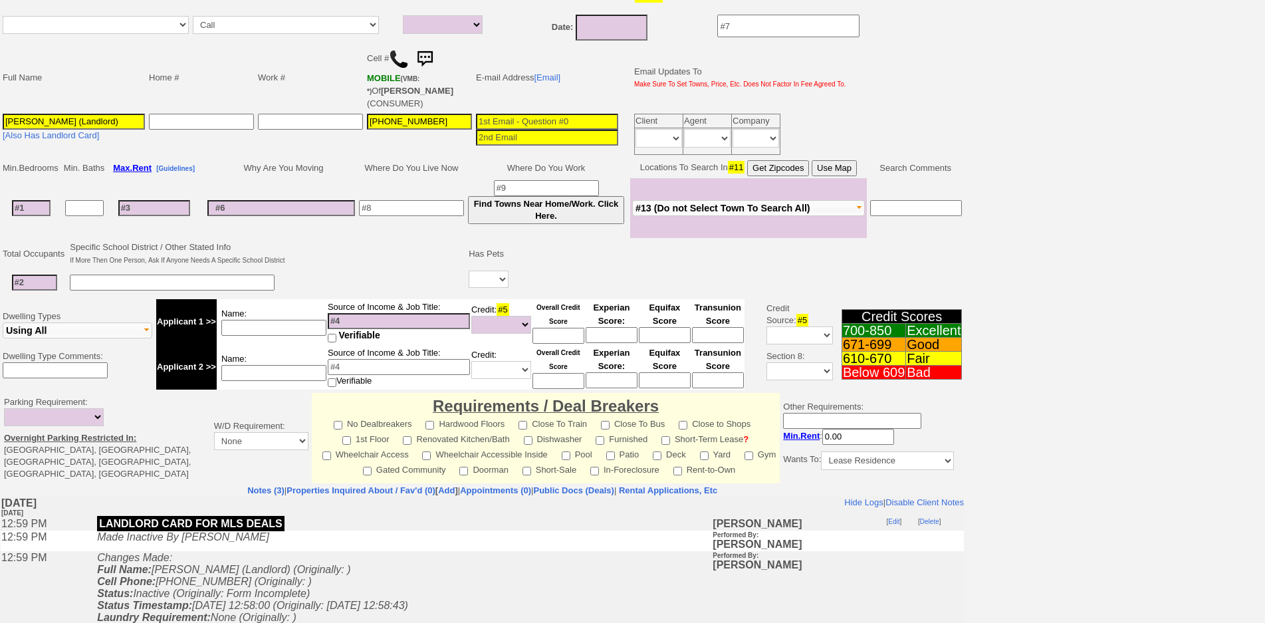
scroll to position [266, 0]
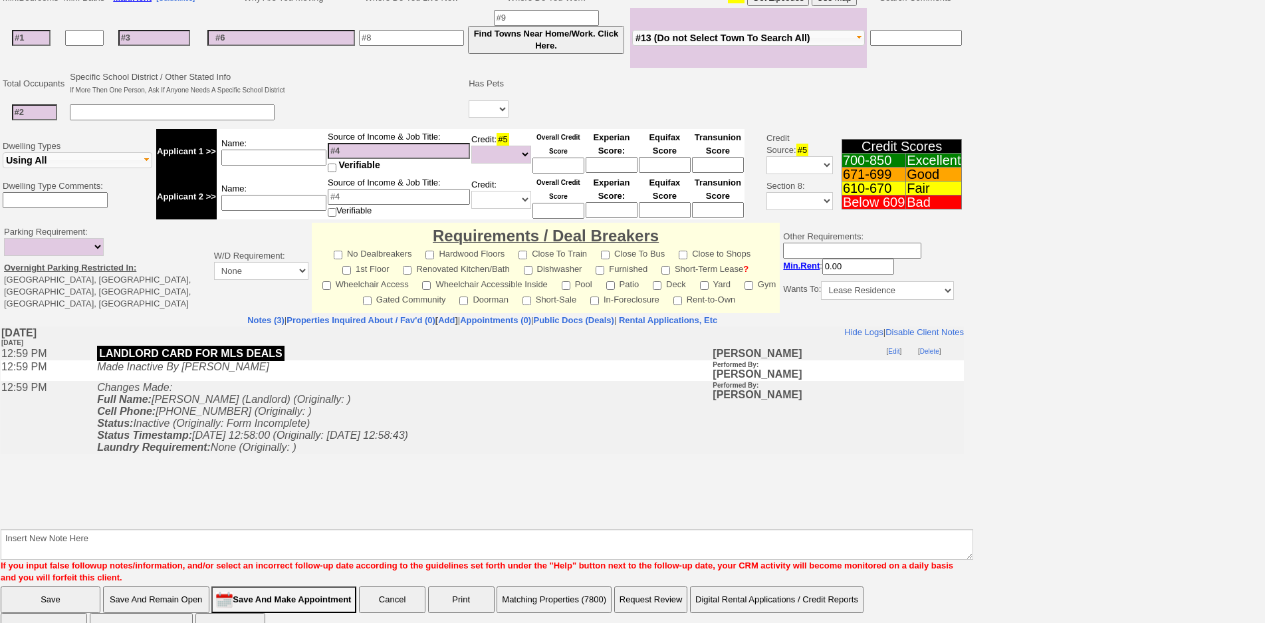
click at [300, 438] on icon "Changes Made: Full Name: [PERSON_NAME] (Landlord) (Originally: ) Cell Phone: [P…" at bounding box center [252, 417] width 311 height 71
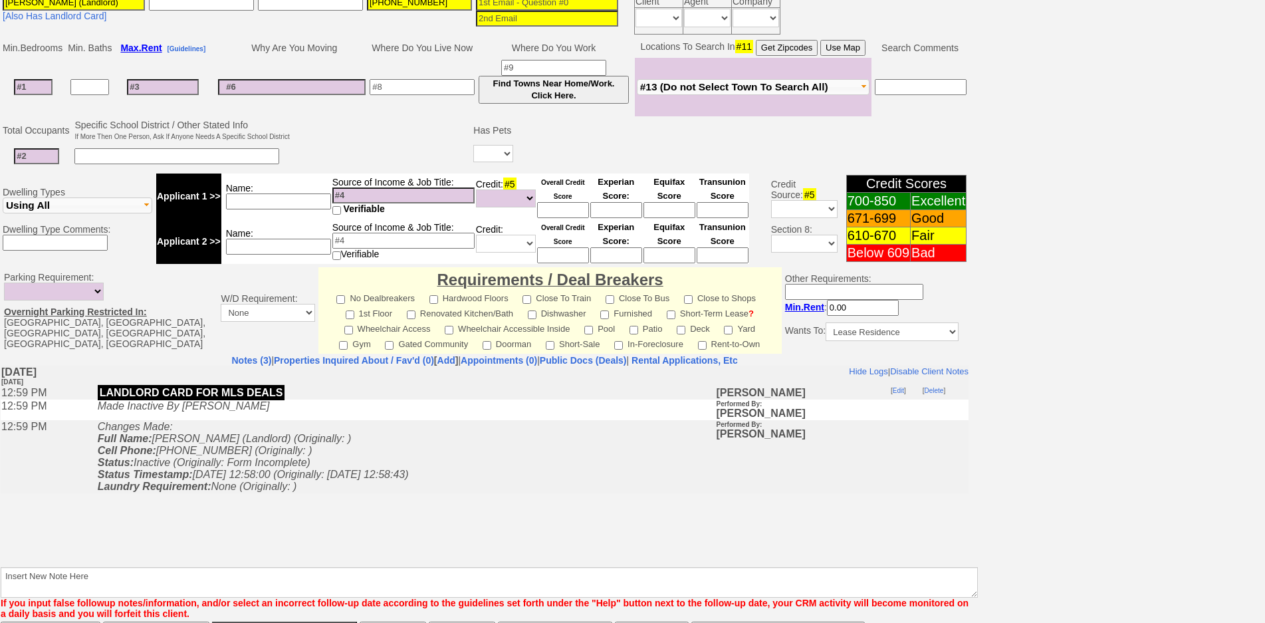
scroll to position [316, 0]
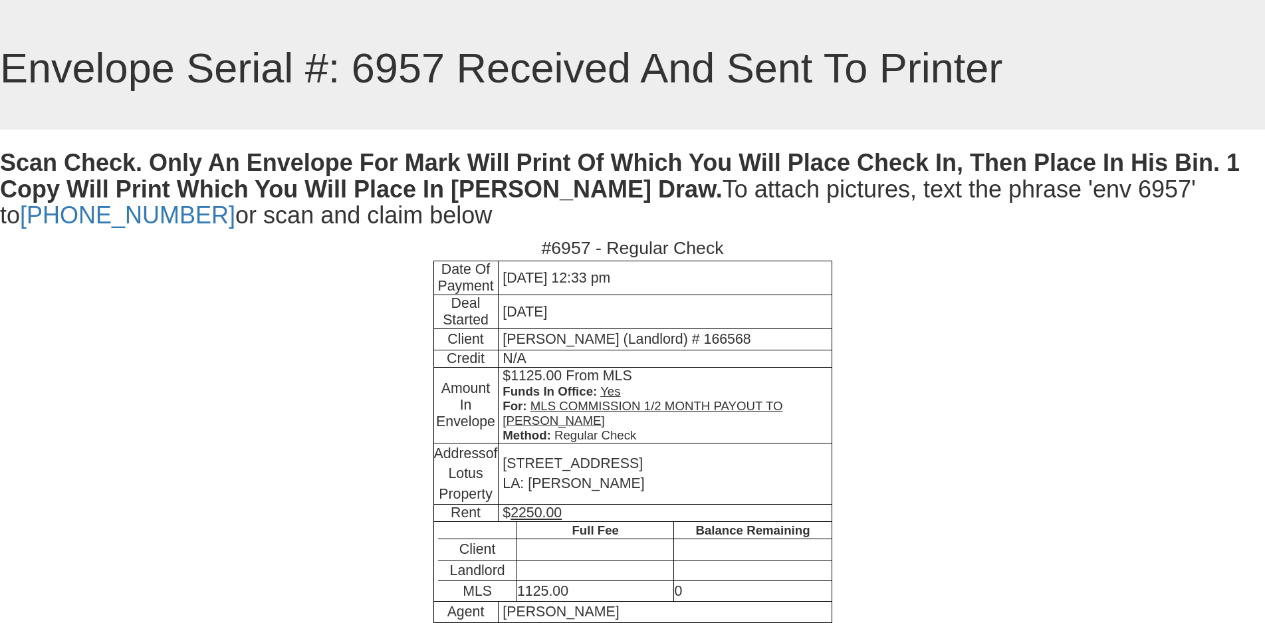
drag, startPoint x: 1226, startPoint y: 405, endPoint x: 1171, endPoint y: 408, distance: 55.9
click at [1212, 405] on body "× Close Login E-mail Address: [EMAIL_ADDRESS][DOMAIN_NAME] Login!" at bounding box center [632, 458] width 1265 height 917
click at [1032, 383] on body "× Close Login E-mail Address: [EMAIL_ADDRESS][DOMAIN_NAME] Login!" at bounding box center [632, 458] width 1265 height 917
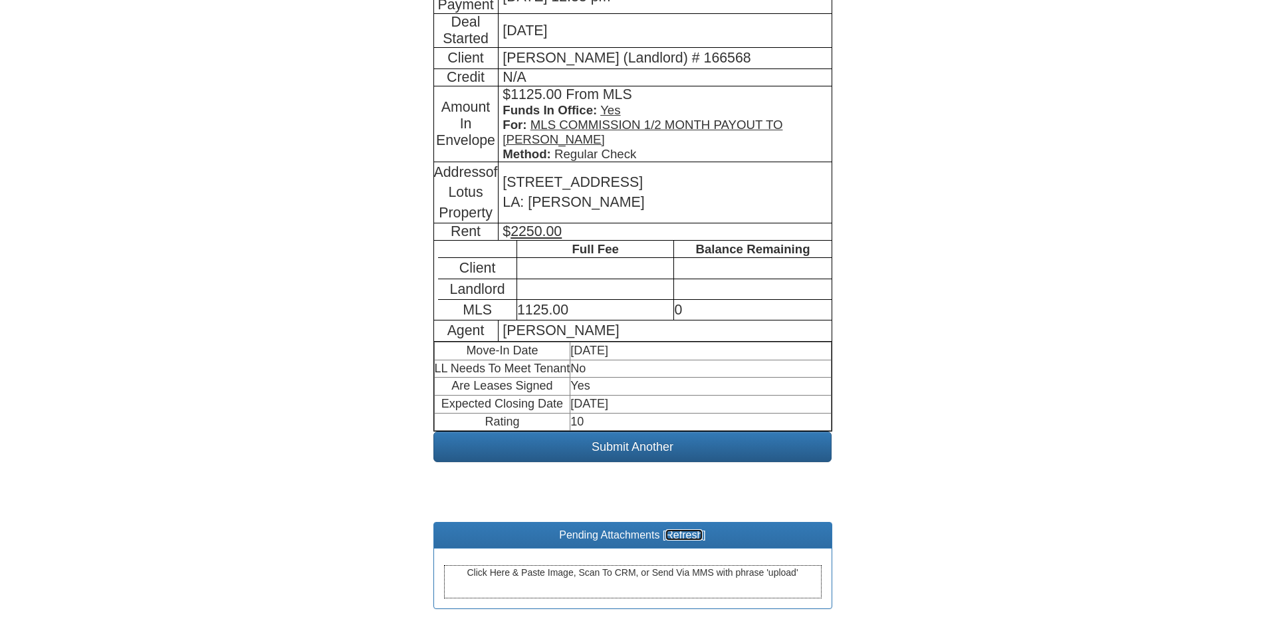
click at [676, 529] on link "Refresh" at bounding box center [683, 534] width 37 height 11
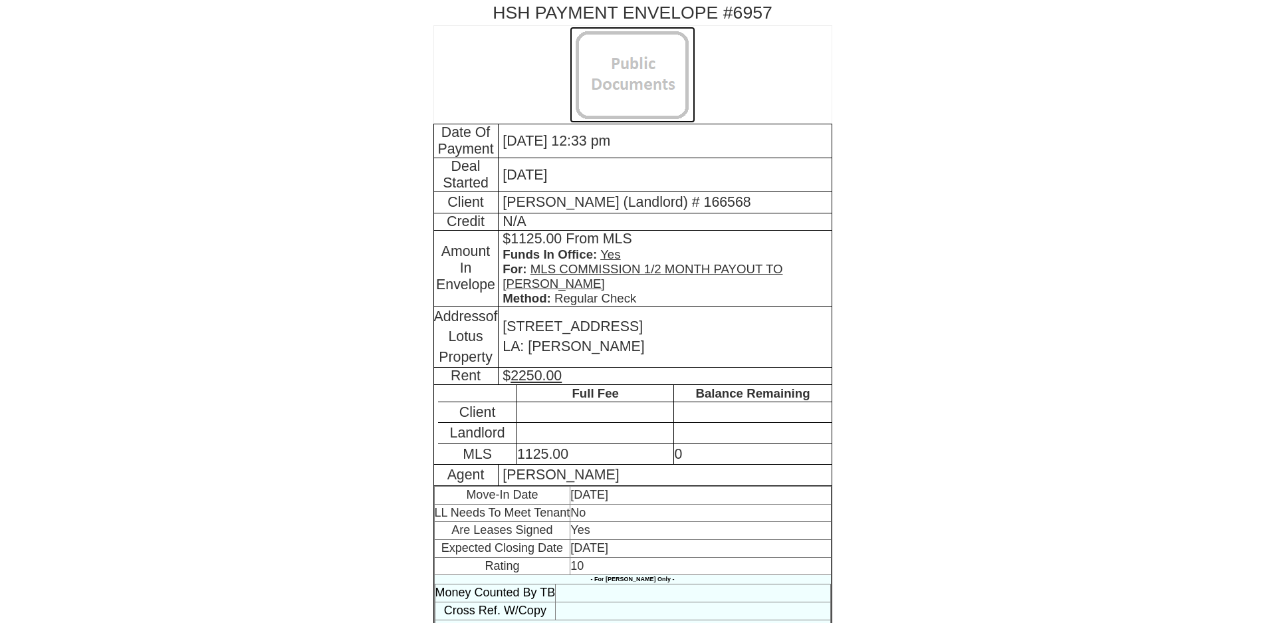
click at [667, 103] on img at bounding box center [633, 75] width 126 height 96
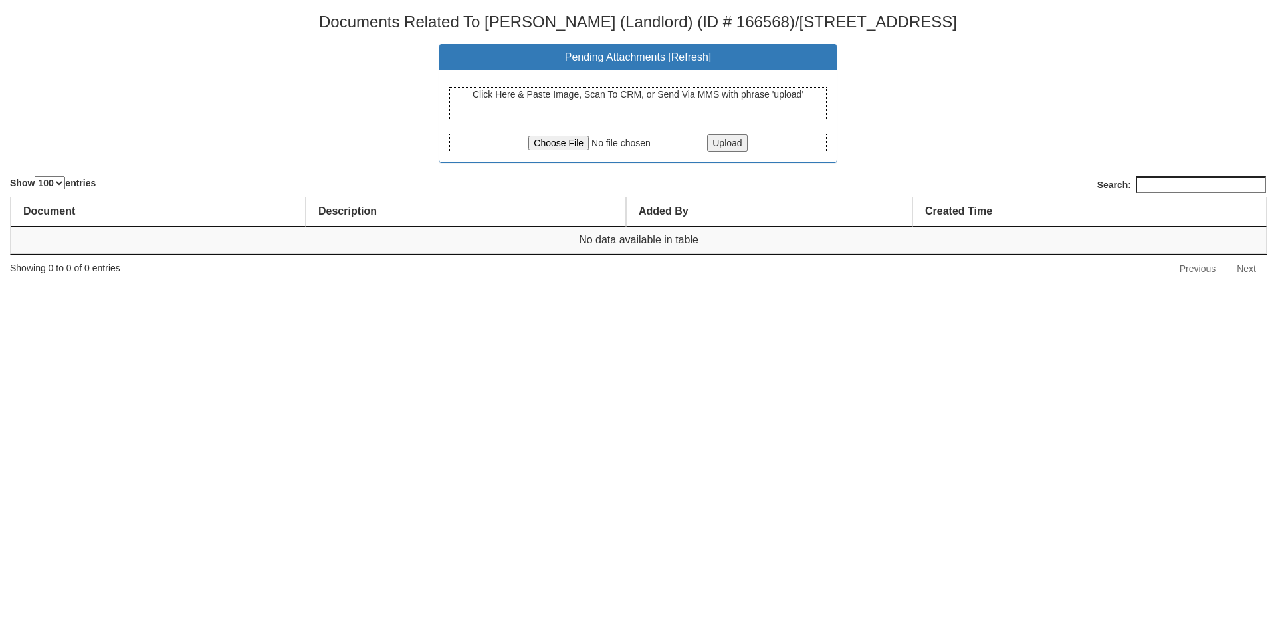
select select "100"
click at [958, 111] on center "Pending Attachments [ Refresh ] Click Here & Paste Image, Scan To CRM, or Send …" at bounding box center [638, 103] width 1256 height 119
click at [553, 146] on input "file" at bounding box center [616, 143] width 176 height 15
type input "C:\fakepath\CCF_000271.pdf"
click at [722, 147] on input "Upload" at bounding box center [727, 142] width 40 height 17
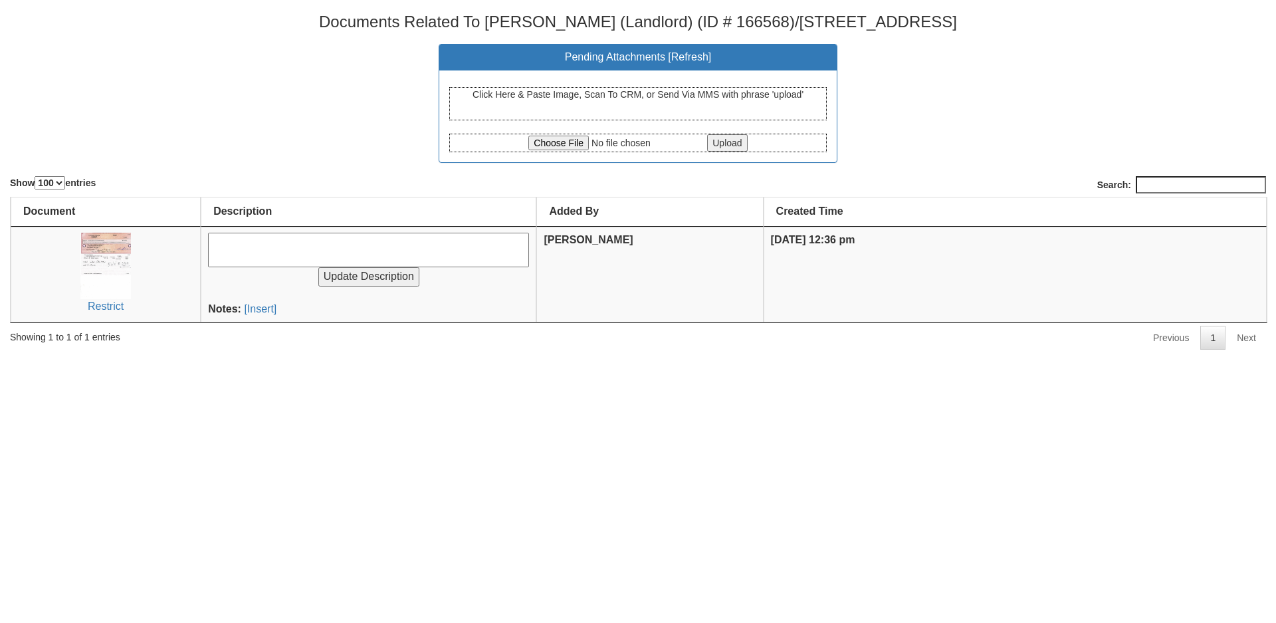
select select "100"
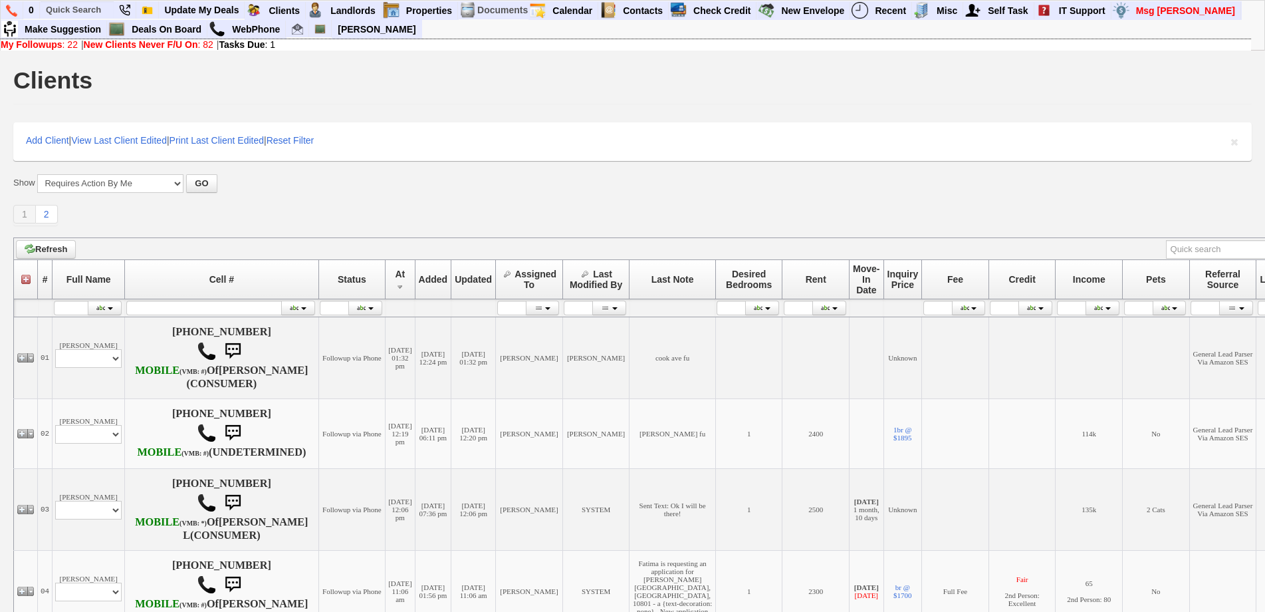
scroll to position [399, 0]
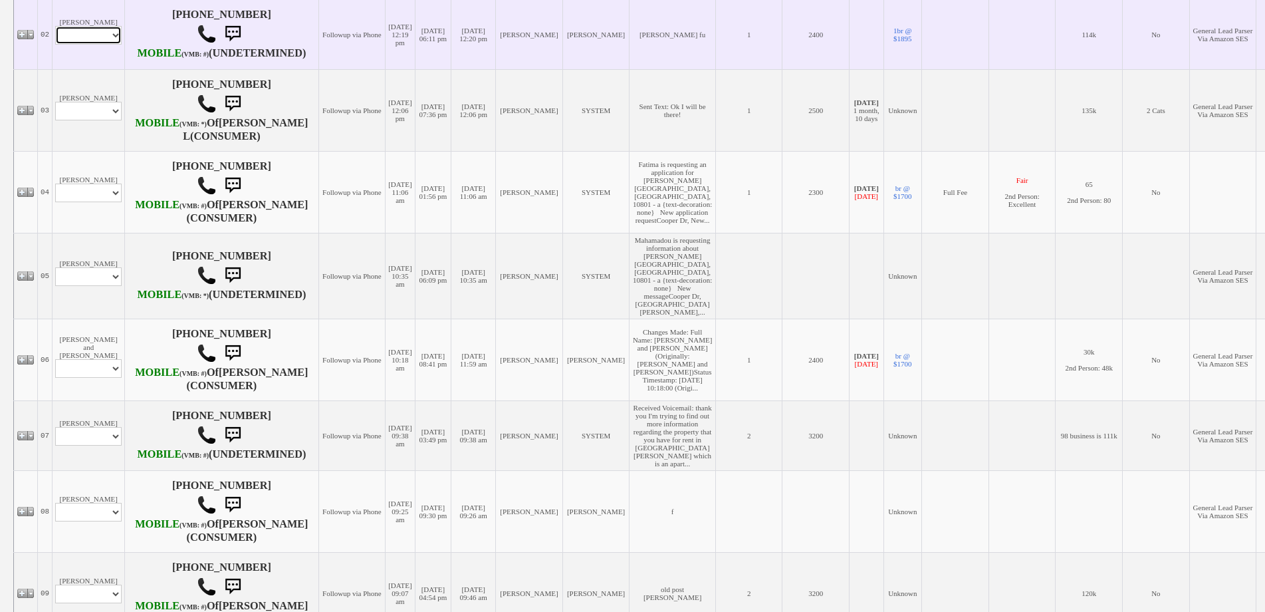
click at [100, 45] on select "Profile Edit Print Email Externally (Will Not Be Tracked In CRM) Closed Deals" at bounding box center [88, 35] width 66 height 19
select select "ChangeURL,/crm/custom/edit_client_form.php?redirect=%2Fcrm%2Fclients.php&id=168…"
click at [55, 45] on select "Profile Edit Print Email Externally (Will Not Be Tracked In CRM) Closed Deals" at bounding box center [88, 35] width 66 height 19
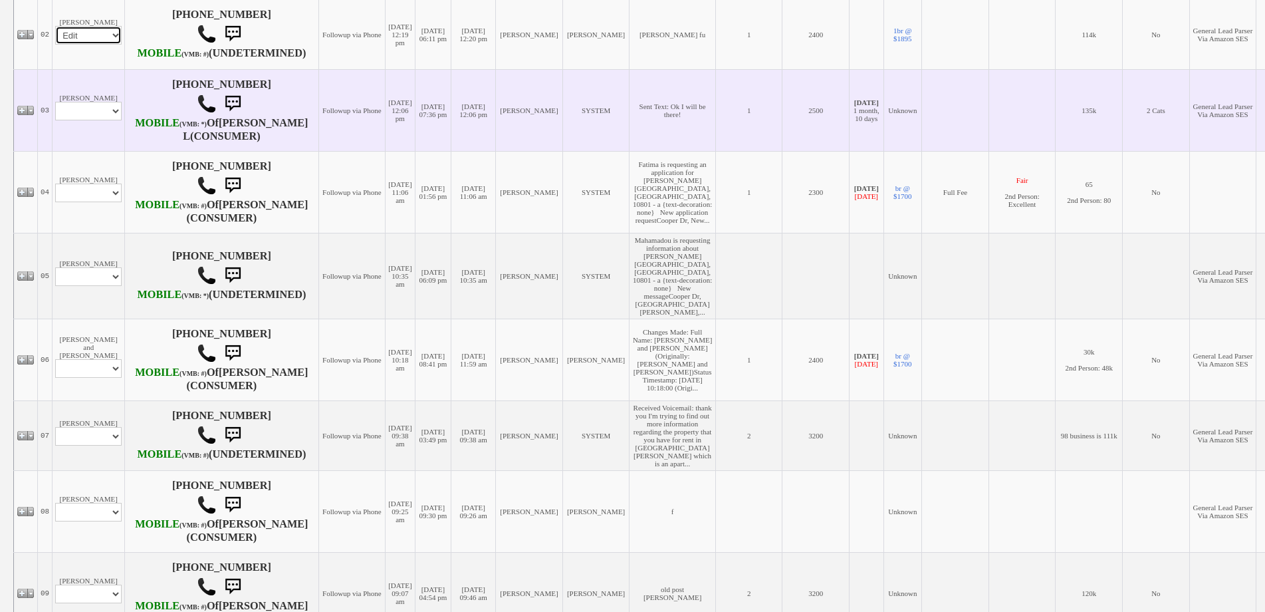
select select
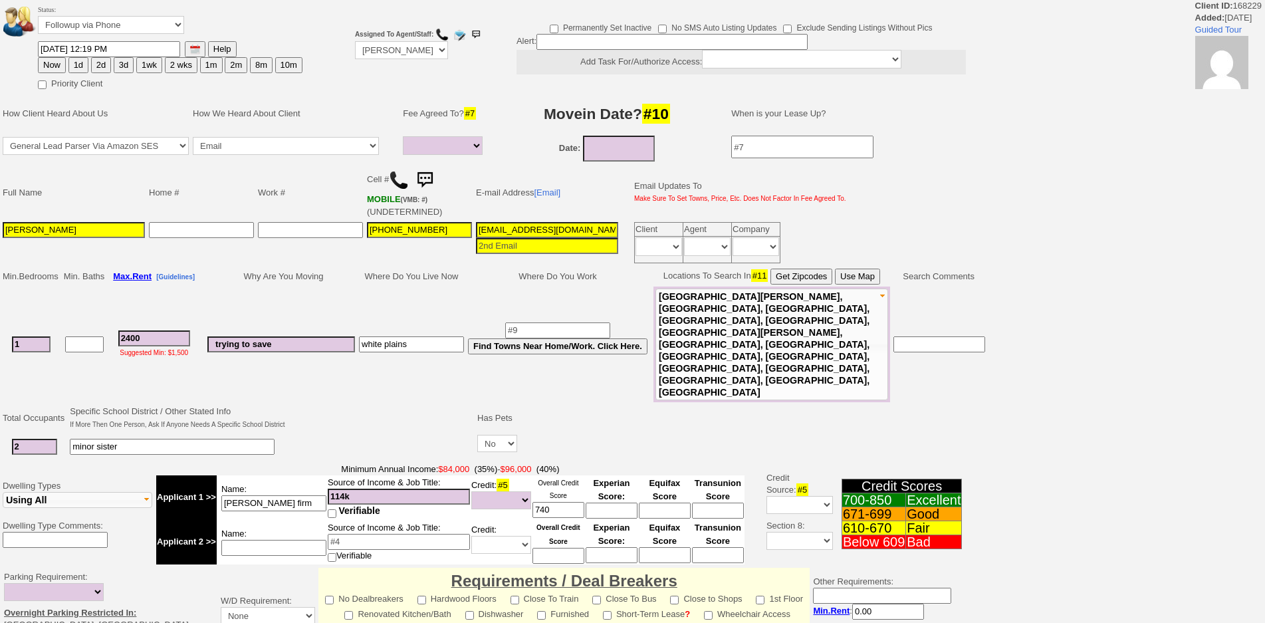
select select
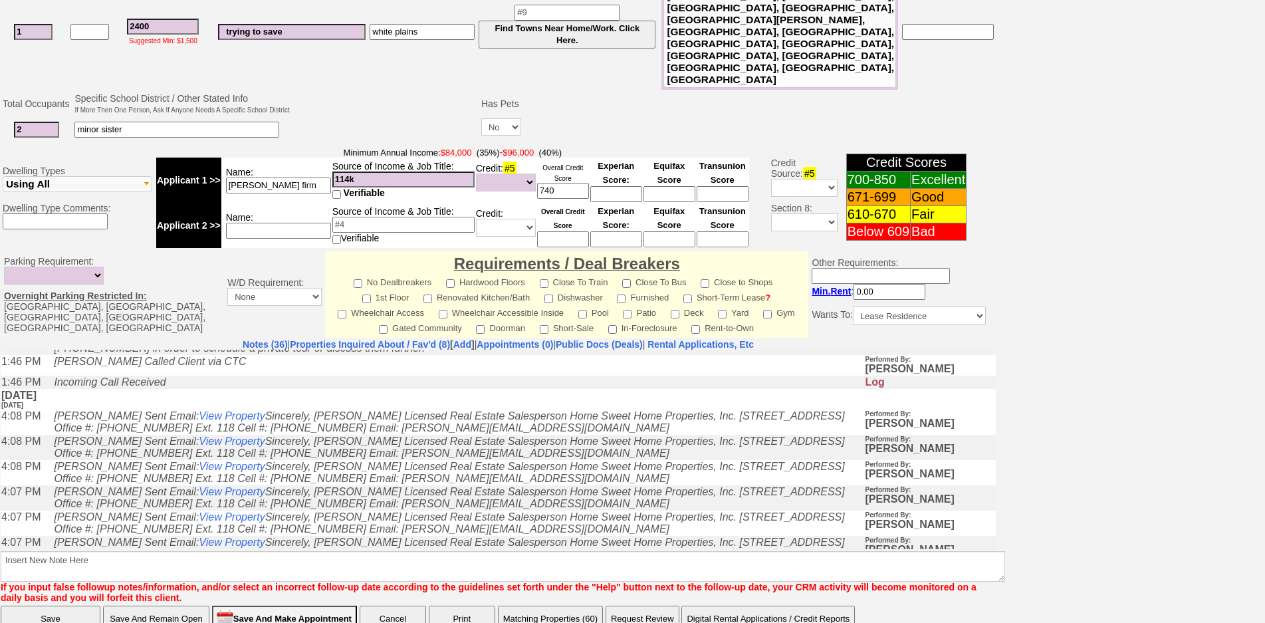
scroll to position [96, 0]
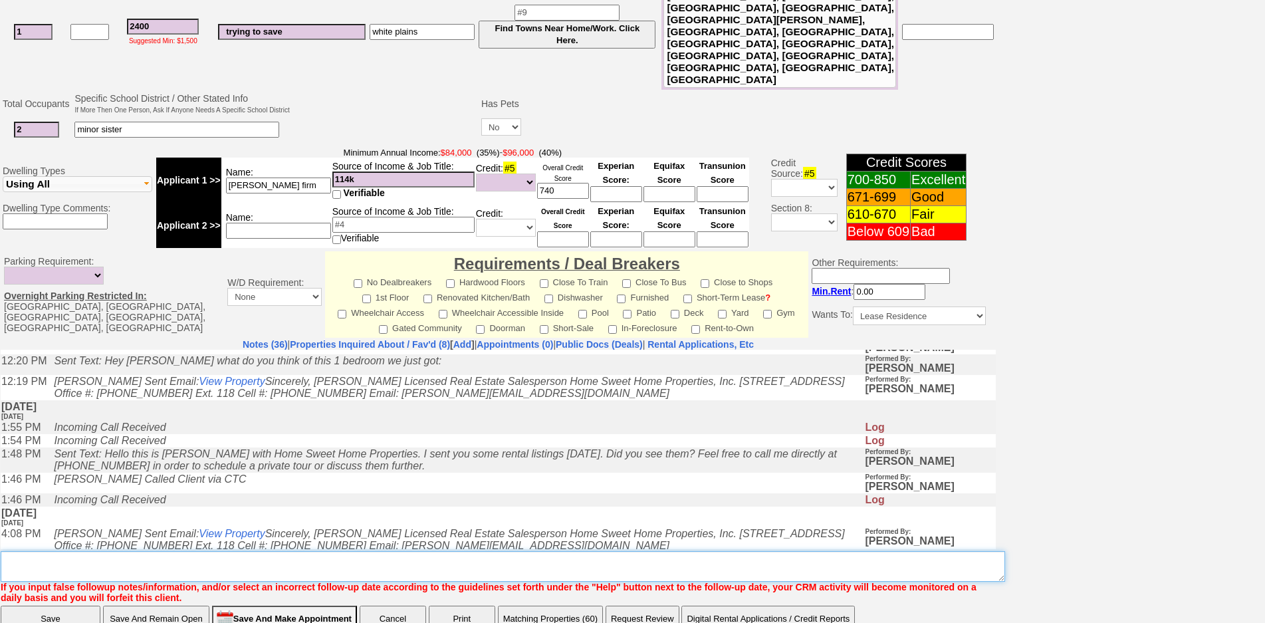
drag, startPoint x: 300, startPoint y: 520, endPoint x: 305, endPoint y: 504, distance: 17.4
click at [300, 551] on textarea "Insert New Note Here" at bounding box center [503, 566] width 1004 height 31
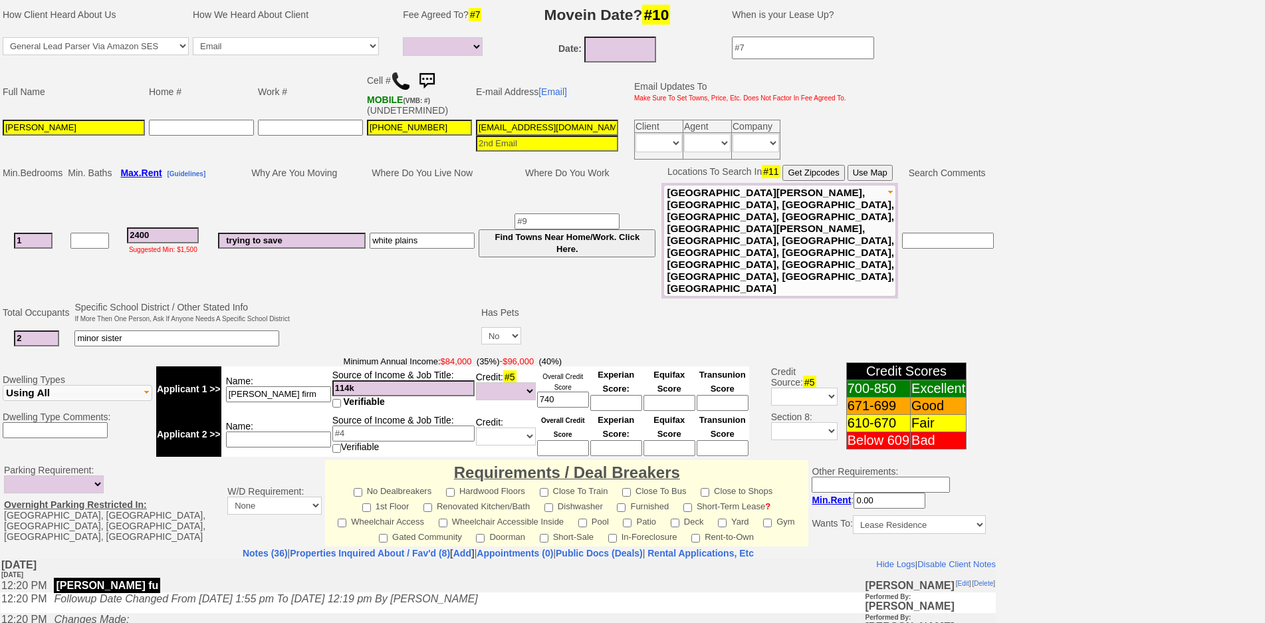
scroll to position [30, 0]
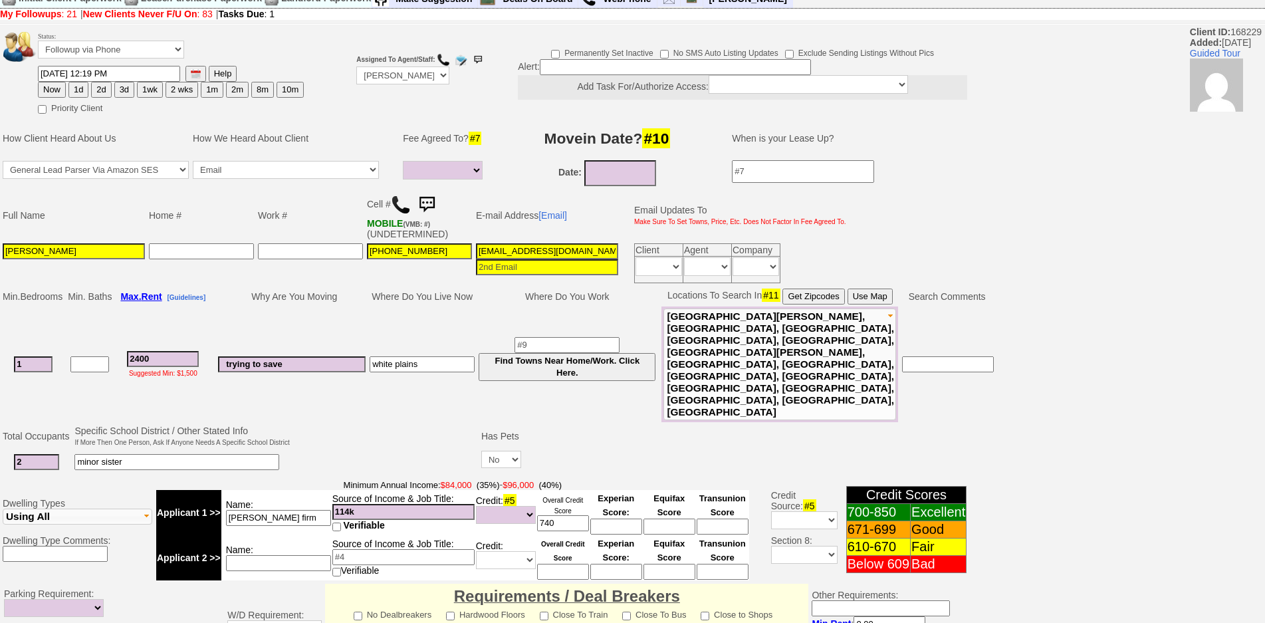
type textarea "WANTS TO BE AT 2000 OR LESS 501 N [PERSON_NAME]?"
click at [116, 94] on button "3d" at bounding box center [124, 90] width 20 height 16
type input "10/07/2025 12:37 PM"
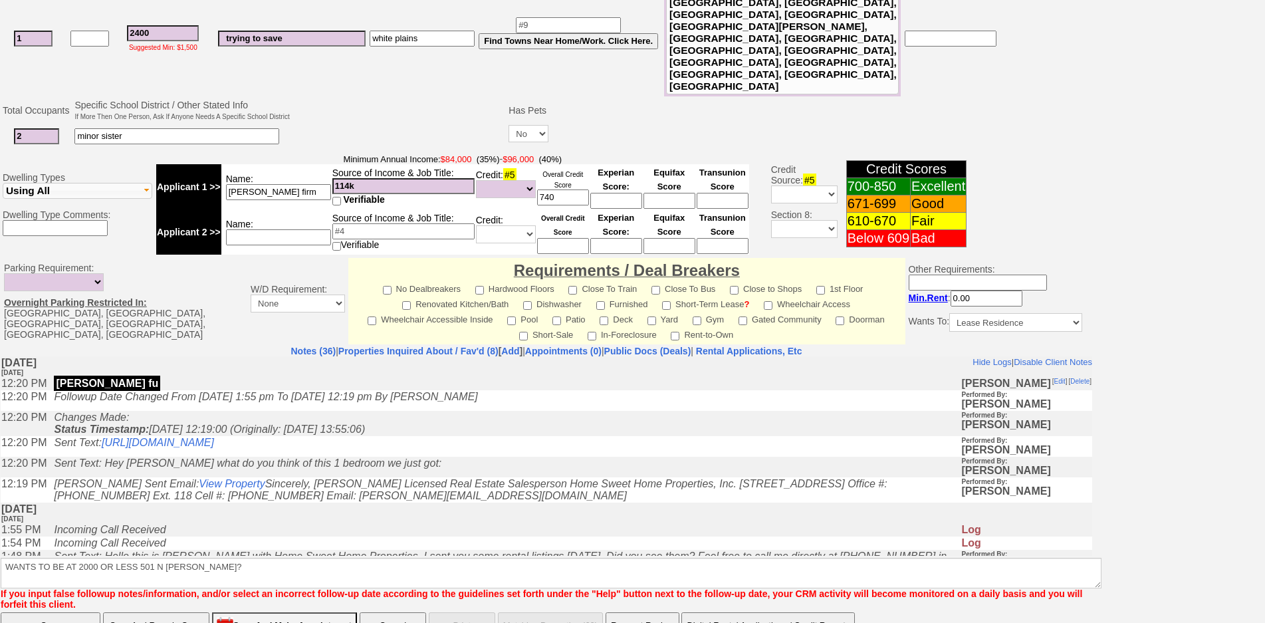
click at [185, 612] on input "Save And Remain Open" at bounding box center [156, 625] width 106 height 27
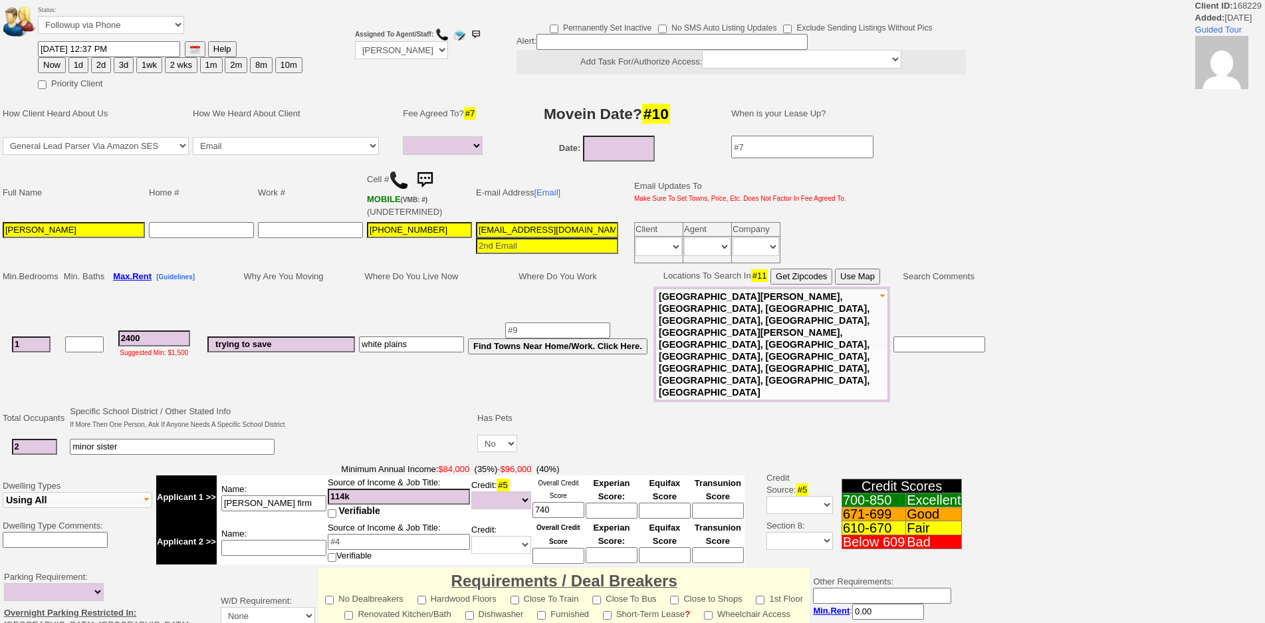
select select
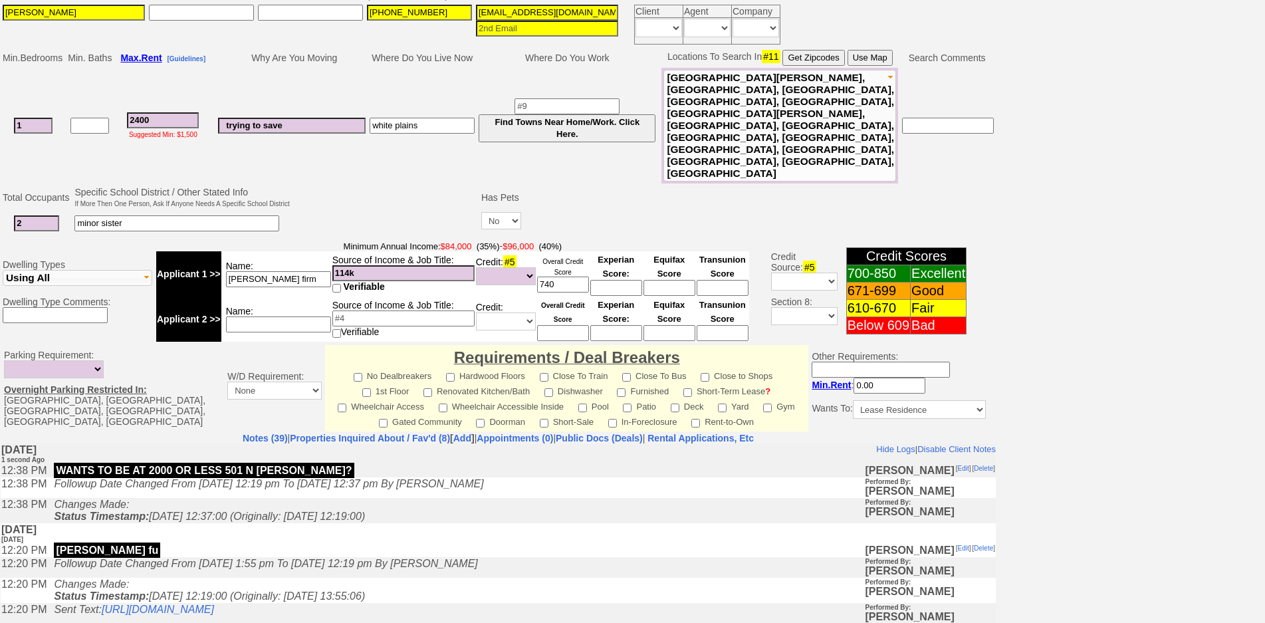
scroll to position [362, 0]
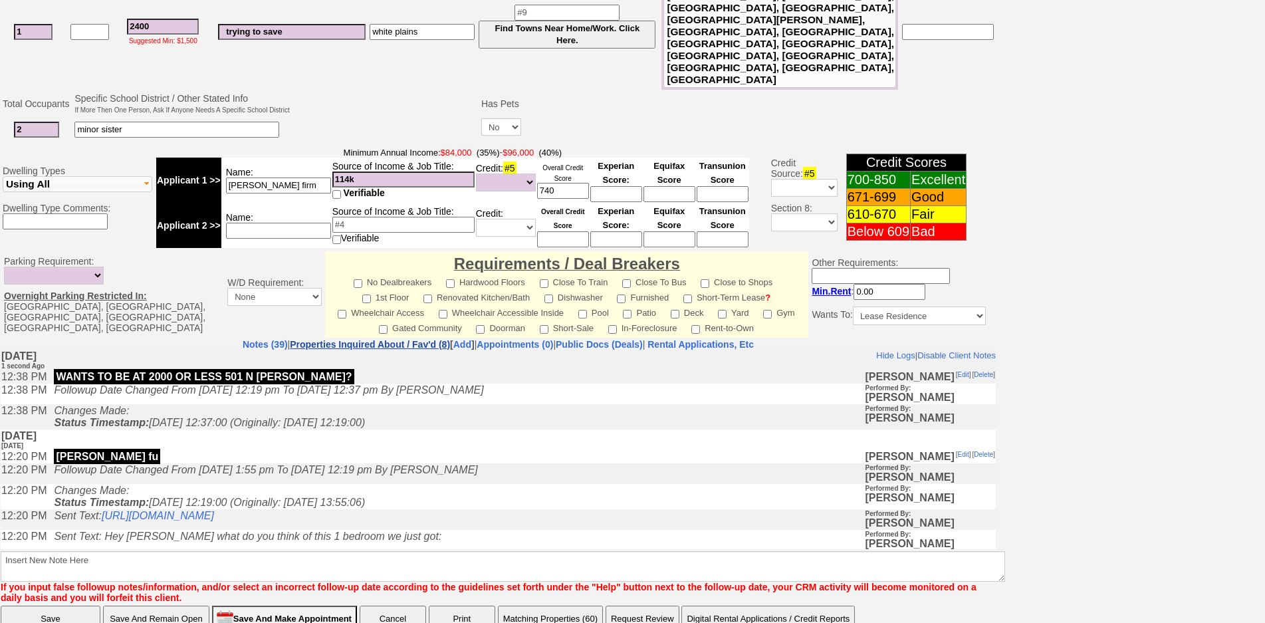
click at [344, 339] on link "Properties Inquired About / Fav'd (8)" at bounding box center [370, 344] width 160 height 11
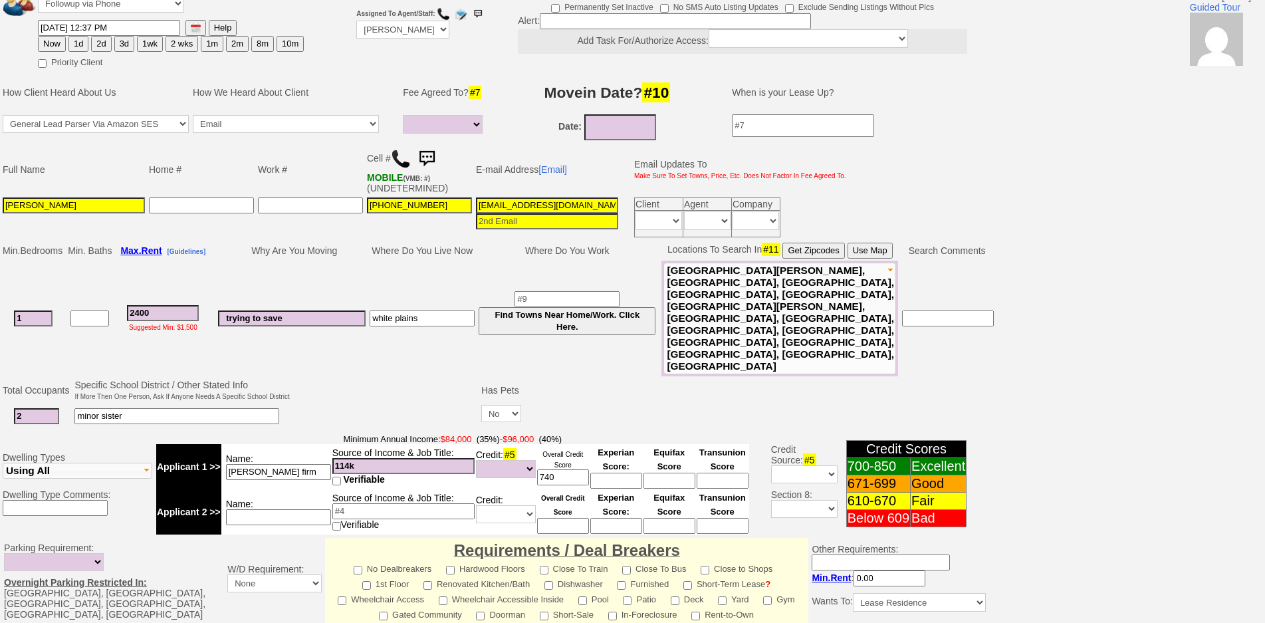
scroll to position [0, 0]
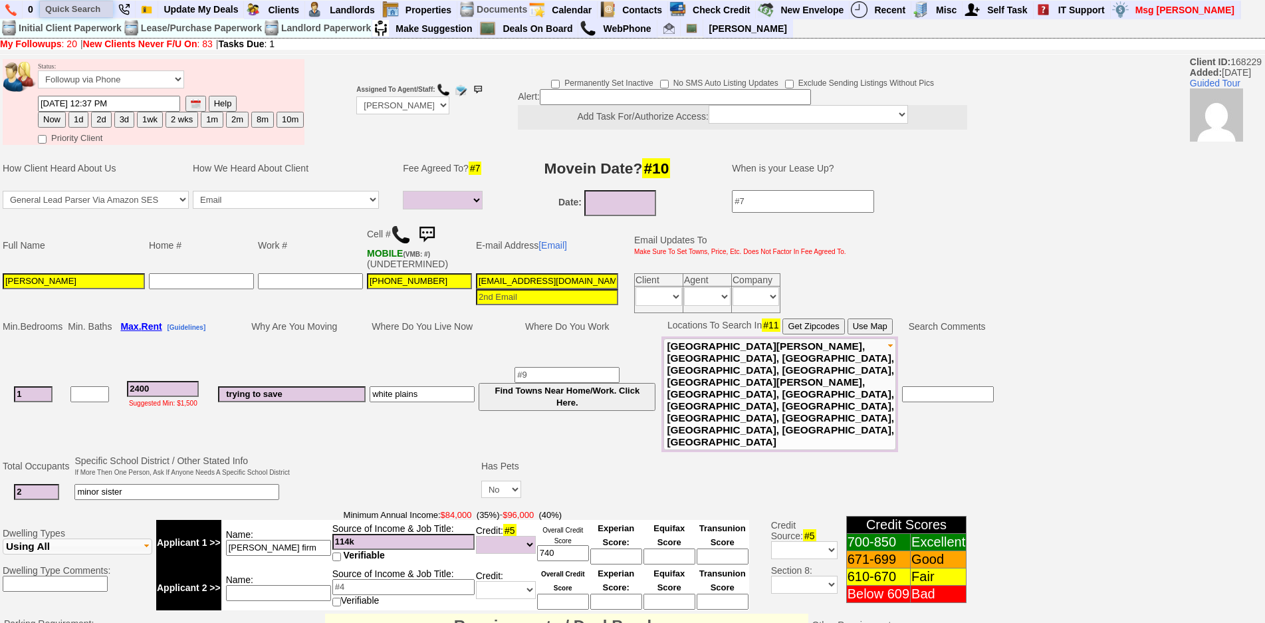
click at [81, 5] on input "text" at bounding box center [76, 9] width 73 height 17
click at [90, 10] on input "9379396" at bounding box center [76, 9] width 73 height 17
click at [100, 8] on input "9379396" at bounding box center [76, 9] width 73 height 17
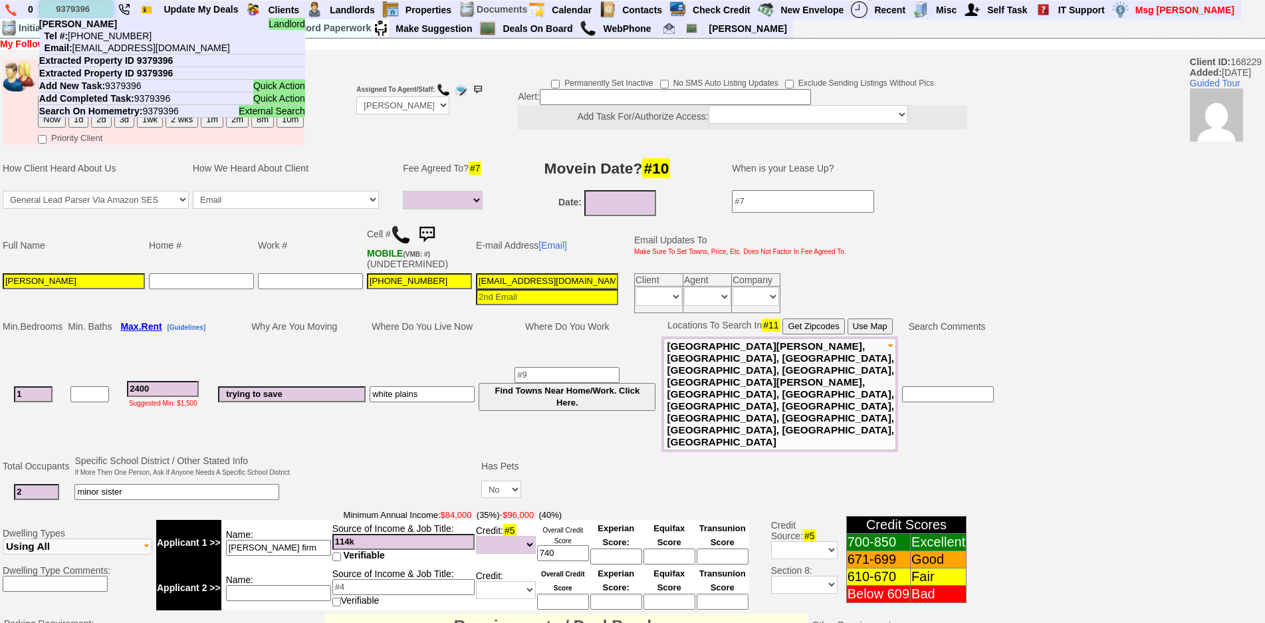
click at [92, 9] on input "9379396" at bounding box center [76, 9] width 73 height 17
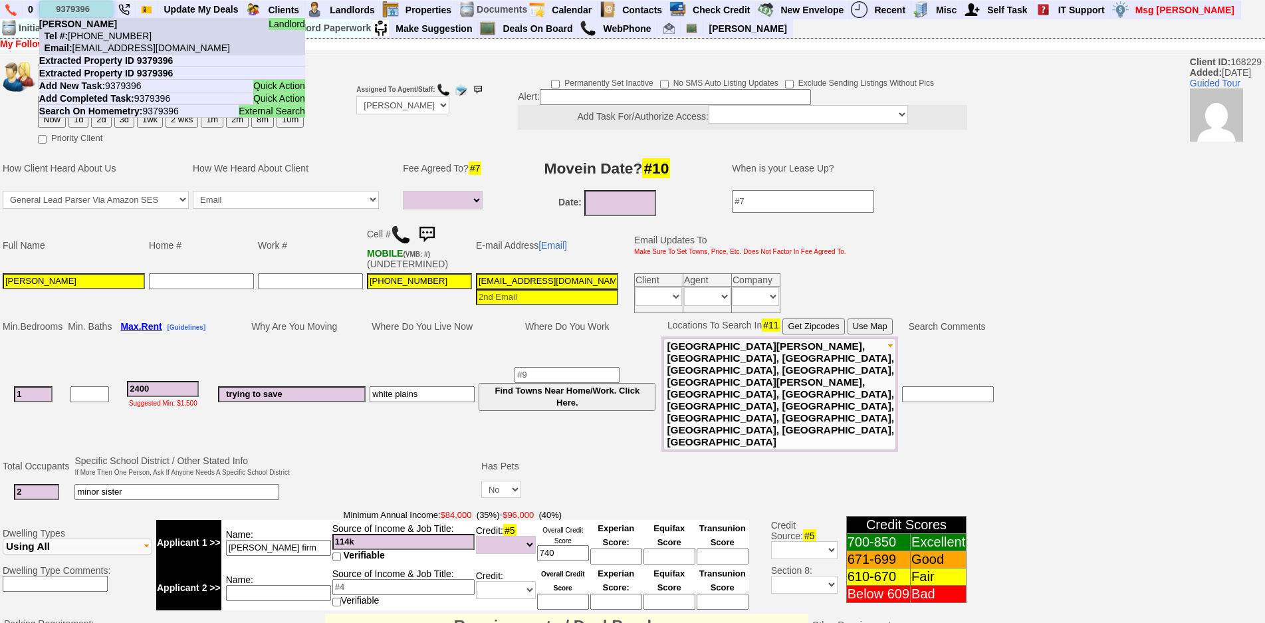
type input "9379396"
click at [98, 30] on li "Landlord [PERSON_NAME] Tel #: [PHONE_NUMBER] Email: [EMAIL_ADDRESS][DOMAIN_NAME]" at bounding box center [172, 36] width 266 height 37
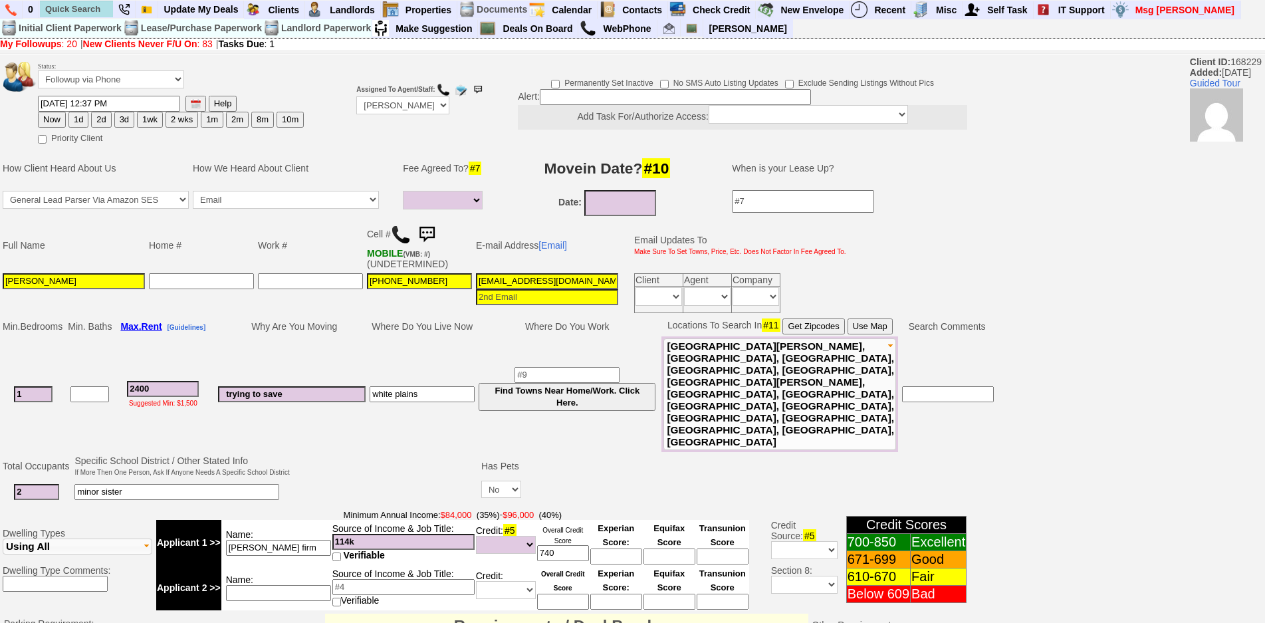
scroll to position [362, 0]
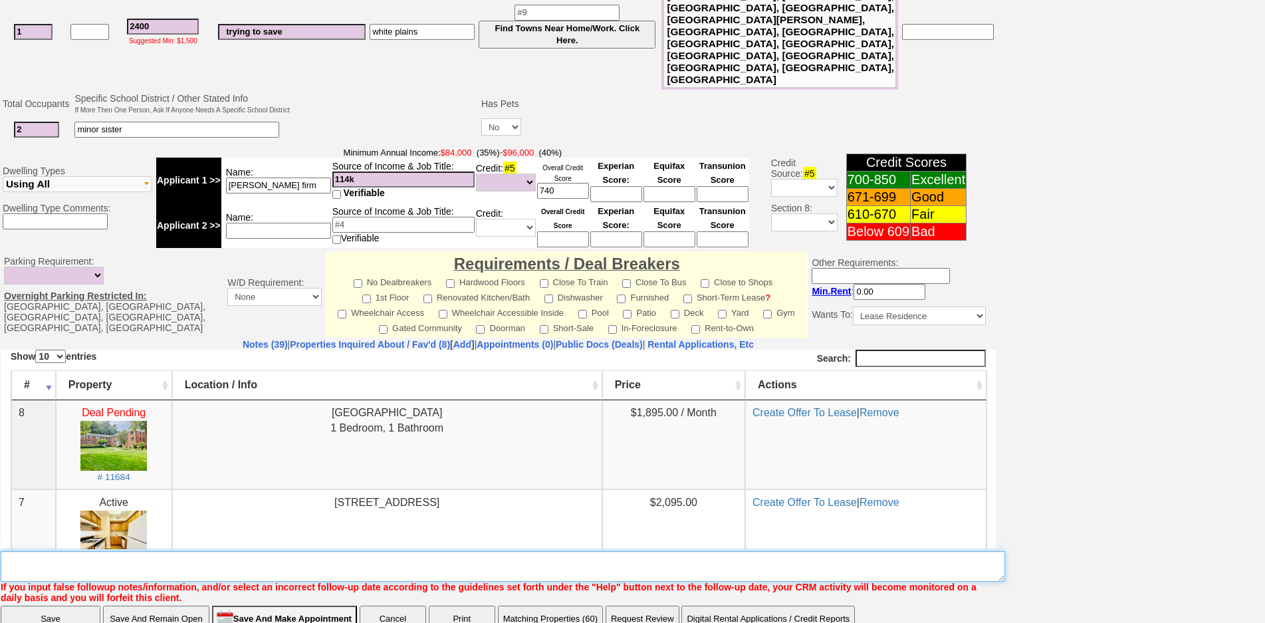
click at [536, 551] on textarea "Insert New Note Here" at bounding box center [503, 566] width 1004 height 31
type textarea "c"
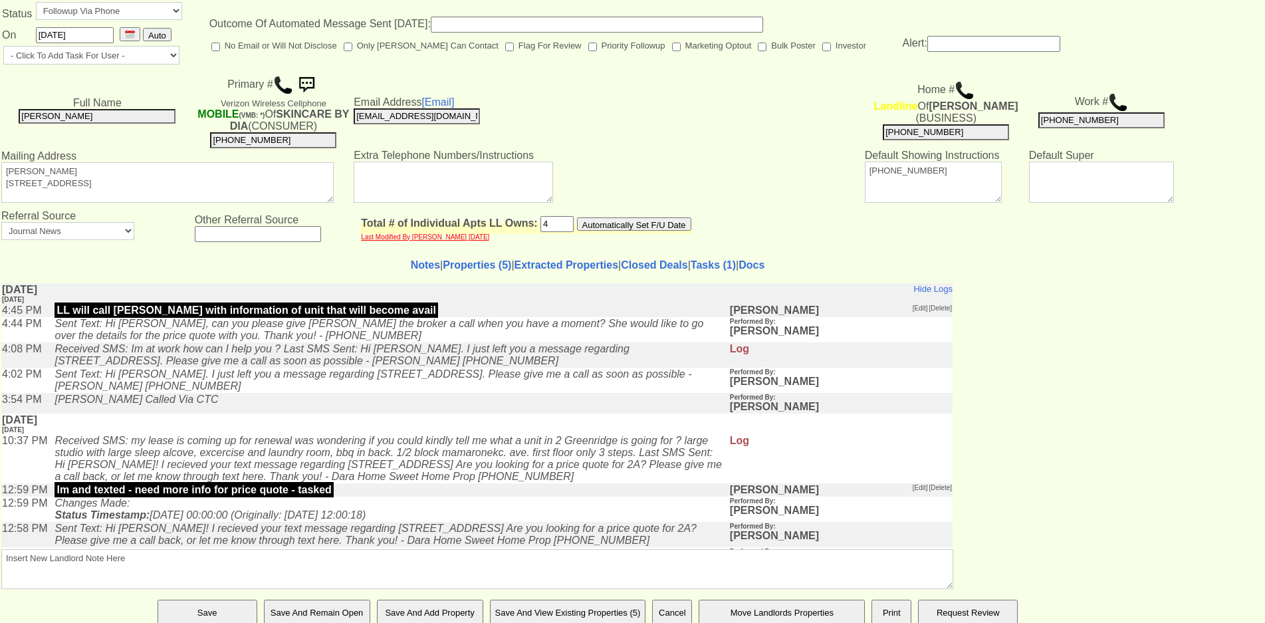
click at [287, 496] on p "lm and texted - need more info for price quote - tasked" at bounding box center [194, 489] width 279 height 15
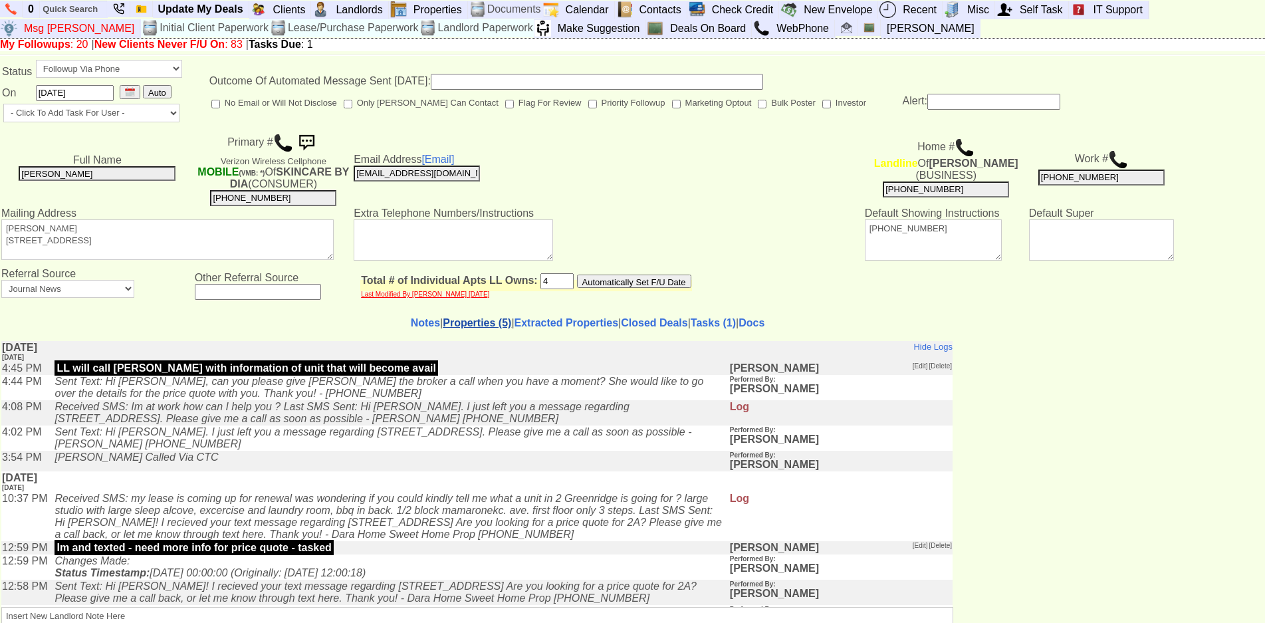
click at [457, 328] on link "Properties (5)" at bounding box center [477, 322] width 68 height 11
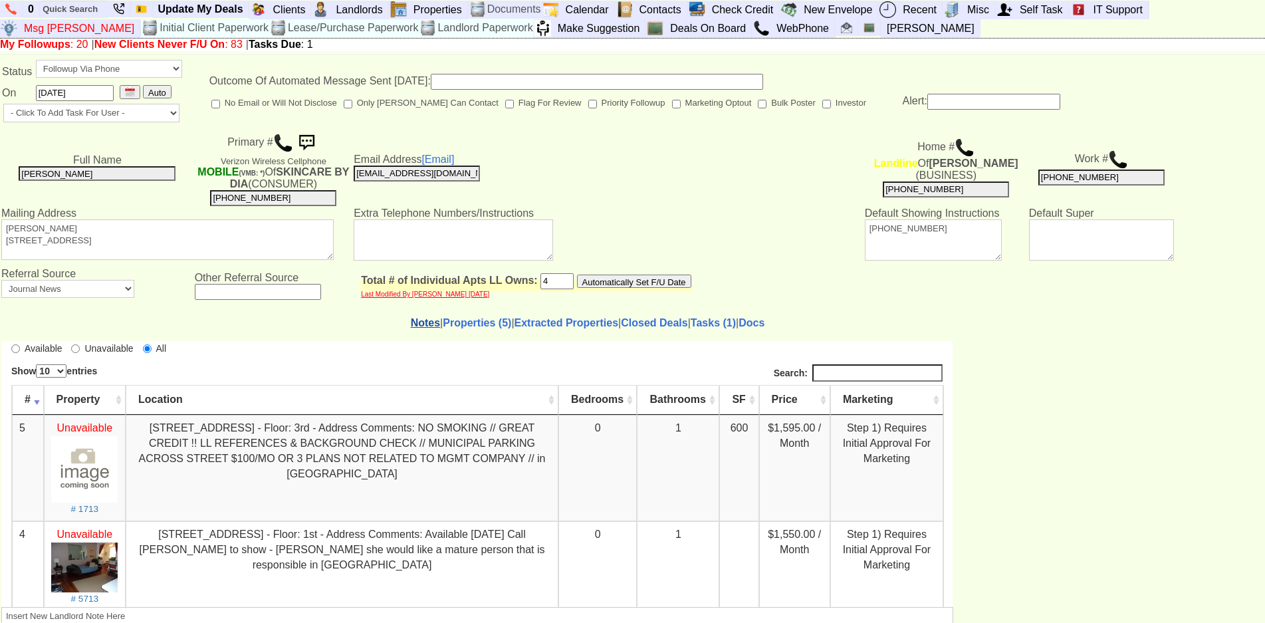
click at [411, 328] on link "Notes" at bounding box center [425, 322] width 29 height 11
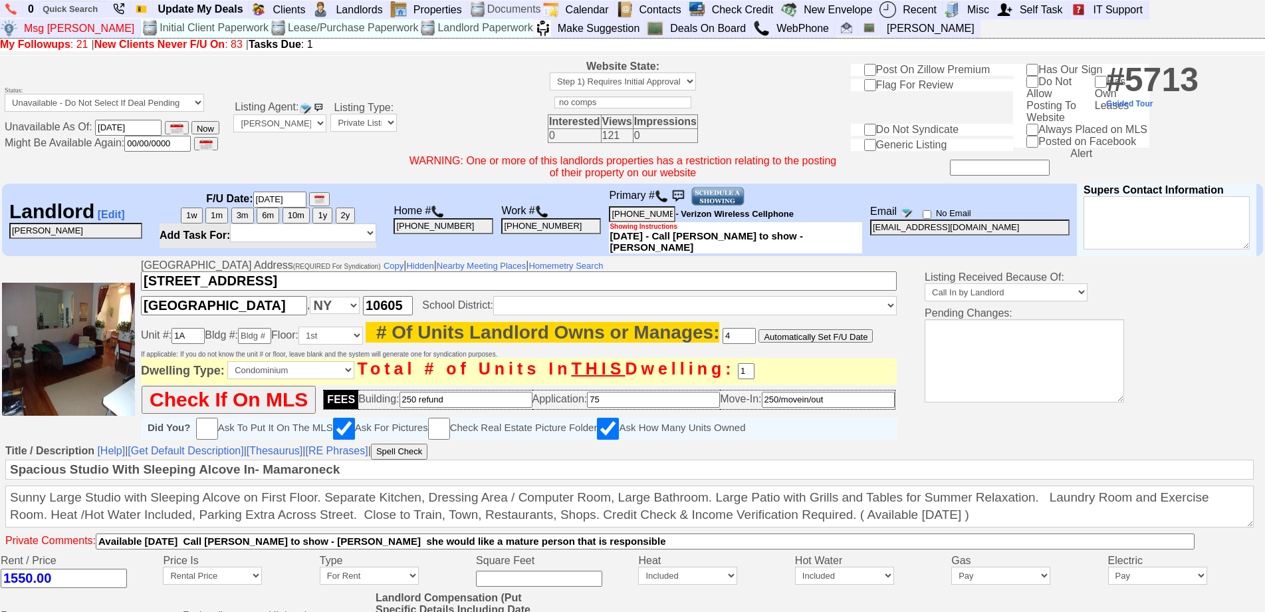
click at [725, 221] on th "Primary # 914-715-3555 - Verizon Wireless Cellphone Showing Instructions 3/23/2…" at bounding box center [735, 219] width 255 height 72
click at [727, 206] on img at bounding box center [718, 196] width 55 height 20
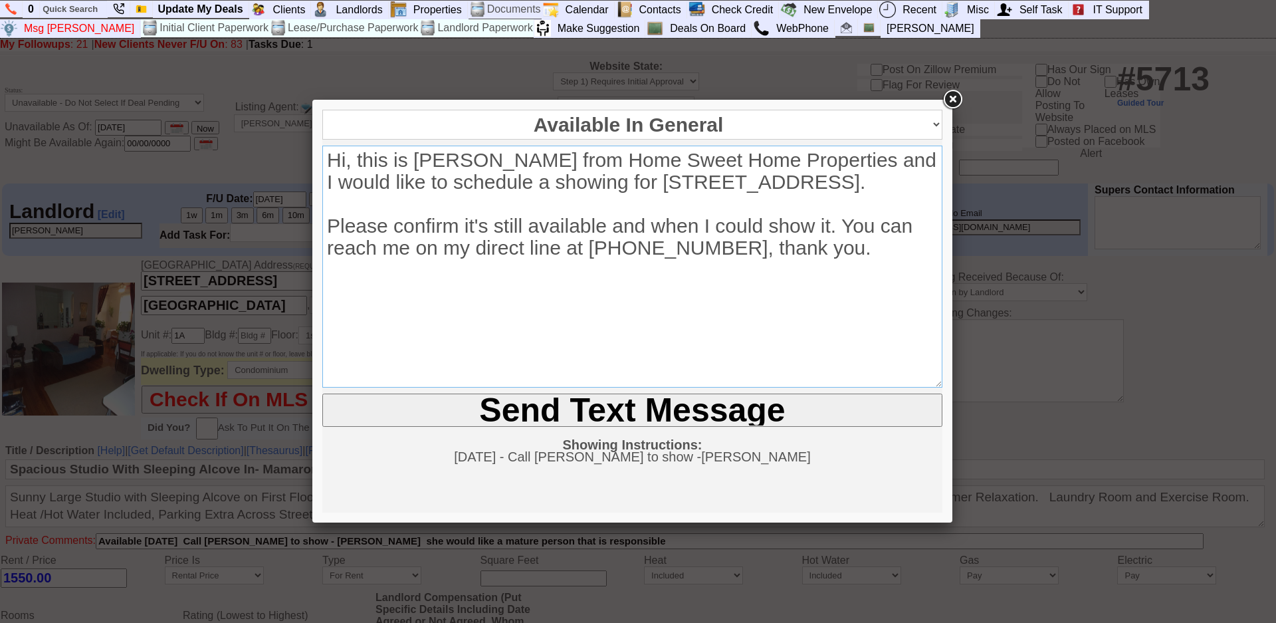
click at [848, 185] on textarea "Hi, this is Jorge Guerrero from Home Sweet Home Properties and I would like to …" at bounding box center [632, 267] width 620 height 242
drag, startPoint x: 645, startPoint y: 183, endPoint x: 446, endPoint y: 193, distance: 199.7
click at [449, 189] on textarea "Hi, this is Jorge Guerrero from Home Sweet Home Properties and I would like to …" at bounding box center [632, 267] width 620 height 242
click at [707, 180] on textarea "Hi, this is Jorge Guerrero from Home Sweet Home Properties and I would like to …" at bounding box center [632, 267] width 620 height 242
type textarea "Hi, this is Jorge Guerrero from Home Sweet Home Properties and I would like to …"
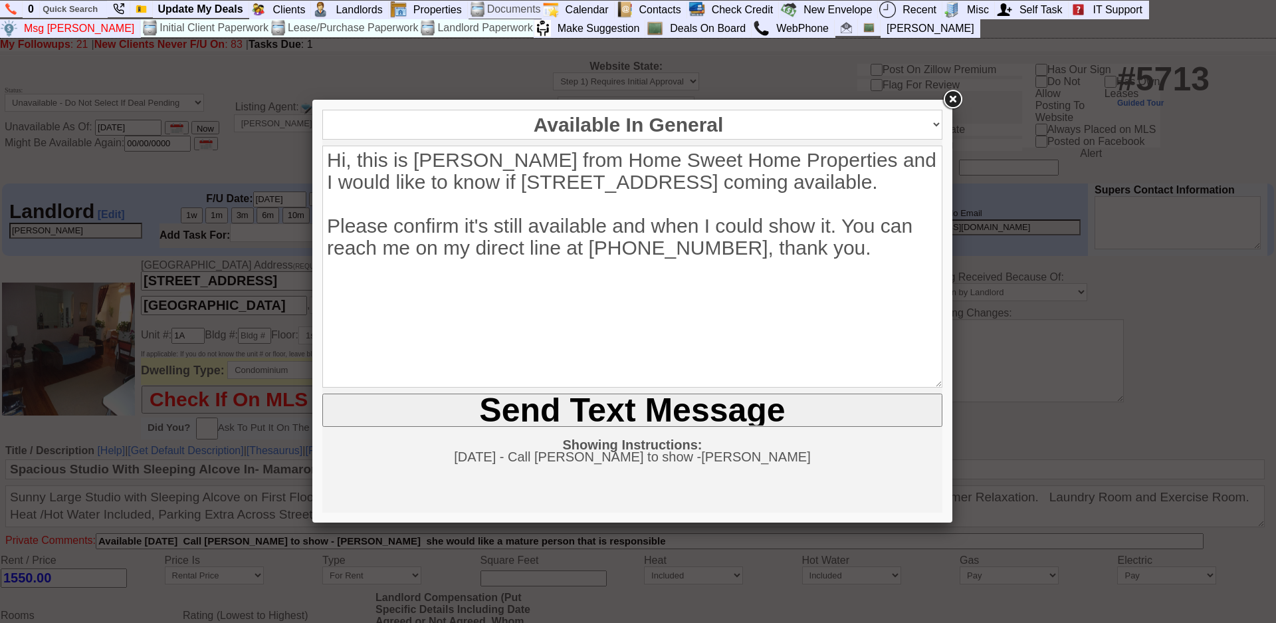
click at [322, 394] on input "Send Text Message" at bounding box center [632, 410] width 620 height 33
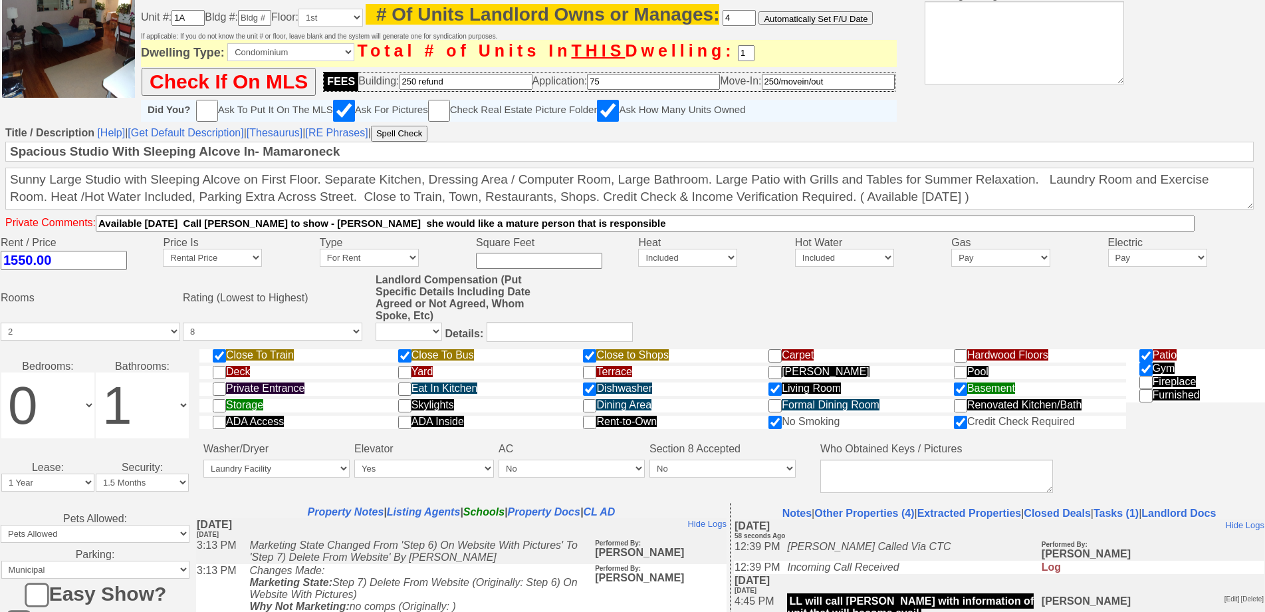
scroll to position [517, 0]
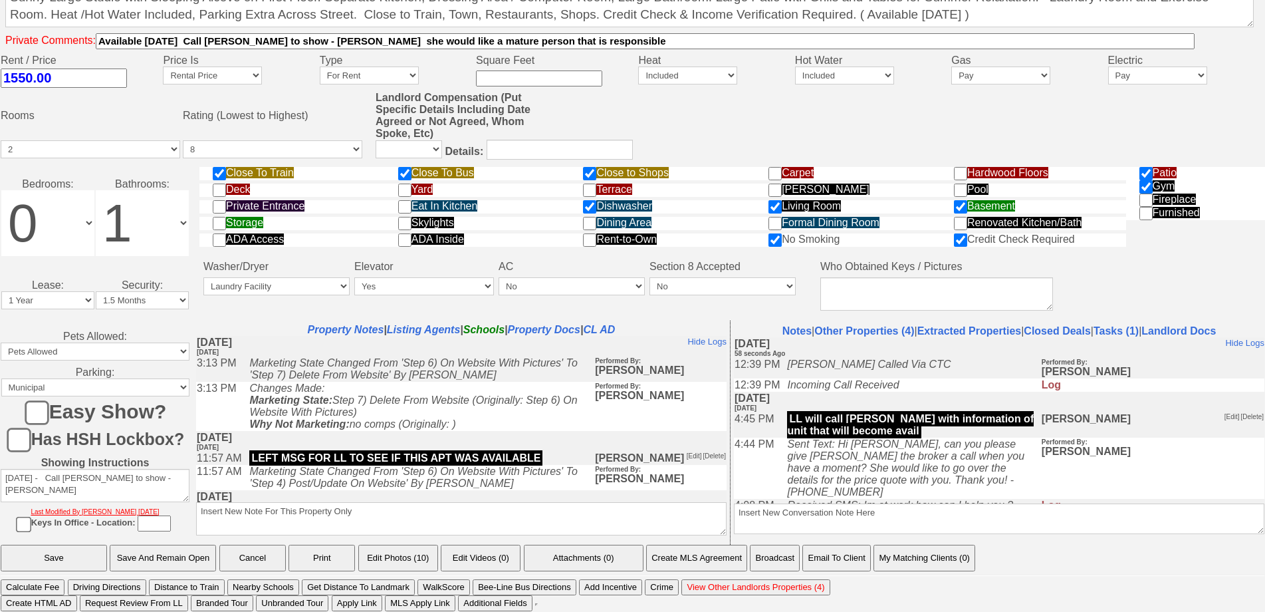
drag, startPoint x: 1276, startPoint y: 344, endPoint x: 322, endPoint y: 162, distance: 970.4
click at [538, 507] on textarea "Insert New Note For This Property Only" at bounding box center [461, 518] width 530 height 33
drag, startPoint x: 538, startPoint y: 507, endPoint x: 58, endPoint y: 457, distance: 481.9
click at [58, 457] on tr "Pets Allowed: None Cats Small Dogs Cats and Small Dogs Pets Allowed Maybe Extra…" at bounding box center [633, 432] width 1264 height 224
type textarea "CALLED LL FOR UPDATE ON UNIT BEING AVAILABLE"
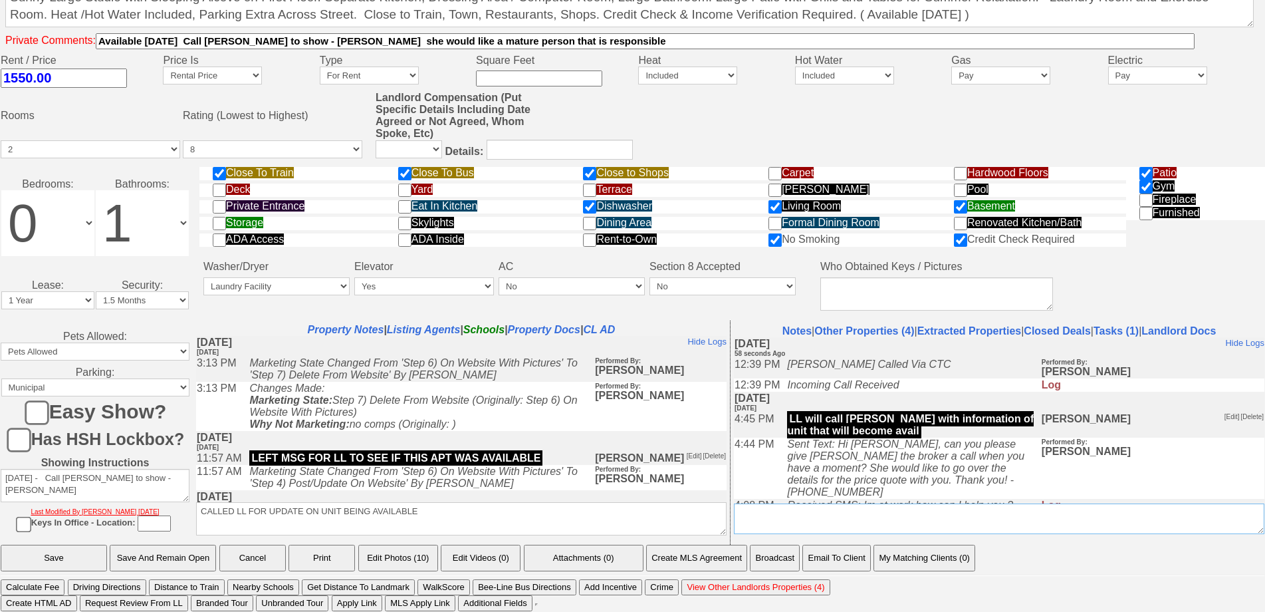
click at [800, 531] on textarea "Insert New Conversation Note Here" at bounding box center [999, 518] width 530 height 31
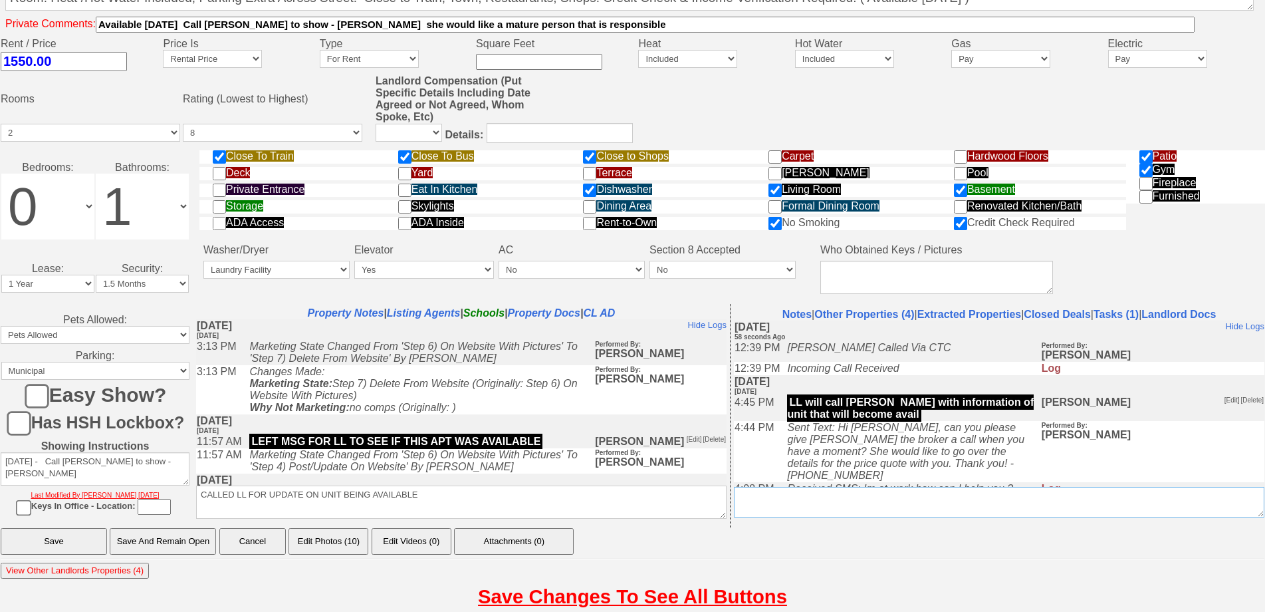
paste textarea "CALLED LL FOR UPDATE ON UNIT BEING AVAILABLE"
type textarea "CALLED LL FOR UPDATE ON UNIT BEING AVAILABLE LM"
click at [195, 554] on input "Save And Remain Open" at bounding box center [163, 541] width 106 height 27
